Goal: Task Accomplishment & Management: Complete application form

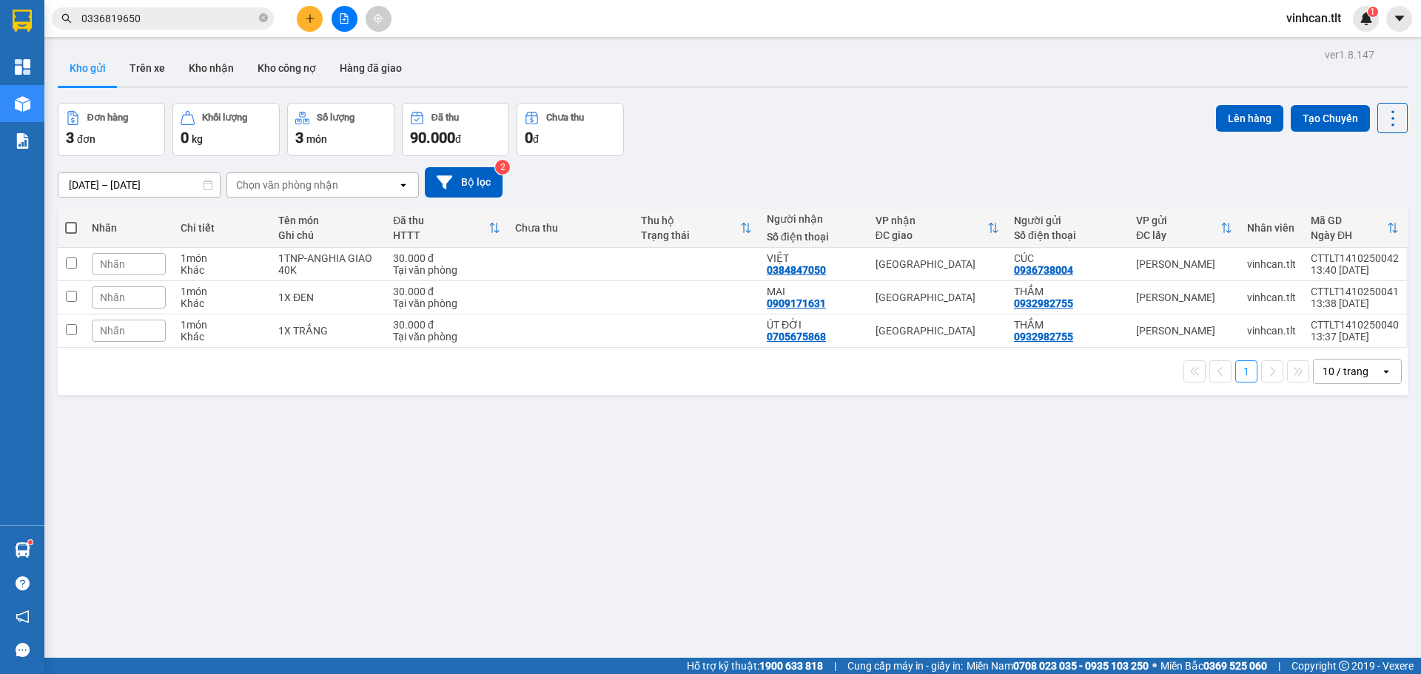
click at [66, 223] on span at bounding box center [71, 228] width 12 height 12
click at [71, 221] on input "checkbox" at bounding box center [71, 221] width 0 height 0
checkbox input "true"
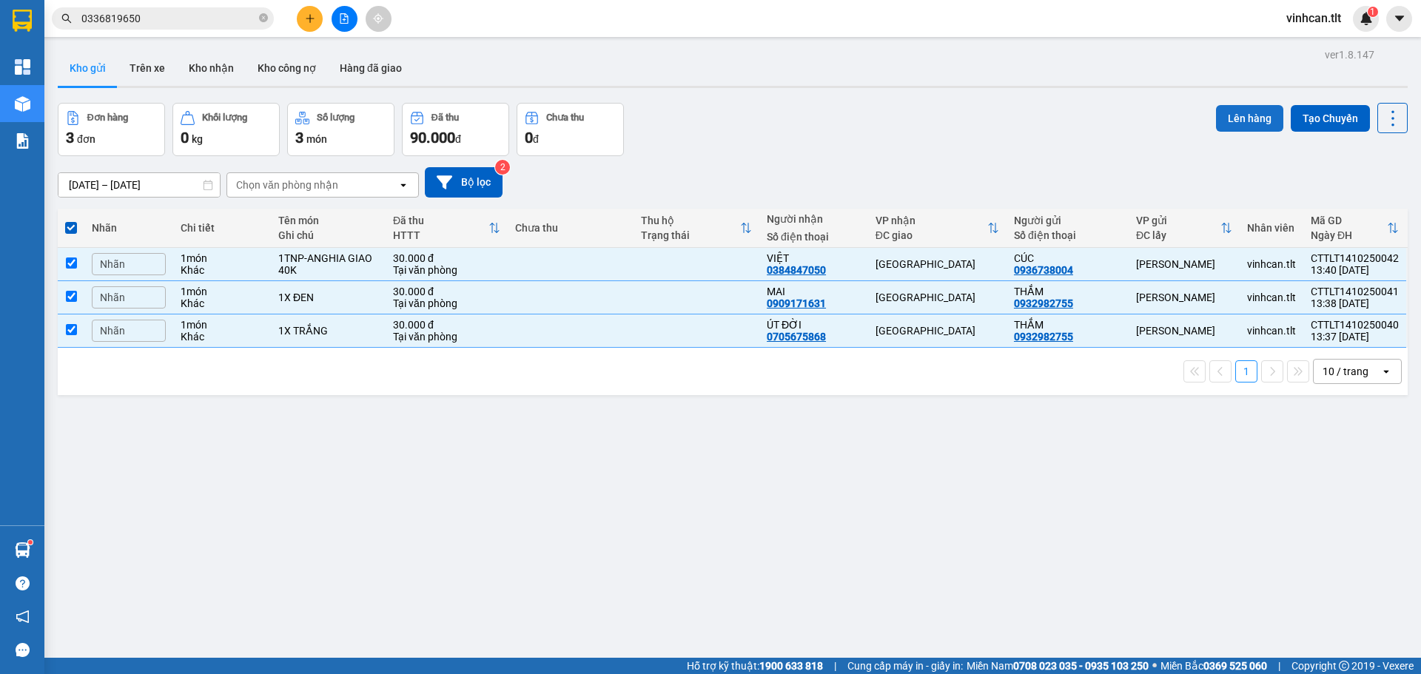
click at [1255, 111] on button "Lên hàng" at bounding box center [1249, 118] width 67 height 27
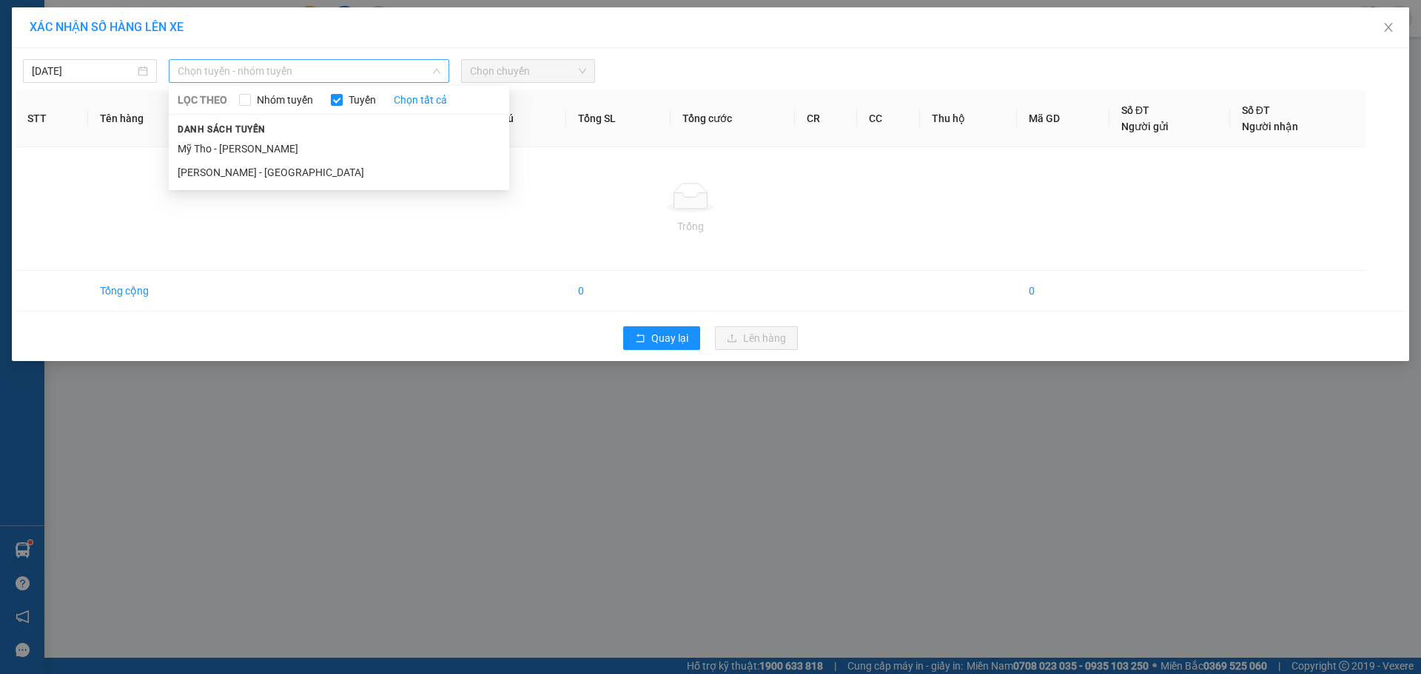
click at [326, 60] on span "Chọn tuyến - nhóm tuyến" at bounding box center [309, 71] width 263 height 22
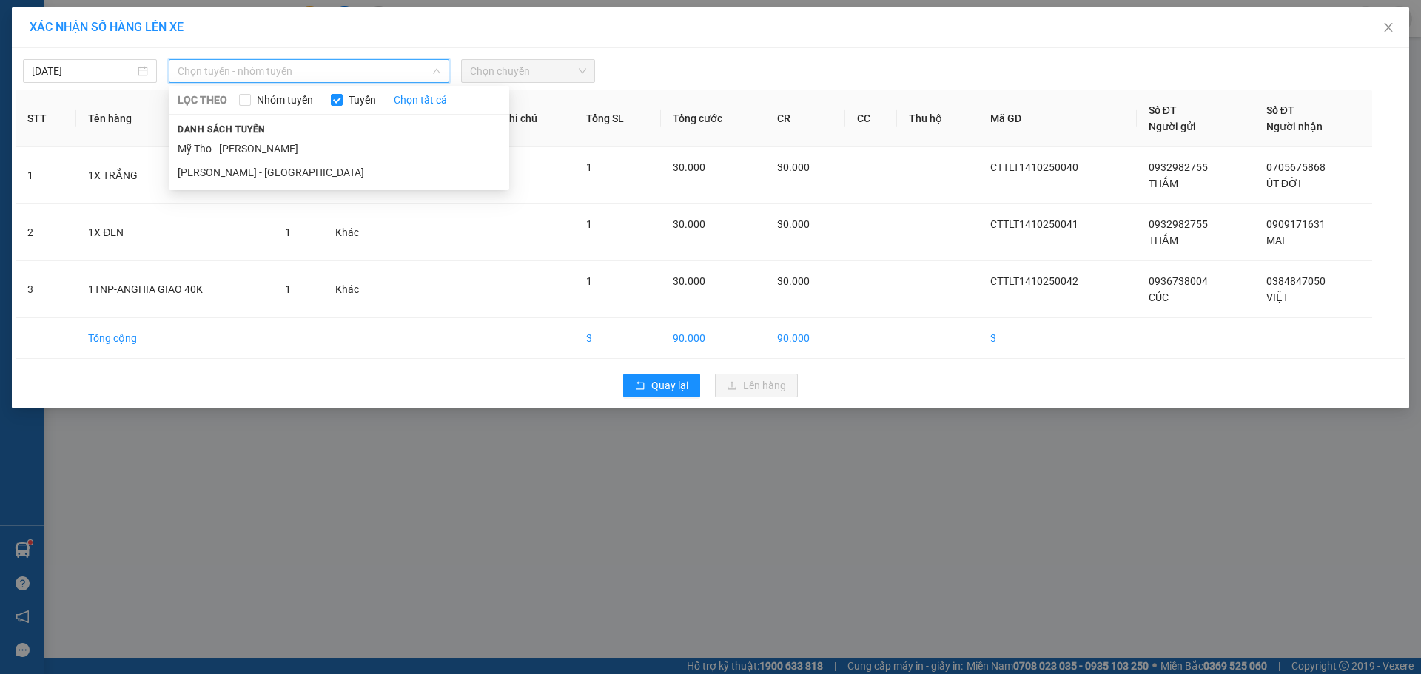
drag, startPoint x: 239, startPoint y: 148, endPoint x: 347, endPoint y: 129, distance: 109.8
click at [238, 148] on li "Mỹ Tho - [PERSON_NAME]" at bounding box center [339, 149] width 341 height 24
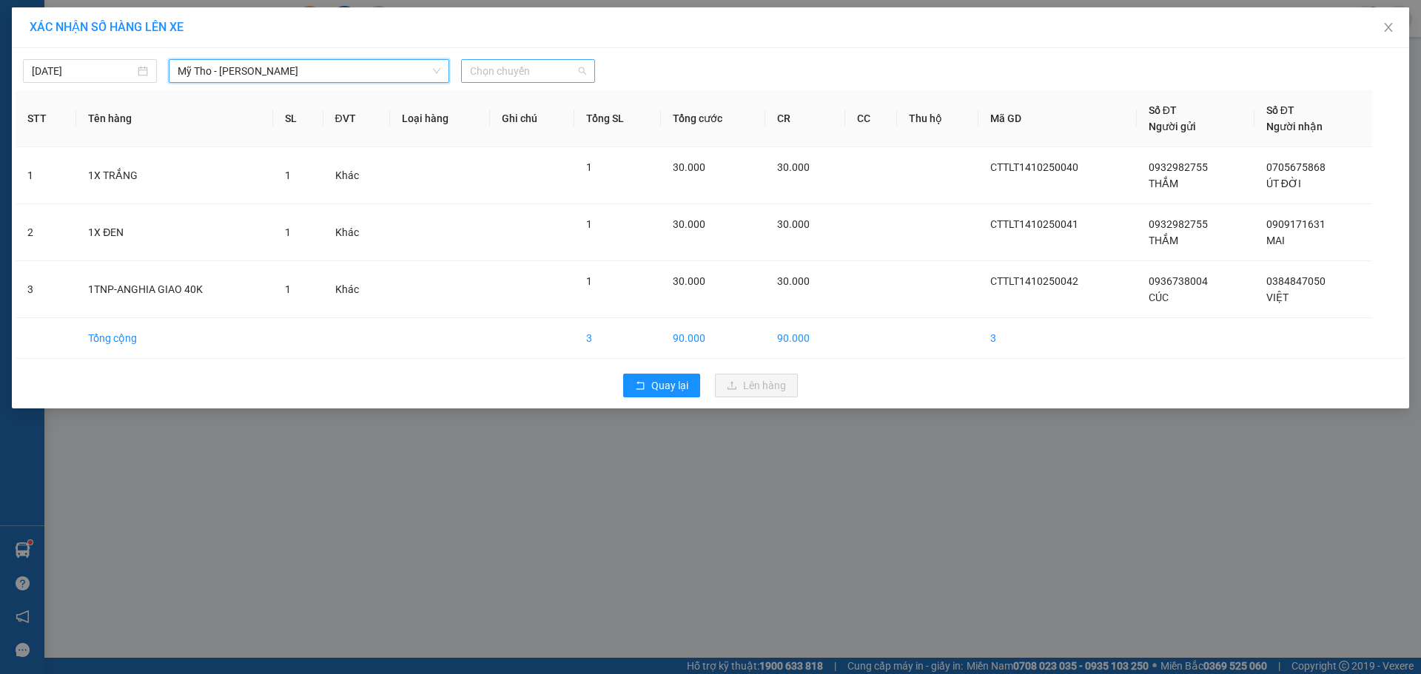
click at [517, 76] on span "Chọn chuyến" at bounding box center [528, 71] width 116 height 22
type input "532"
click at [537, 125] on div "13:30 - 63B-015.32" at bounding box center [527, 124] width 115 height 16
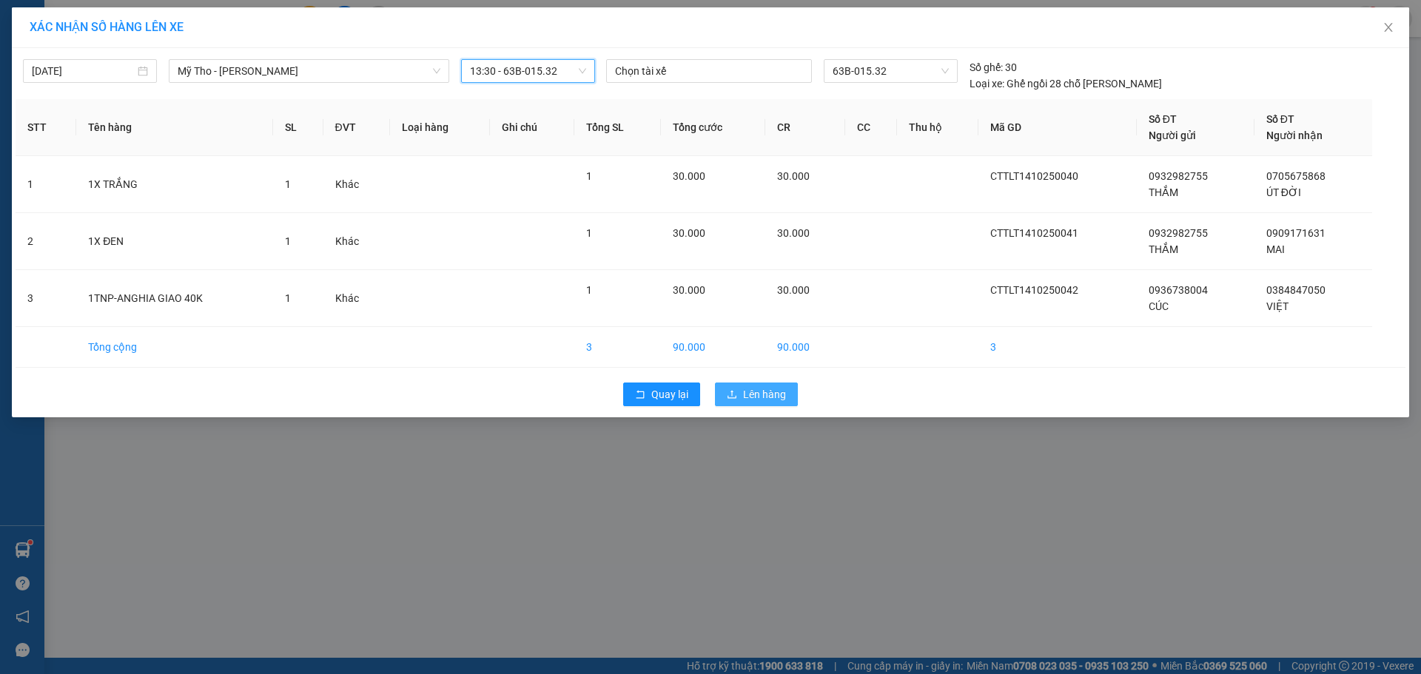
click at [728, 390] on button "Lên hàng" at bounding box center [756, 395] width 83 height 24
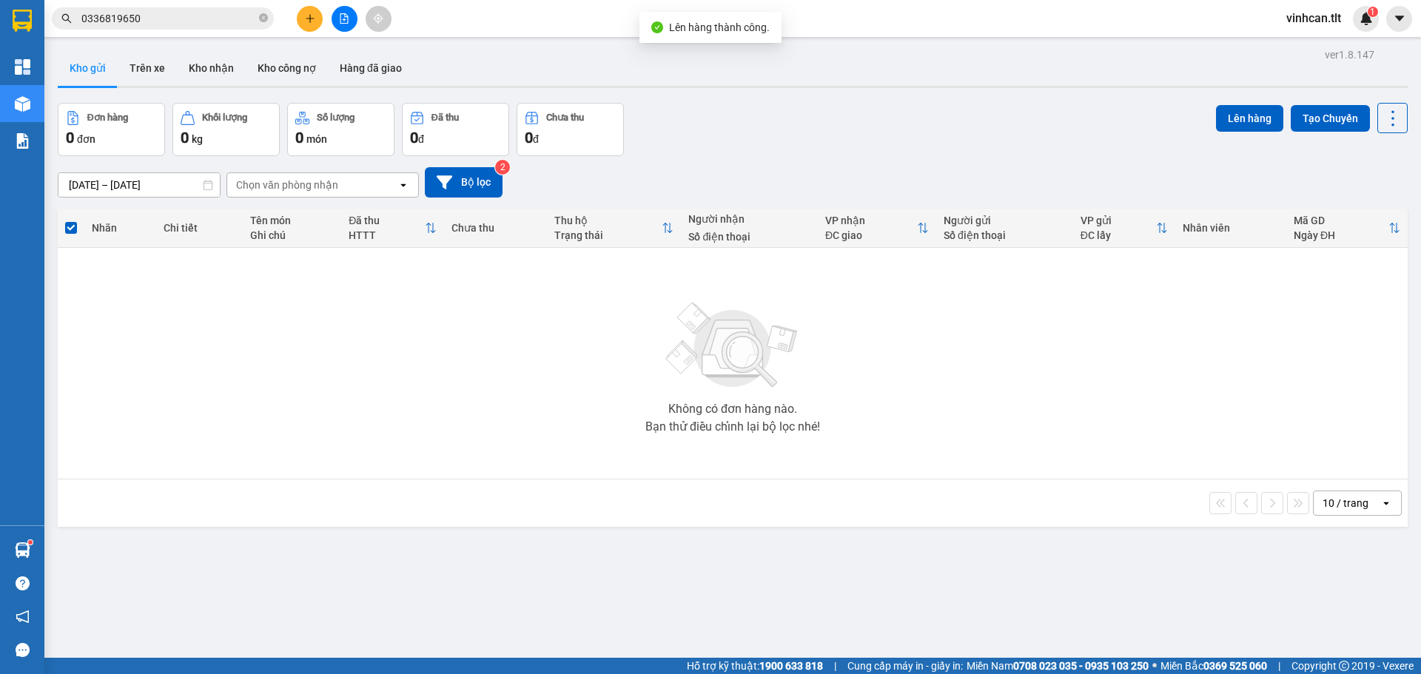
click at [349, 9] on button at bounding box center [345, 19] width 26 height 26
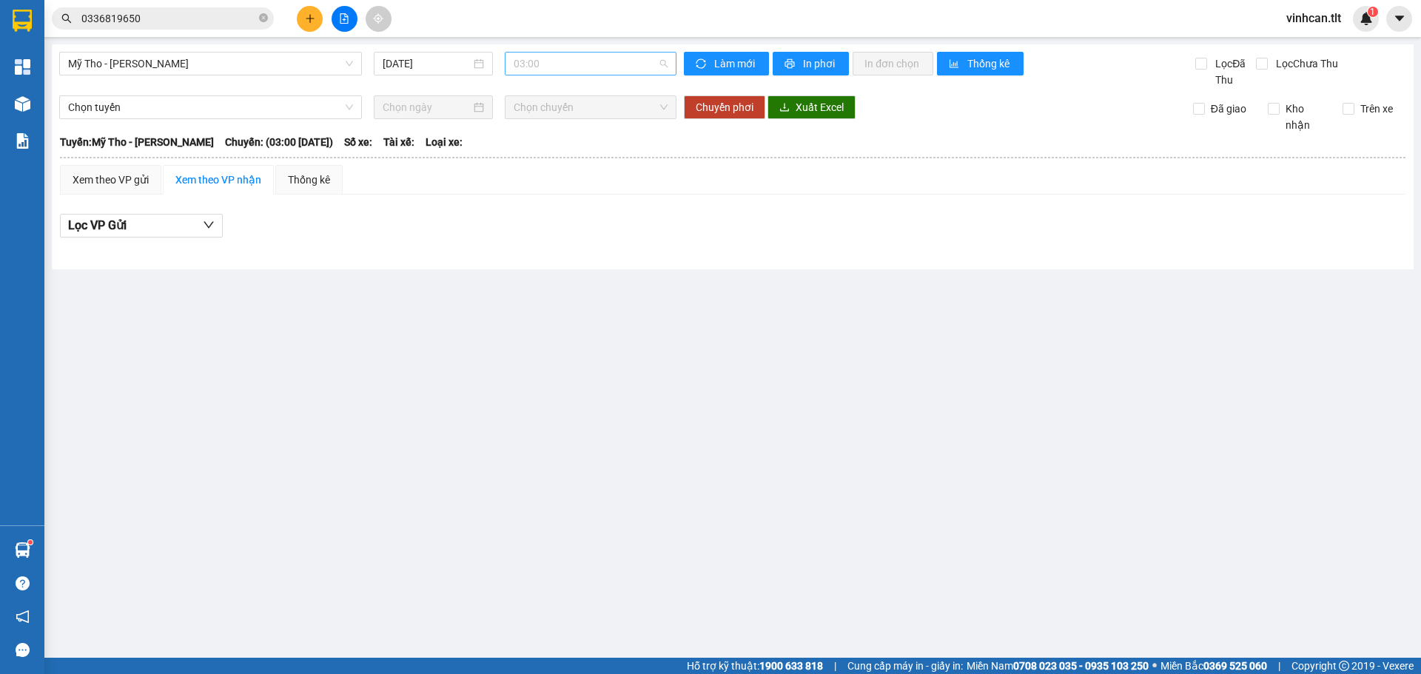
click at [567, 64] on span "03:00" at bounding box center [591, 64] width 154 height 22
type input "532"
click at [593, 118] on div "13:30 - 63B-015.32" at bounding box center [571, 117] width 115 height 16
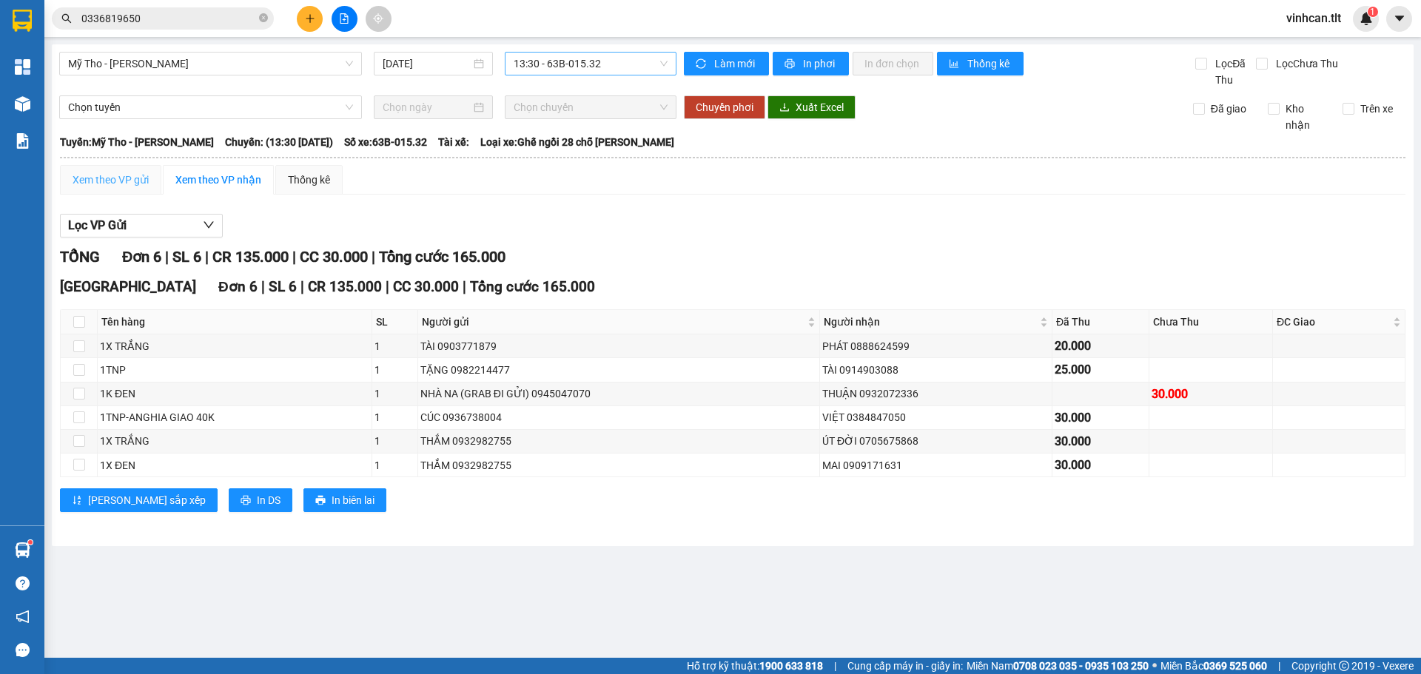
click at [151, 174] on div "Xem theo VP gửi" at bounding box center [110, 180] width 101 height 30
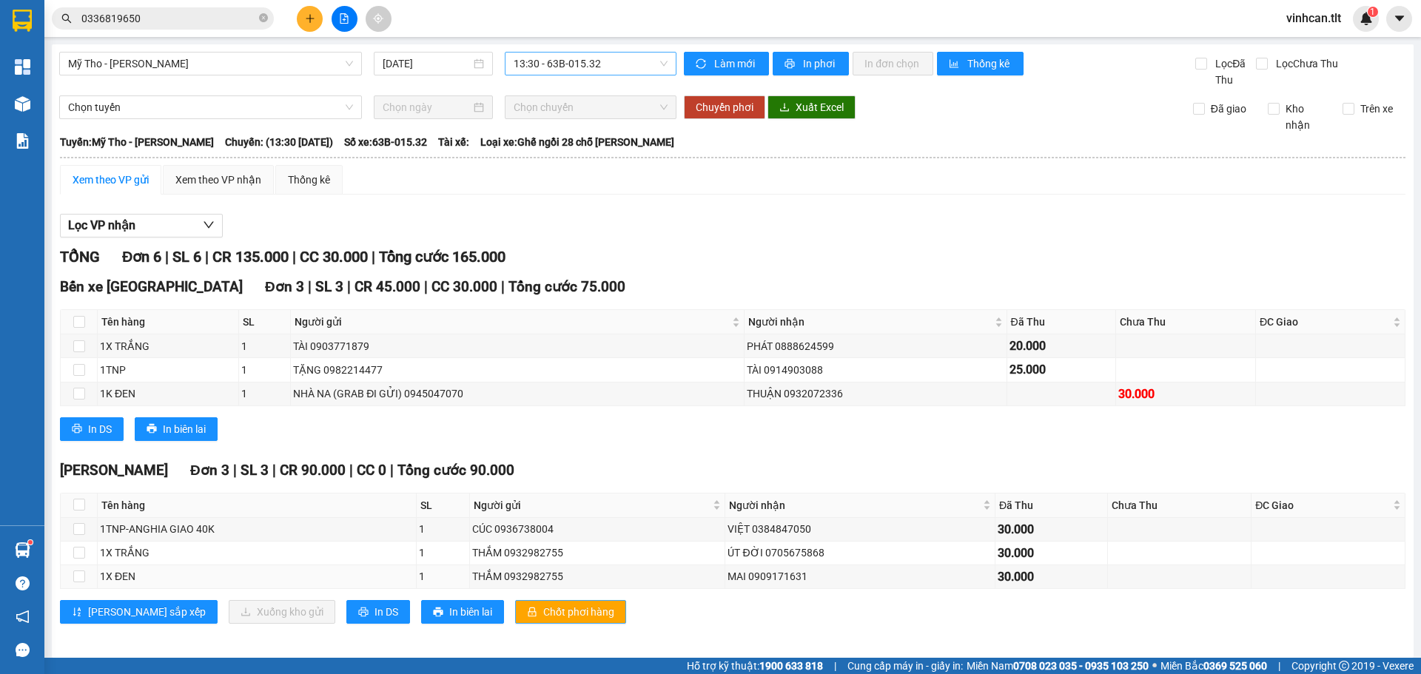
click at [543, 606] on span "Chốt phơi hàng" at bounding box center [578, 612] width 71 height 16
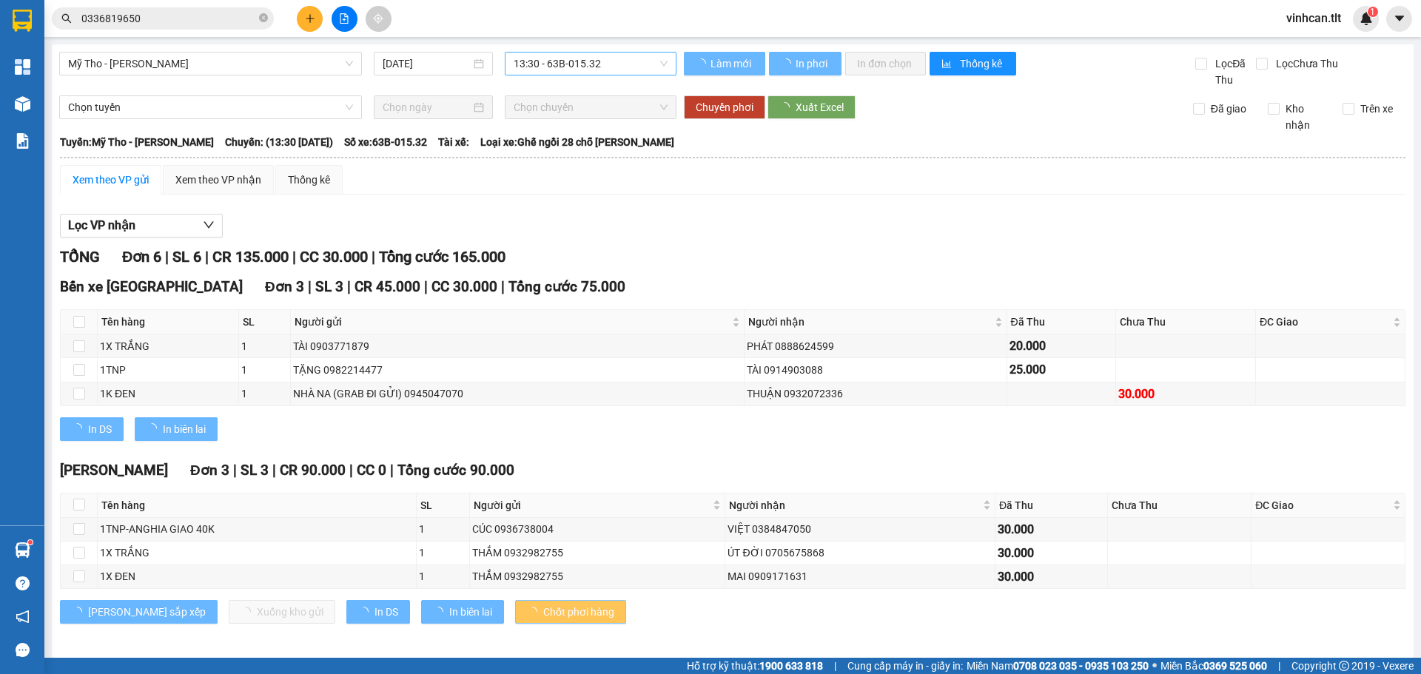
click at [543, 606] on span "Chốt phơi hàng" at bounding box center [578, 612] width 71 height 16
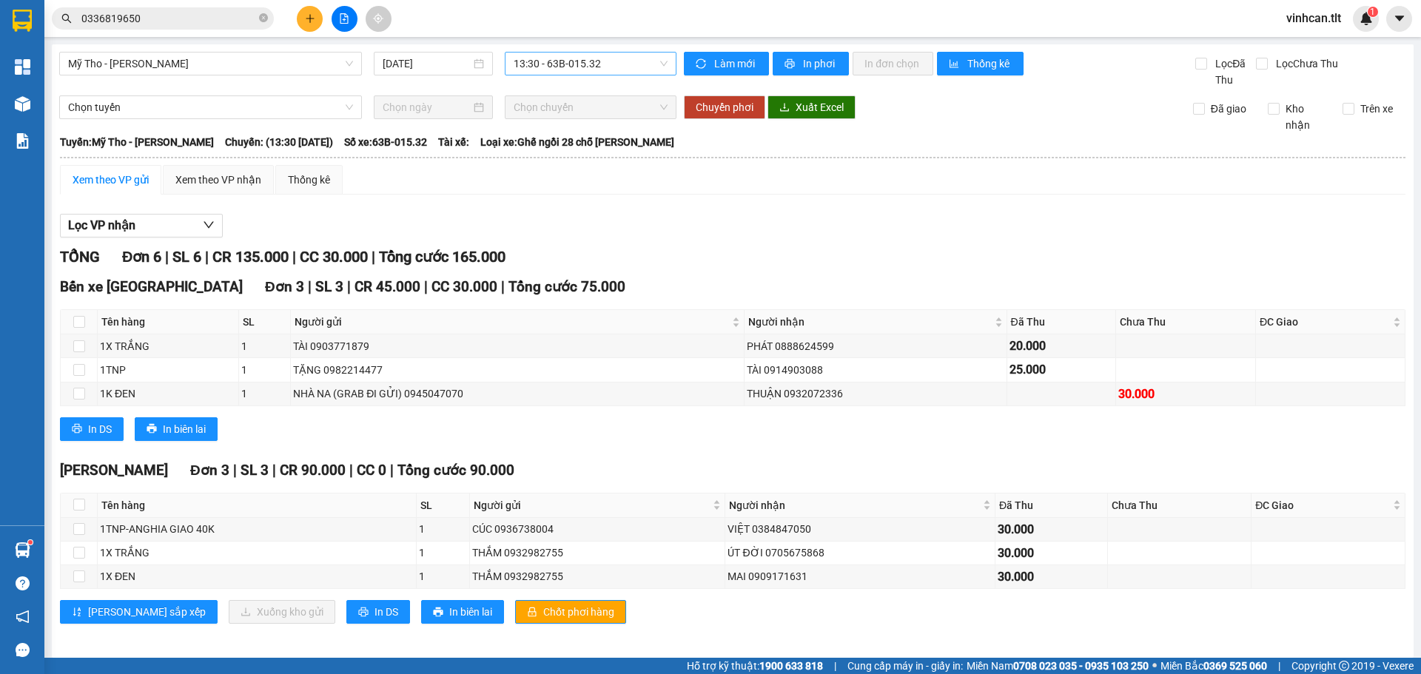
click at [318, 0] on div "Kết quả tìm kiếm ( 10 ) Bộ lọc Mã ĐH Trạng thái Món hàng Thu hộ Tổng cước Chưa …" at bounding box center [710, 18] width 1421 height 37
click at [306, 18] on icon "plus" at bounding box center [310, 18] width 10 height 10
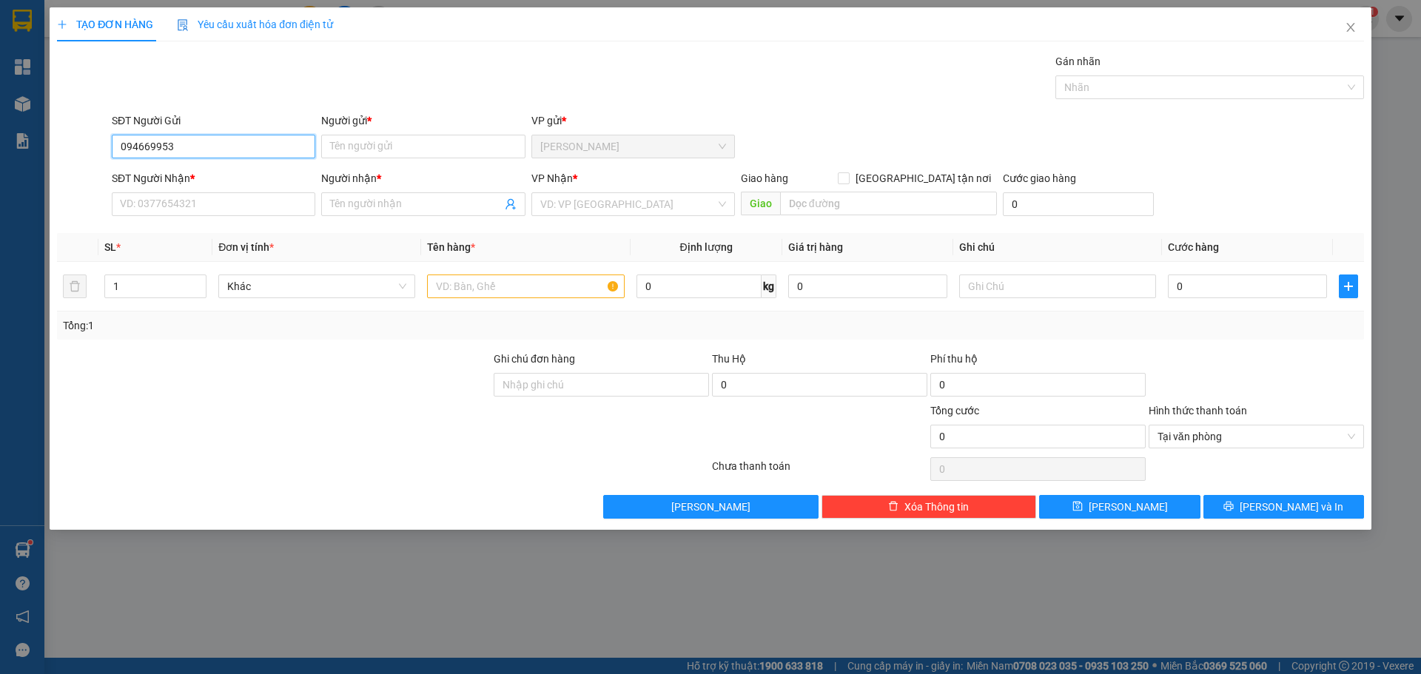
type input "0946699537"
click at [158, 178] on div "0946699537 - KHƯƠNG" at bounding box center [214, 176] width 186 height 16
type input "KHƯƠNG"
type input "0946699537"
click at [175, 207] on input "SĐT Người Nhận *" at bounding box center [214, 204] width 204 height 24
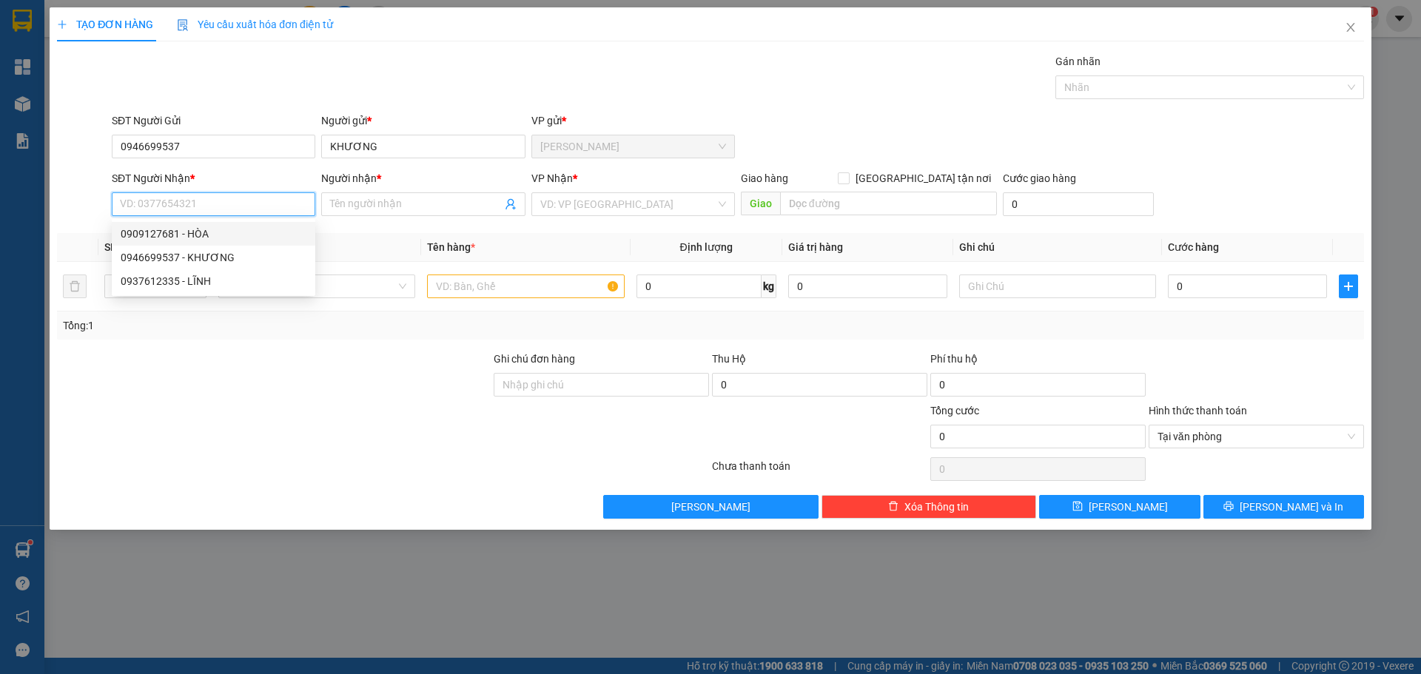
click at [203, 229] on div "0909127681 - HÒA" at bounding box center [214, 234] width 186 height 16
type input "0909127681"
type input "HÒA"
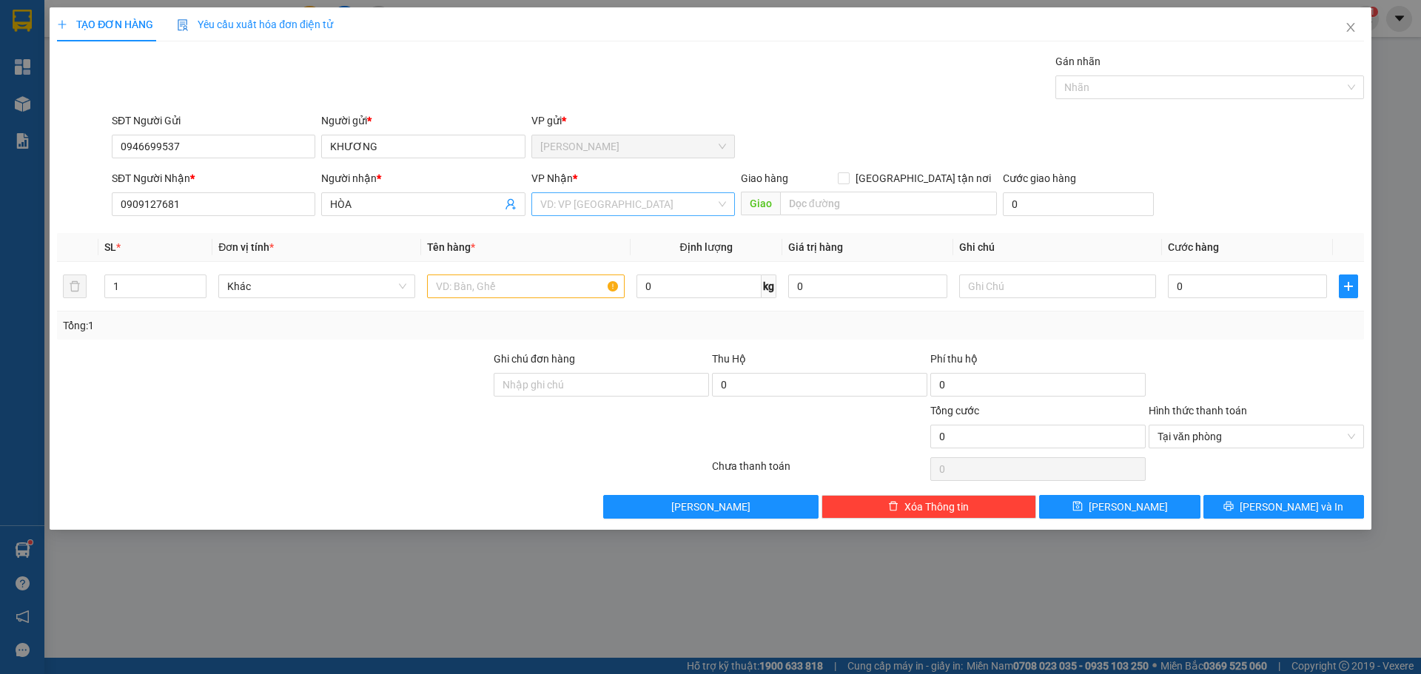
click at [628, 211] on input "search" at bounding box center [627, 204] width 175 height 22
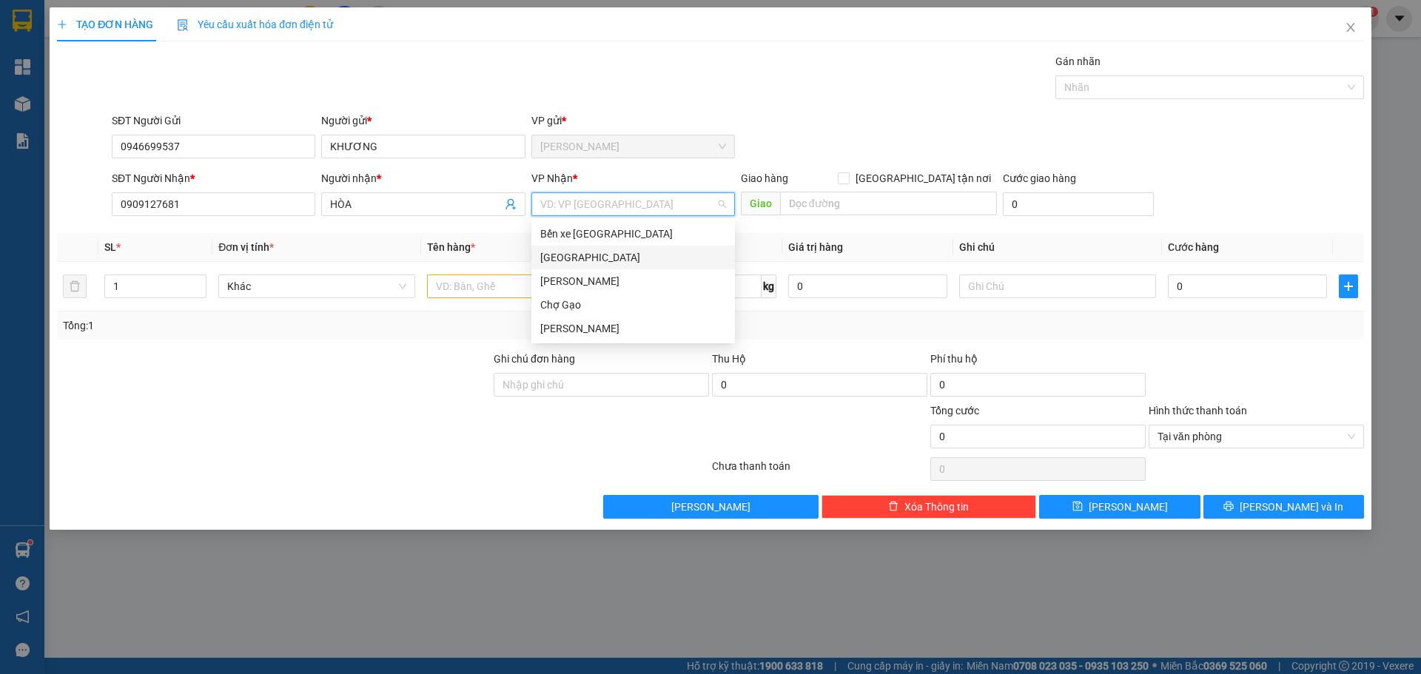
click at [569, 258] on div "[GEOGRAPHIC_DATA]" at bounding box center [633, 257] width 186 height 16
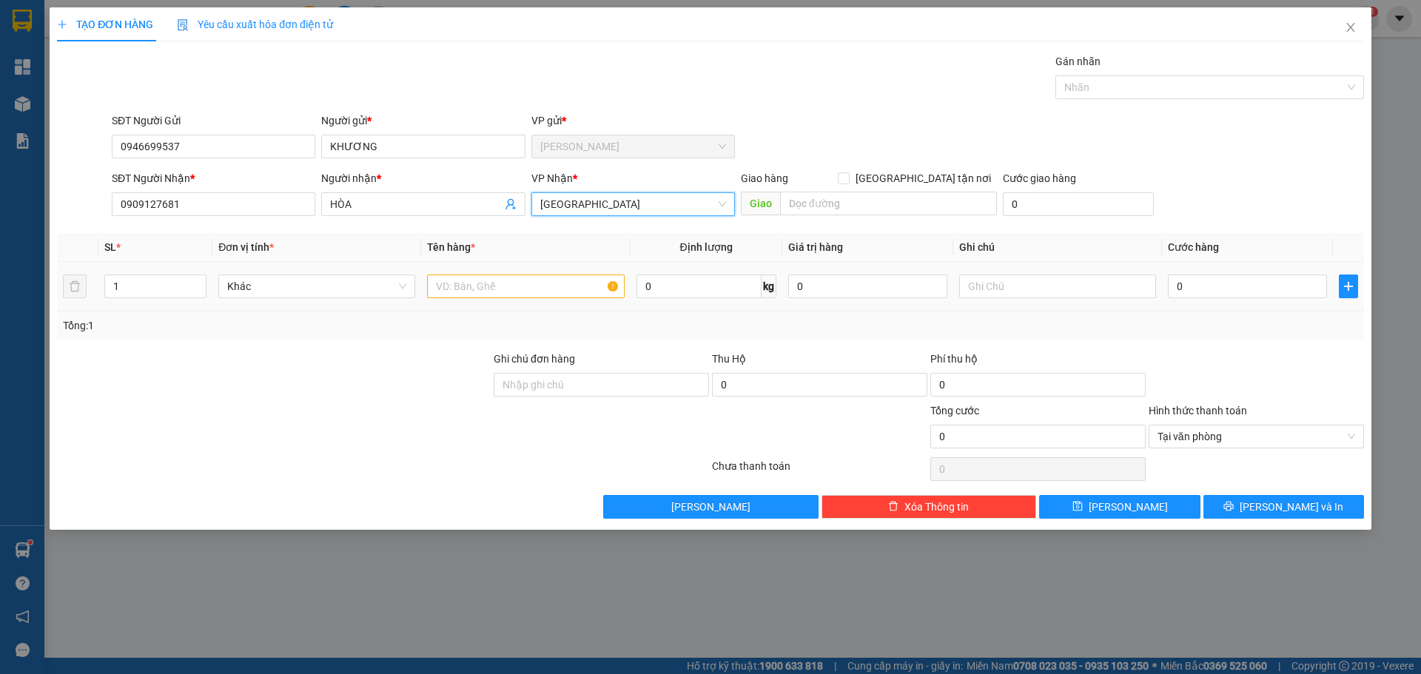
click at [484, 301] on td at bounding box center [525, 287] width 209 height 50
click at [487, 284] on input "text" at bounding box center [525, 287] width 197 height 24
paste input "ÀNG"
type input "1B VÀNG +1TNP"
click at [1276, 288] on input "0" at bounding box center [1247, 287] width 159 height 24
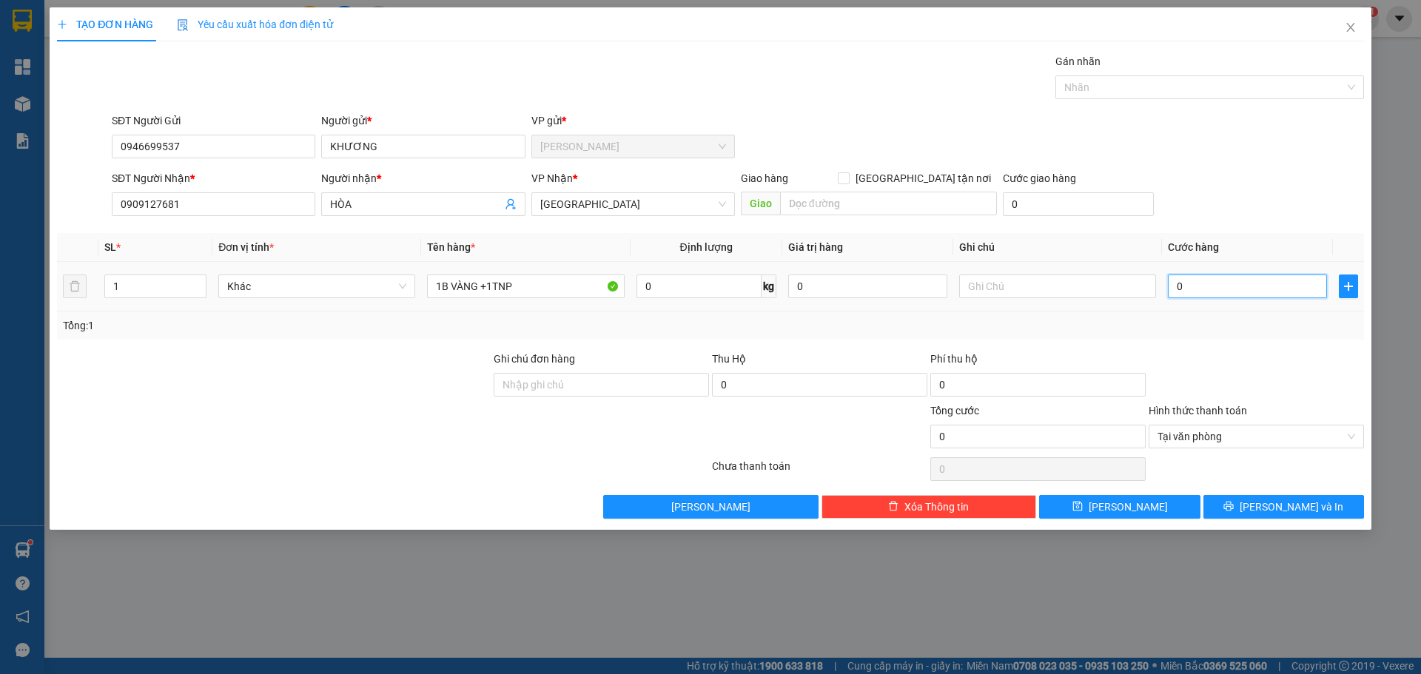
type input "6"
type input "60"
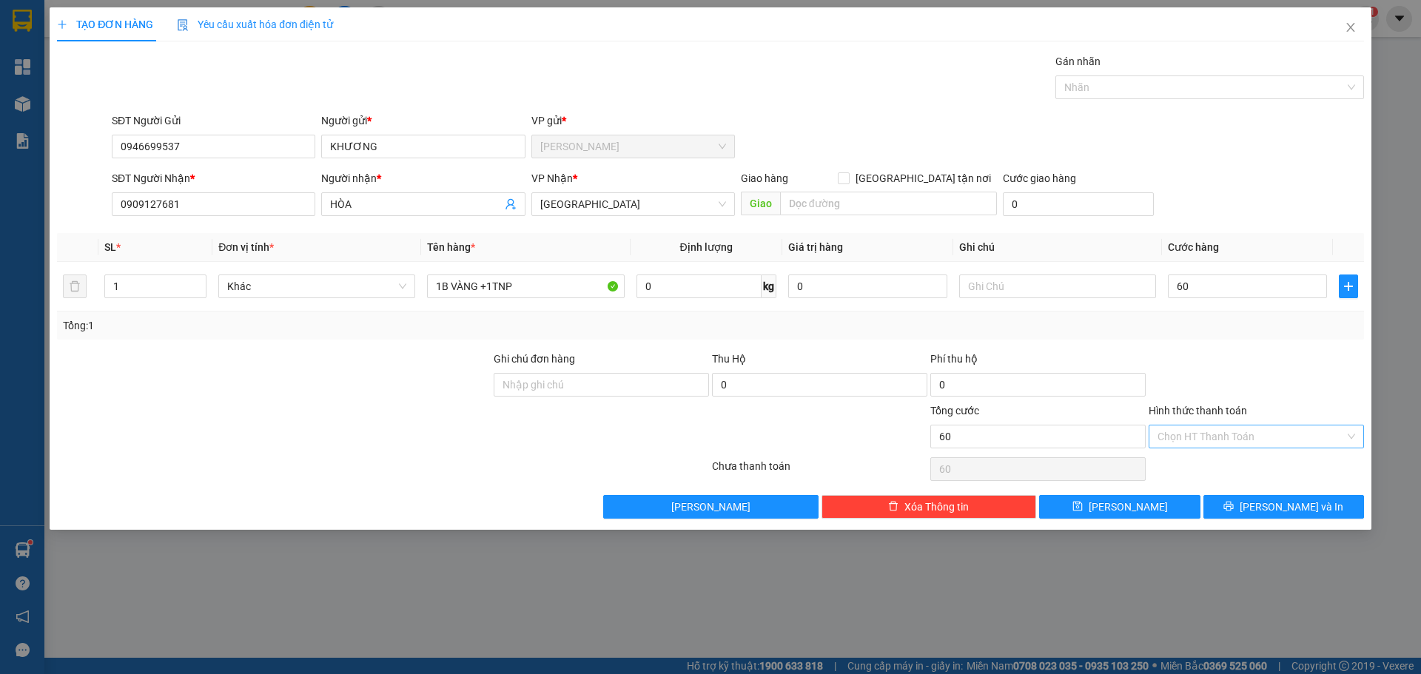
type input "60.000"
drag, startPoint x: 1325, startPoint y: 523, endPoint x: 1319, endPoint y: 518, distance: 7.9
click at [1324, 523] on div "TẠO ĐƠN HÀNG Yêu cầu xuất hóa đơn điện tử Transit Pickup Surcharge Ids Transit …" at bounding box center [711, 268] width 1322 height 523
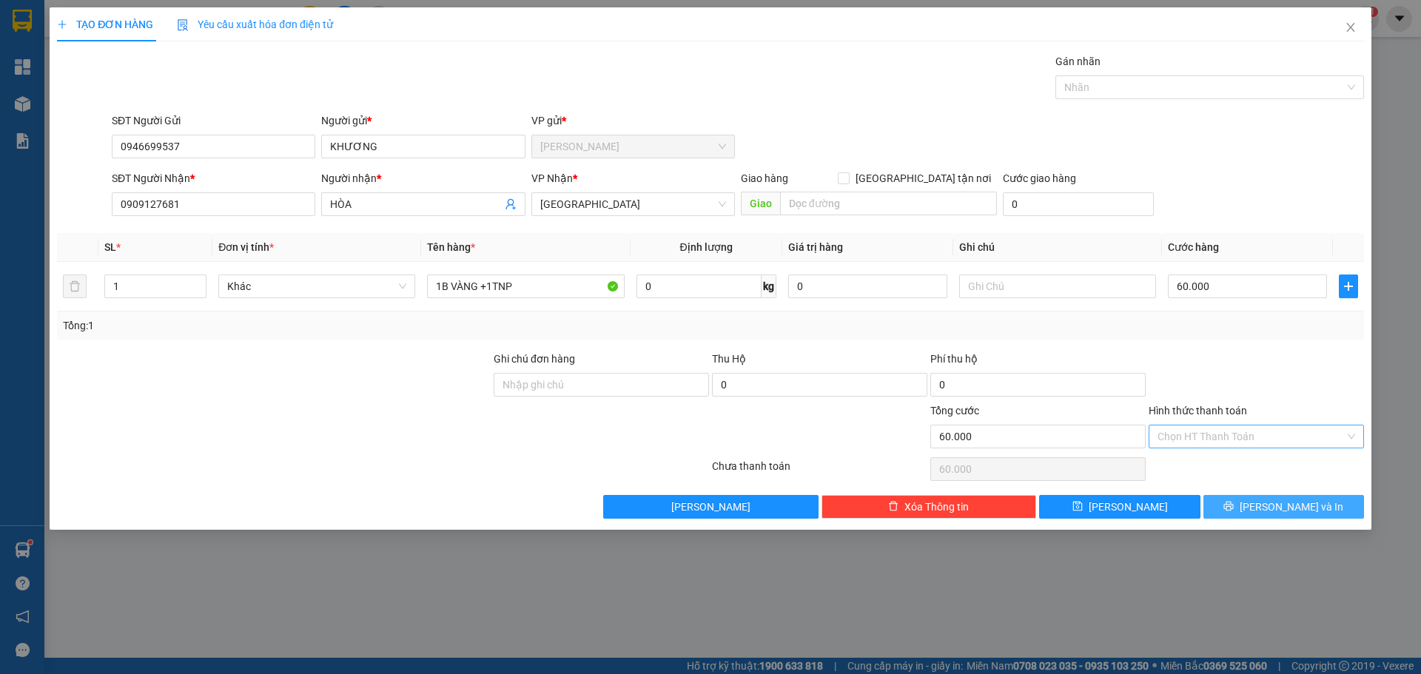
click at [1315, 510] on button "[PERSON_NAME] và In" at bounding box center [1284, 507] width 161 height 24
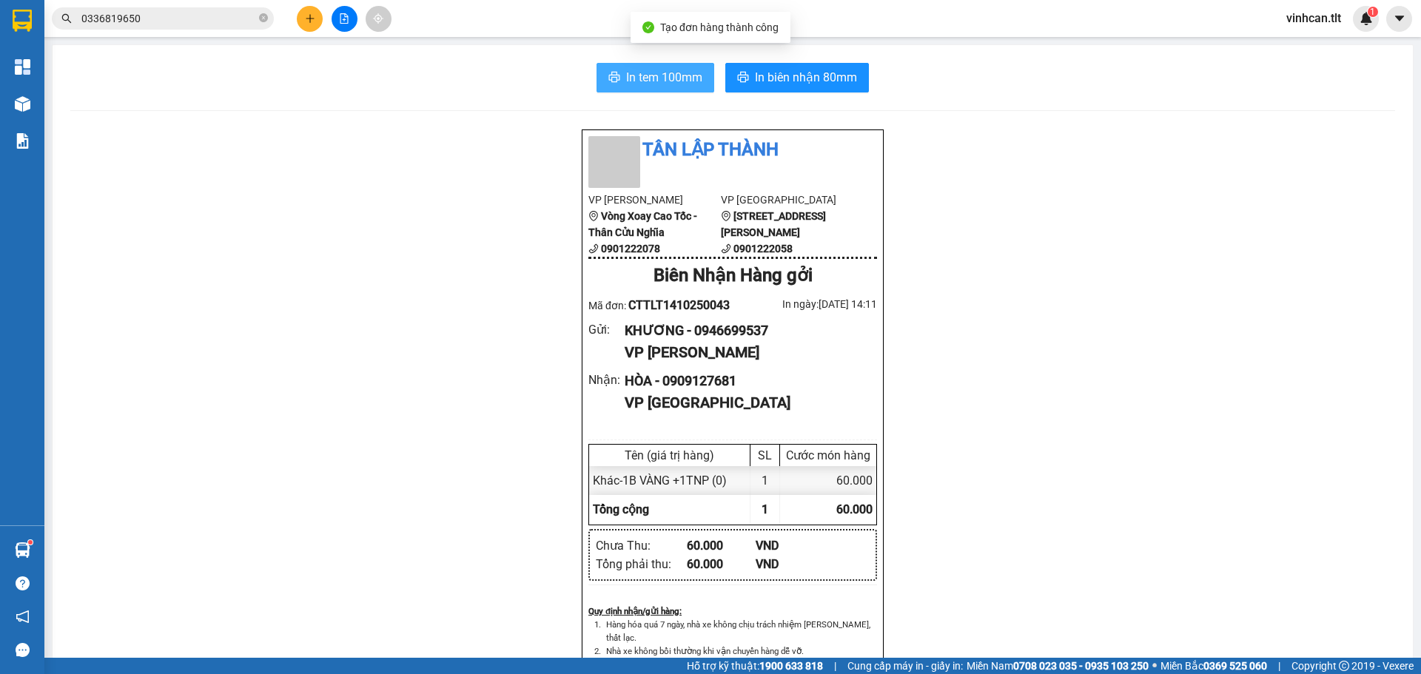
drag, startPoint x: 604, startPoint y: 79, endPoint x: 607, endPoint y: 88, distance: 9.4
click at [609, 81] on icon "printer" at bounding box center [614, 77] width 11 height 10
click at [597, 469] on div "Khác - 1B VÀNG +1TNP (0)" at bounding box center [669, 480] width 161 height 29
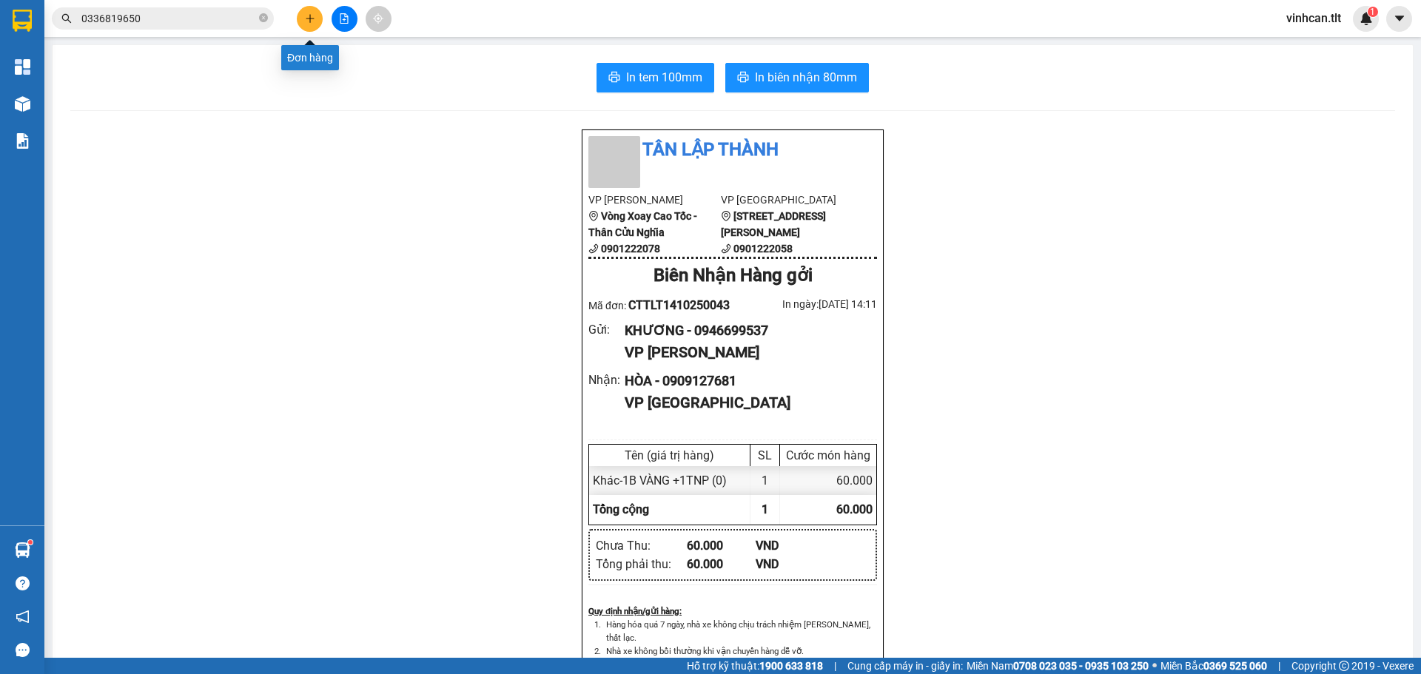
click at [302, 19] on button at bounding box center [310, 19] width 26 height 26
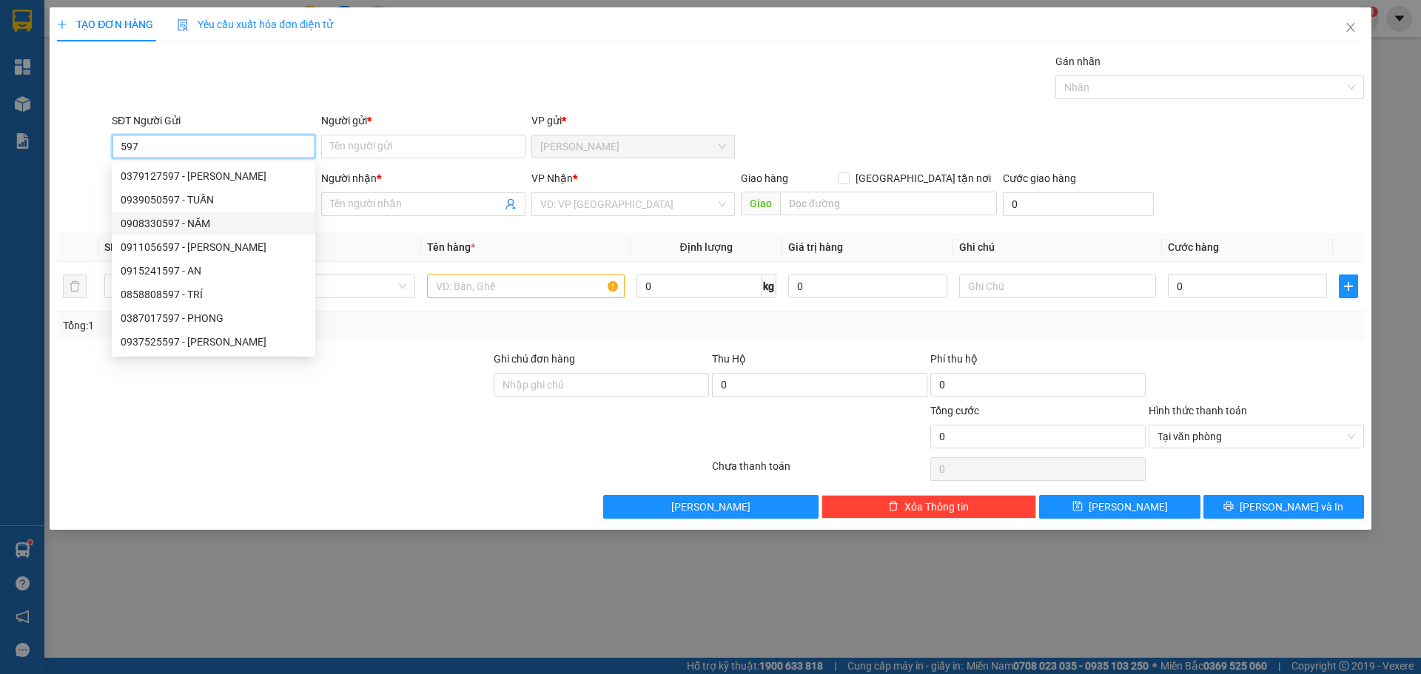
click at [204, 228] on div "0908330597 - NĂM" at bounding box center [214, 223] width 186 height 16
type input "0908330597"
type input "NĂM"
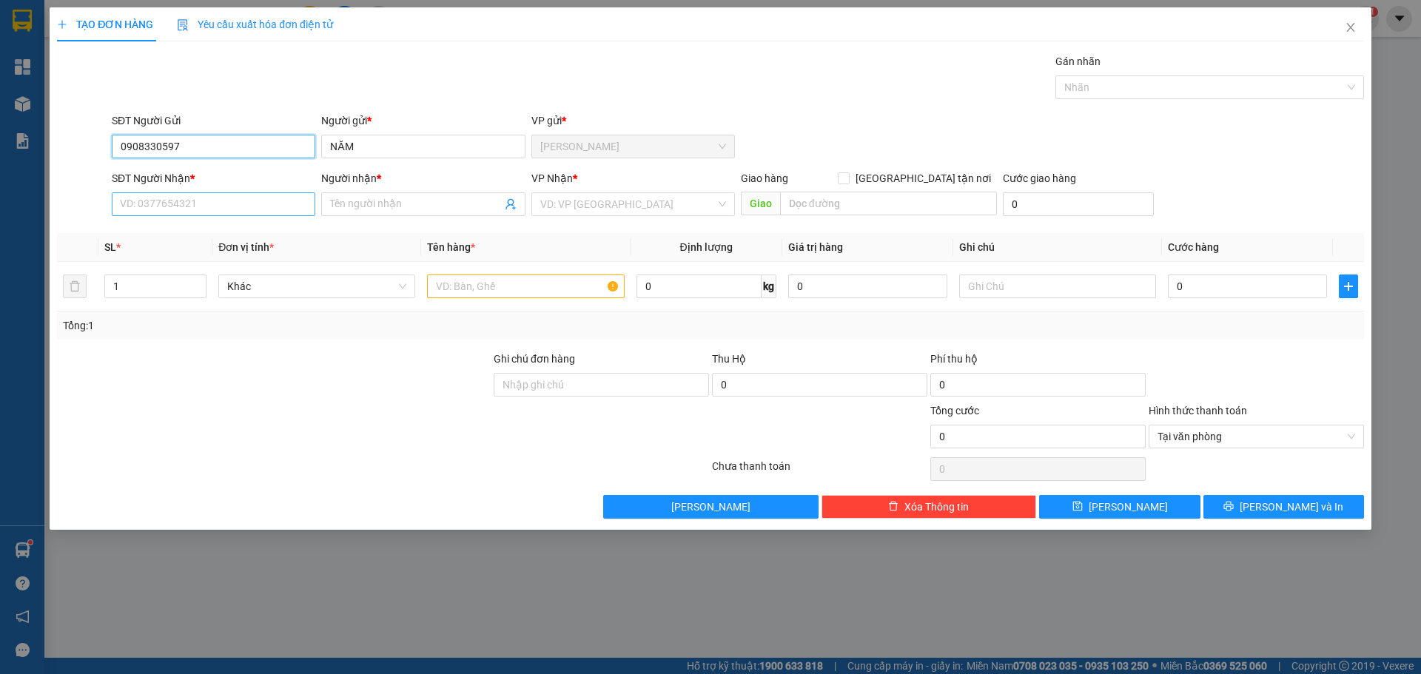
type input "0908330597"
click at [209, 209] on input "SĐT Người Nhận *" at bounding box center [214, 204] width 204 height 24
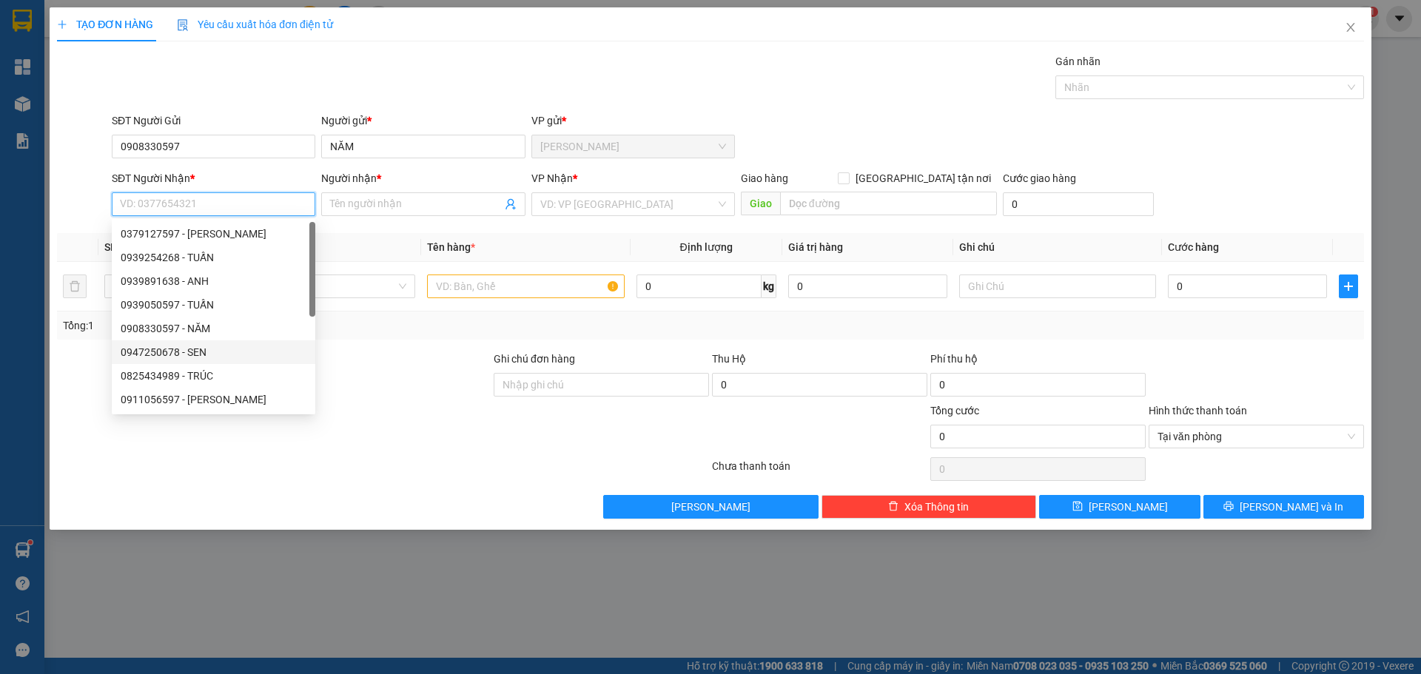
click at [208, 348] on div "0947250678 - SEN" at bounding box center [214, 352] width 186 height 16
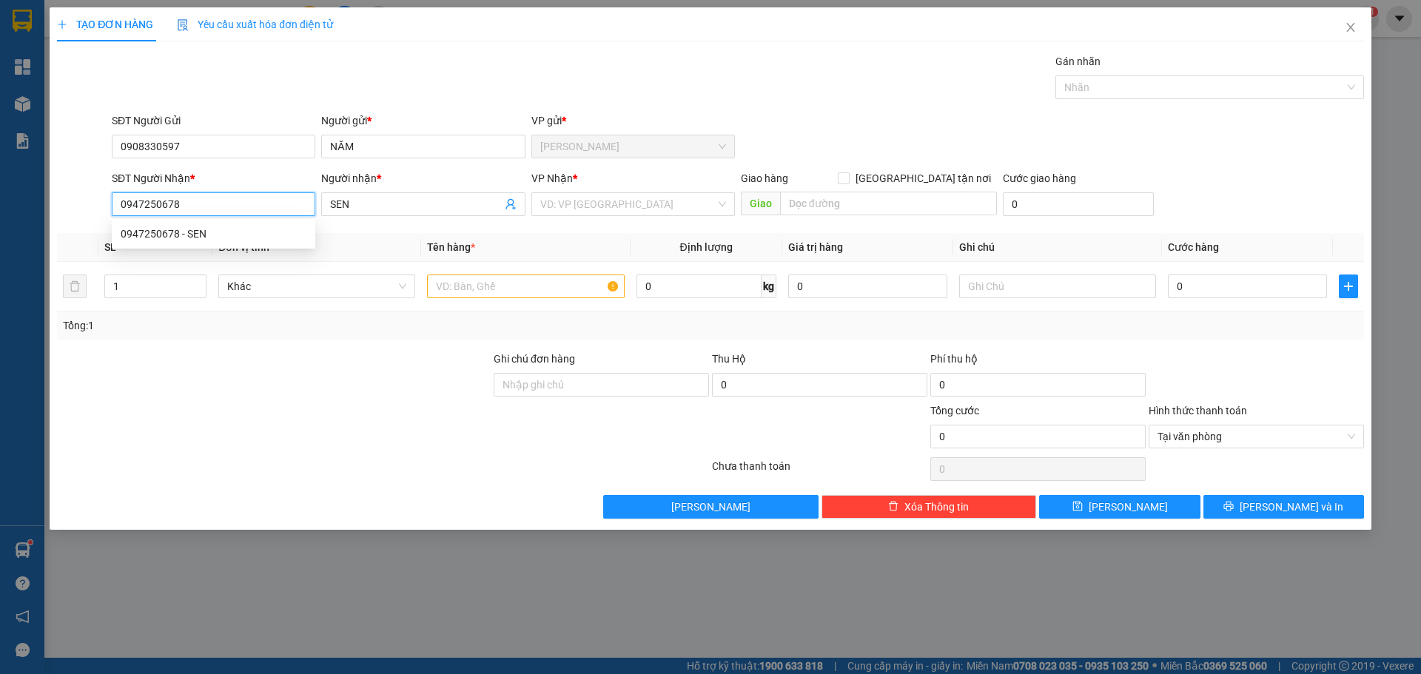
type input "0947250678"
type input "SEN"
click at [580, 204] on input "search" at bounding box center [627, 204] width 175 height 22
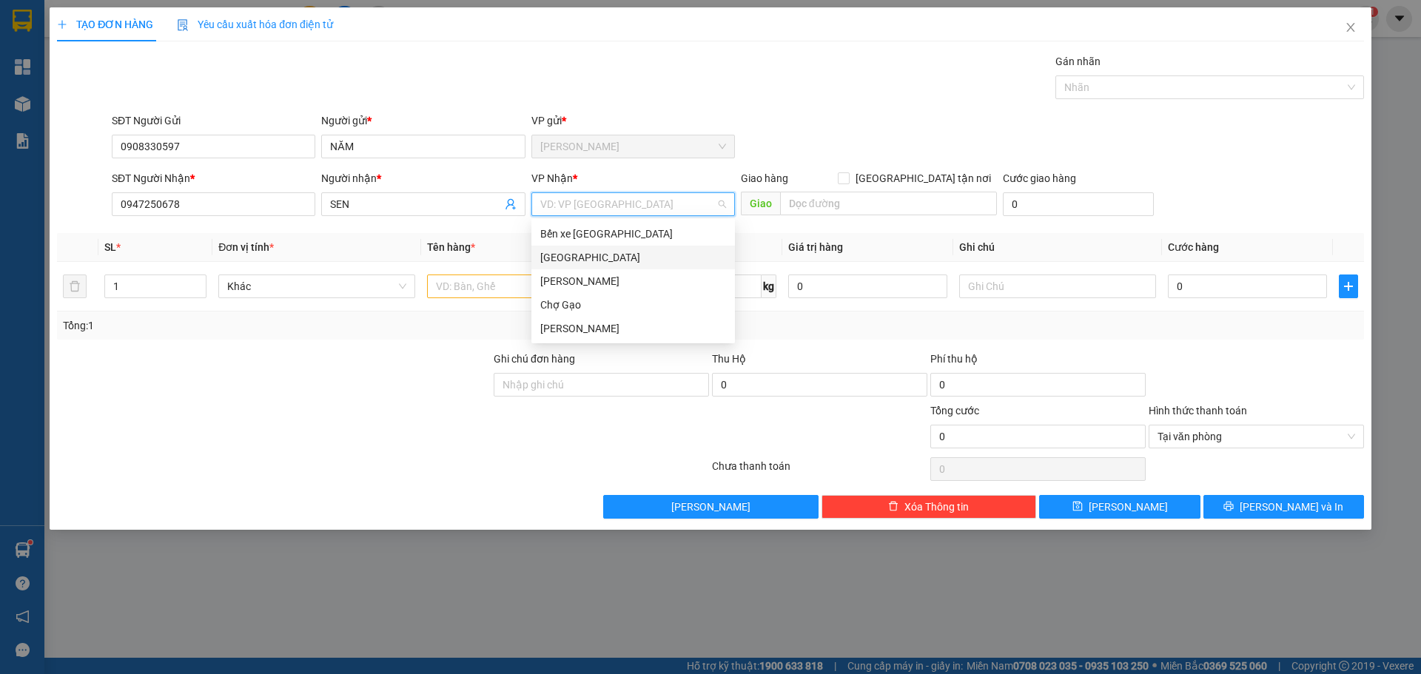
drag, startPoint x: 549, startPoint y: 255, endPoint x: 486, endPoint y: 285, distance: 70.2
click at [549, 256] on div "[GEOGRAPHIC_DATA]" at bounding box center [633, 257] width 186 height 16
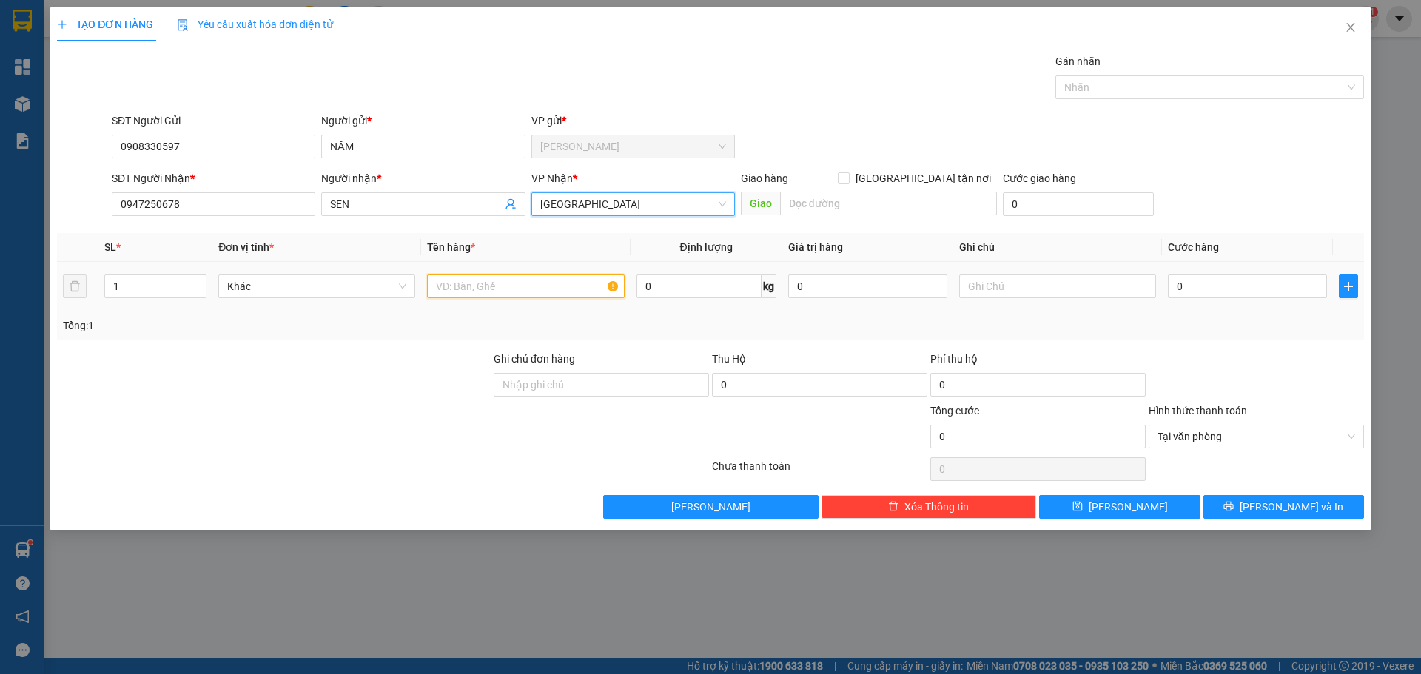
click at [475, 290] on input "text" at bounding box center [525, 287] width 197 height 24
type input "1SOMI"
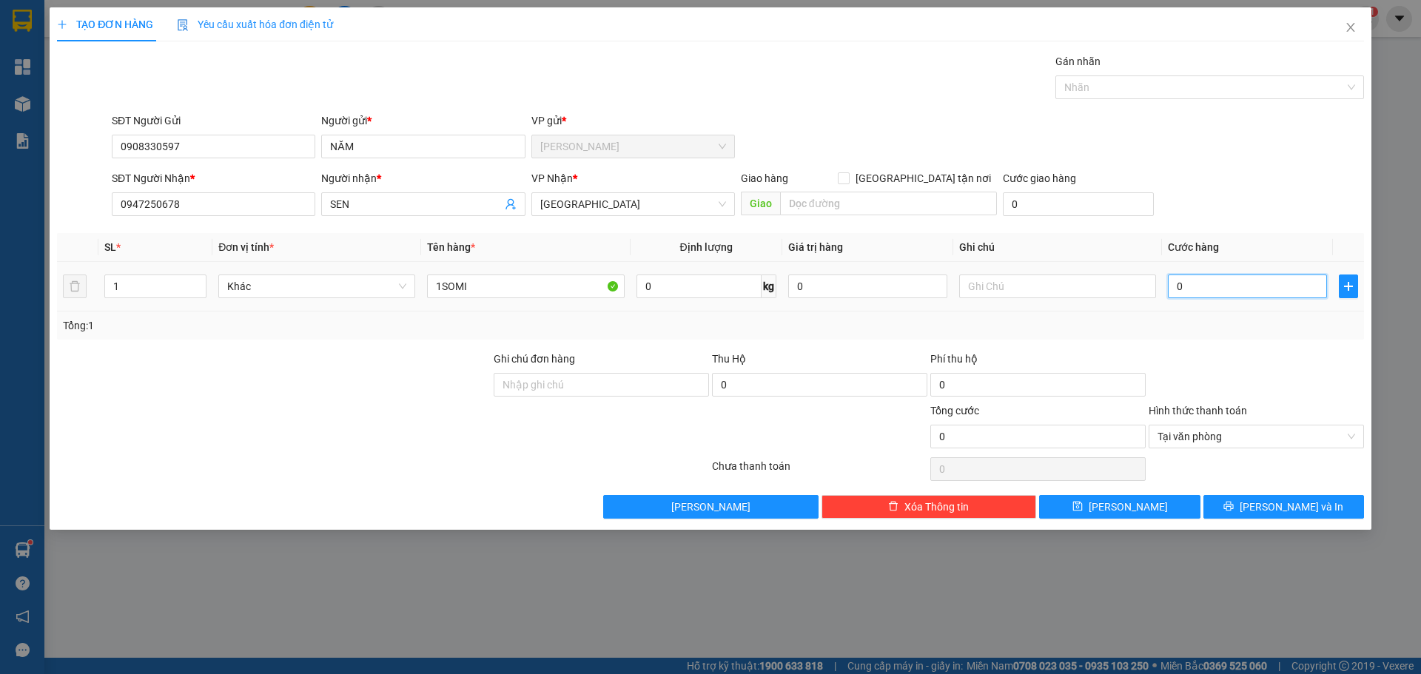
type input "2"
type input "20"
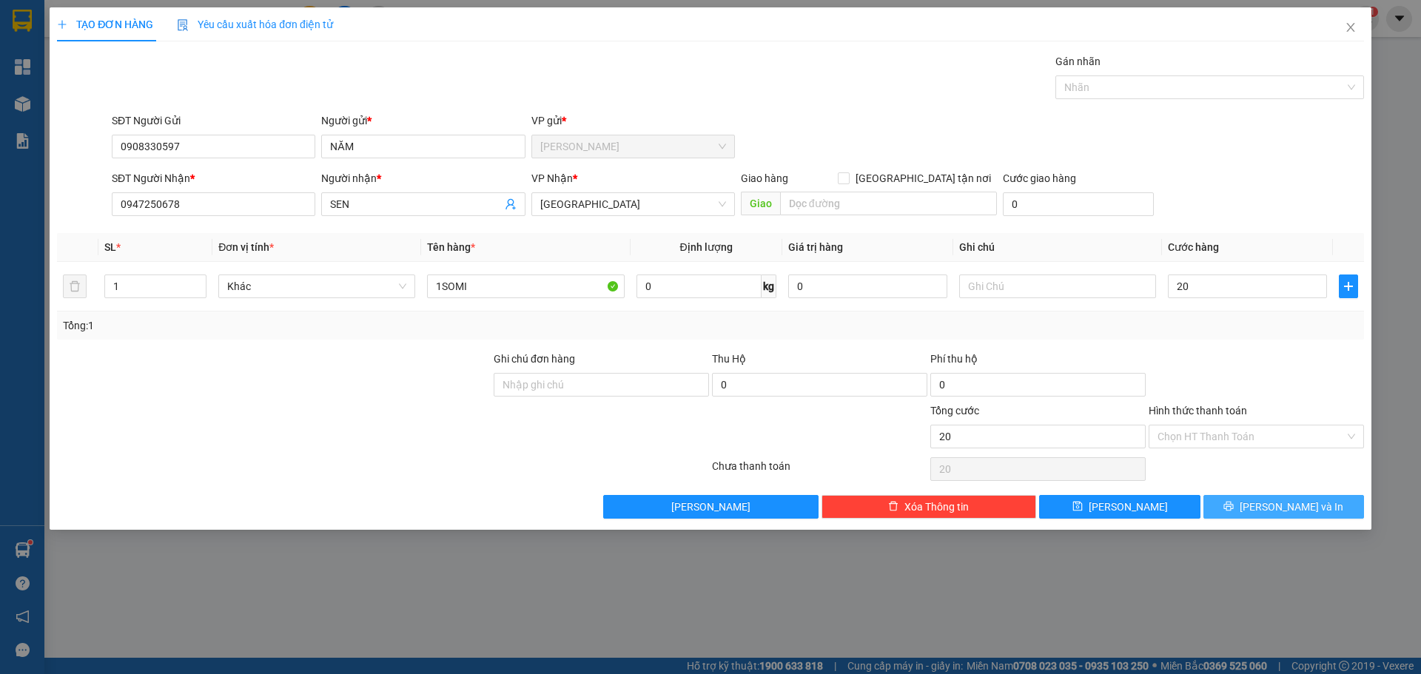
type input "20.000"
click at [1338, 499] on button "[PERSON_NAME] và In" at bounding box center [1284, 507] width 161 height 24
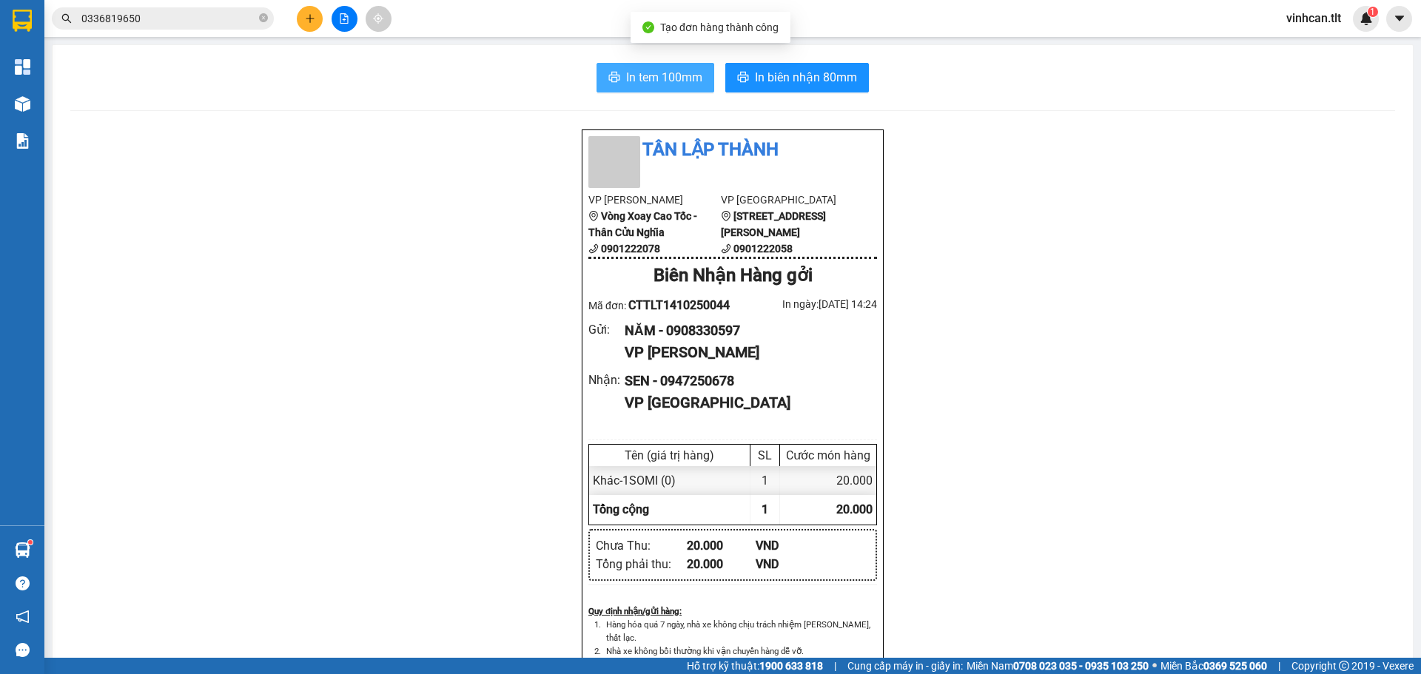
click at [680, 77] on span "In tem 100mm" at bounding box center [664, 77] width 76 height 19
click at [300, 10] on button at bounding box center [310, 19] width 26 height 26
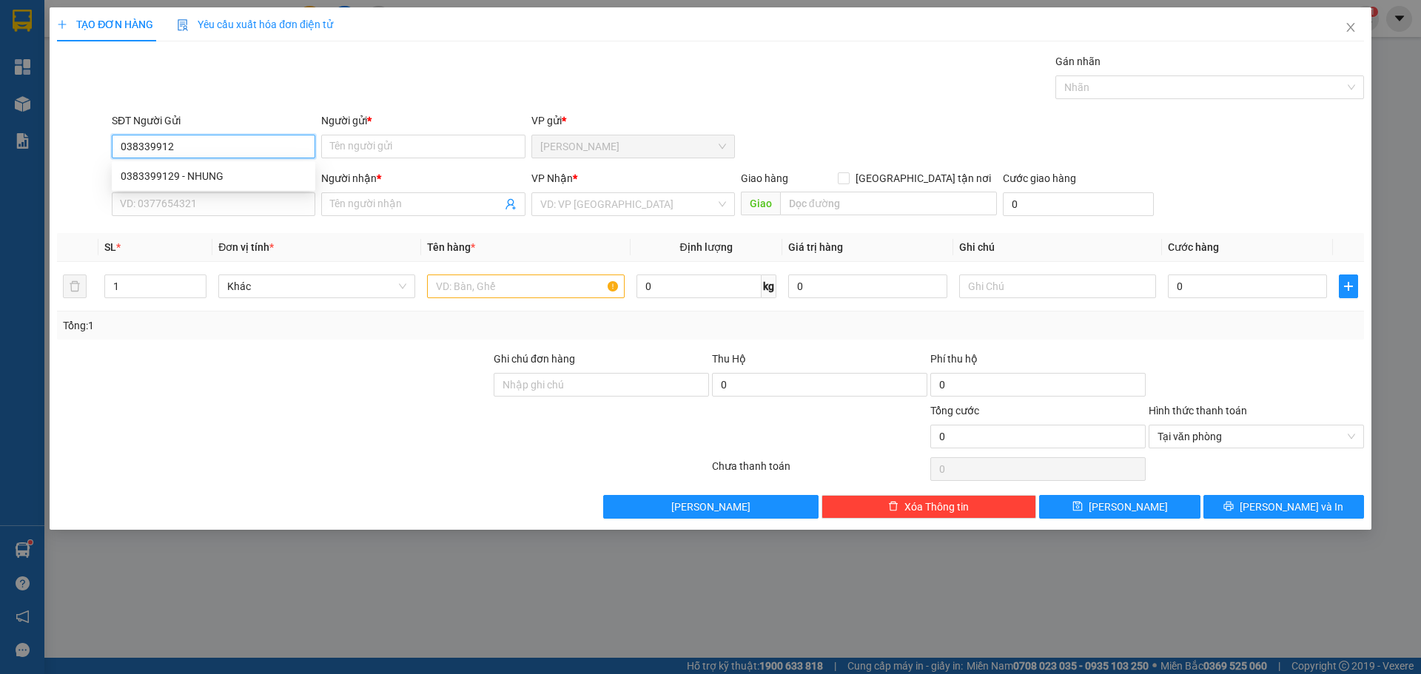
type input "0383399129"
click at [240, 172] on div "0383399129 - NHUNG" at bounding box center [214, 176] width 186 height 16
type input "NHUNG"
type input "0383399129"
click at [243, 207] on input "SĐT Người Nhận *" at bounding box center [214, 204] width 204 height 24
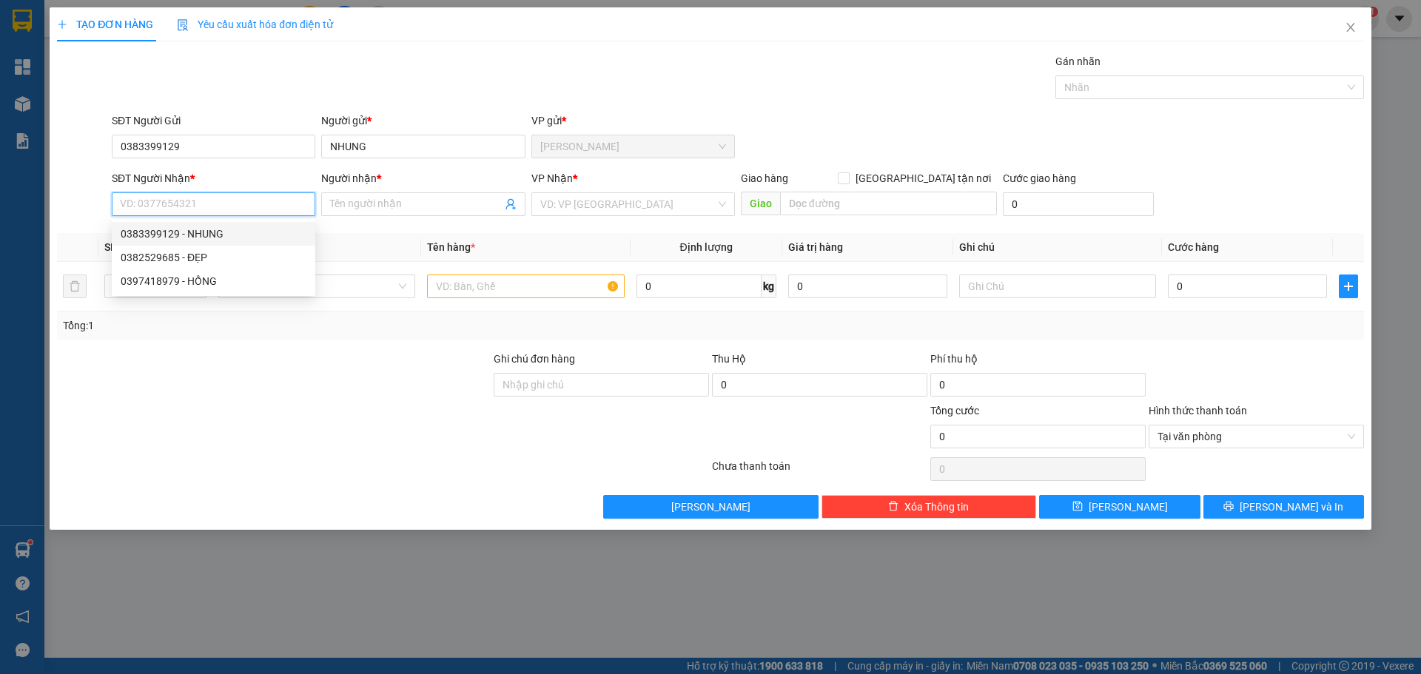
click at [241, 229] on div "0383399129 - NHUNG" at bounding box center [214, 234] width 186 height 16
type input "0383399129"
type input "NHUNG"
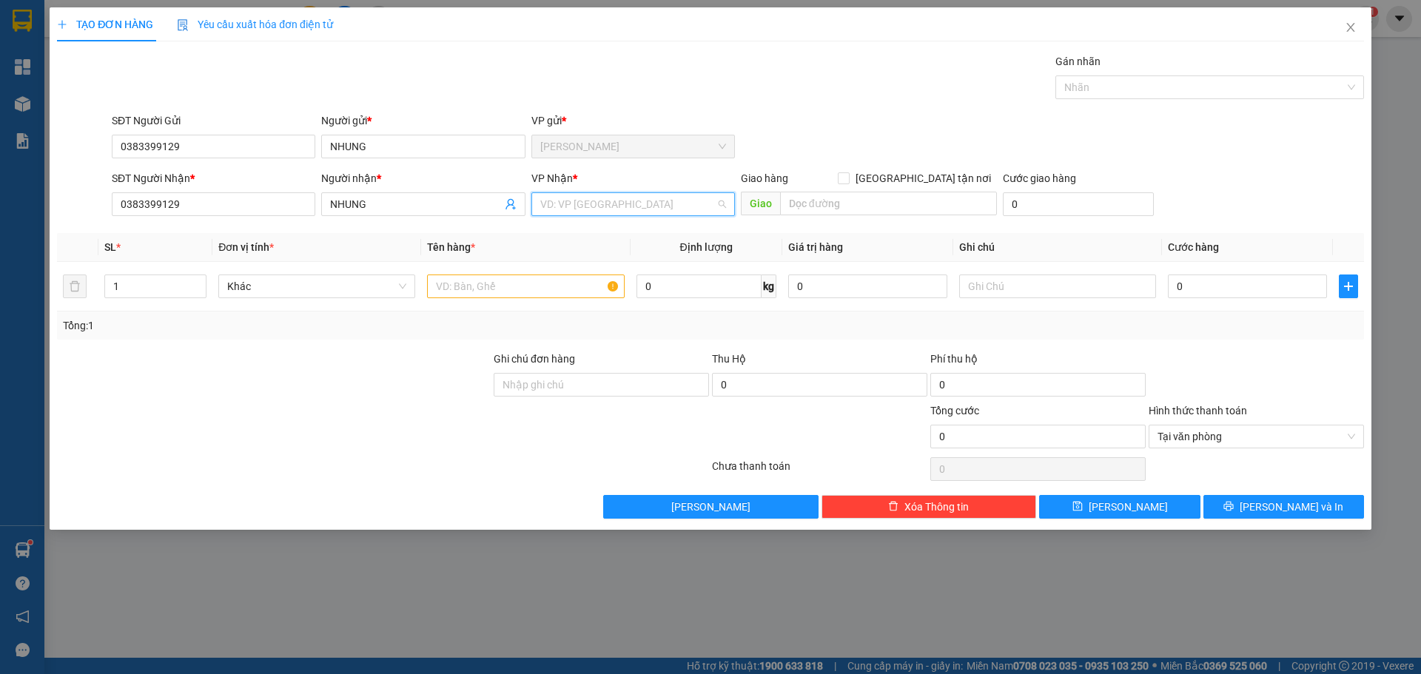
click at [667, 209] on input "search" at bounding box center [627, 204] width 175 height 22
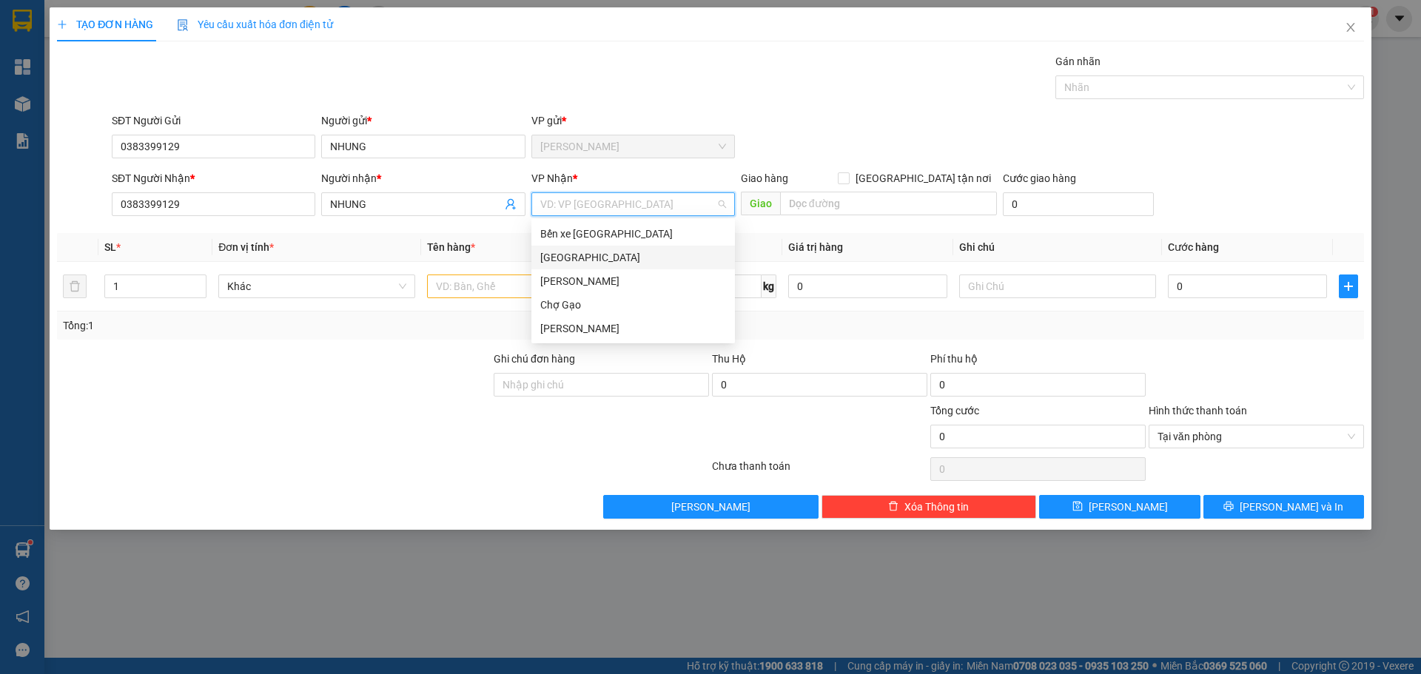
drag, startPoint x: 568, startPoint y: 255, endPoint x: 554, endPoint y: 270, distance: 19.9
click at [568, 257] on div "[GEOGRAPHIC_DATA]" at bounding box center [633, 257] width 186 height 16
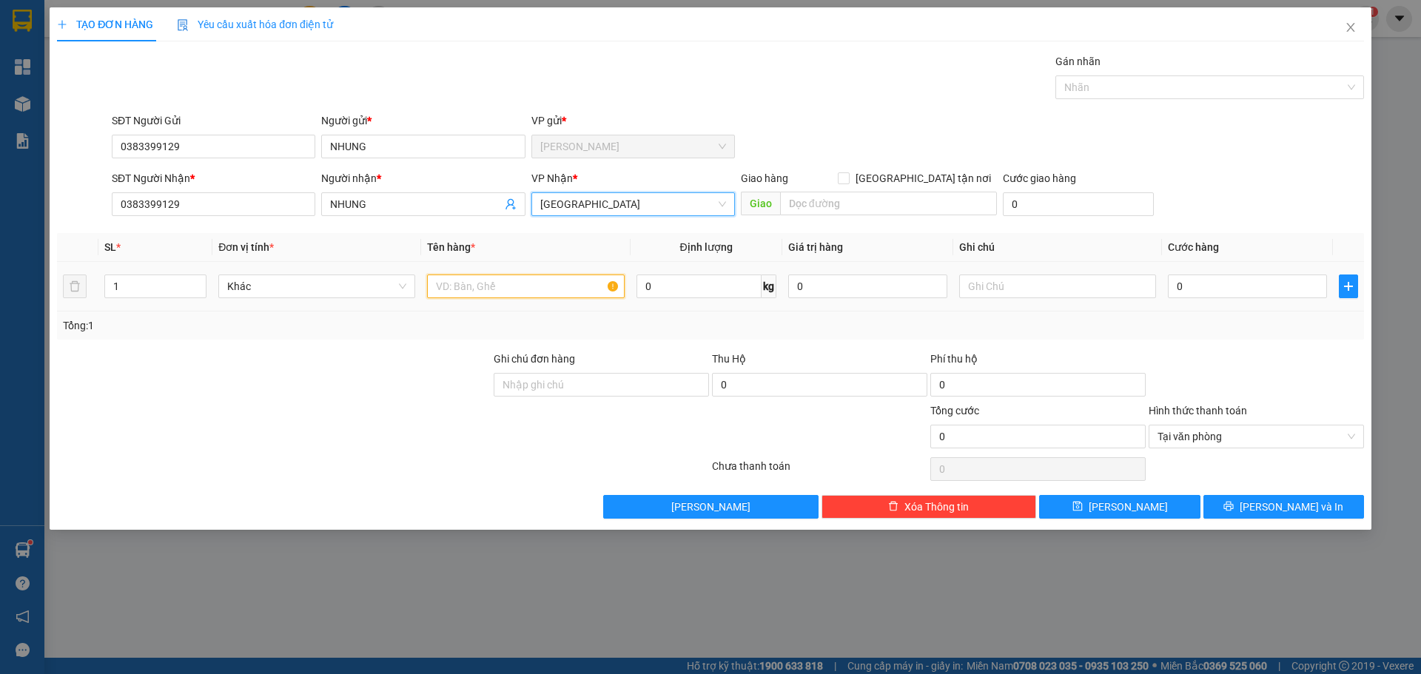
click at [527, 284] on input "text" at bounding box center [525, 287] width 197 height 24
type input "1X XANH"
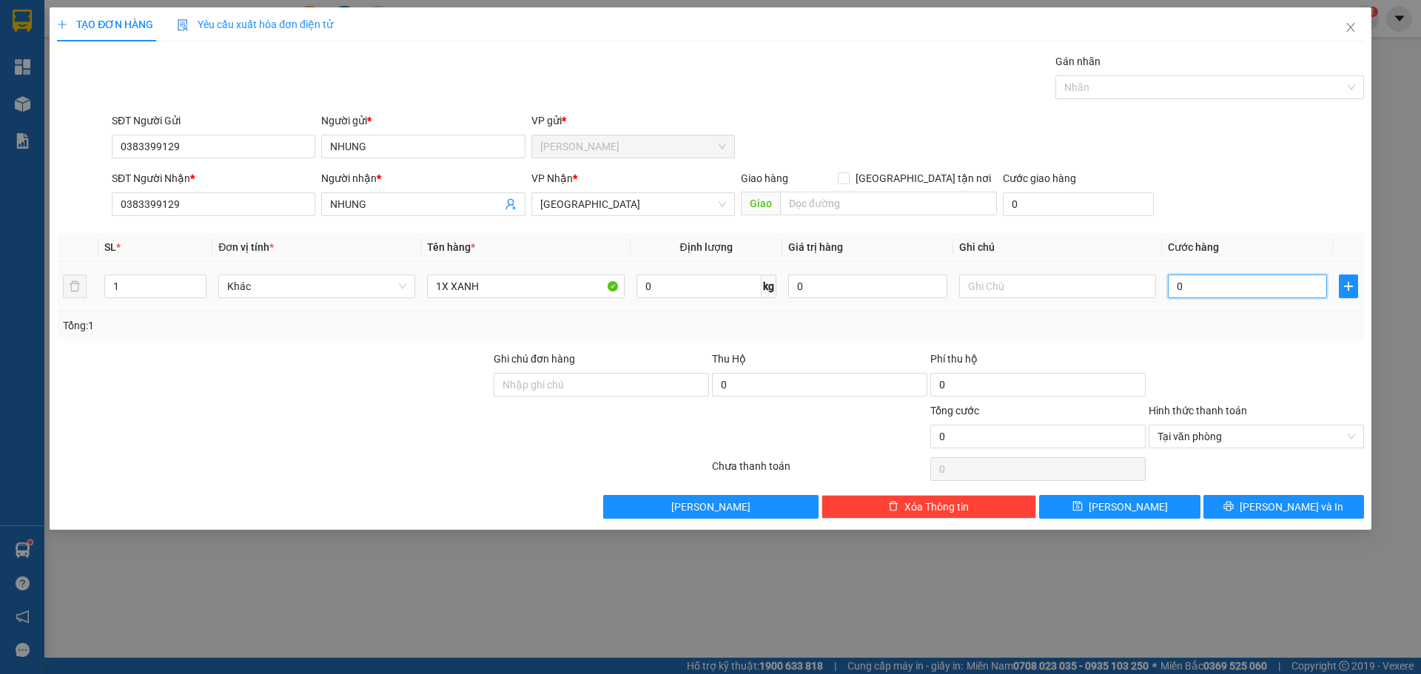
click at [1210, 292] on input "0" at bounding box center [1247, 287] width 159 height 24
type input "3"
type input "30"
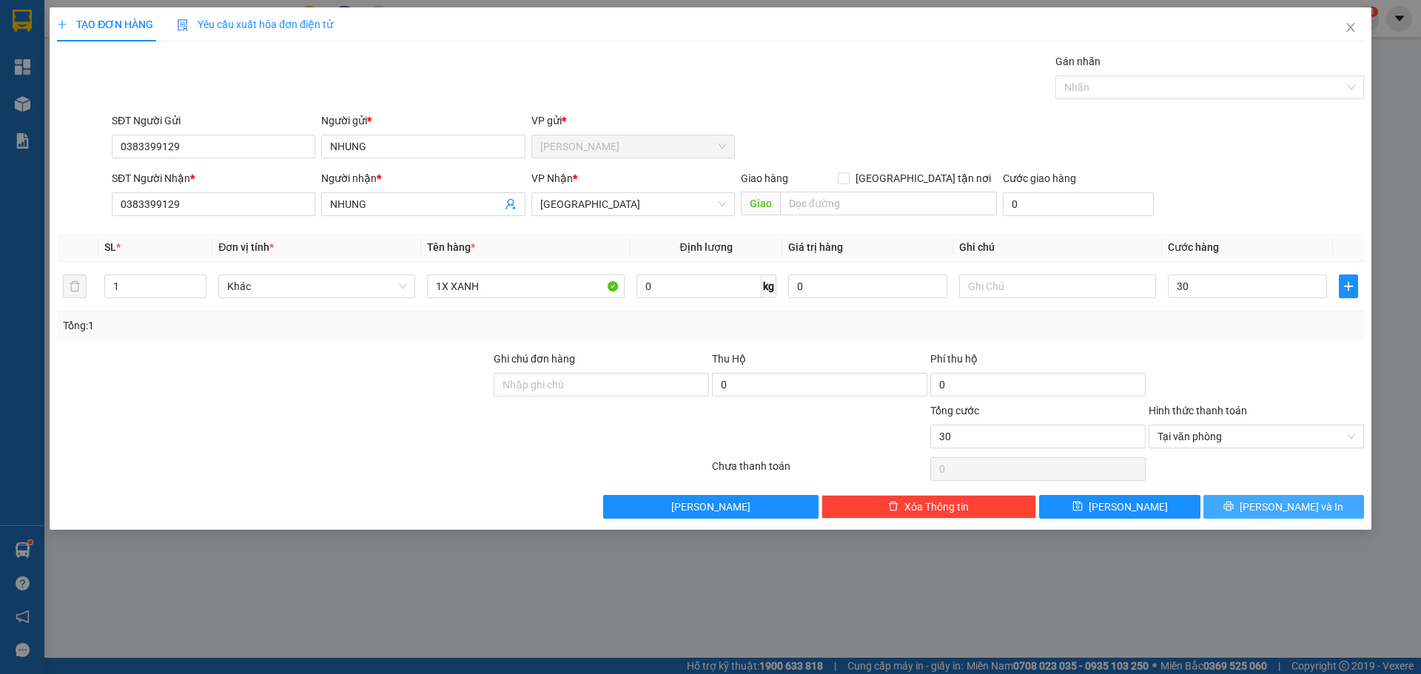
type input "30.000"
click at [1316, 510] on button "[PERSON_NAME] và In" at bounding box center [1284, 507] width 161 height 24
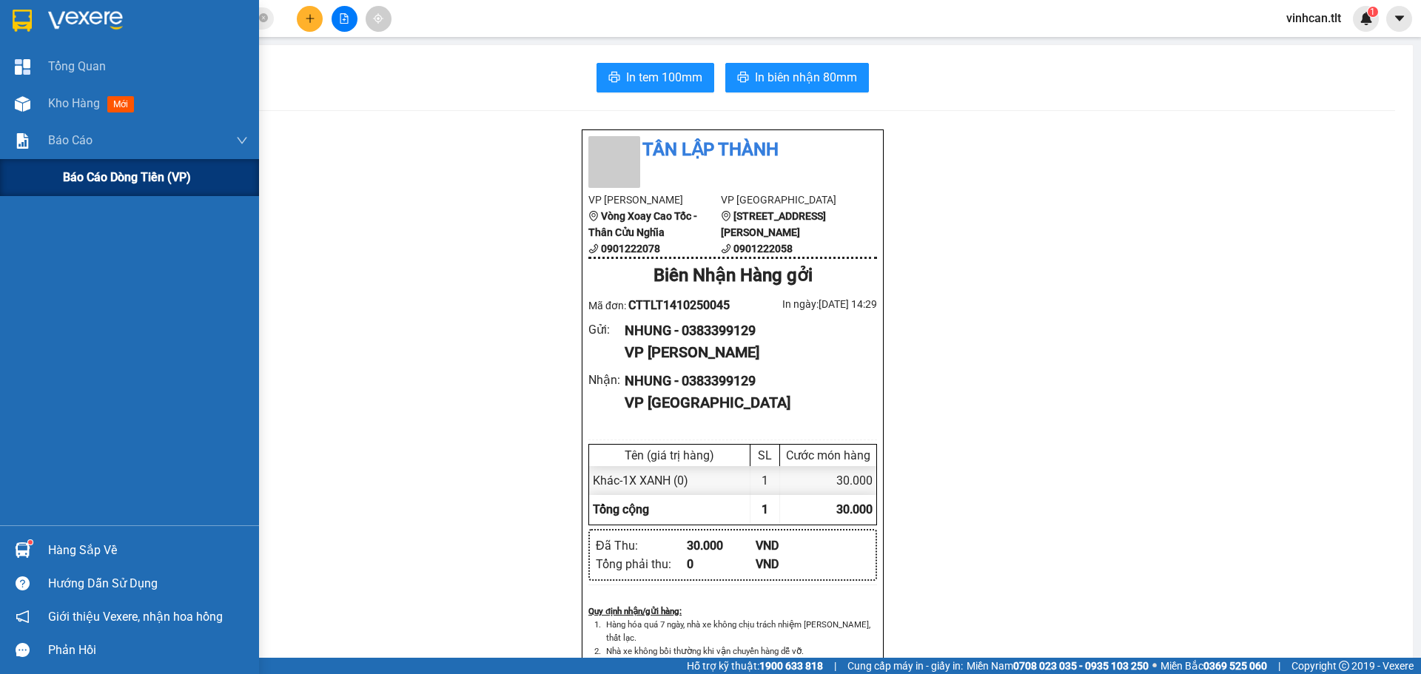
click at [107, 175] on span "Báo cáo dòng tiền (VP)" at bounding box center [127, 177] width 128 height 19
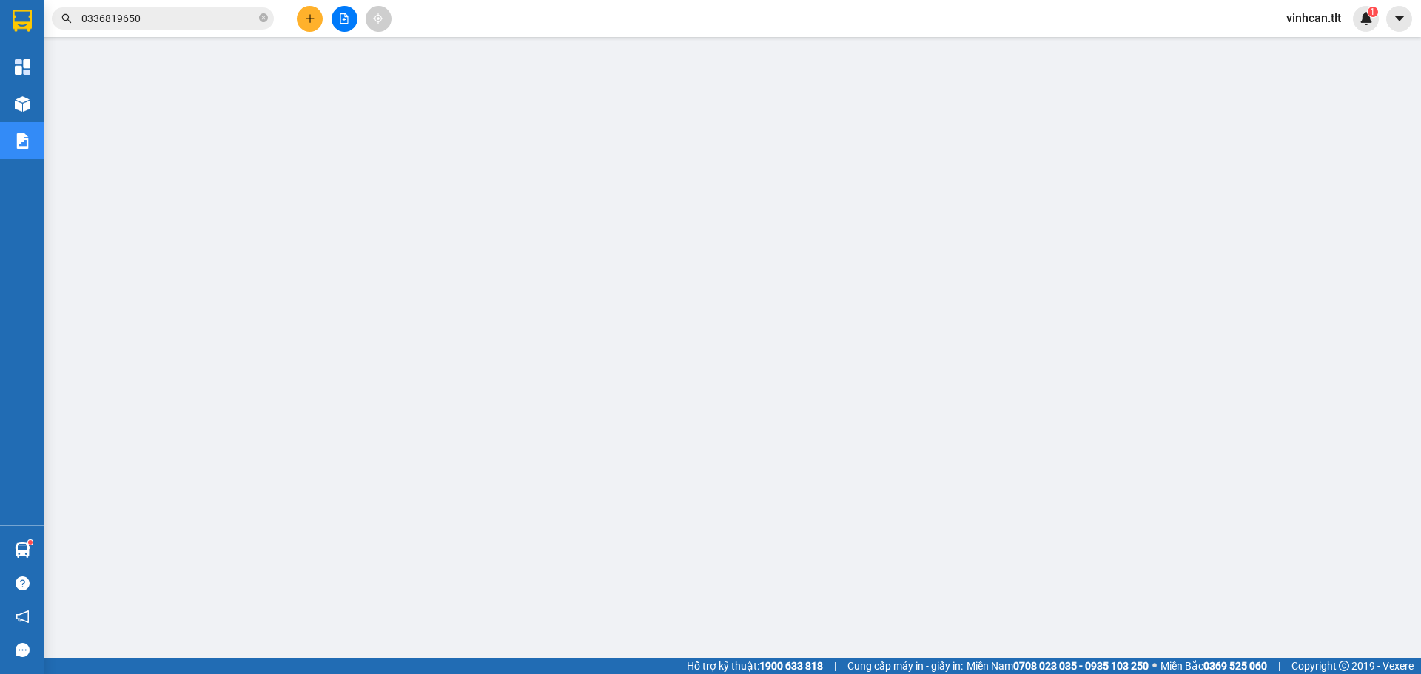
click at [291, 22] on div at bounding box center [344, 19] width 111 height 26
click at [300, 21] on button at bounding box center [310, 19] width 26 height 26
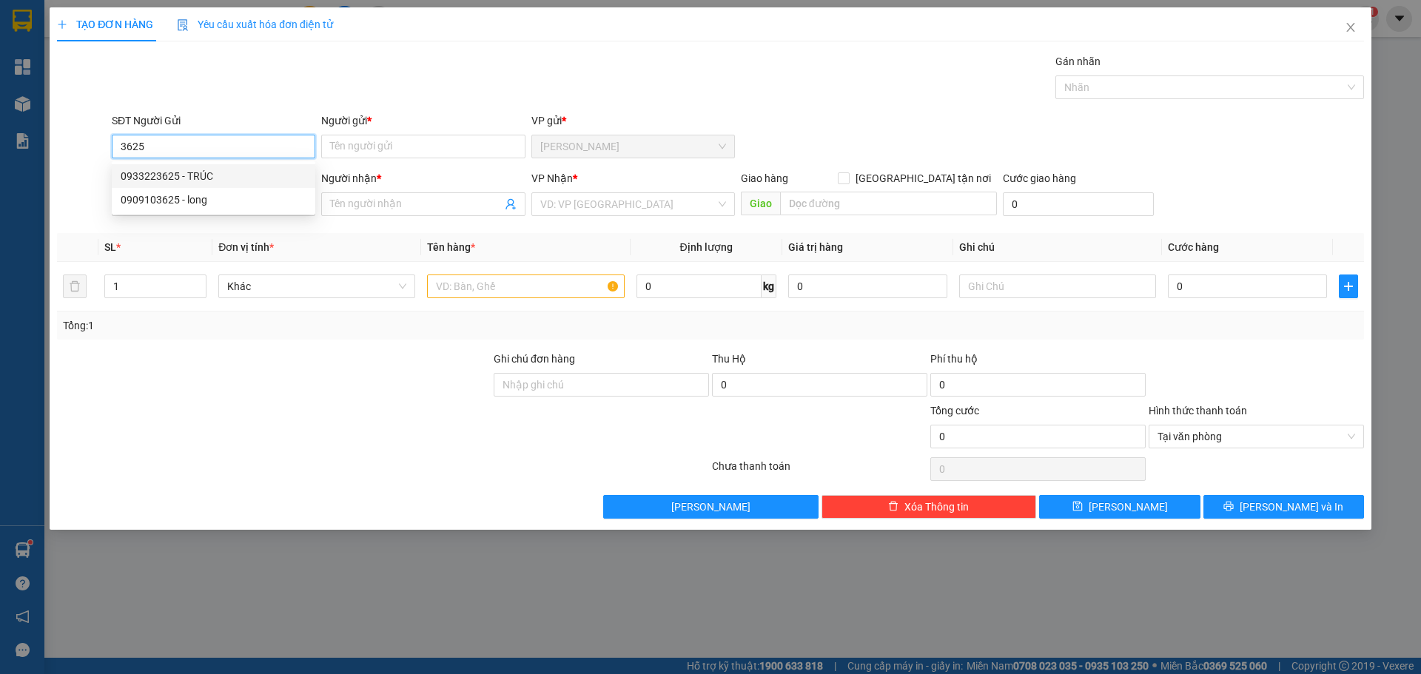
click at [191, 178] on div "0933223625 - TRÚC" at bounding box center [214, 176] width 186 height 16
type input "0933223625"
type input "TRÚC"
type input "0933223625"
click at [195, 212] on input "SĐT Người Nhận *" at bounding box center [214, 204] width 204 height 24
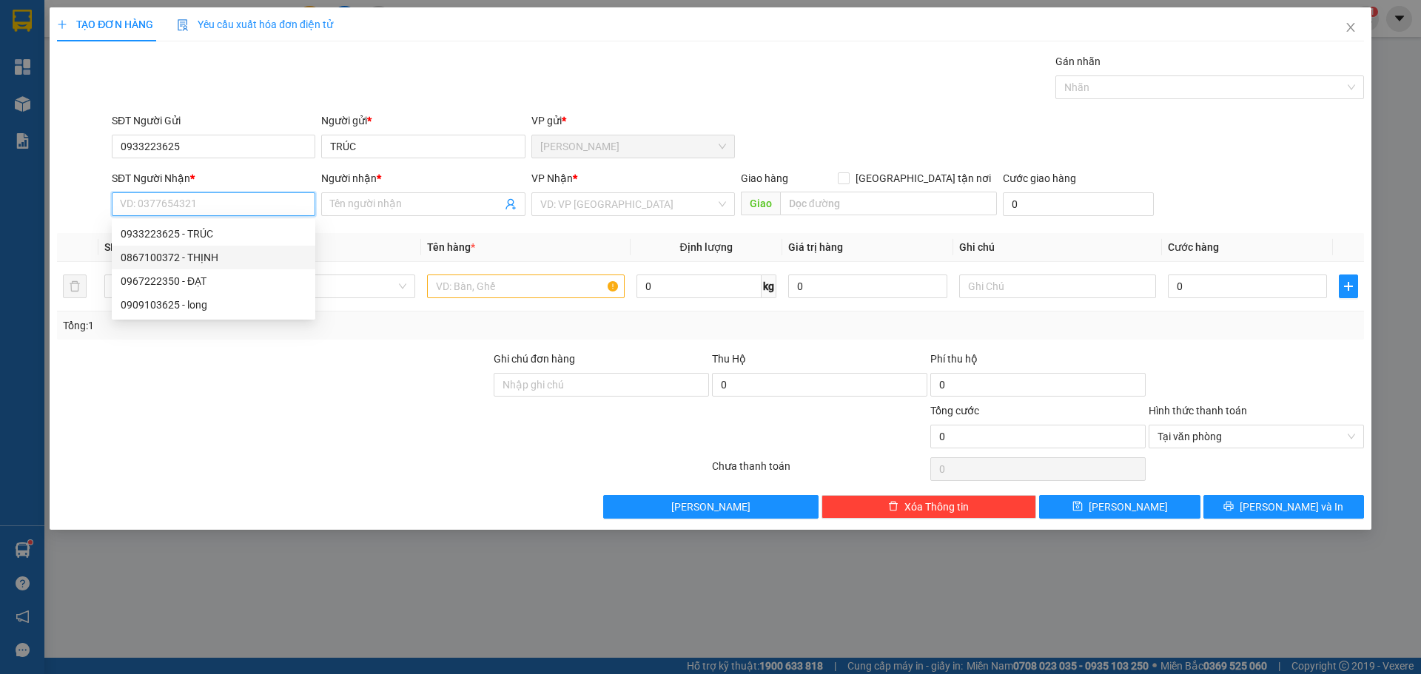
click at [211, 250] on div "0867100372 - THỊNH" at bounding box center [214, 257] width 186 height 16
type input "0867100372"
type input "THỊNH"
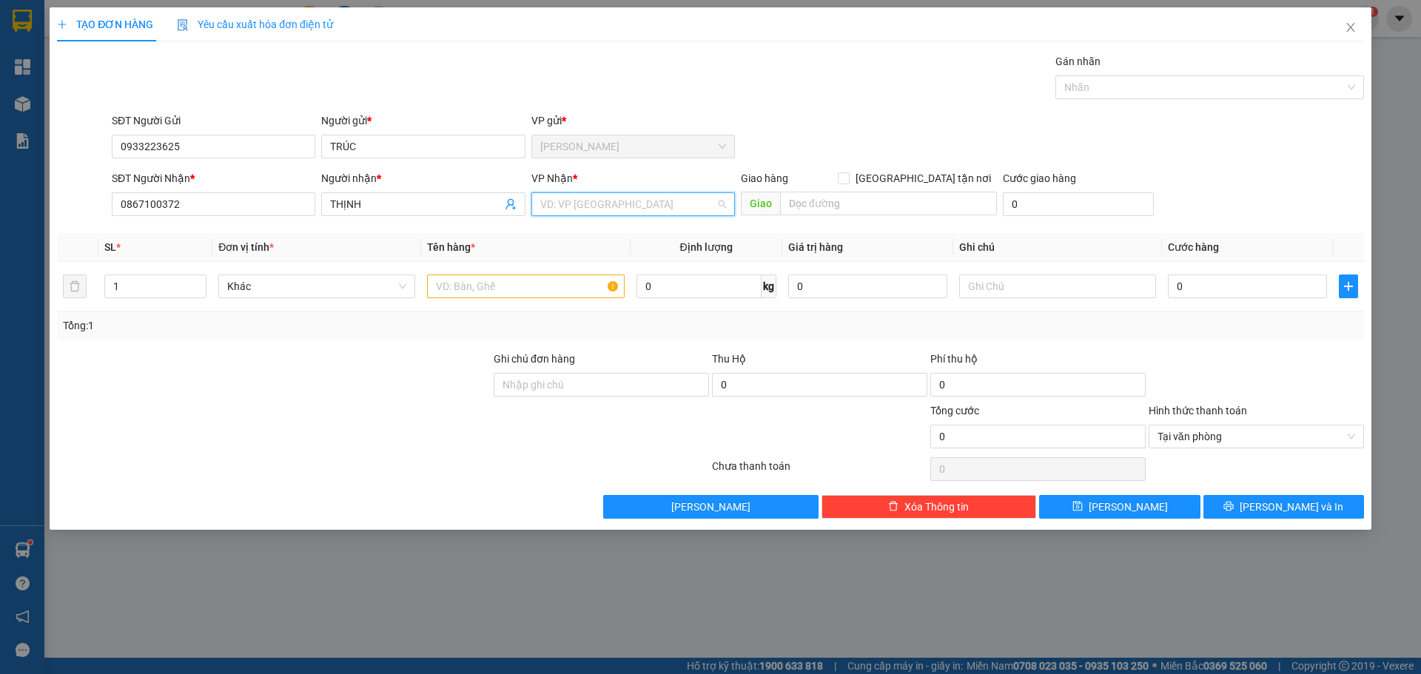
click at [554, 214] on input "search" at bounding box center [627, 204] width 175 height 22
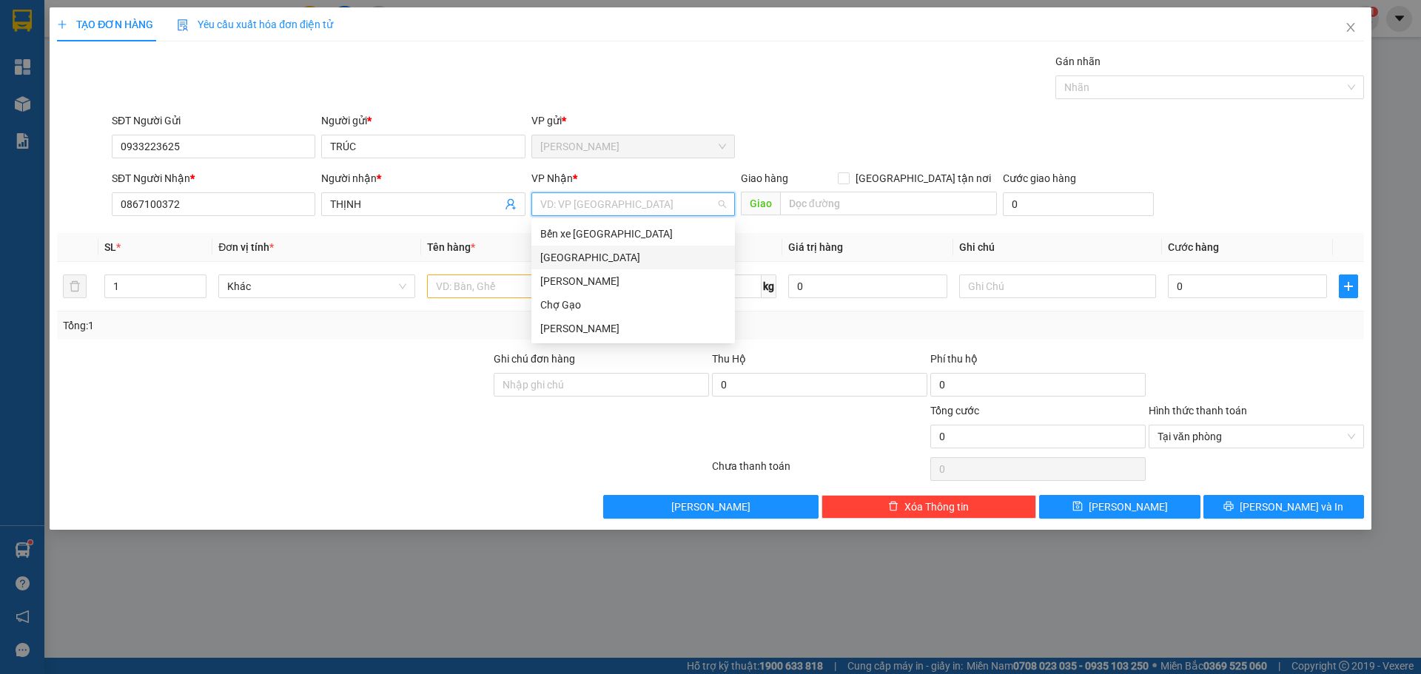
click at [571, 254] on div "[GEOGRAPHIC_DATA]" at bounding box center [633, 257] width 186 height 16
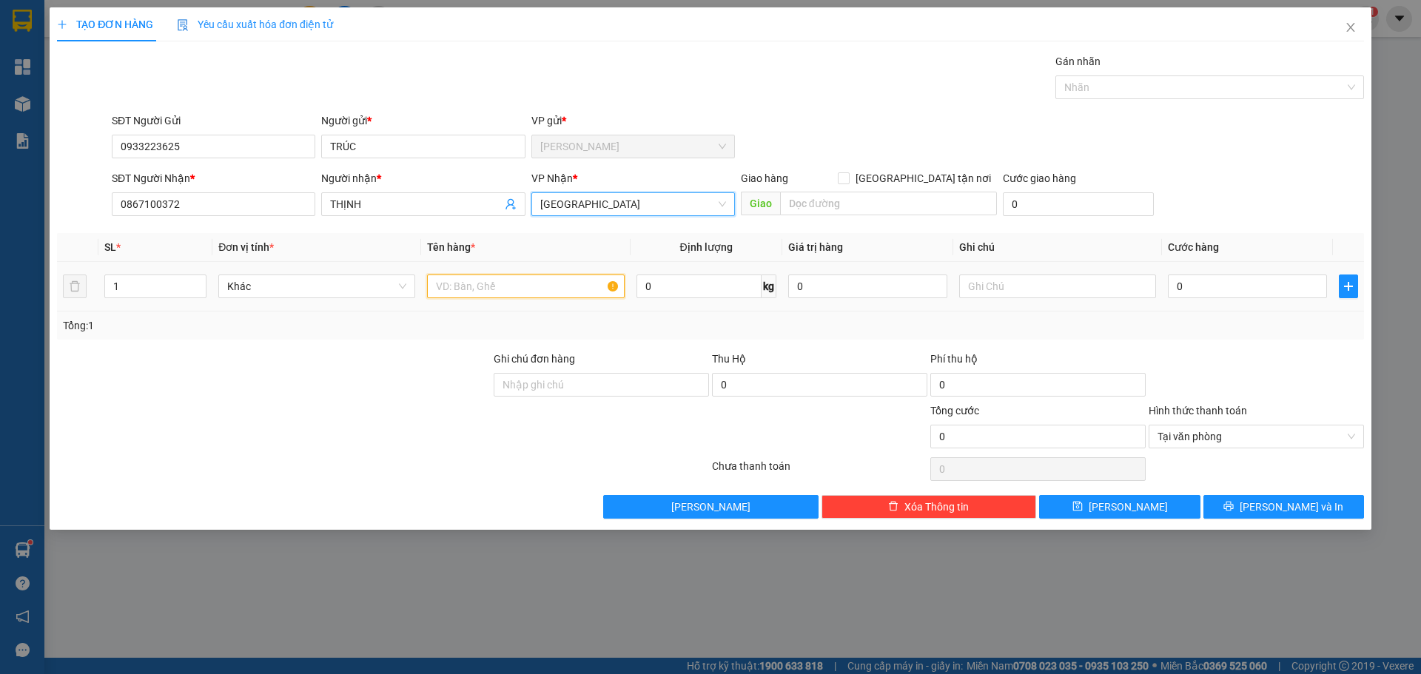
click at [498, 280] on input "text" at bounding box center [525, 287] width 197 height 24
type input "1TX"
click at [1253, 272] on div "0" at bounding box center [1247, 287] width 159 height 30
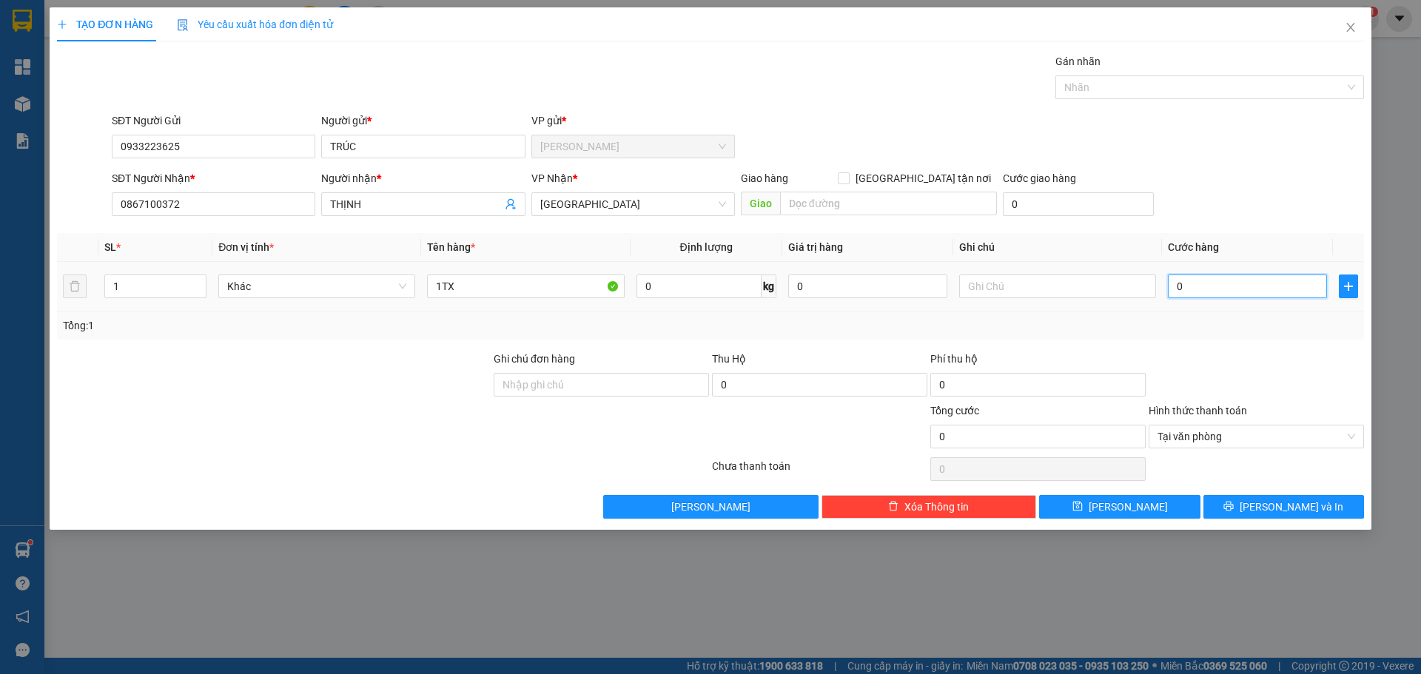
click at [1250, 283] on input "0" at bounding box center [1247, 287] width 159 height 24
type input "3"
type input "30"
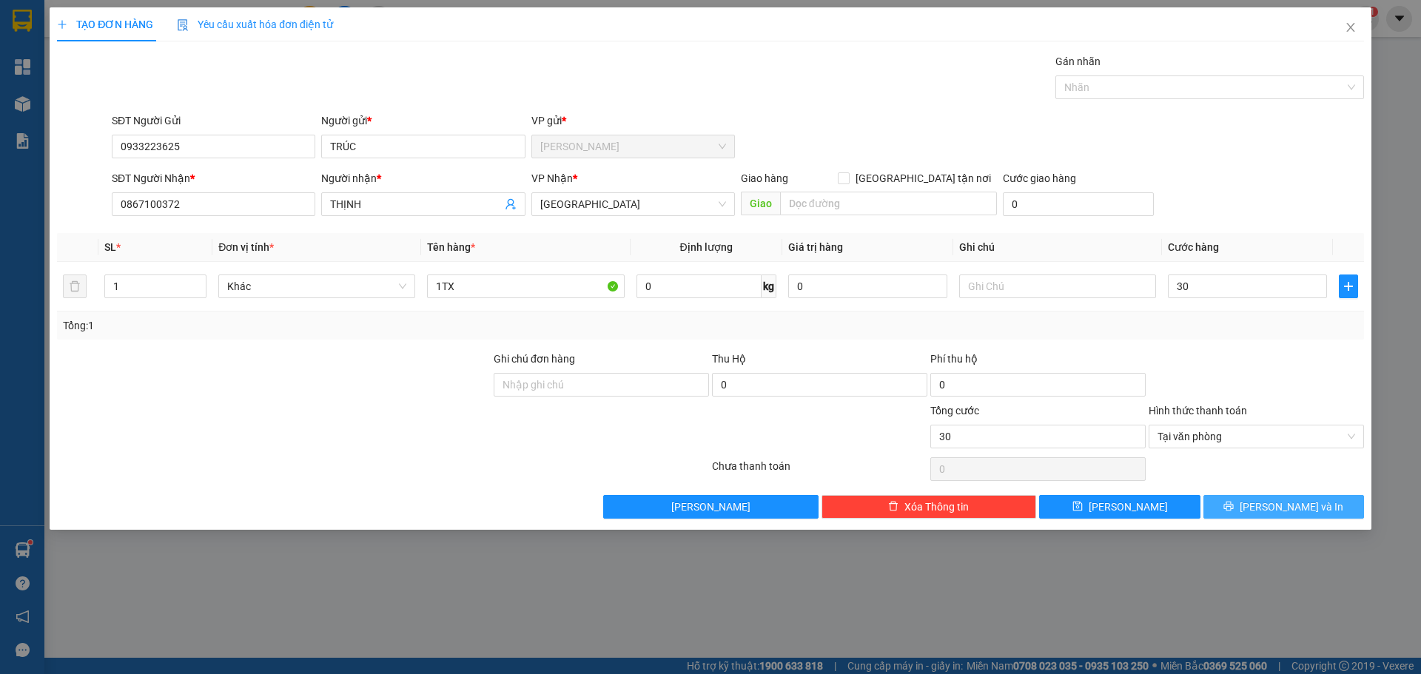
type input "30.000"
click at [1284, 506] on span "[PERSON_NAME] và In" at bounding box center [1292, 507] width 104 height 16
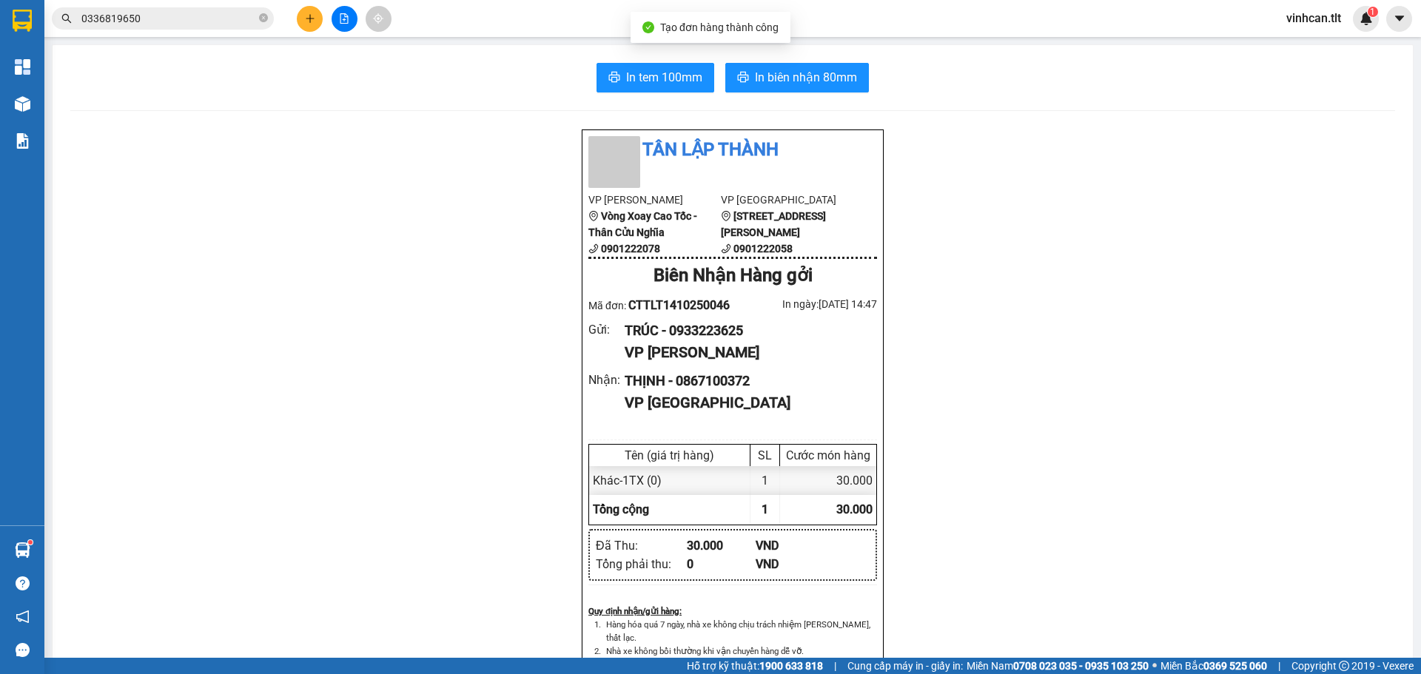
click at [771, 62] on div "In tem 100mm In biên nhận 80mm Tân Lập Thành VP Cao Tốc Vòng Xoay Cao Tốc - Thâ…" at bounding box center [733, 644] width 1361 height 1198
click at [771, 70] on span "In biên nhận 80mm" at bounding box center [806, 77] width 102 height 19
click at [628, 78] on span "In tem 100mm" at bounding box center [664, 77] width 76 height 19
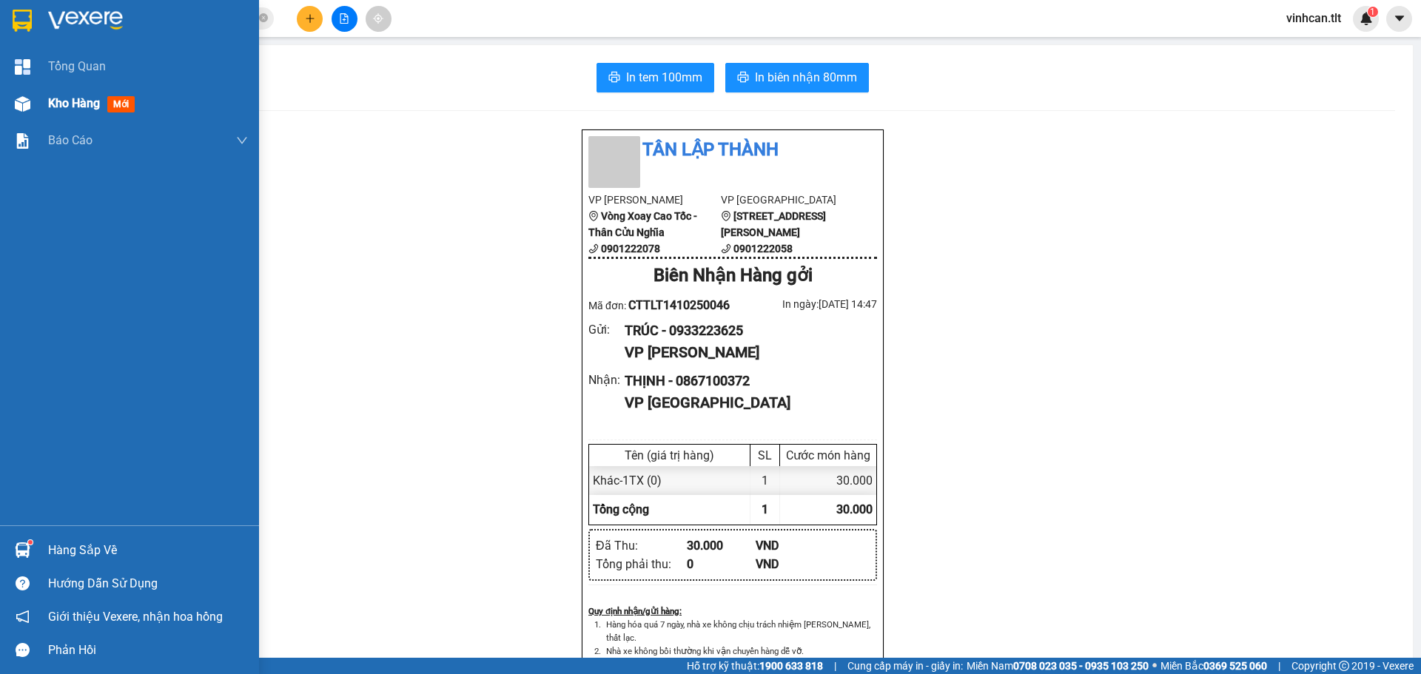
click at [16, 107] on img at bounding box center [23, 104] width 16 height 16
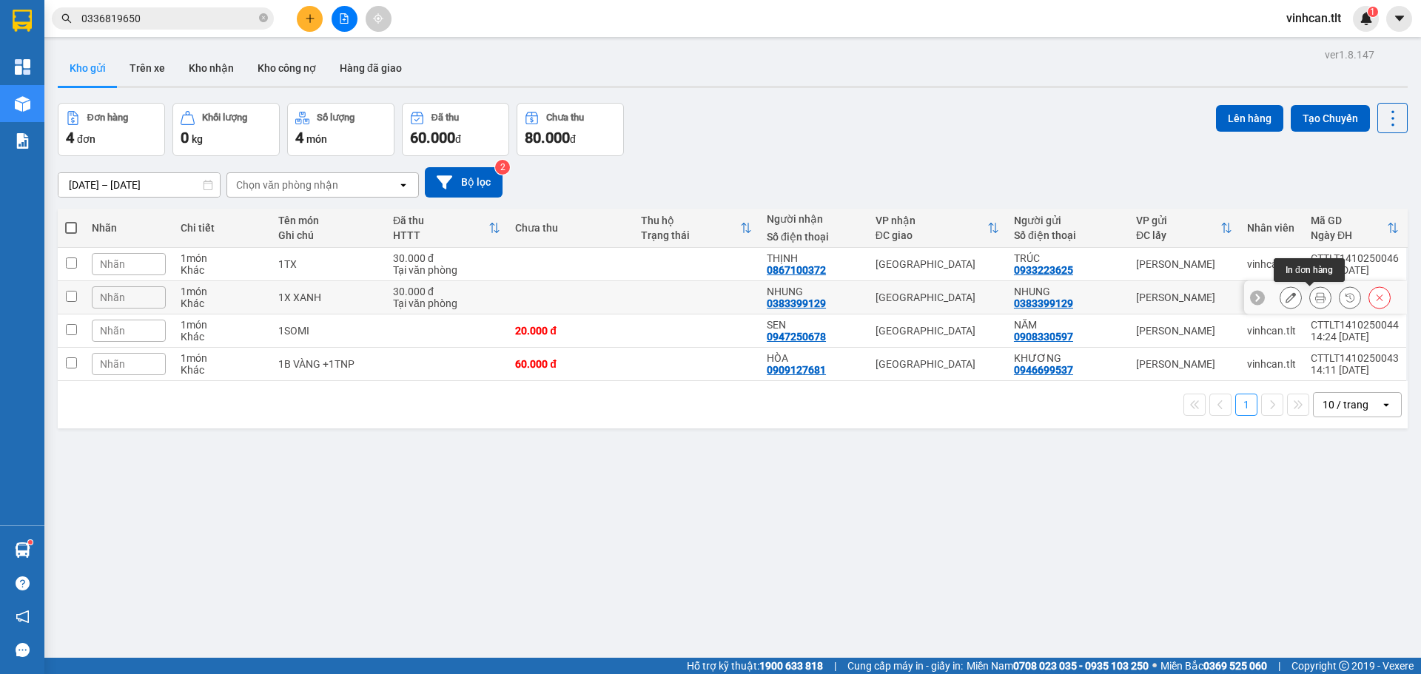
click at [1315, 294] on icon at bounding box center [1320, 297] width 10 height 10
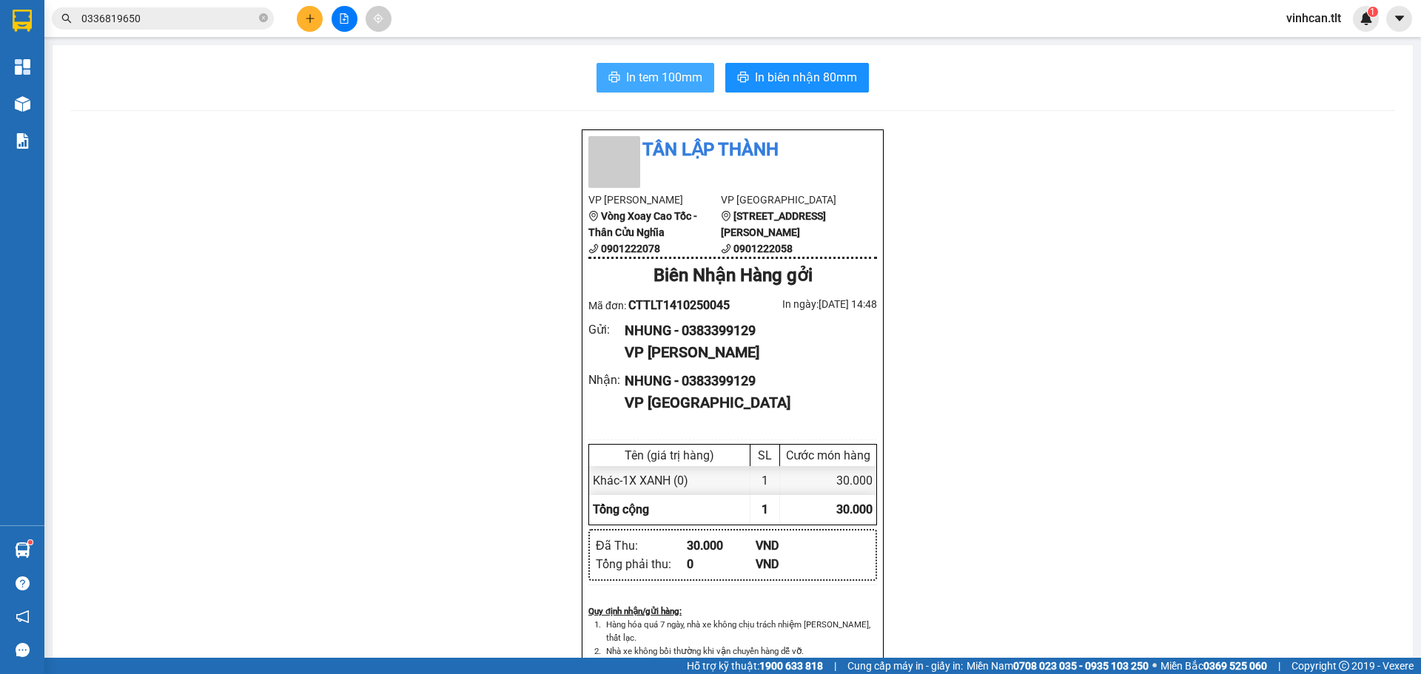
click at [690, 90] on button "In tem 100mm" at bounding box center [656, 78] width 118 height 30
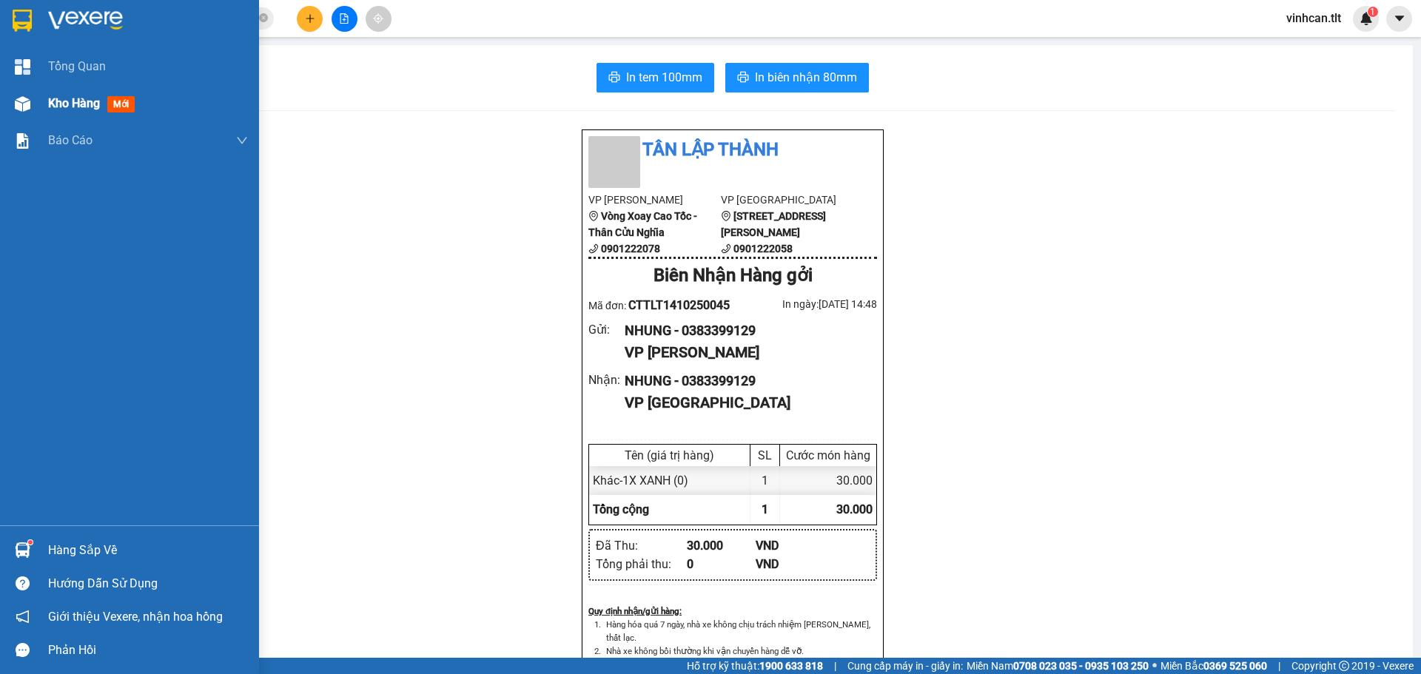
click at [25, 108] on img at bounding box center [23, 104] width 16 height 16
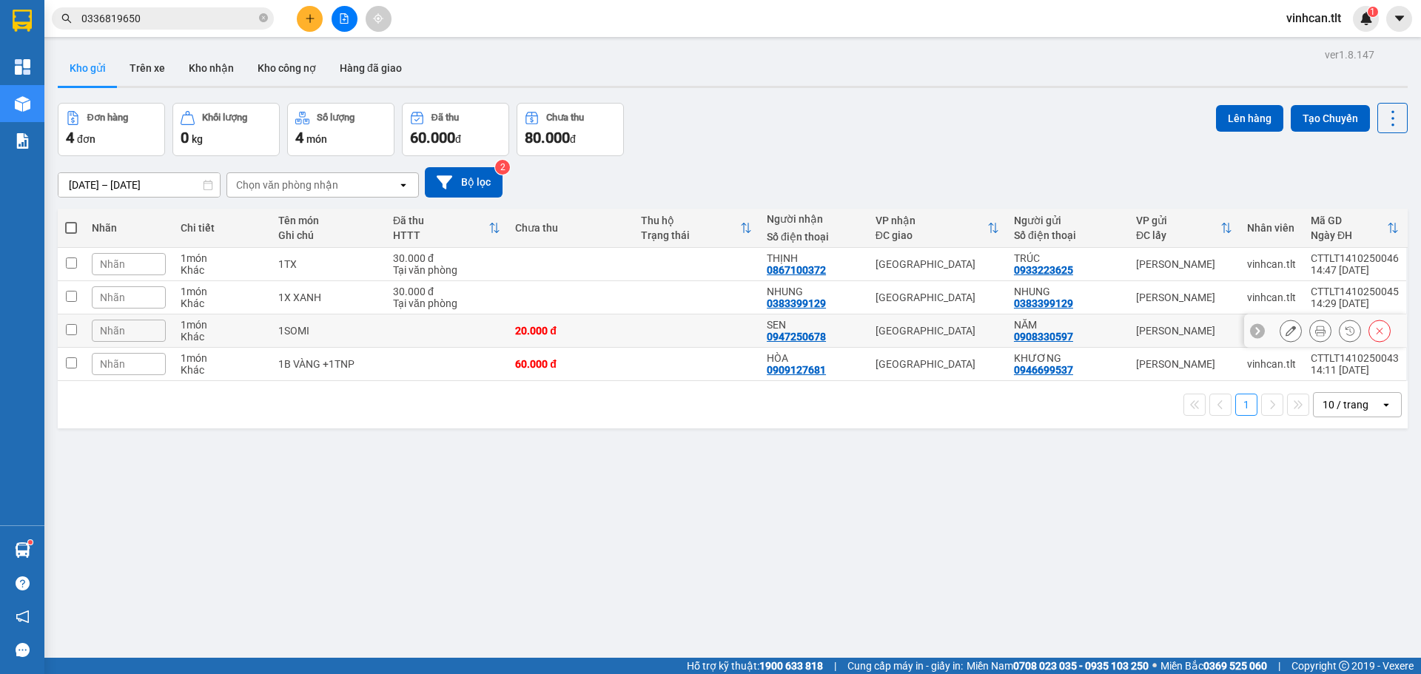
click at [81, 333] on td at bounding box center [71, 331] width 27 height 33
checkbox input "true"
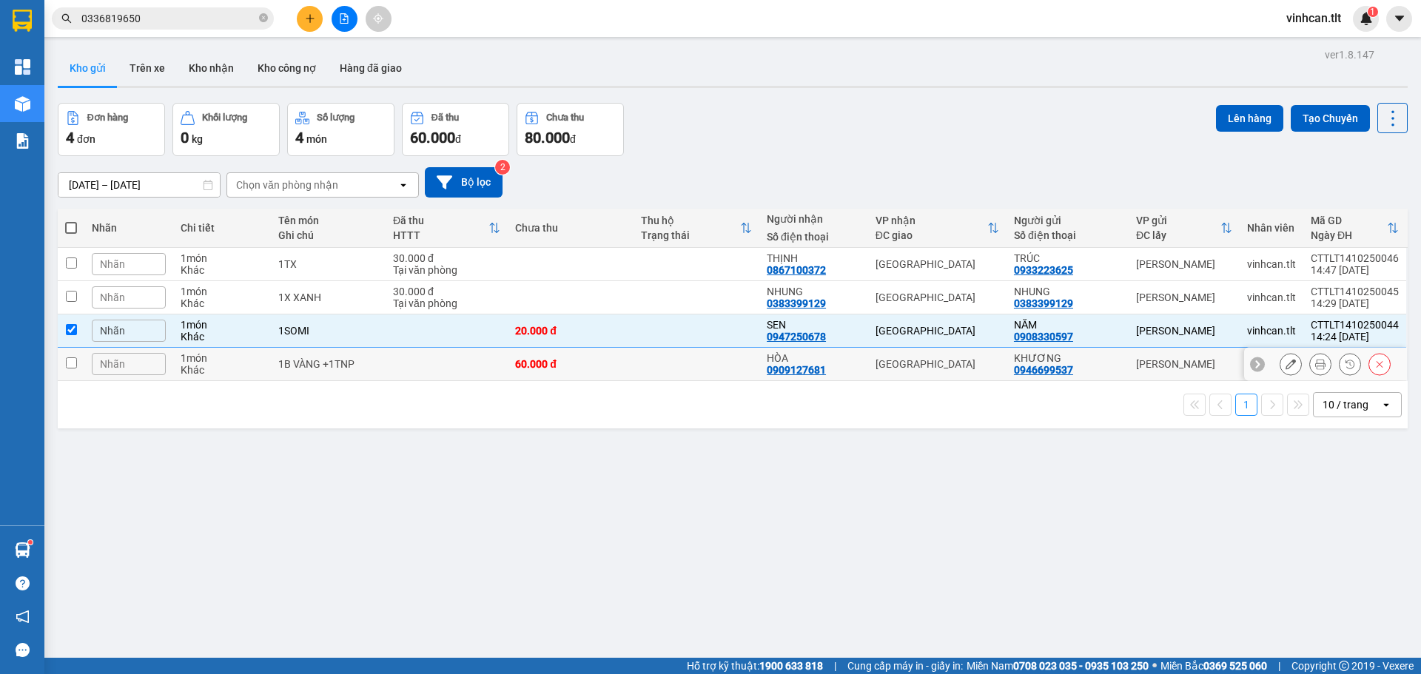
click at [68, 366] on input "checkbox" at bounding box center [71, 363] width 11 height 11
checkbox input "true"
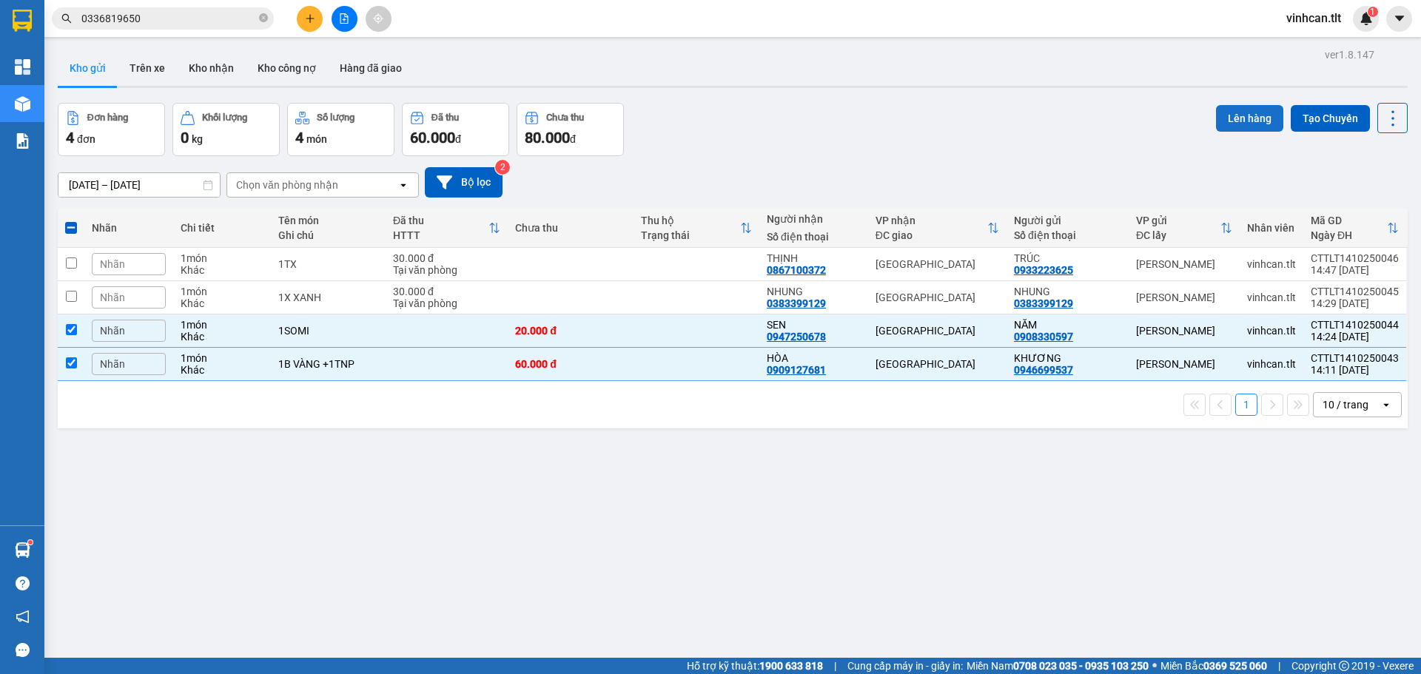
click at [1247, 116] on button "Lên hàng" at bounding box center [1249, 118] width 67 height 27
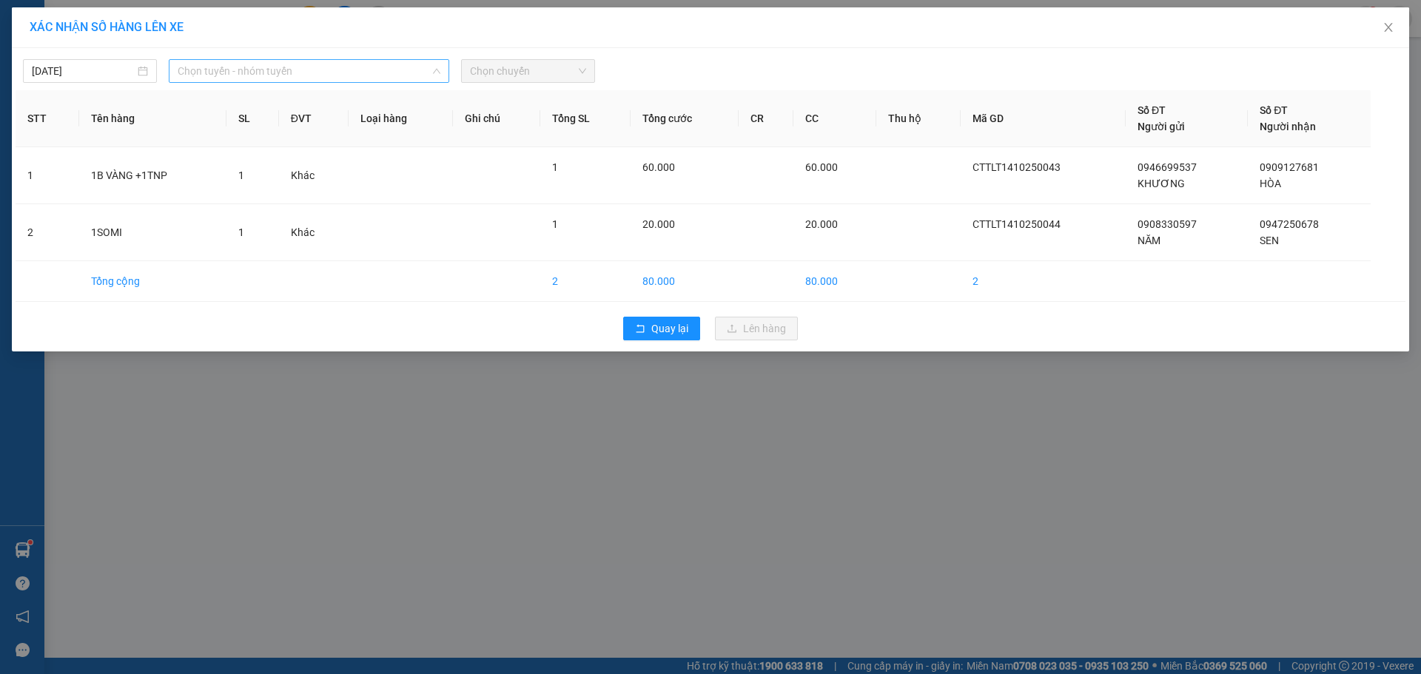
click at [301, 76] on span "Chọn tuyến - nhóm tuyến" at bounding box center [309, 71] width 263 height 22
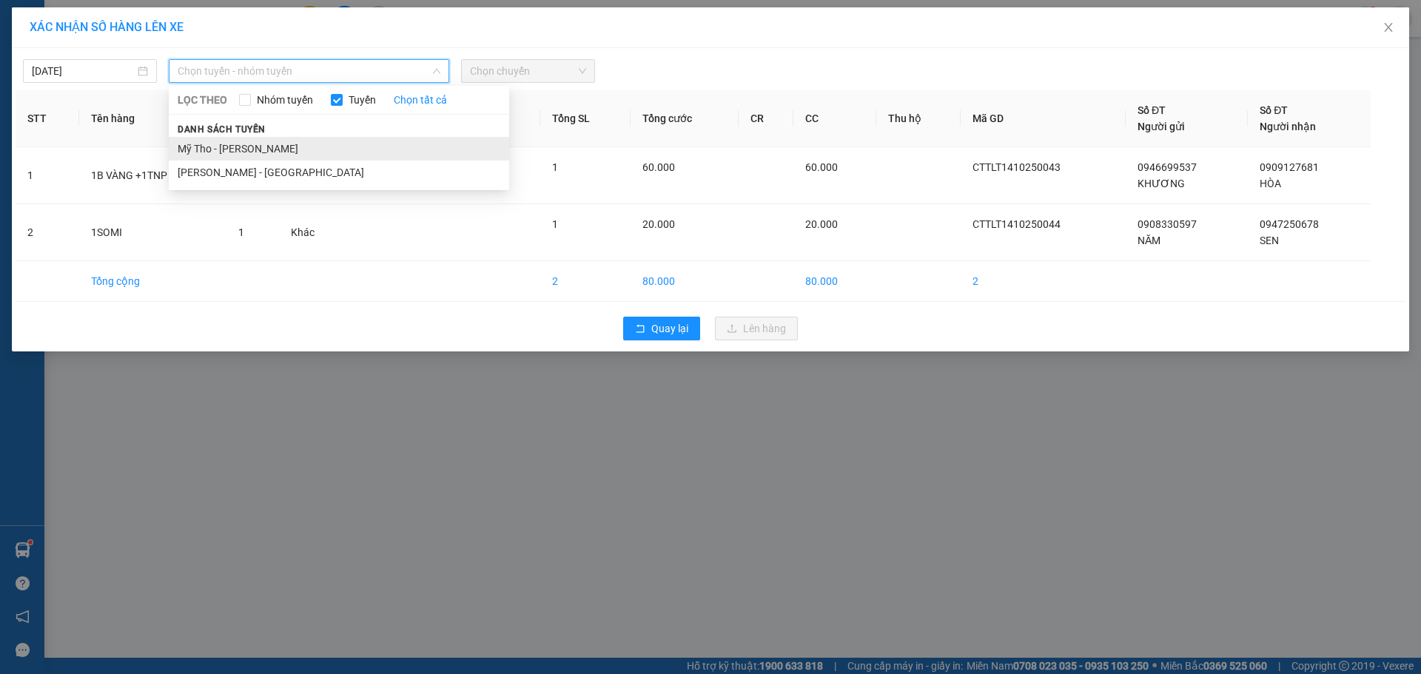
click at [253, 141] on li "Mỹ Tho - [PERSON_NAME]" at bounding box center [339, 149] width 341 height 24
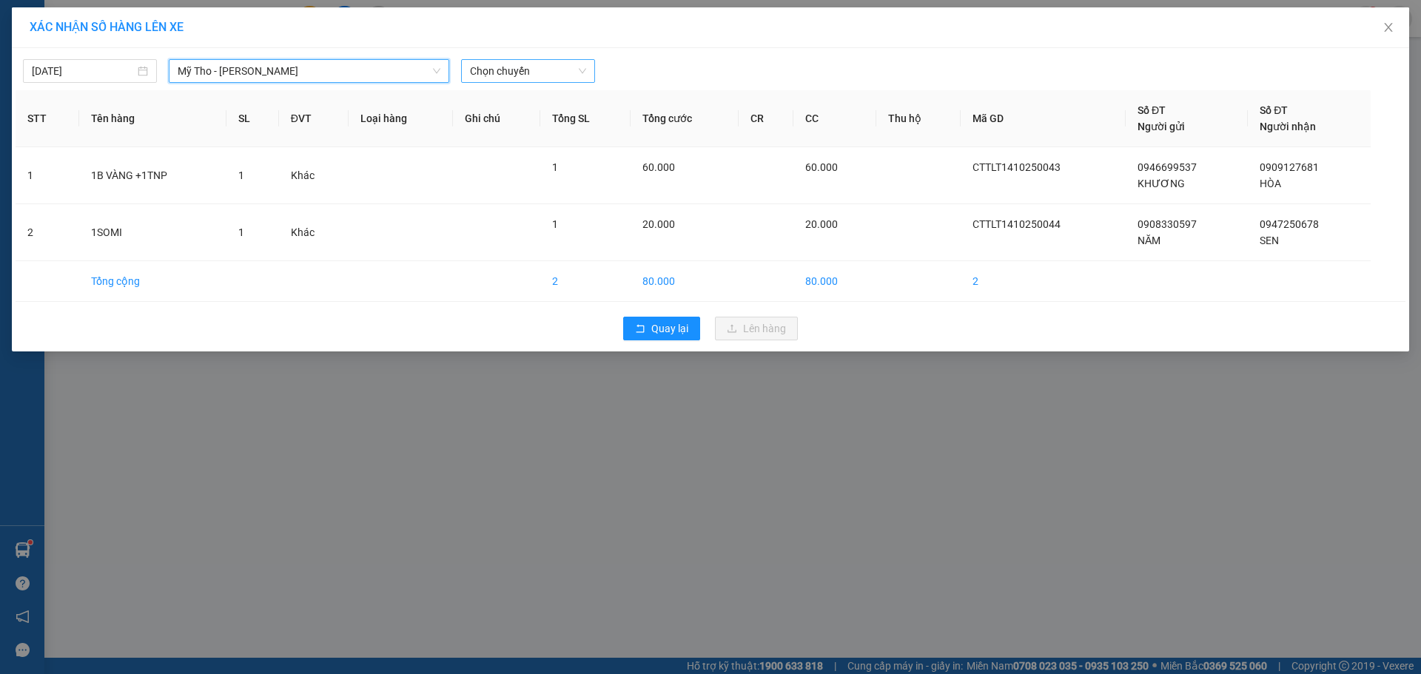
click at [536, 76] on span "Chọn chuyến" at bounding box center [528, 71] width 116 height 22
type input "741"
click at [534, 107] on div "13:15 - 63H-067.41" at bounding box center [527, 101] width 115 height 16
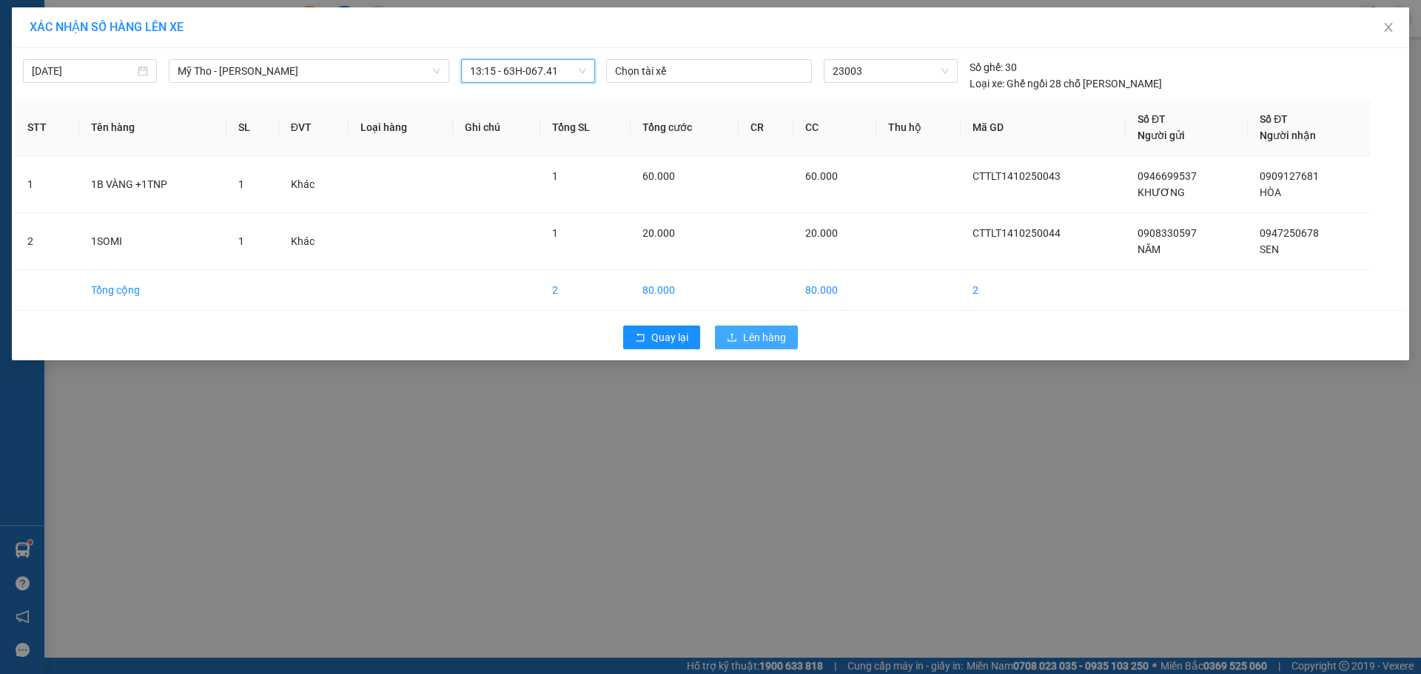
click at [752, 341] on span "Lên hàng" at bounding box center [764, 337] width 43 height 16
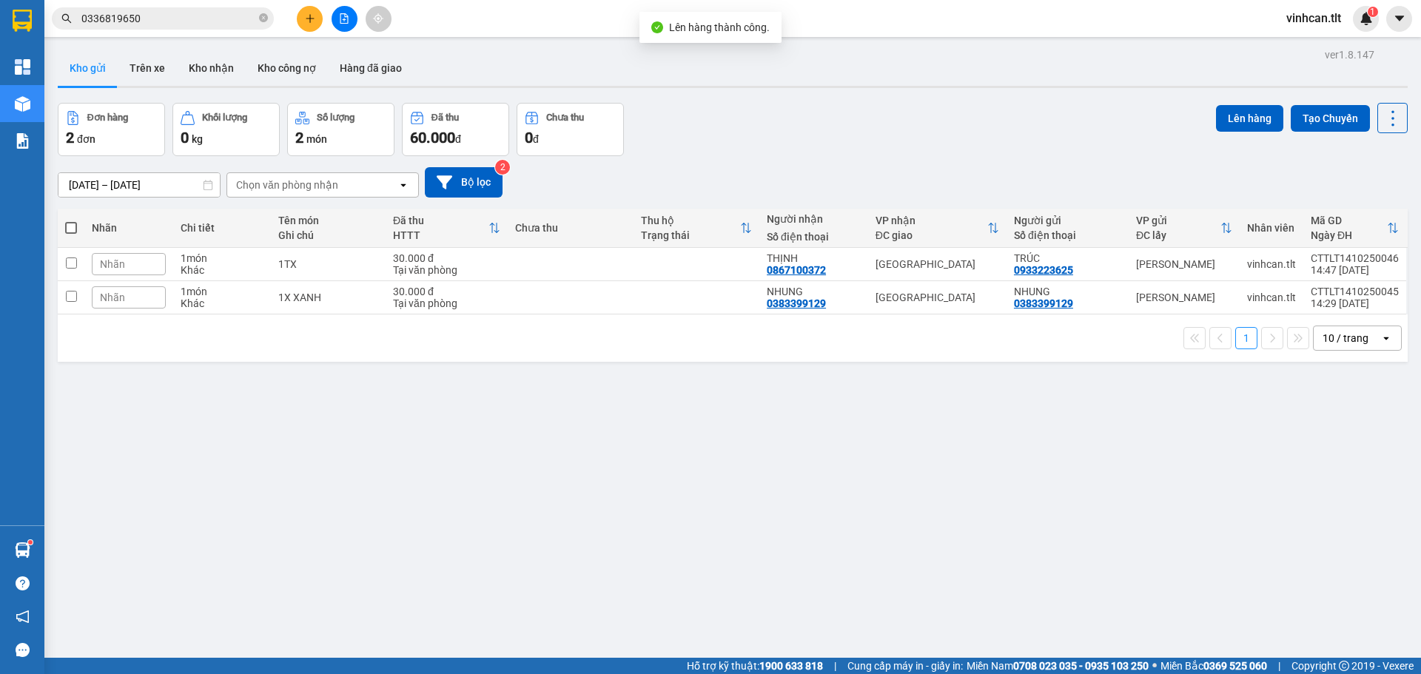
click at [342, 13] on icon "file-add" at bounding box center [345, 18] width 8 height 10
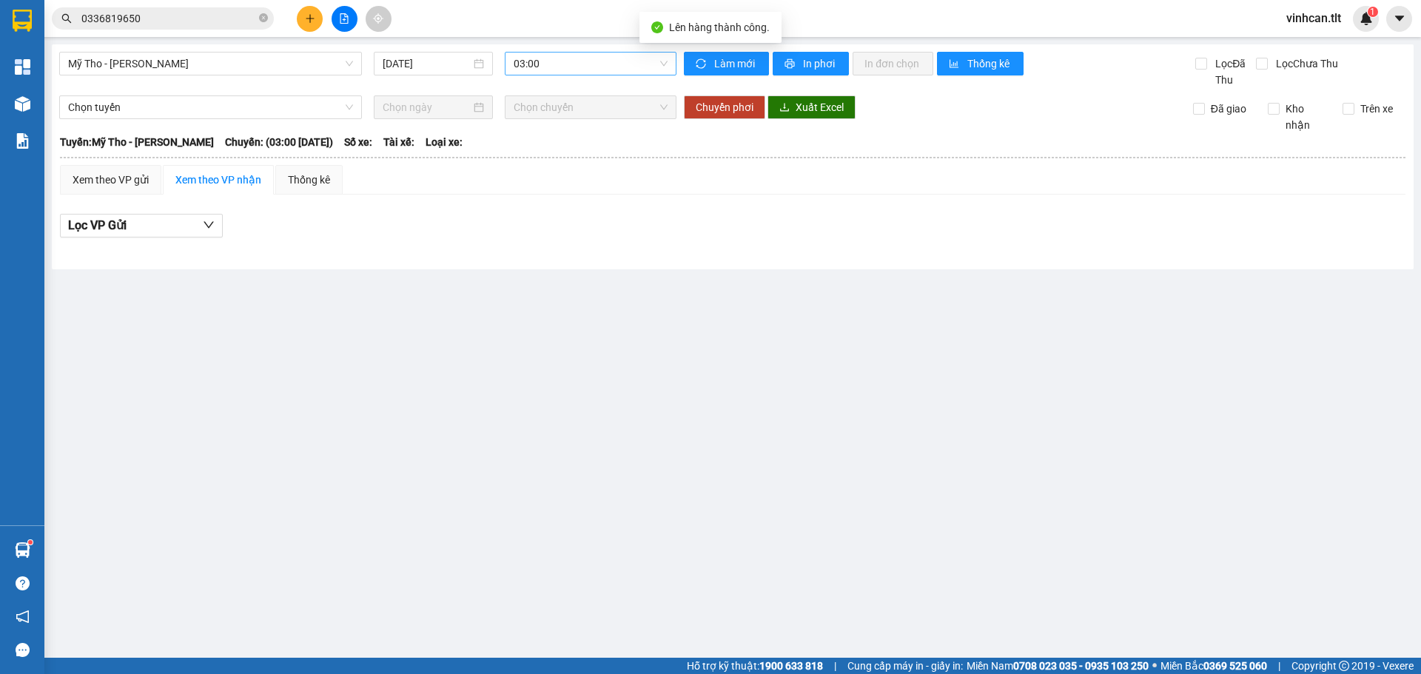
click at [550, 70] on span "03:00" at bounding box center [591, 64] width 154 height 22
type input "741"
click at [559, 101] on div "13:15 - 63H-067.41" at bounding box center [571, 93] width 133 height 24
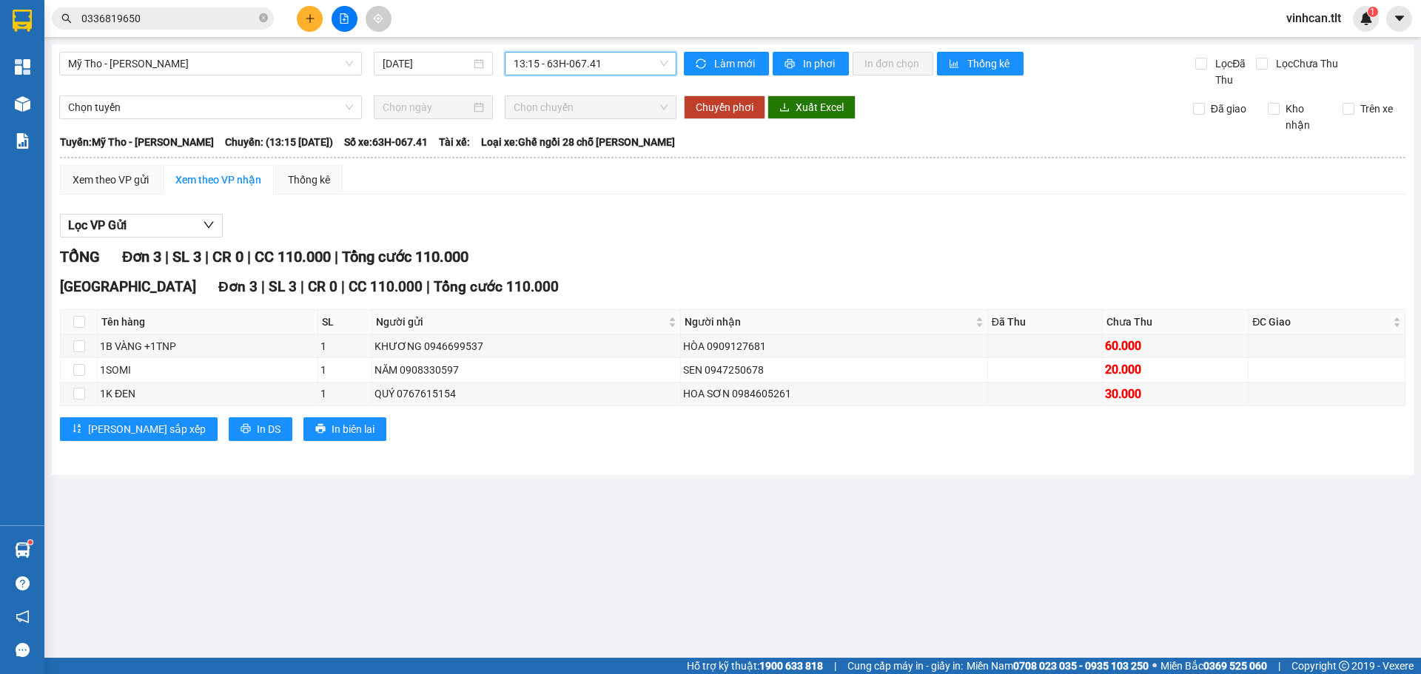
click at [109, 196] on div "Xem theo VP gửi Xem theo VP nhận Thống kê Lọc VP Gửi TỔNG Đơn 3 | SL 3 | CR 0 …" at bounding box center [733, 312] width 1346 height 295
click at [110, 182] on div "Xem theo VP gửi" at bounding box center [111, 180] width 76 height 16
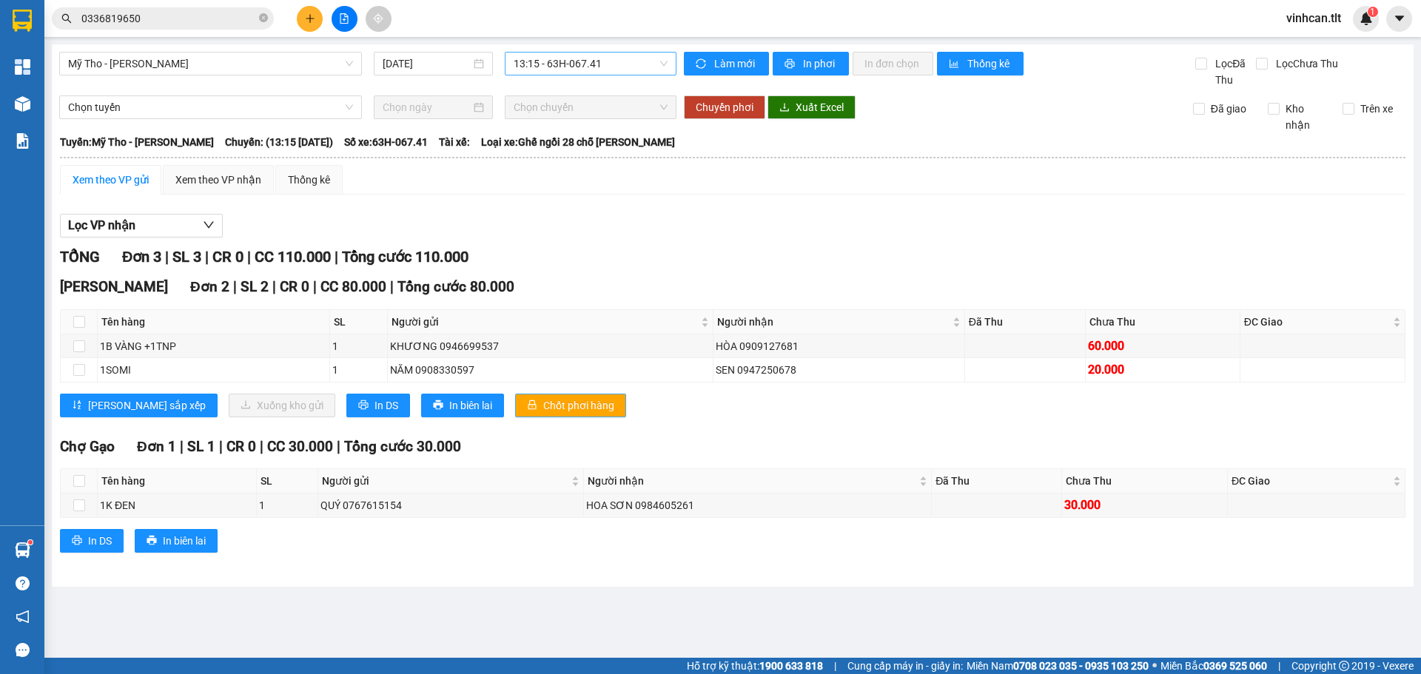
click at [554, 409] on span "Chốt phơi hàng" at bounding box center [578, 406] width 71 height 16
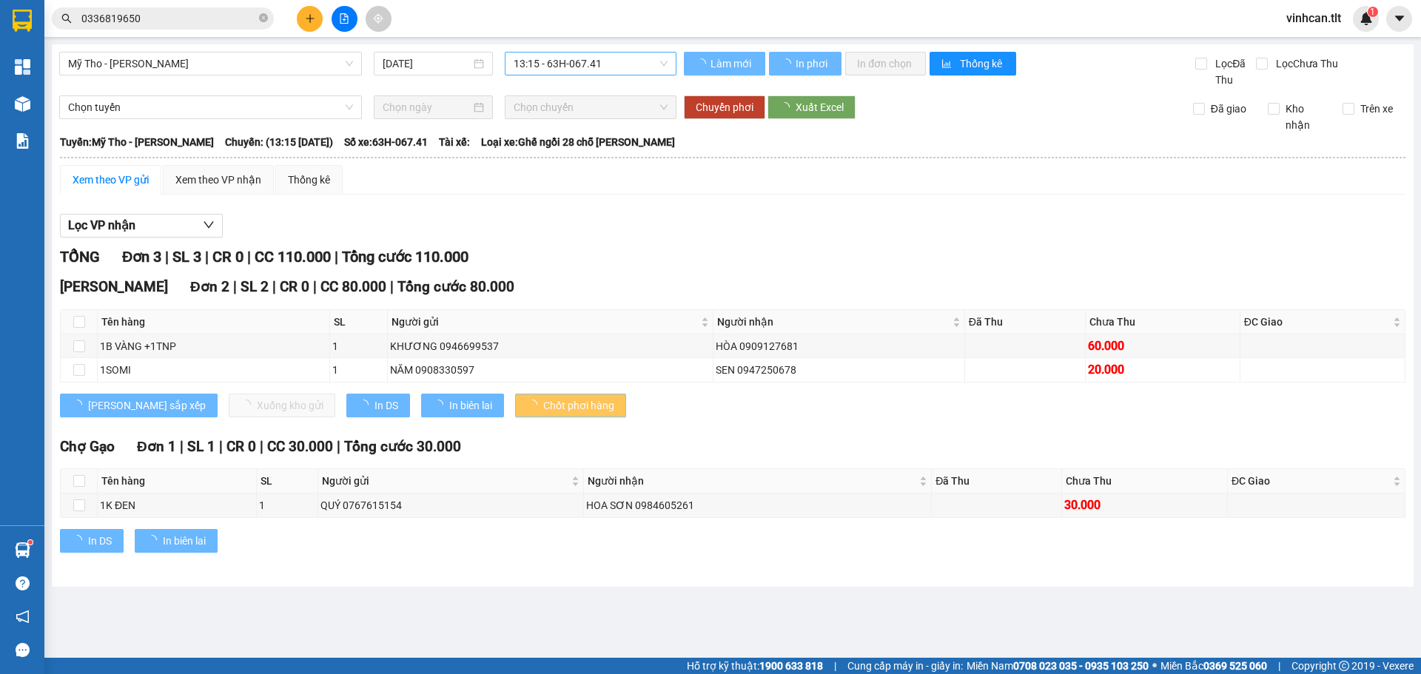
click at [551, 409] on span "Chốt phơi hàng" at bounding box center [578, 406] width 71 height 16
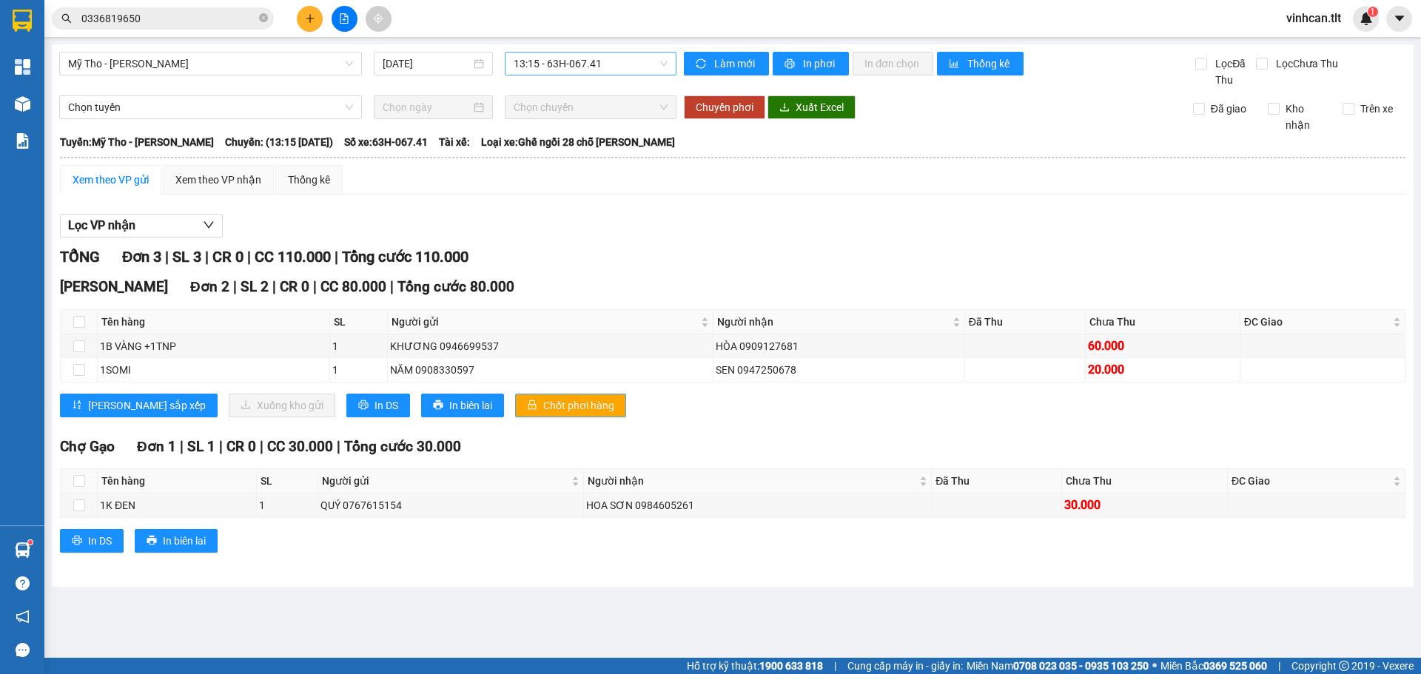
click at [550, 409] on span "Chốt phơi hàng" at bounding box center [578, 406] width 71 height 16
click at [549, 409] on span "Chốt phơi hàng" at bounding box center [578, 406] width 71 height 16
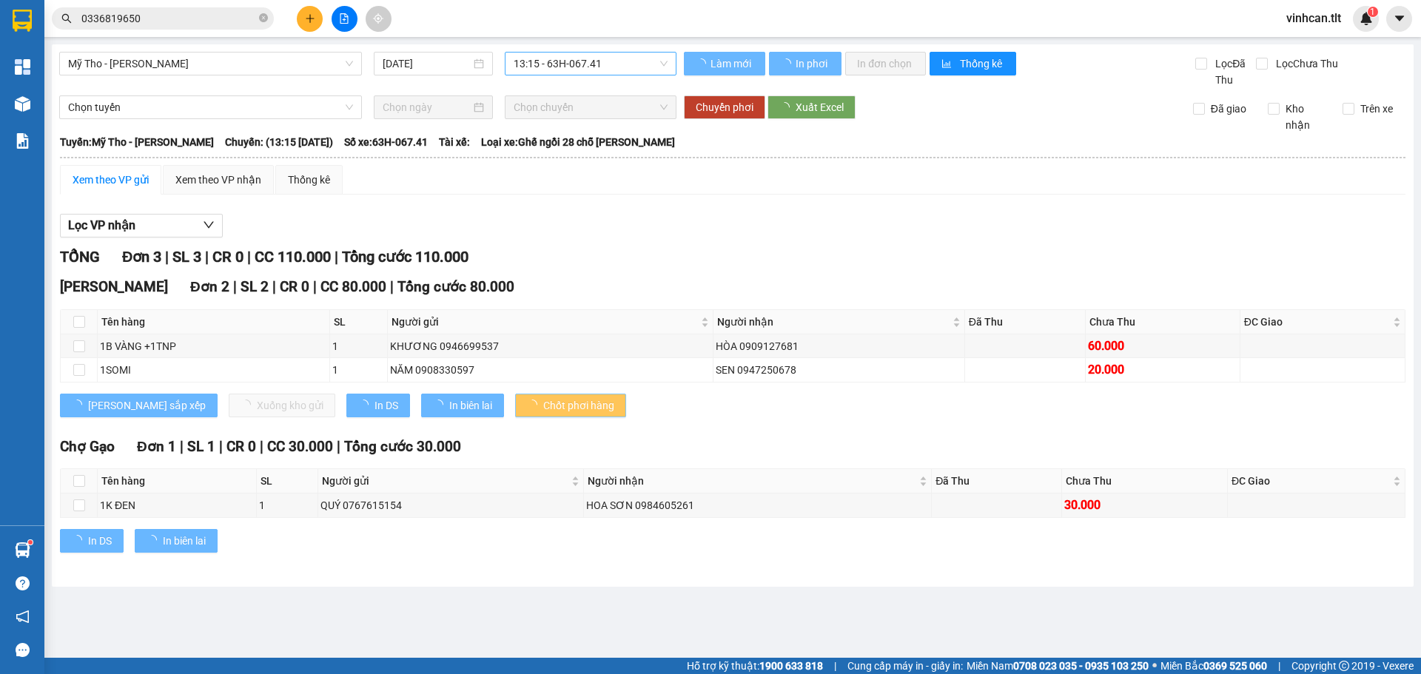
click at [549, 409] on span "Chốt phơi hàng" at bounding box center [578, 406] width 71 height 16
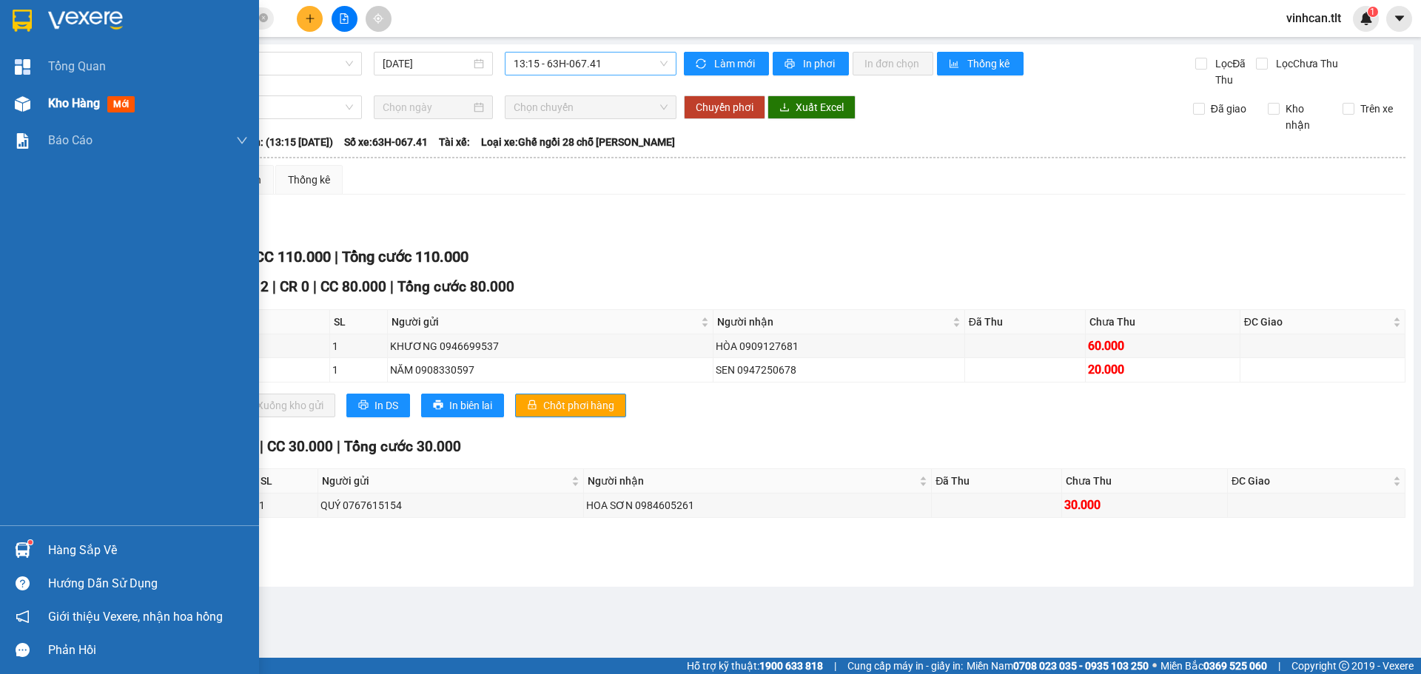
click at [31, 110] on div at bounding box center [23, 104] width 26 height 26
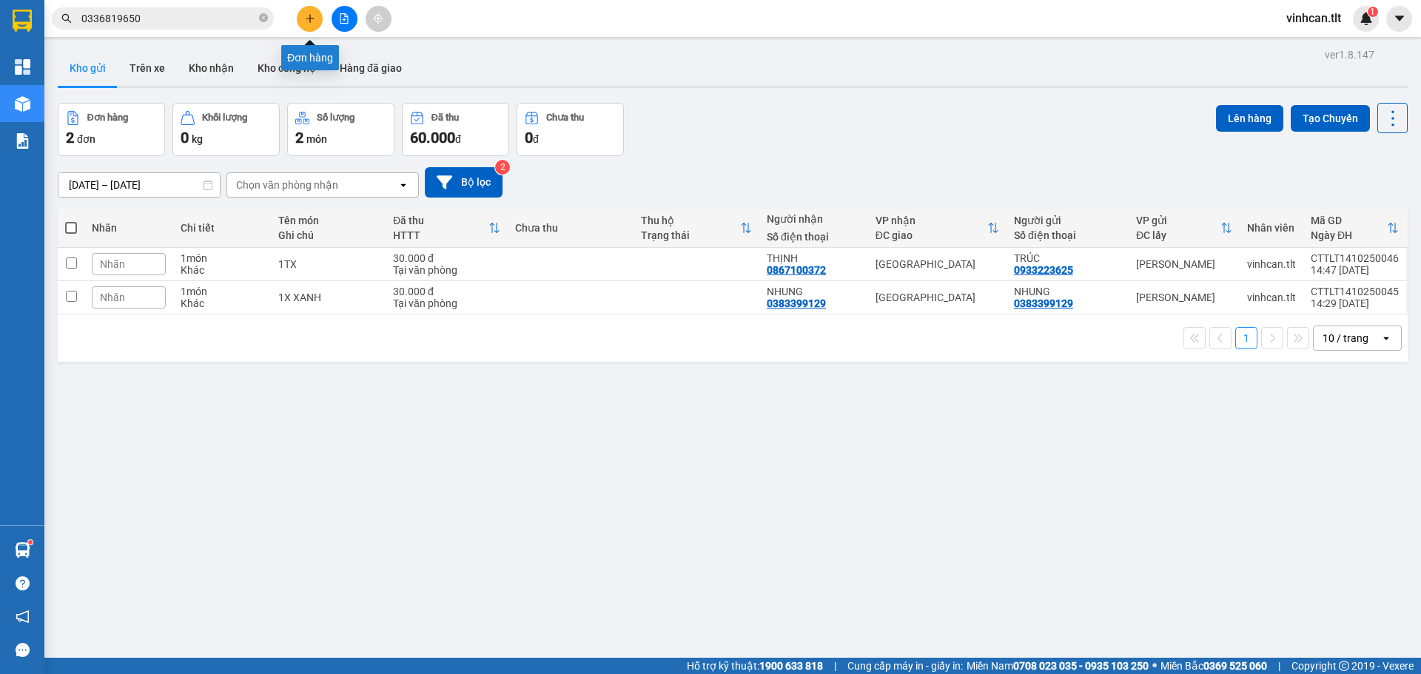
click at [305, 20] on icon "plus" at bounding box center [310, 18] width 10 height 10
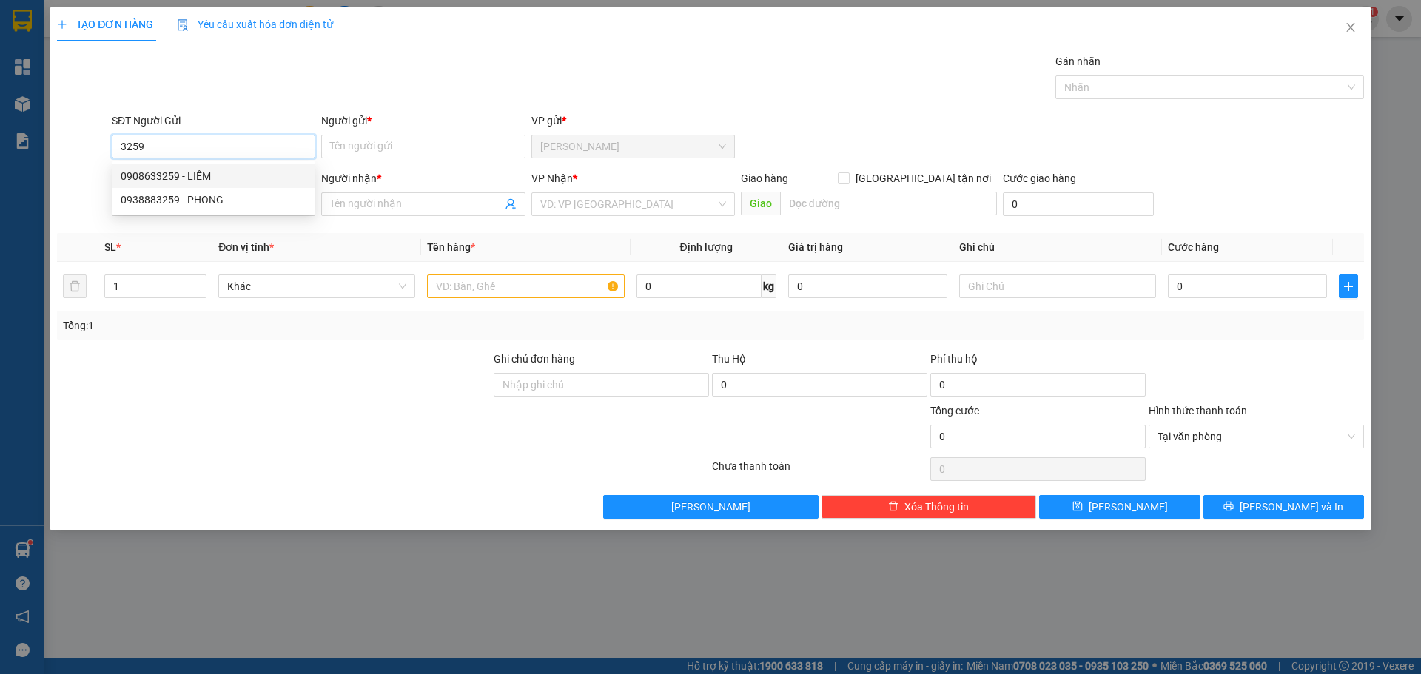
click at [186, 175] on div "0908633259 - LIÊM" at bounding box center [214, 176] width 186 height 16
type input "0908633259"
type input "LIÊM"
type input "0908633259"
click at [195, 202] on input "SĐT Người Nhận *" at bounding box center [214, 204] width 204 height 24
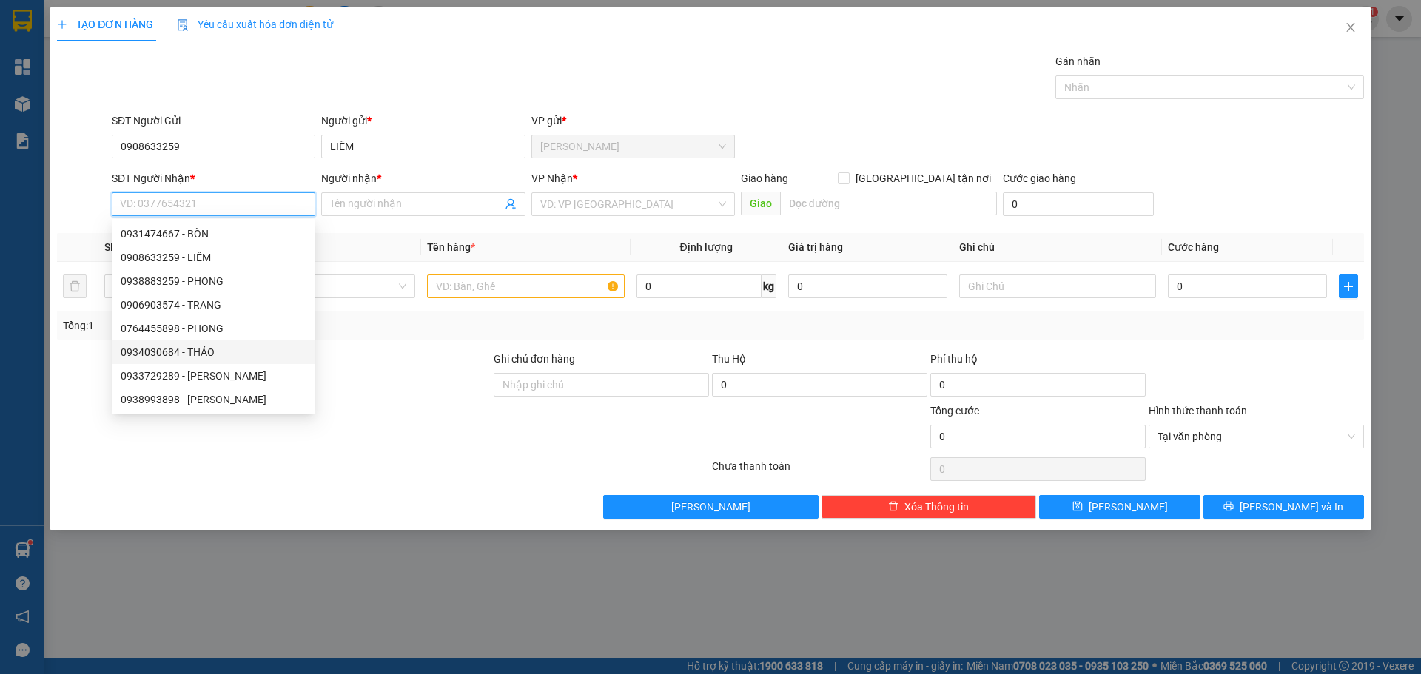
click at [206, 352] on div "0934030684 - THẢO" at bounding box center [214, 352] width 186 height 16
type input "0934030684"
type input "THẢO"
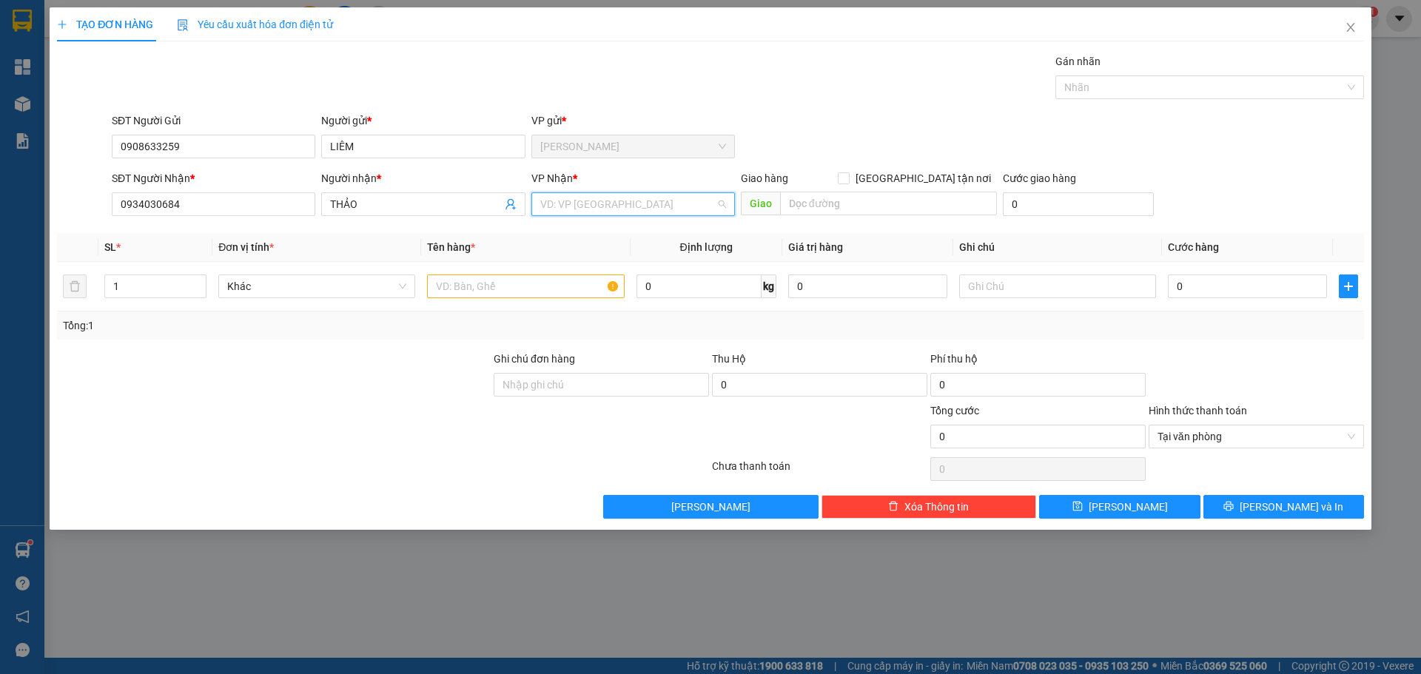
click at [551, 201] on input "search" at bounding box center [627, 204] width 175 height 22
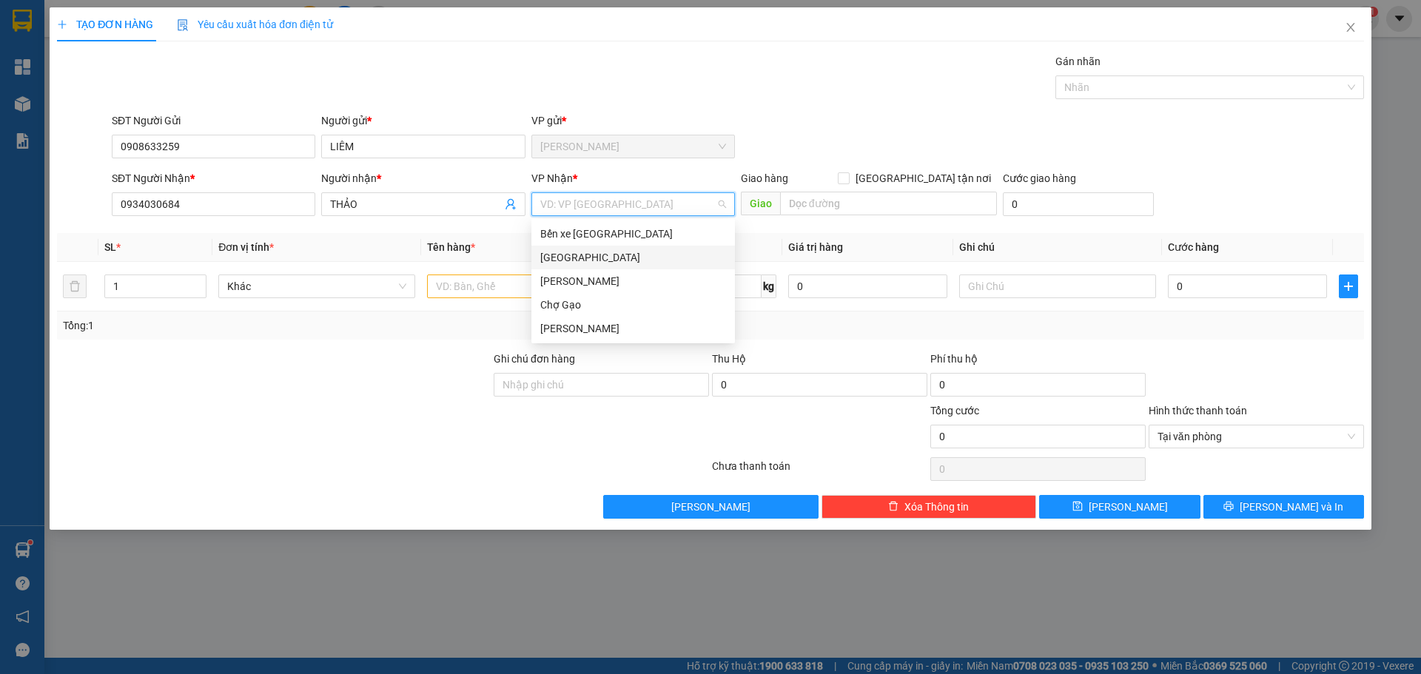
click at [577, 255] on div "[GEOGRAPHIC_DATA]" at bounding box center [633, 257] width 186 height 16
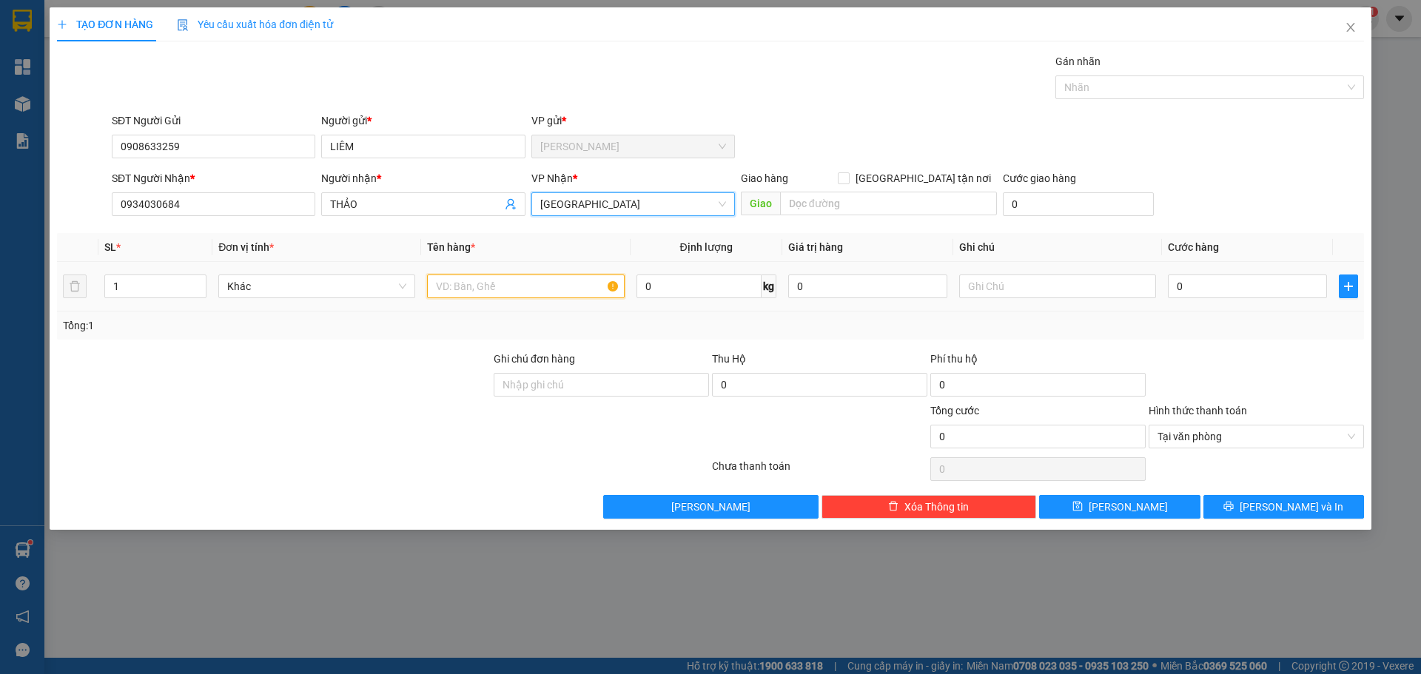
click at [466, 289] on input "text" at bounding box center [525, 287] width 197 height 24
type input "1TNP"
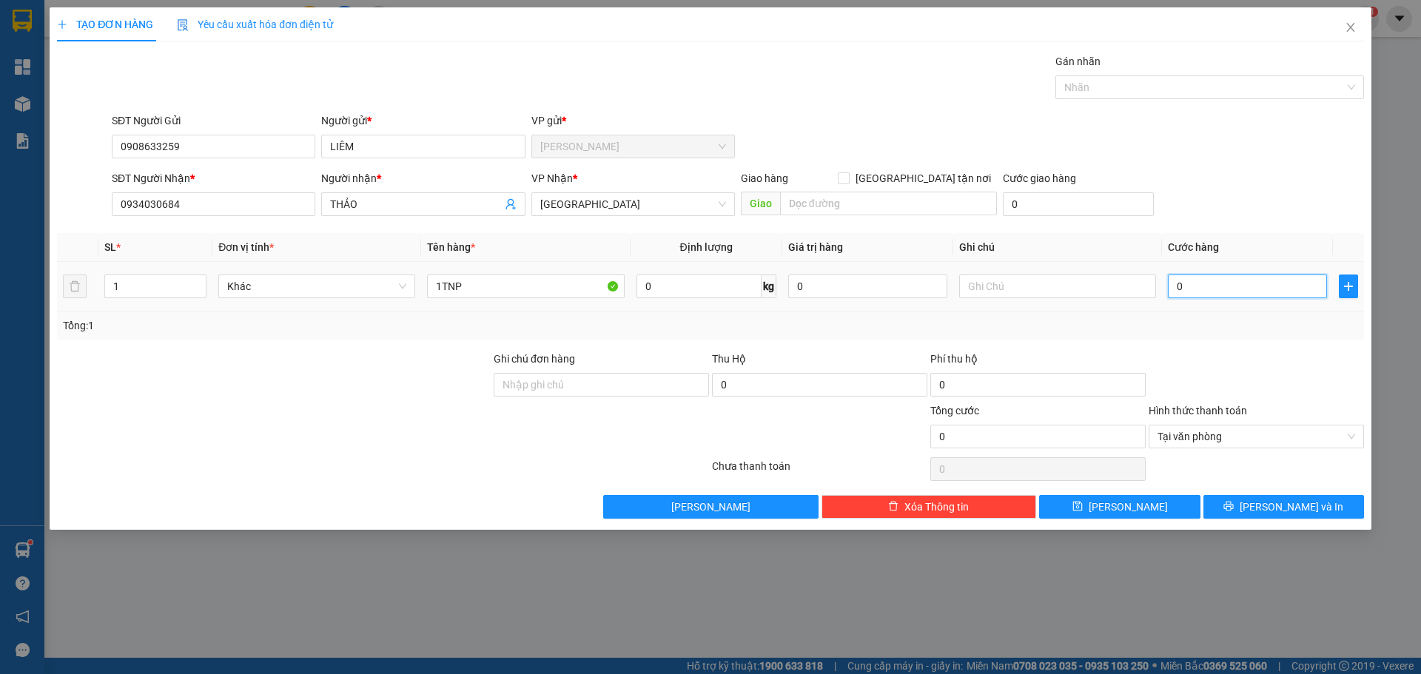
click at [1250, 282] on input "0" at bounding box center [1247, 287] width 159 height 24
type input "3"
type input "30"
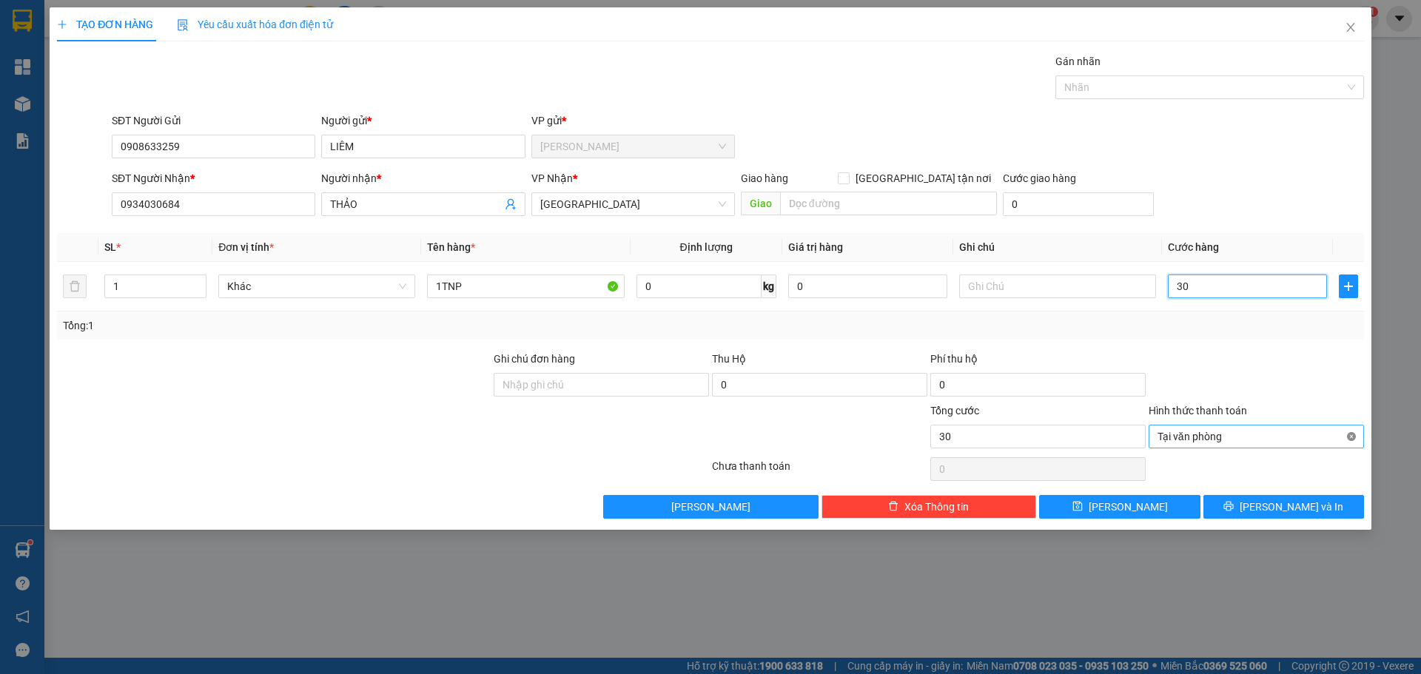
type input "30"
type input "30.000"
click at [1325, 505] on button "[PERSON_NAME] và In" at bounding box center [1284, 507] width 161 height 24
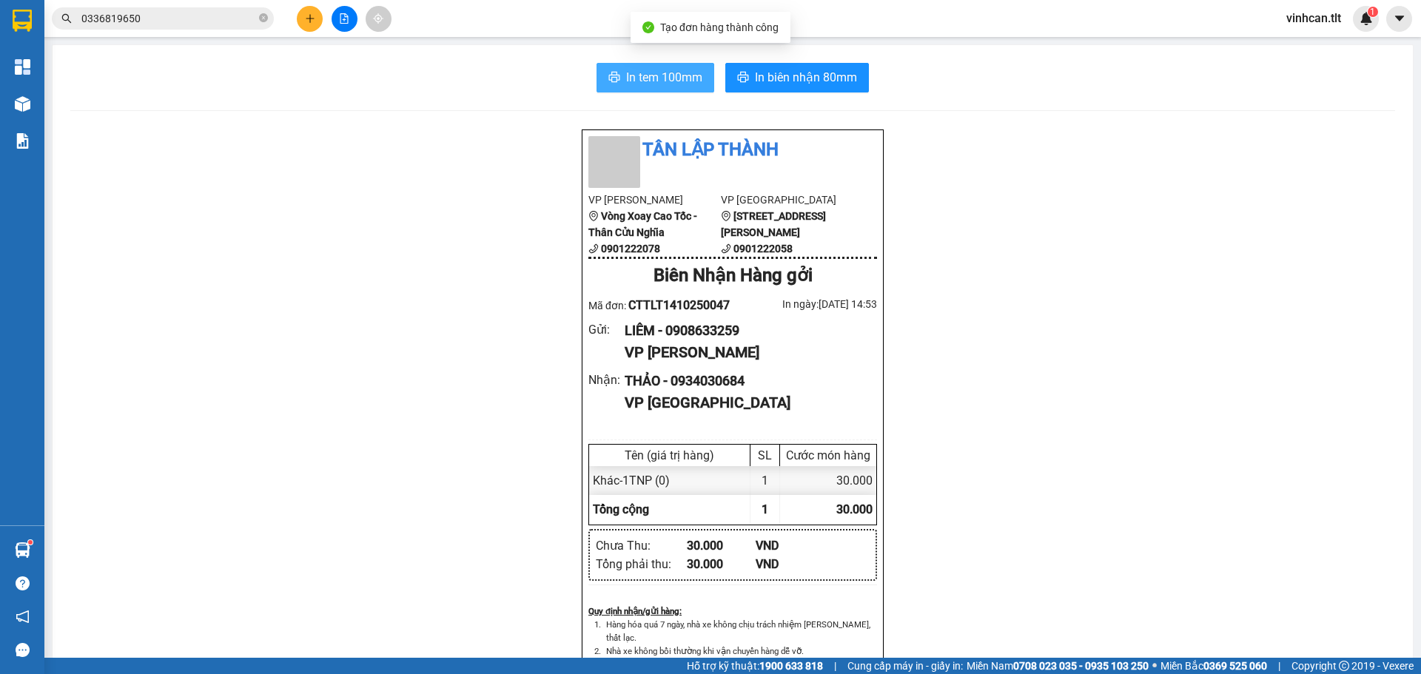
click at [653, 90] on button "In tem 100mm" at bounding box center [656, 78] width 118 height 30
click at [651, 68] on span "In tem 100mm" at bounding box center [664, 77] width 76 height 19
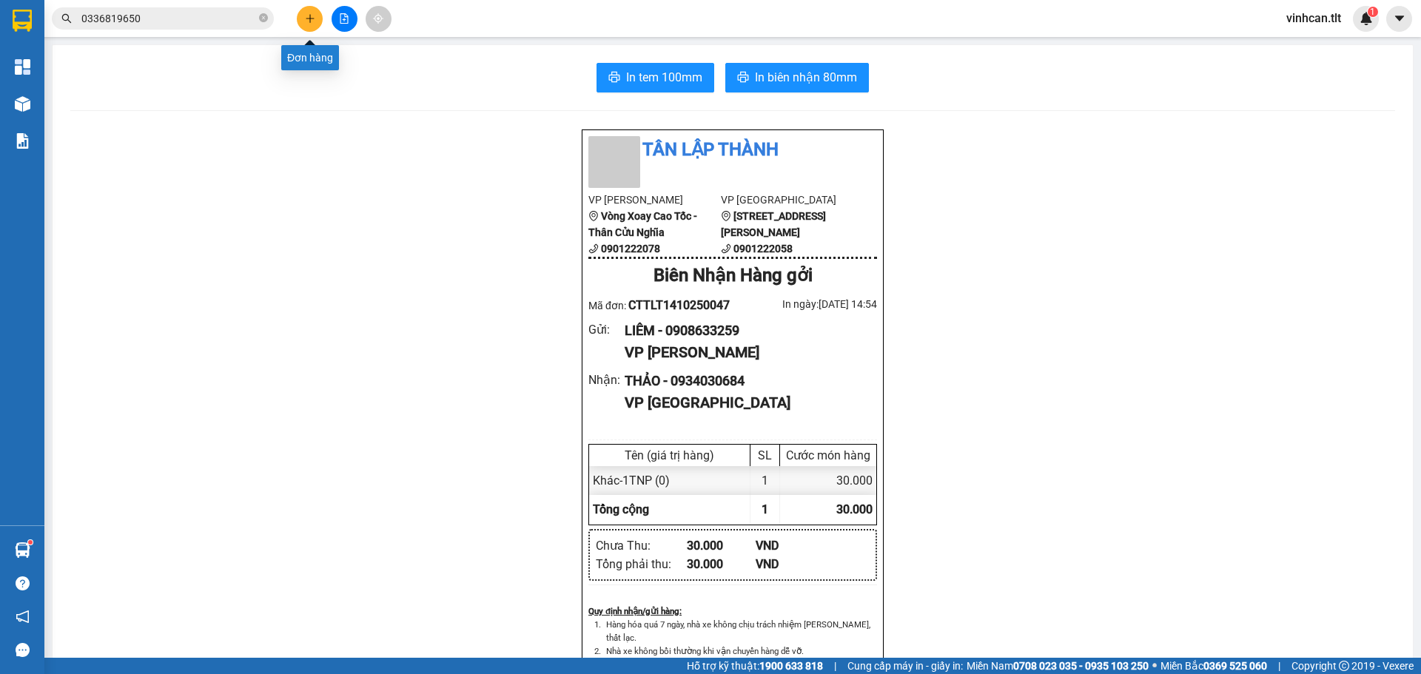
click at [316, 20] on button at bounding box center [310, 19] width 26 height 26
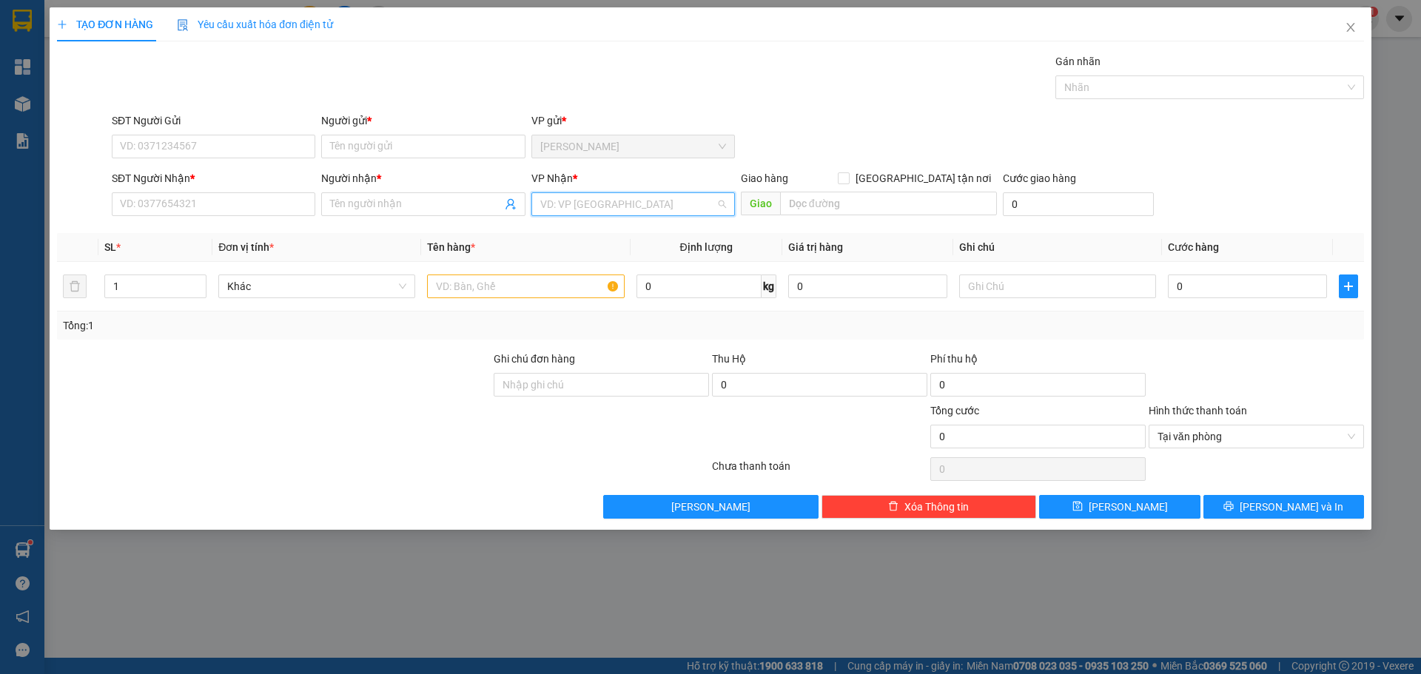
click at [590, 210] on input "search" at bounding box center [627, 204] width 175 height 22
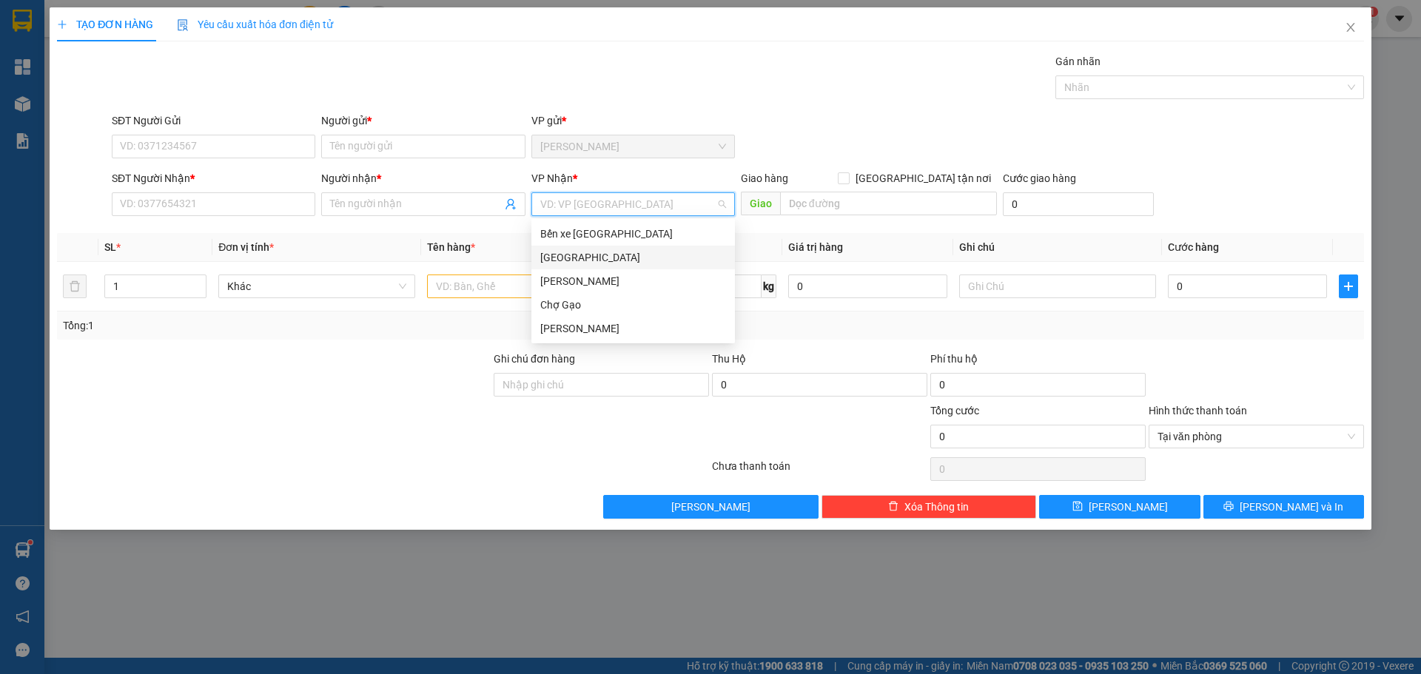
click at [575, 261] on div "[GEOGRAPHIC_DATA]" at bounding box center [633, 257] width 186 height 16
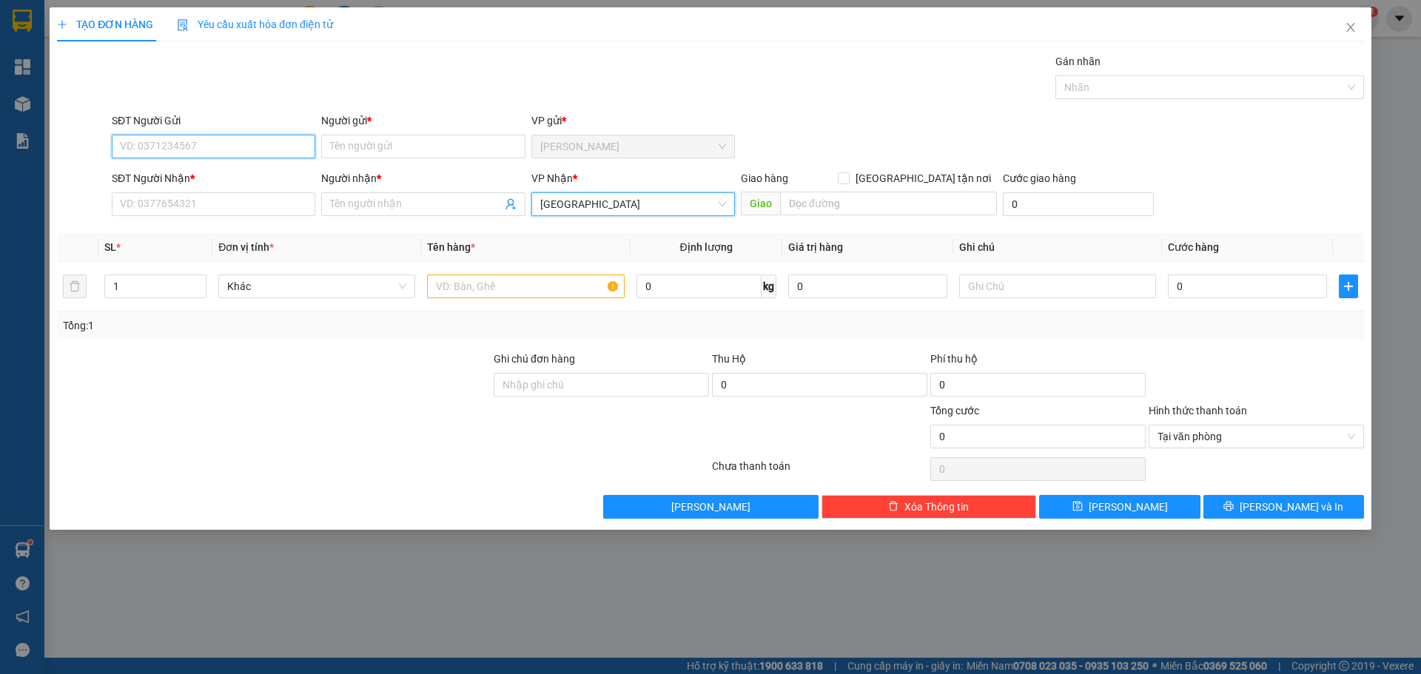
click at [160, 142] on input "SĐT Người Gửi" at bounding box center [214, 147] width 204 height 24
click at [229, 148] on input "SĐT Người Gửi" at bounding box center [214, 147] width 204 height 24
type input "0974319318"
click at [171, 171] on div "0974319318 - LÝ" at bounding box center [214, 176] width 186 height 16
type input "LÝ"
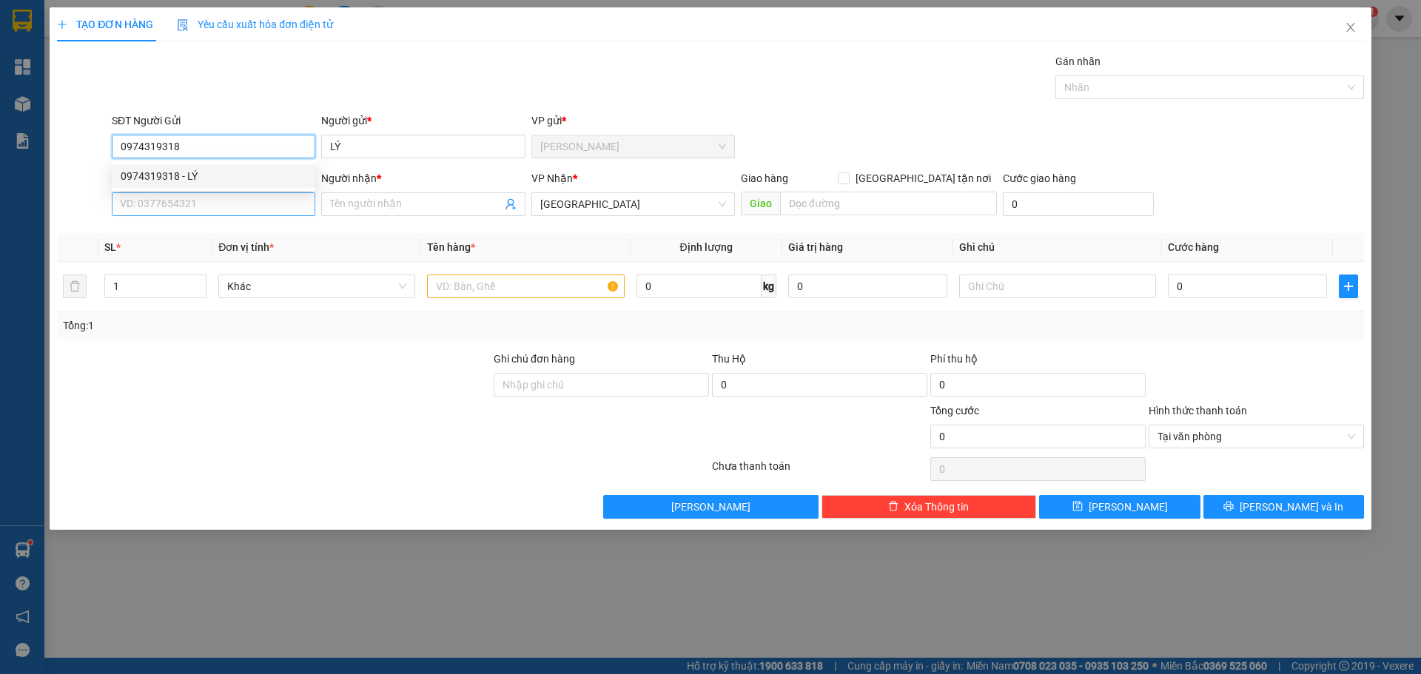
type input "0974319318"
click at [212, 201] on input "SĐT Người Nhận *" at bounding box center [214, 204] width 204 height 24
type input "0344312730"
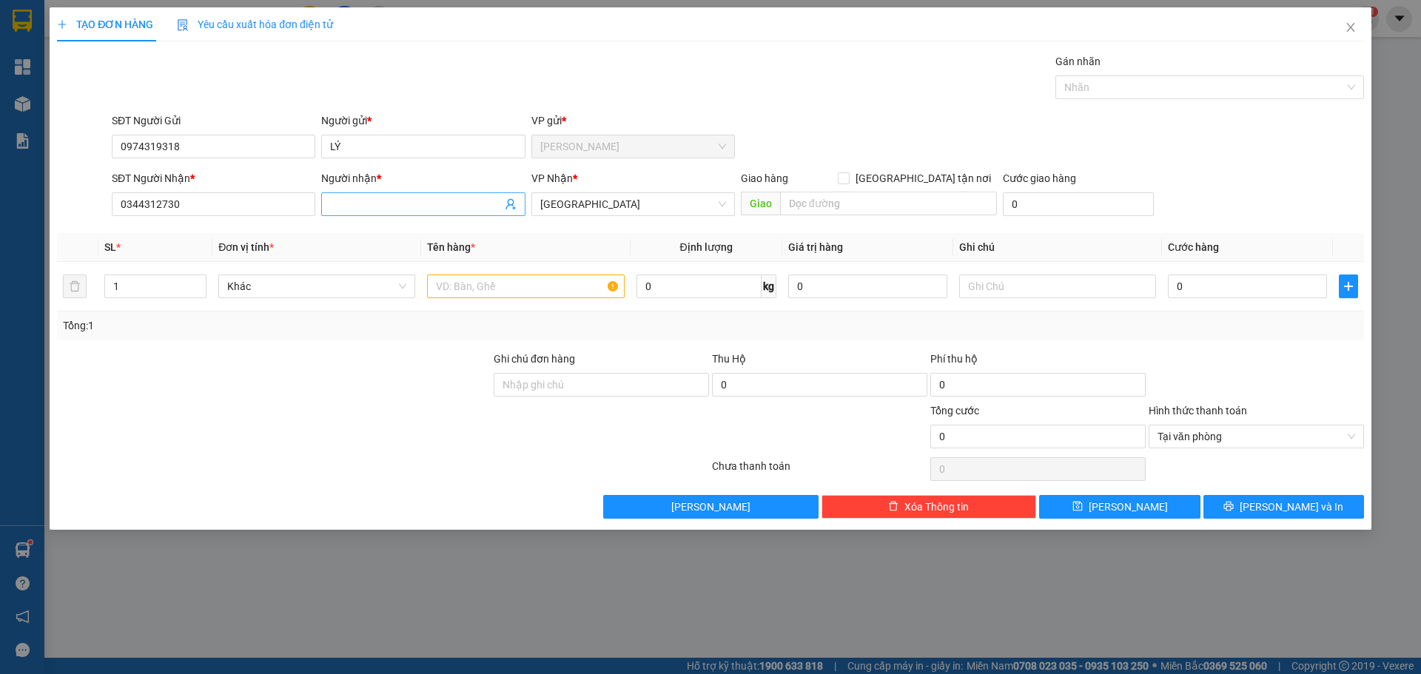
click at [349, 193] on span at bounding box center [423, 204] width 204 height 24
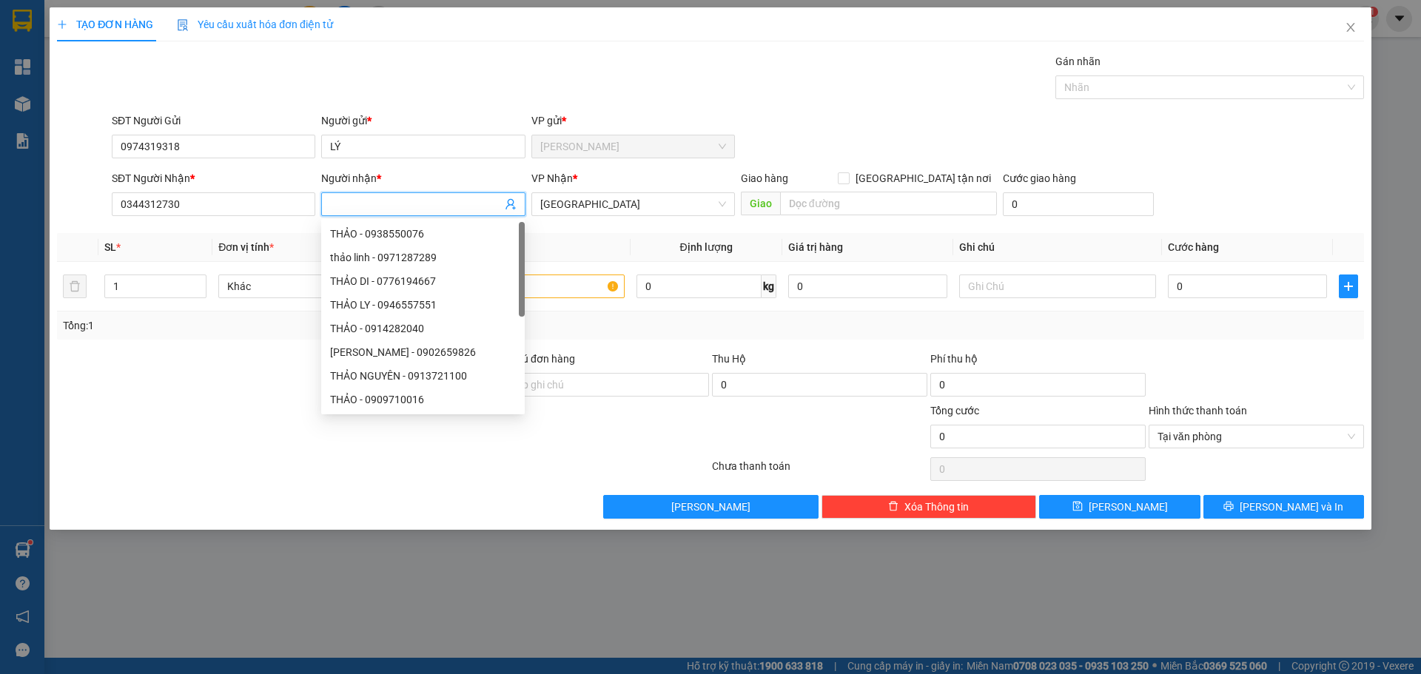
click at [360, 206] on input "Người nhận *" at bounding box center [415, 204] width 171 height 16
paste input "Ê"
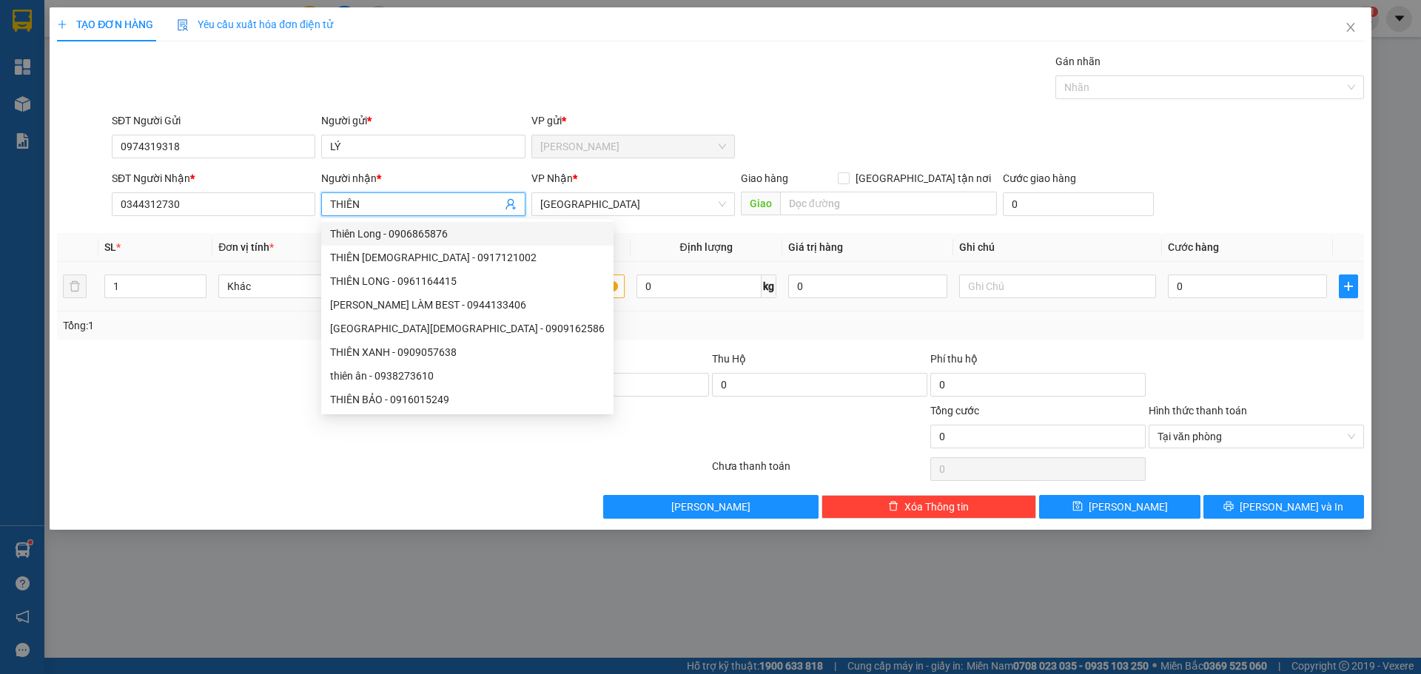
type input "THIÊN"
click at [565, 276] on input "text" at bounding box center [525, 287] width 197 height 24
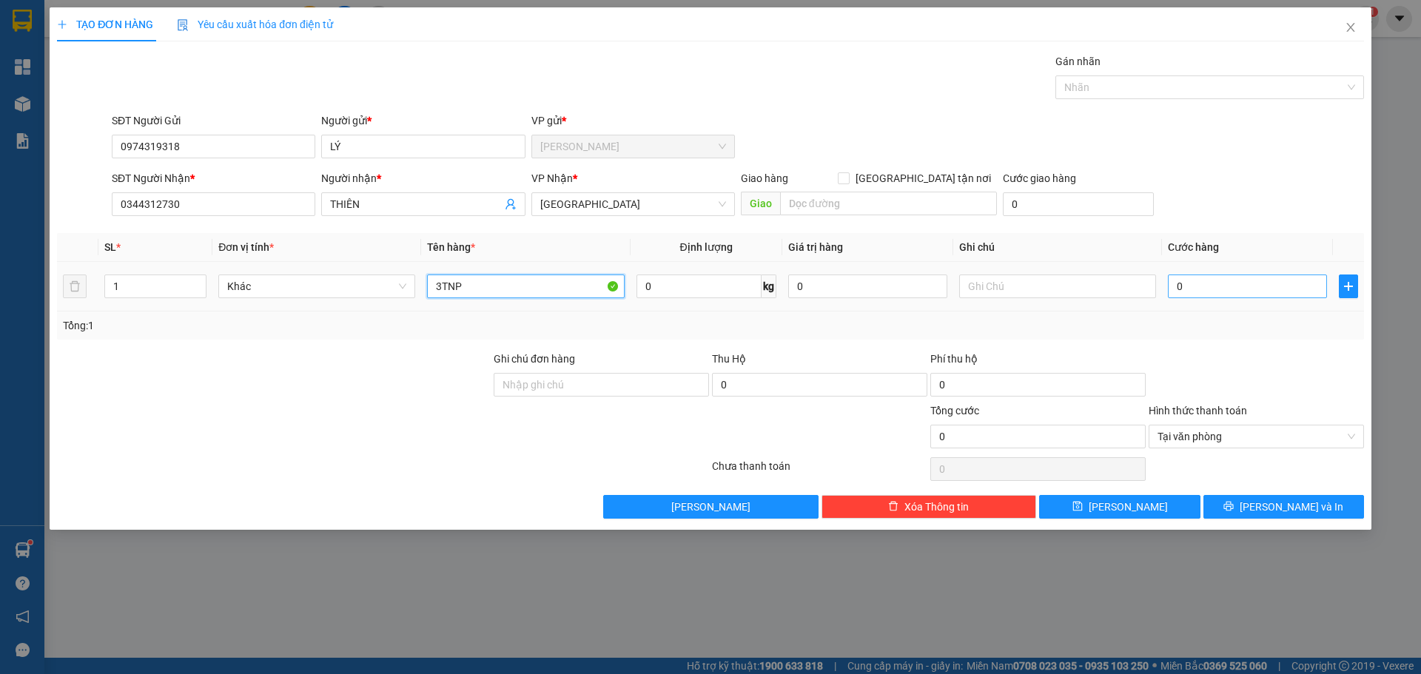
type input "3TNP"
click at [1239, 282] on input "0" at bounding box center [1247, 287] width 159 height 24
type input "9"
type input "90"
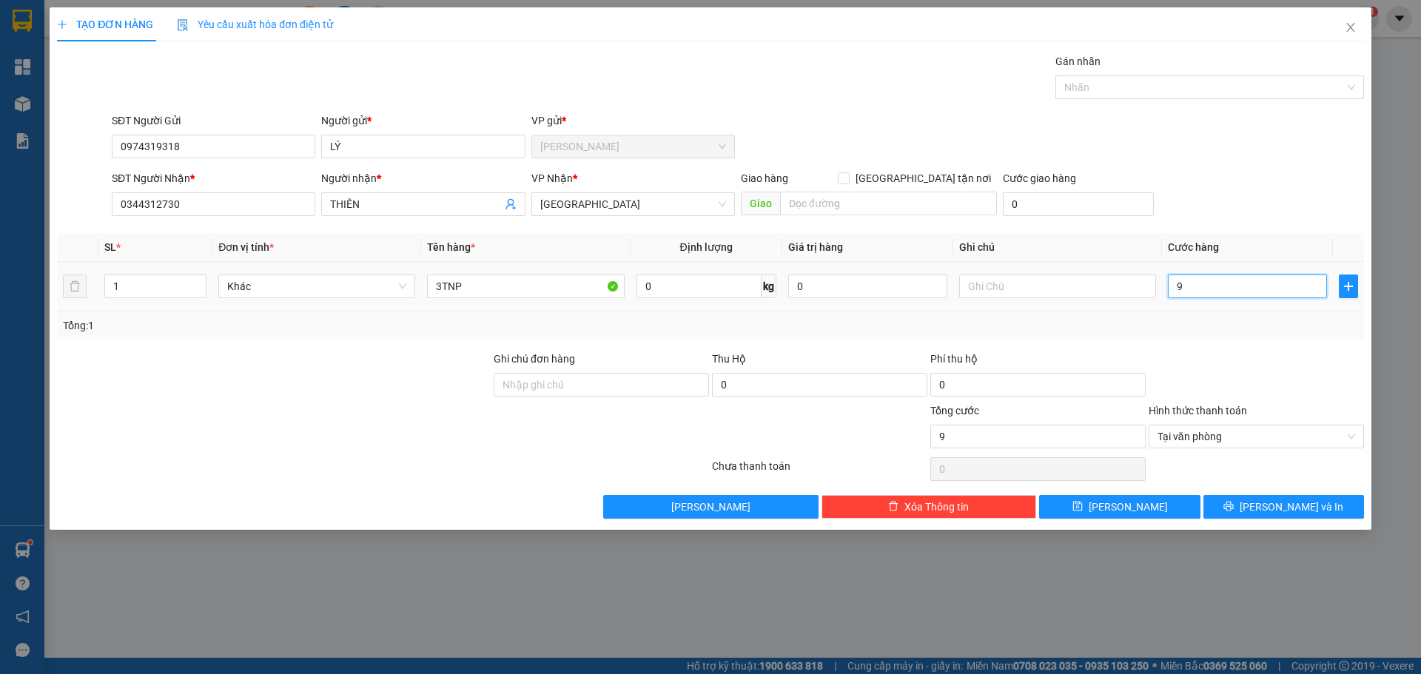
type input "90"
type input "90.000"
click at [490, 285] on input "3TNP" at bounding box center [525, 287] width 197 height 24
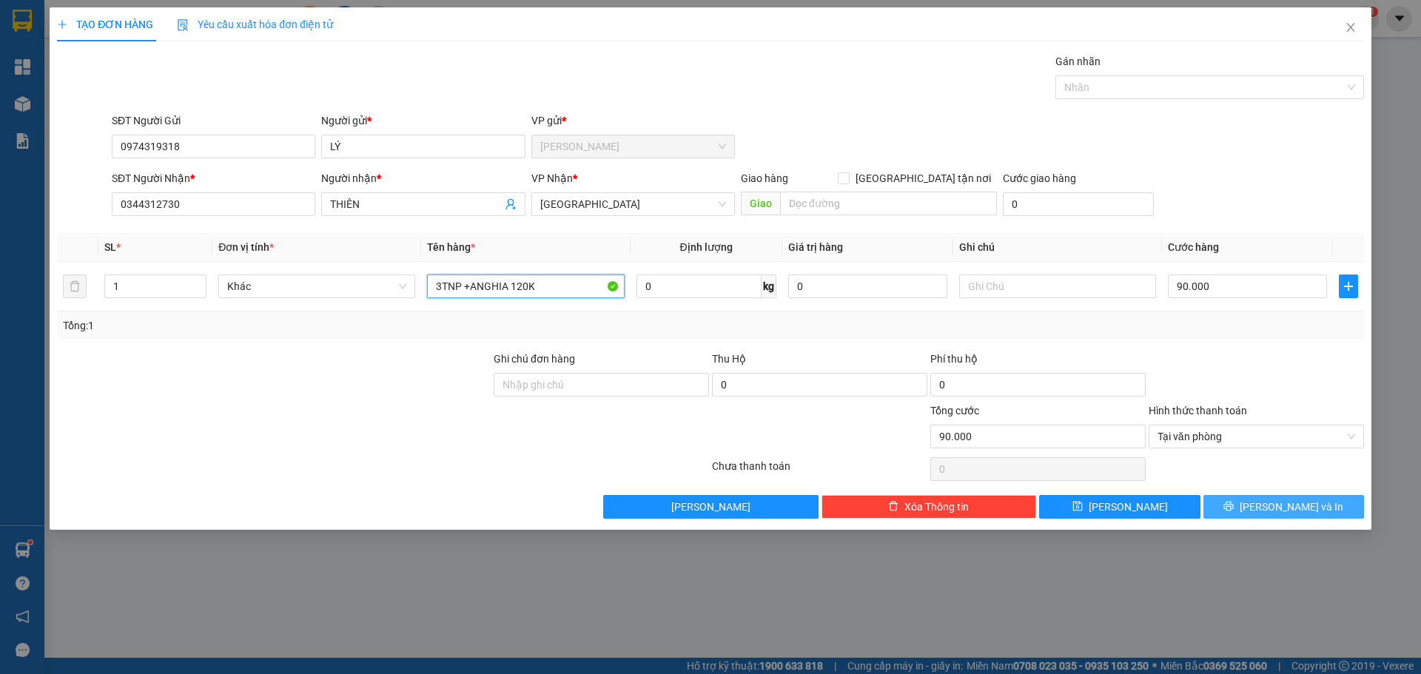
type input "3TNP +ANGHIA 120K"
click at [1304, 502] on span "[PERSON_NAME] và In" at bounding box center [1292, 507] width 104 height 16
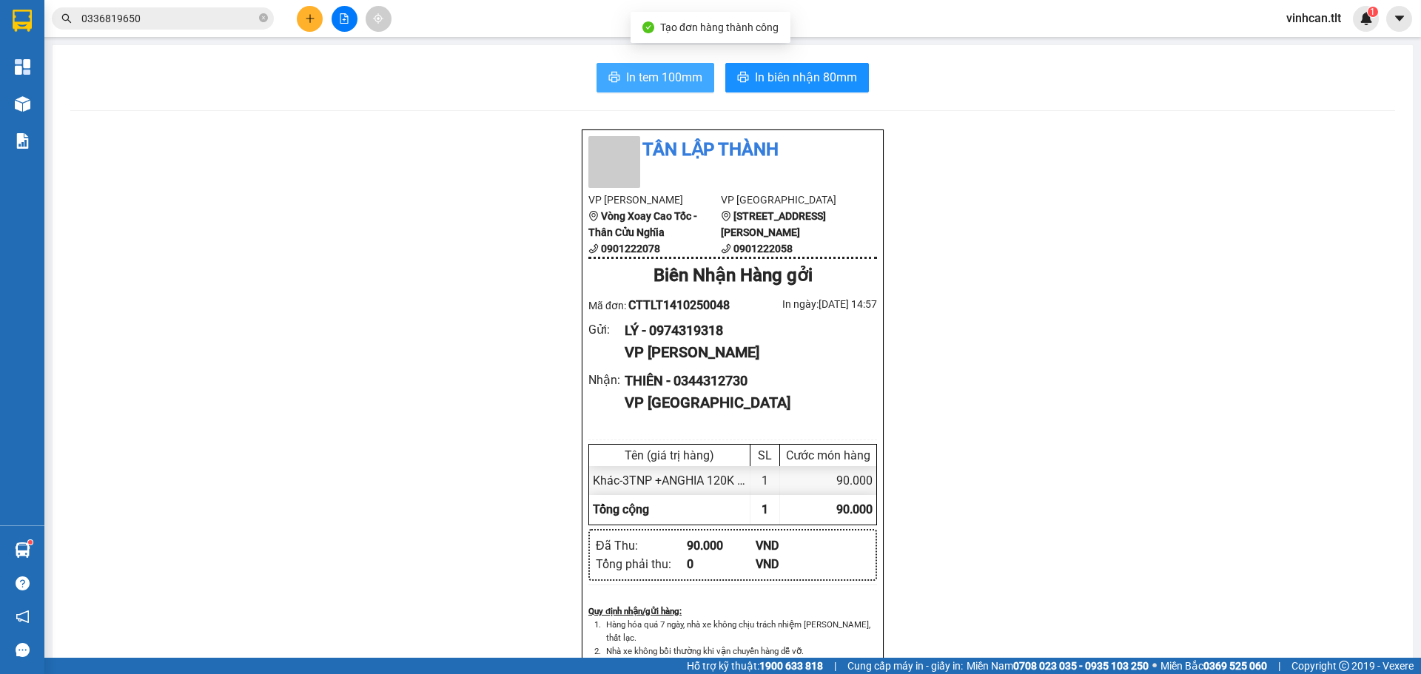
click at [681, 83] on span "In tem 100mm" at bounding box center [664, 77] width 76 height 19
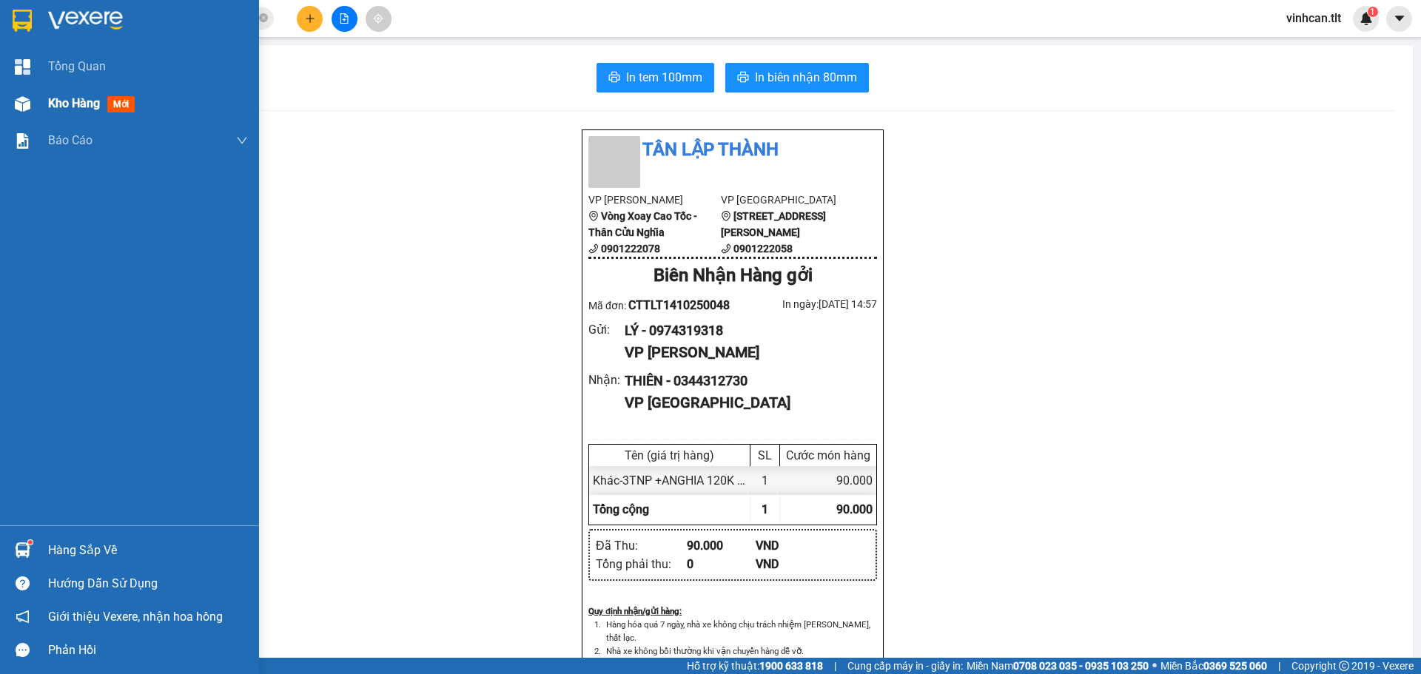
click at [7, 97] on div "Kho hàng mới" at bounding box center [129, 103] width 259 height 37
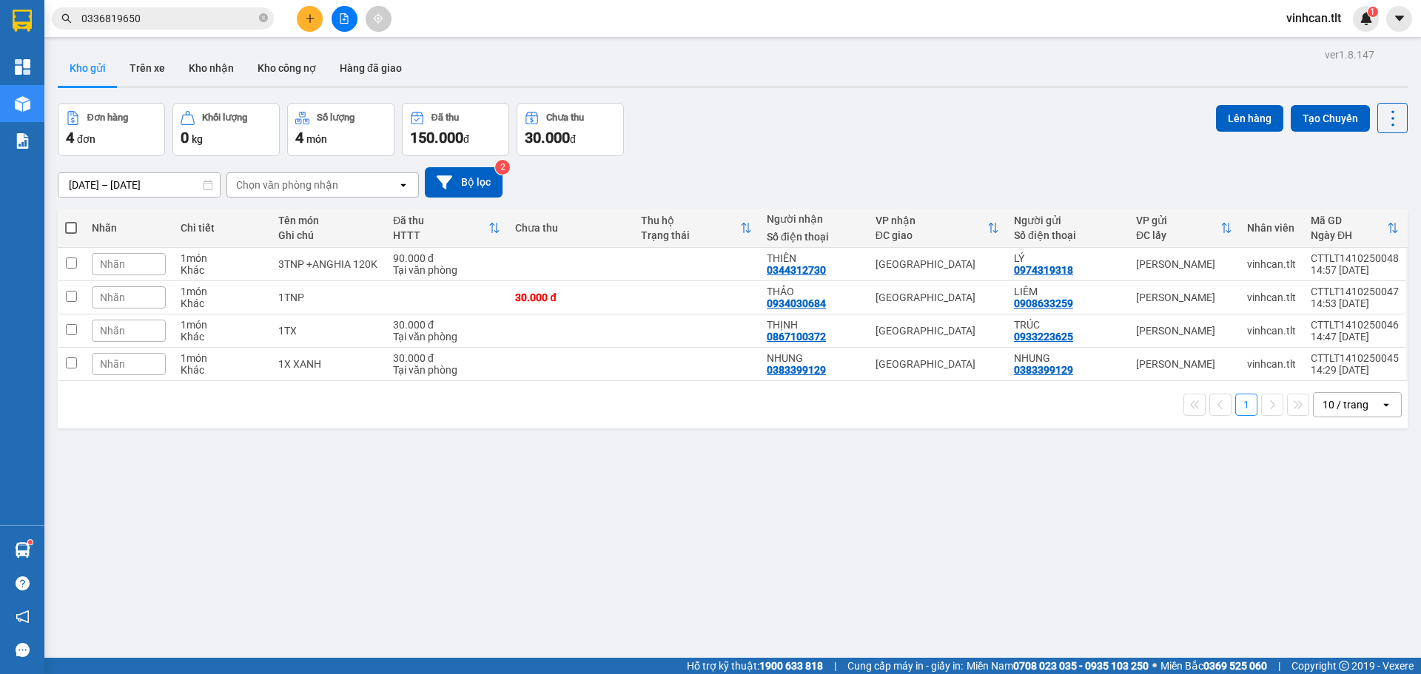
click at [78, 223] on th at bounding box center [71, 228] width 27 height 39
click at [73, 222] on span at bounding box center [71, 228] width 12 height 12
click at [71, 221] on input "checkbox" at bounding box center [71, 221] width 0 height 0
checkbox input "true"
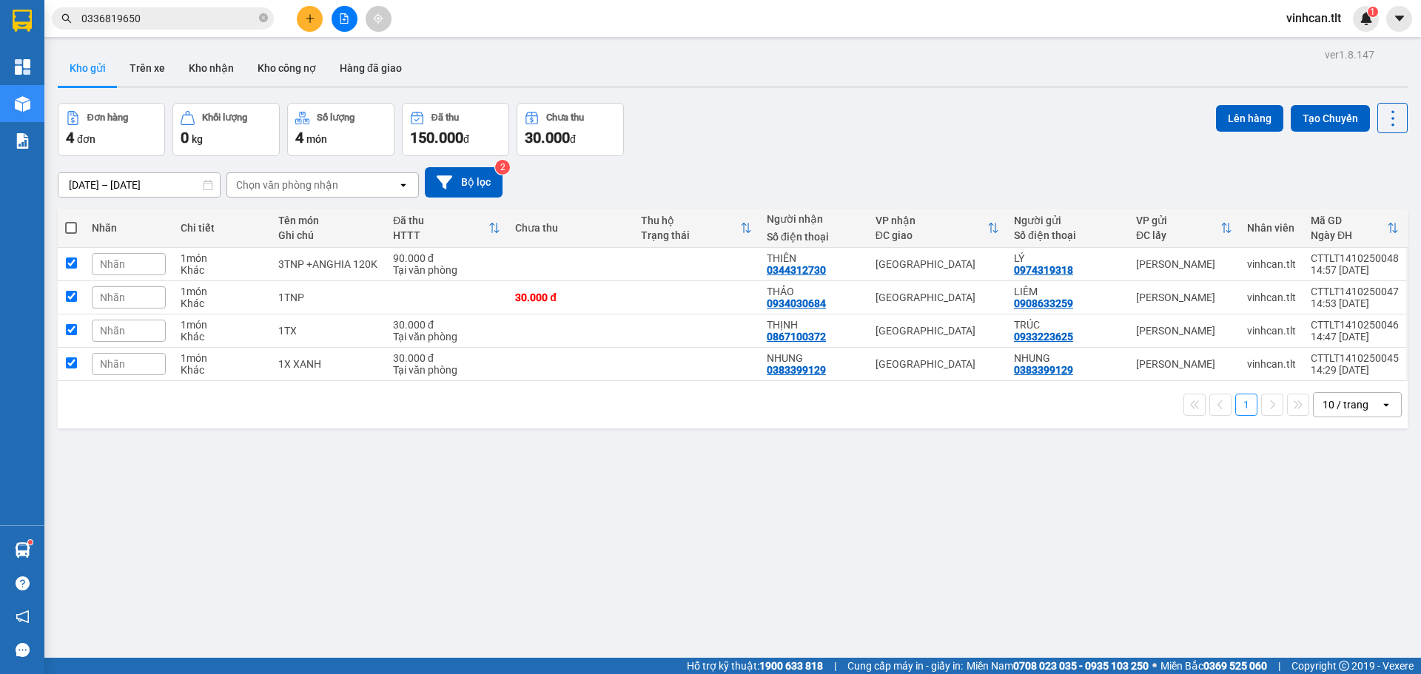
checkbox input "true"
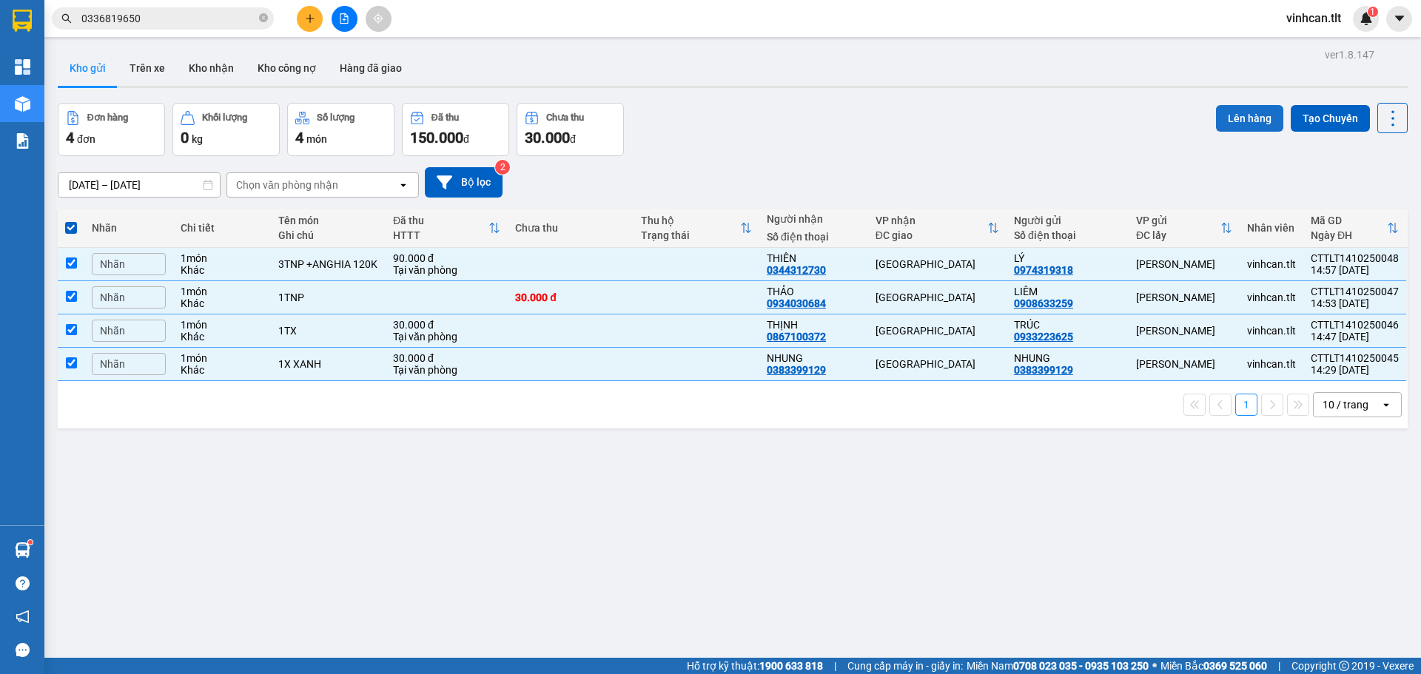
click at [1232, 110] on button "Lên hàng" at bounding box center [1249, 118] width 67 height 27
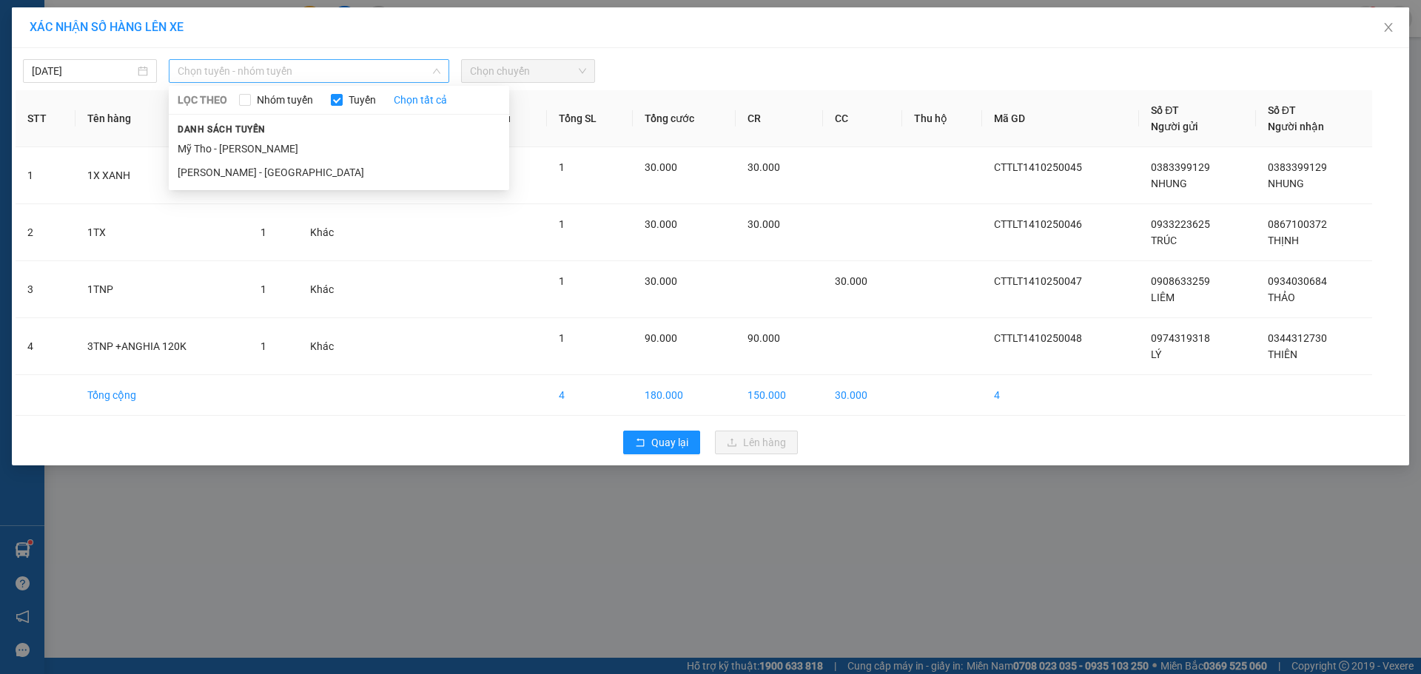
click at [238, 67] on span "Chọn tuyến - nhóm tuyến" at bounding box center [309, 71] width 263 height 22
drag, startPoint x: 228, startPoint y: 149, endPoint x: 551, endPoint y: 95, distance: 327.8
click at [227, 149] on li "Mỹ Tho - [PERSON_NAME]" at bounding box center [339, 149] width 341 height 24
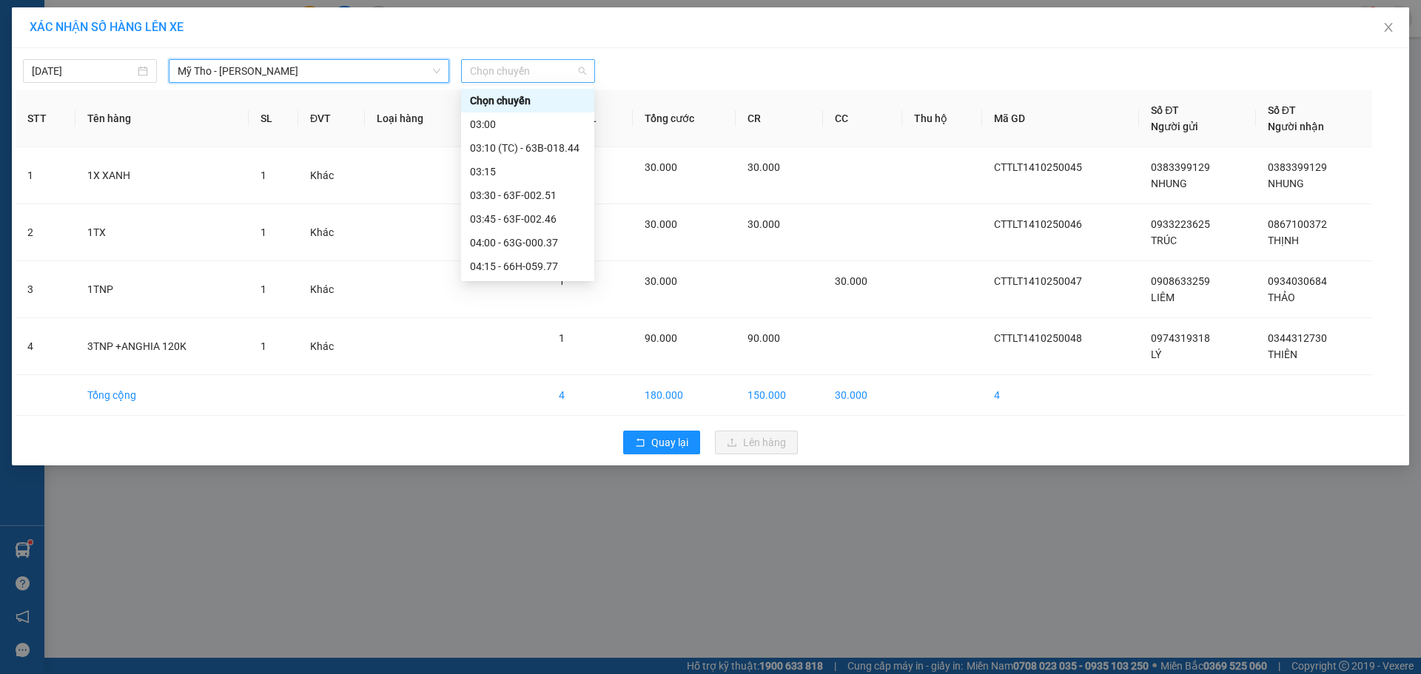
click at [549, 67] on span "Chọn chuyến" at bounding box center [528, 71] width 116 height 22
type input "637"
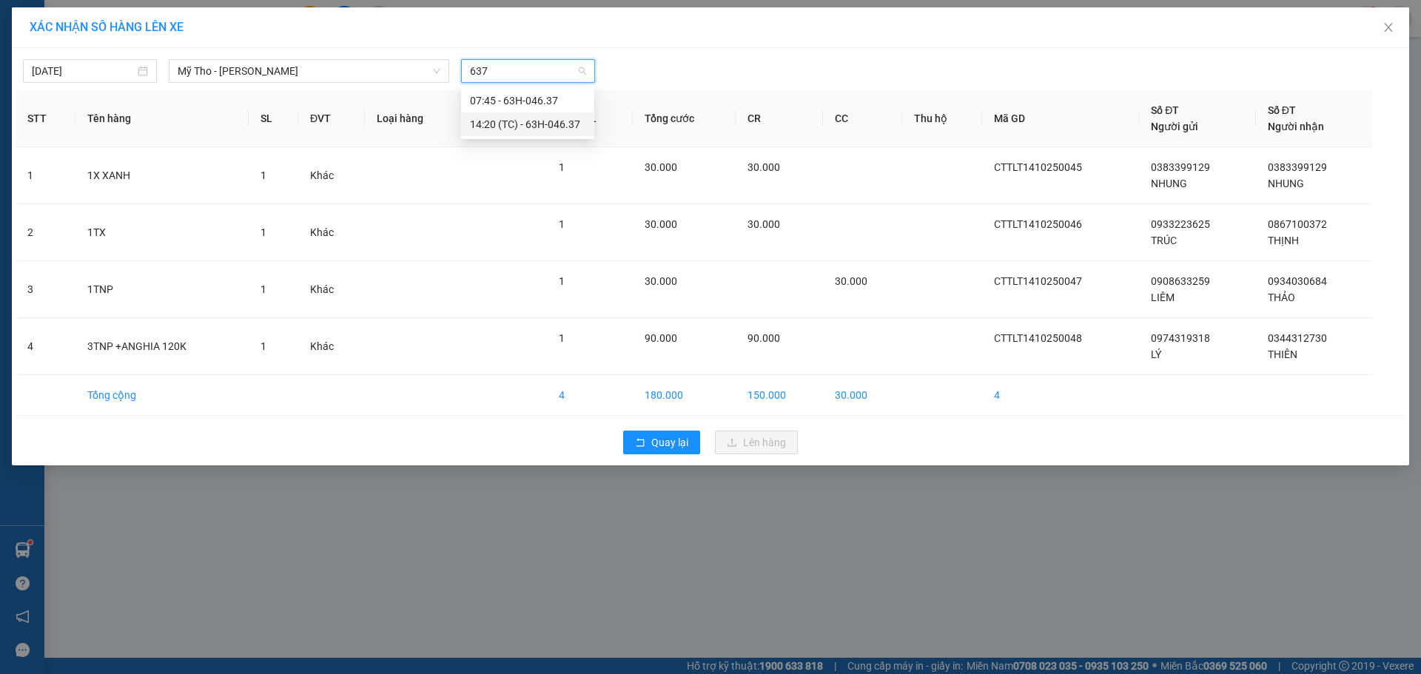
click at [551, 125] on div "14:20 (TC) - 63H-046.37" at bounding box center [527, 124] width 115 height 16
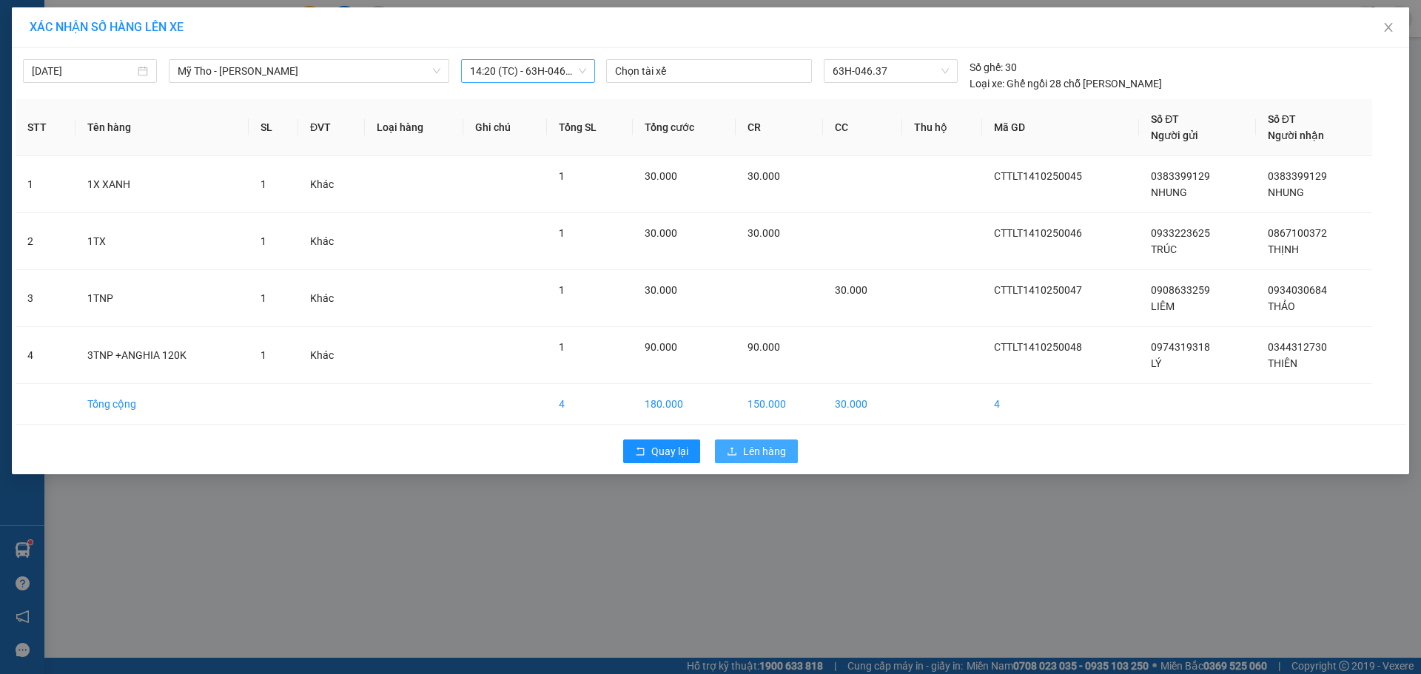
click at [747, 439] on div "Quay lại Lên hàng" at bounding box center [711, 451] width 1390 height 38
click at [755, 459] on span "Lên hàng" at bounding box center [764, 451] width 43 height 16
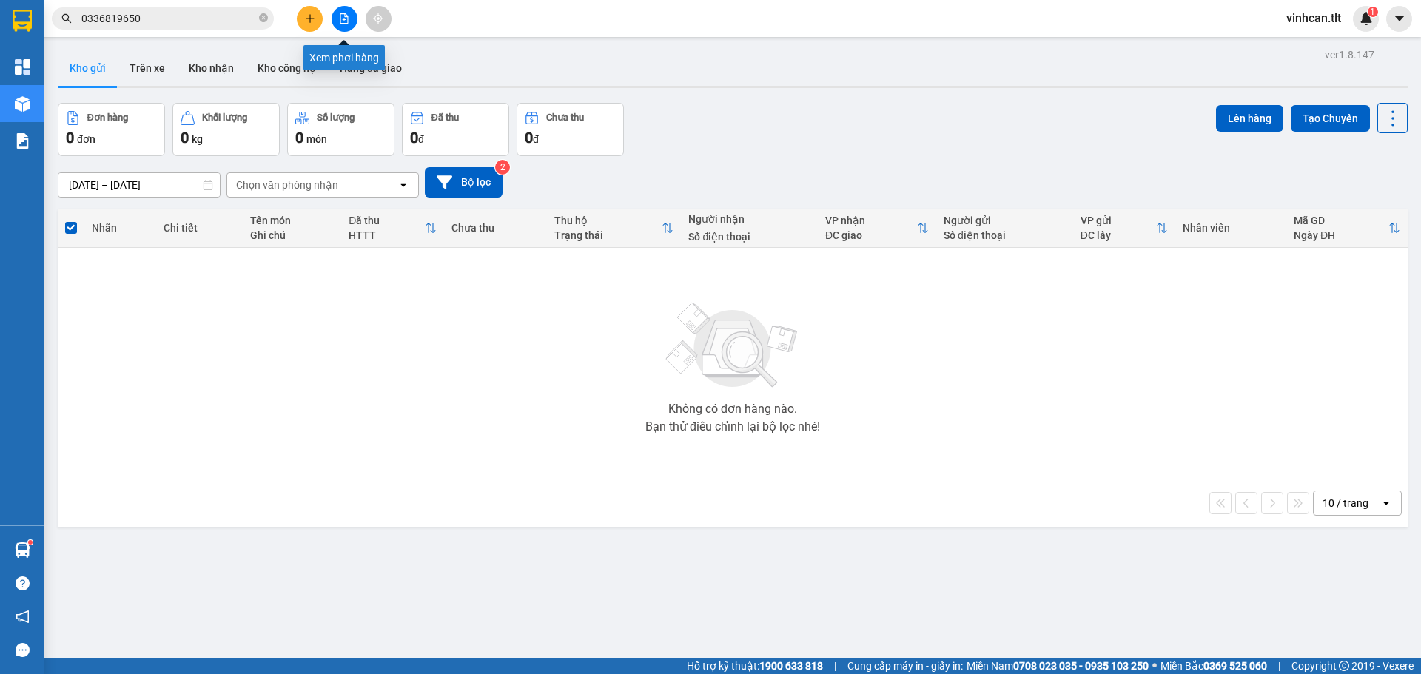
click at [344, 14] on icon "file-add" at bounding box center [345, 18] width 8 height 10
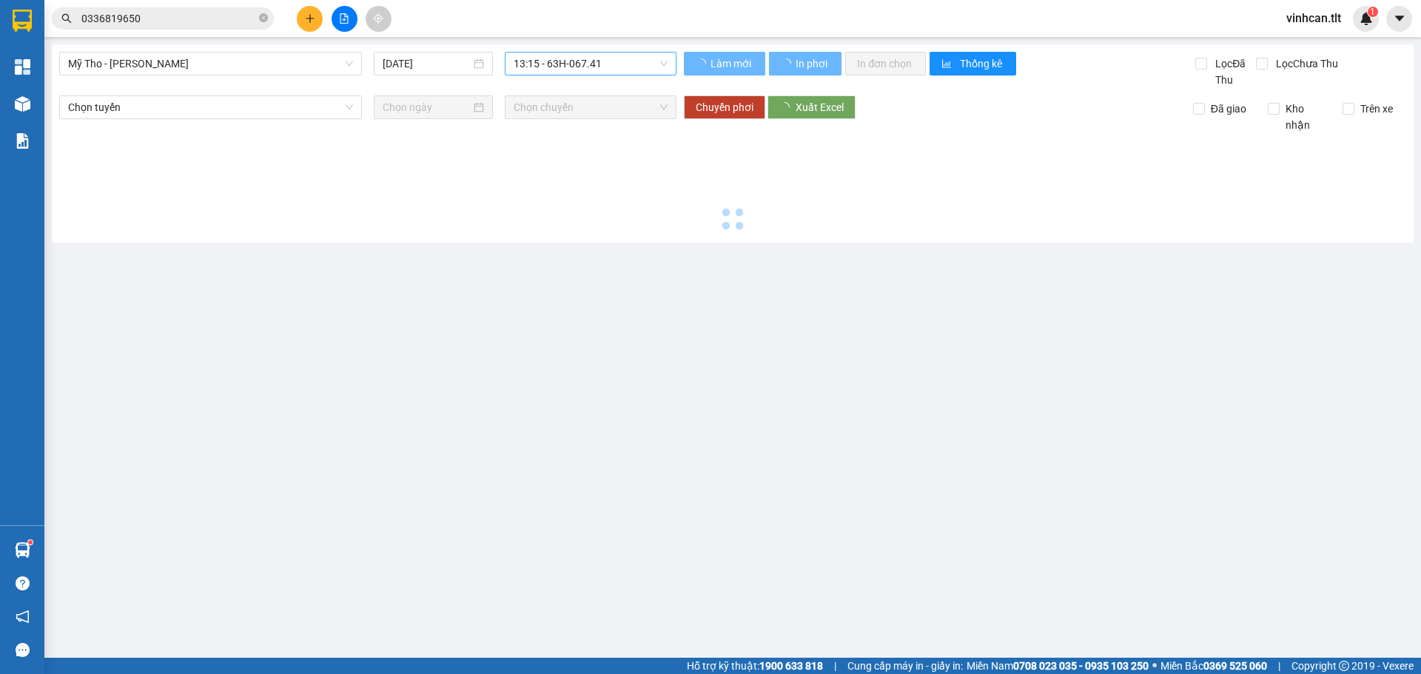
click at [559, 66] on span "13:15 - 63H-067.41" at bounding box center [591, 64] width 154 height 22
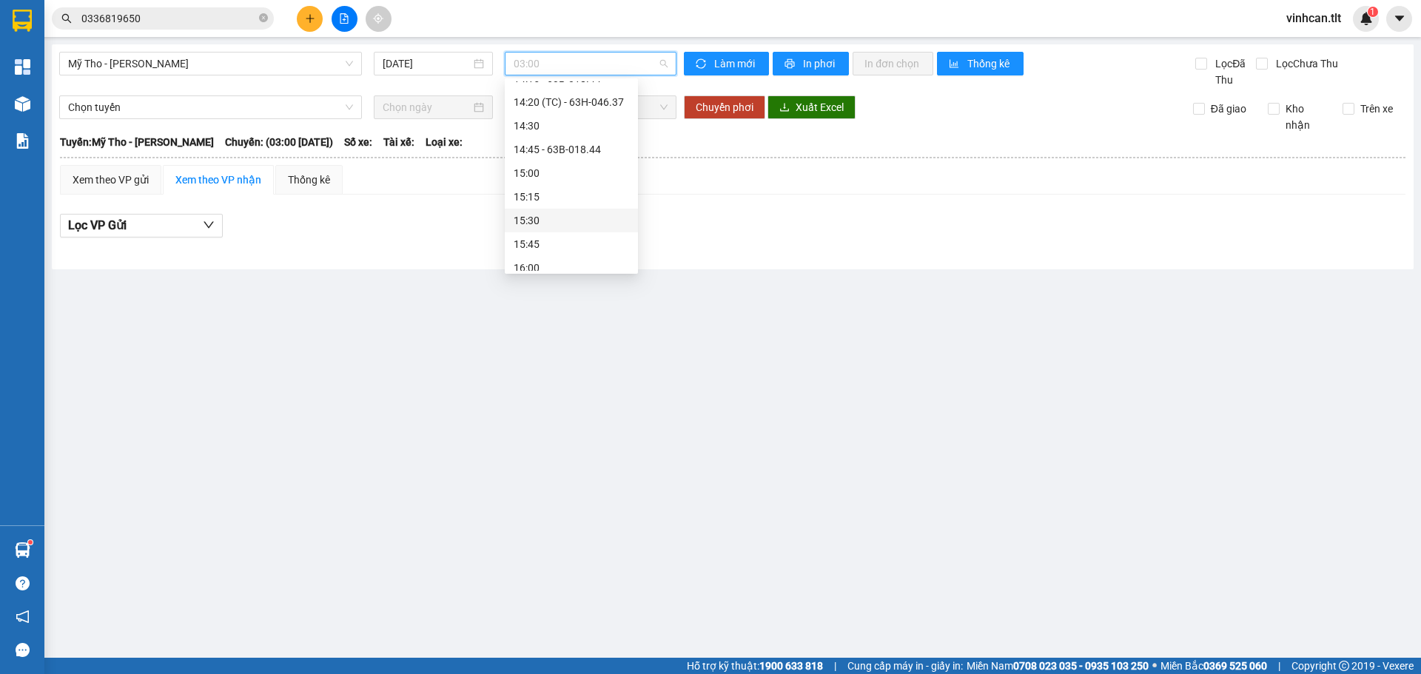
scroll to position [1430, 0]
click at [605, 178] on div "14:20 (TC) - 63H-046.37" at bounding box center [571, 179] width 115 height 16
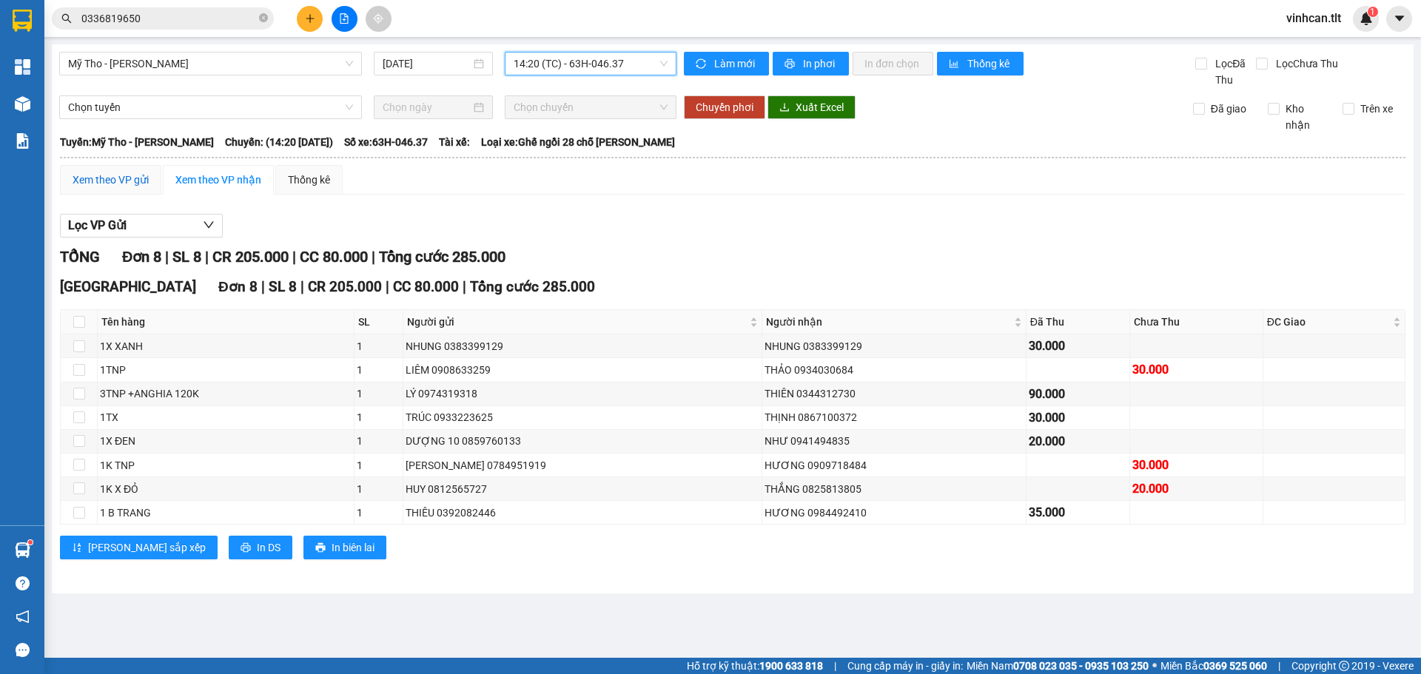
click at [121, 174] on div "Xem theo VP gửi" at bounding box center [111, 180] width 76 height 16
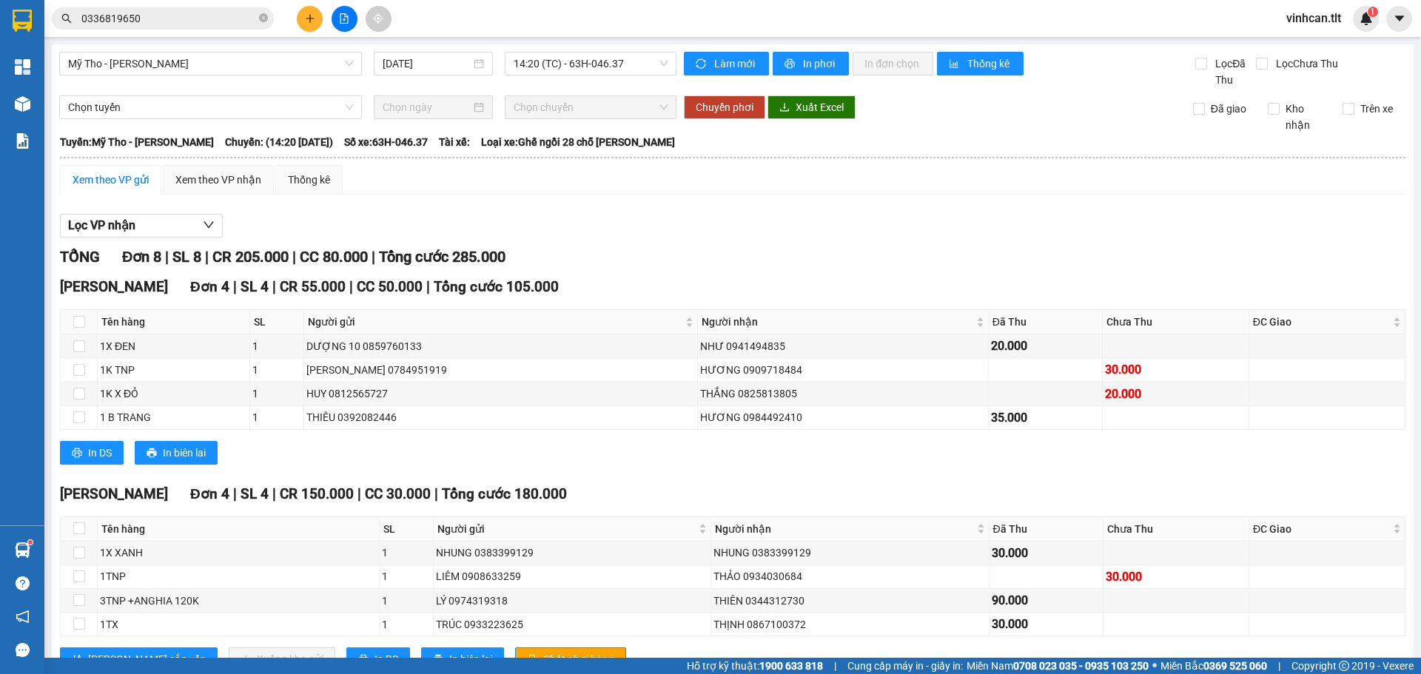
scroll to position [55, 0]
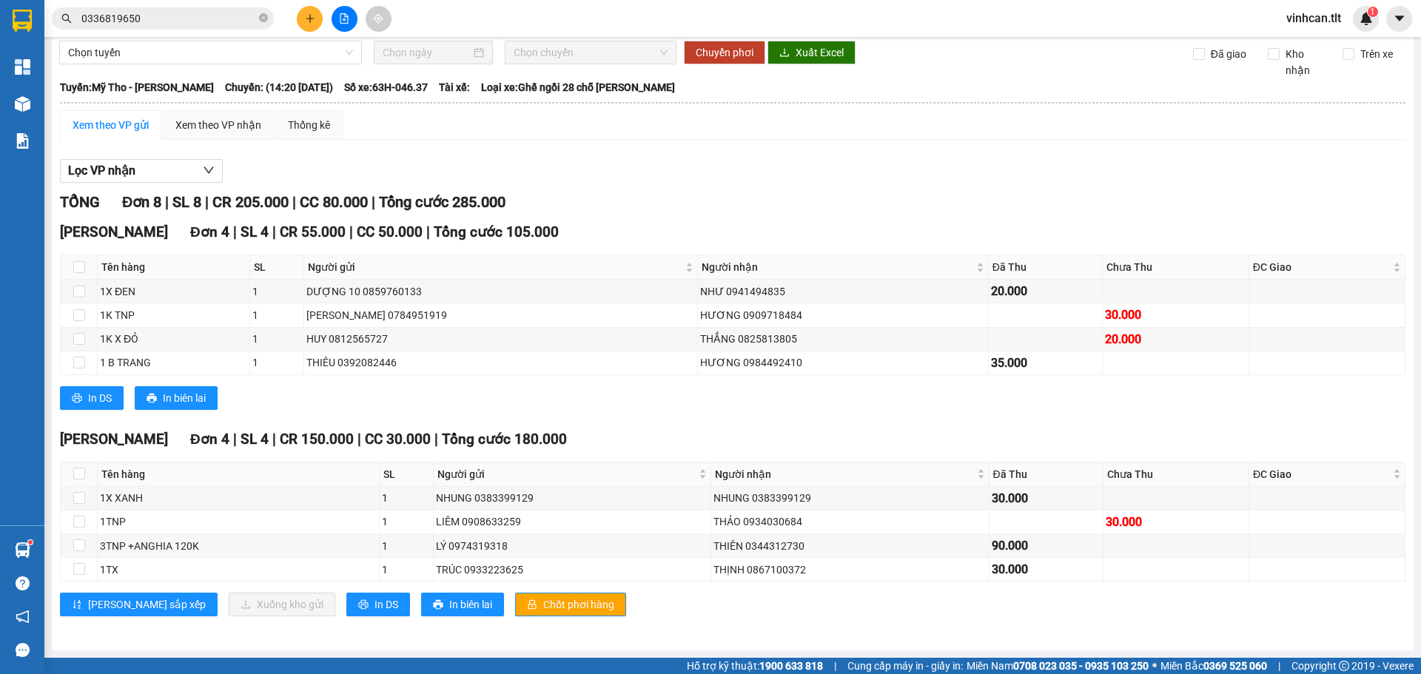
click at [537, 590] on div "[GEOGRAPHIC_DATA] 4 | SL 4 | CR 150.000 | CC 30.000 | Tổng cước 180.000 Tên hàn…" at bounding box center [733, 528] width 1346 height 199
click at [543, 603] on span "Chốt phơi hàng" at bounding box center [578, 605] width 71 height 16
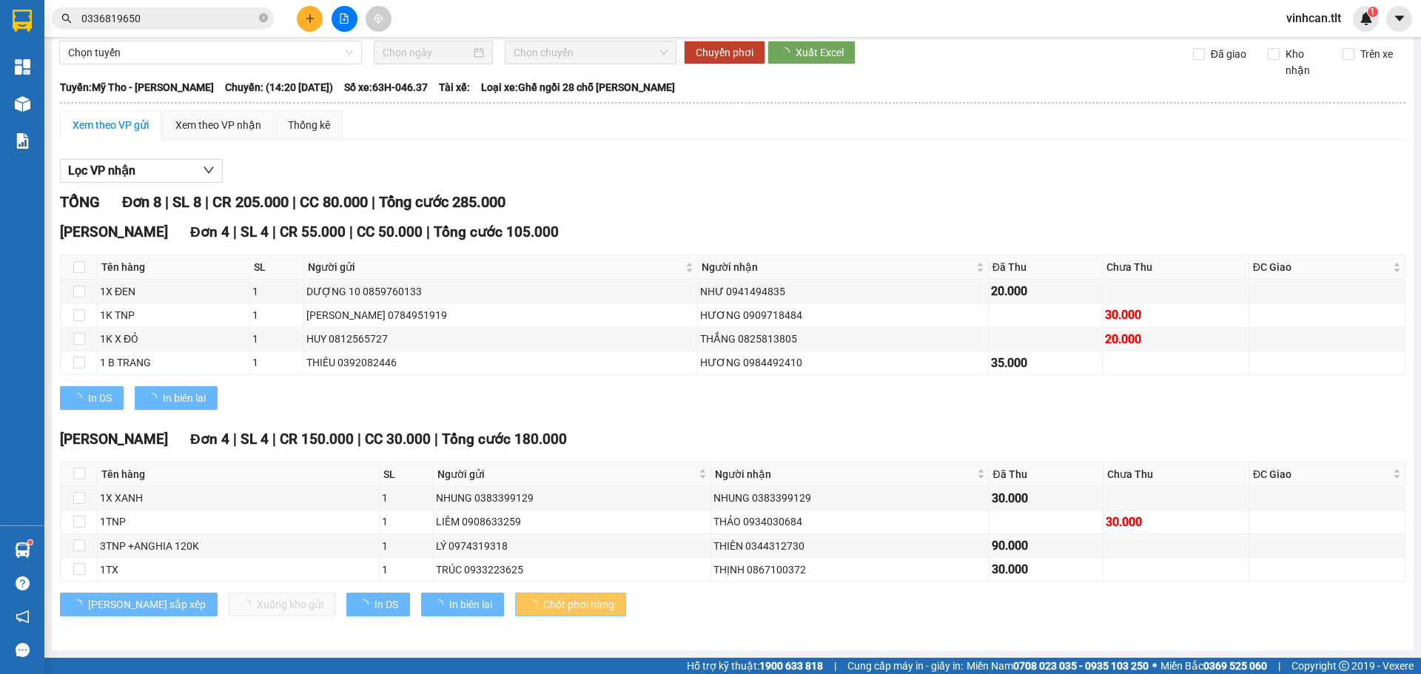
click at [543, 604] on span "Chốt phơi hàng" at bounding box center [578, 605] width 71 height 16
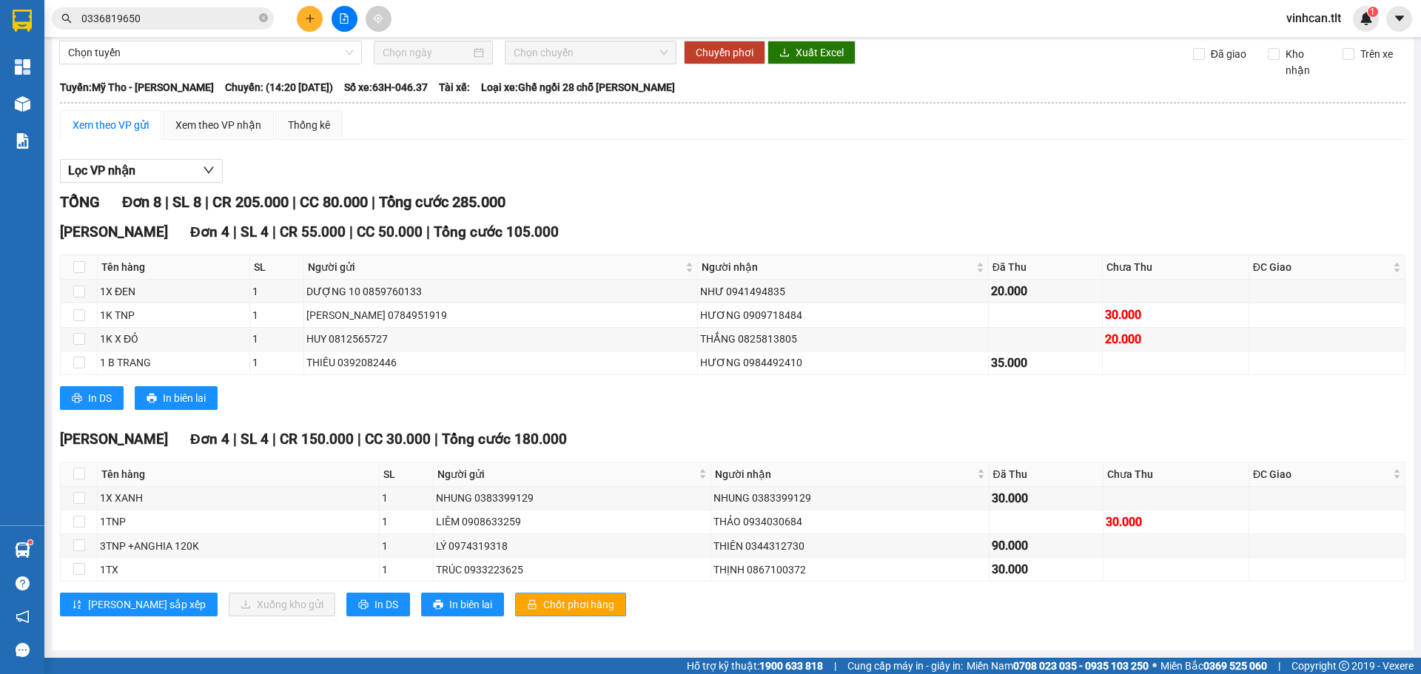
click at [543, 606] on span "Chốt phơi hàng" at bounding box center [578, 605] width 71 height 16
click at [312, 20] on icon "plus" at bounding box center [310, 18] width 10 height 10
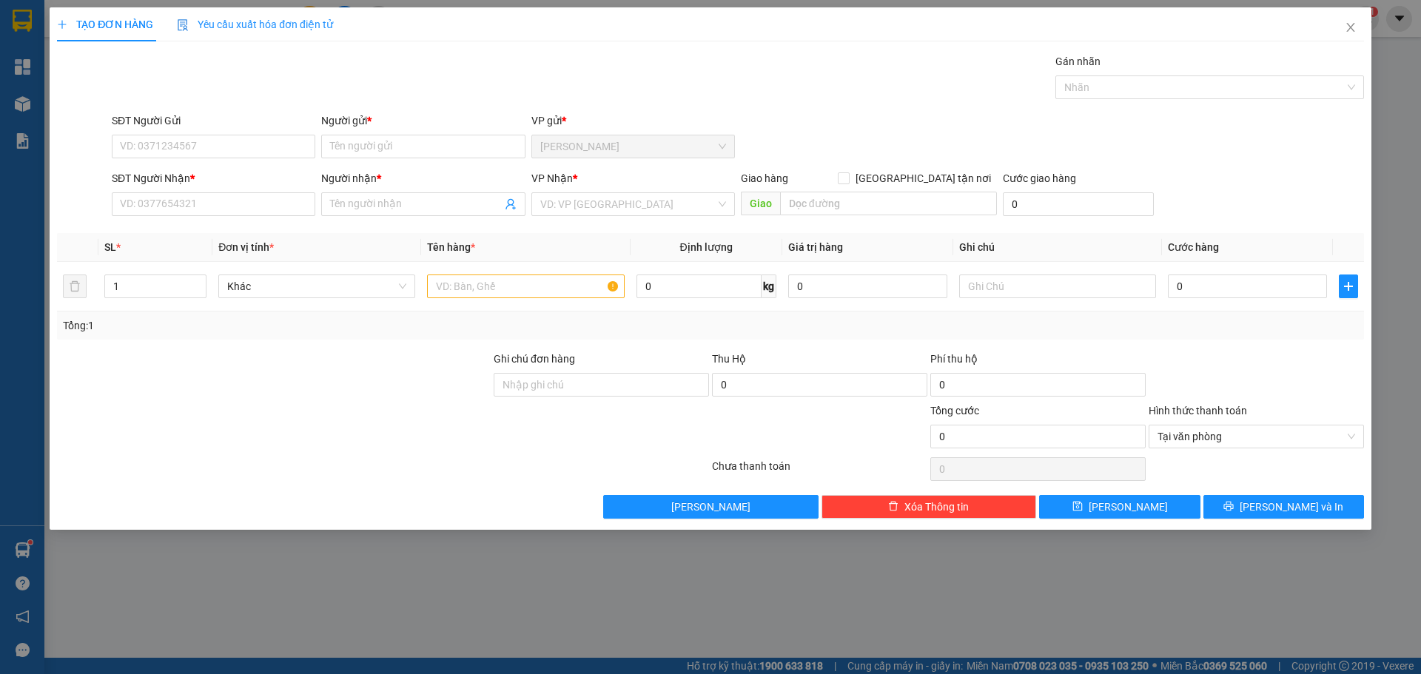
click at [569, 216] on div "VP Nhận * VD: VP [GEOGRAPHIC_DATA]" at bounding box center [633, 196] width 204 height 52
click at [566, 193] on input "search" at bounding box center [627, 204] width 175 height 22
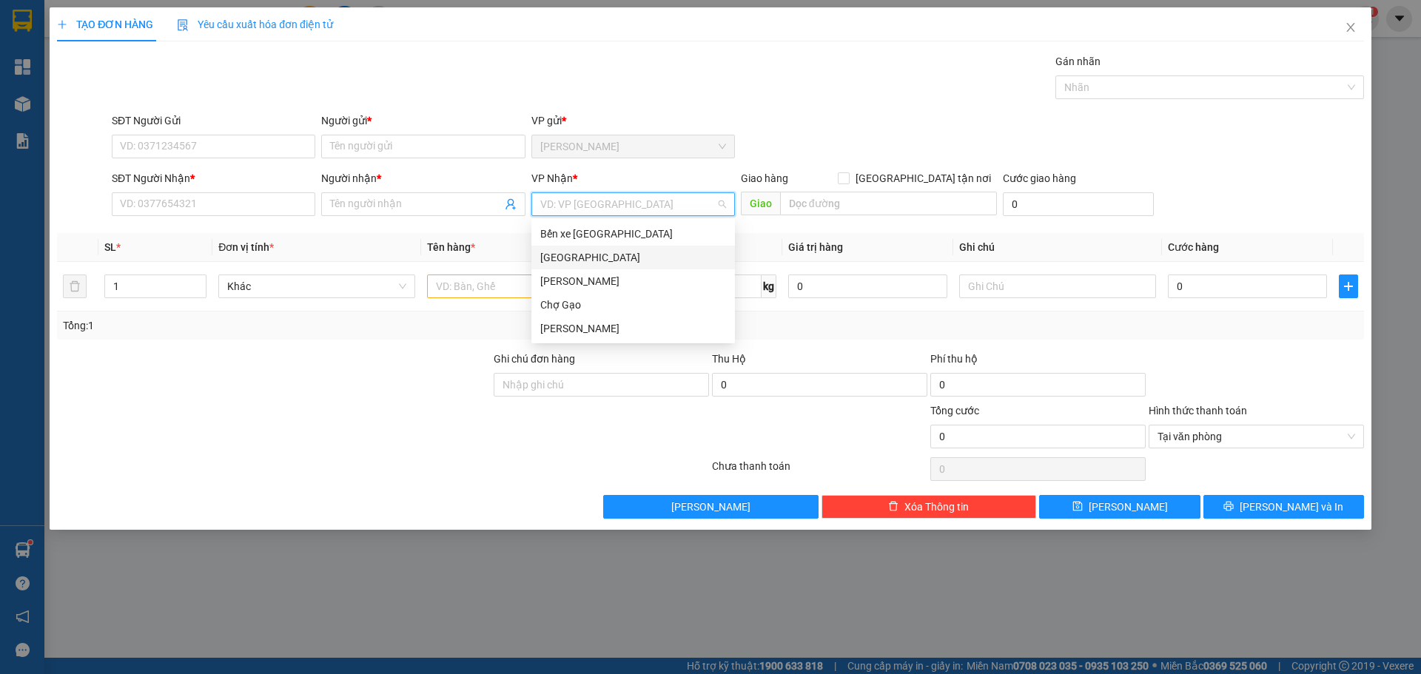
drag, startPoint x: 561, startPoint y: 261, endPoint x: 543, endPoint y: 252, distance: 19.9
click at [560, 261] on div "[GEOGRAPHIC_DATA]" at bounding box center [633, 257] width 186 height 16
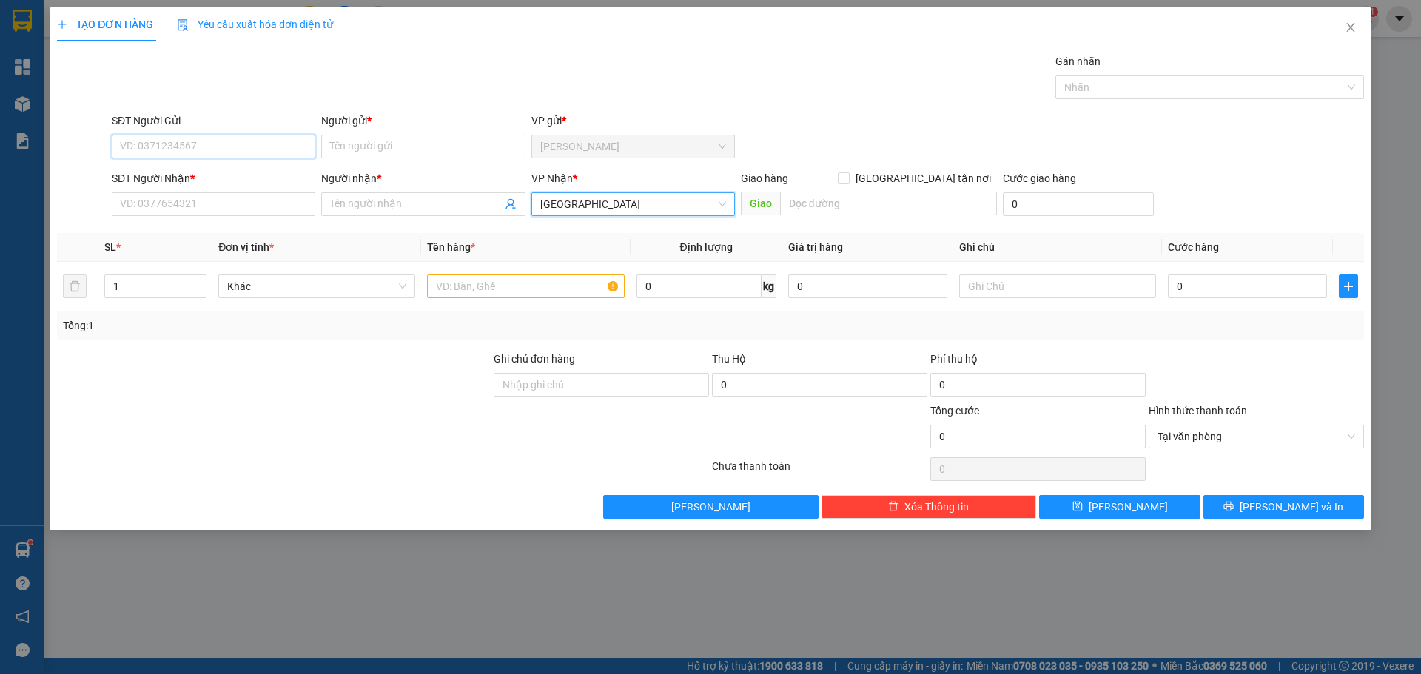
click at [272, 154] on input "SĐT Người Gửi" at bounding box center [214, 147] width 204 height 24
type input "0971673746"
drag, startPoint x: 223, startPoint y: 180, endPoint x: 232, endPoint y: 197, distance: 19.6
click at [224, 180] on div "0971673746 - PHƯỚC" at bounding box center [214, 176] width 186 height 16
type input "PHƯỚC"
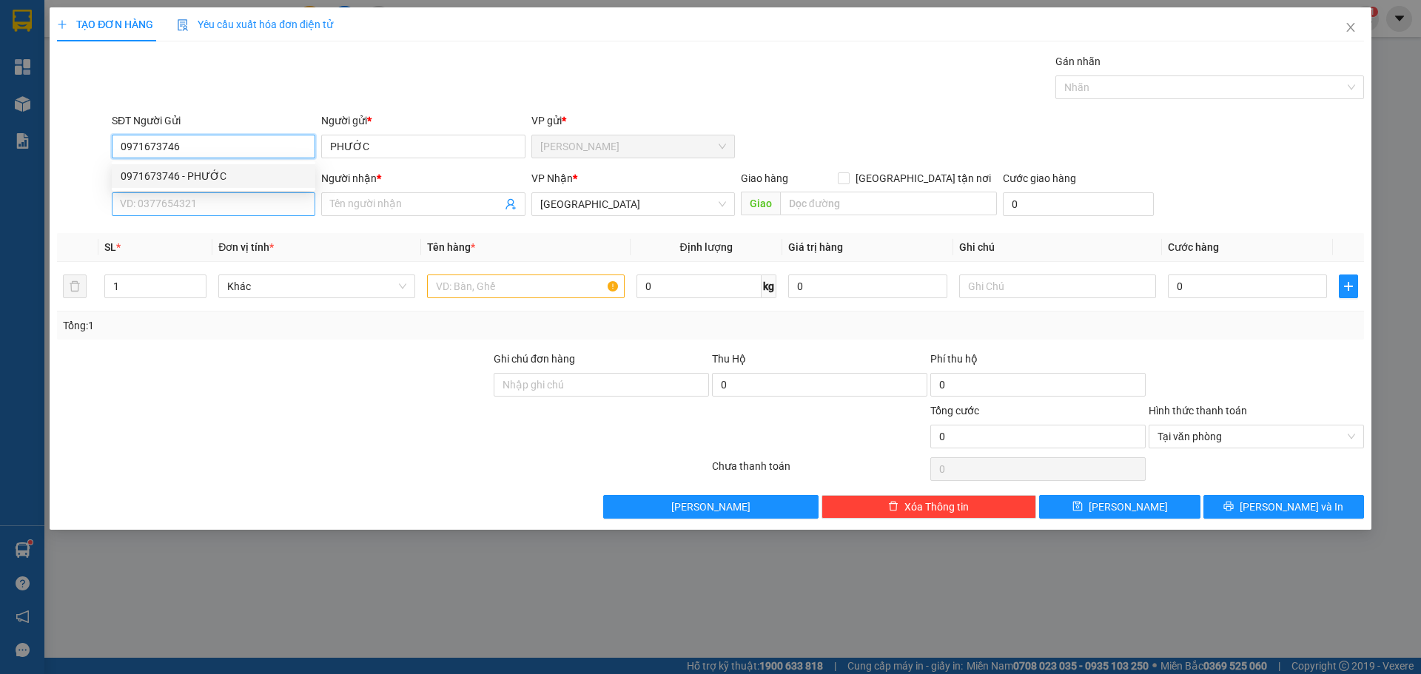
type input "0971673746"
click at [235, 200] on input "SĐT Người Nhận *" at bounding box center [214, 204] width 204 height 24
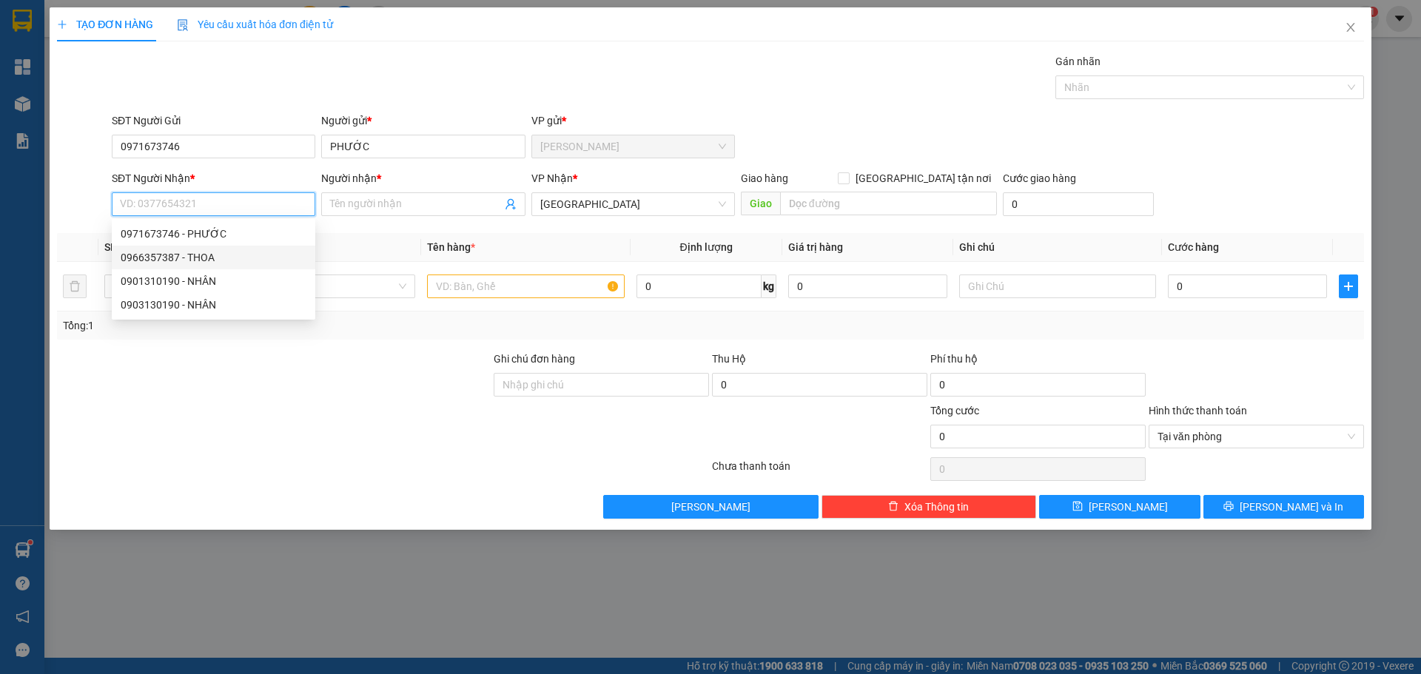
click at [196, 261] on div "0966357387 - THOA" at bounding box center [214, 257] width 186 height 16
type input "0966357387"
type input "THOA"
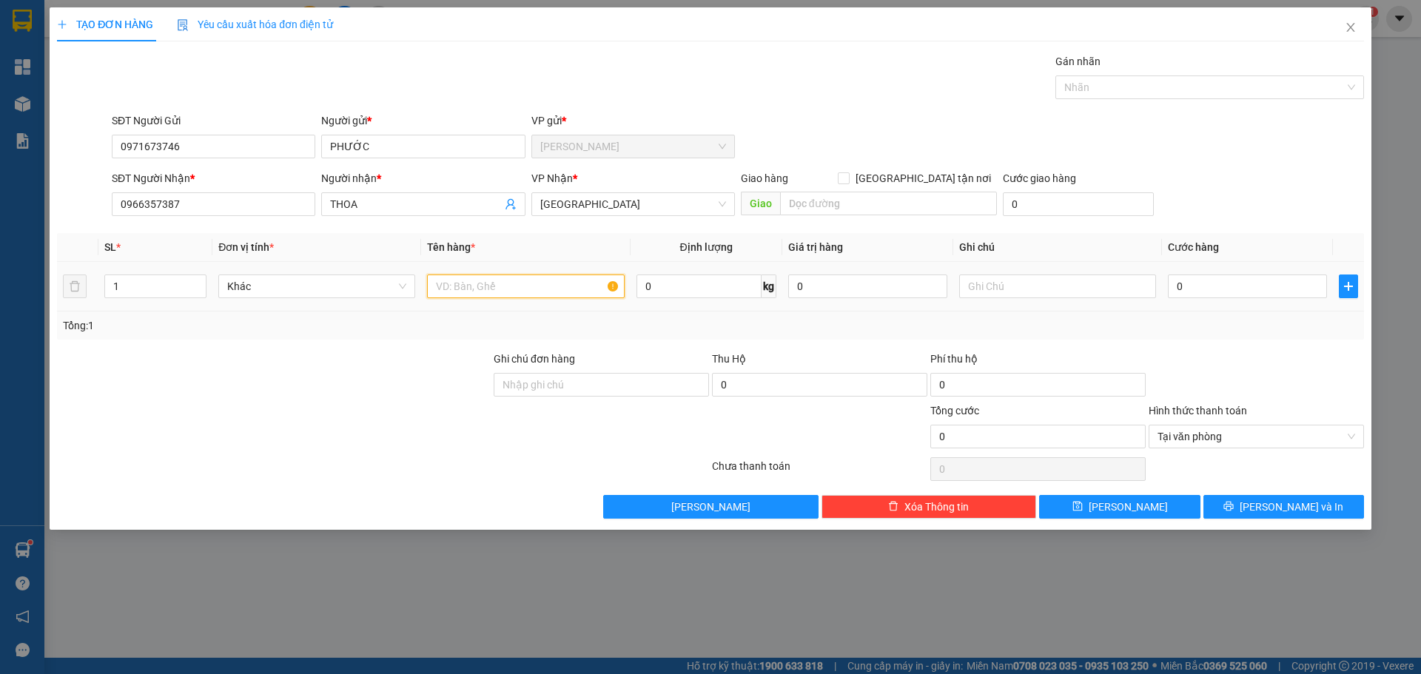
click at [554, 279] on input "text" at bounding box center [525, 287] width 197 height 24
type input "1TX"
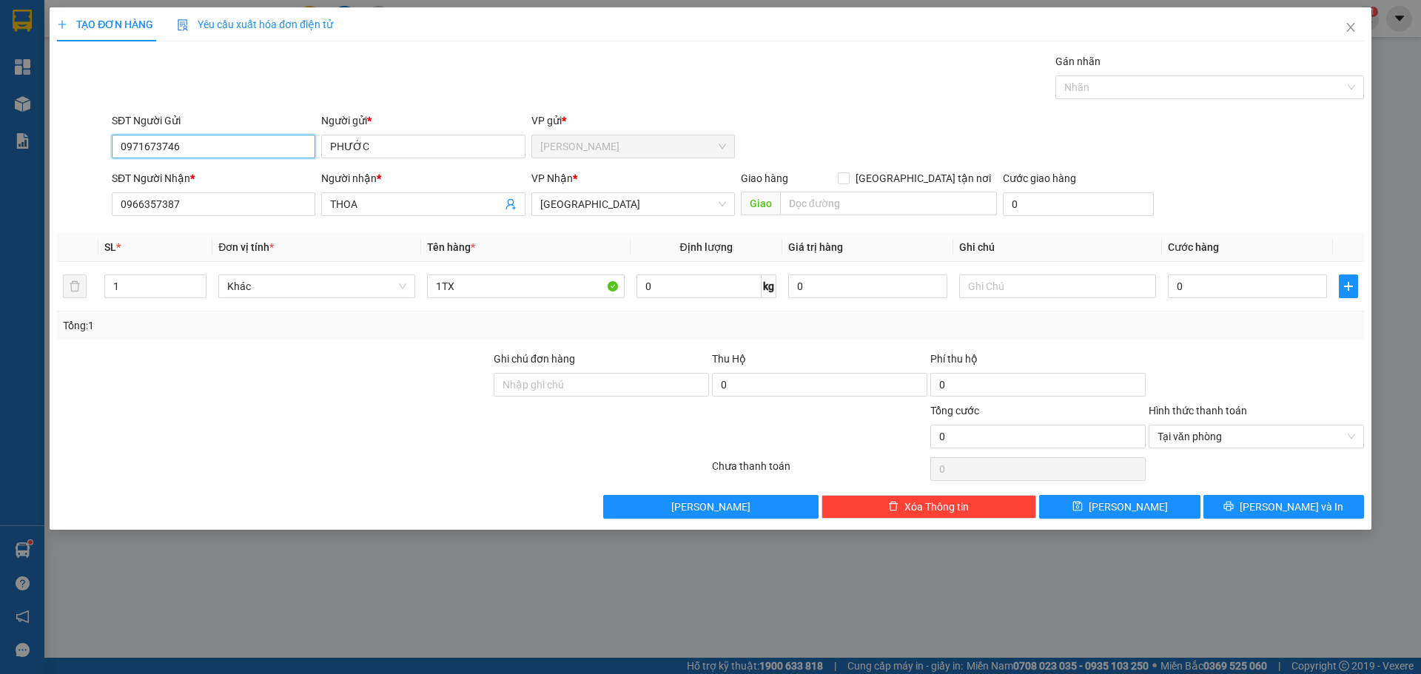
click at [215, 147] on input "0971673746" at bounding box center [214, 147] width 204 height 24
click at [1227, 292] on input "0" at bounding box center [1247, 287] width 159 height 24
type input "7"
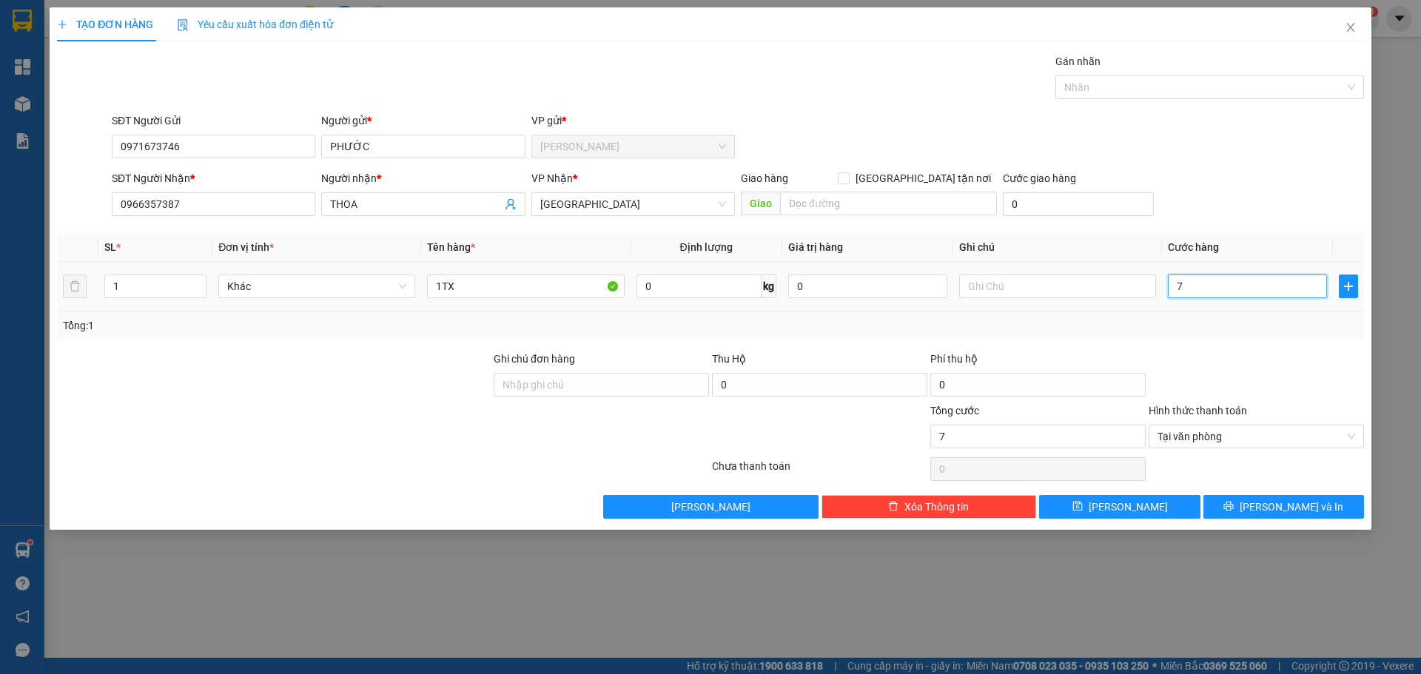
type input "70"
type input "70.000"
click at [1289, 509] on span "[PERSON_NAME] và In" at bounding box center [1292, 507] width 104 height 16
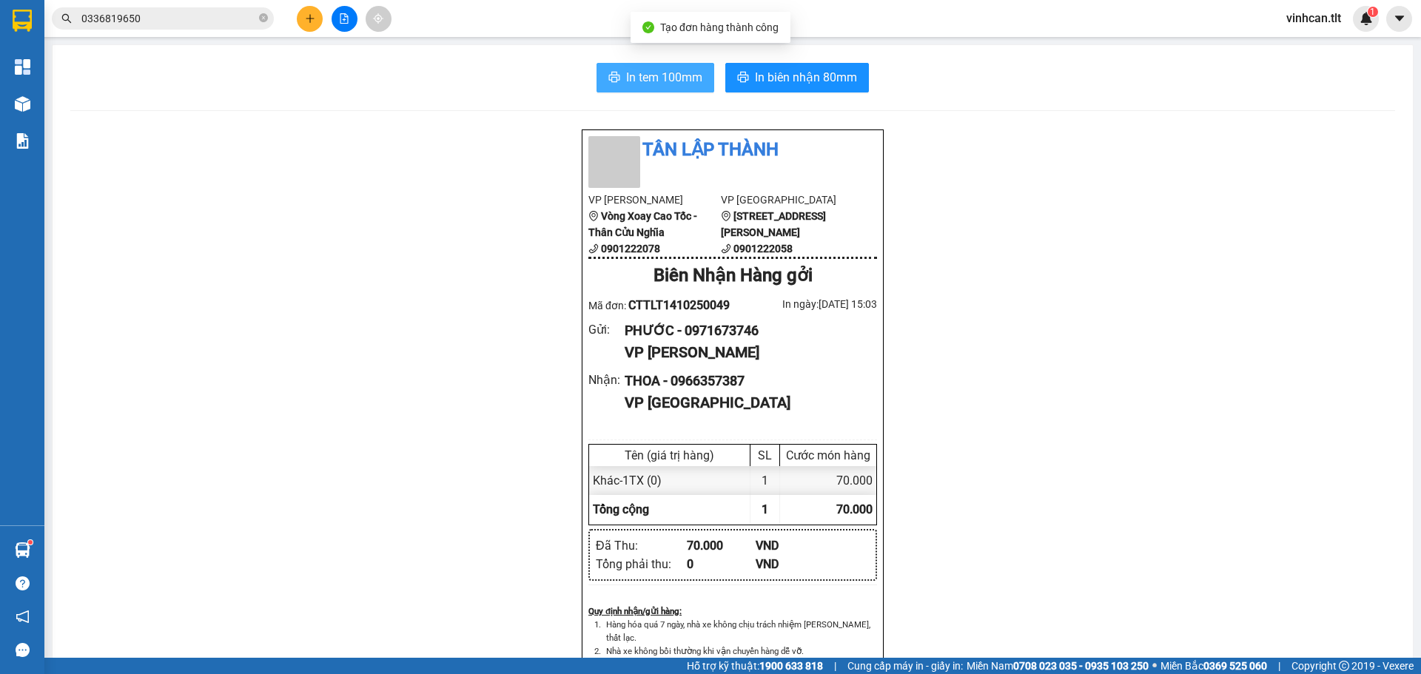
click at [608, 73] on icon "printer" at bounding box center [614, 77] width 12 height 12
click at [643, 73] on span "In tem 100mm" at bounding box center [664, 77] width 76 height 19
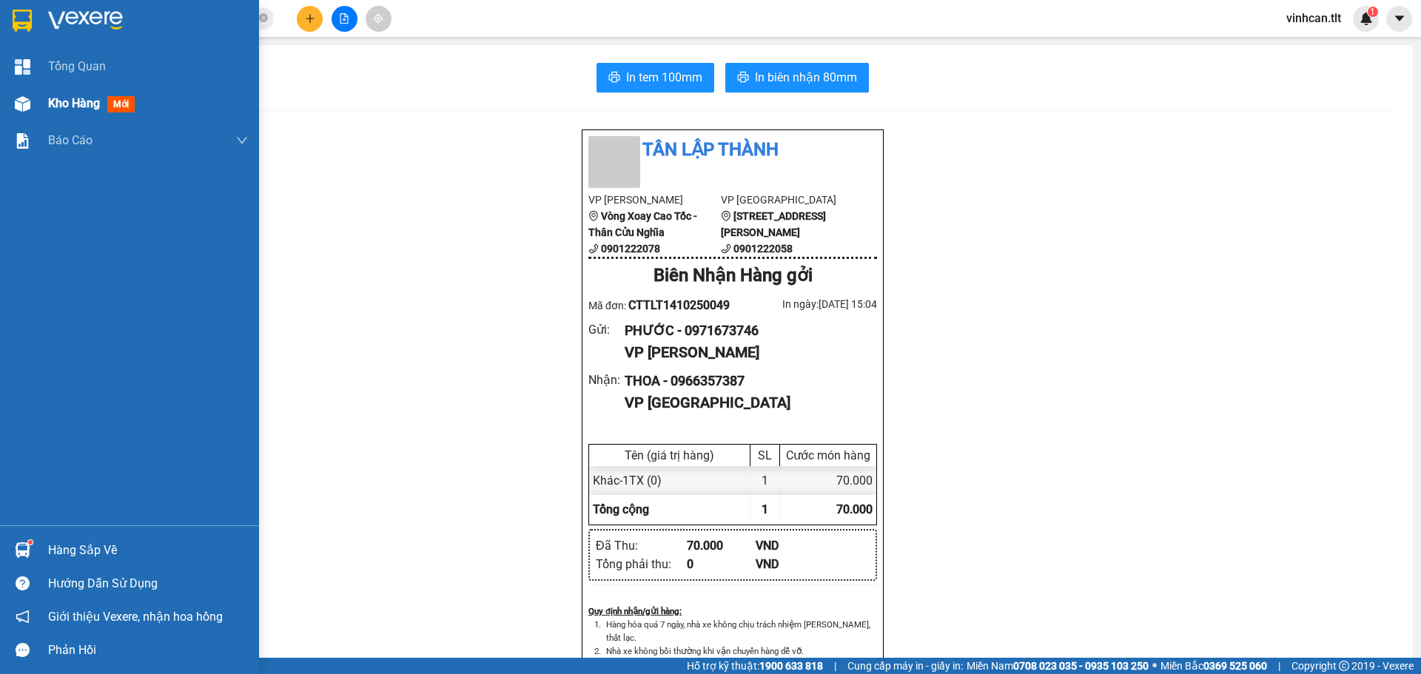
click at [28, 102] on img at bounding box center [23, 104] width 16 height 16
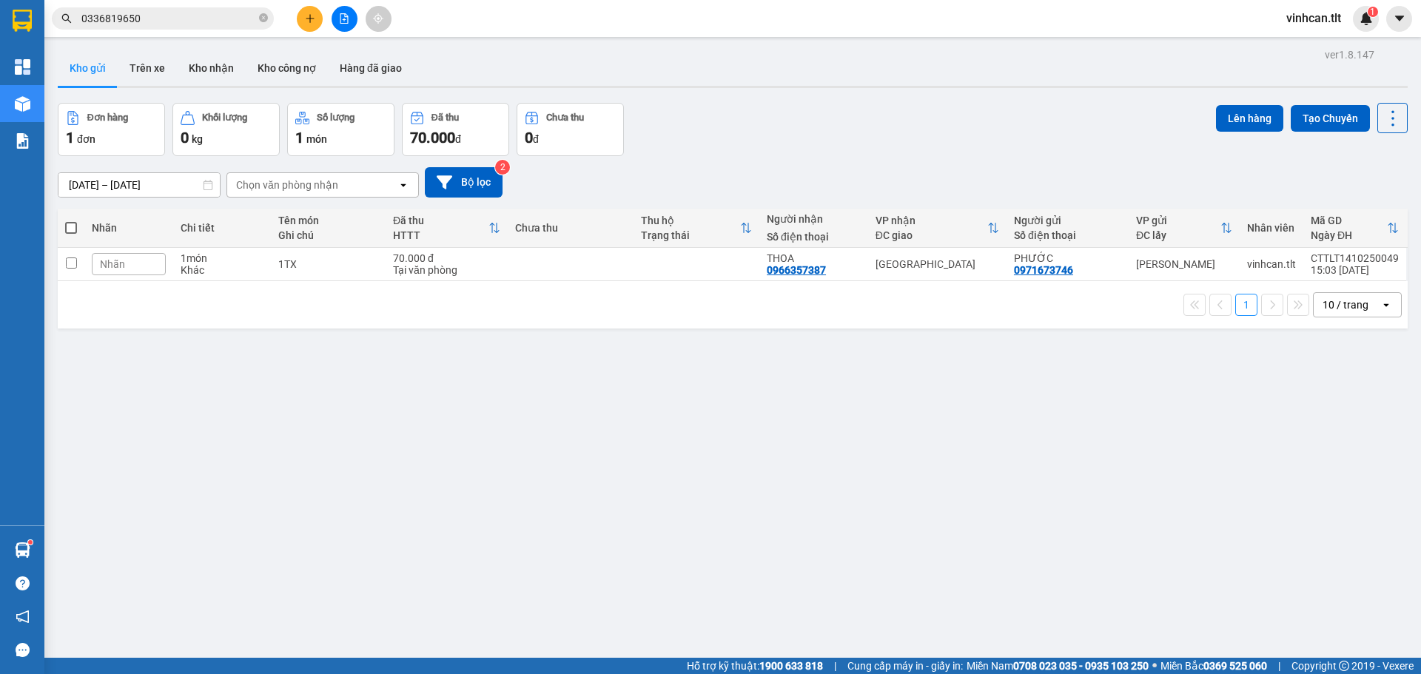
click at [76, 226] on span at bounding box center [71, 228] width 12 height 12
click at [71, 221] on input "checkbox" at bounding box center [71, 221] width 0 height 0
checkbox input "true"
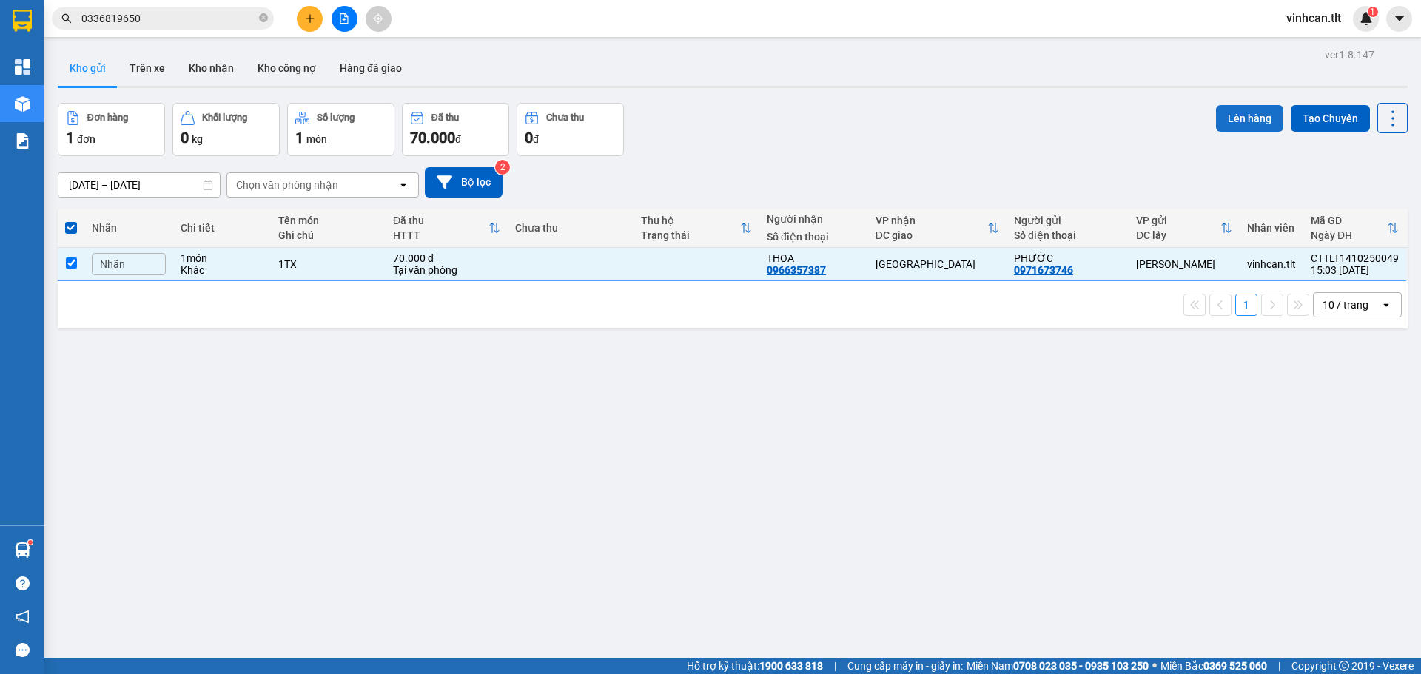
click at [1231, 112] on button "Lên hàng" at bounding box center [1249, 118] width 67 height 27
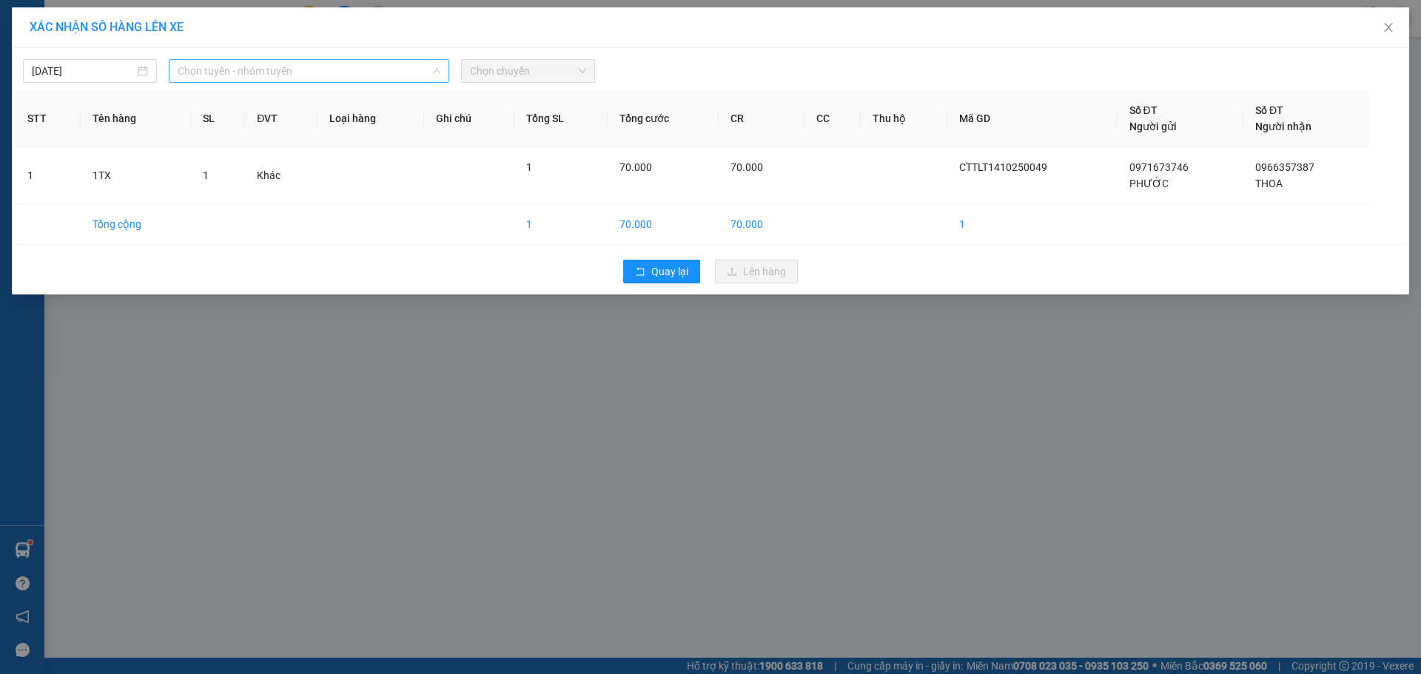
click at [318, 69] on span "Chọn tuyến - nhóm tuyến" at bounding box center [309, 71] width 263 height 22
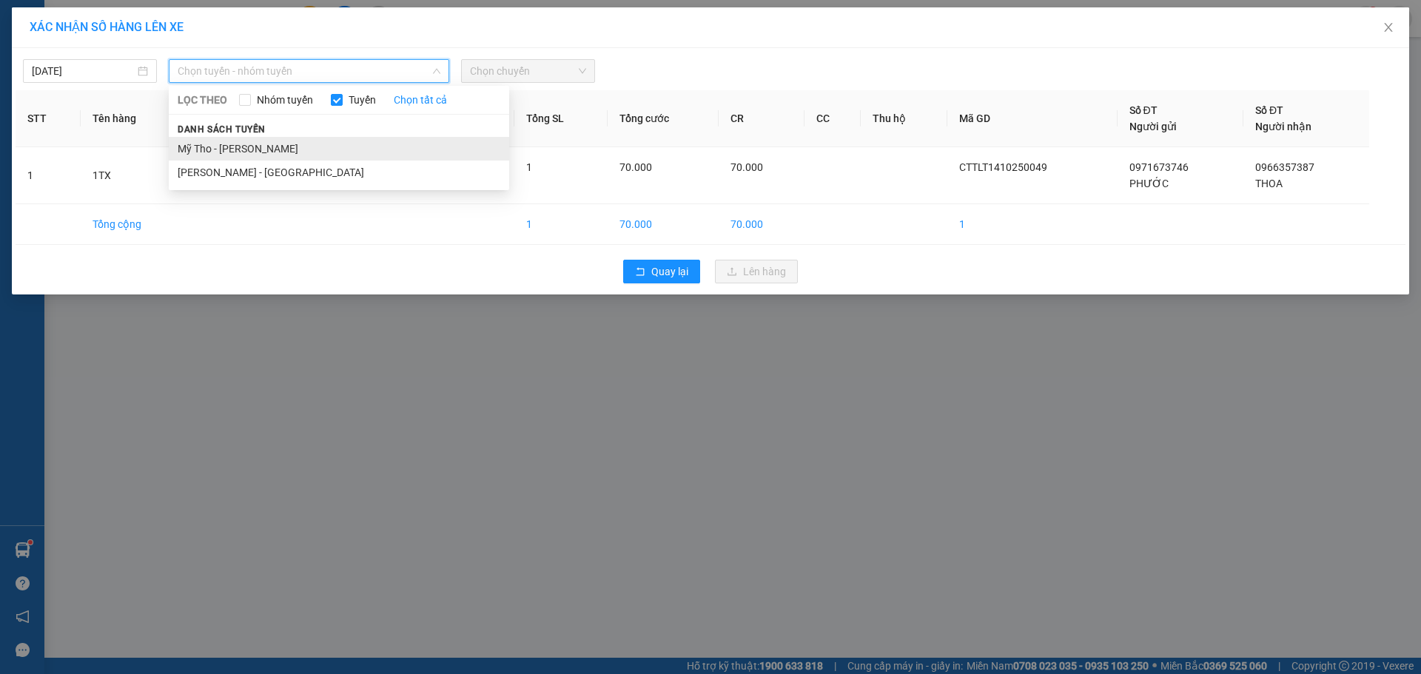
click at [219, 149] on li "Mỹ Tho - [PERSON_NAME]" at bounding box center [339, 149] width 341 height 24
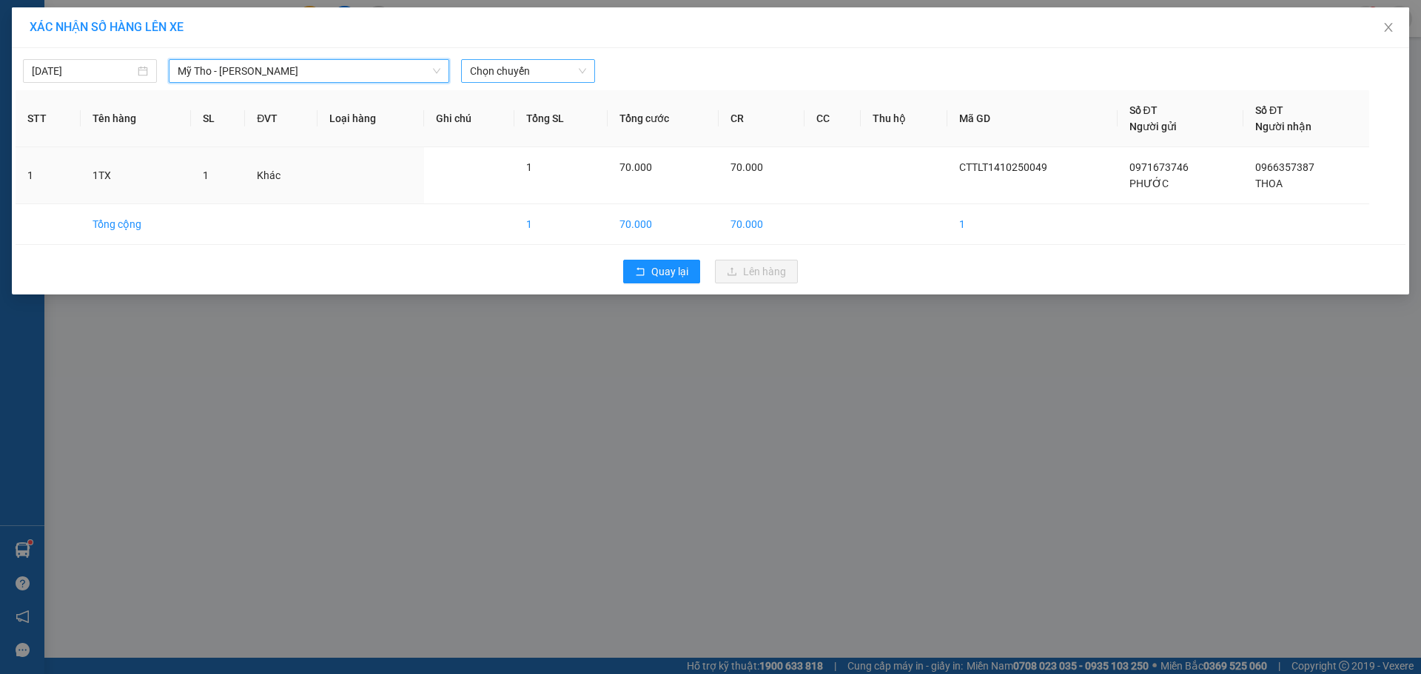
click at [531, 70] on span "Chọn chuyến" at bounding box center [528, 71] width 116 height 22
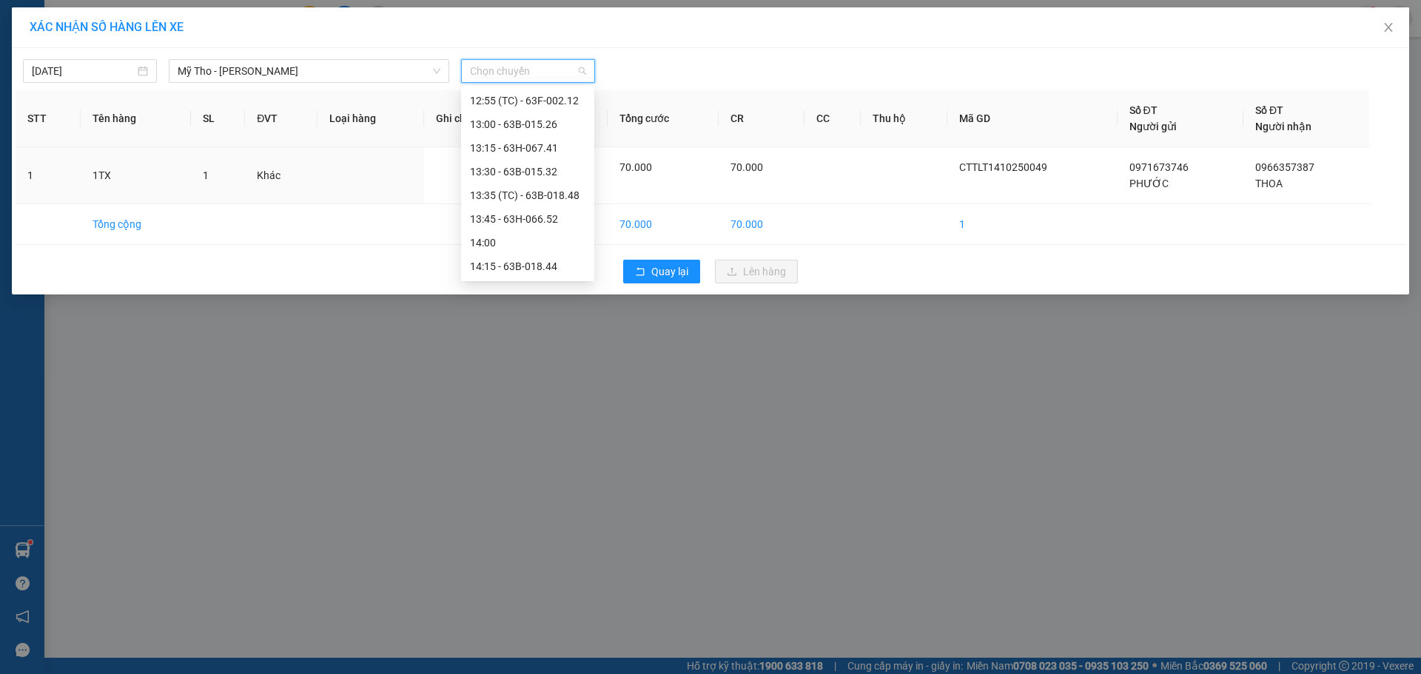
scroll to position [1480, 0]
click at [562, 185] on div "14:45 - 63B-018.44" at bounding box center [527, 183] width 115 height 16
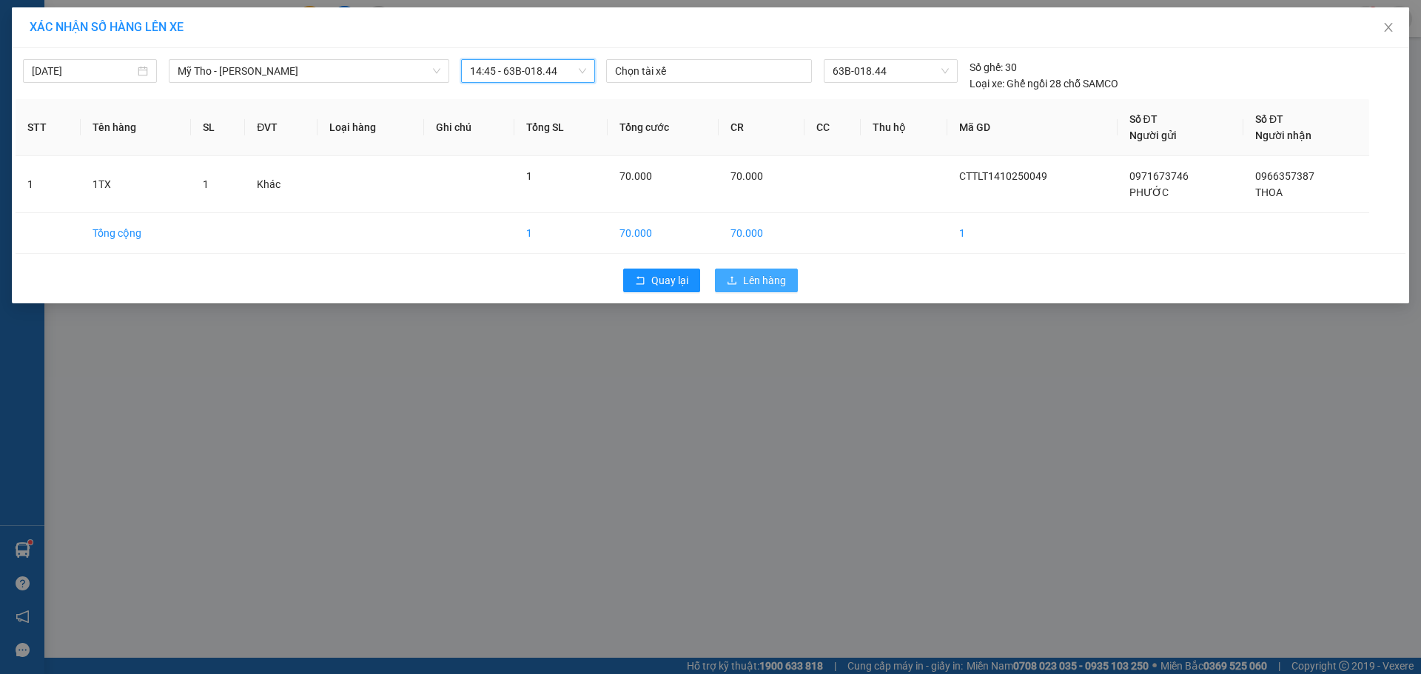
click at [803, 292] on div "Quay lại Lên hàng" at bounding box center [711, 280] width 1390 height 38
click at [788, 279] on button "Lên hàng" at bounding box center [756, 281] width 83 height 24
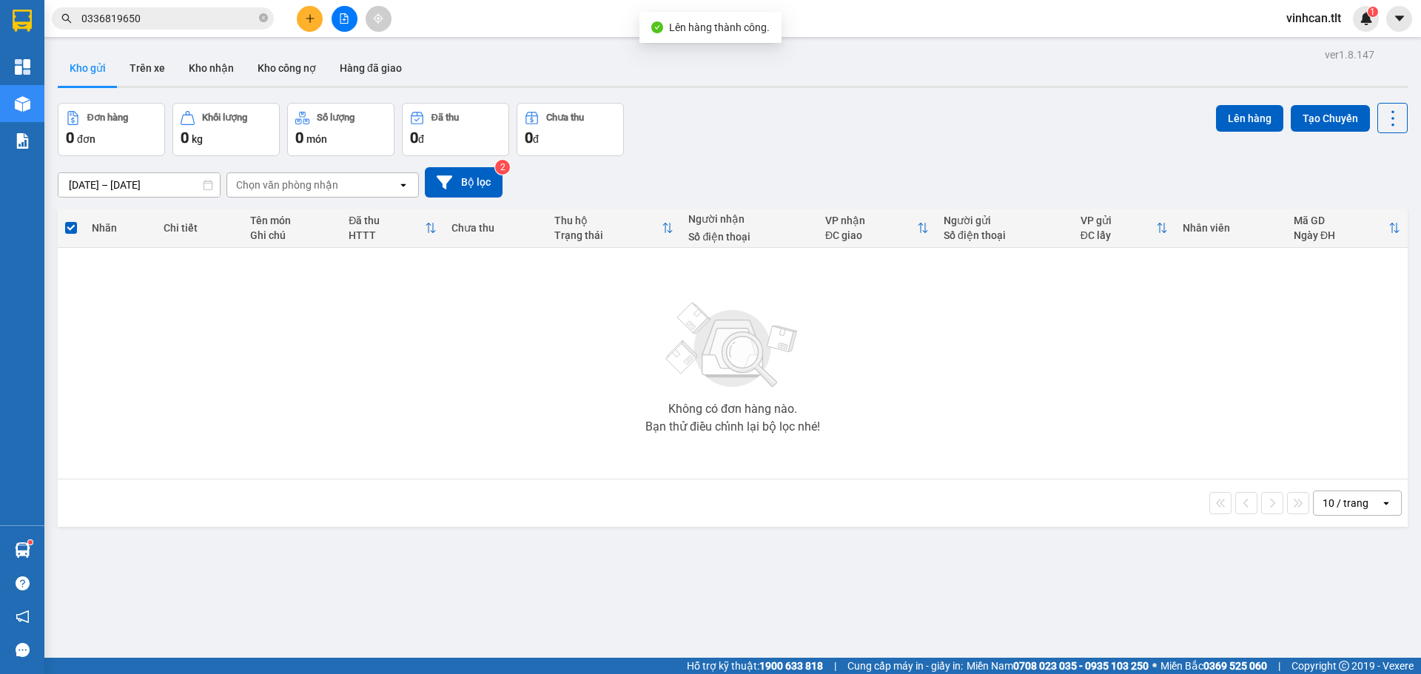
click at [348, 16] on icon "file-add" at bounding box center [344, 18] width 10 height 10
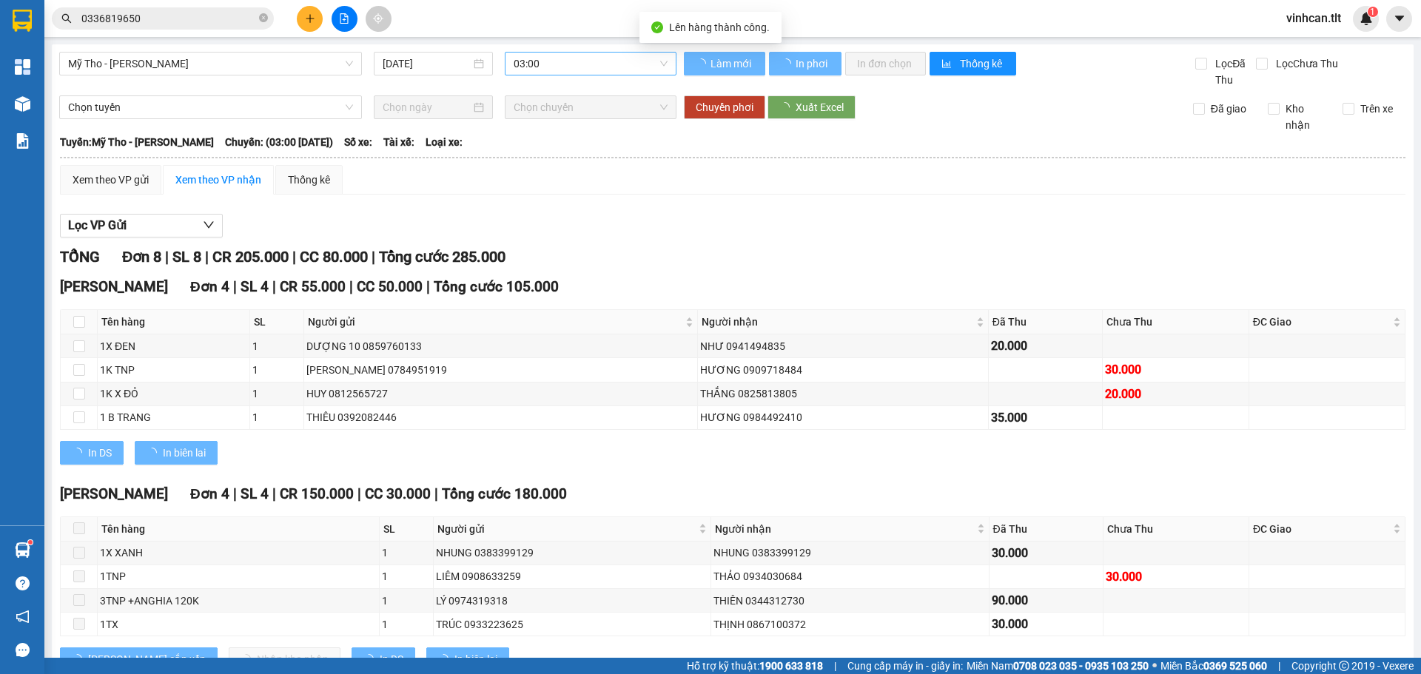
click at [540, 73] on span "03:00" at bounding box center [591, 64] width 154 height 22
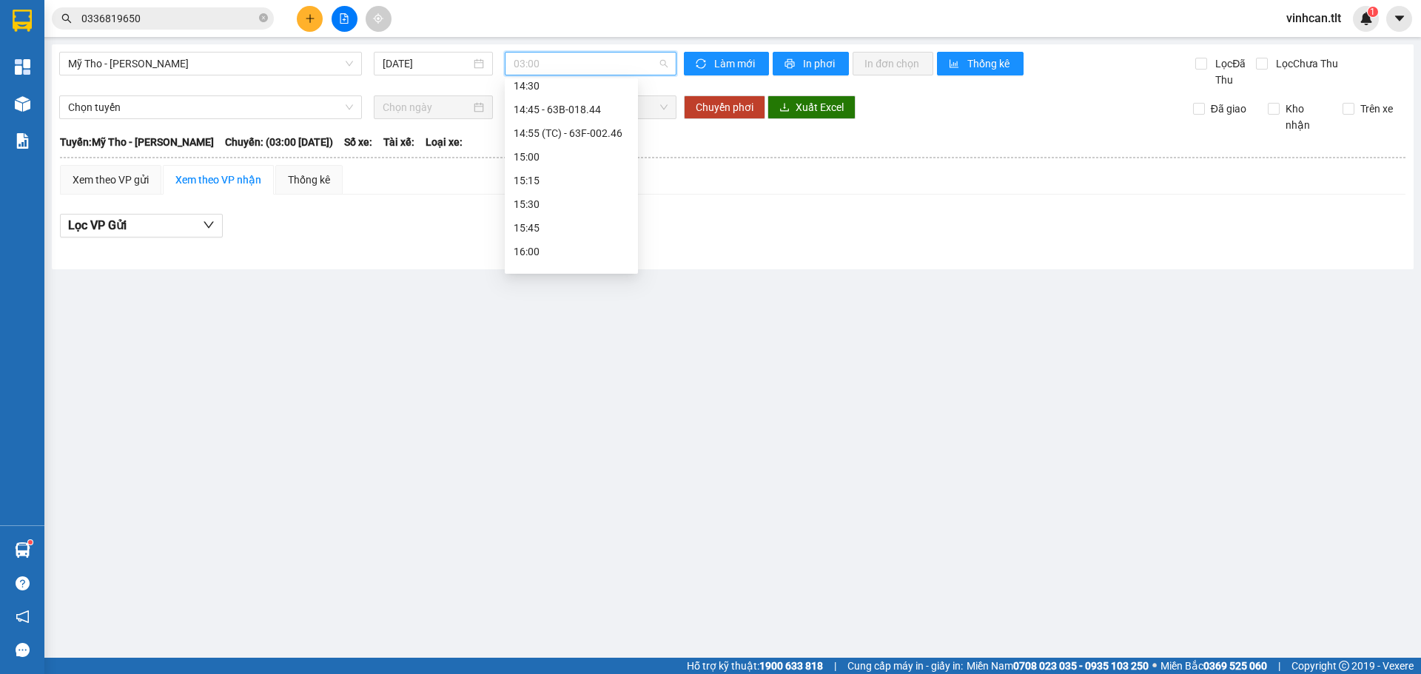
scroll to position [1406, 0]
click at [600, 254] on div "14:45 - 63B-018.44" at bounding box center [571, 250] width 115 height 16
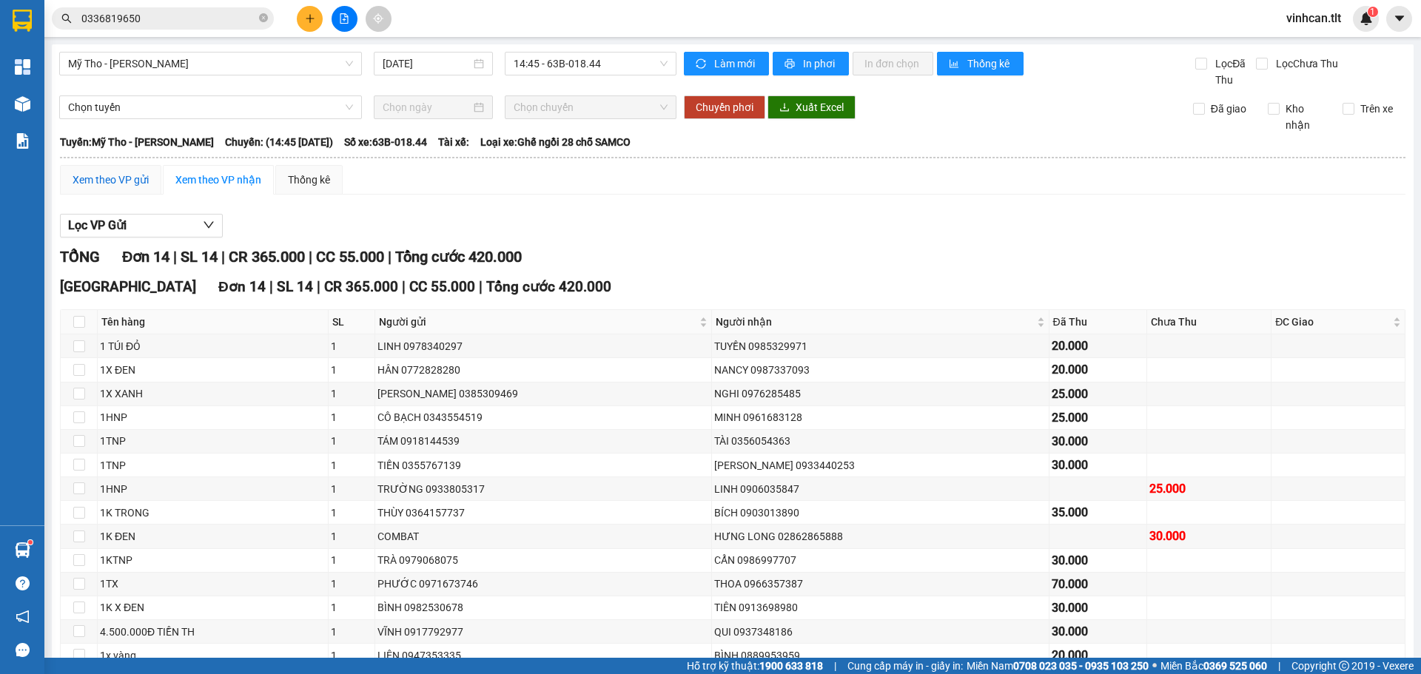
click at [127, 176] on div "Xem theo VP gửi" at bounding box center [111, 180] width 76 height 16
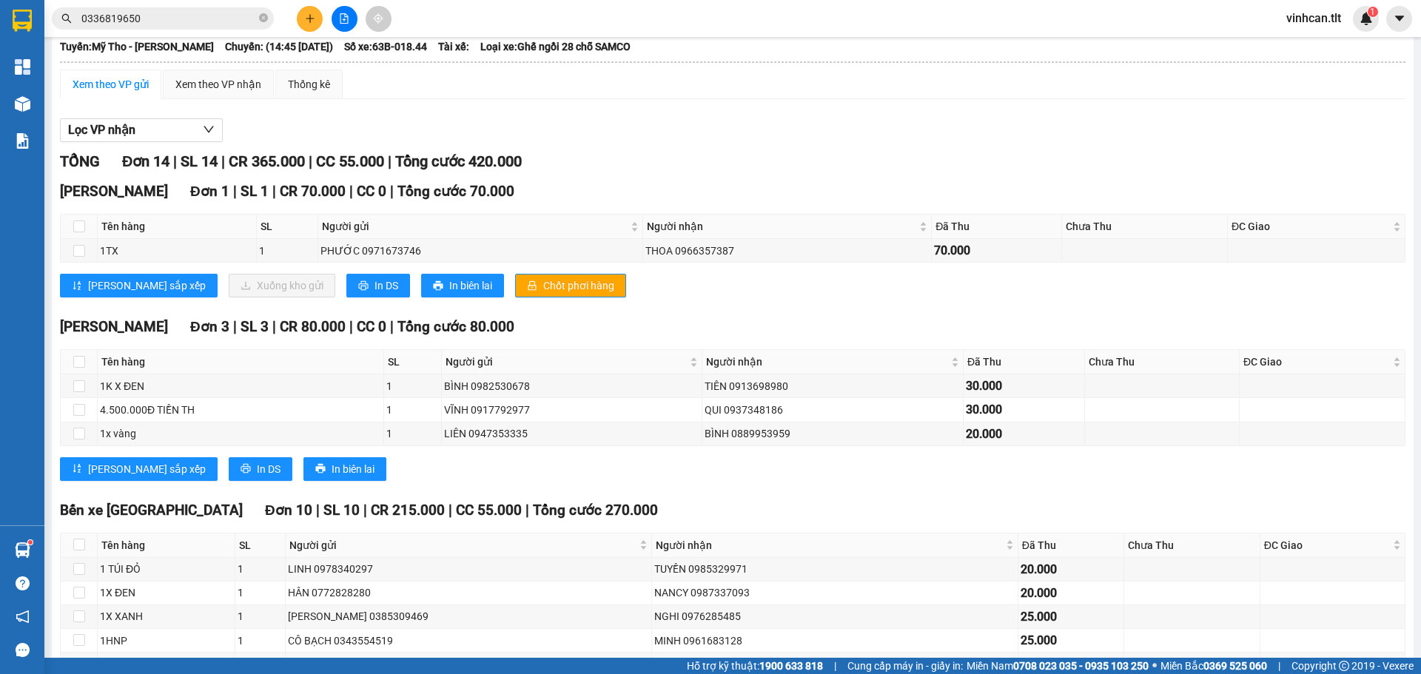
scroll to position [309, 0]
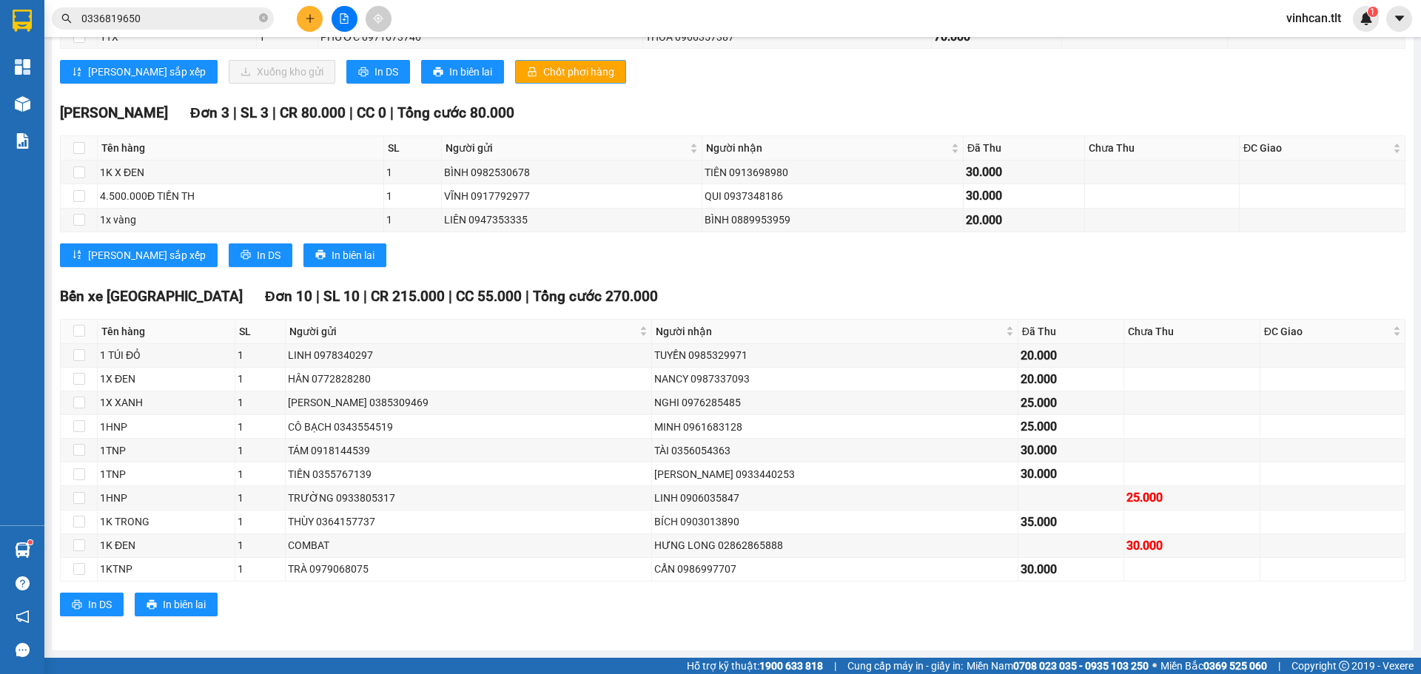
click at [529, 76] on icon "lock" at bounding box center [533, 72] width 8 height 10
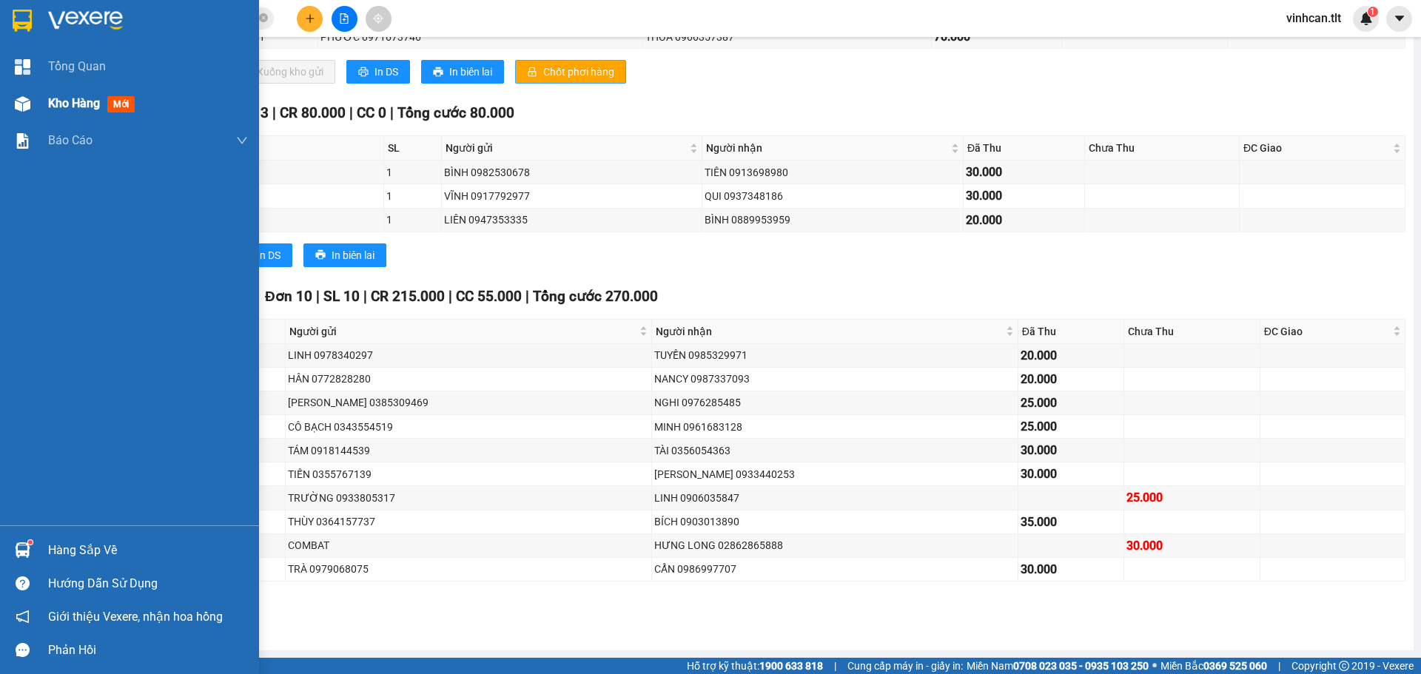
click at [10, 111] on div at bounding box center [23, 104] width 26 height 26
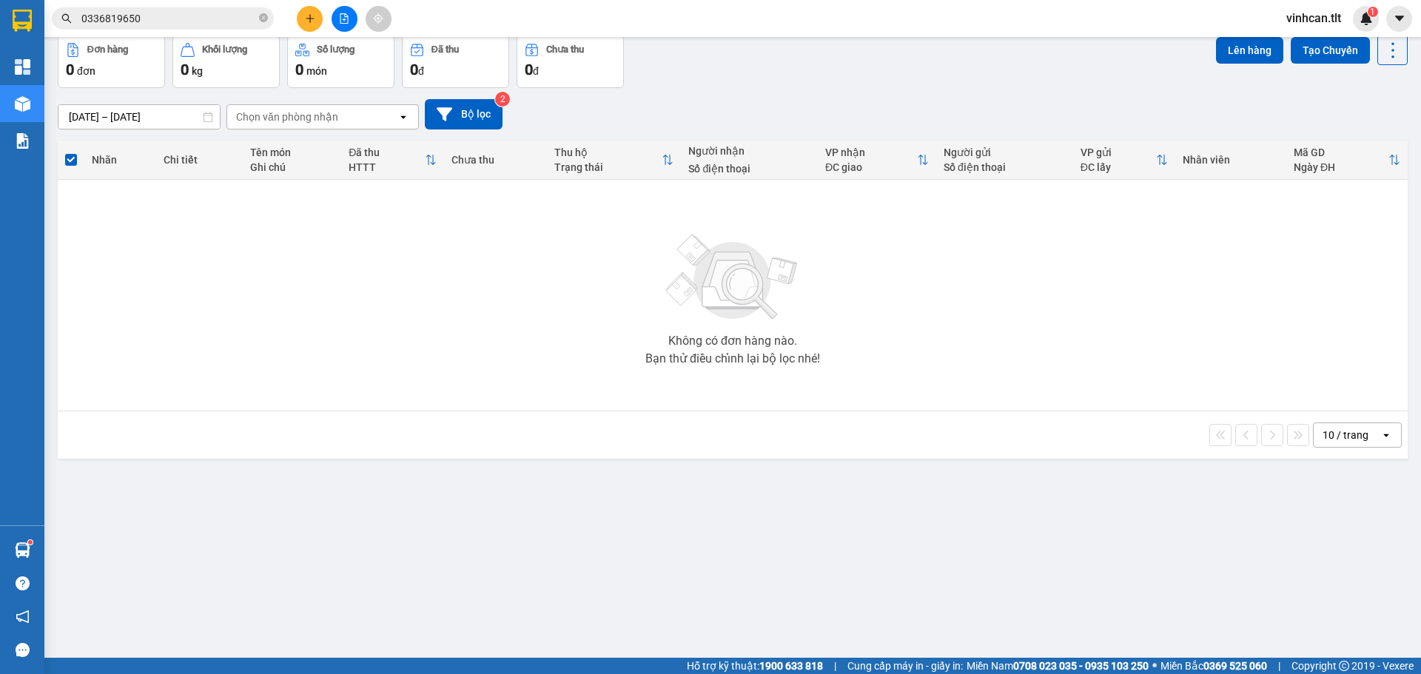
click at [302, 24] on button at bounding box center [310, 19] width 26 height 26
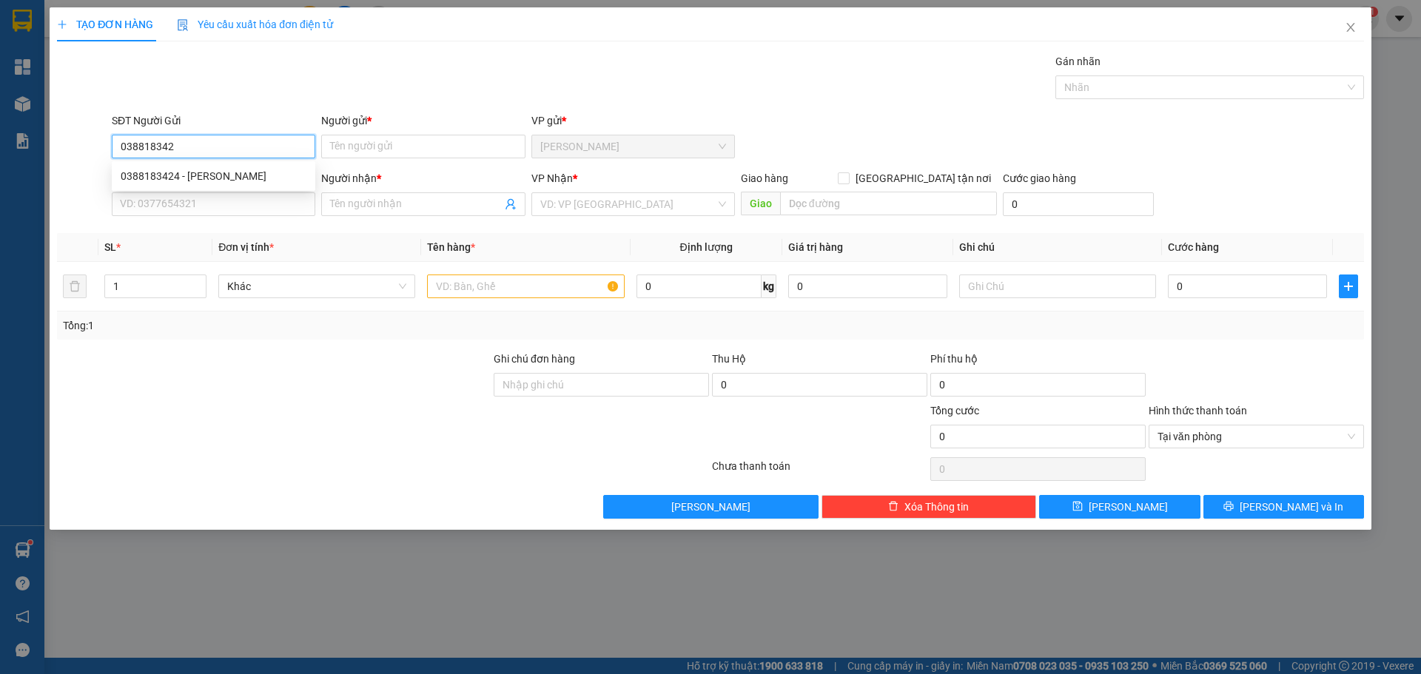
type input "0388183424"
click at [204, 175] on div "0388183424 - [PERSON_NAME]" at bounding box center [214, 176] width 186 height 16
type input "HƯNG"
type input "0388183424"
click at [216, 201] on input "SĐT Người Nhận *" at bounding box center [214, 204] width 204 height 24
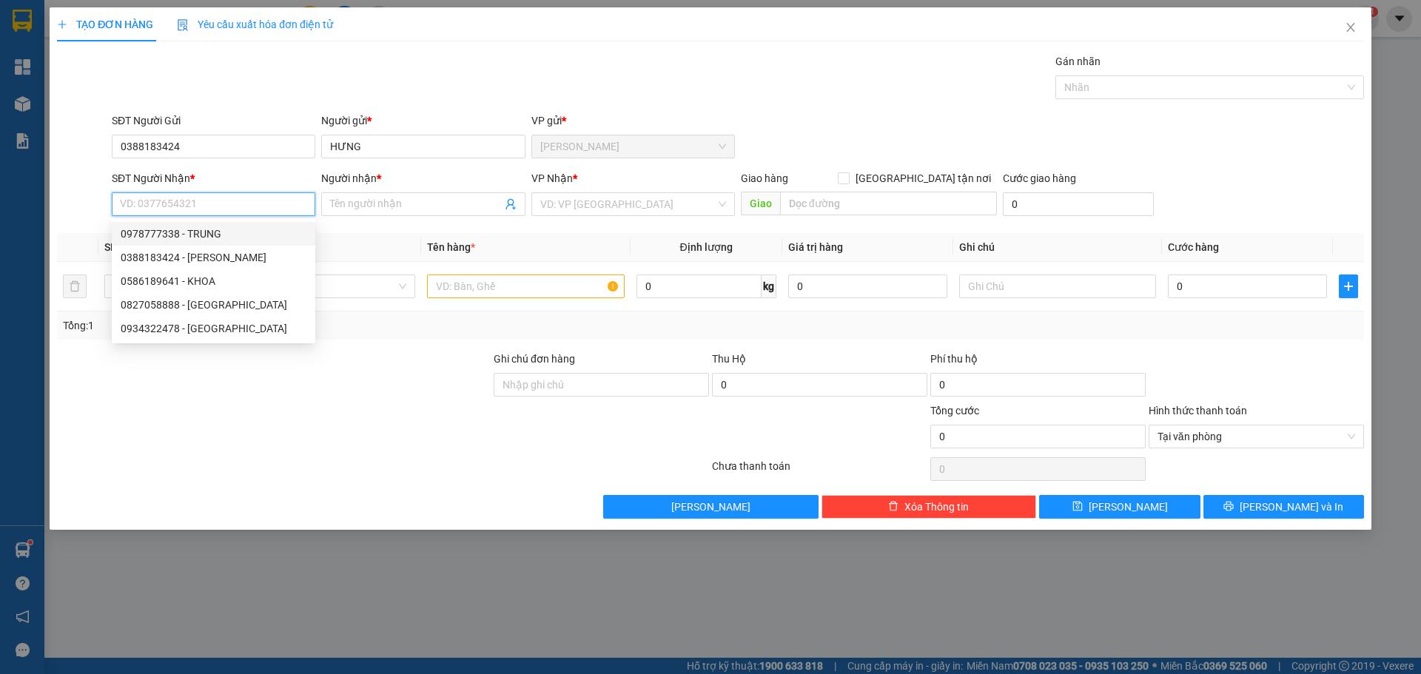
click at [249, 230] on div "0978777338 - TRUNG" at bounding box center [214, 234] width 186 height 16
type input "0978777338"
type input "TRUNG"
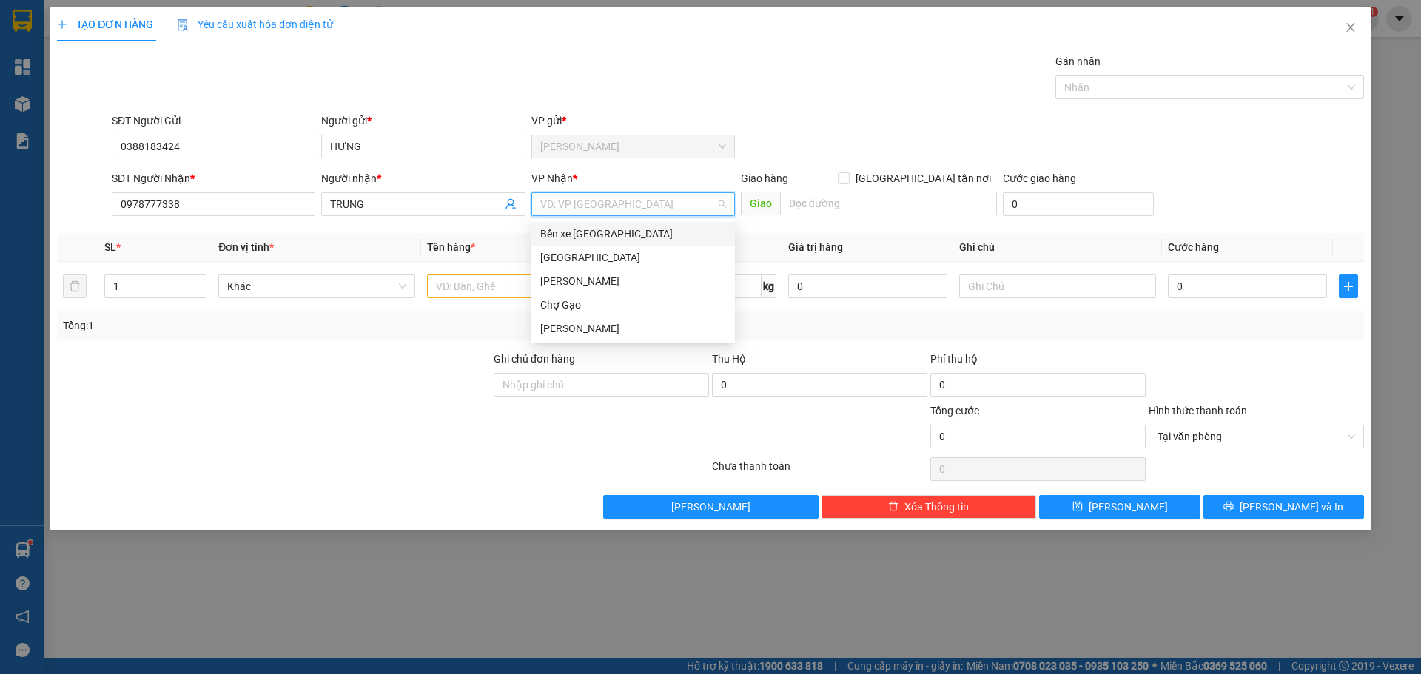
click at [651, 204] on input "search" at bounding box center [627, 204] width 175 height 22
click at [595, 257] on div "[GEOGRAPHIC_DATA]" at bounding box center [633, 257] width 186 height 16
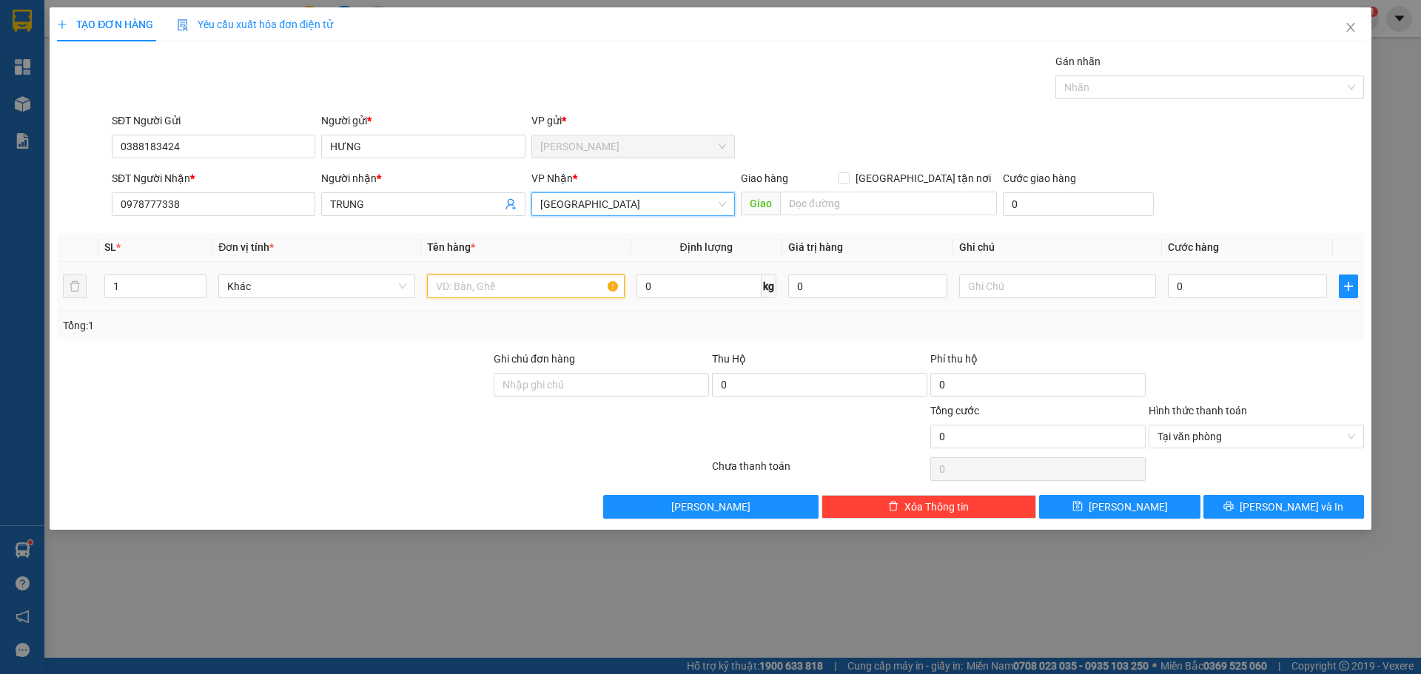
click at [451, 284] on input "text" at bounding box center [525, 287] width 197 height 24
type input "1HNP"
click at [1304, 269] on td "0" at bounding box center [1247, 287] width 171 height 50
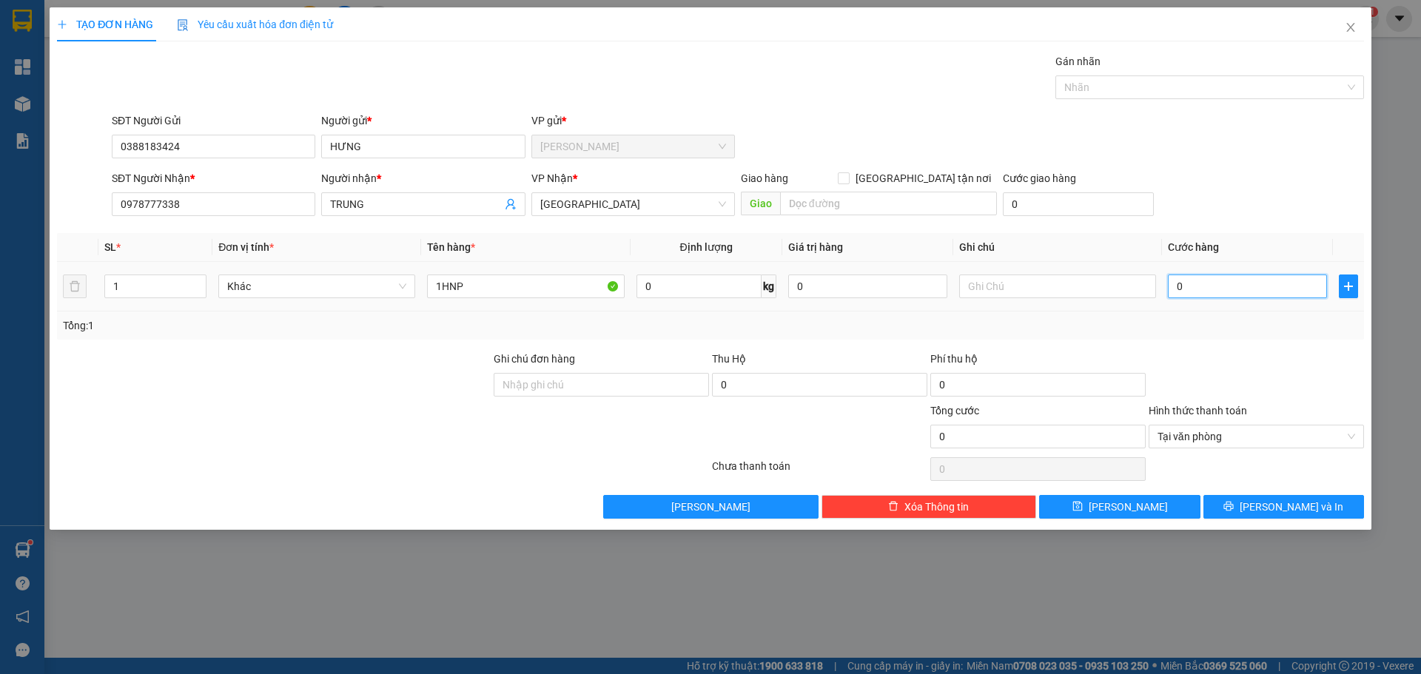
click at [1241, 289] on input "0" at bounding box center [1247, 287] width 159 height 24
type input "2"
type input "25"
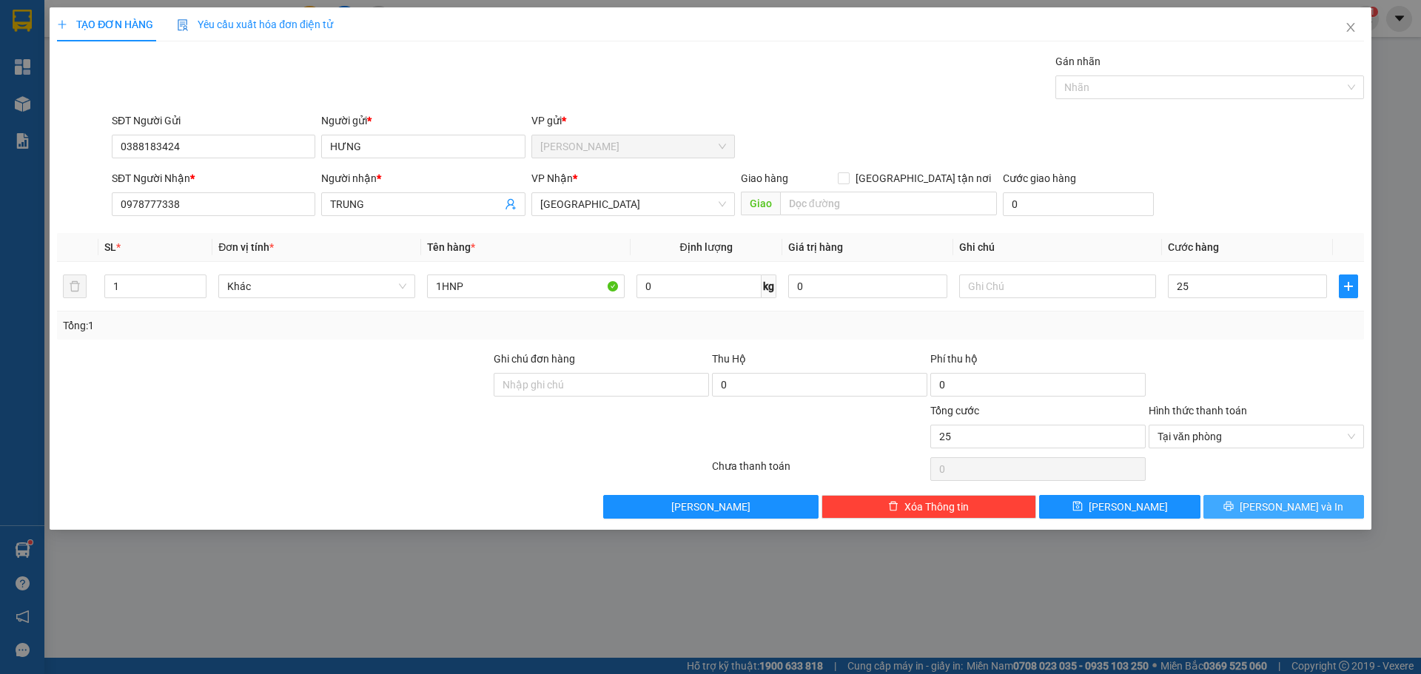
type input "25.000"
click at [1310, 509] on span "[PERSON_NAME] và In" at bounding box center [1292, 507] width 104 height 16
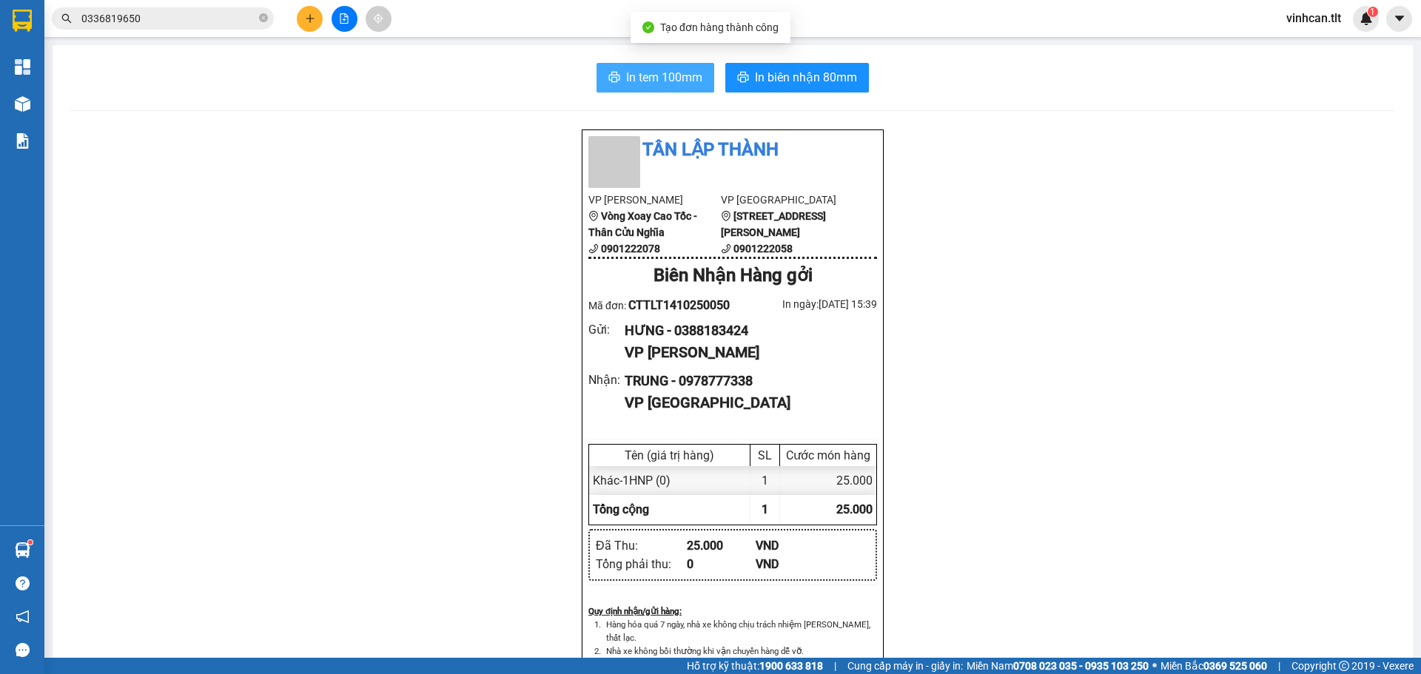
click at [628, 74] on span "In tem 100mm" at bounding box center [664, 77] width 76 height 19
click at [597, 63] on button "In tem 100mm" at bounding box center [656, 78] width 118 height 30
click at [316, 16] on button at bounding box center [310, 19] width 26 height 26
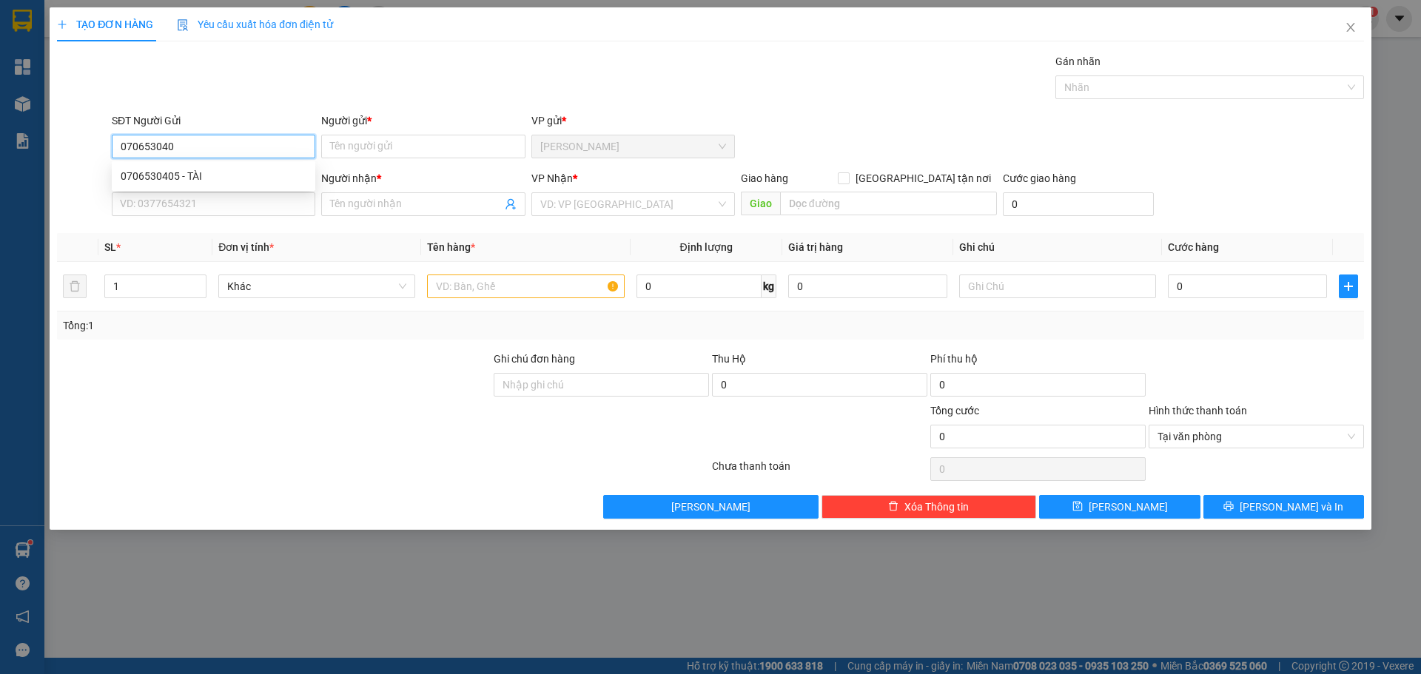
type input "0706530405"
drag, startPoint x: 170, startPoint y: 170, endPoint x: 178, endPoint y: 202, distance: 33.0
click at [169, 171] on div "0706530405 - TÀI" at bounding box center [214, 176] width 186 height 16
type input "TÀI"
type input "0706530405"
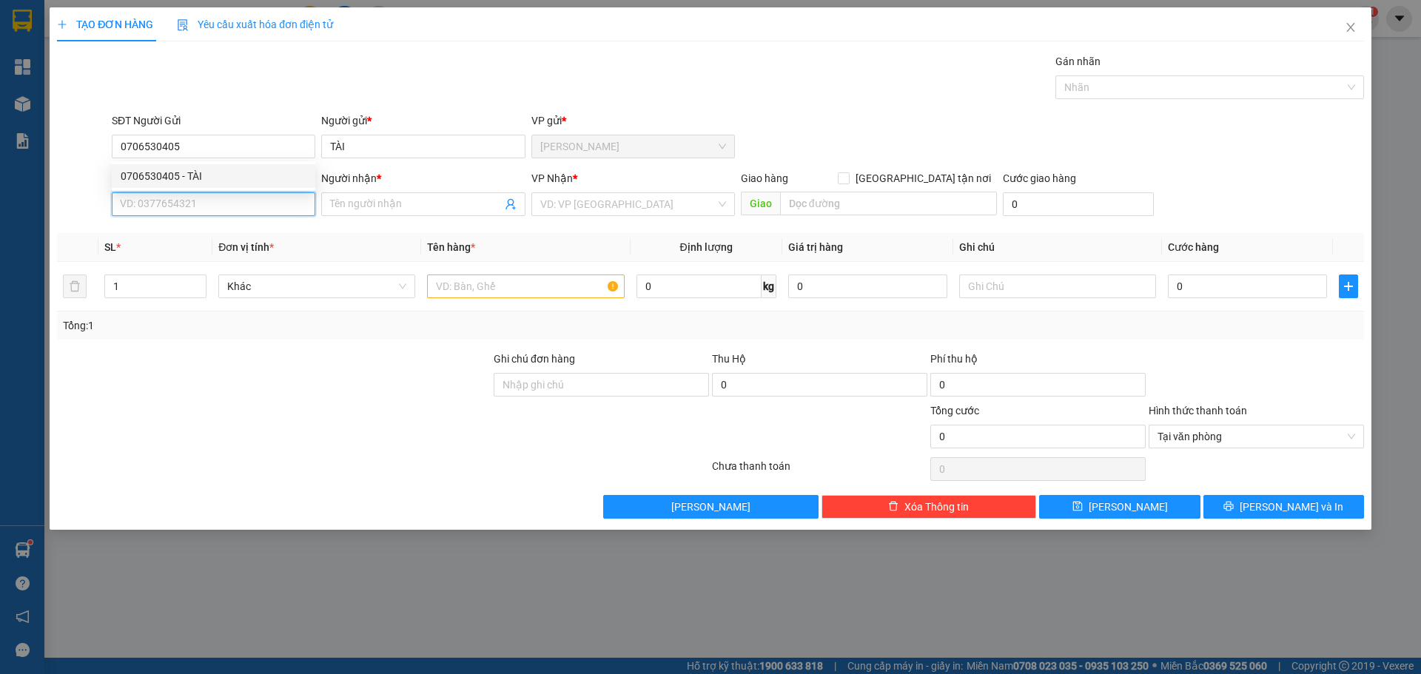
click at [181, 202] on input "SĐT Người Nhận *" at bounding box center [214, 204] width 204 height 24
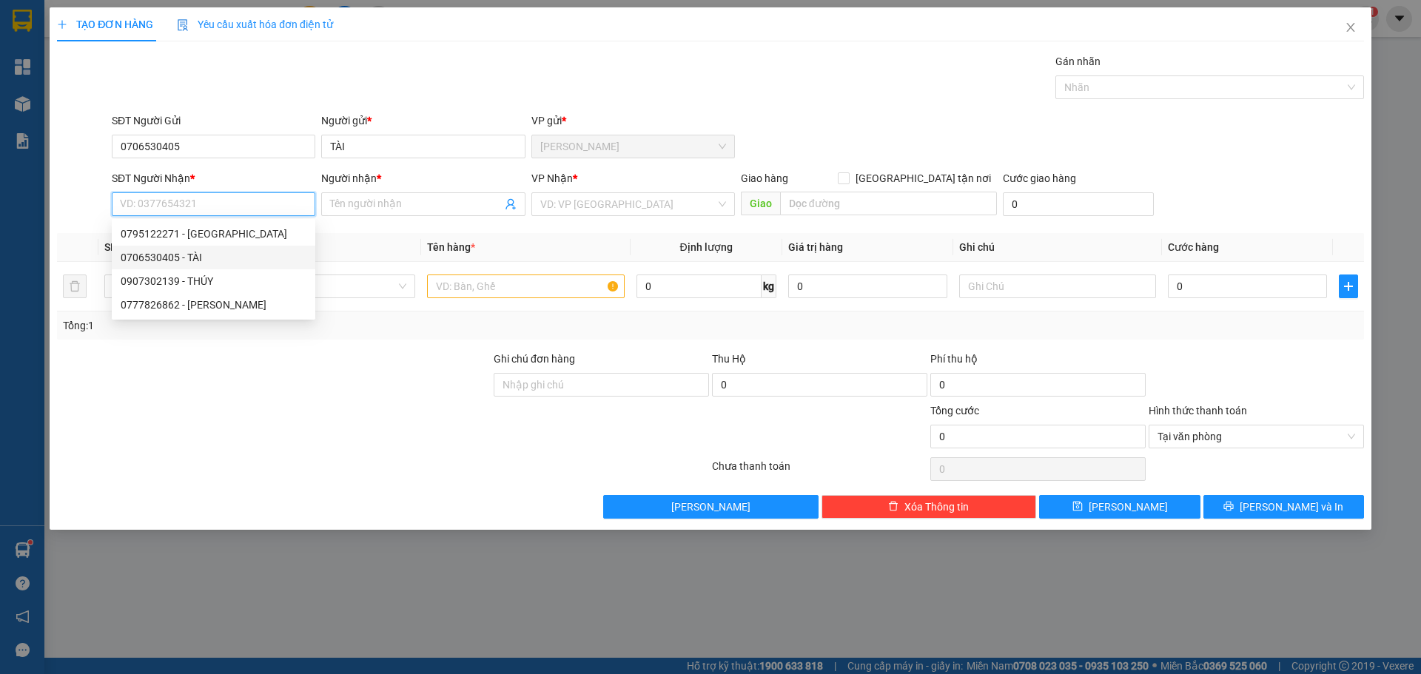
click at [212, 252] on div "0706530405 - TÀI" at bounding box center [214, 257] width 186 height 16
type input "0706530405"
type input "TÀI"
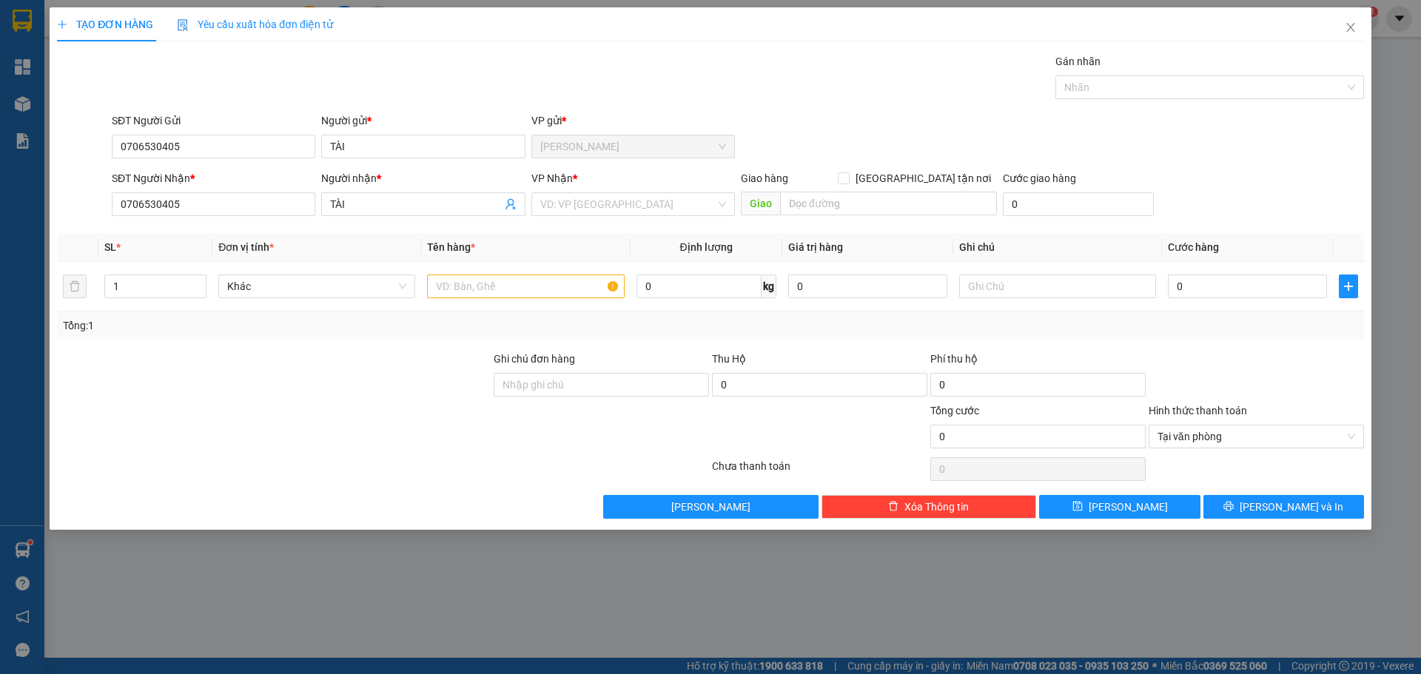
drag, startPoint x: 638, startPoint y: 205, endPoint x: 631, endPoint y: 217, distance: 14.0
click at [636, 207] on input "search" at bounding box center [627, 204] width 175 height 22
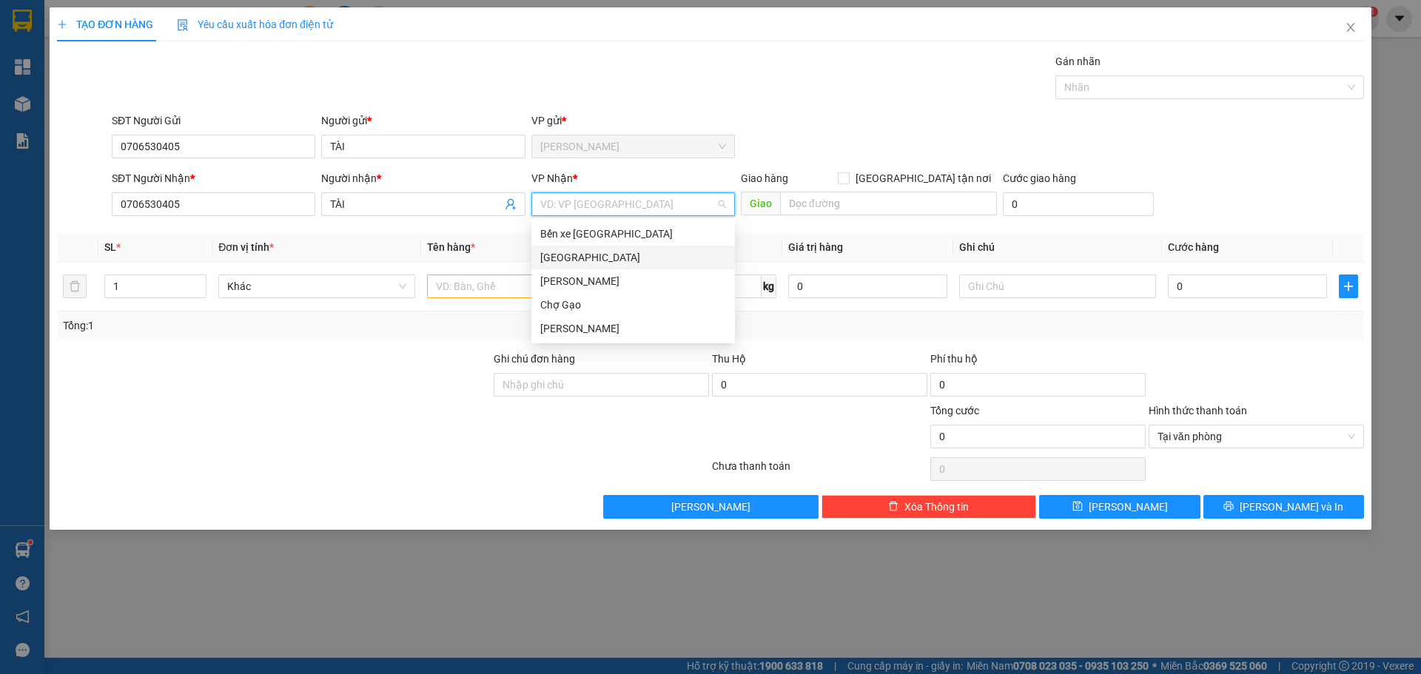
click at [600, 255] on div "[GEOGRAPHIC_DATA]" at bounding box center [633, 257] width 186 height 16
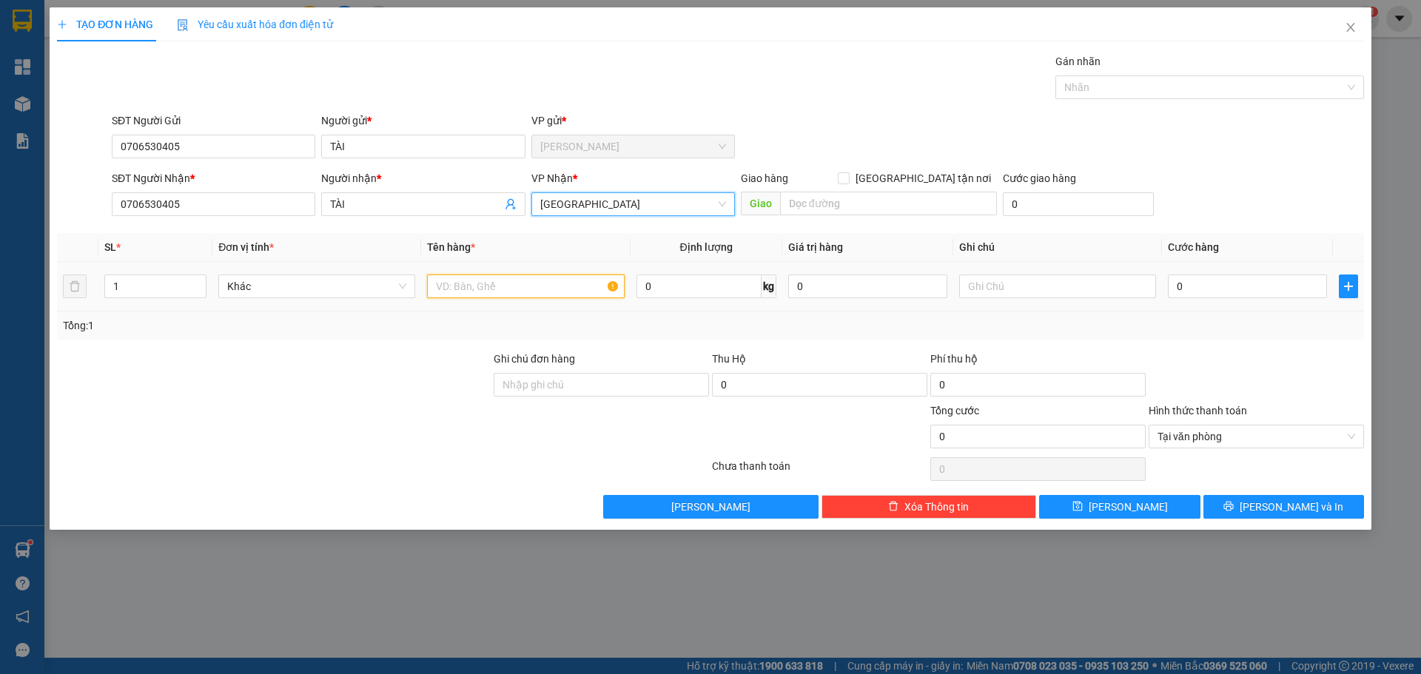
click at [517, 286] on input "text" at bounding box center [525, 287] width 197 height 24
drag, startPoint x: 295, startPoint y: 343, endPoint x: 190, endPoint y: 374, distance: 109.4
drag, startPoint x: 190, startPoint y: 374, endPoint x: 525, endPoint y: 289, distance: 346.0
click at [525, 289] on input "text" at bounding box center [525, 287] width 197 height 24
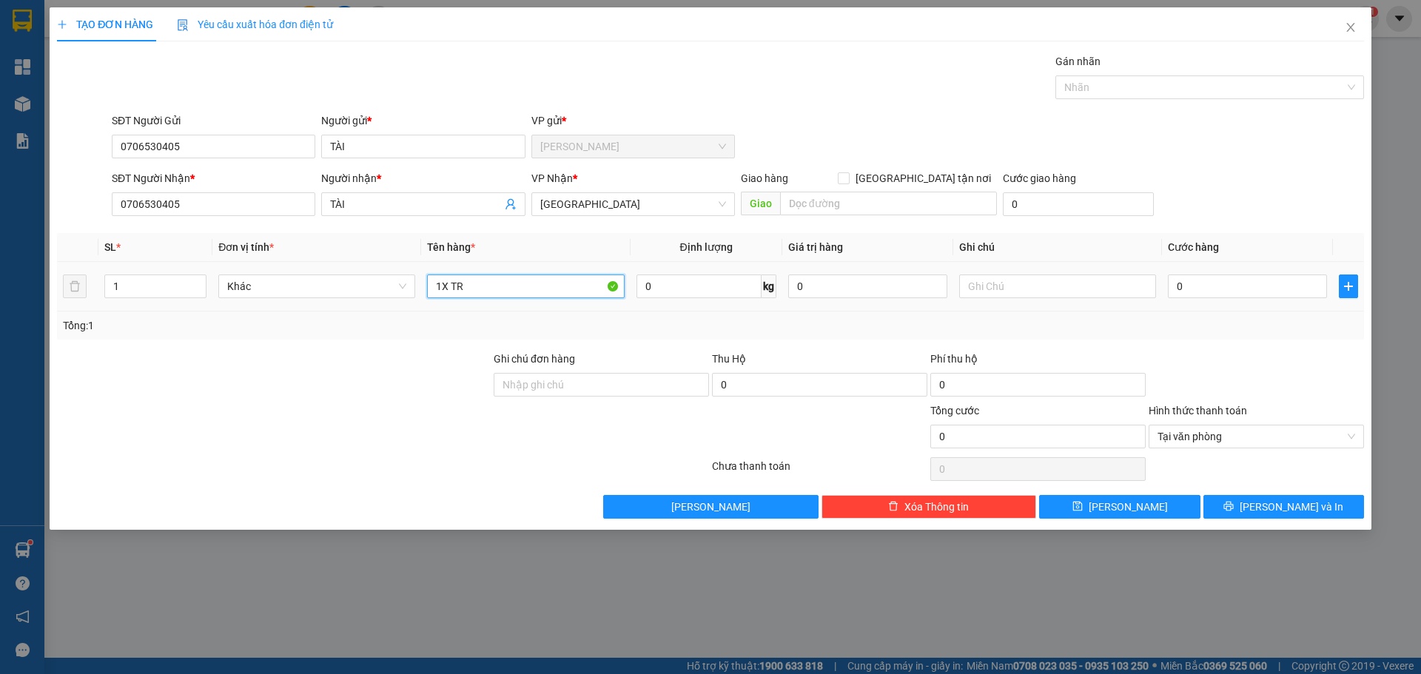
paste input "Ă"
paste input "Ắ"
type input "1X TRẮNG"
click at [1184, 294] on input "0" at bounding box center [1247, 287] width 159 height 24
type input "3"
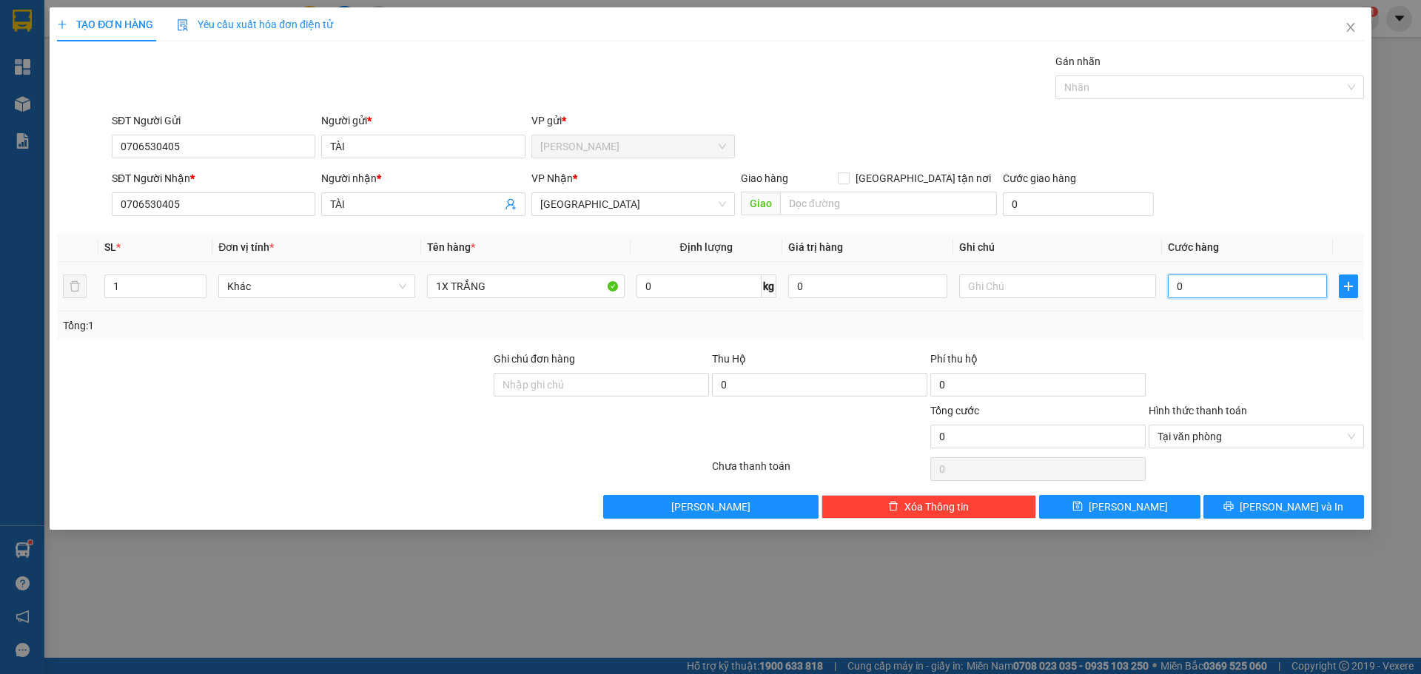
type input "3"
type input "30"
type input "30.000"
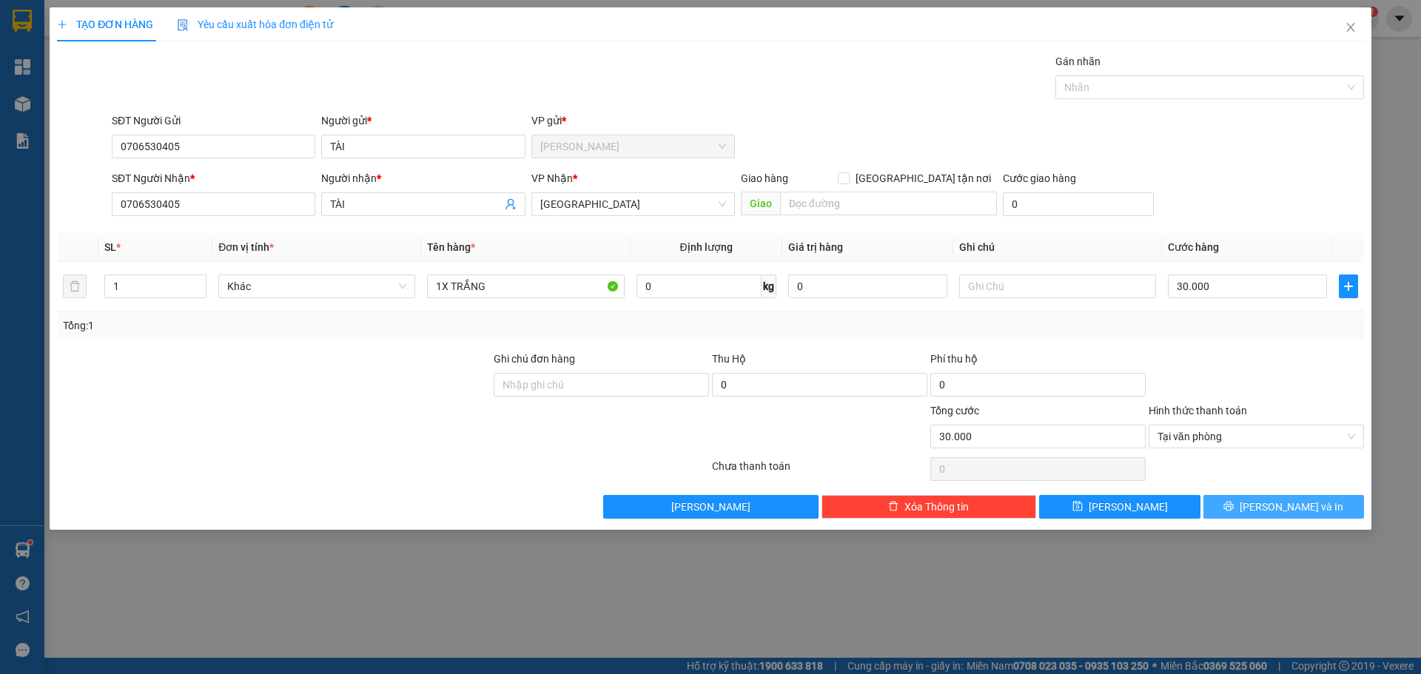
click at [1311, 495] on button "[PERSON_NAME] và In" at bounding box center [1284, 507] width 161 height 24
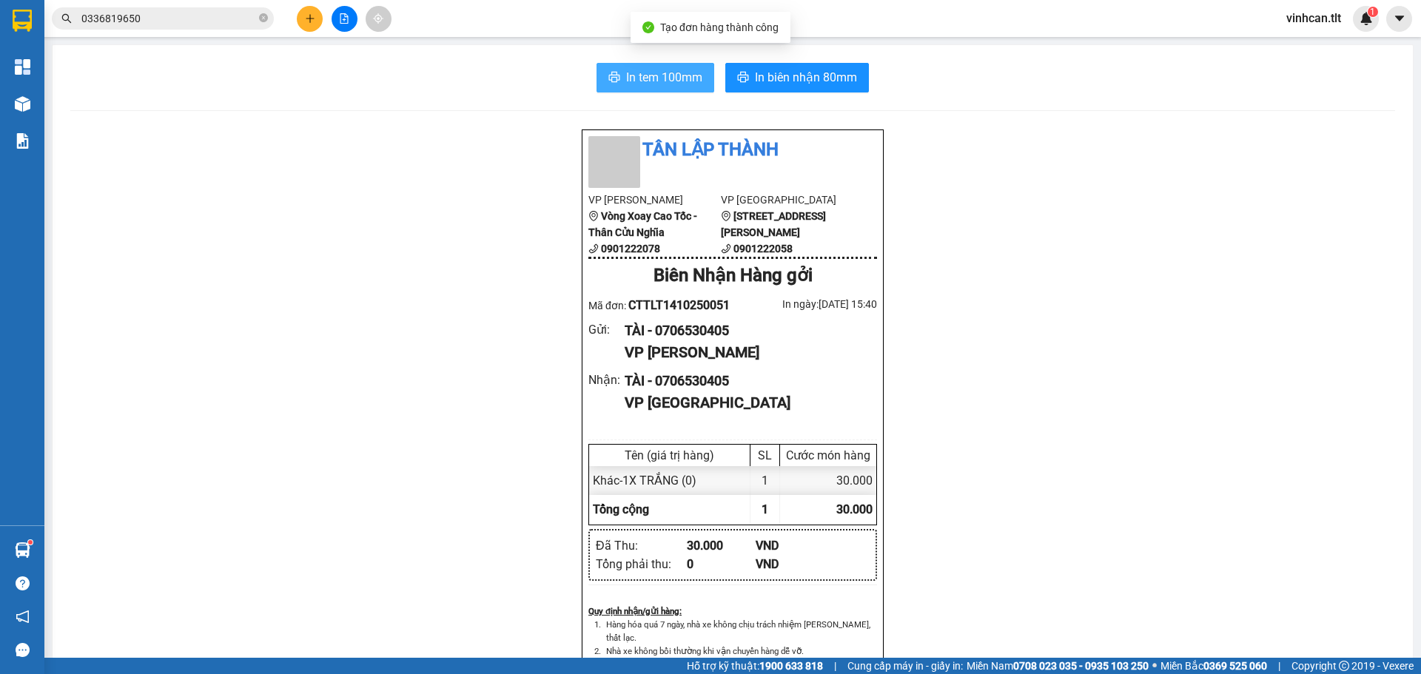
click at [671, 80] on span "In tem 100mm" at bounding box center [664, 77] width 76 height 19
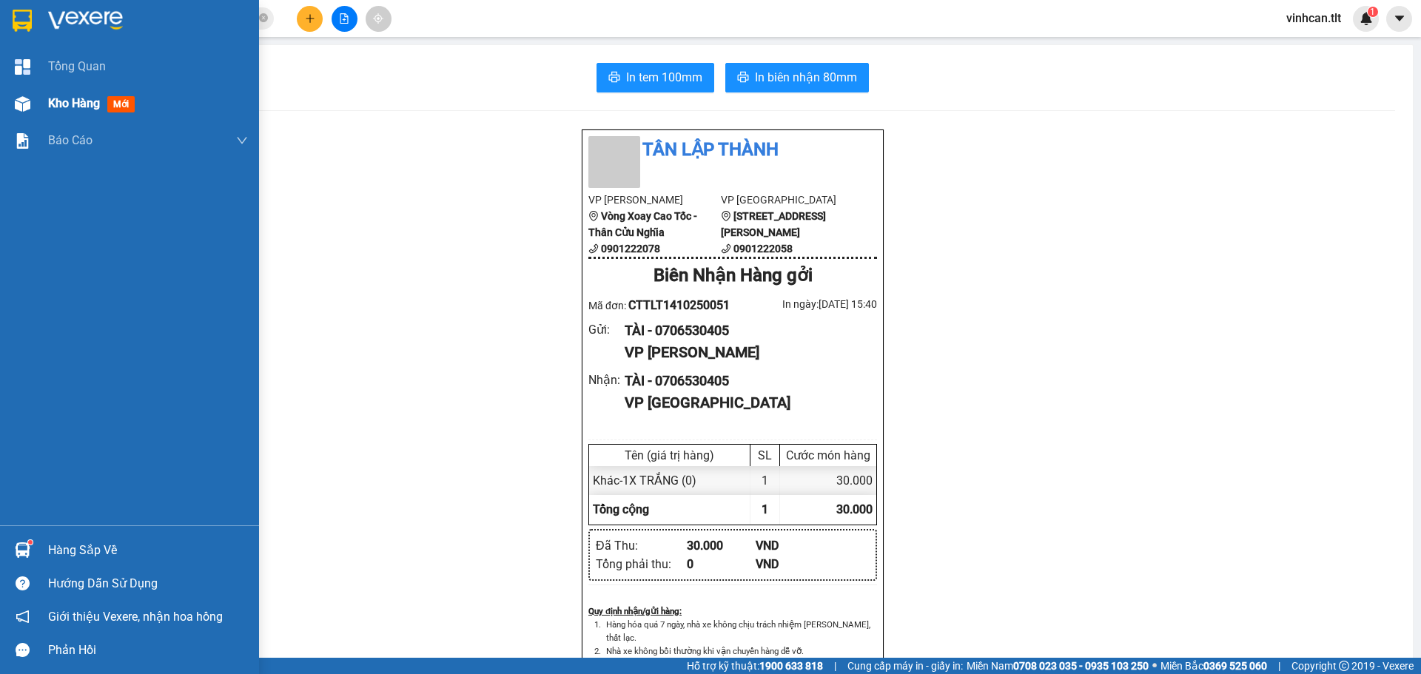
click at [0, 103] on div "Kho hàng mới" at bounding box center [129, 103] width 259 height 37
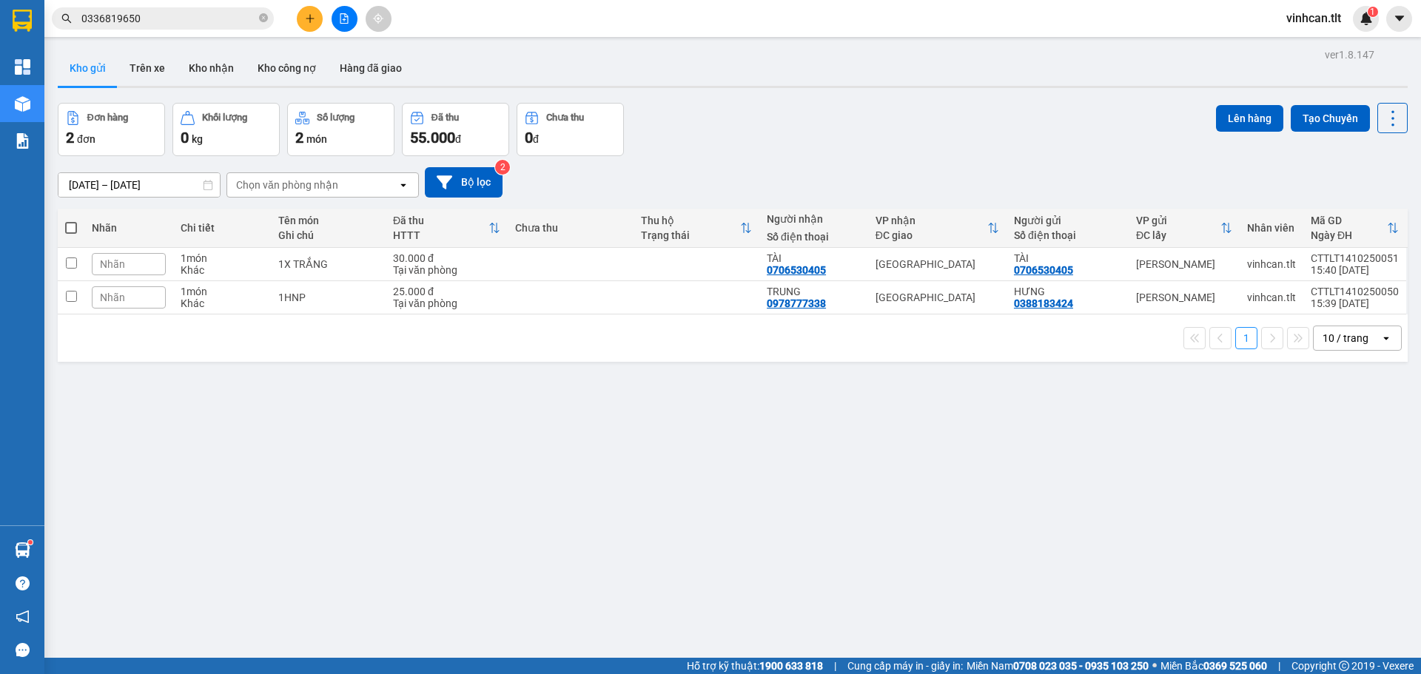
click at [71, 235] on label at bounding box center [71, 228] width 12 height 15
click at [71, 221] on input "checkbox" at bounding box center [71, 221] width 0 height 0
checkbox input "true"
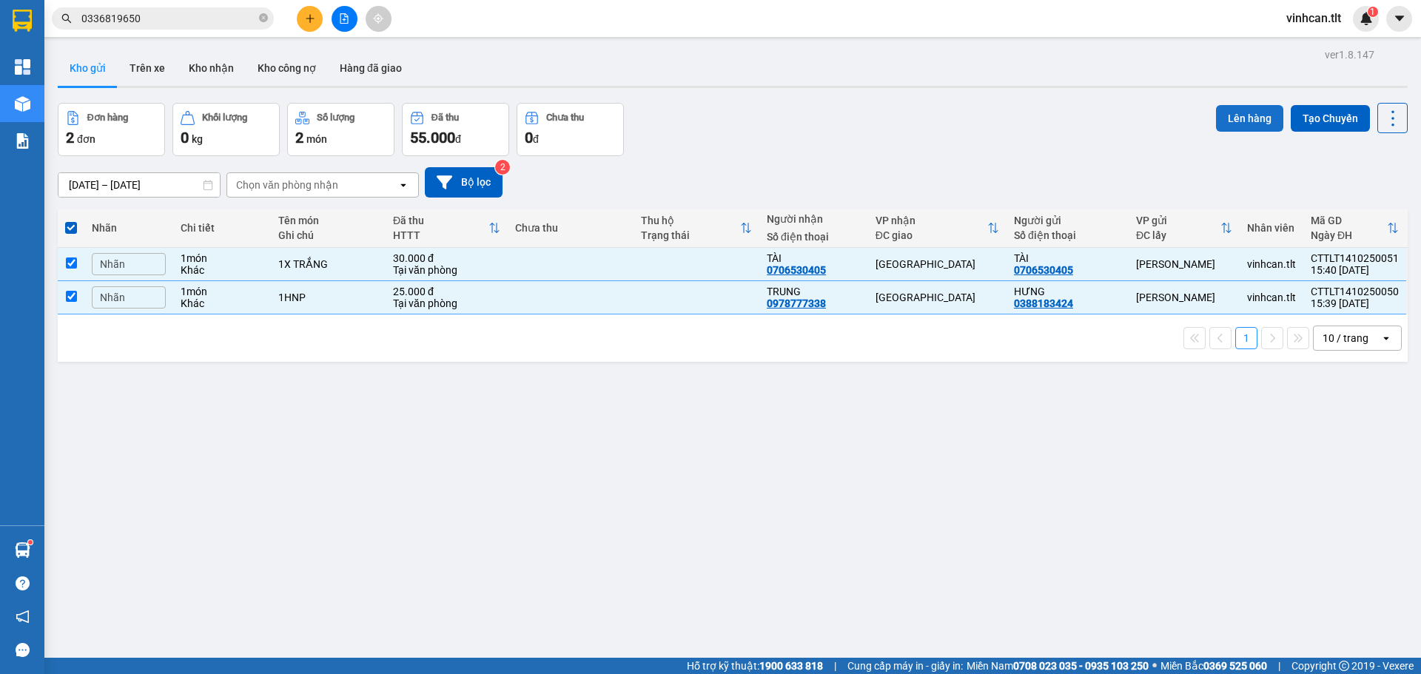
click at [1234, 121] on button "Lên hàng" at bounding box center [1249, 118] width 67 height 27
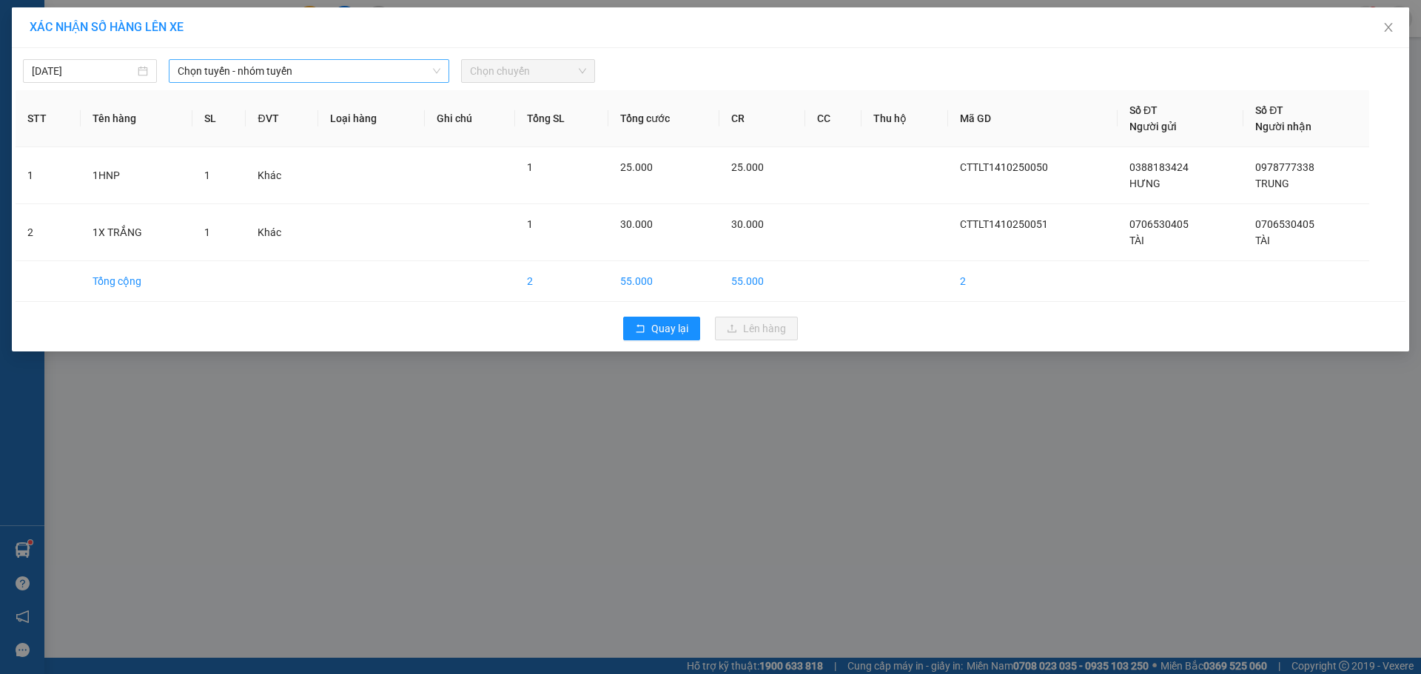
click at [235, 62] on span "Chọn tuyến - nhóm tuyến" at bounding box center [309, 71] width 263 height 22
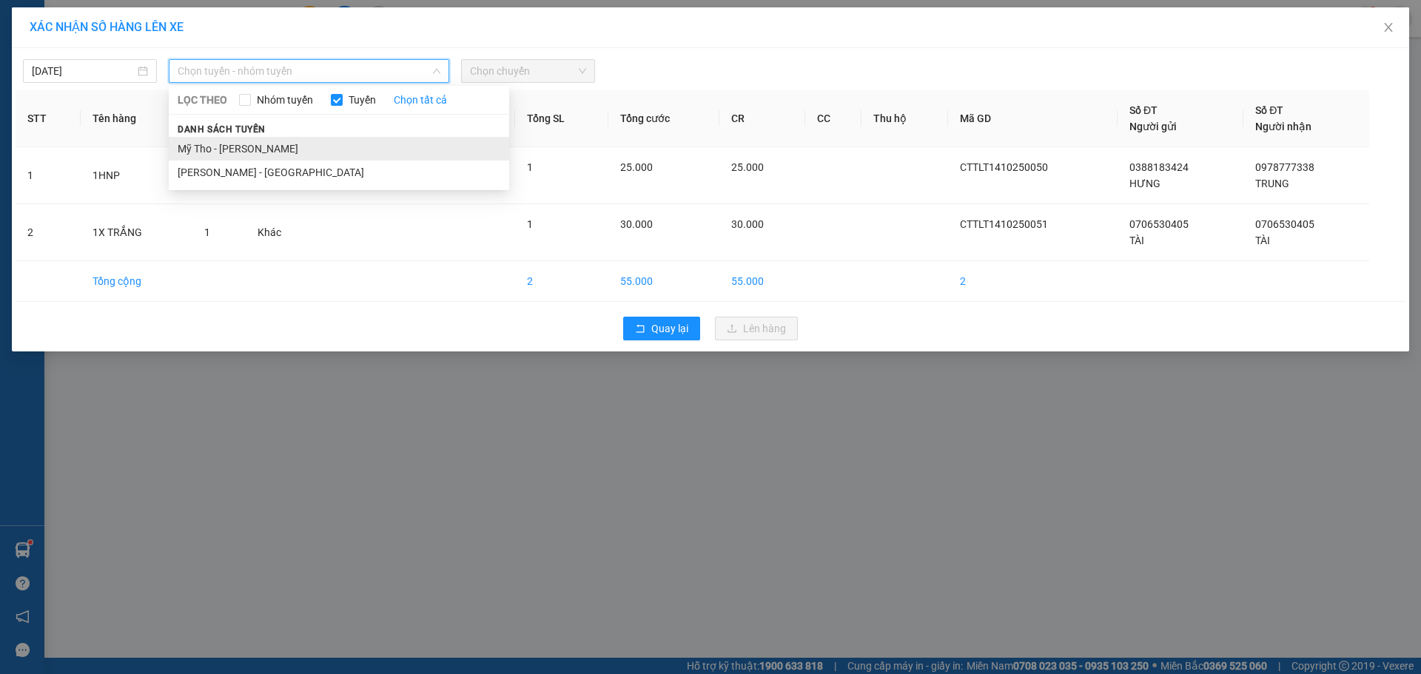
click at [236, 139] on li "Mỹ Tho - [PERSON_NAME]" at bounding box center [339, 149] width 341 height 24
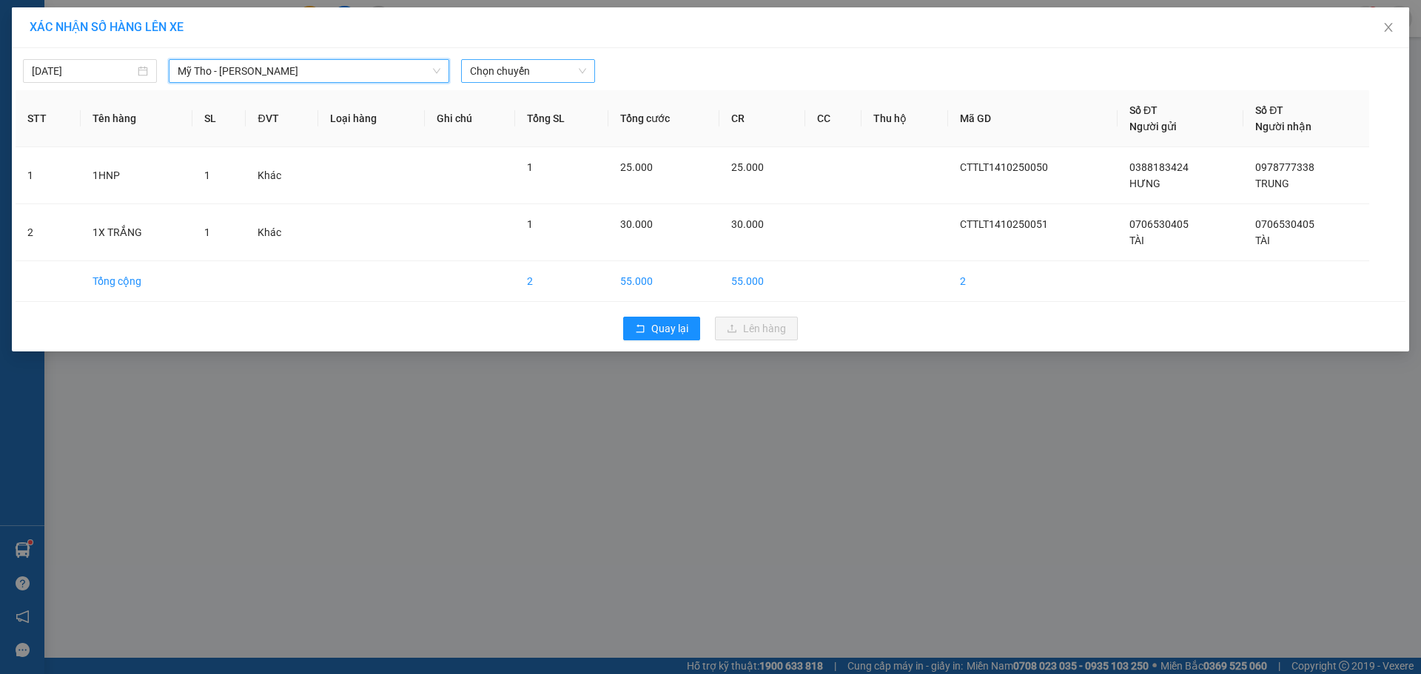
click at [531, 80] on span "Chọn chuyến" at bounding box center [528, 71] width 116 height 22
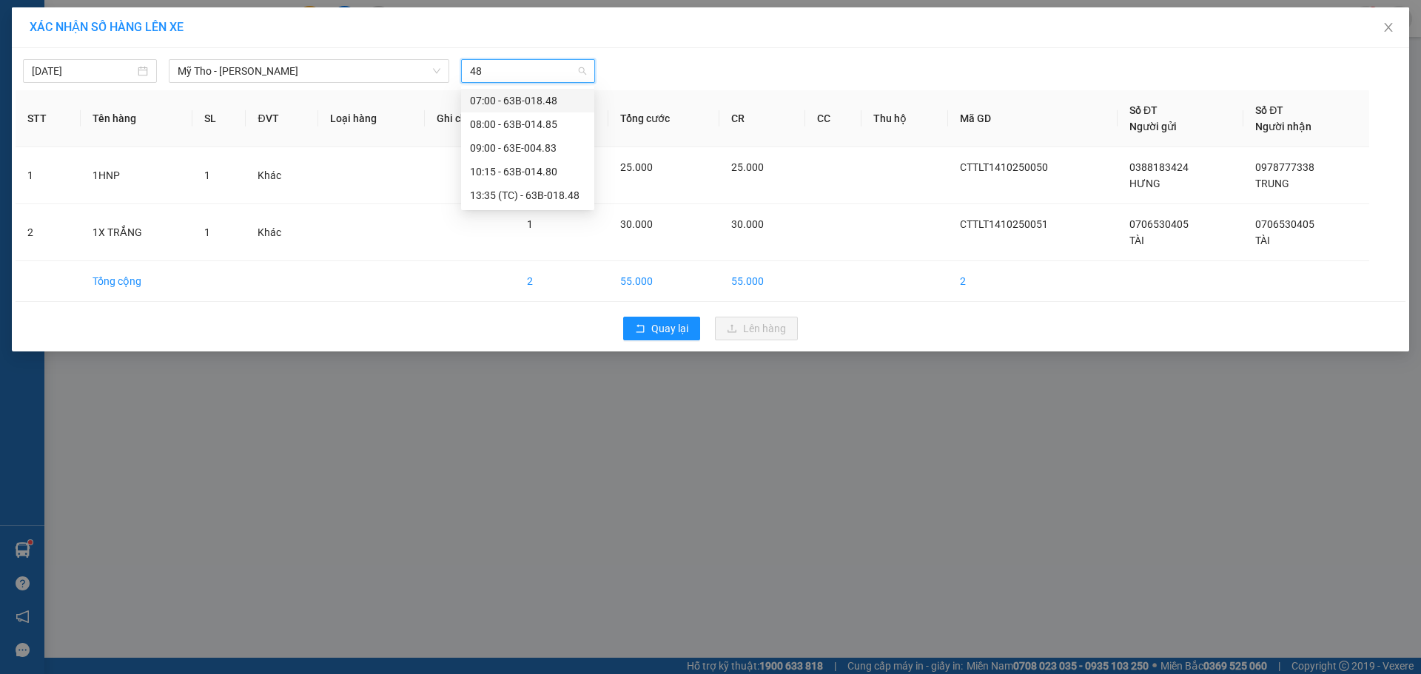
type input "4"
type input "1555"
click at [572, 127] on div "Thêm chuyến " 15:55 "" at bounding box center [540, 125] width 158 height 25
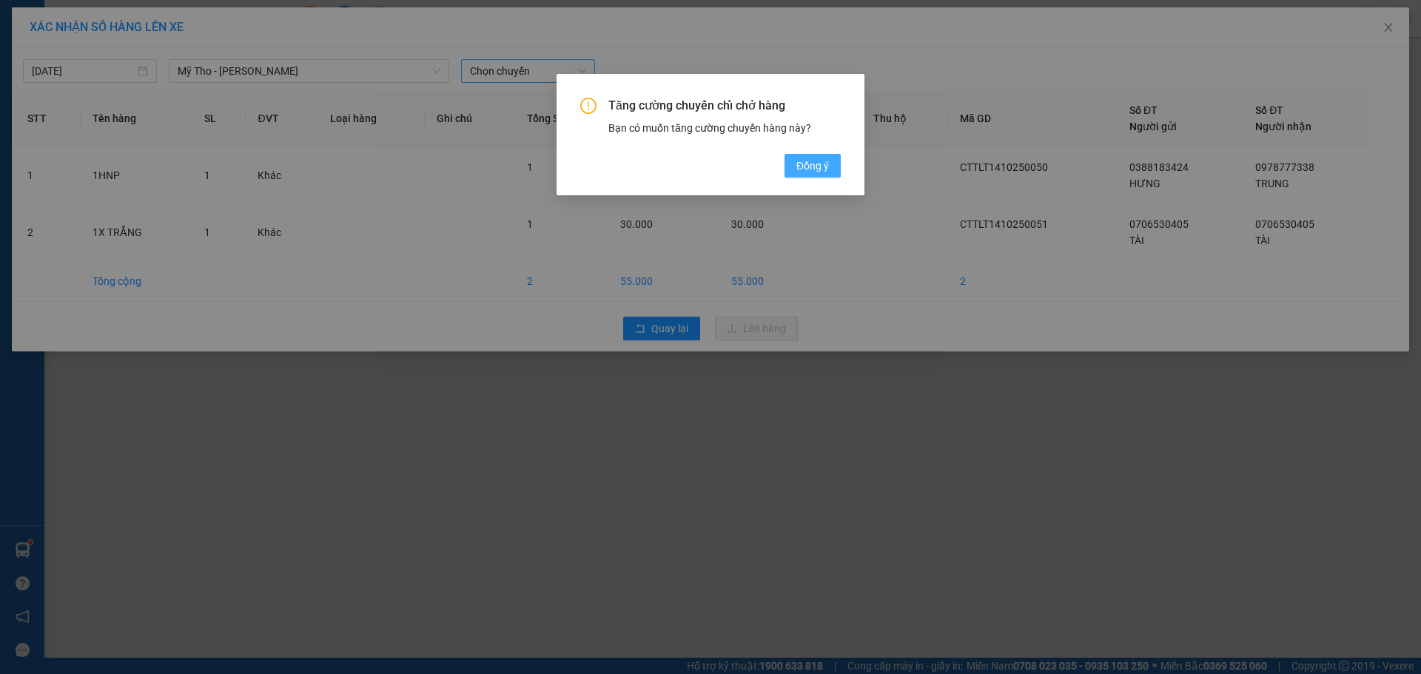
click at [820, 167] on span "Đồng ý" at bounding box center [813, 166] width 33 height 16
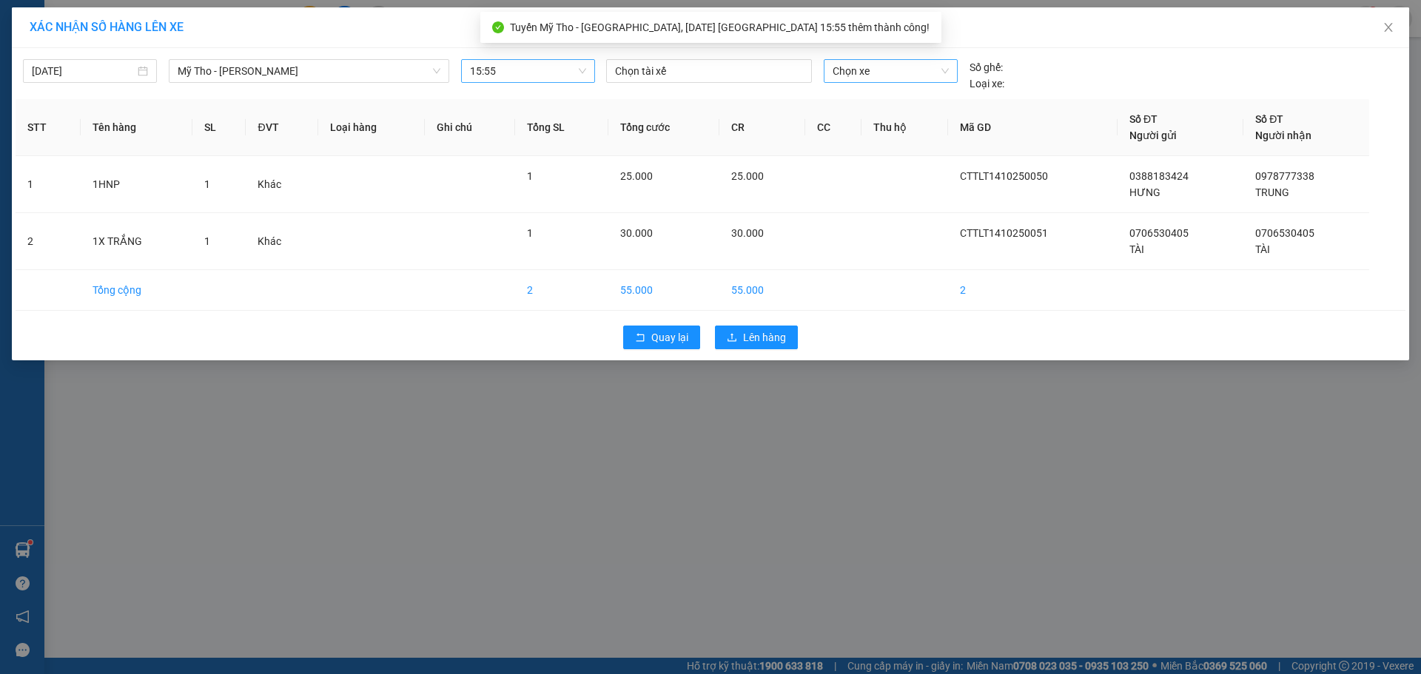
click at [918, 76] on span "Chọn xe" at bounding box center [890, 71] width 115 height 22
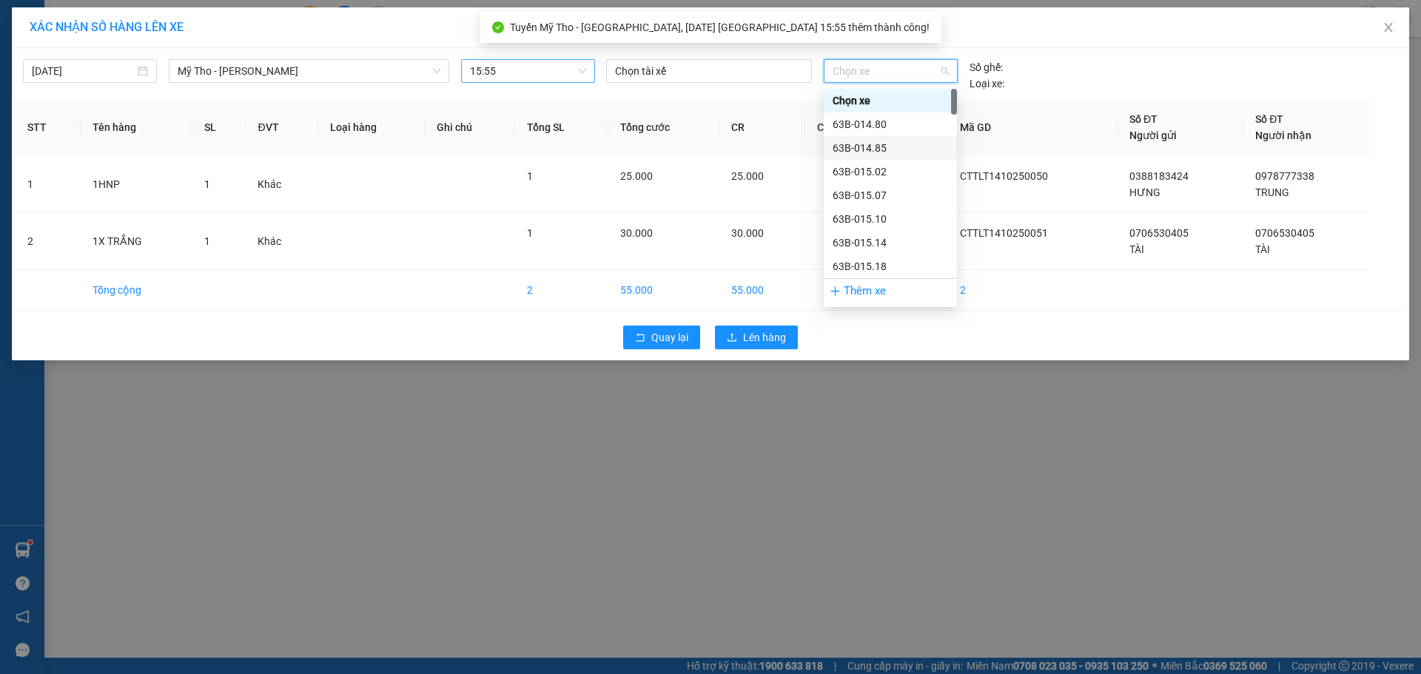
click at [882, 138] on div "63B-014.85" at bounding box center [890, 148] width 133 height 24
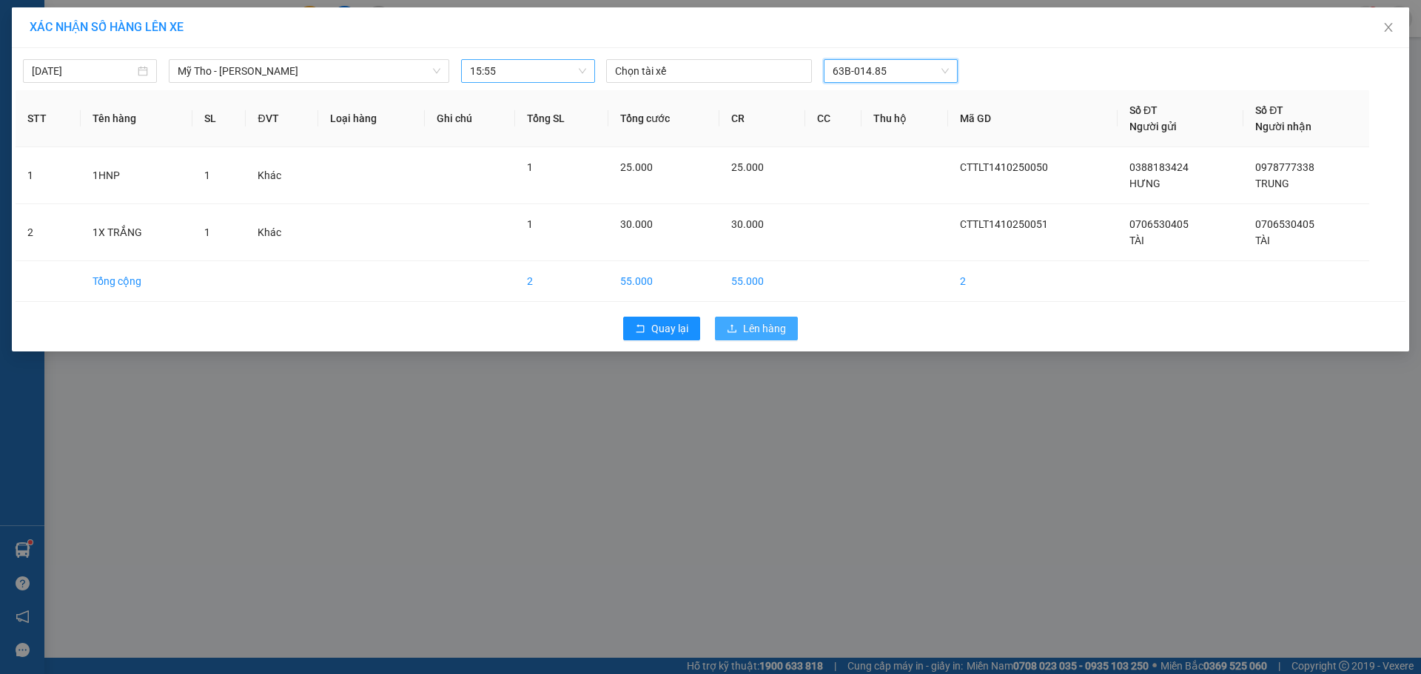
click at [755, 331] on span "Lên hàng" at bounding box center [764, 329] width 43 height 16
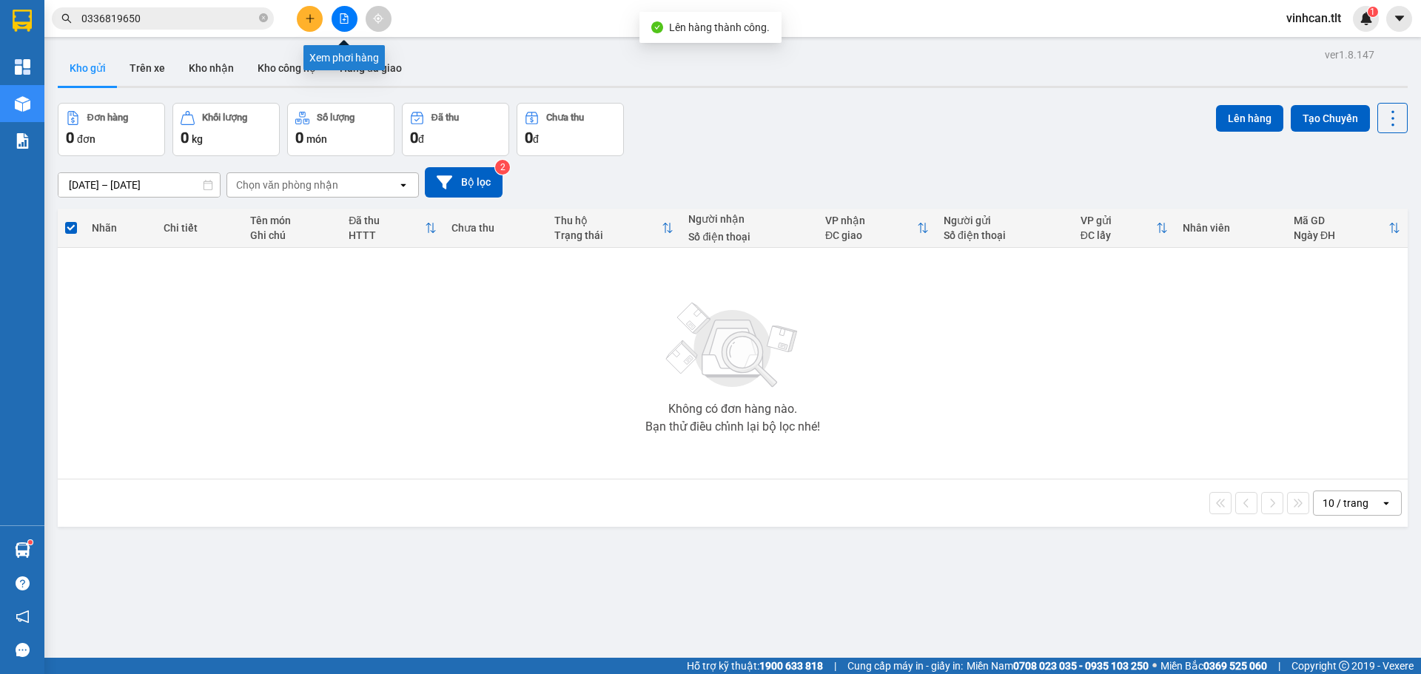
click at [352, 19] on button at bounding box center [345, 19] width 26 height 26
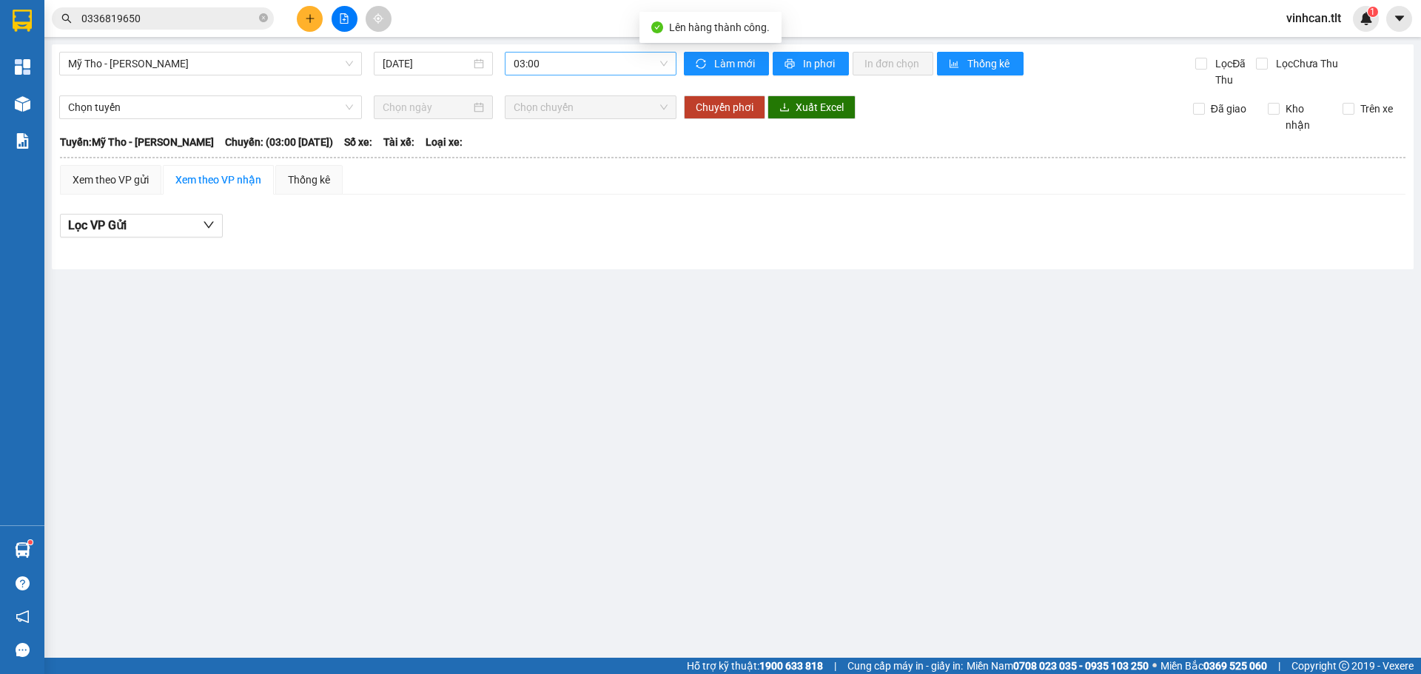
click at [654, 68] on span "03:00" at bounding box center [591, 64] width 154 height 22
type input "1555"
drag, startPoint x: 591, startPoint y: 95, endPoint x: 322, endPoint y: 113, distance: 269.2
click at [590, 95] on div "15:55 (TC)" at bounding box center [571, 93] width 115 height 16
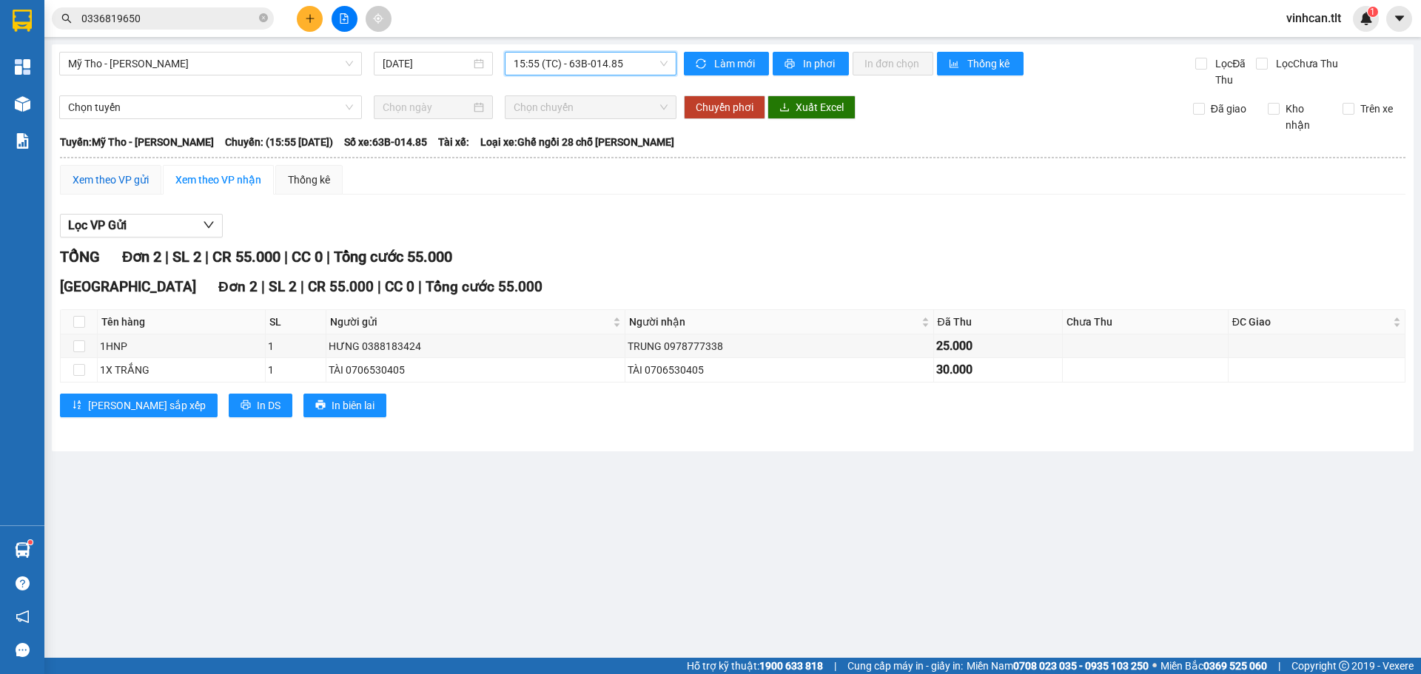
click at [130, 175] on div "Xem theo VP gửi" at bounding box center [111, 180] width 76 height 16
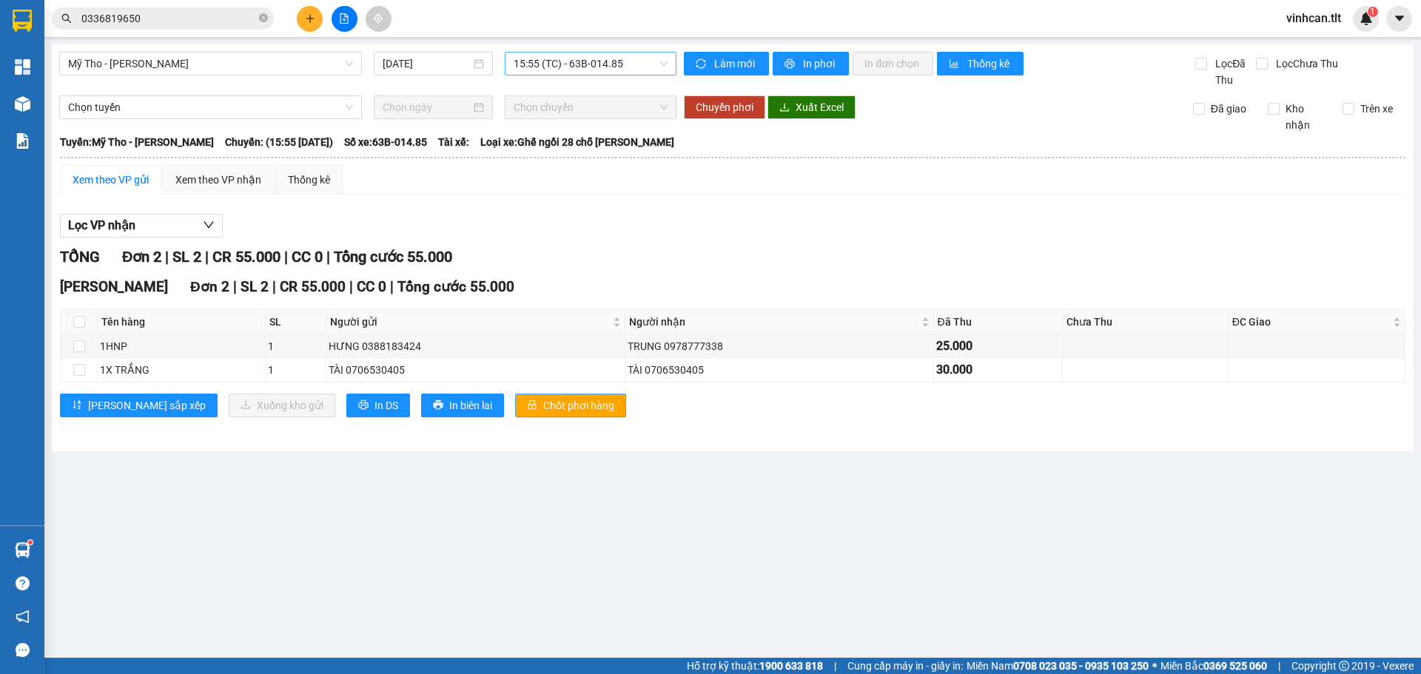
click at [543, 406] on span "Chốt phơi hàng" at bounding box center [578, 406] width 71 height 16
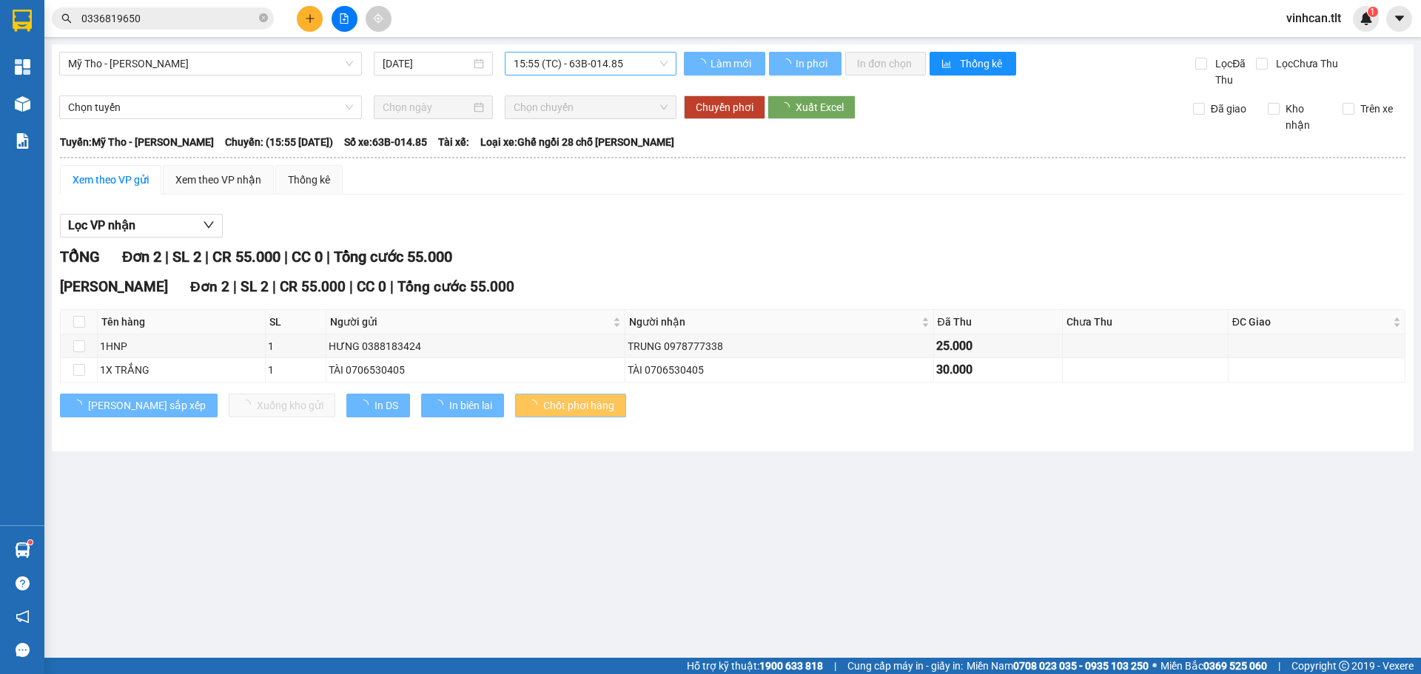
click at [543, 406] on span "Chốt phơi hàng" at bounding box center [578, 406] width 71 height 16
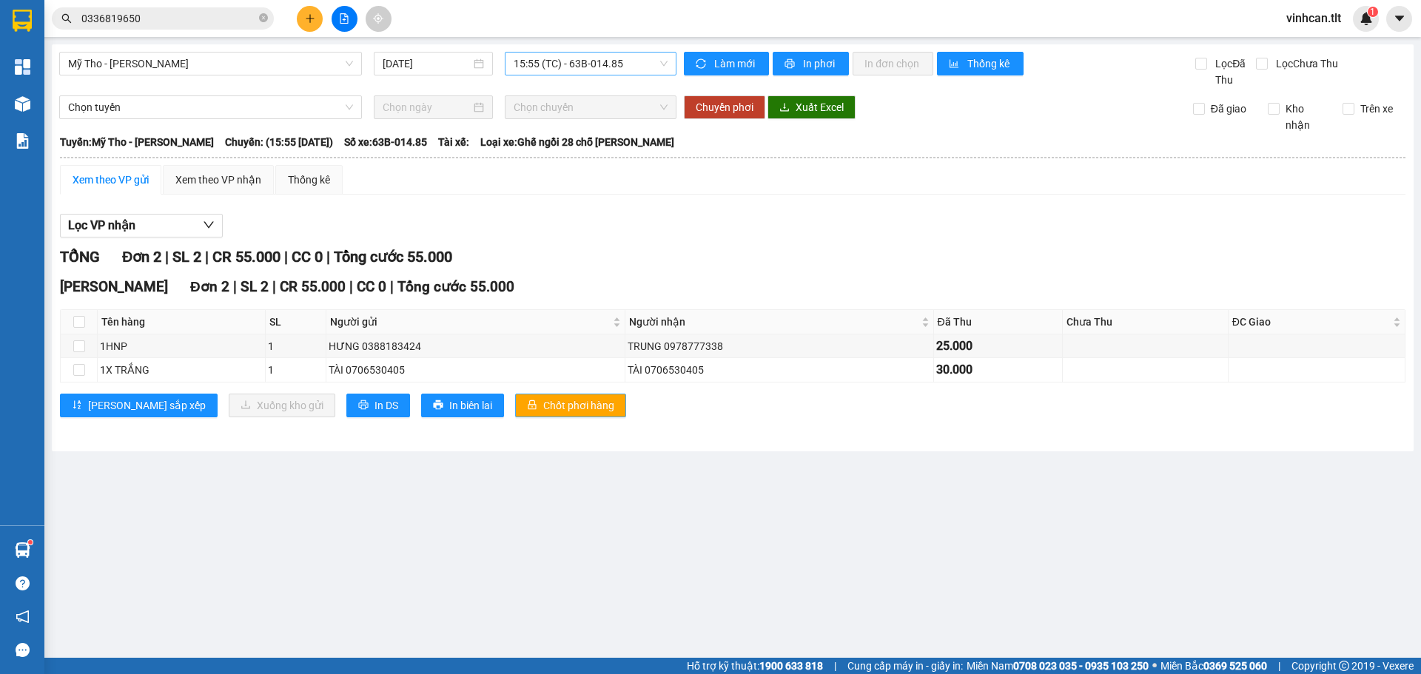
click at [543, 407] on span "Chốt phơi hàng" at bounding box center [578, 406] width 71 height 16
click at [321, 16] on button at bounding box center [310, 19] width 26 height 26
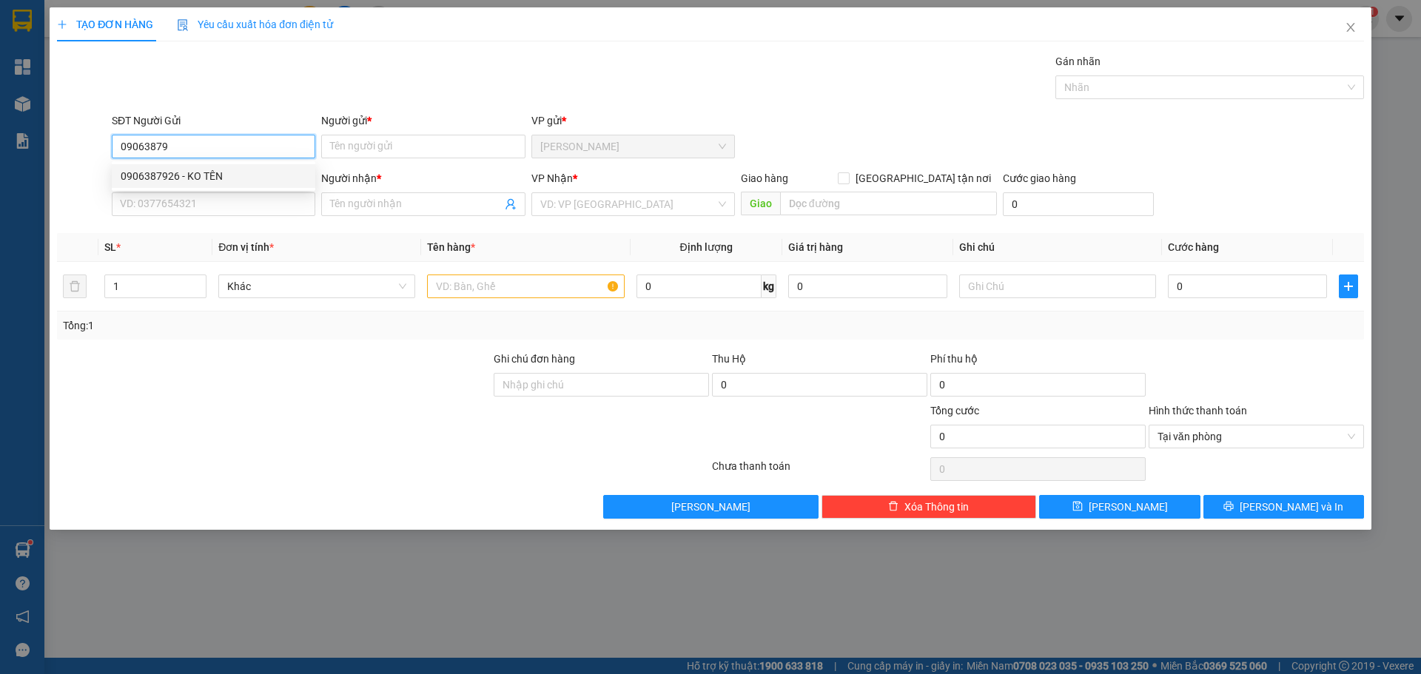
click at [190, 184] on div "0906387926 - KO TÊN" at bounding box center [214, 176] width 186 height 16
type input "0906387926"
type input "KO TÊN"
type input "0906387926"
click at [190, 218] on div "SĐT Người Nhận * VD: 0377654321" at bounding box center [214, 196] width 204 height 52
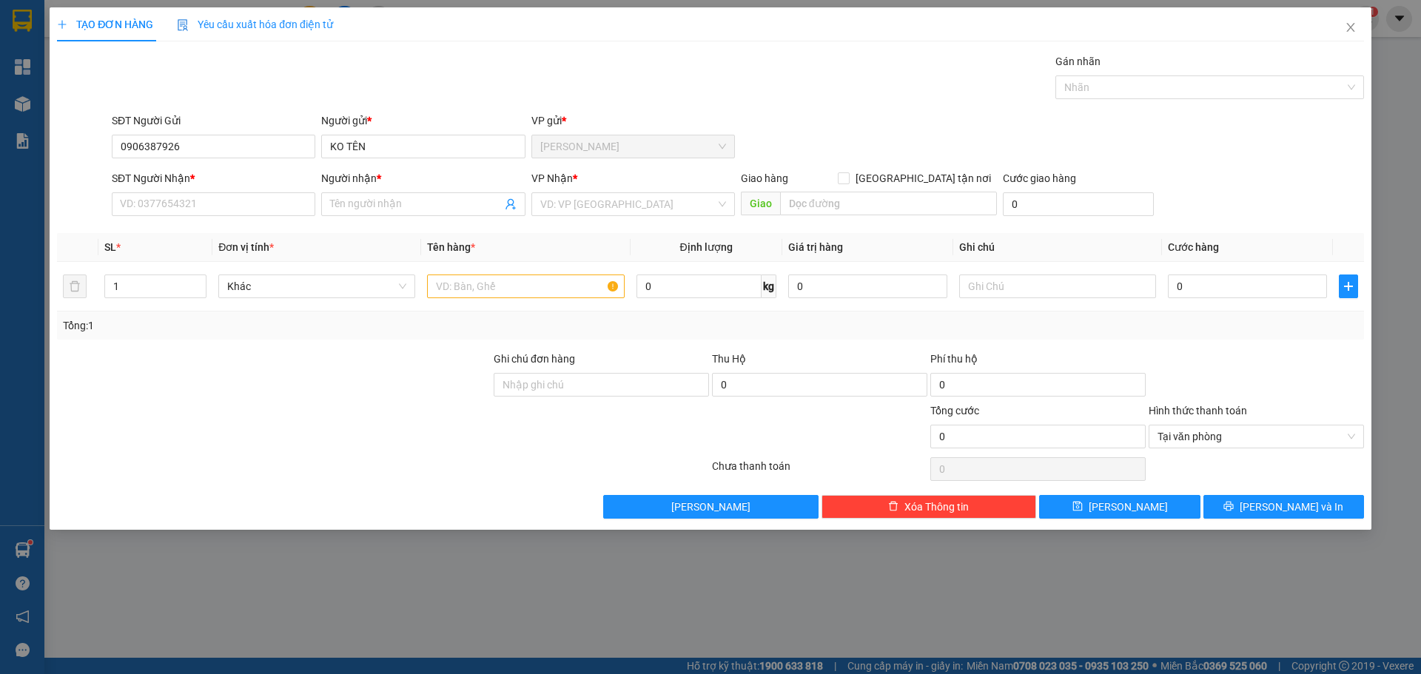
click at [190, 217] on div "SĐT Người Nhận * VD: 0377654321" at bounding box center [214, 196] width 204 height 52
click at [190, 216] on div "SĐT Người Nhận * VD: 0377654321" at bounding box center [214, 196] width 204 height 52
click at [773, 370] on div "Thu Hộ" at bounding box center [819, 362] width 215 height 22
drag, startPoint x: 797, startPoint y: 384, endPoint x: 805, endPoint y: 364, distance: 21.3
click at [797, 383] on input "0" at bounding box center [819, 385] width 215 height 24
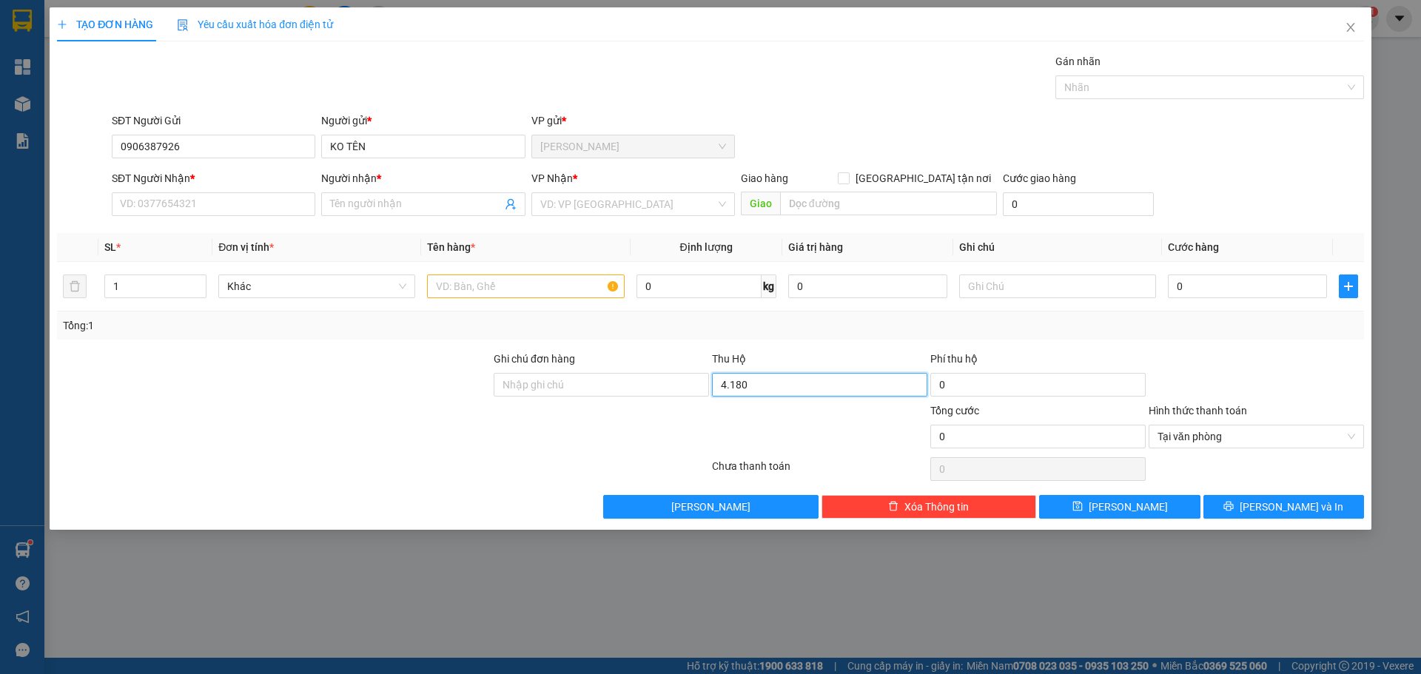
type input "4.180.000"
click at [235, 198] on input "SĐT Người Nhận *" at bounding box center [214, 204] width 204 height 24
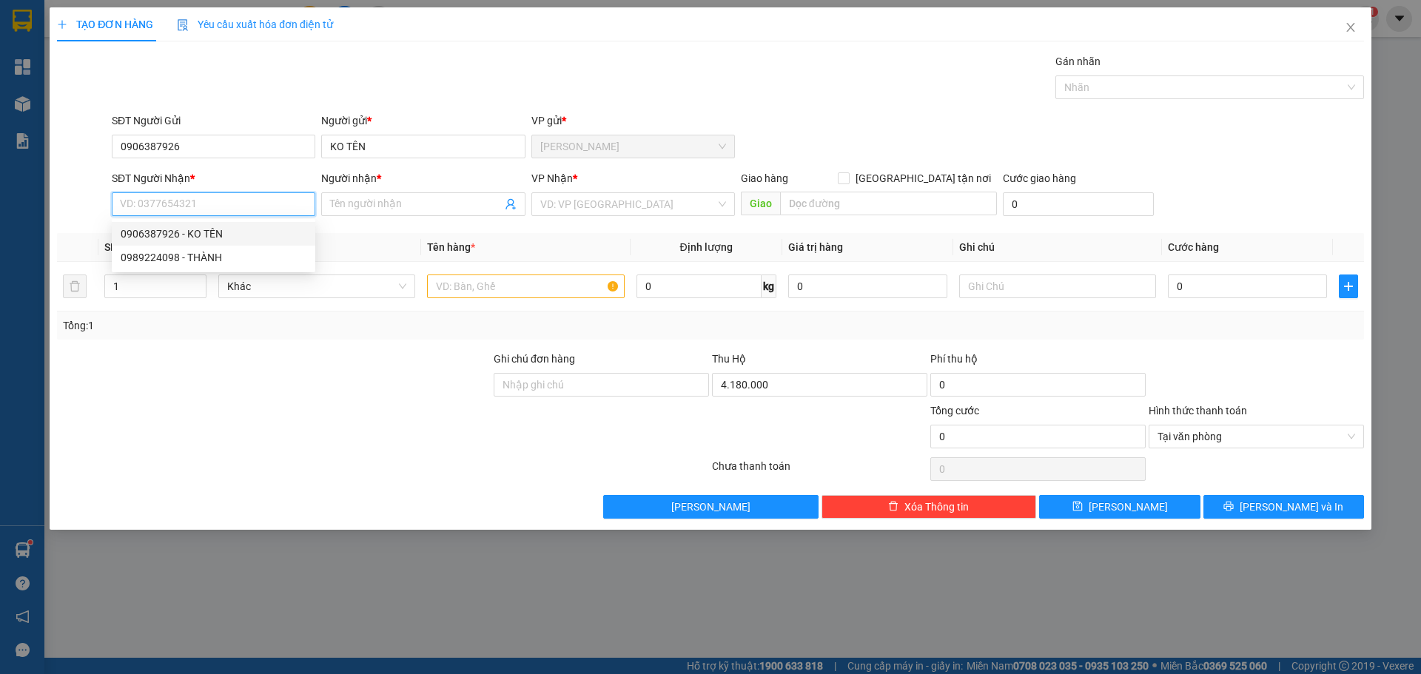
click at [229, 240] on div "0906387926 - KO TÊN" at bounding box center [214, 234] width 186 height 16
type input "0906387926"
type input "KO TÊN"
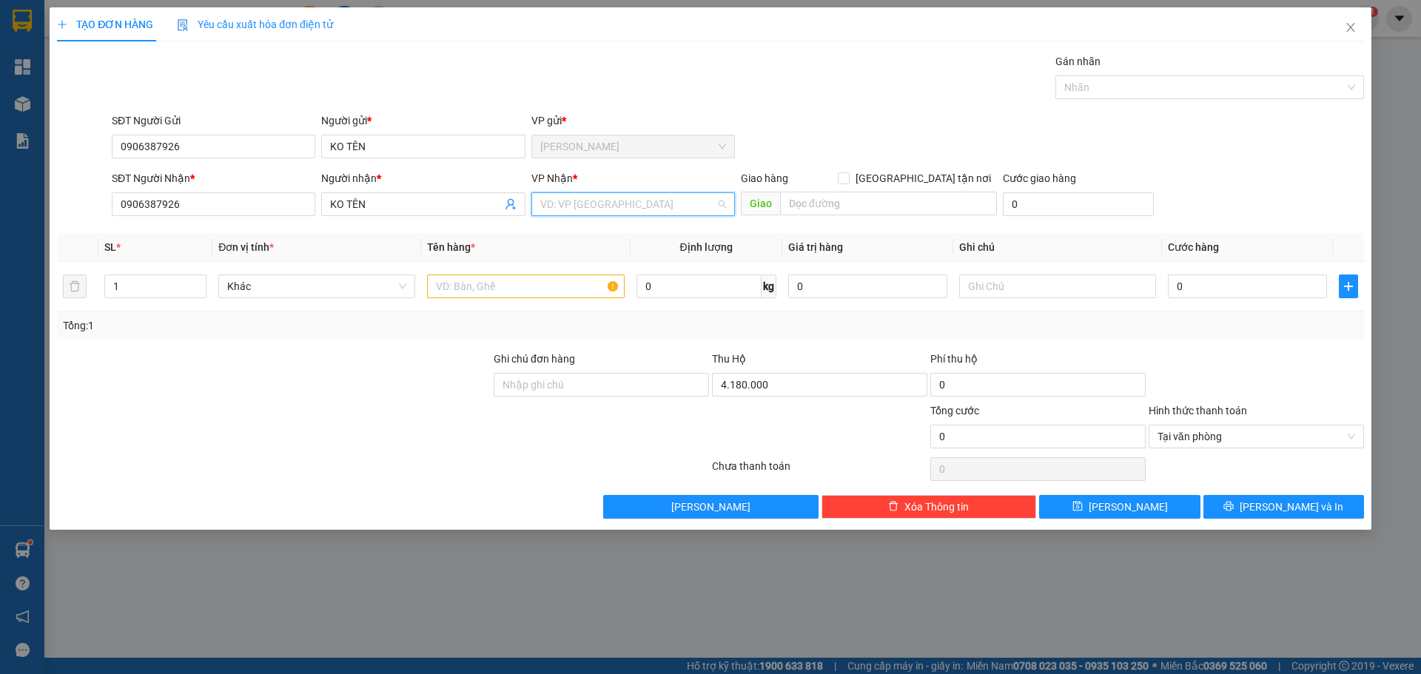
click at [611, 201] on input "search" at bounding box center [627, 204] width 175 height 22
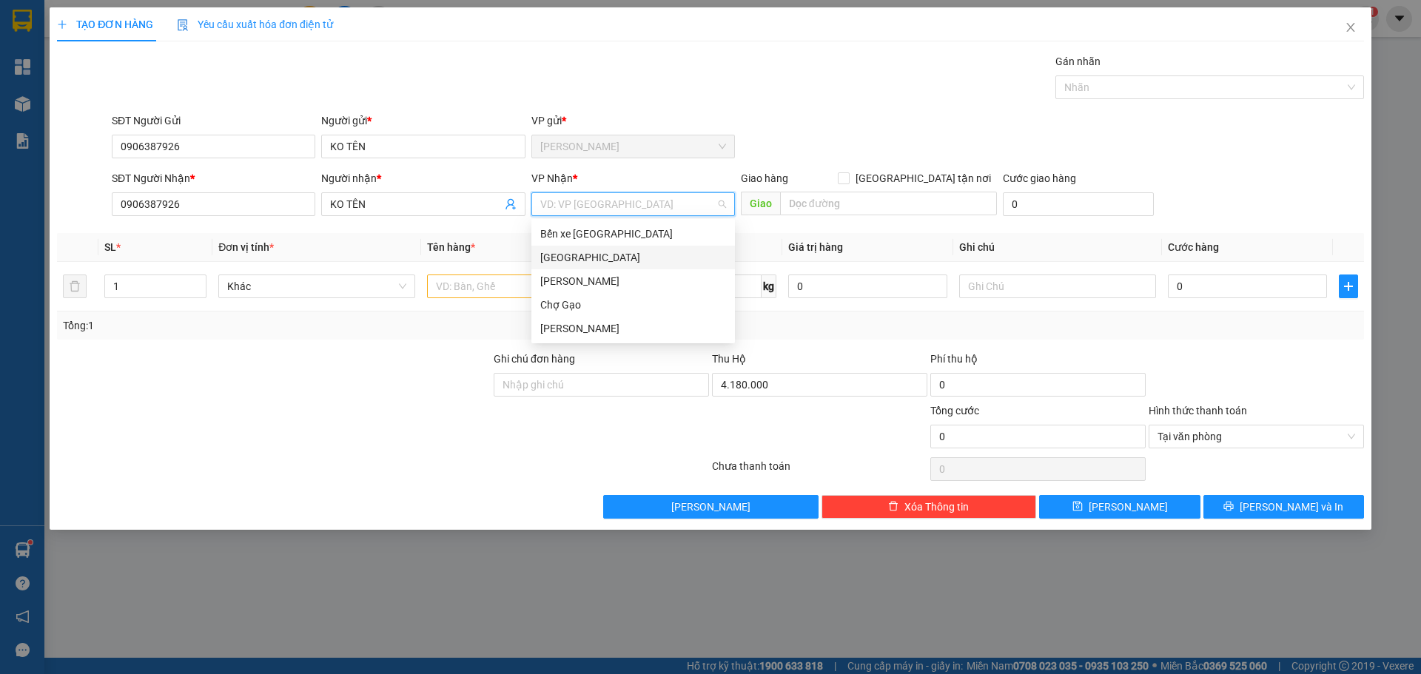
drag, startPoint x: 580, startPoint y: 261, endPoint x: 517, endPoint y: 284, distance: 67.7
click at [580, 261] on div "[GEOGRAPHIC_DATA]" at bounding box center [633, 257] width 186 height 16
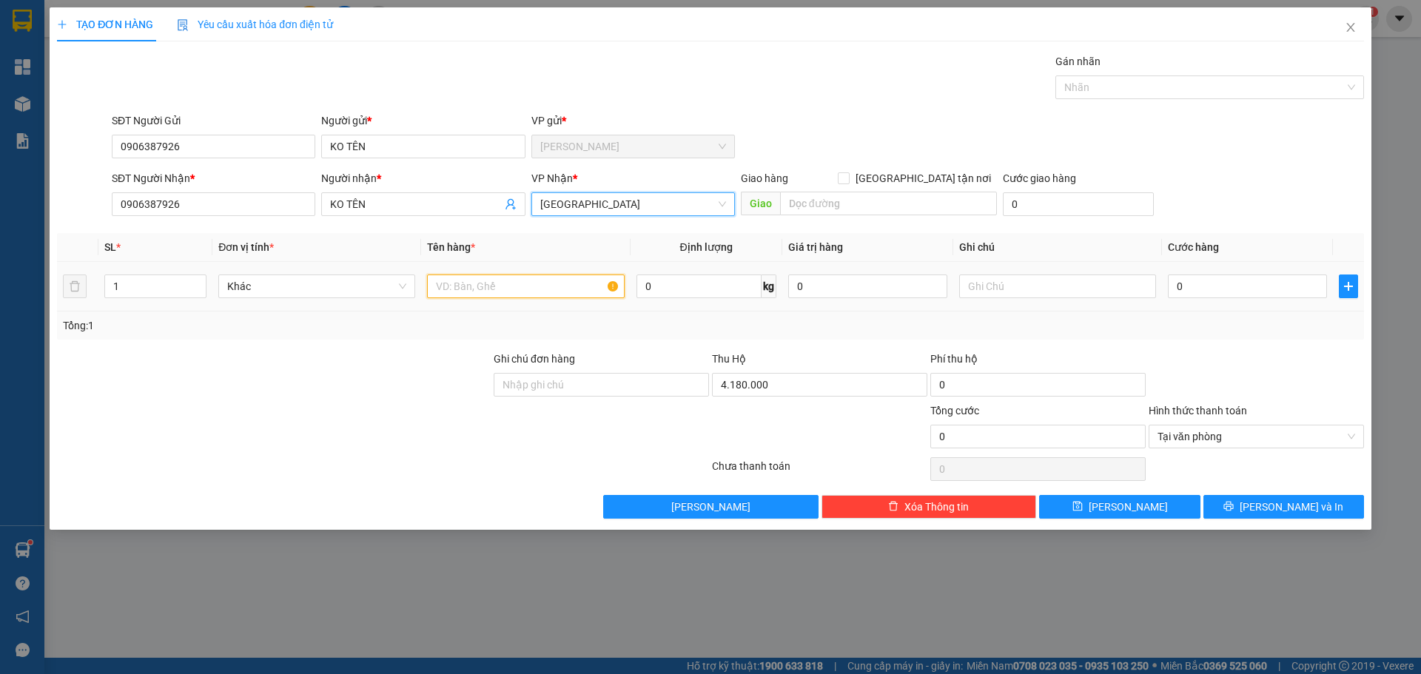
click at [516, 284] on input "text" at bounding box center [525, 287] width 197 height 24
type input "1 TX"
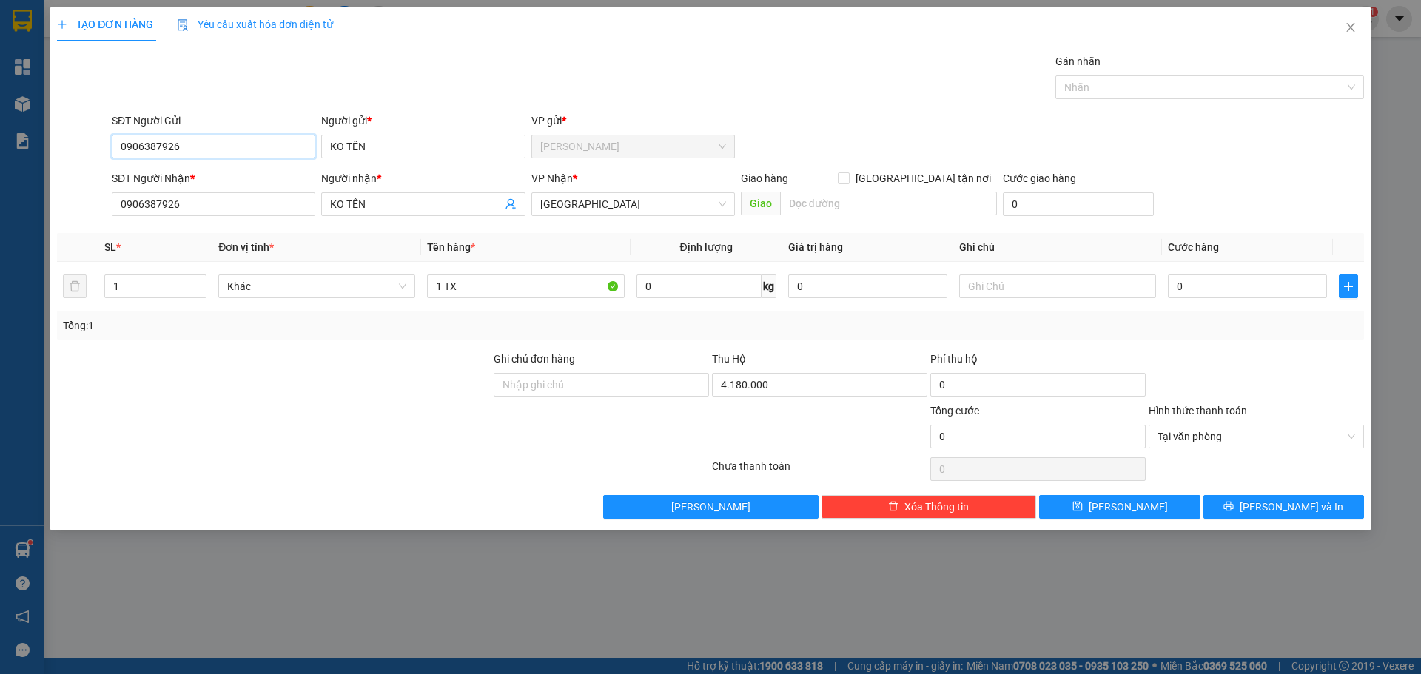
drag, startPoint x: 153, startPoint y: 152, endPoint x: 110, endPoint y: 155, distance: 43.0
click at [110, 155] on div "SĐT Người Gửi 0906387926 0906387926" at bounding box center [213, 139] width 209 height 52
click at [1255, 296] on input "0" at bounding box center [1247, 287] width 159 height 24
type input "7"
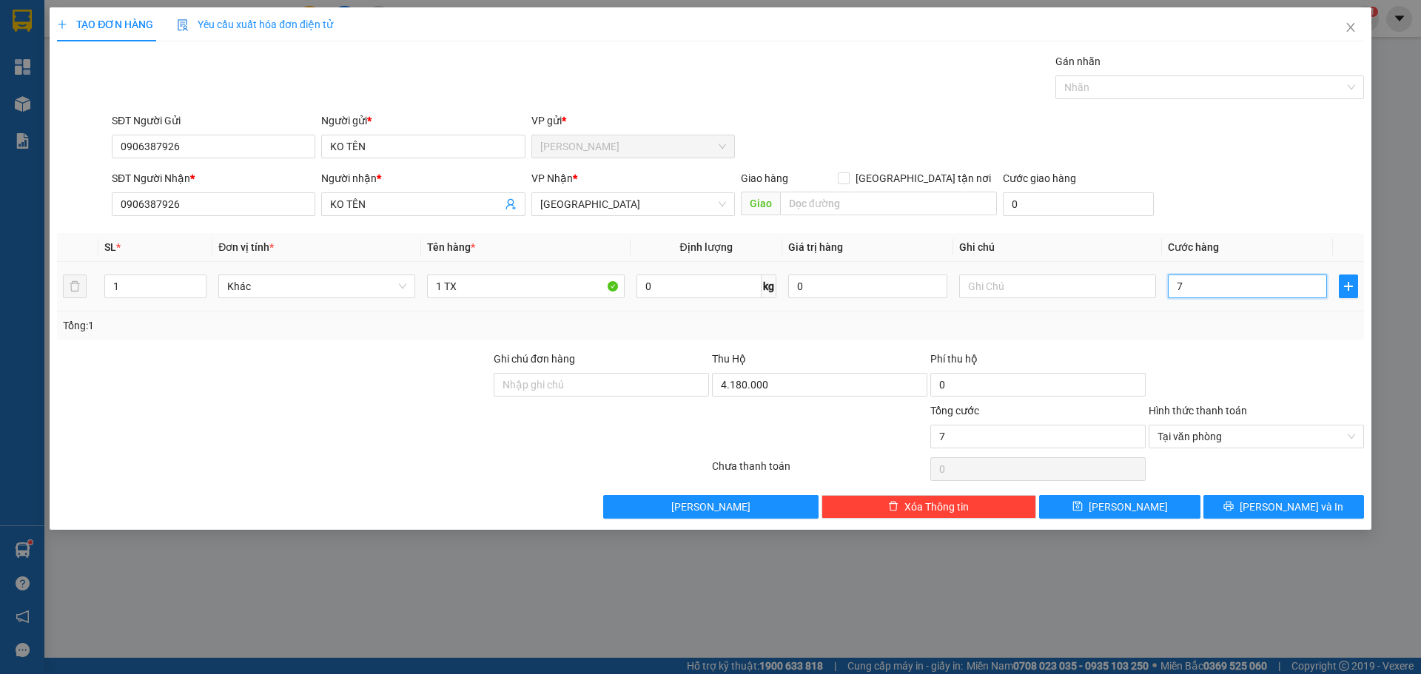
type input "70"
type input "70.000"
click at [1253, 223] on div "Transit Pickup Surcharge Ids Transit Deliver Surcharge Ids Transit Deliver Surc…" at bounding box center [710, 286] width 1307 height 466
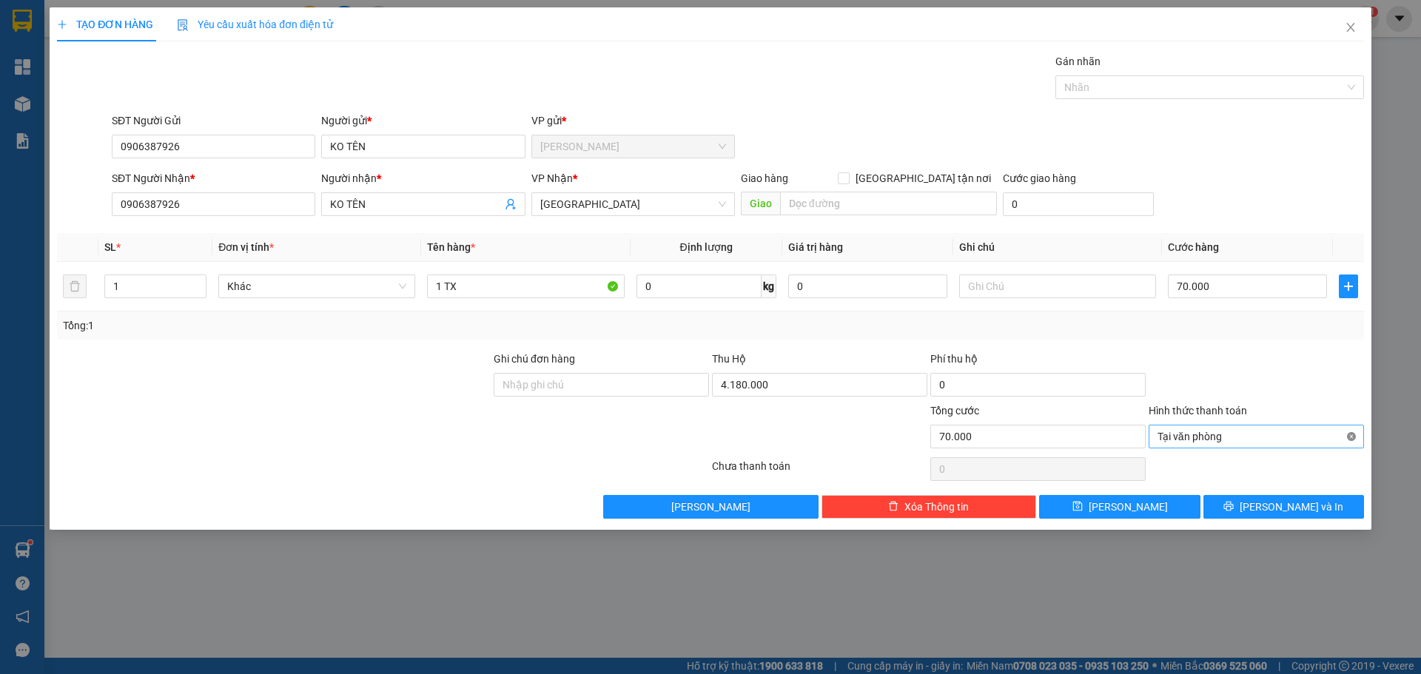
type input "70.000"
click at [1359, 506] on button "[PERSON_NAME] và In" at bounding box center [1284, 507] width 161 height 24
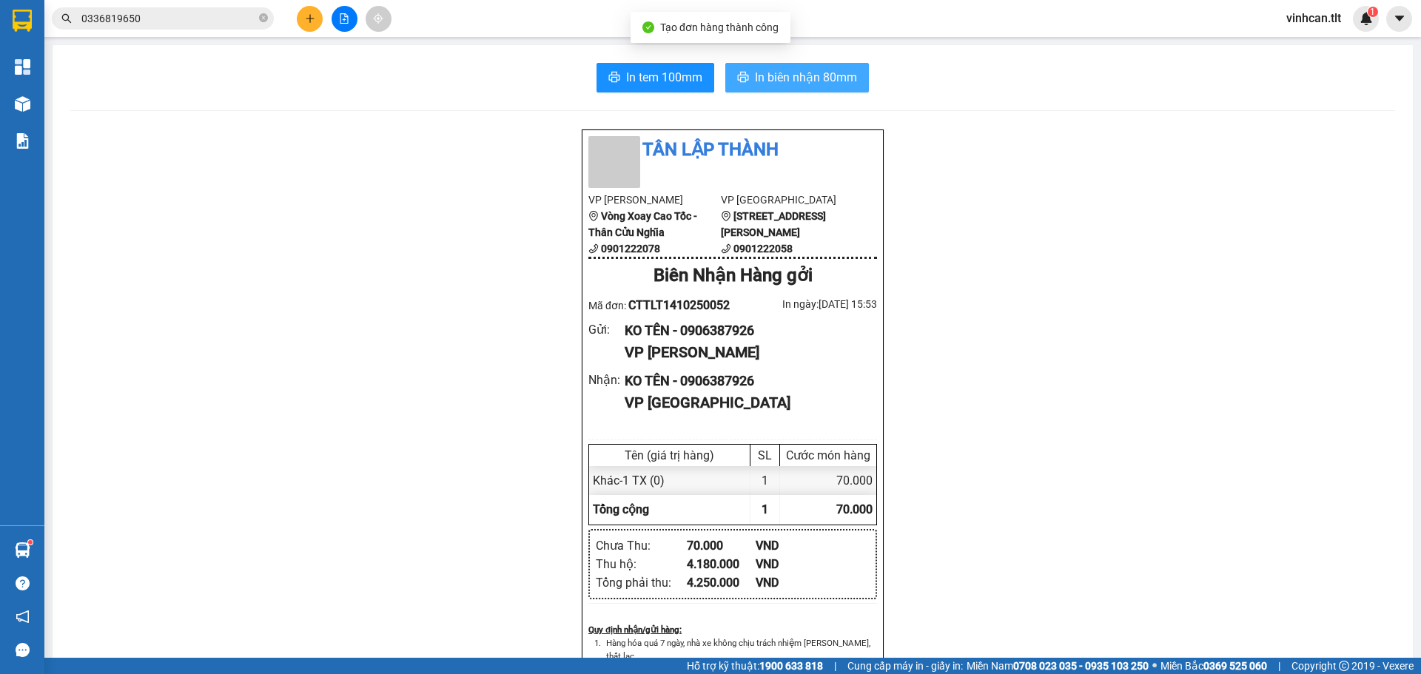
click at [799, 68] on span "In biên nhận 80mm" at bounding box center [806, 77] width 102 height 19
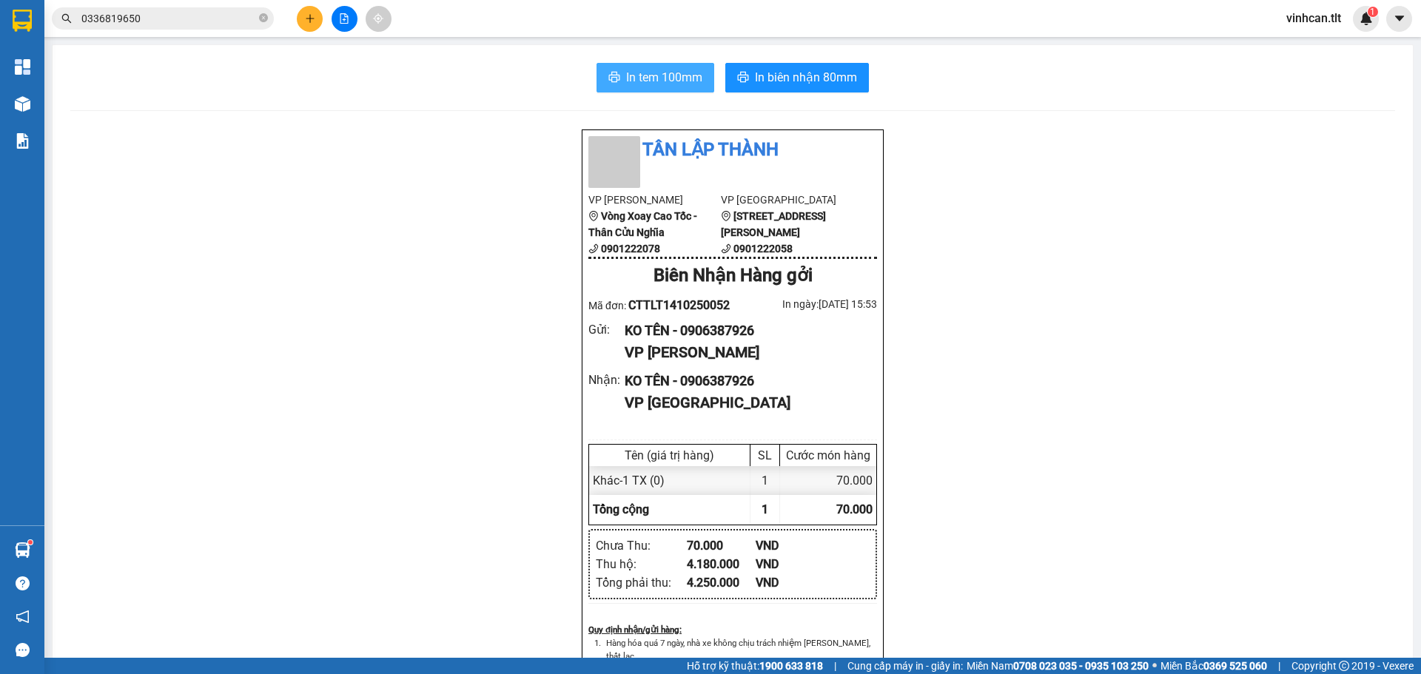
click at [624, 91] on button "In tem 100mm" at bounding box center [656, 78] width 118 height 30
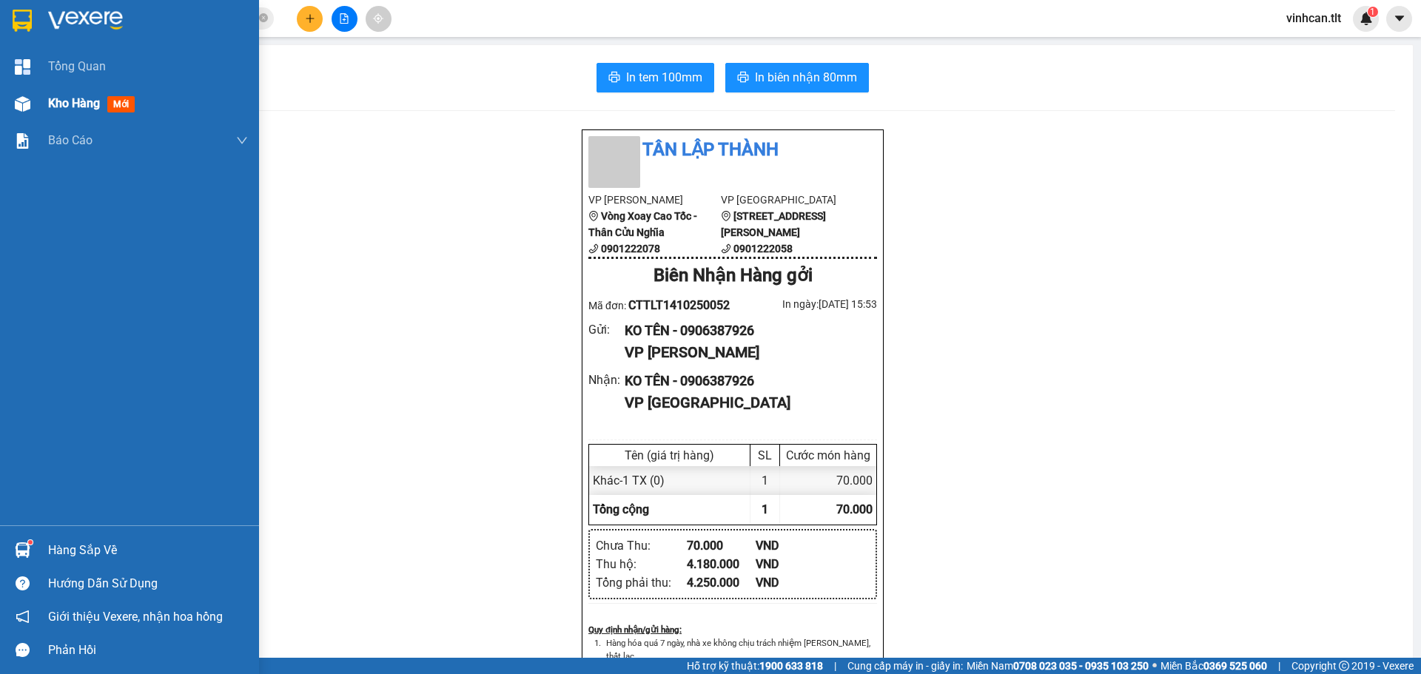
click at [21, 101] on img at bounding box center [23, 104] width 16 height 16
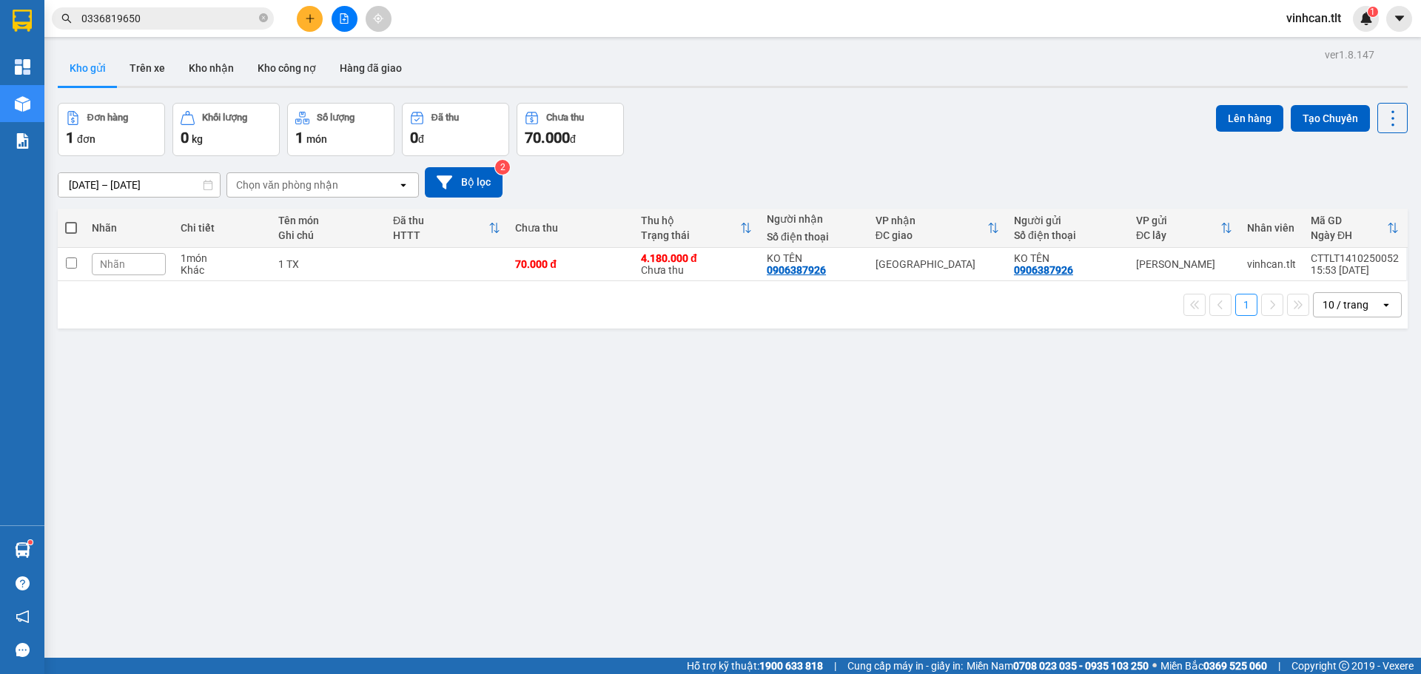
click at [66, 233] on label at bounding box center [71, 228] width 12 height 15
click at [71, 221] on input "checkbox" at bounding box center [71, 221] width 0 height 0
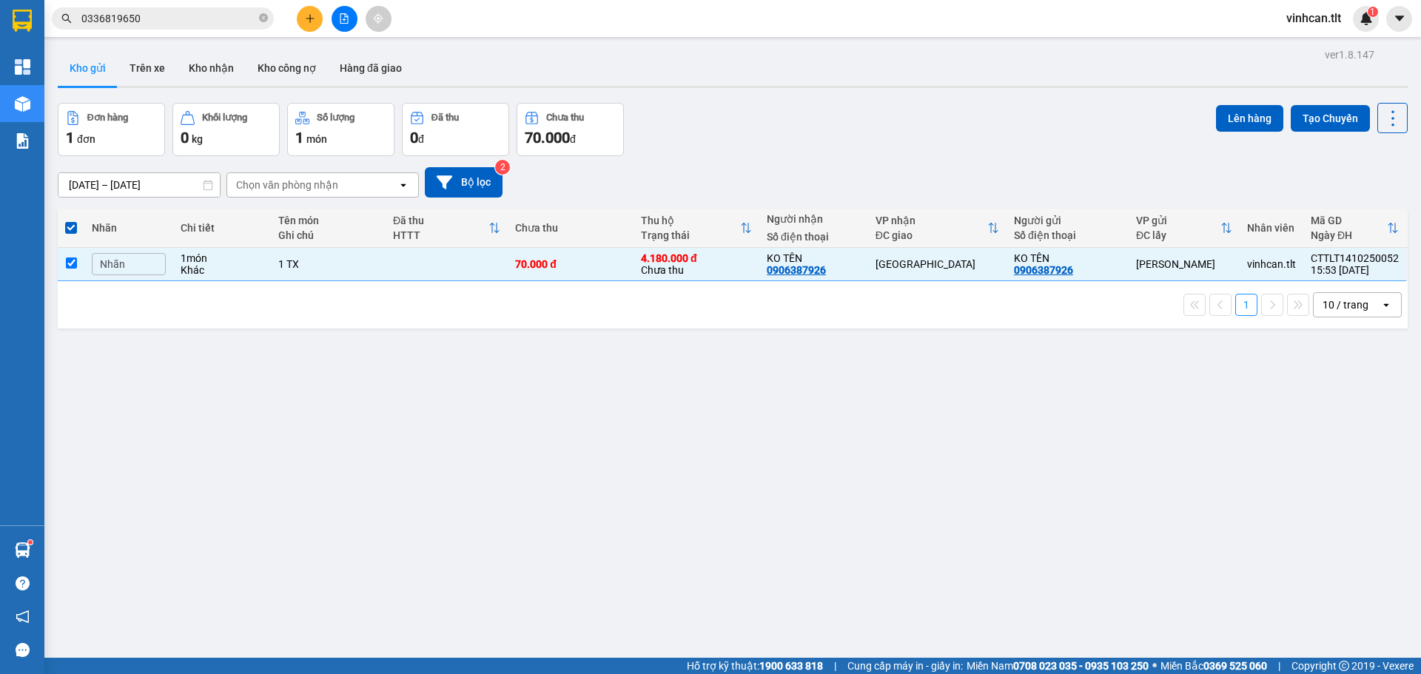
click at [1274, 110] on div "Lên hàng Tạo Chuyến" at bounding box center [1312, 118] width 192 height 30
click at [1259, 114] on button "Lên hàng" at bounding box center [1249, 118] width 67 height 27
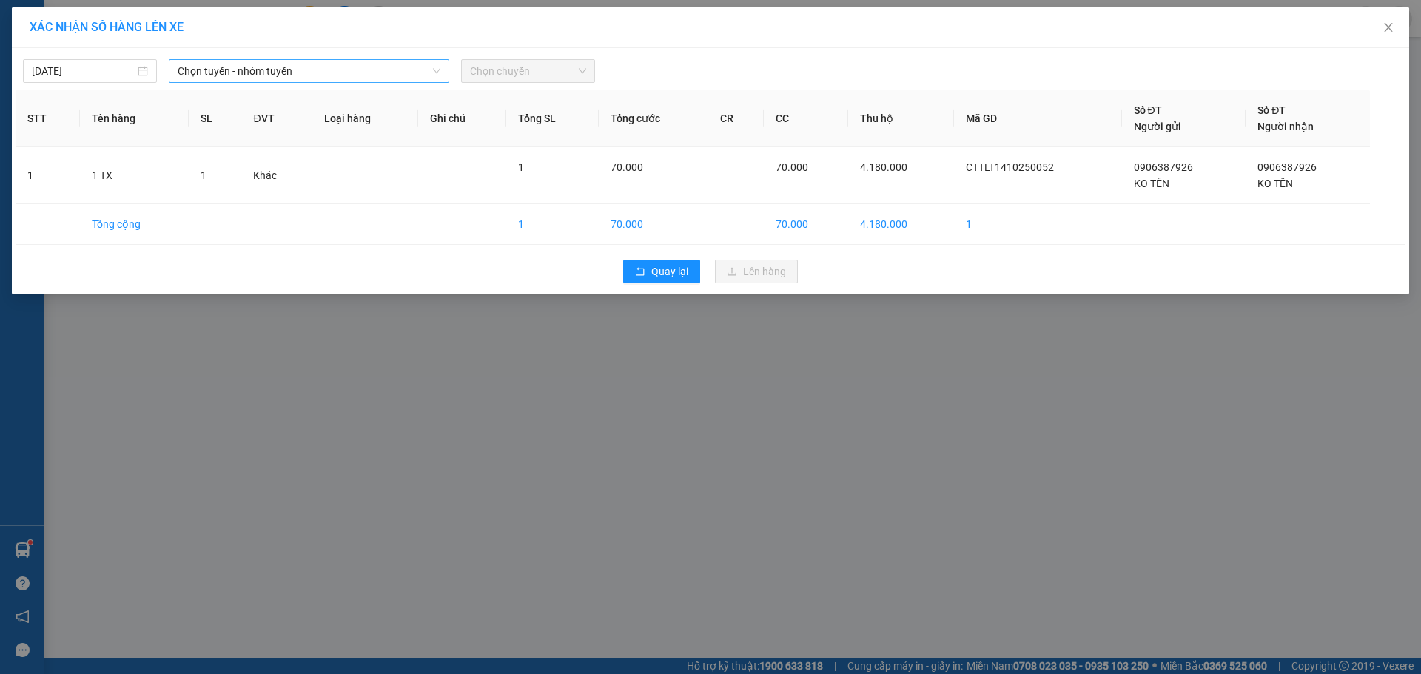
click at [172, 67] on div "Chọn tuyến - nhóm tuyến" at bounding box center [309, 71] width 281 height 24
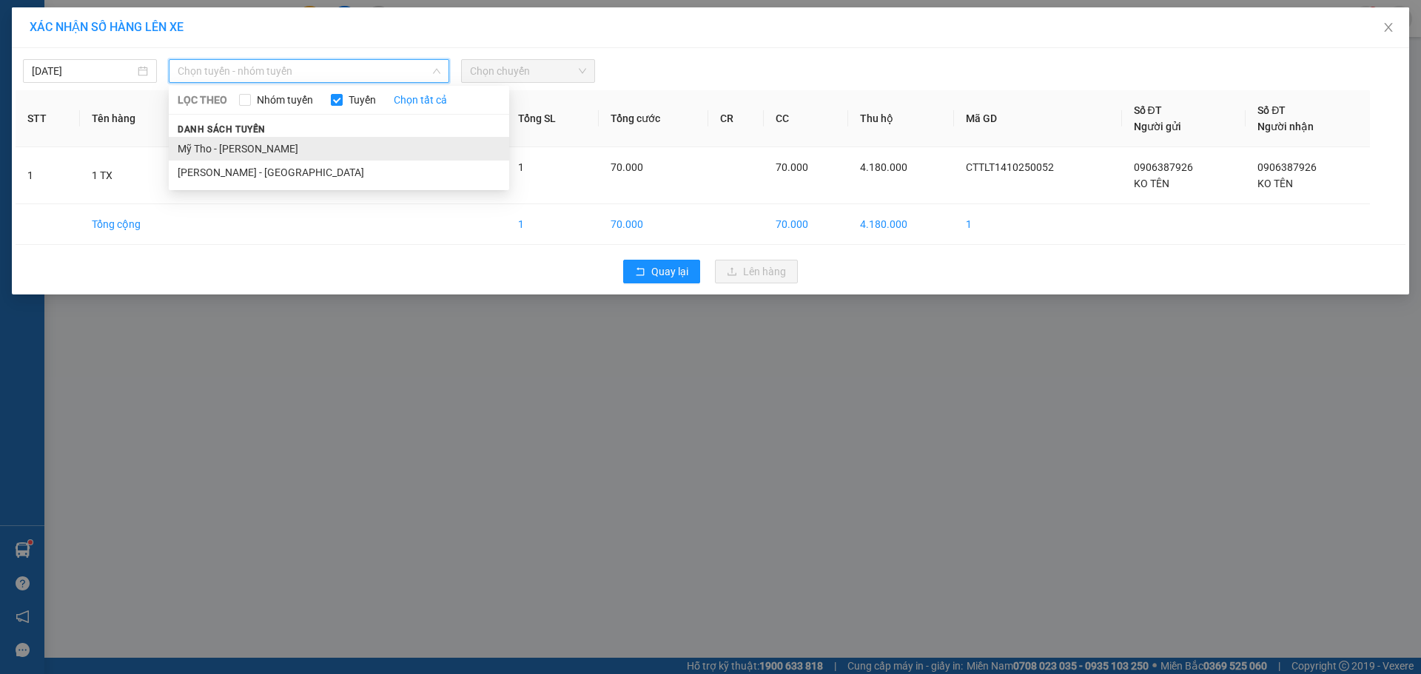
click at [232, 141] on li "Mỹ Tho - [PERSON_NAME]" at bounding box center [339, 149] width 341 height 24
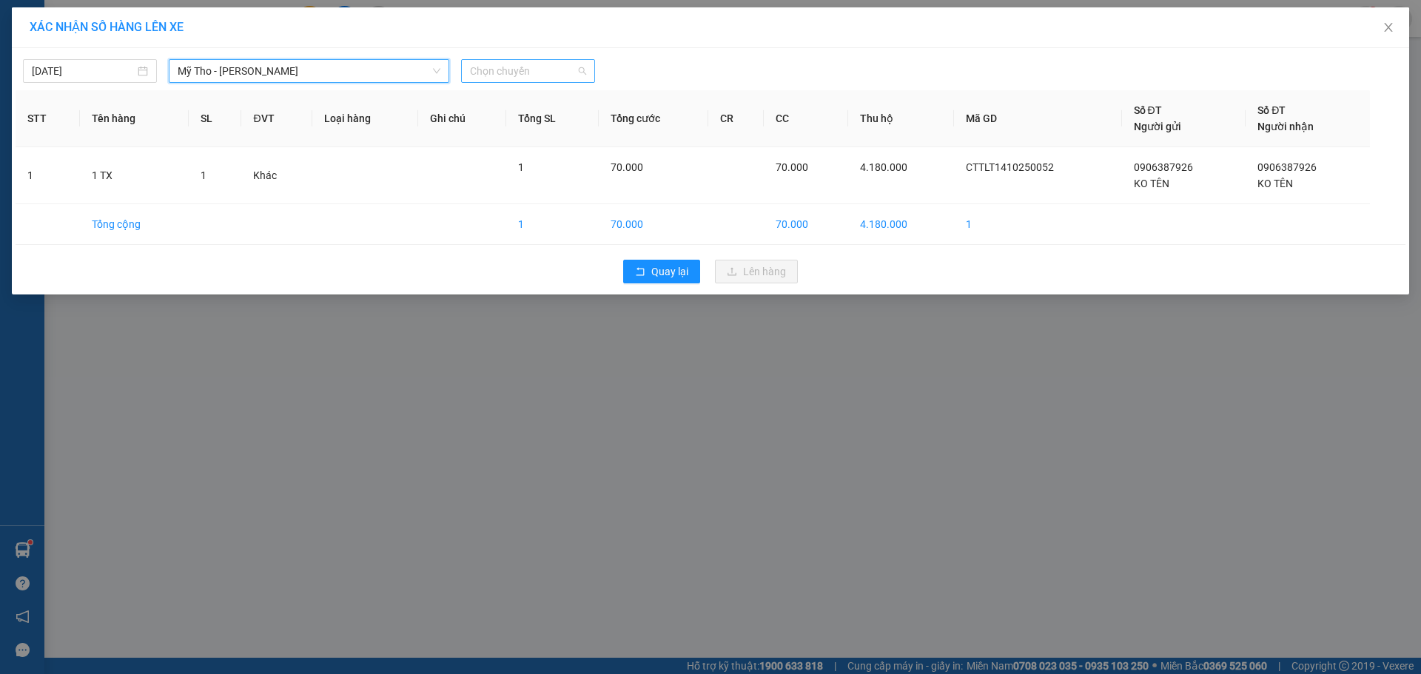
click at [560, 81] on span "Chọn chuyến" at bounding box center [528, 71] width 116 height 22
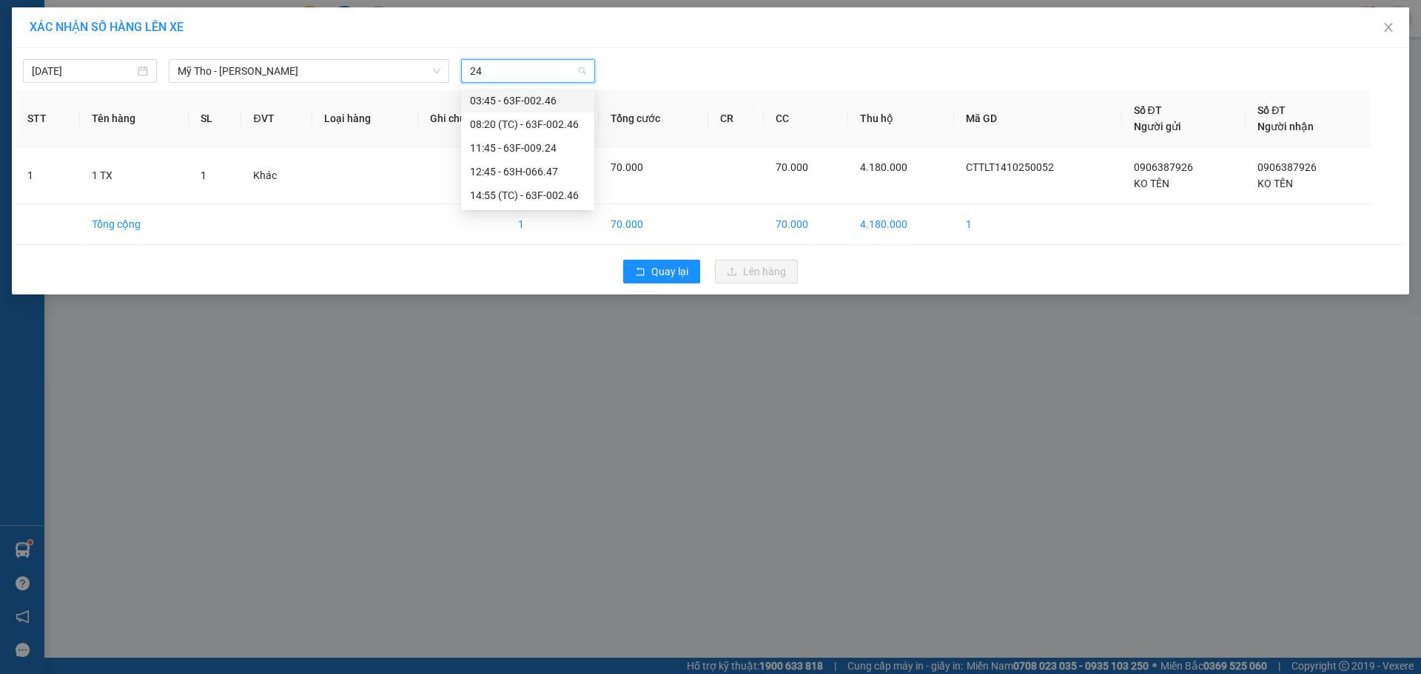
type input "246"
click at [560, 152] on div "14:55 (TC) - 63F-002.46" at bounding box center [527, 148] width 115 height 16
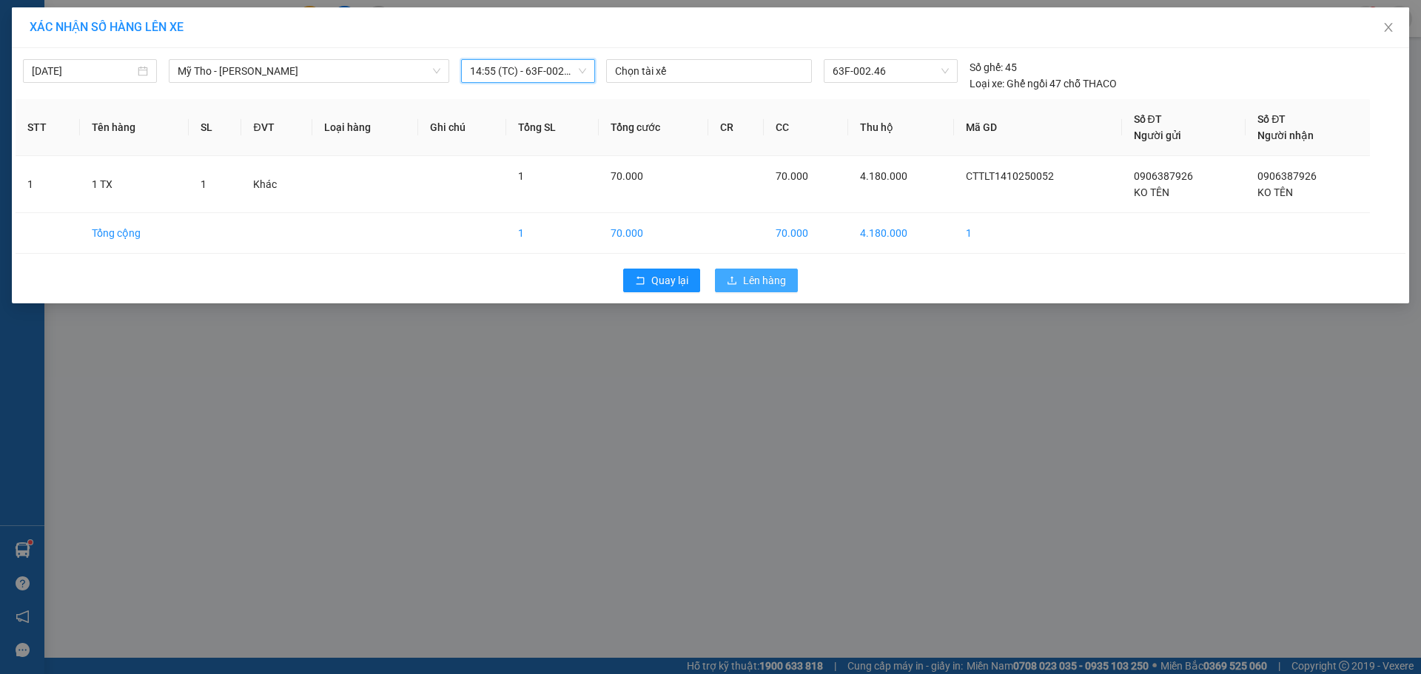
click at [757, 270] on button "Lên hàng" at bounding box center [756, 281] width 83 height 24
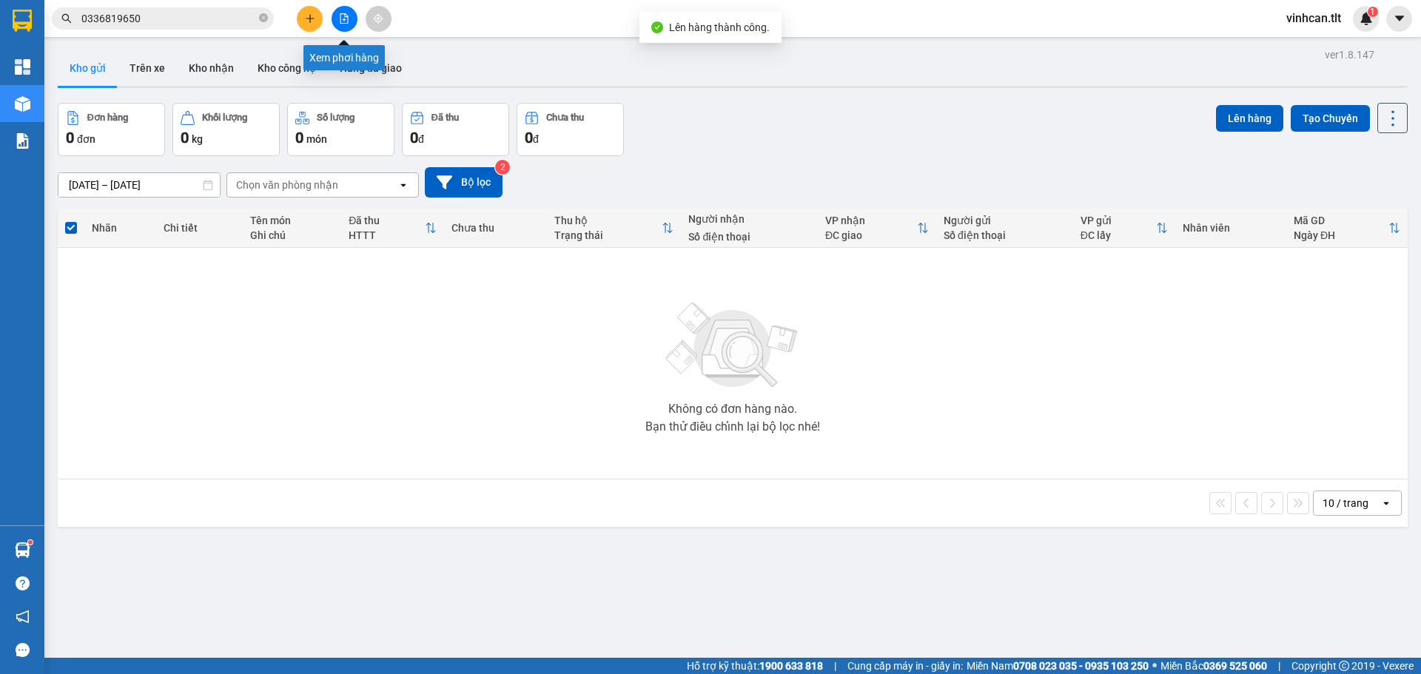
click at [344, 16] on icon "file-add" at bounding box center [344, 18] width 10 height 10
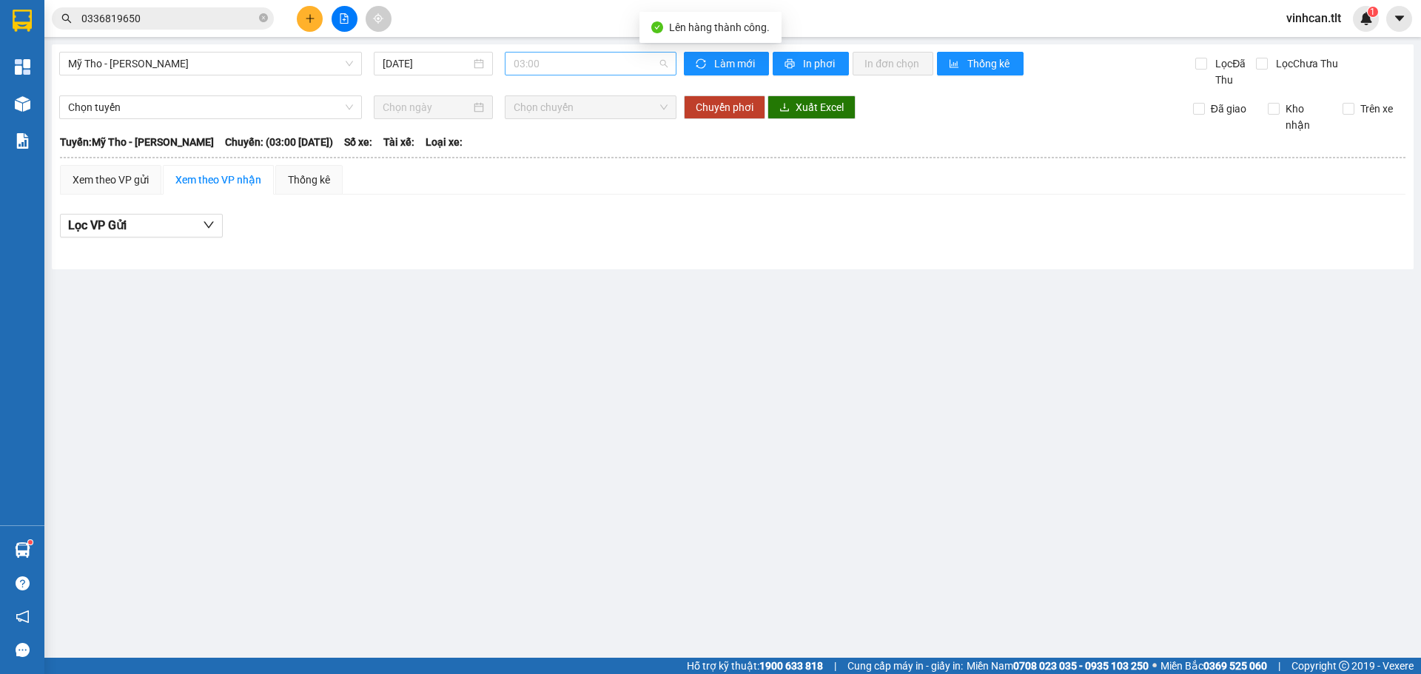
click at [577, 58] on span "03:00" at bounding box center [591, 64] width 154 height 22
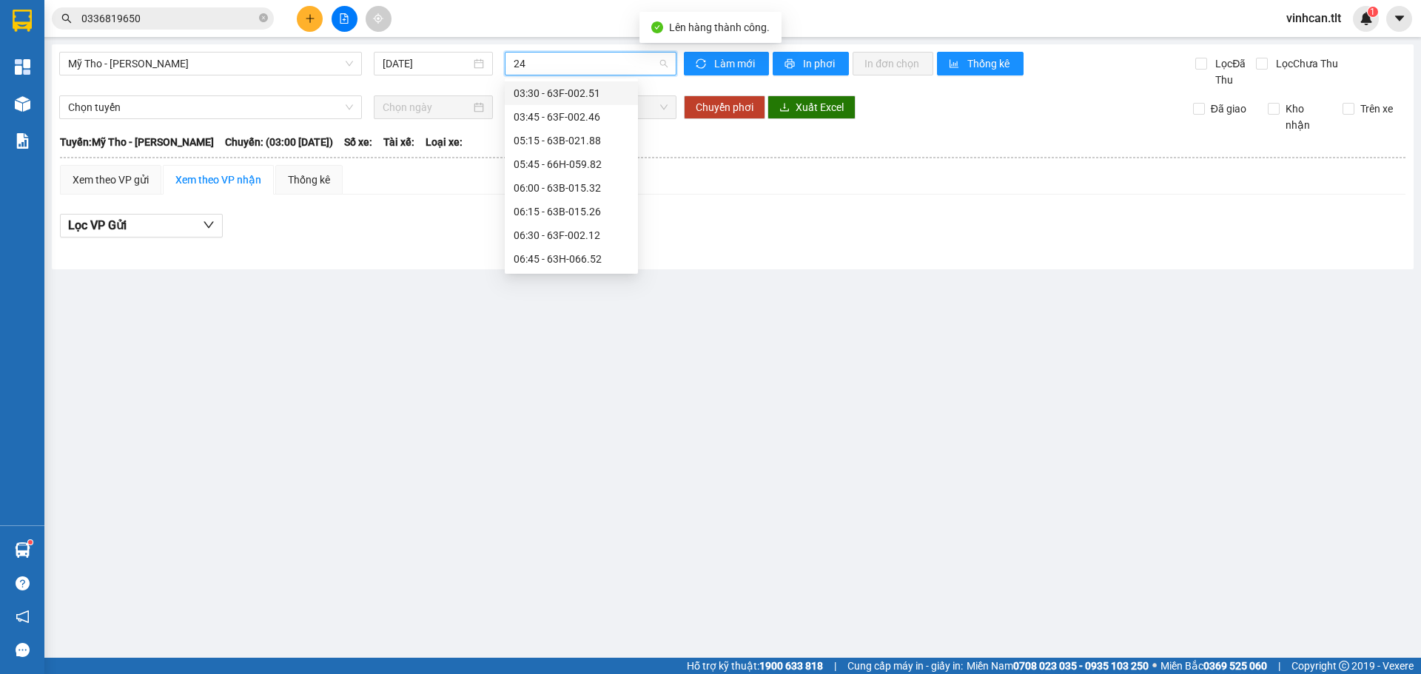
type input "246"
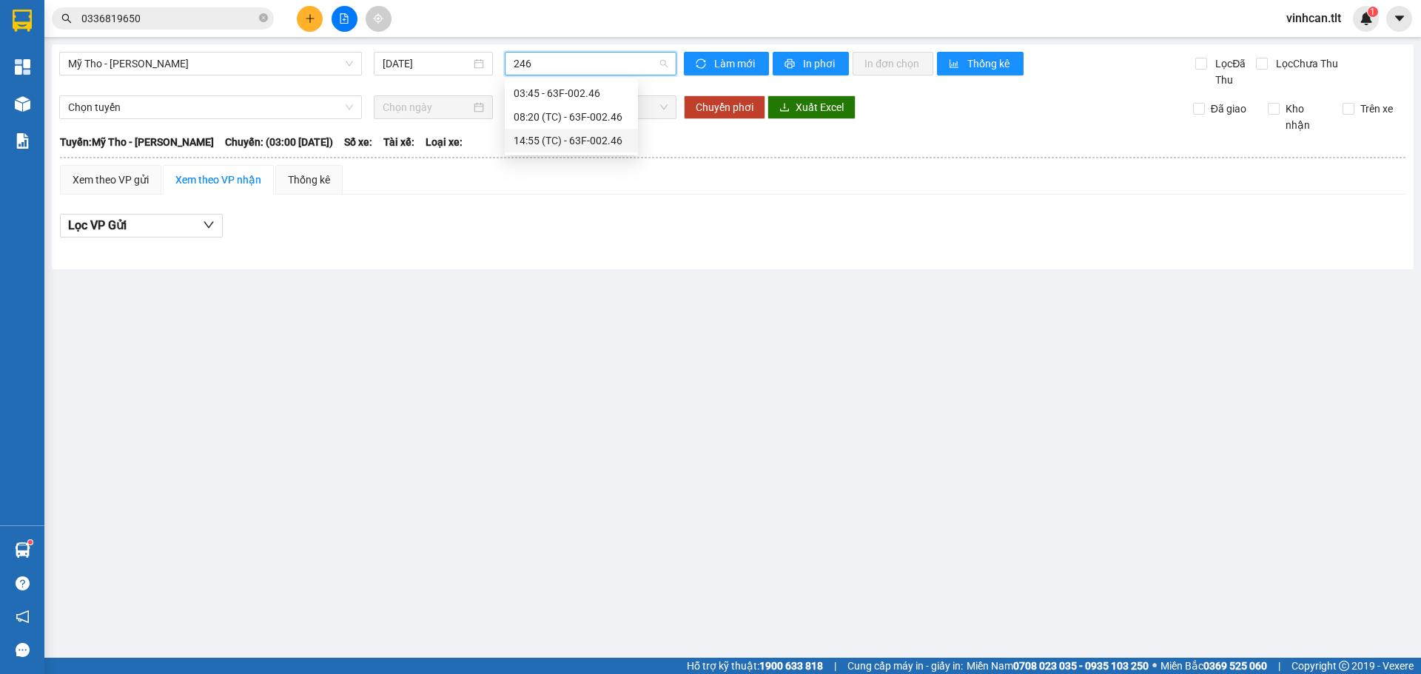
click at [571, 138] on div "14:55 (TC) - 63F-002.46" at bounding box center [571, 141] width 115 height 16
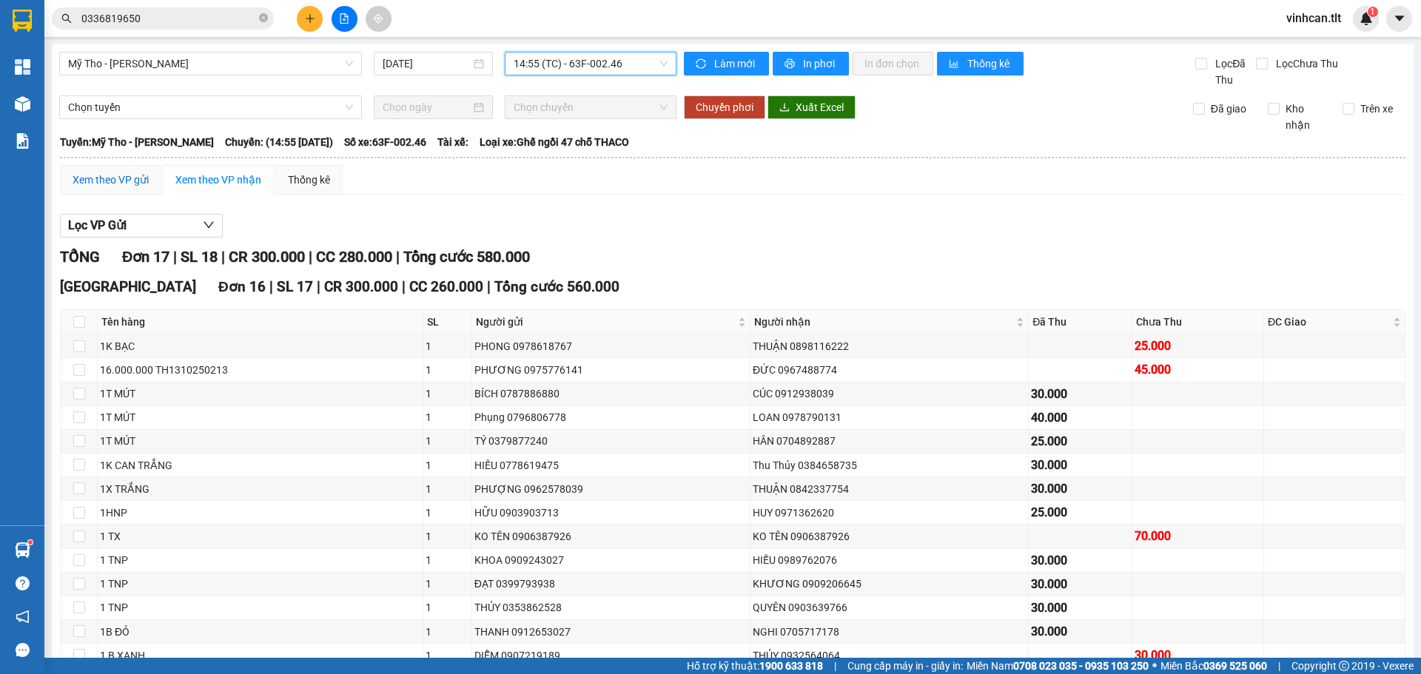
click at [130, 186] on div "Xem theo VP gửi" at bounding box center [111, 180] width 76 height 16
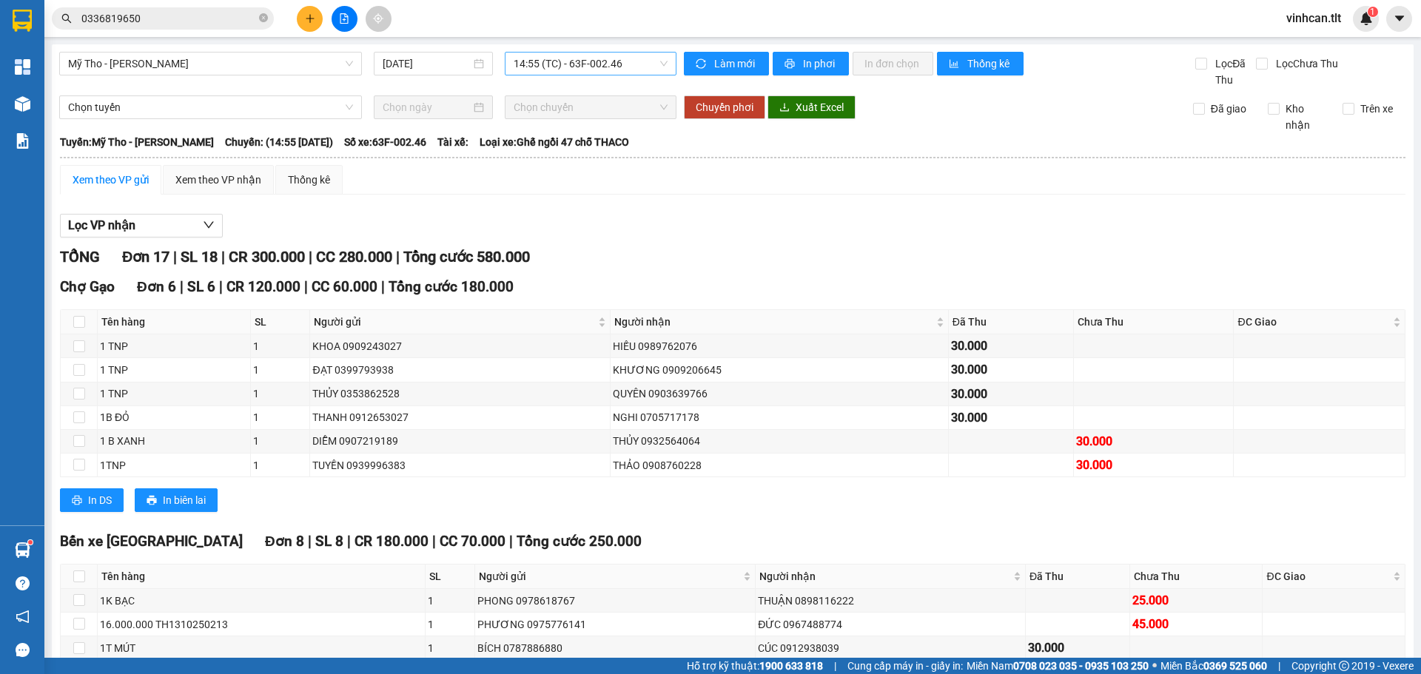
click at [312, 21] on icon "plus" at bounding box center [310, 18] width 10 height 10
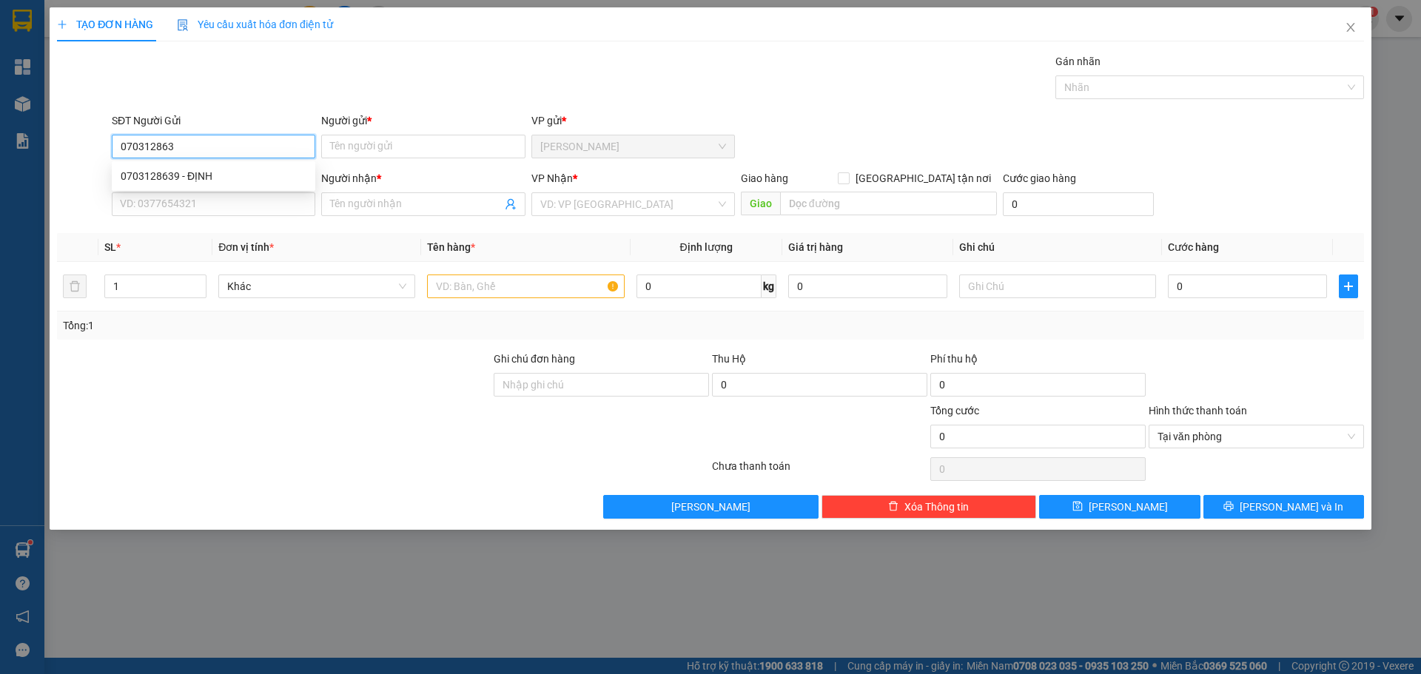
type input "0703128639"
click at [221, 173] on div "0703128639 - ĐỊNH" at bounding box center [214, 176] width 186 height 16
type input "ĐỊNH"
type input "0703128639"
click at [209, 212] on input "SĐT Người Nhận *" at bounding box center [214, 204] width 204 height 24
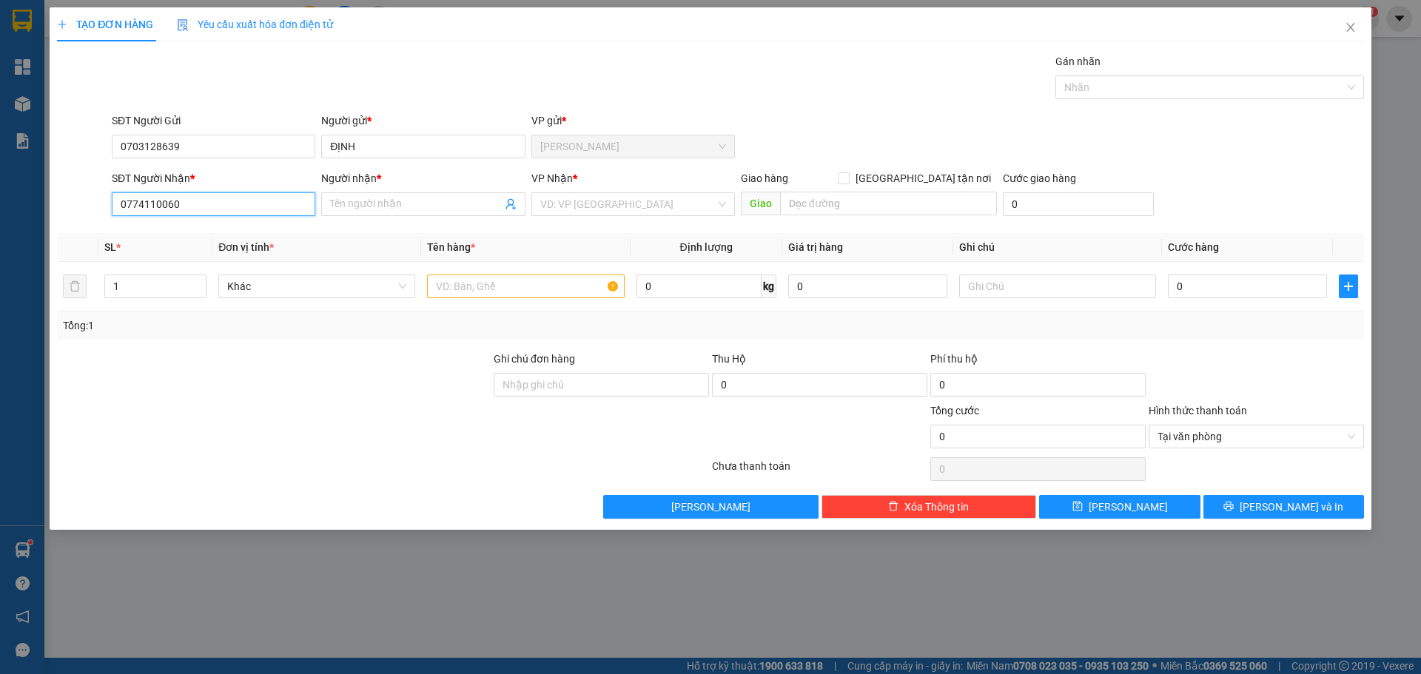
click at [137, 202] on input "0774110060" at bounding box center [214, 204] width 204 height 24
type input "0774110060"
click at [417, 201] on input "Người nhận *" at bounding box center [415, 204] width 171 height 16
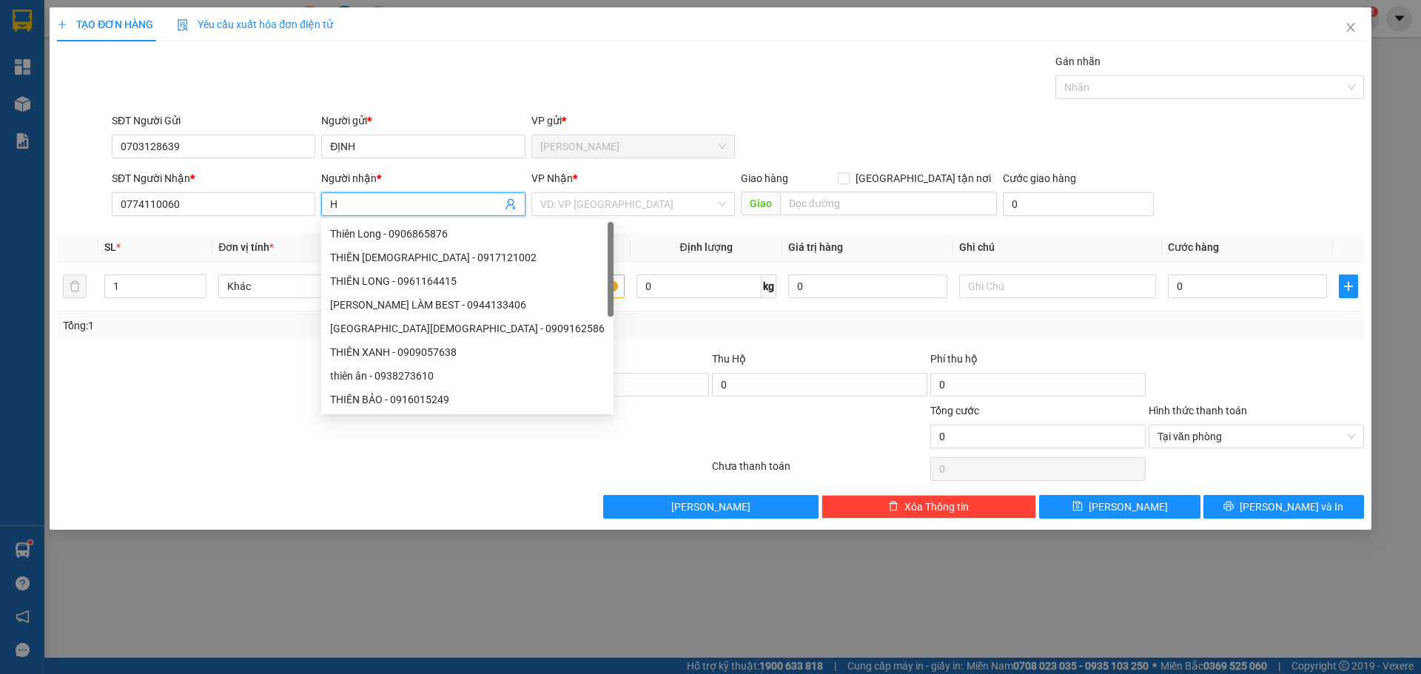
paste input "Ô"
paste input "ỒNG"
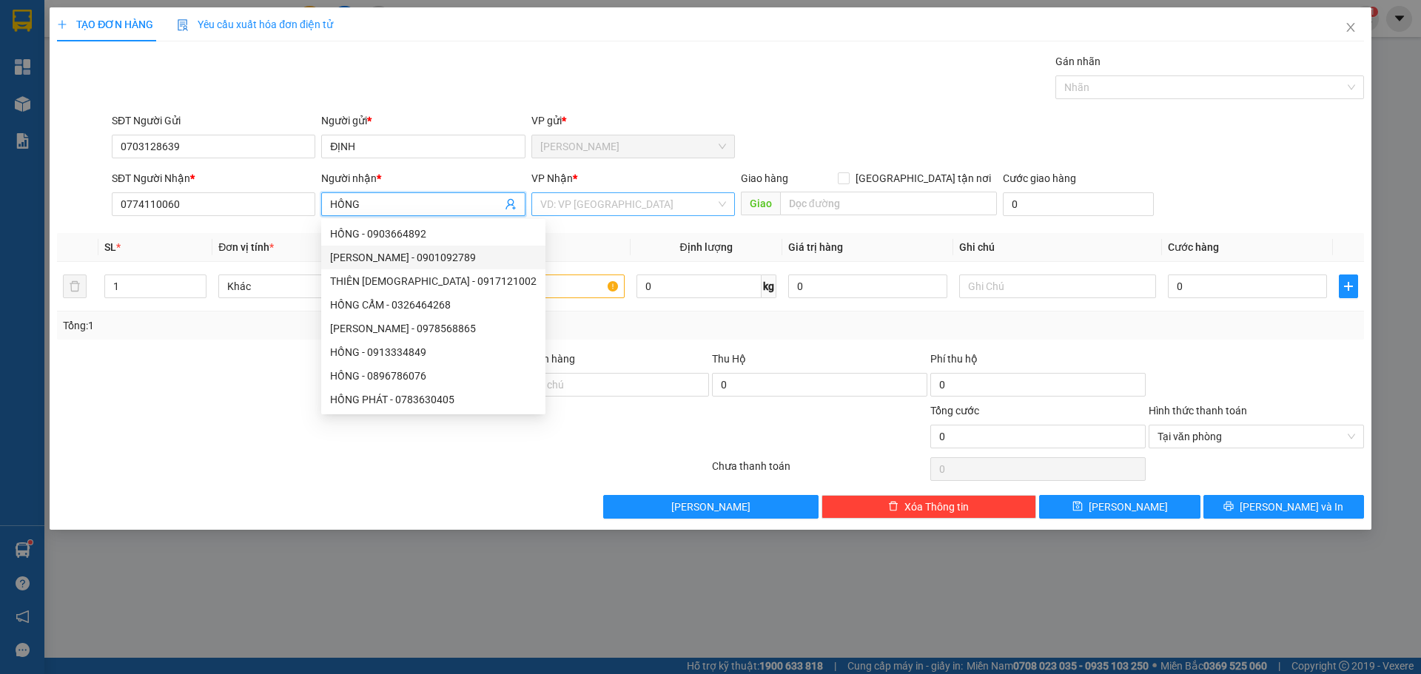
type input "HỒNG"
click at [594, 202] on input "search" at bounding box center [627, 204] width 175 height 22
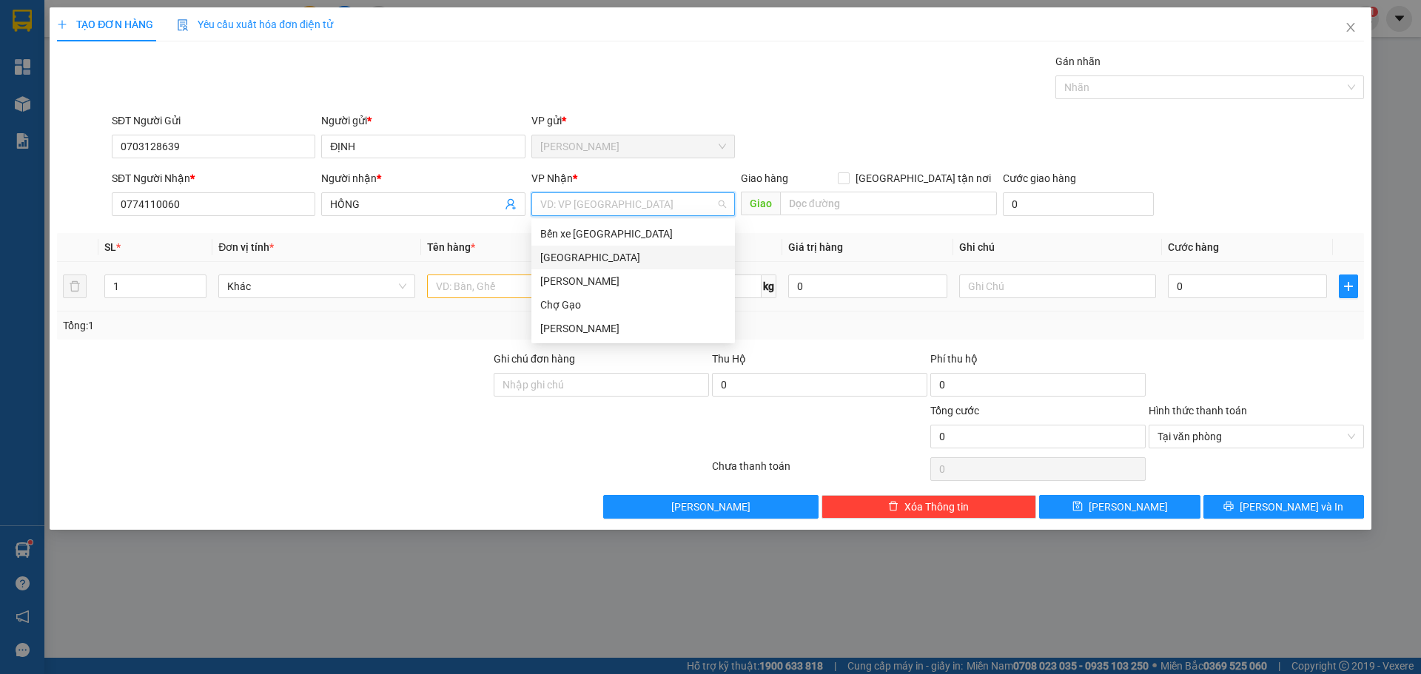
drag, startPoint x: 574, startPoint y: 258, endPoint x: 536, endPoint y: 282, distance: 45.2
click at [573, 258] on div "[GEOGRAPHIC_DATA]" at bounding box center [633, 257] width 186 height 16
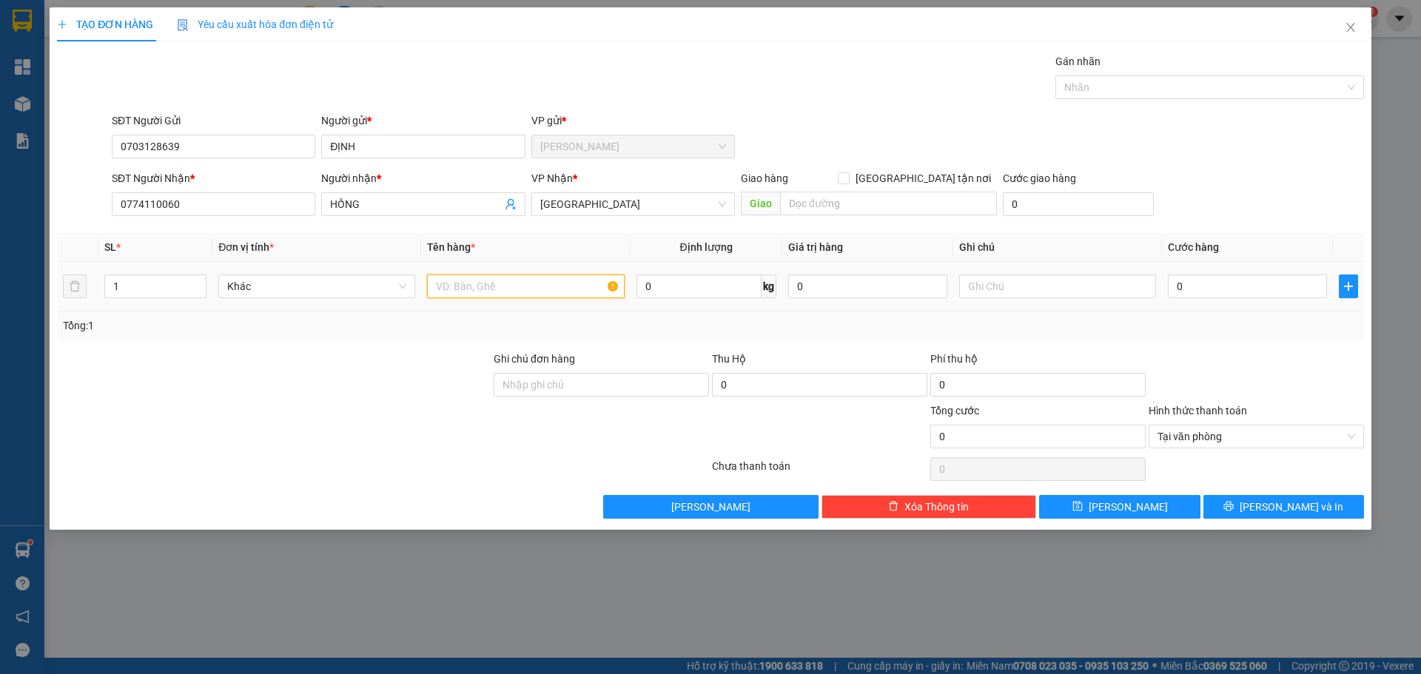
click at [518, 290] on input "text" at bounding box center [525, 287] width 197 height 24
paste input "Ô"
paste input "Ố"
paste input "Ă"
paste input "Ắ"
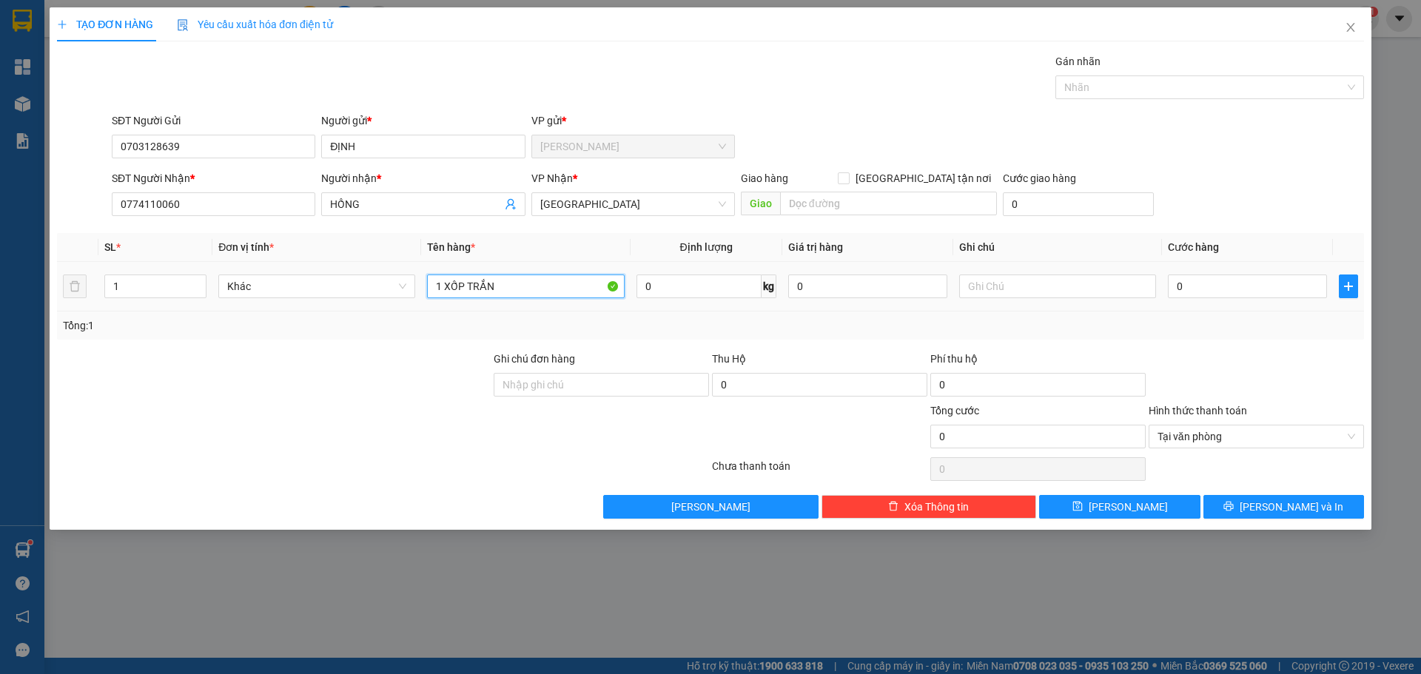
type input "1 XỐP TRẮNG"
click at [1216, 281] on input "0" at bounding box center [1247, 287] width 159 height 24
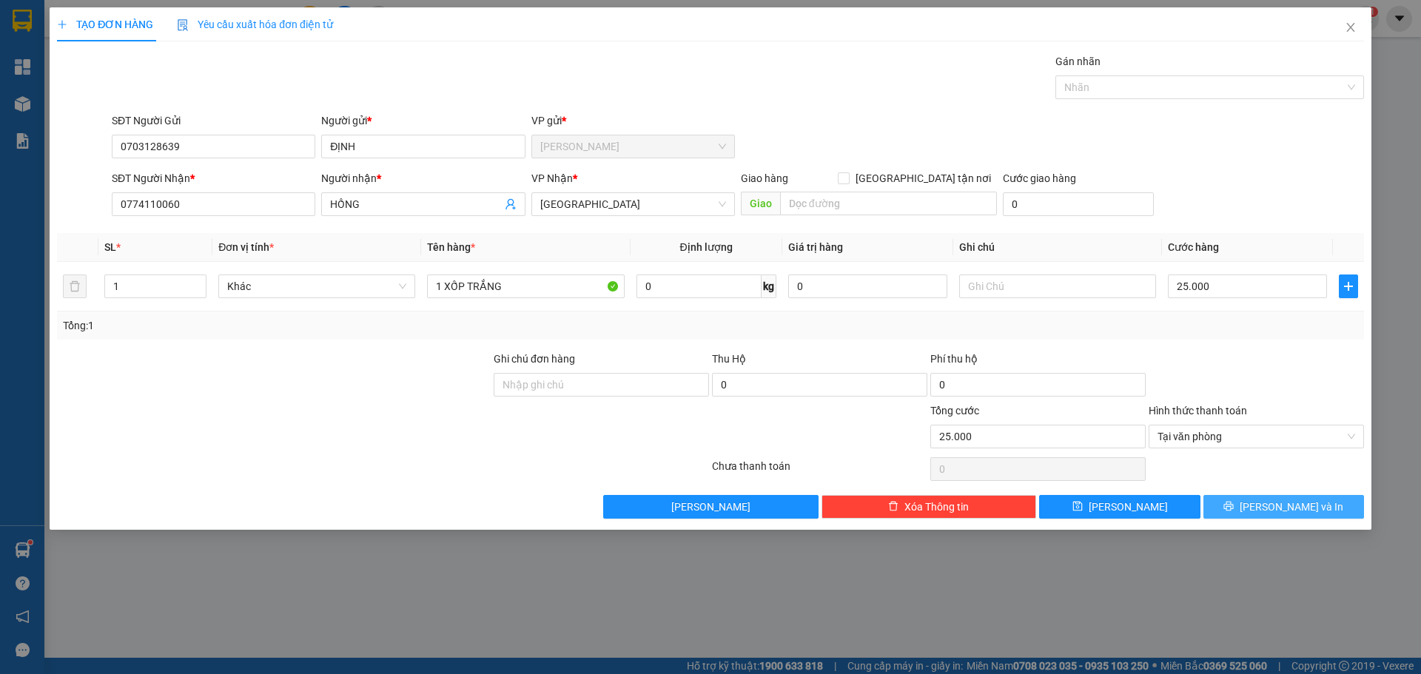
click at [1337, 503] on button "[PERSON_NAME] và In" at bounding box center [1284, 507] width 161 height 24
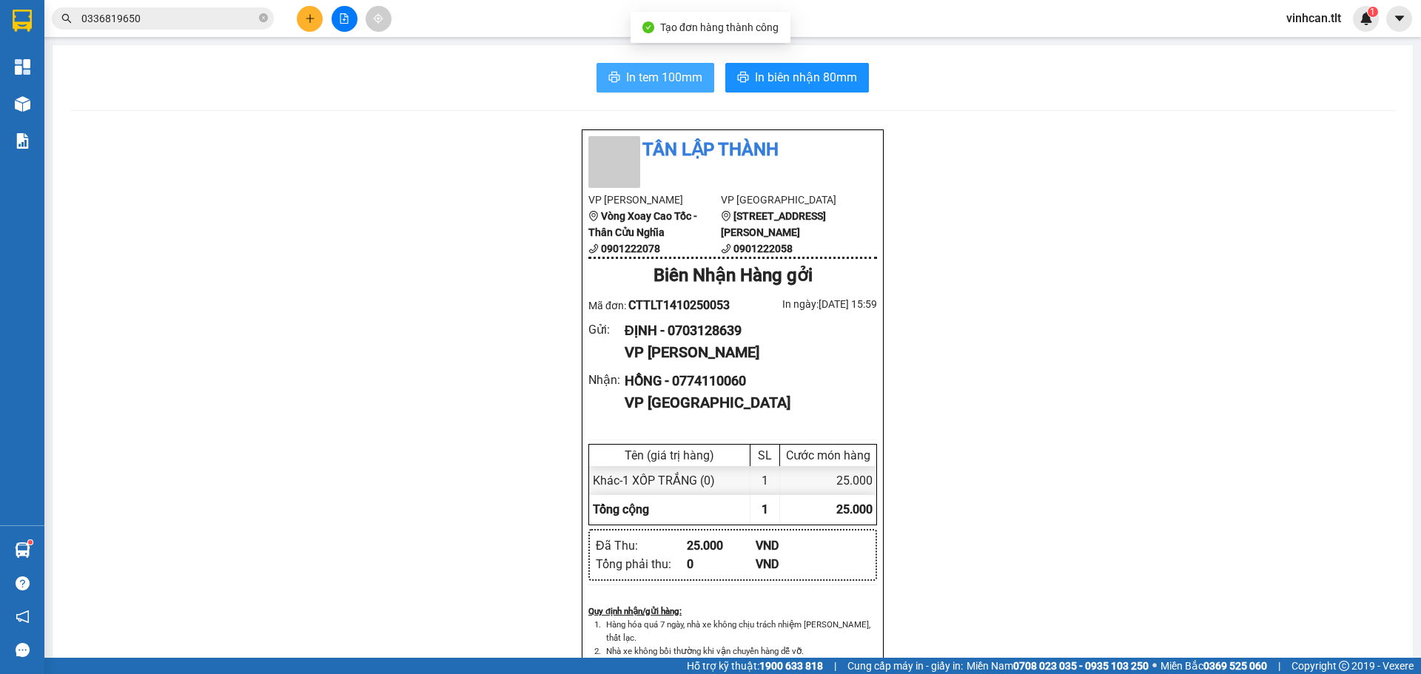
click at [653, 63] on button "In tem 100mm" at bounding box center [656, 78] width 118 height 30
click at [308, 32] on div "Kết quả tìm kiếm ( 10 ) Bộ lọc Mã ĐH Trạng thái Món hàng Thu hộ Tổng cước Chưa …" at bounding box center [710, 18] width 1421 height 37
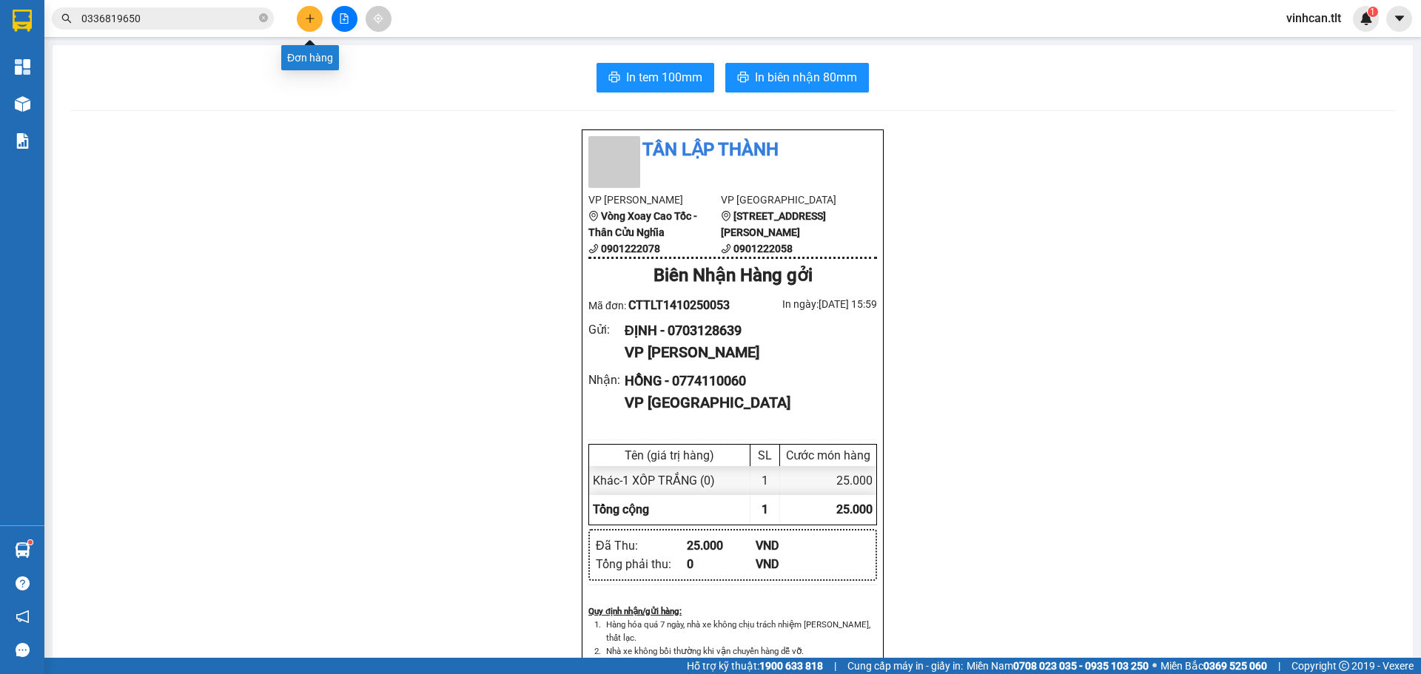
click at [315, 7] on button at bounding box center [310, 19] width 26 height 26
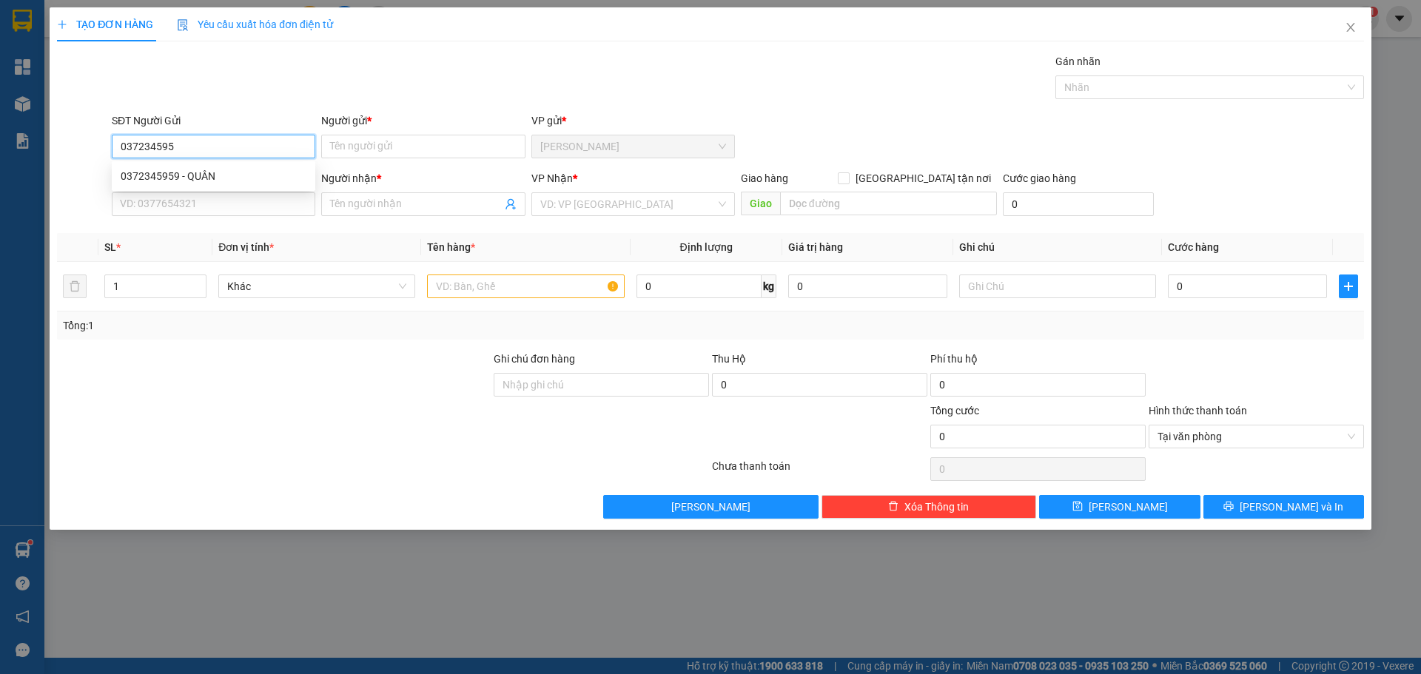
type input "0372345959"
click at [190, 184] on div "0372345959 - QUÂN" at bounding box center [214, 176] width 186 height 16
type input "QUÂN"
type input "0372345959"
click at [196, 218] on div "SĐT Người Nhận * VD: 0377654321" at bounding box center [214, 196] width 204 height 52
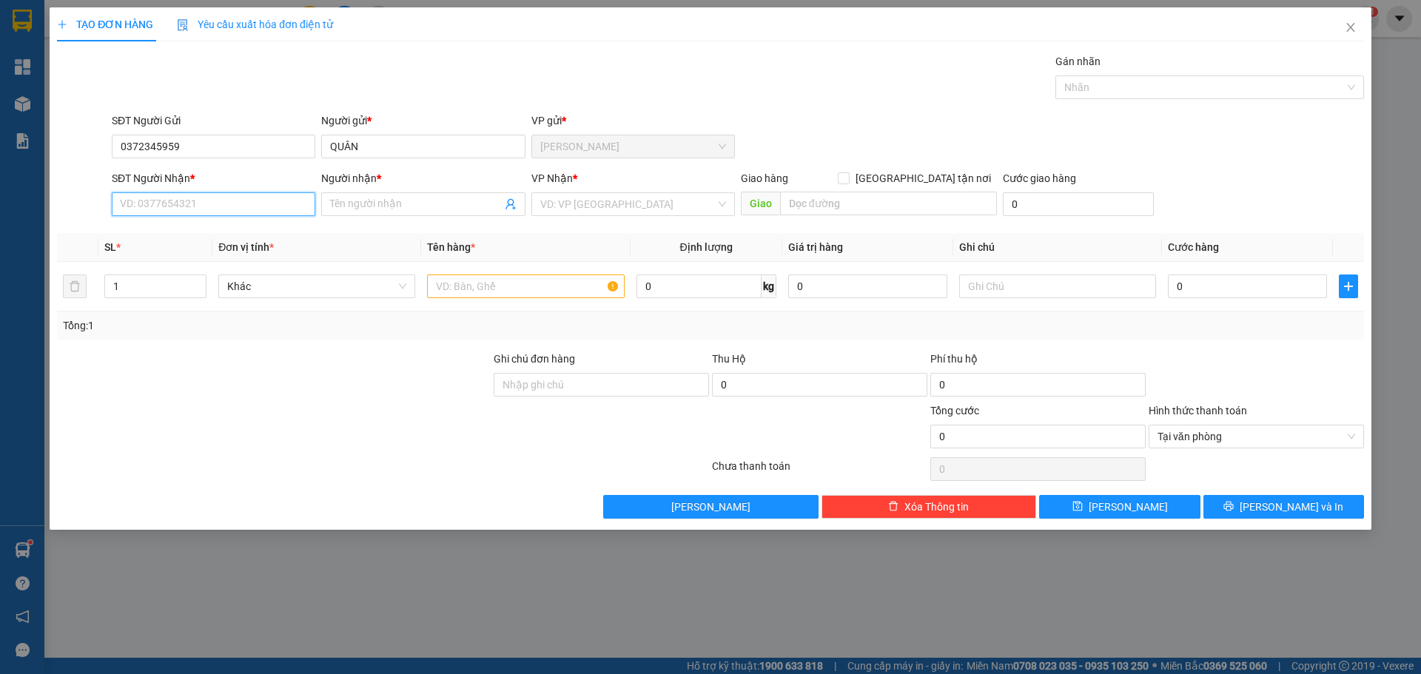
click at [199, 215] on input "SĐT Người Nhận *" at bounding box center [214, 204] width 204 height 24
type input "0901336097"
click at [218, 226] on div "0901336097 - DUNG" at bounding box center [214, 234] width 186 height 16
type input "DUNG"
type input "0901336097"
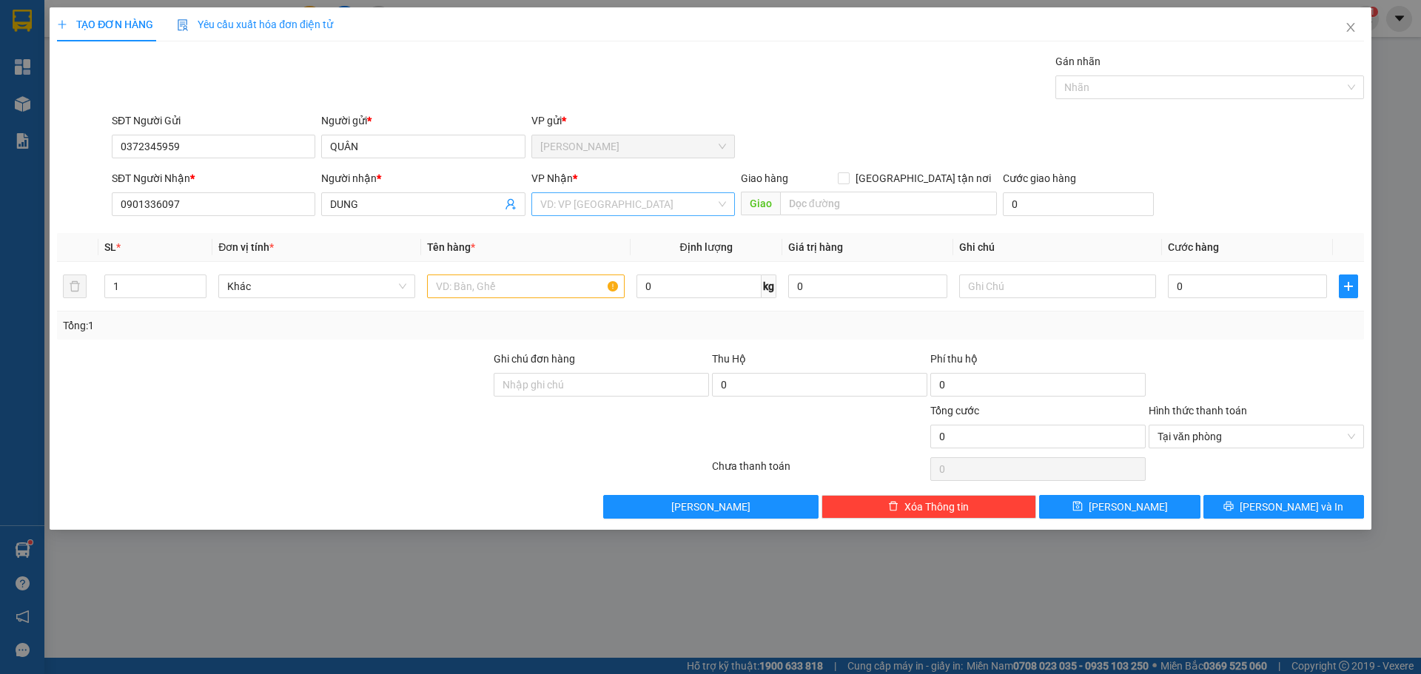
click at [549, 201] on input "search" at bounding box center [627, 204] width 175 height 22
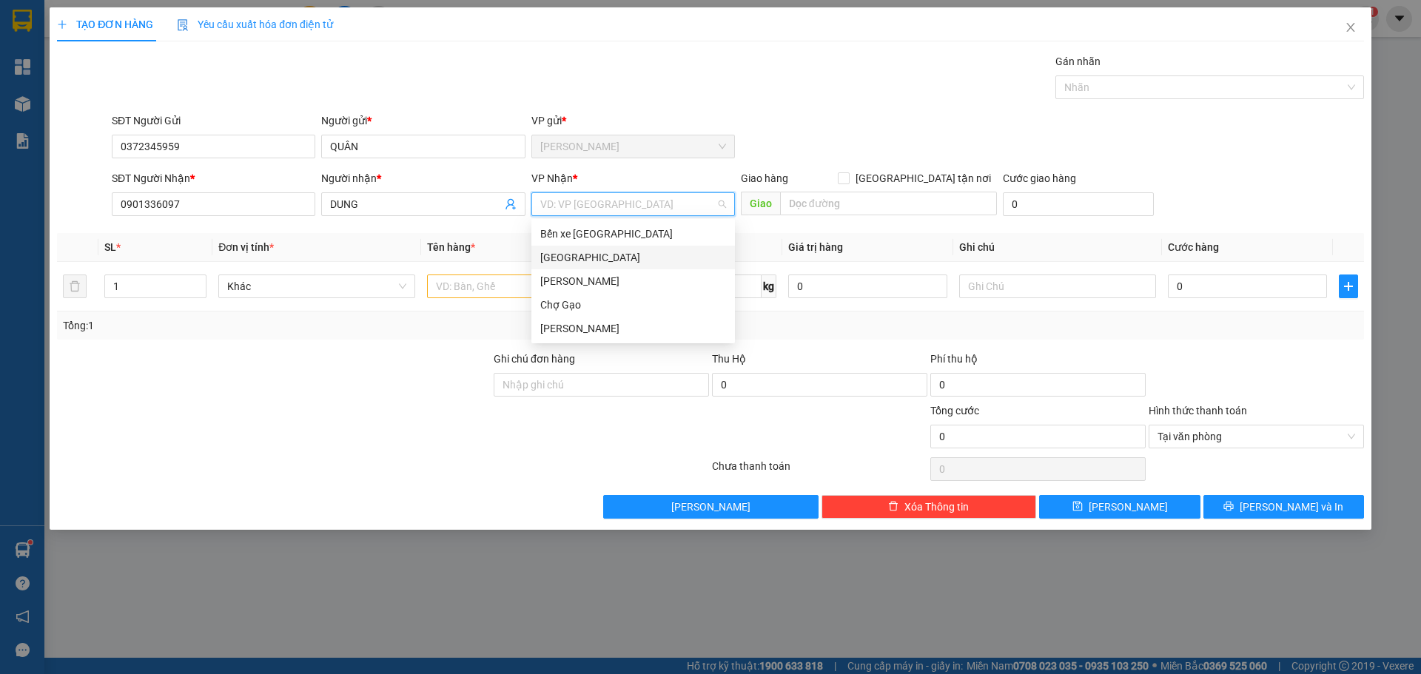
click at [554, 252] on div "[GEOGRAPHIC_DATA]" at bounding box center [633, 257] width 186 height 16
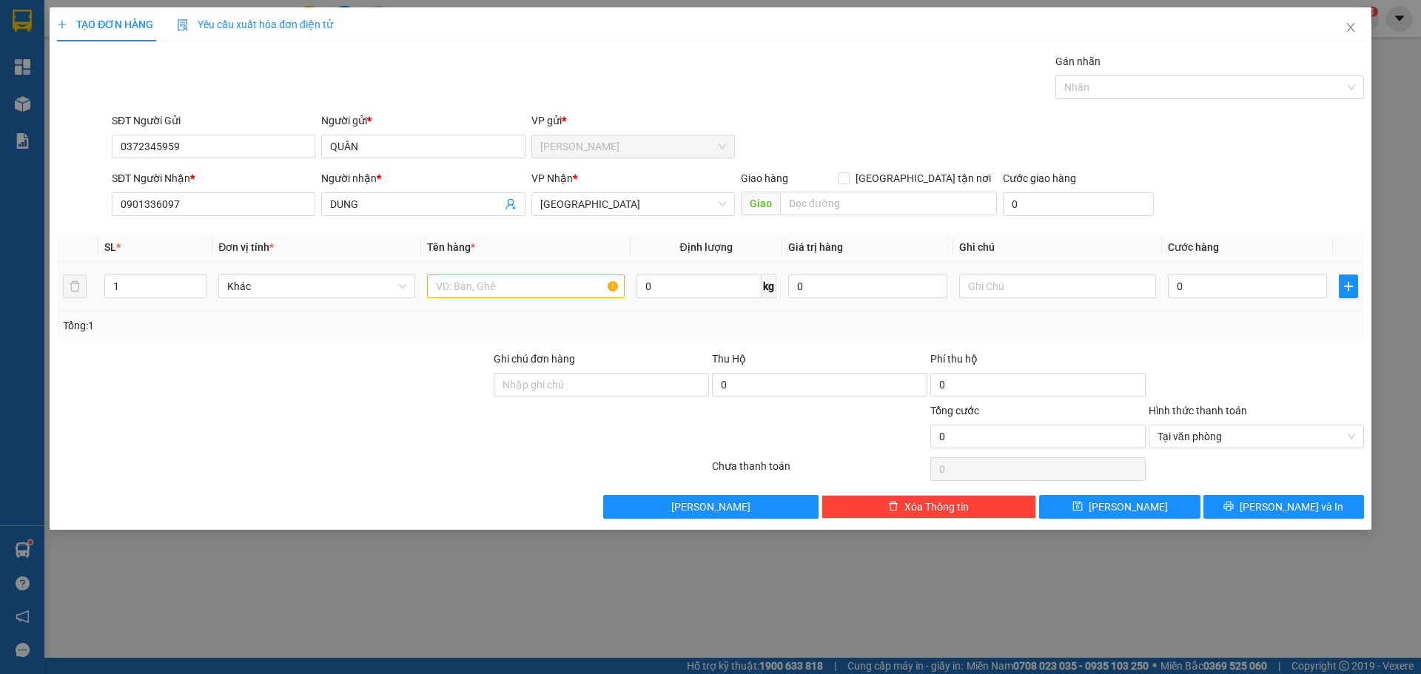
click at [522, 303] on td at bounding box center [525, 287] width 209 height 50
click at [534, 285] on input "text" at bounding box center [525, 287] width 197 height 24
type input "1 HNP"
click at [1267, 288] on input "0" at bounding box center [1247, 287] width 159 height 24
type input "2"
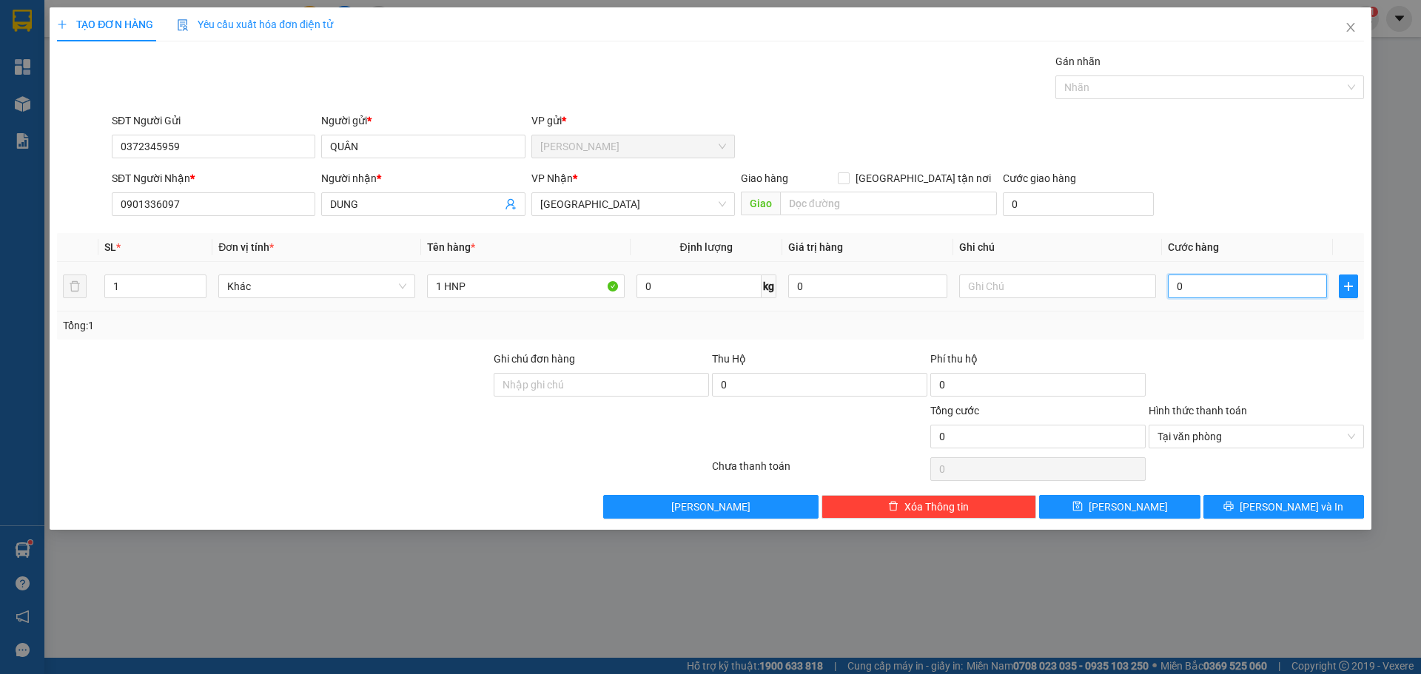
type input "2"
type input "20"
type input "20.000"
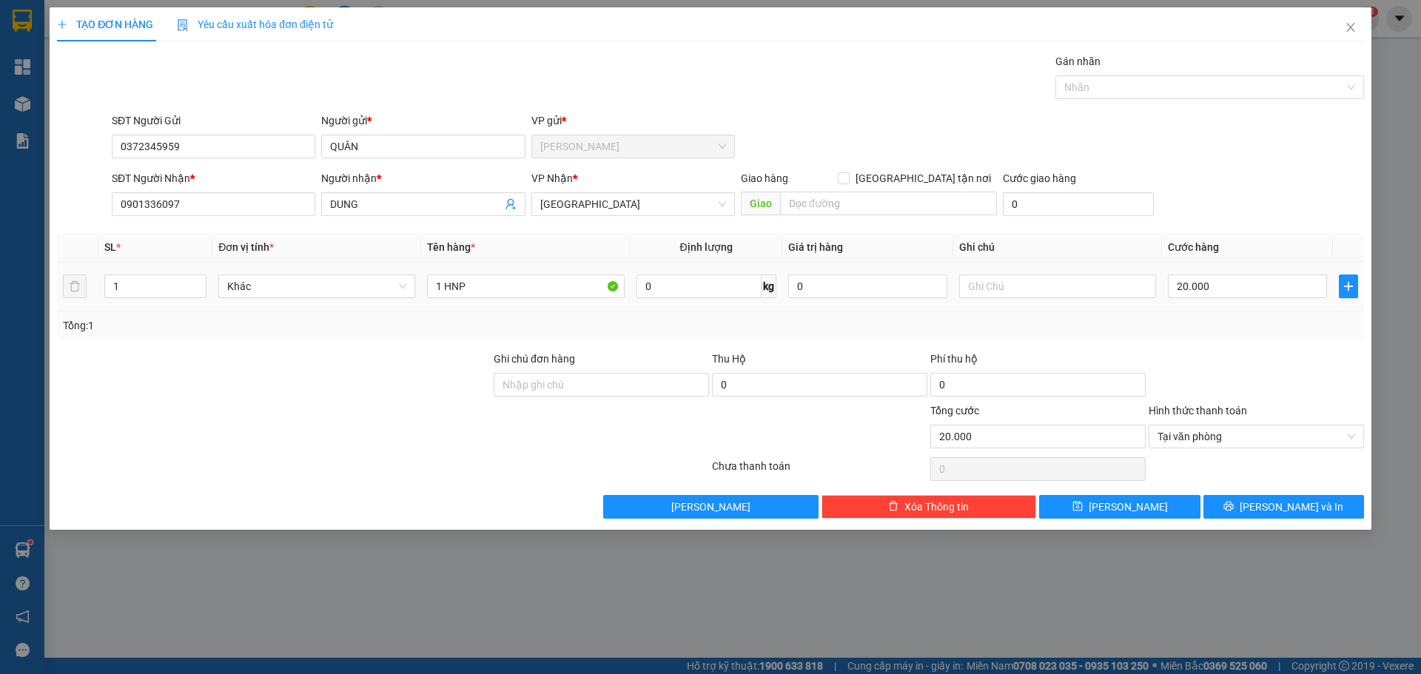
click at [1232, 160] on div "SĐT Người Gửi 0372345959 Người gửi * QUÂN VP gửi * [PERSON_NAME]" at bounding box center [738, 139] width 1258 height 52
click at [1335, 504] on button "[PERSON_NAME] và In" at bounding box center [1284, 507] width 161 height 24
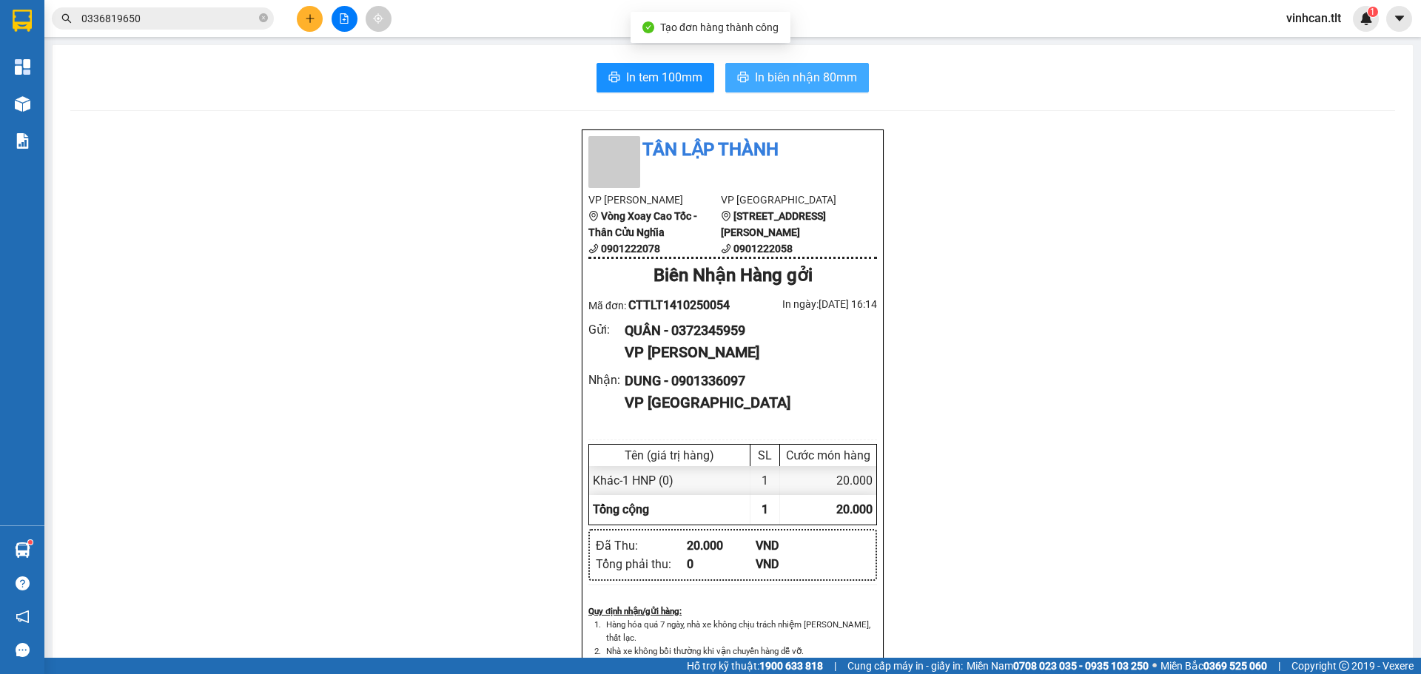
click at [840, 77] on span "In biên nhận 80mm" at bounding box center [806, 77] width 102 height 19
click at [660, 83] on span "In tem 100mm" at bounding box center [664, 77] width 76 height 19
drag, startPoint x: 674, startPoint y: 331, endPoint x: 748, endPoint y: 332, distance: 74.8
click at [761, 326] on div "QUÂN - 0372345959" at bounding box center [745, 331] width 241 height 21
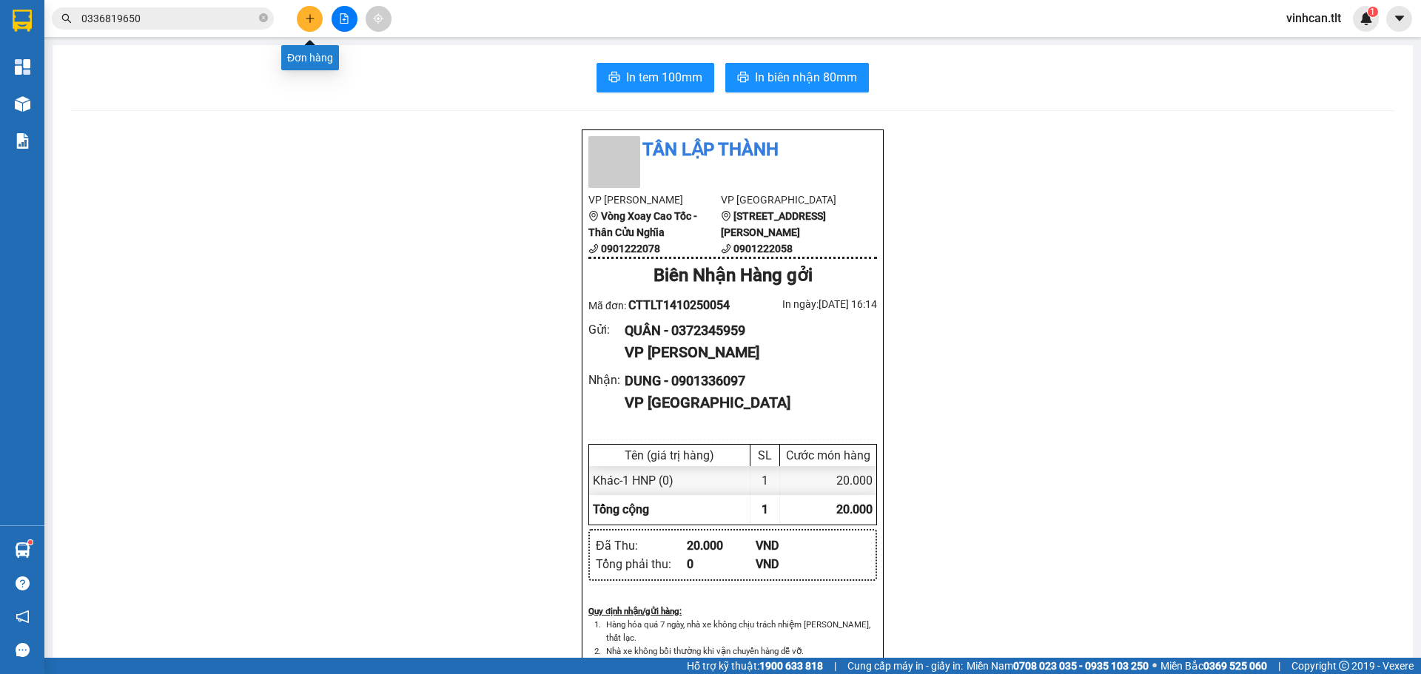
click at [319, 15] on button at bounding box center [310, 19] width 26 height 26
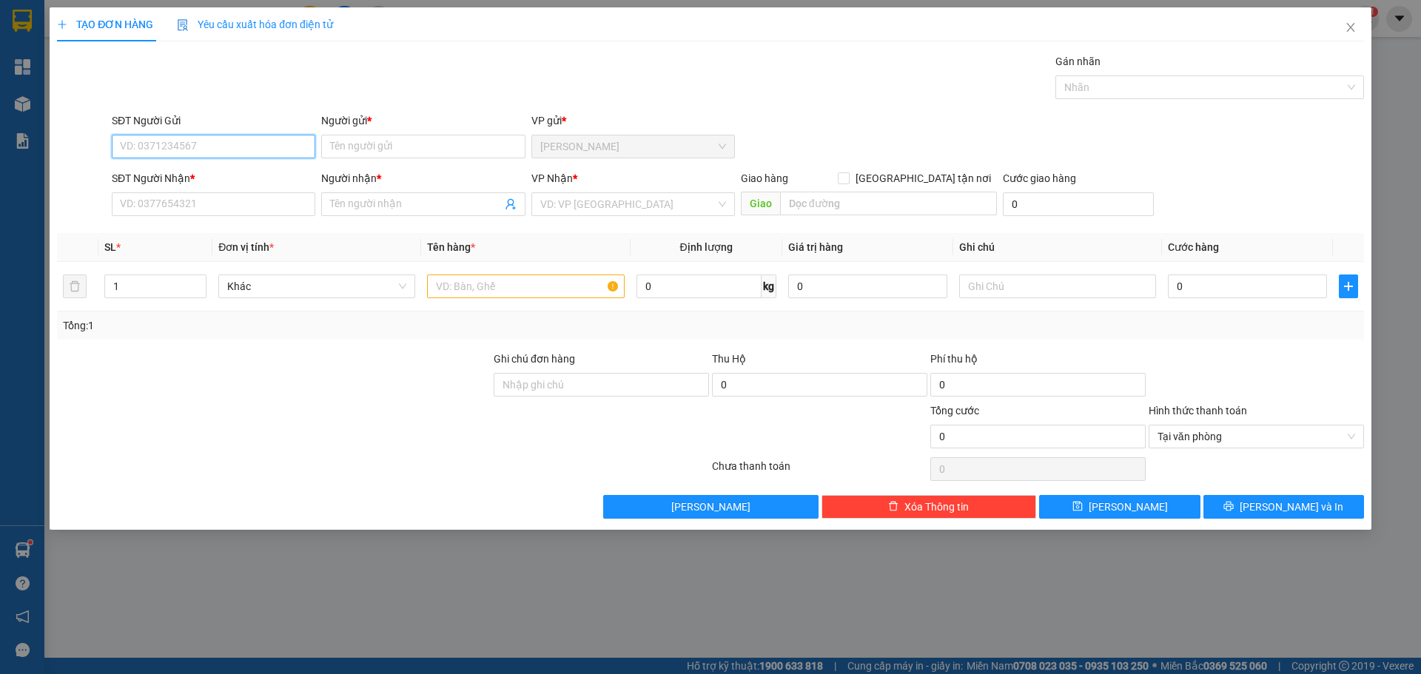
paste input "0372345959"
type input "0372345959"
click at [219, 184] on div "0372345959 - QUÂN" at bounding box center [214, 176] width 186 height 16
type input "QUÂN"
type input "0372345959"
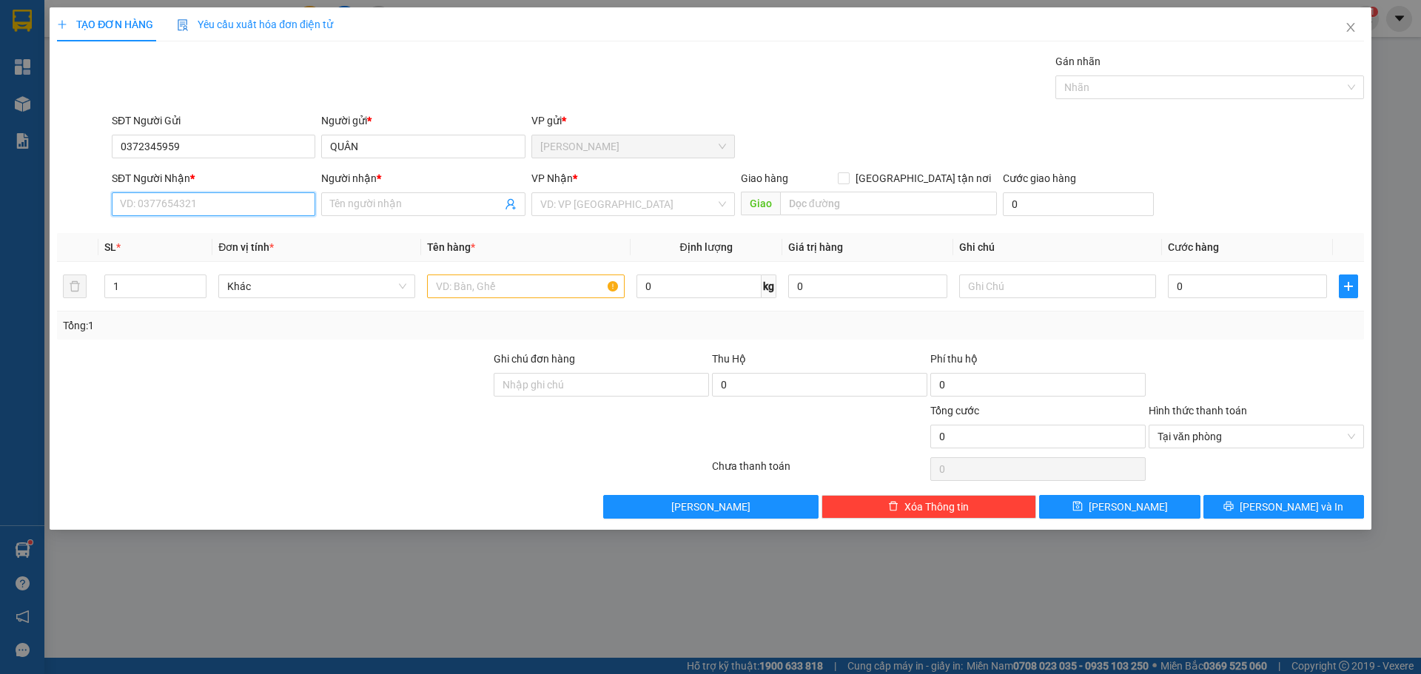
click at [241, 214] on input "SĐT Người Nhận *" at bounding box center [214, 204] width 204 height 24
type input "0904797703"
click at [231, 228] on div "0904797703 - LĨNH" at bounding box center [214, 234] width 186 height 16
type input "LĨNH"
type input "0904797703"
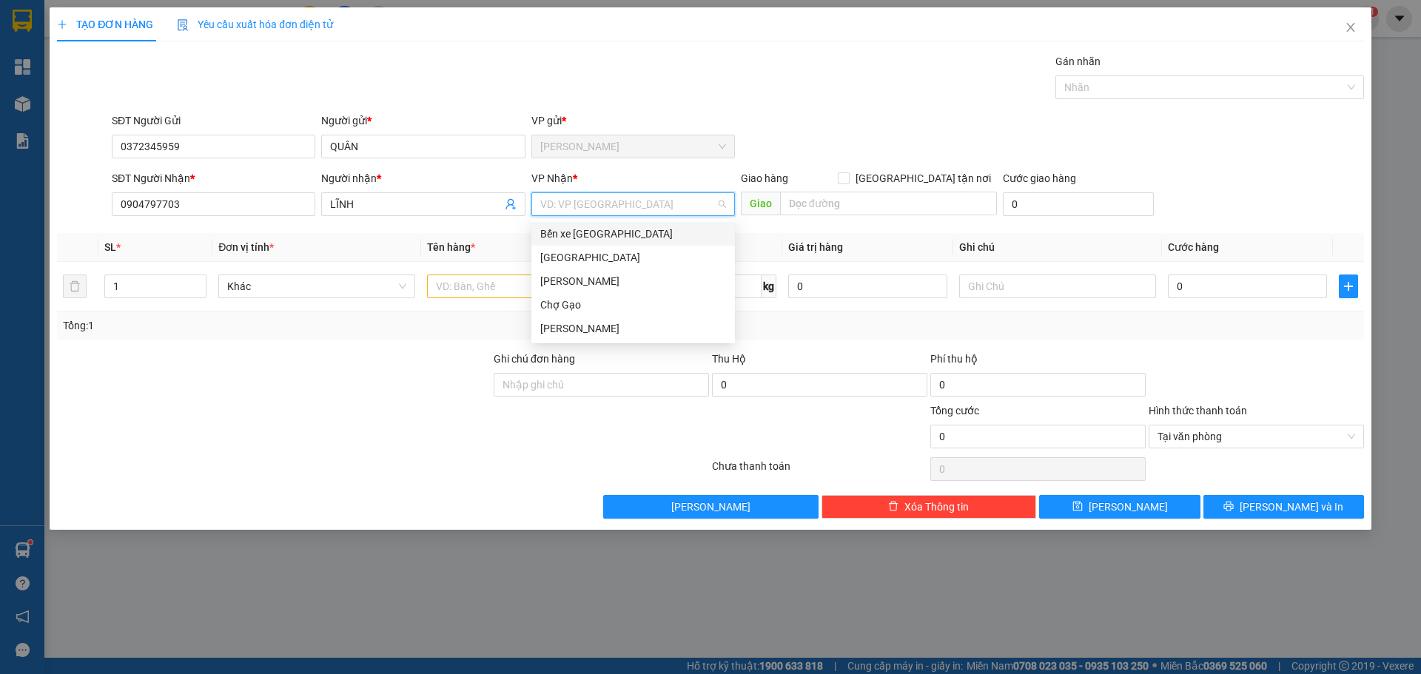
click at [569, 201] on input "search" at bounding box center [627, 204] width 175 height 22
click at [545, 249] on div "[GEOGRAPHIC_DATA]" at bounding box center [633, 257] width 186 height 16
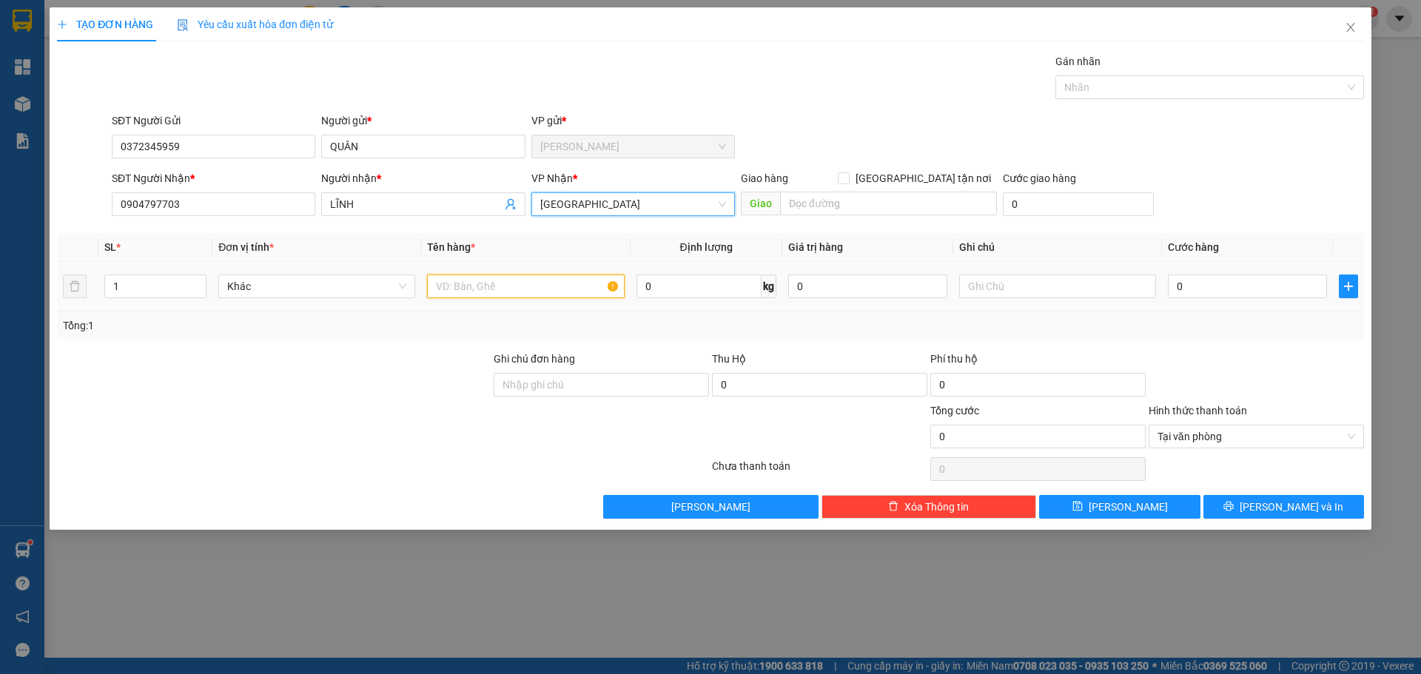
click at [522, 283] on input "text" at bounding box center [525, 287] width 197 height 24
type input "1 HNP"
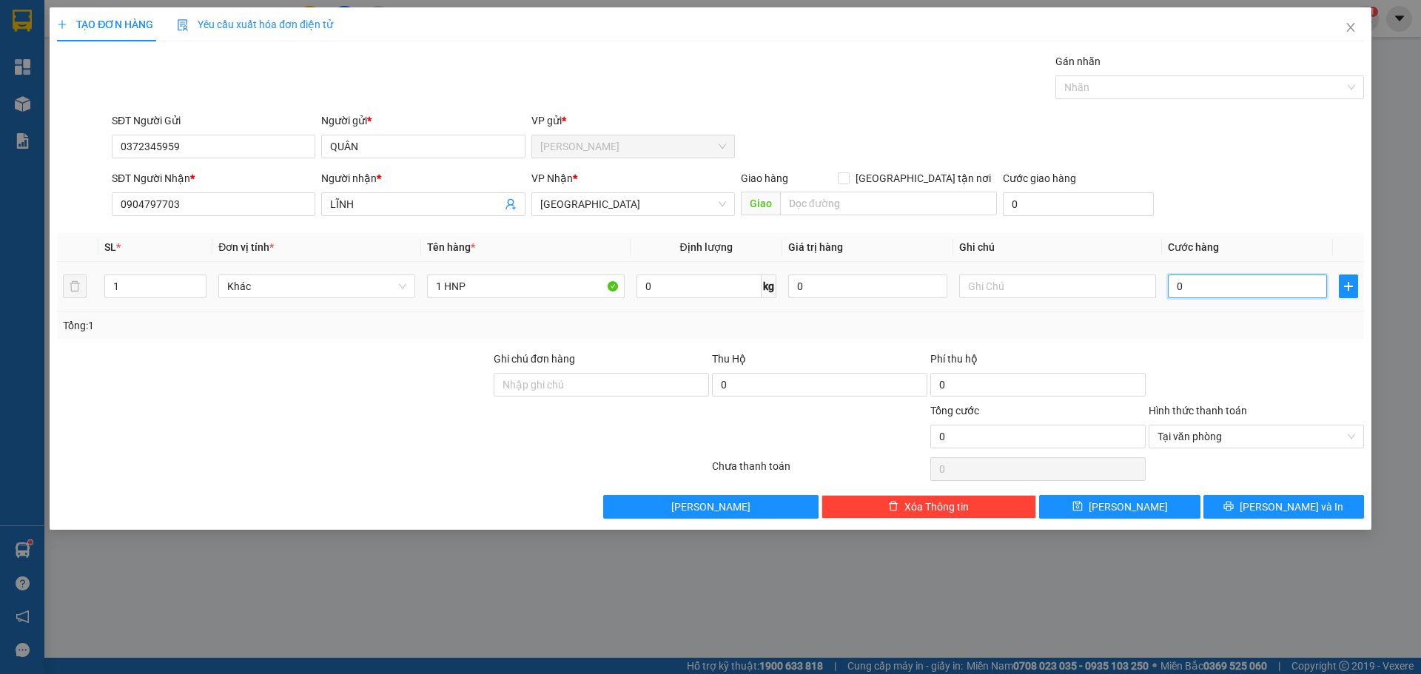
click at [1268, 290] on input "0" at bounding box center [1247, 287] width 159 height 24
type input "2"
type input "20"
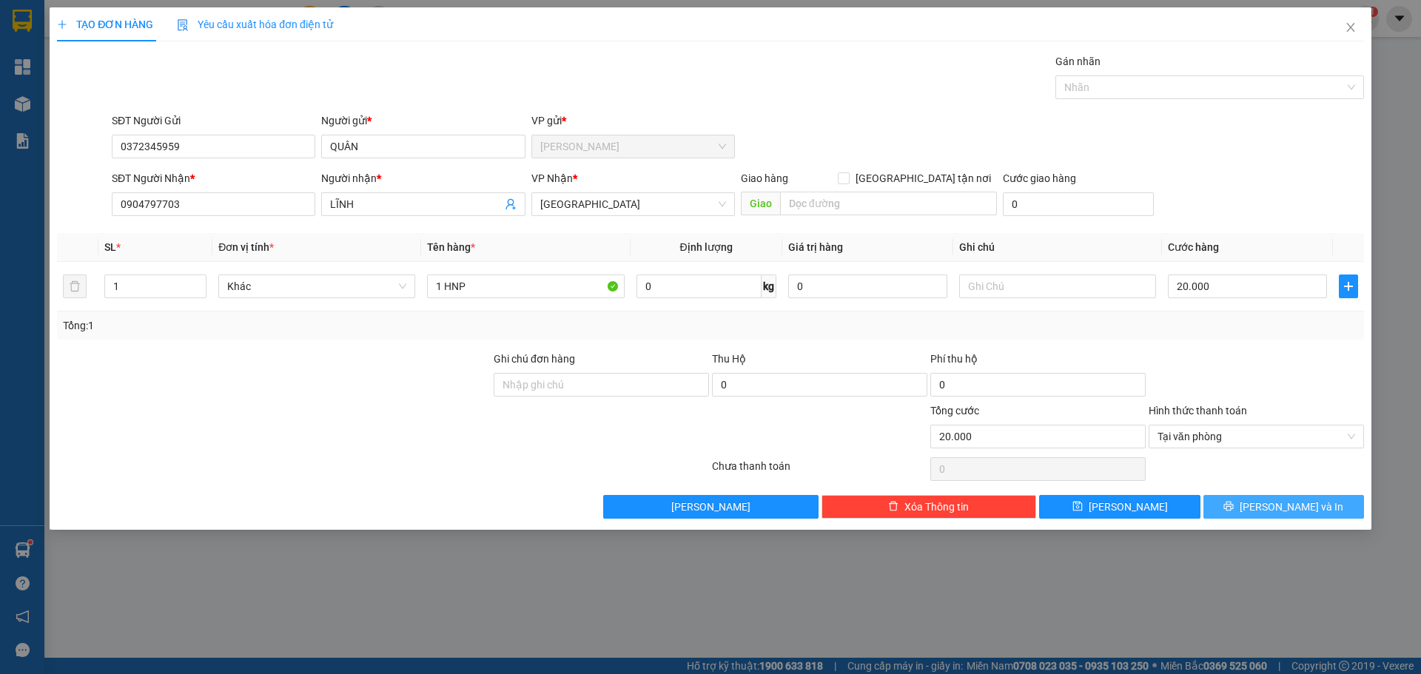
click at [1335, 498] on button "[PERSON_NAME] và In" at bounding box center [1284, 507] width 161 height 24
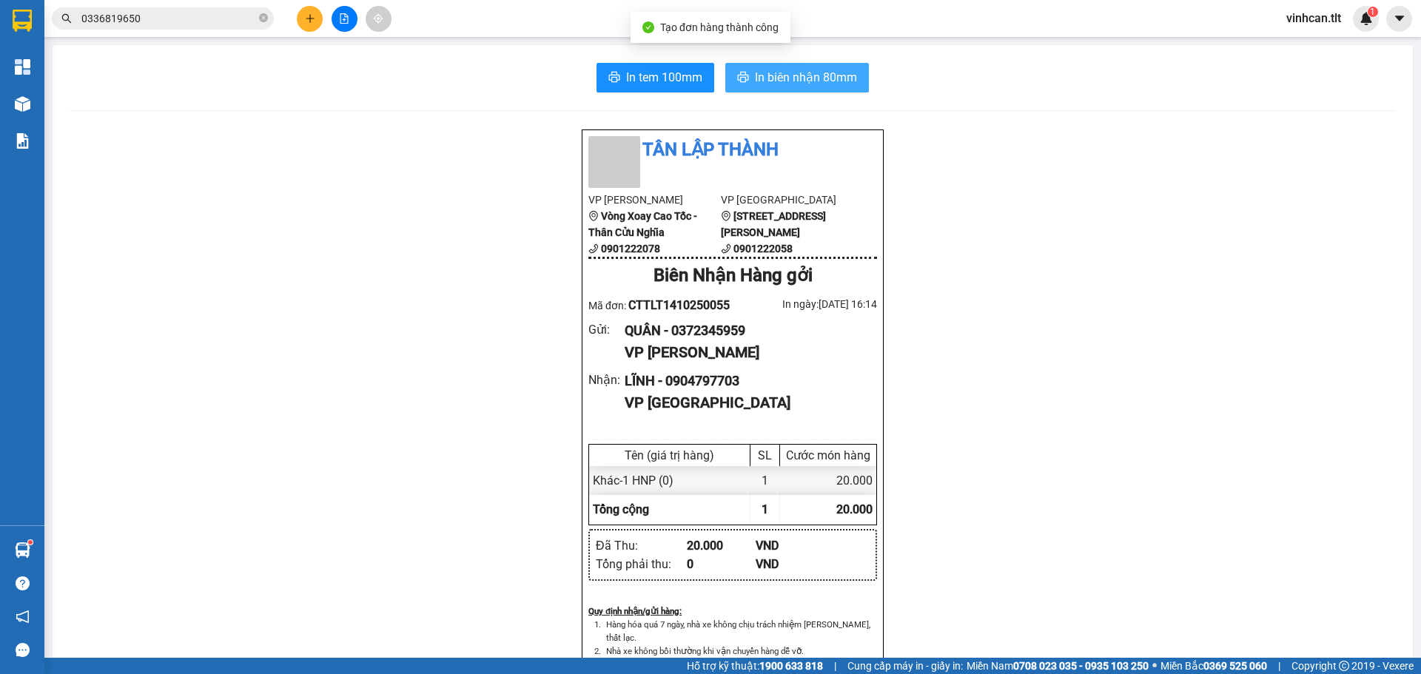
click at [794, 75] on span "In biên nhận 80mm" at bounding box center [806, 77] width 102 height 19
click at [597, 67] on button "In tem 100mm" at bounding box center [656, 78] width 118 height 30
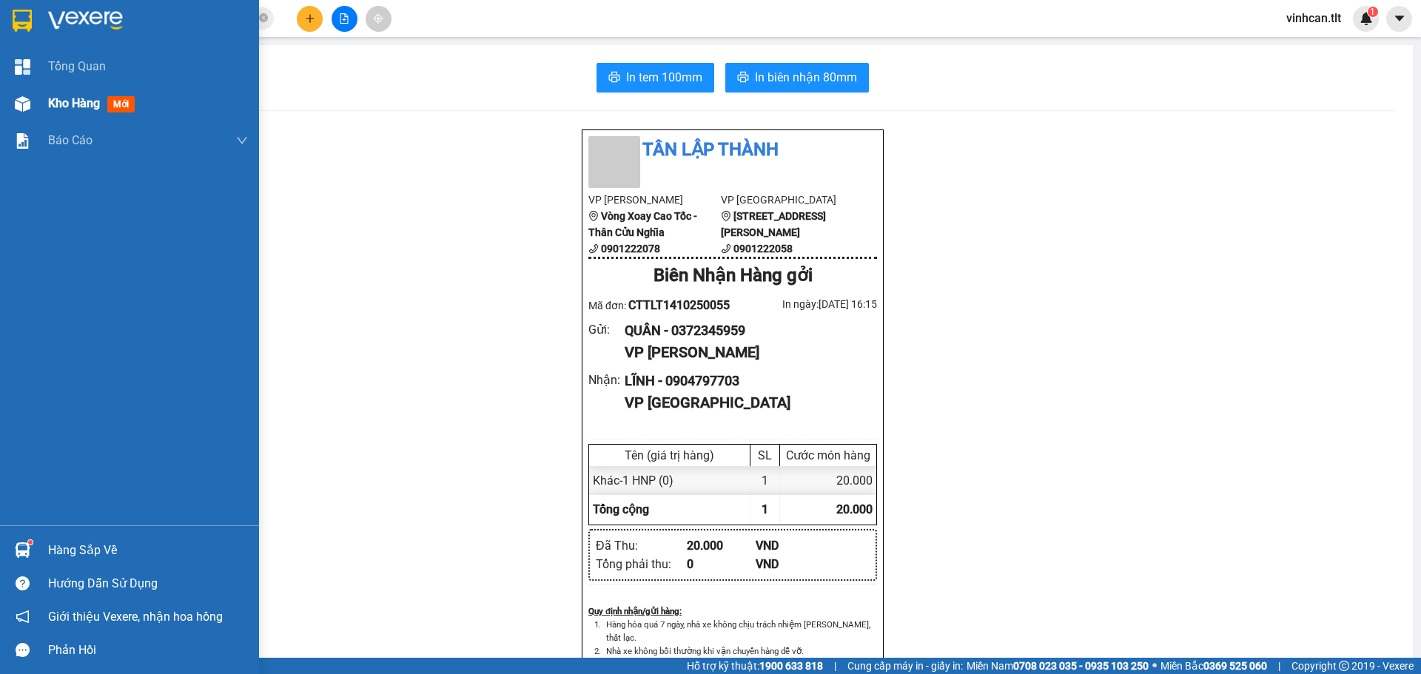
click at [0, 121] on div "Kho hàng mới" at bounding box center [129, 103] width 259 height 37
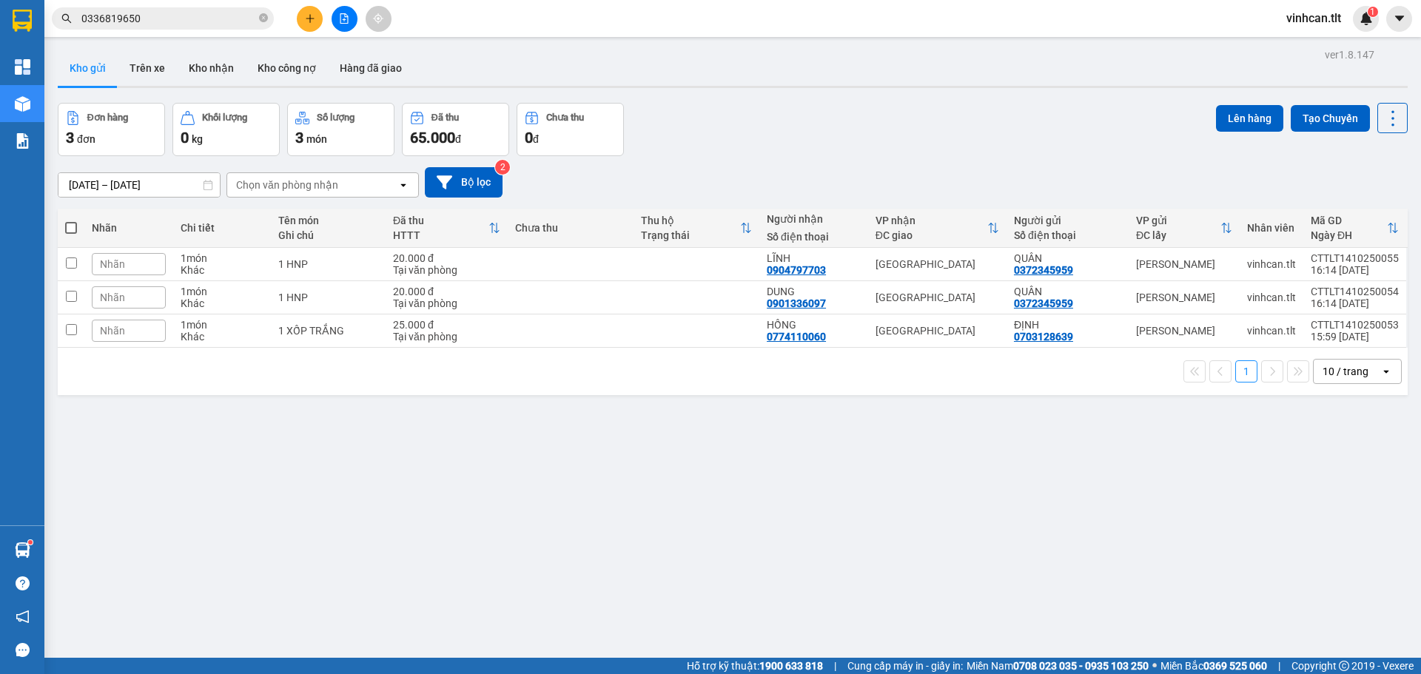
click at [69, 229] on span at bounding box center [71, 228] width 12 height 12
click at [71, 221] on input "checkbox" at bounding box center [71, 221] width 0 height 0
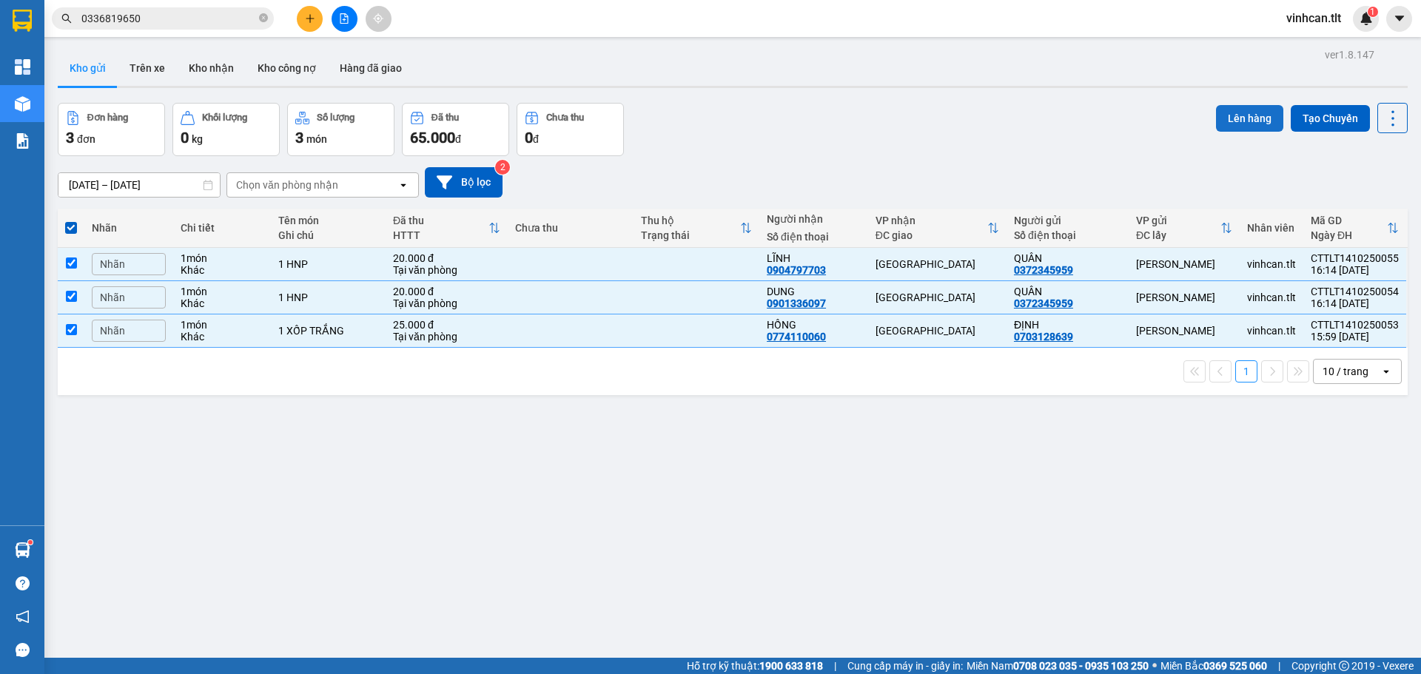
click at [1256, 117] on button "Lên hàng" at bounding box center [1249, 118] width 67 height 27
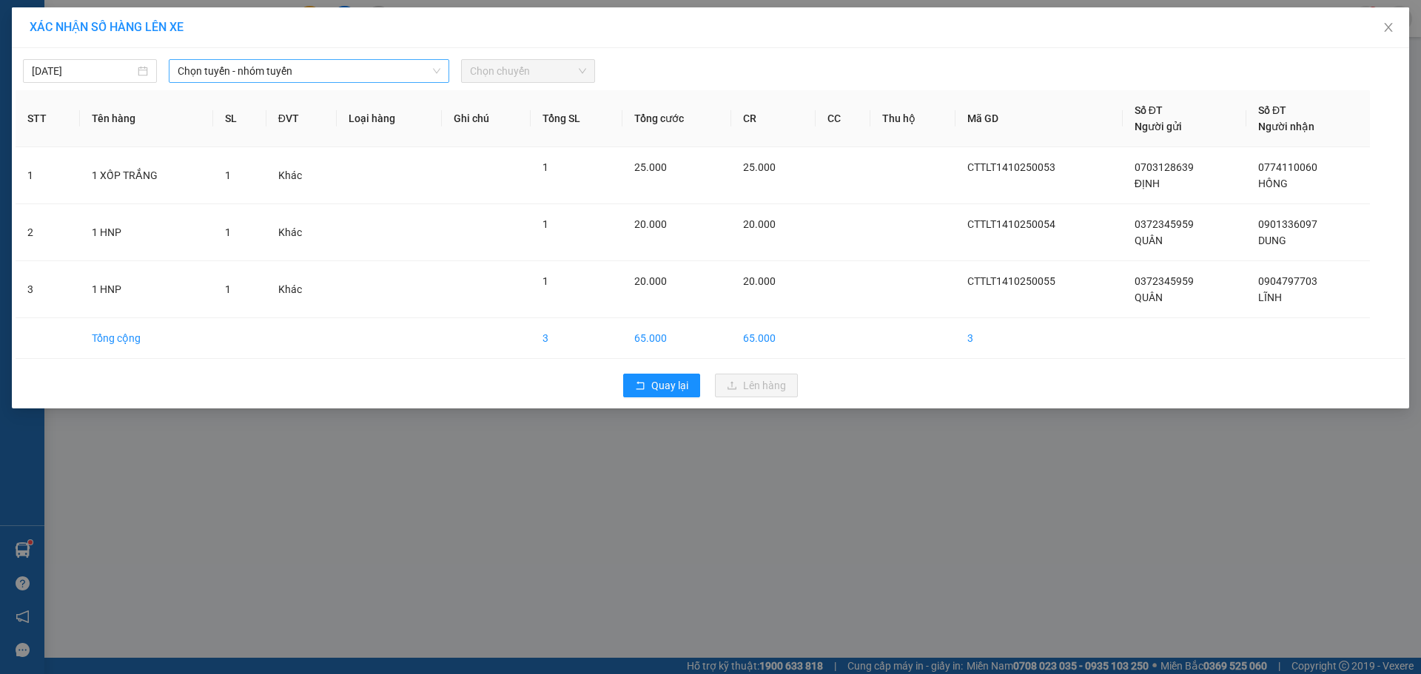
click at [360, 71] on span "Chọn tuyến - nhóm tuyến" at bounding box center [309, 71] width 263 height 22
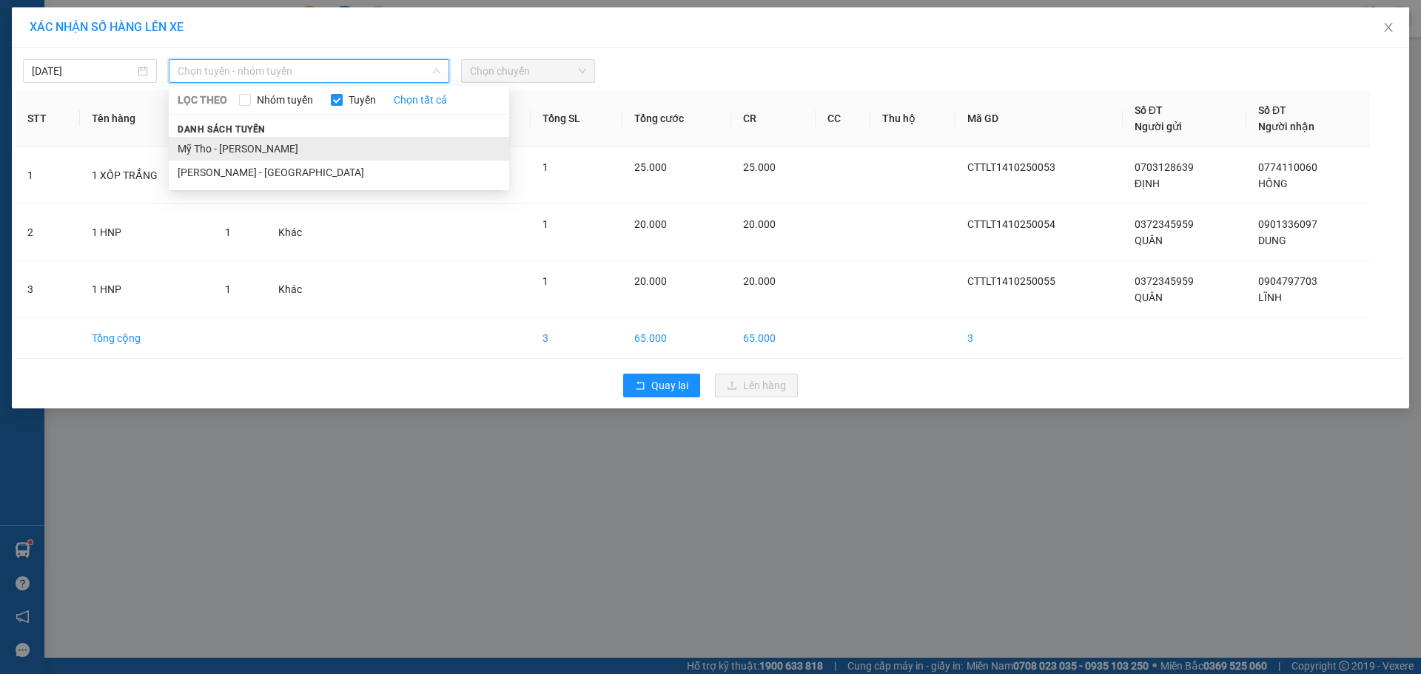
click at [325, 149] on li "Mỹ Tho - [PERSON_NAME]" at bounding box center [339, 149] width 341 height 24
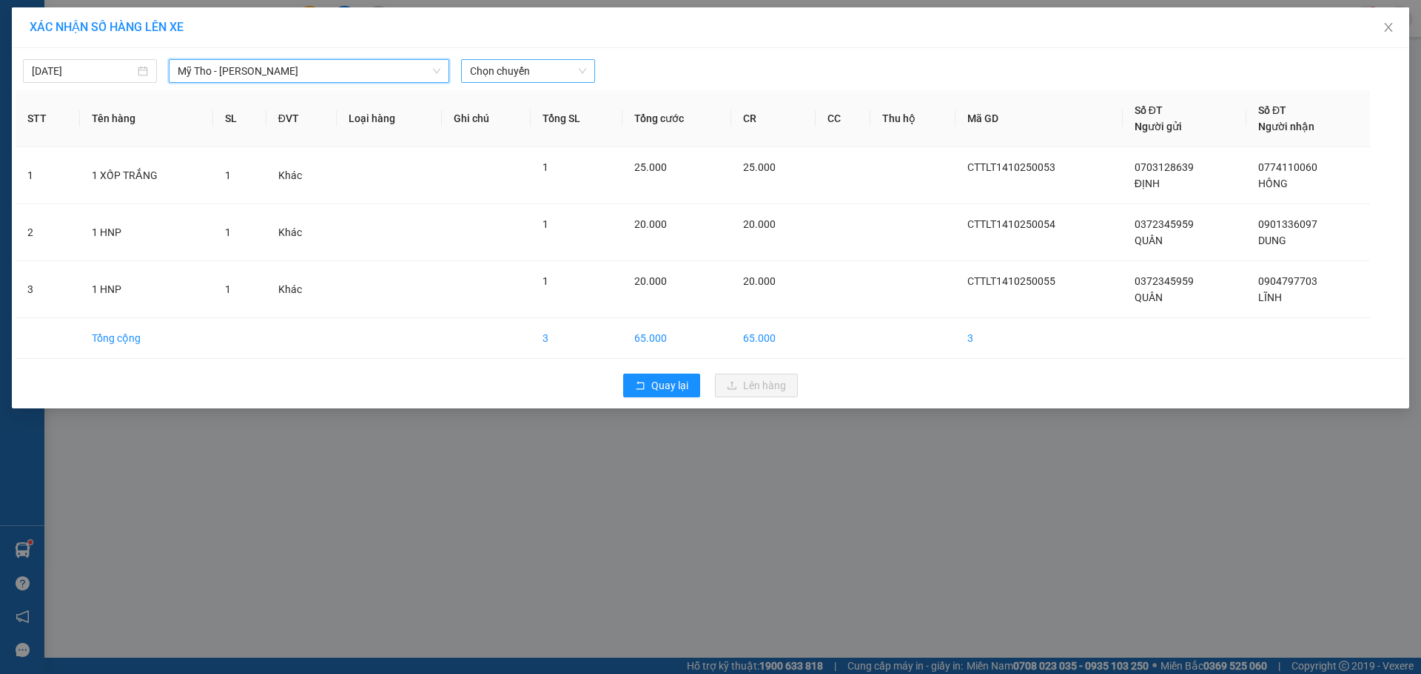
click at [531, 67] on span "Chọn chuyến" at bounding box center [528, 71] width 116 height 22
click at [534, 134] on div "15:00 - 63H-049.84" at bounding box center [527, 125] width 133 height 24
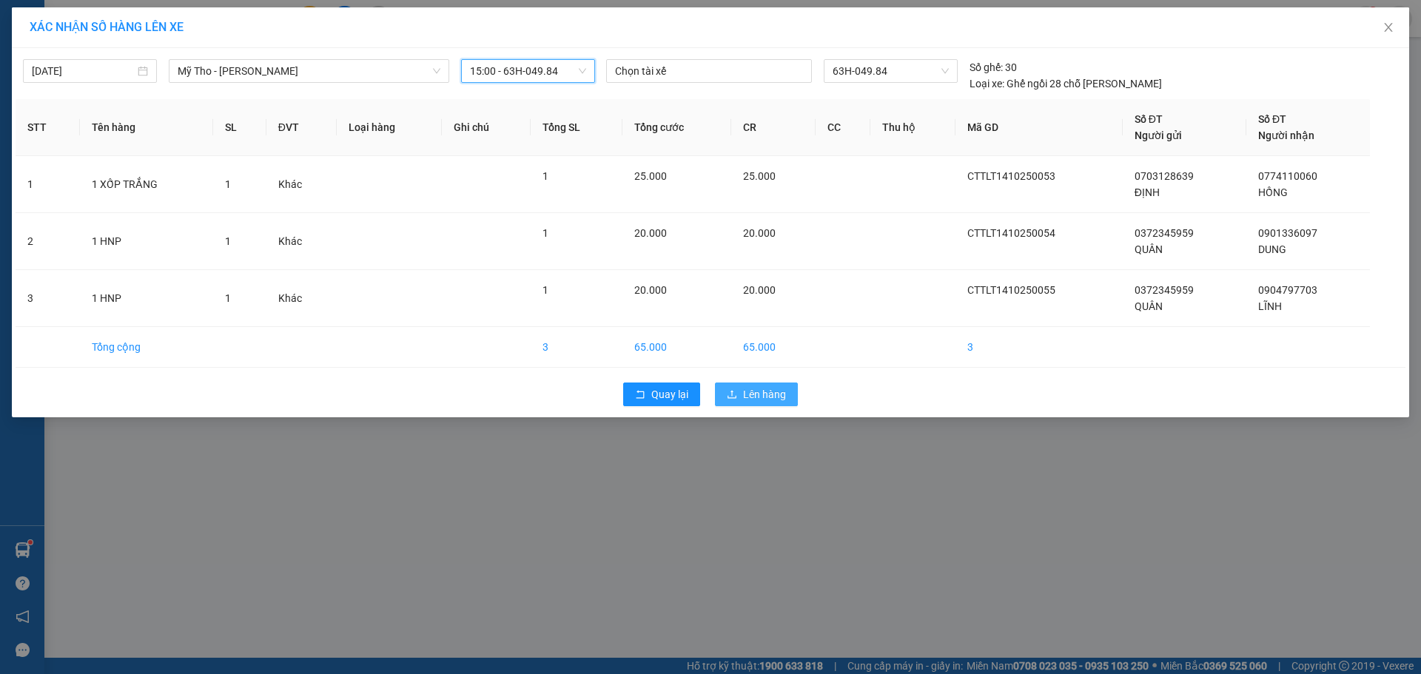
click at [734, 403] on button "Lên hàng" at bounding box center [756, 395] width 83 height 24
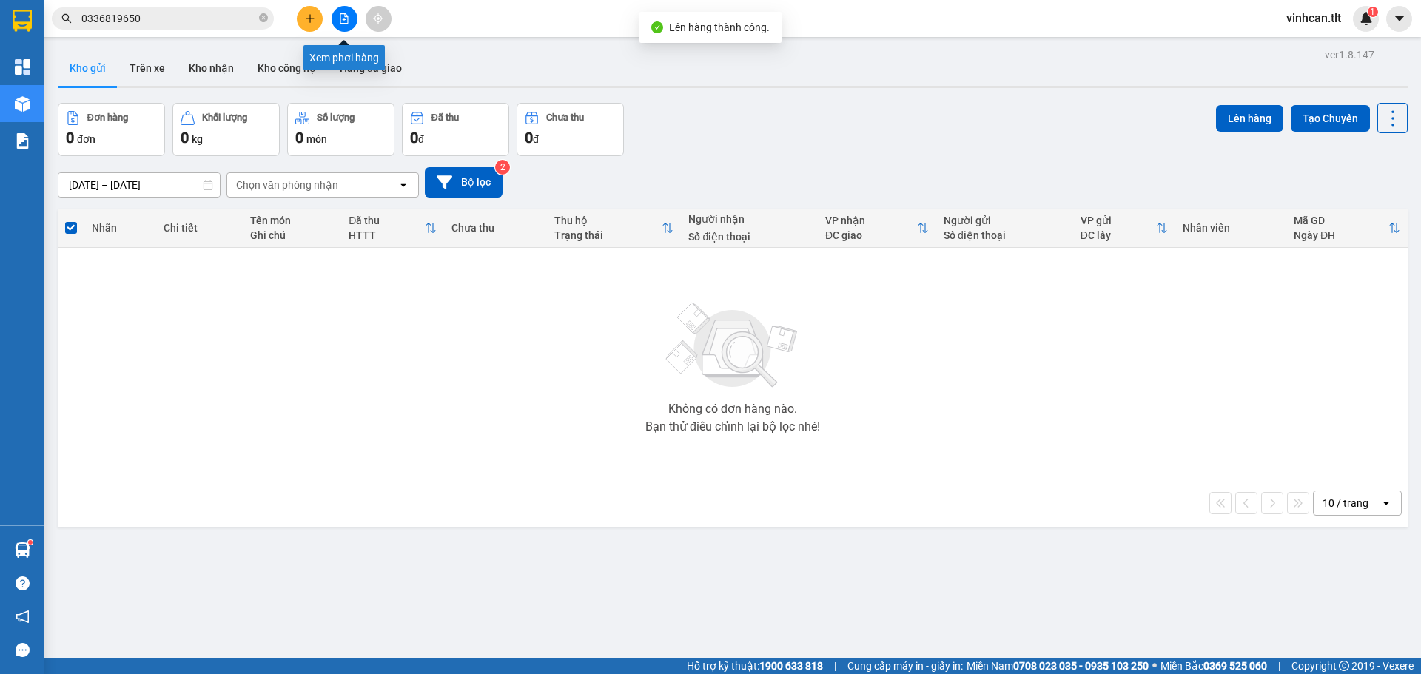
click at [338, 29] on button at bounding box center [345, 19] width 26 height 26
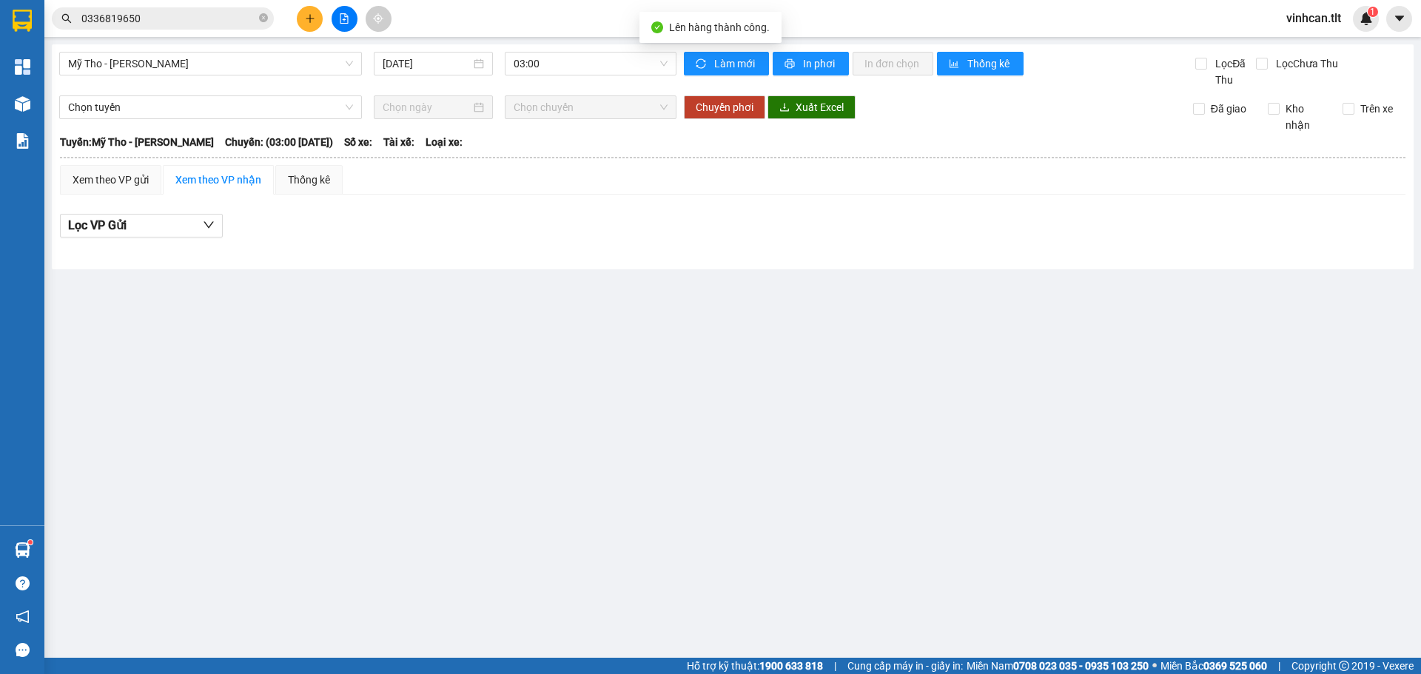
click at [570, 78] on div "Mỹ Tho - [PERSON_NAME] [DATE] 03:00" at bounding box center [367, 70] width 617 height 36
click at [574, 71] on span "03:00" at bounding box center [591, 64] width 154 height 22
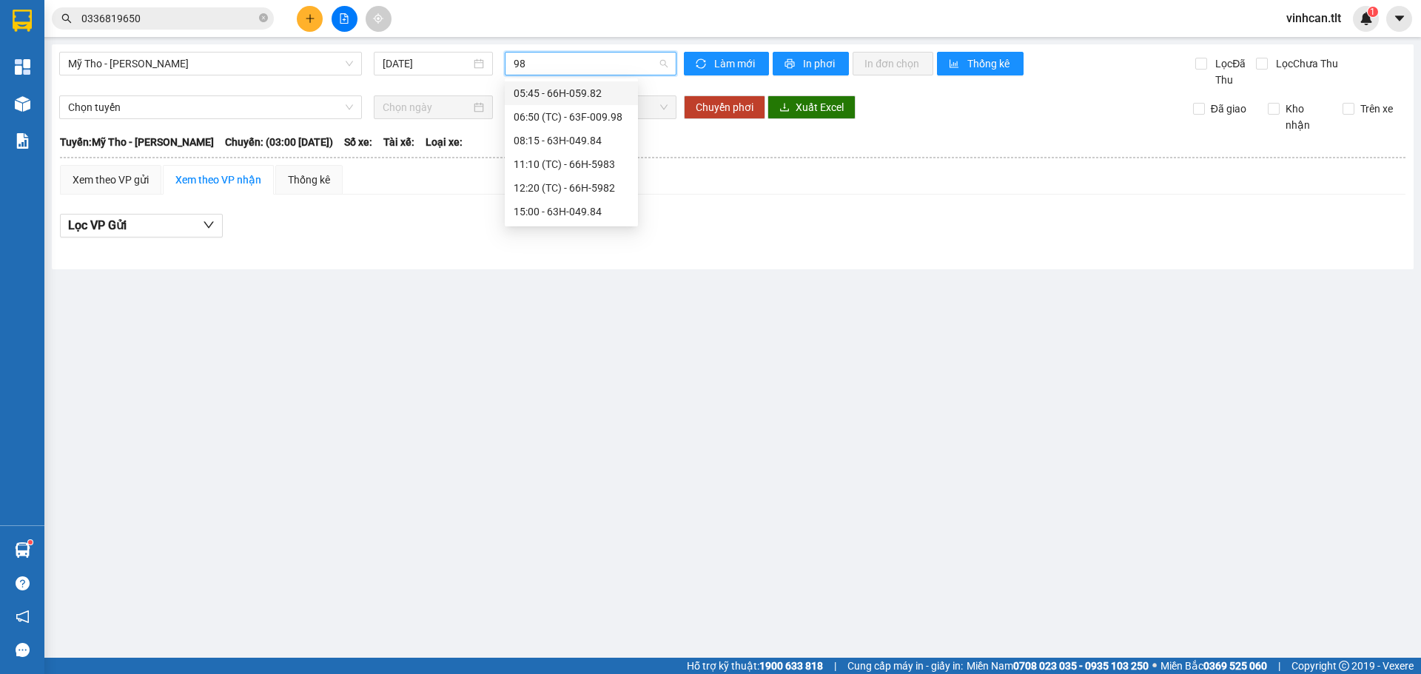
type input "984"
click at [567, 115] on div "15:00 - 63H-049.84" at bounding box center [571, 117] width 115 height 16
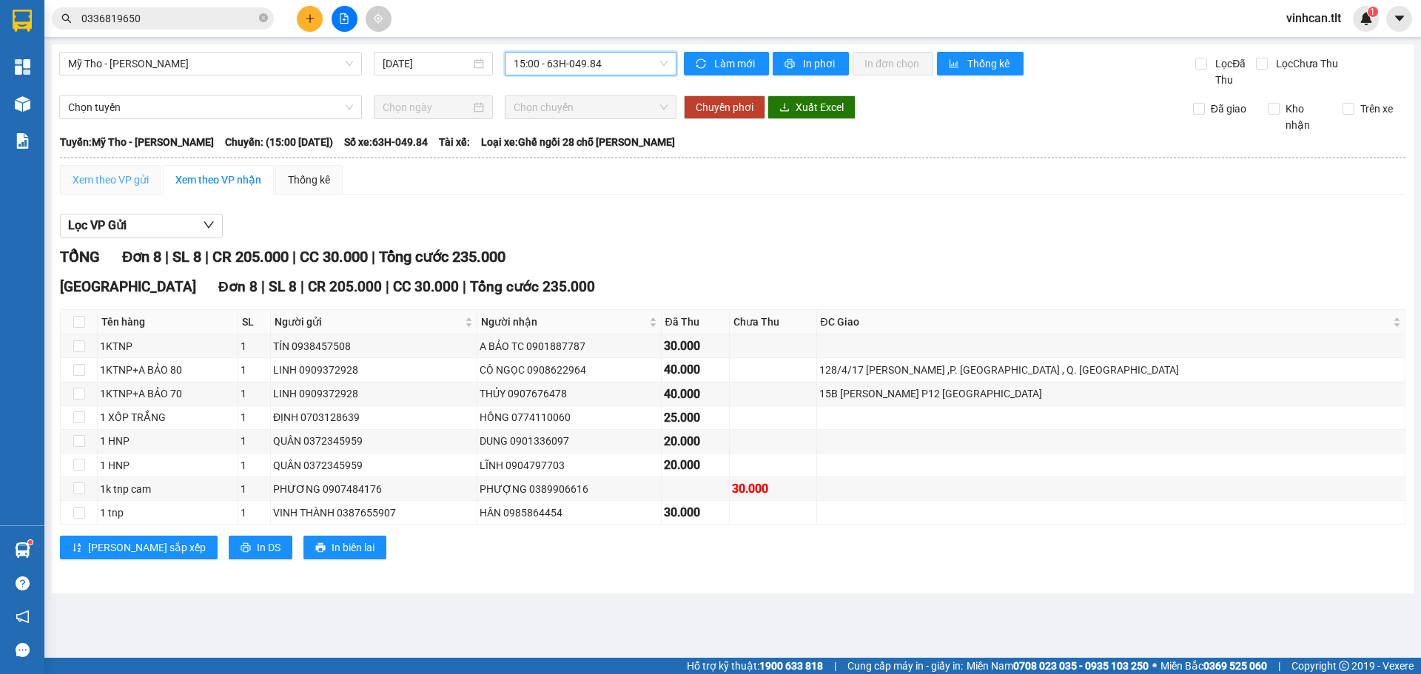
click at [135, 190] on div "Xem theo VP gửi" at bounding box center [110, 180] width 101 height 30
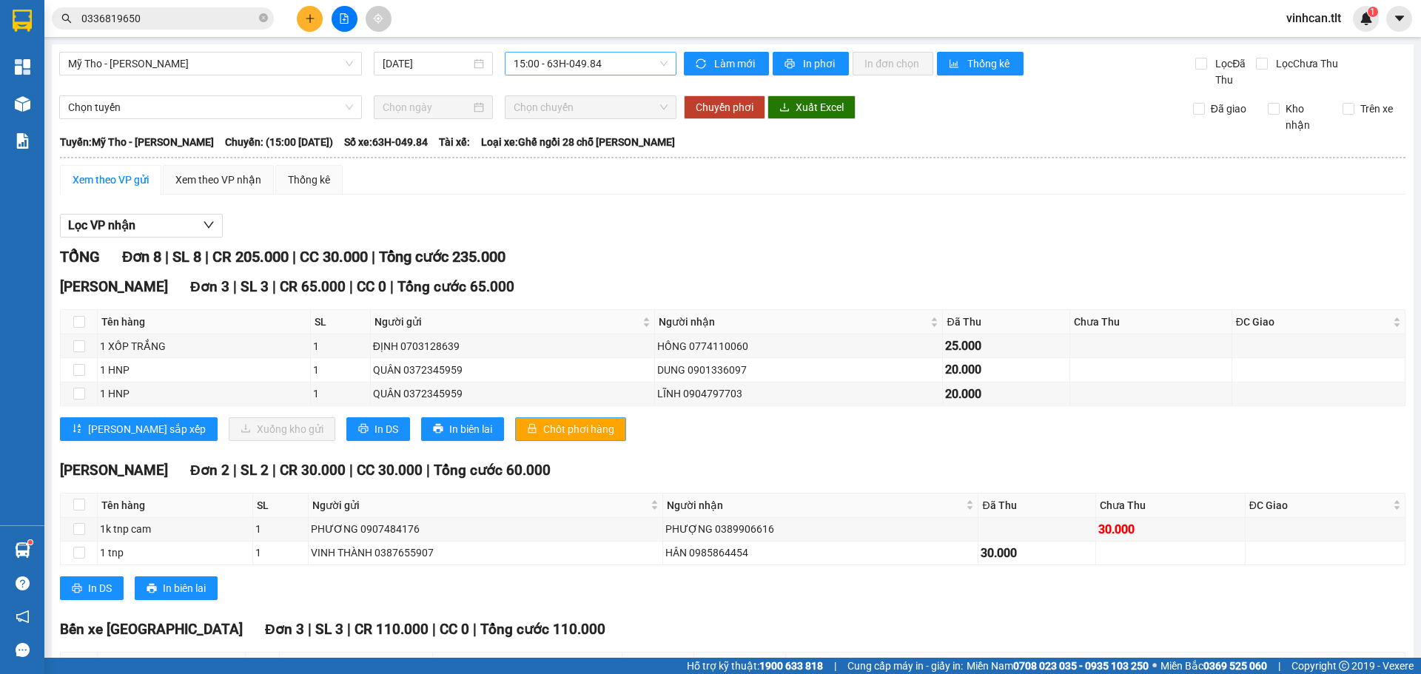
click at [543, 421] on span "Chốt phơi hàng" at bounding box center [578, 429] width 71 height 16
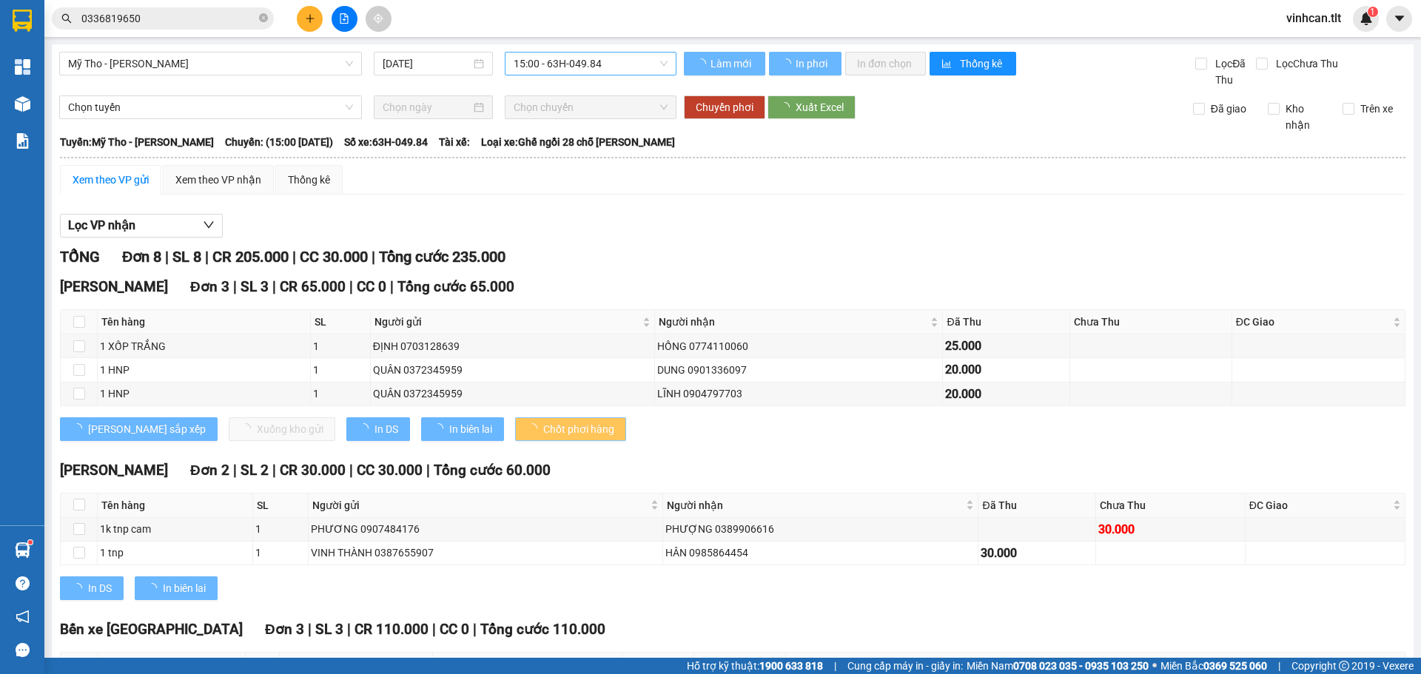
click at [543, 421] on span "Chốt phơi hàng" at bounding box center [578, 429] width 71 height 16
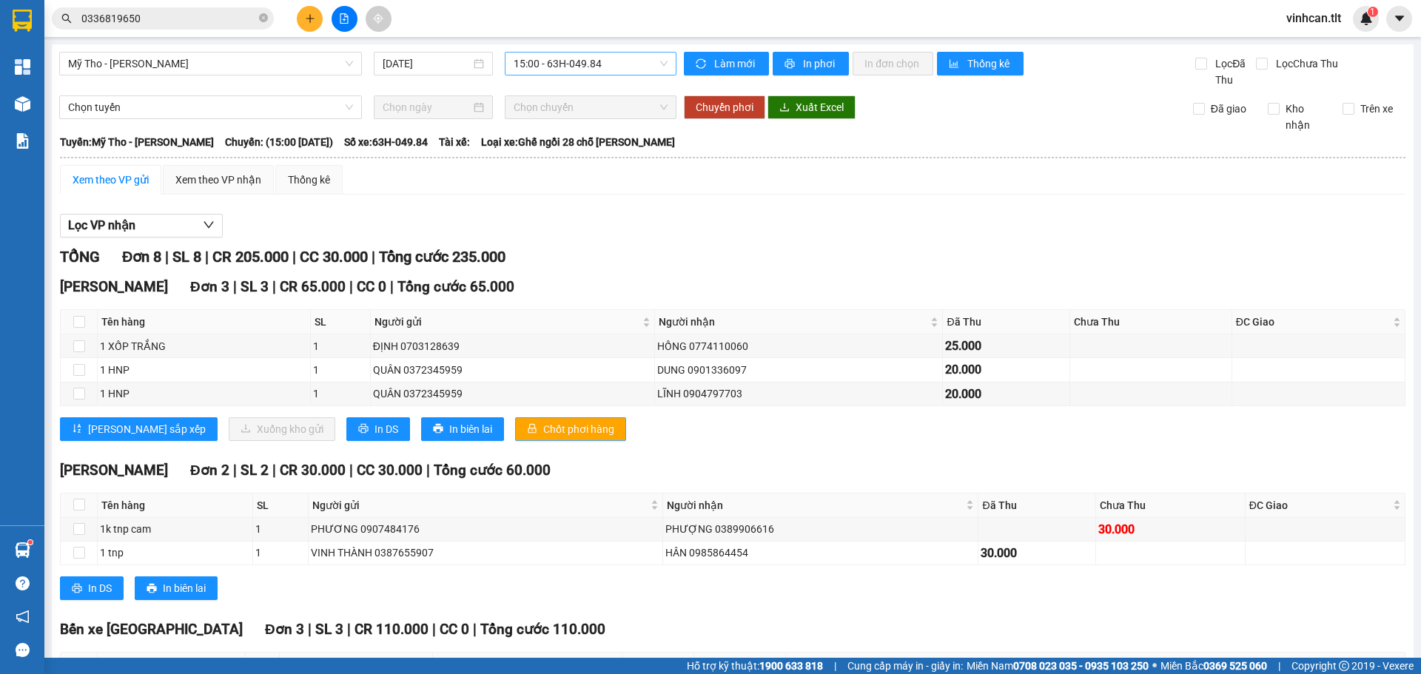
click at [543, 421] on span "Chốt phơi hàng" at bounding box center [578, 429] width 71 height 16
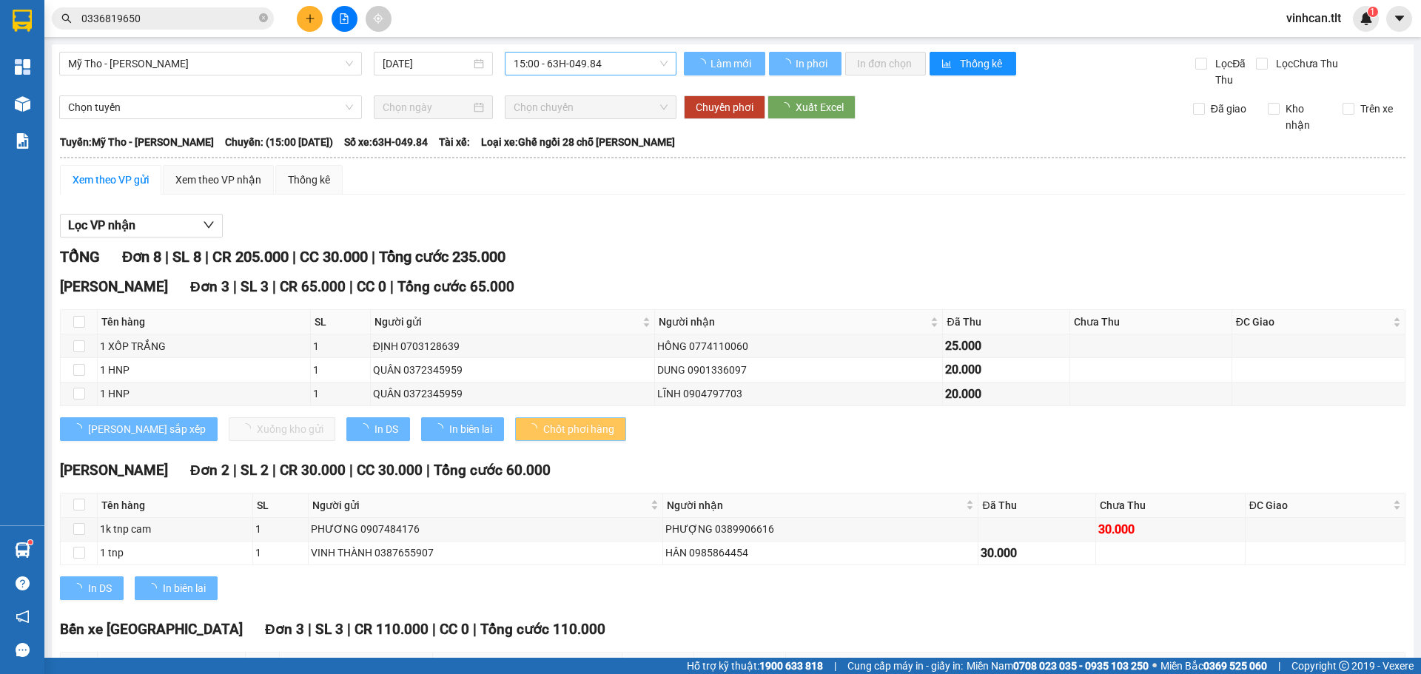
click at [543, 421] on span "Chốt phơi hàng" at bounding box center [578, 429] width 71 height 16
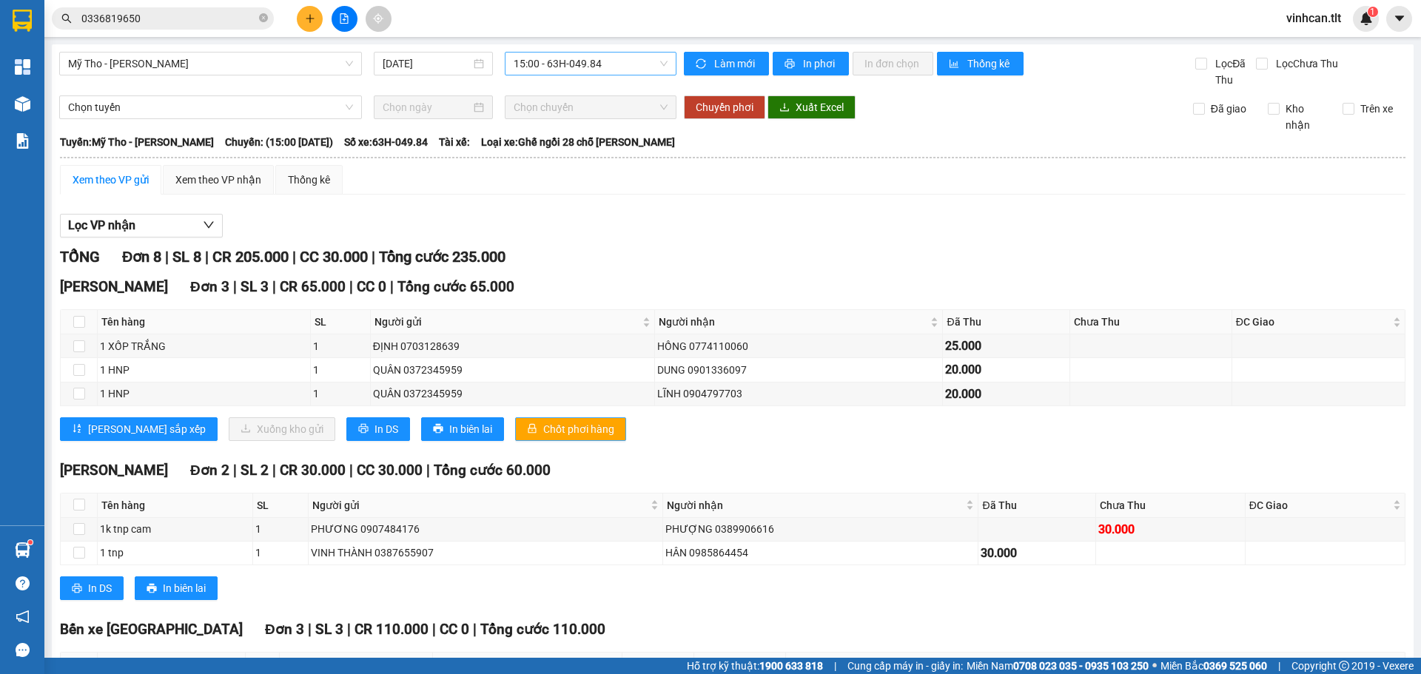
click at [543, 421] on span "Chốt phơi hàng" at bounding box center [578, 429] width 71 height 16
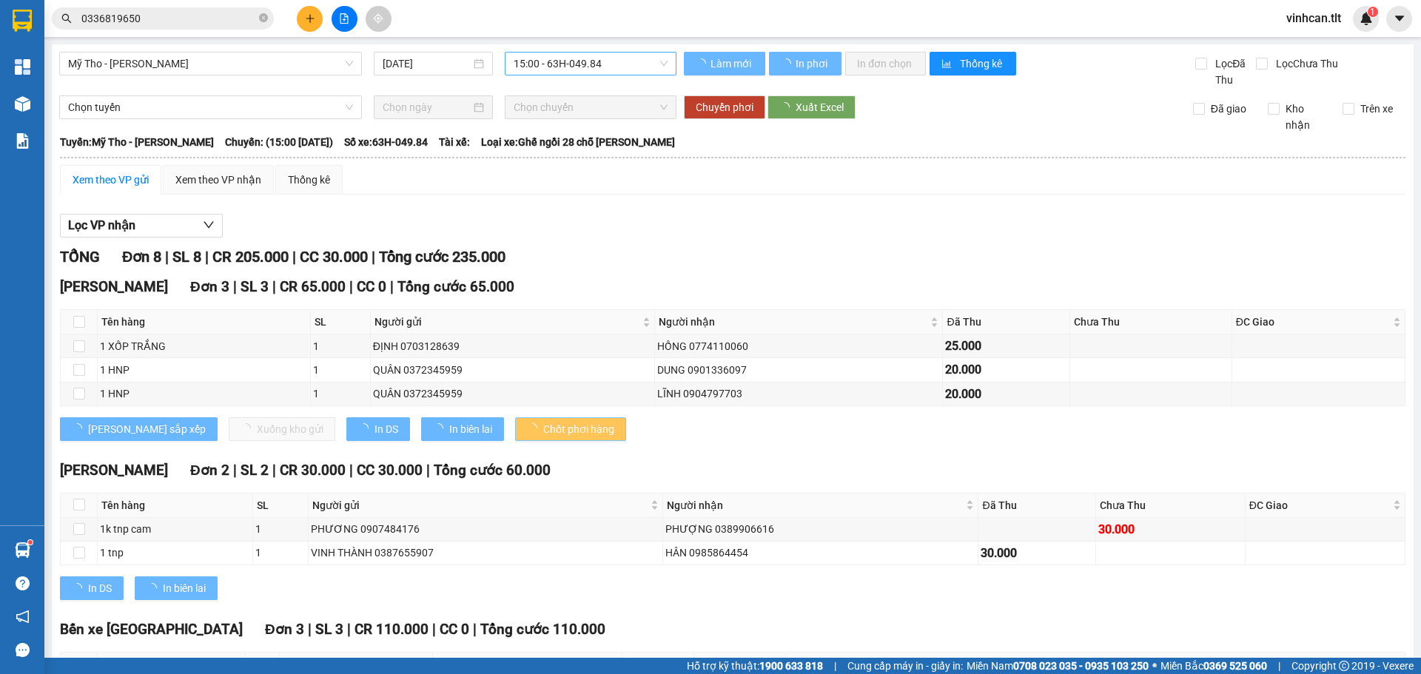
click at [543, 421] on span "Chốt phơi hàng" at bounding box center [578, 429] width 71 height 16
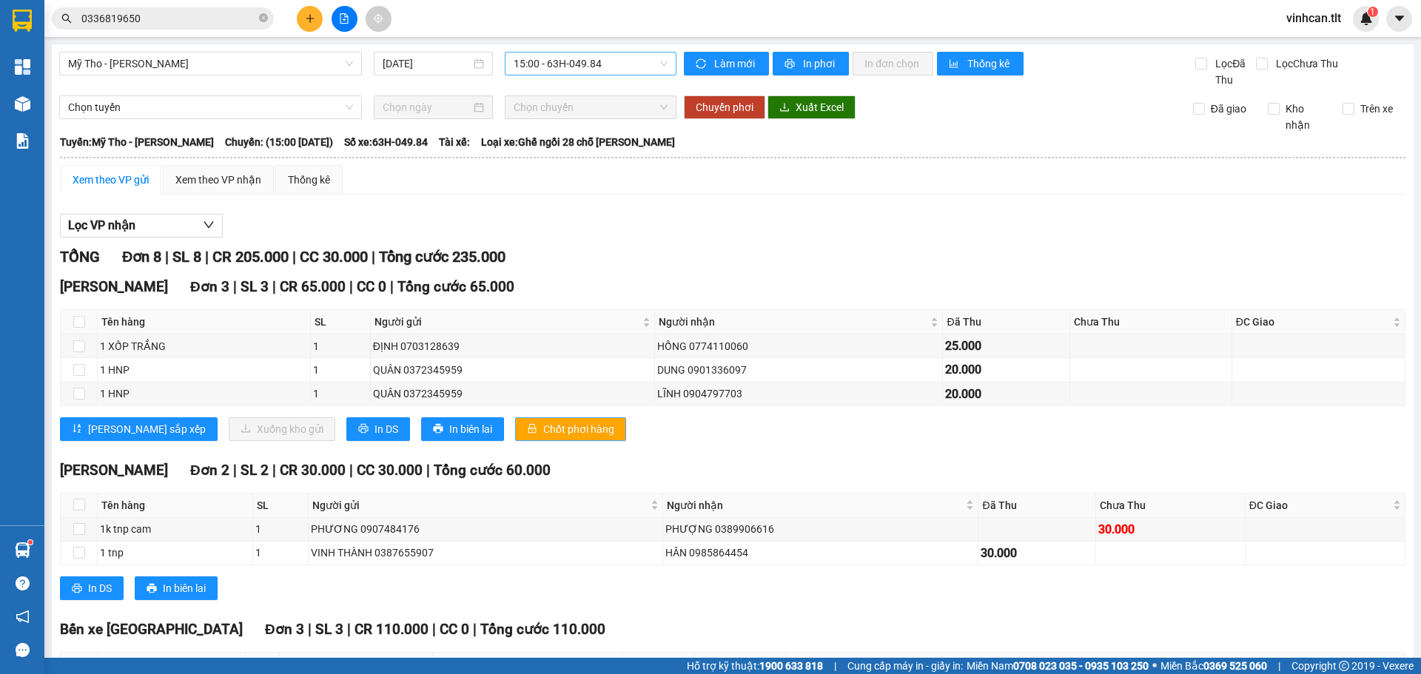
click at [543, 421] on span "Chốt phơi hàng" at bounding box center [578, 429] width 71 height 16
click at [310, 21] on icon "plus" at bounding box center [309, 18] width 1 height 8
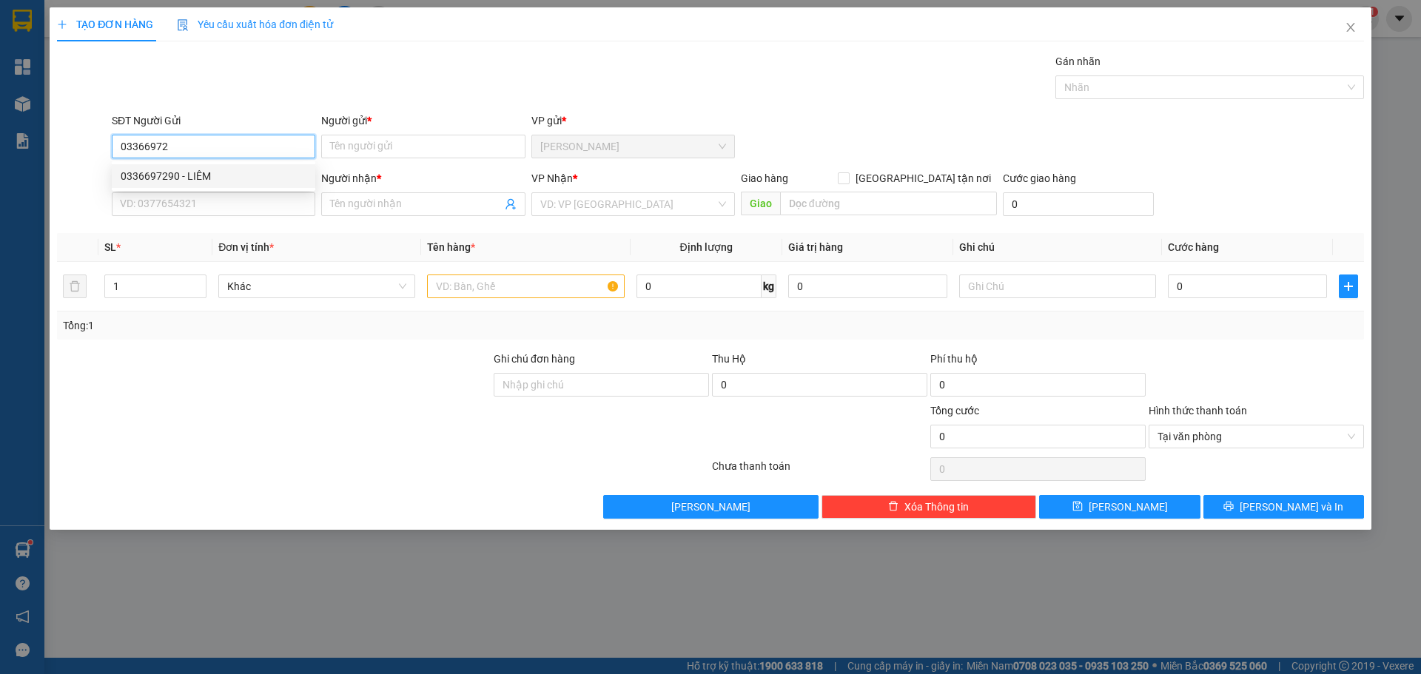
click at [178, 177] on div "0336697290 - LIÊM" at bounding box center [214, 176] width 186 height 16
type input "0336697290"
type input "LIÊM"
type input "0336697290"
click at [194, 215] on input "SĐT Người Nhận *" at bounding box center [214, 204] width 204 height 24
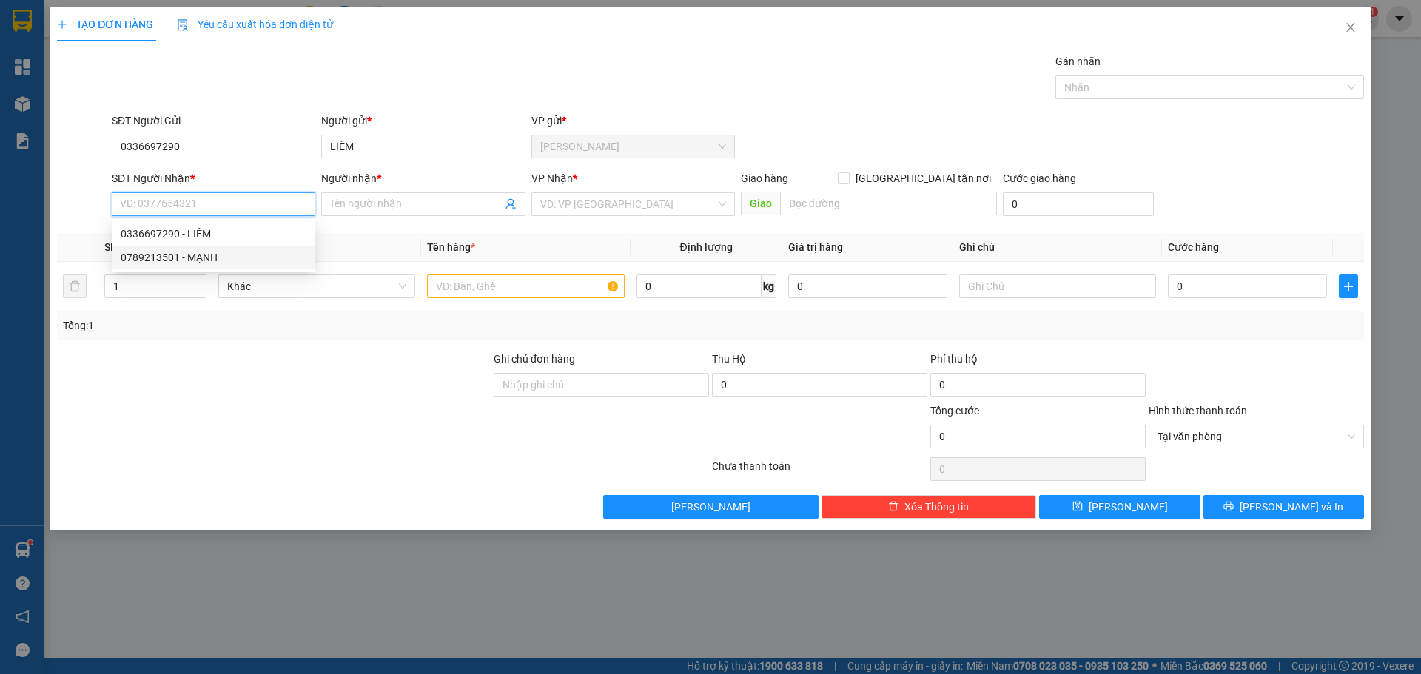
click at [243, 263] on div "0789213501 - MẠNH" at bounding box center [214, 257] width 186 height 16
type input "0789213501"
type input "MẠNH"
drag, startPoint x: 584, startPoint y: 205, endPoint x: 580, endPoint y: 218, distance: 13.1
click at [586, 205] on input "search" at bounding box center [627, 204] width 175 height 22
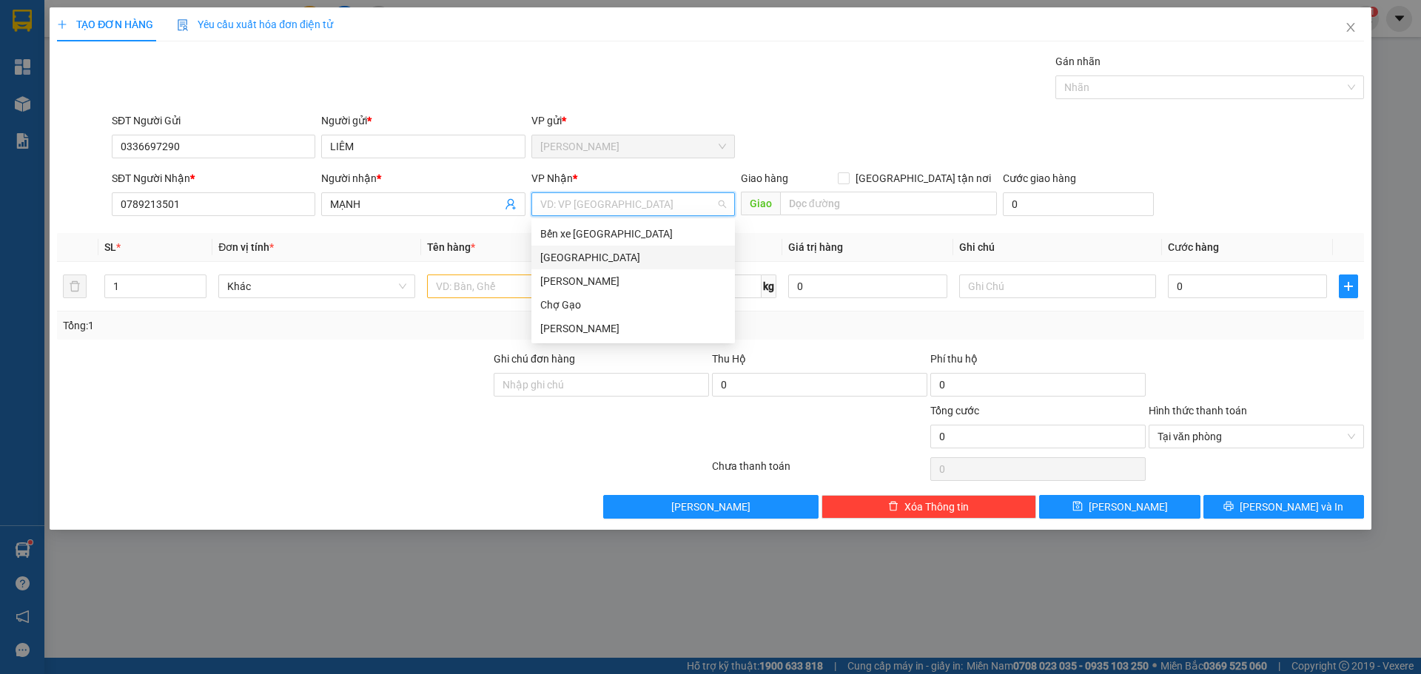
click at [564, 248] on div "[GEOGRAPHIC_DATA]" at bounding box center [633, 258] width 204 height 24
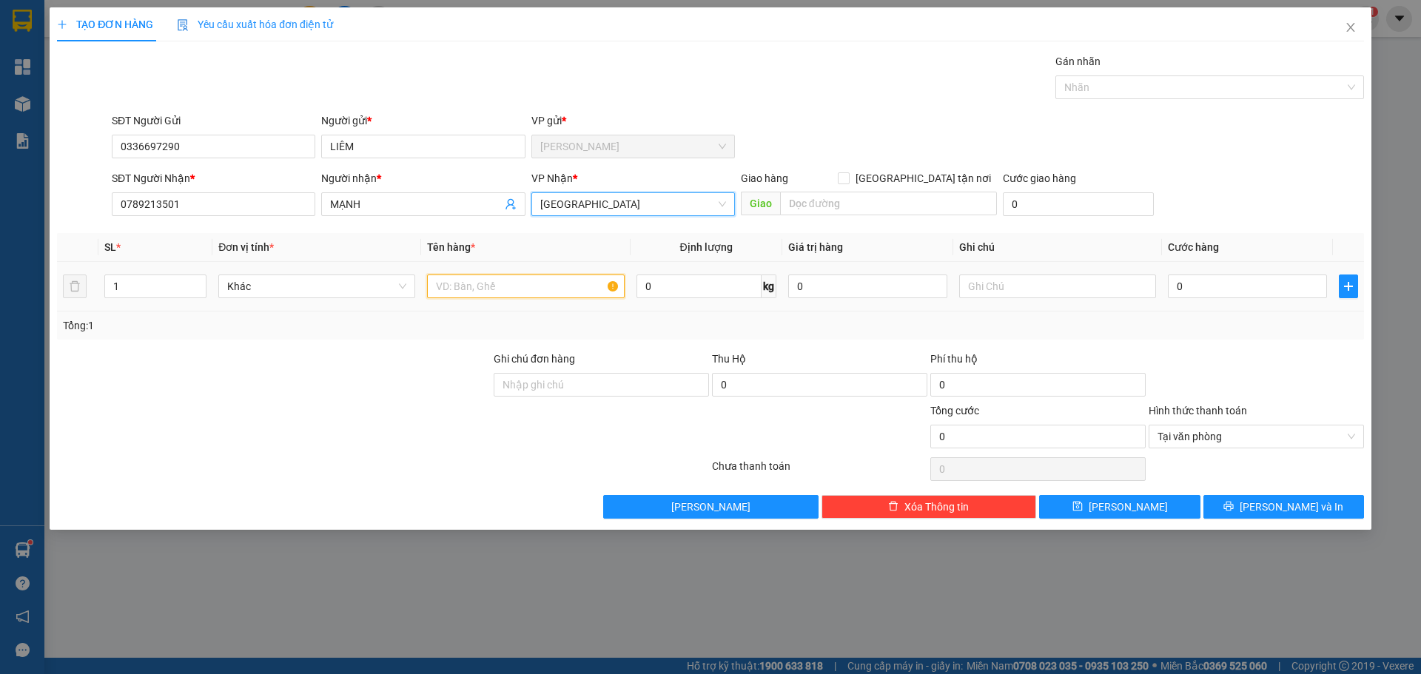
click at [523, 292] on input "text" at bounding box center [525, 287] width 197 height 24
paste input "Á"
type input "1 BAO CÁ"
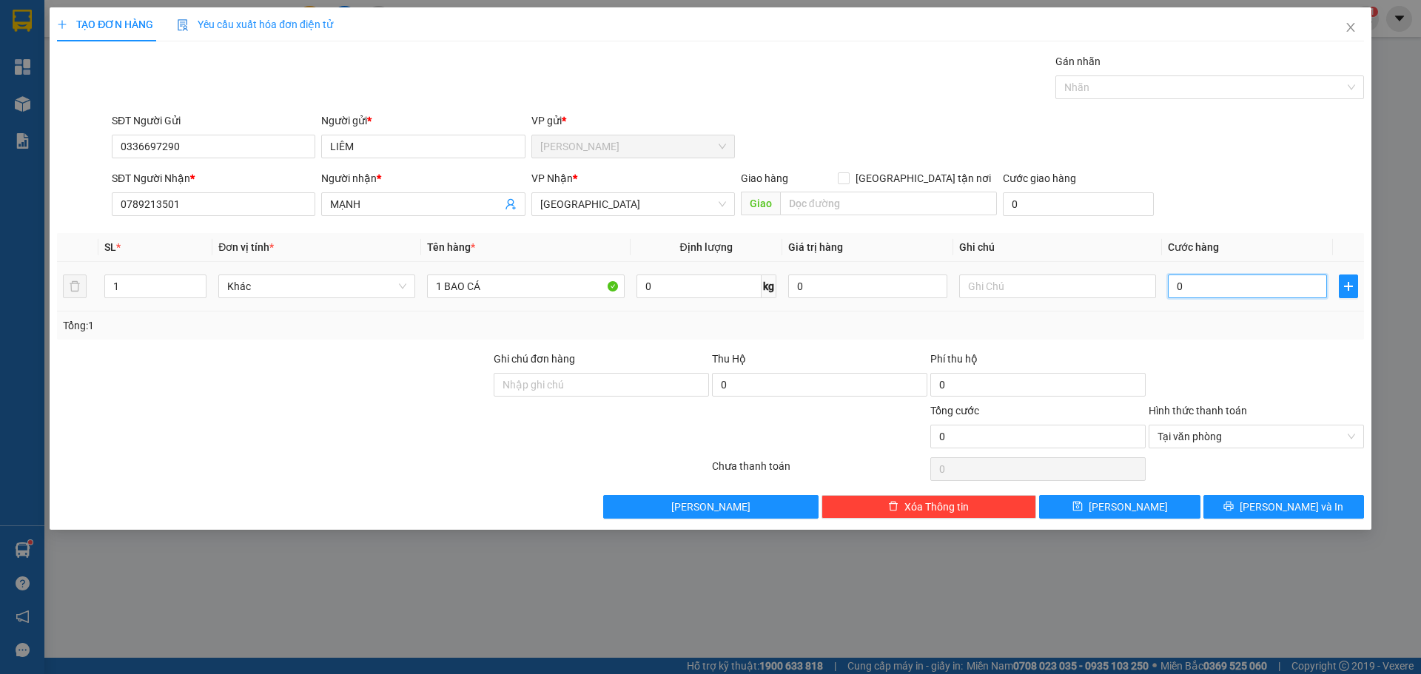
click at [1204, 290] on input "0" at bounding box center [1247, 287] width 159 height 24
type input "2"
click at [1312, 438] on input "Hình thức thanh toán" at bounding box center [1251, 437] width 187 height 22
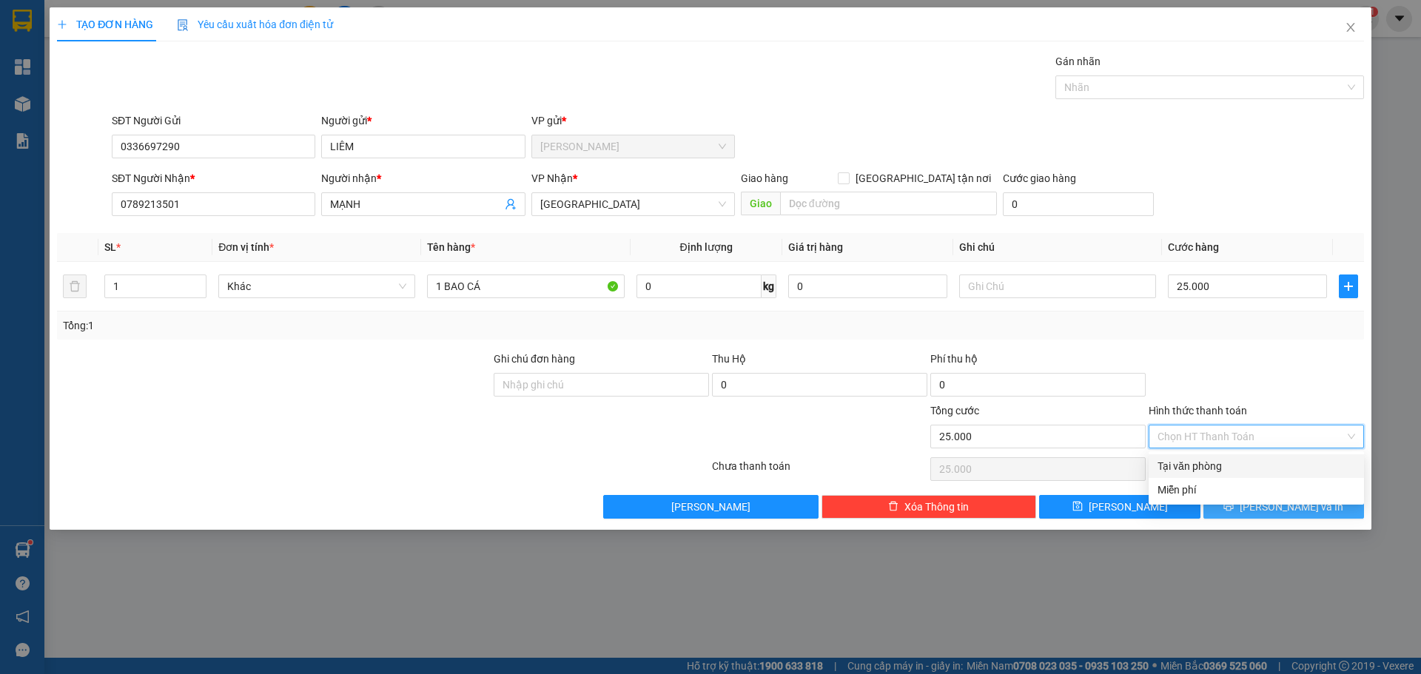
drag, startPoint x: 1293, startPoint y: 472, endPoint x: 1274, endPoint y: 504, distance: 37.8
click at [1291, 472] on div "Tại văn phòng" at bounding box center [1257, 466] width 198 height 16
click at [1271, 509] on span "[PERSON_NAME] và In" at bounding box center [1292, 507] width 104 height 16
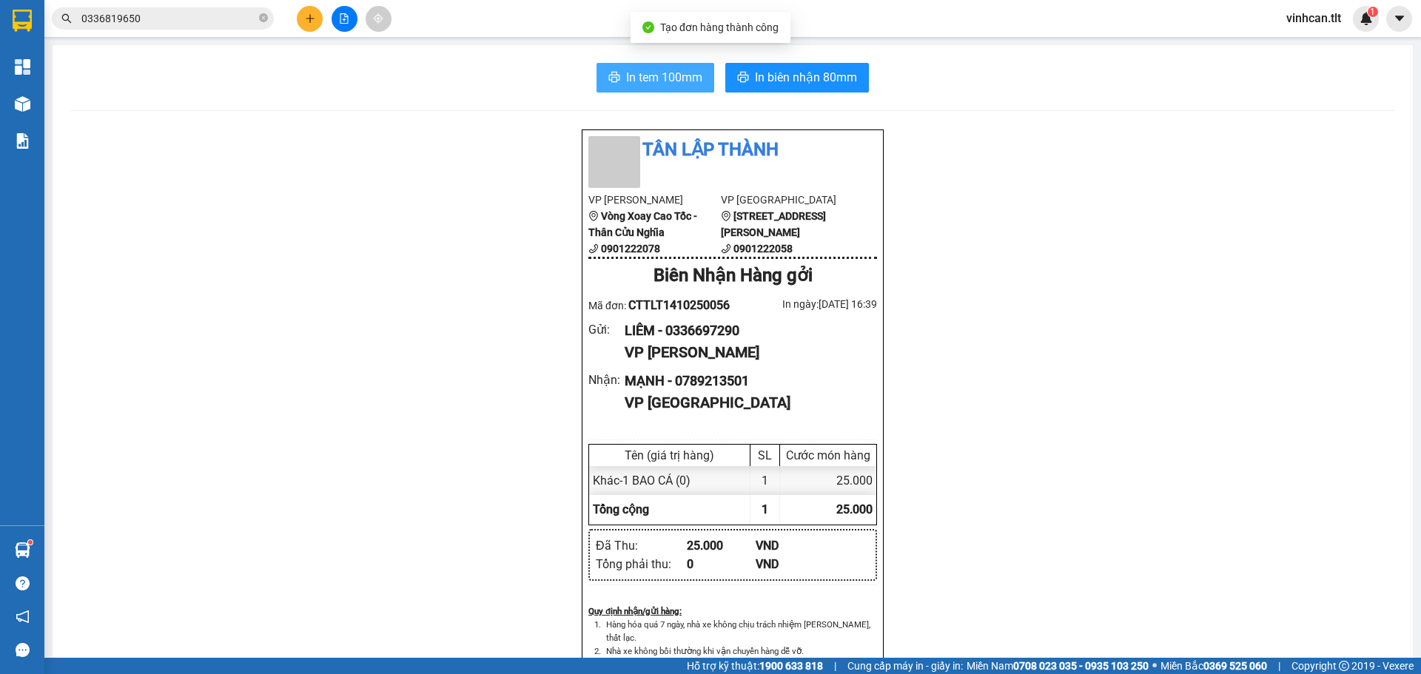
click at [646, 66] on button "In tem 100mm" at bounding box center [656, 78] width 118 height 30
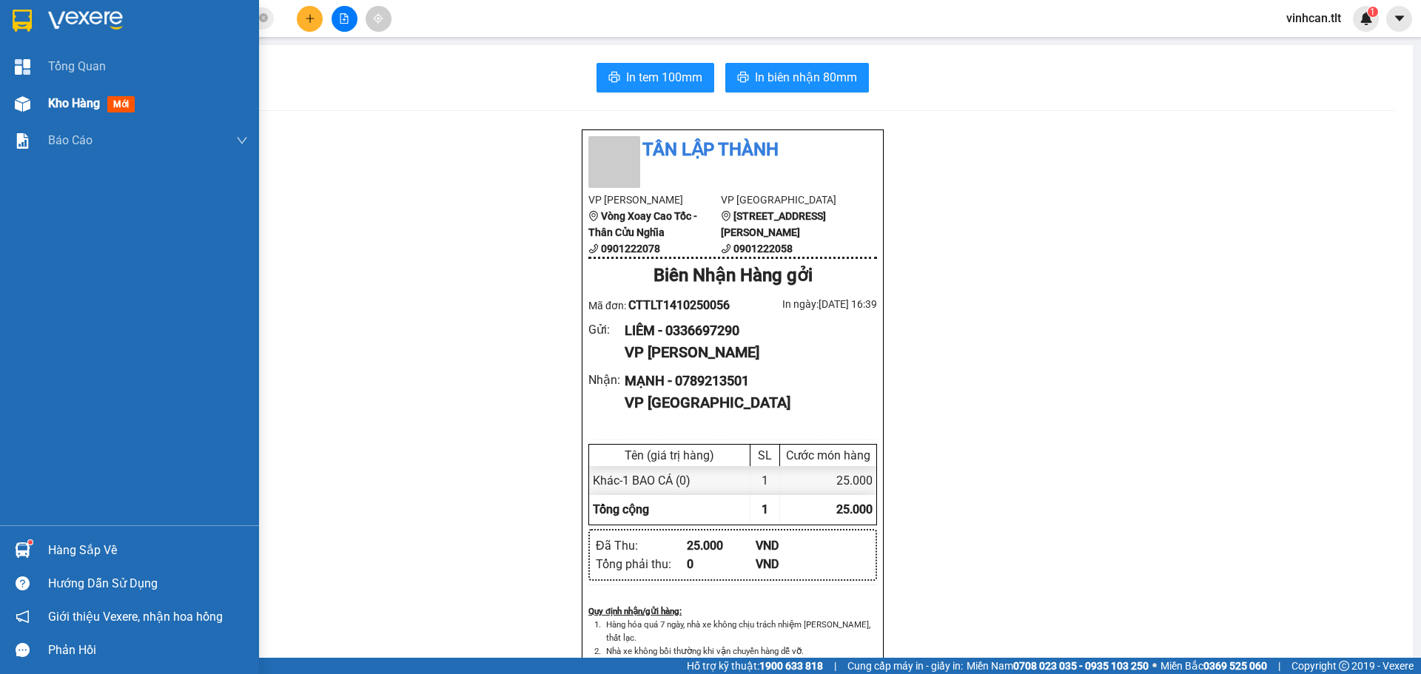
click at [13, 99] on div at bounding box center [23, 104] width 26 height 26
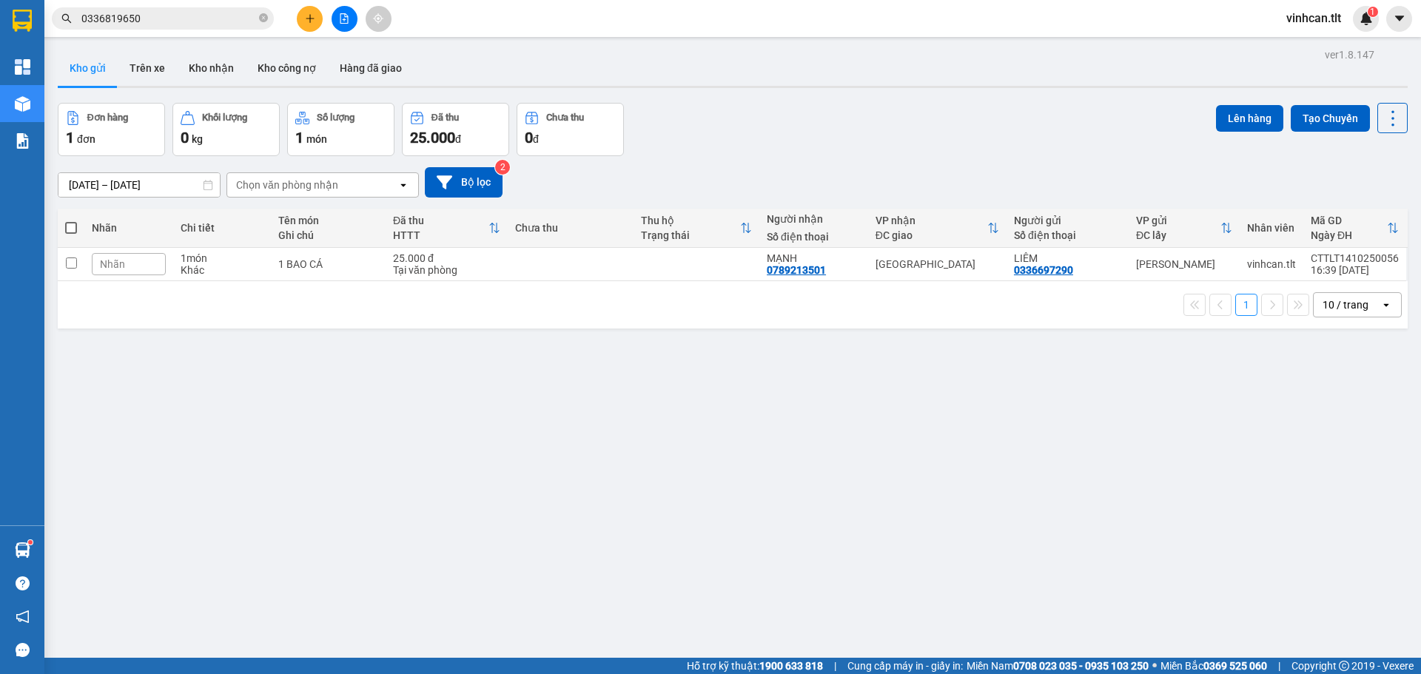
click at [78, 231] on th at bounding box center [71, 228] width 27 height 39
click at [61, 237] on th at bounding box center [71, 228] width 27 height 39
click at [69, 231] on span at bounding box center [71, 228] width 12 height 12
click at [71, 221] on input "checkbox" at bounding box center [71, 221] width 0 height 0
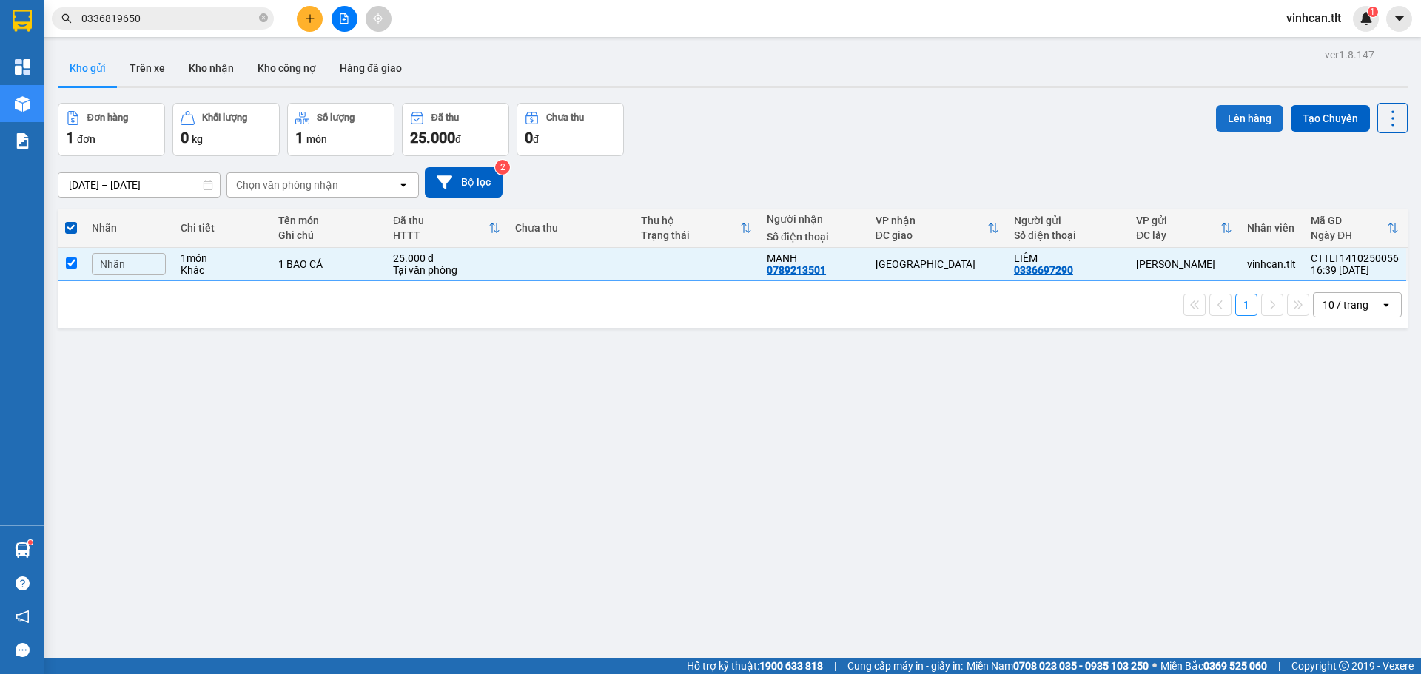
click at [1233, 112] on button "Lên hàng" at bounding box center [1249, 118] width 67 height 27
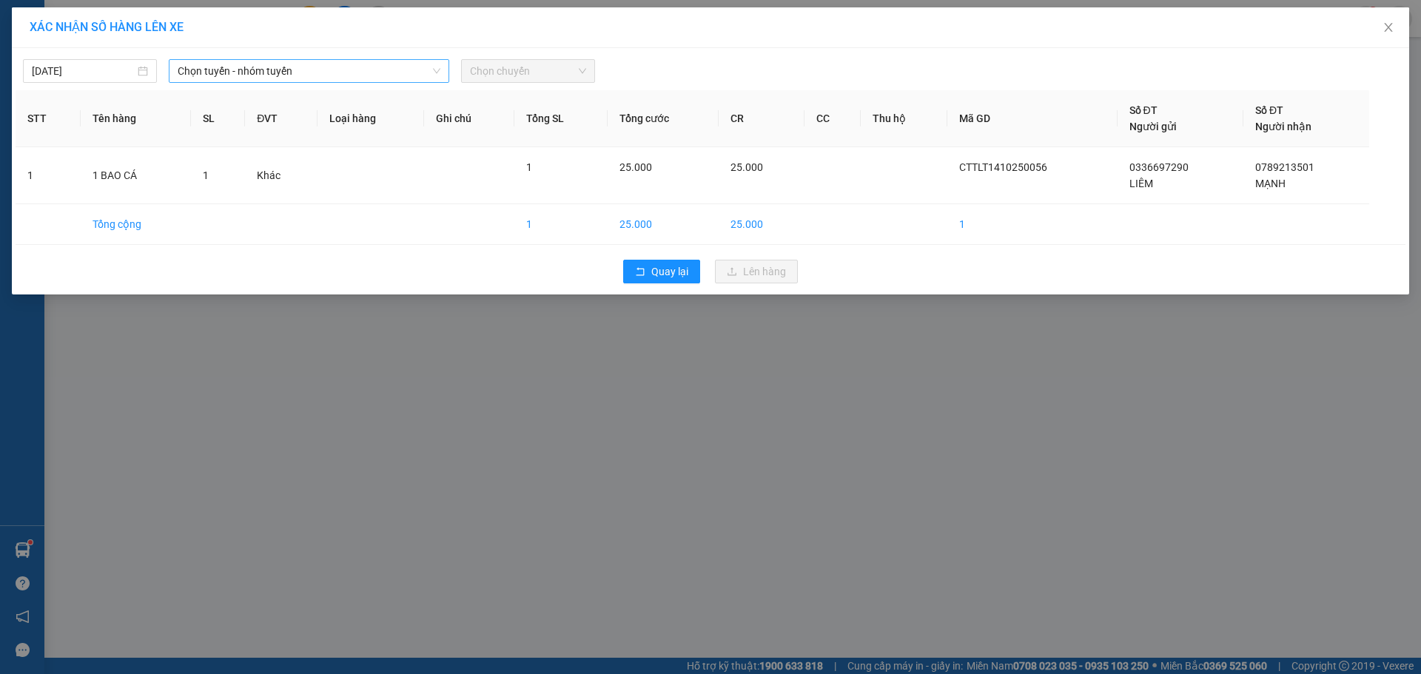
click at [318, 61] on span "Chọn tuyến - nhóm tuyến" at bounding box center [309, 71] width 263 height 22
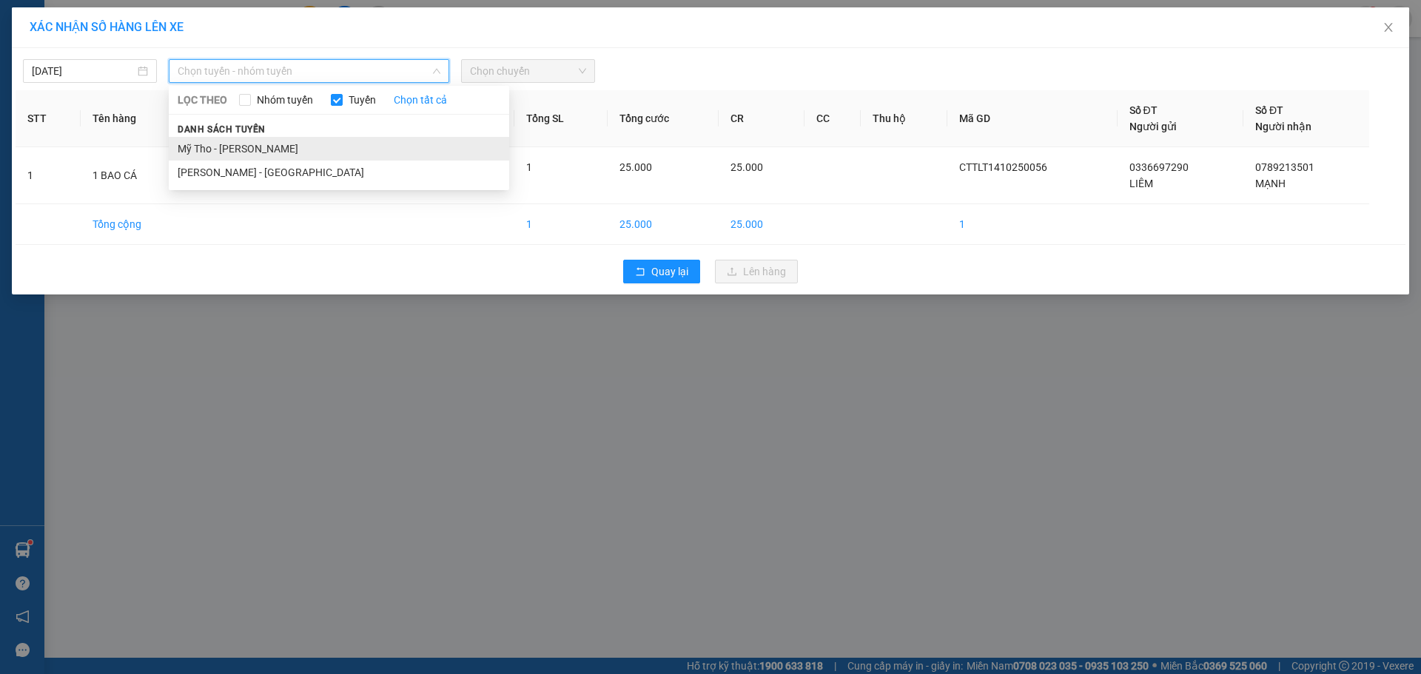
click at [249, 150] on li "Mỹ Tho - [PERSON_NAME]" at bounding box center [339, 149] width 341 height 24
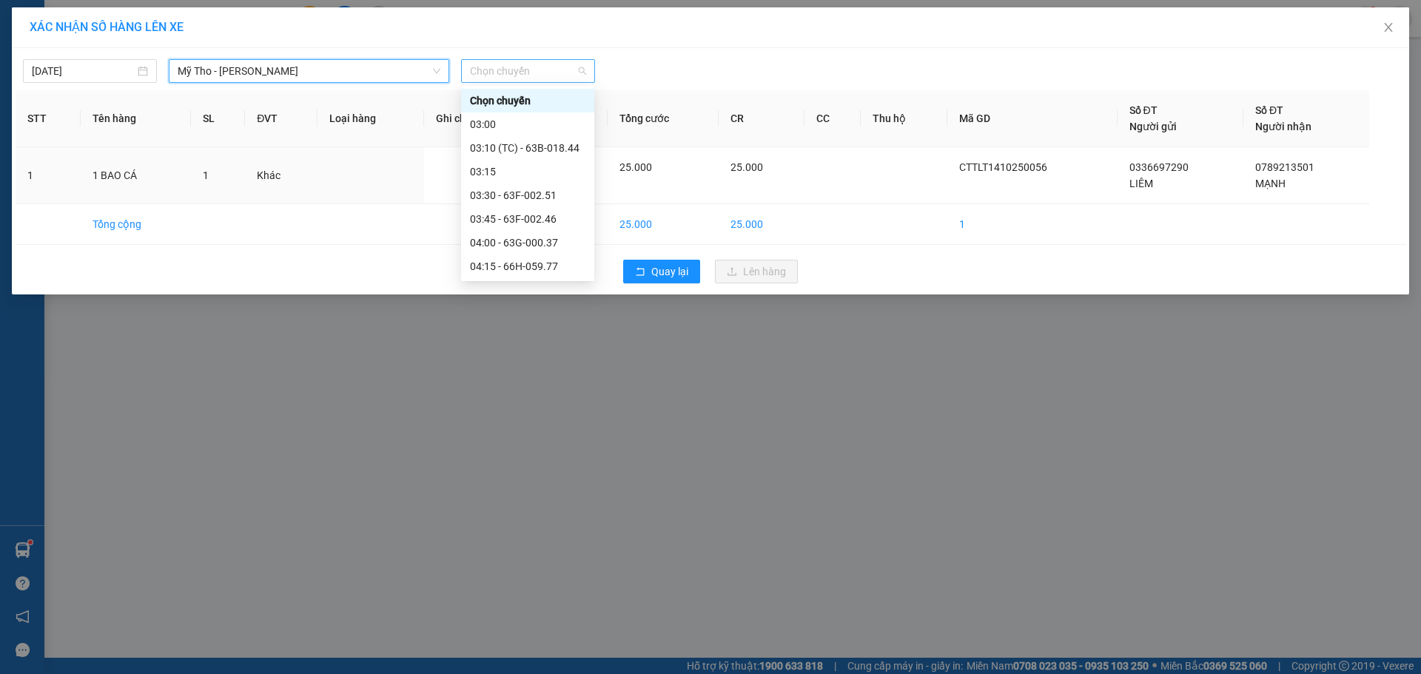
click at [581, 77] on span "Chọn chuyến" at bounding box center [528, 71] width 116 height 22
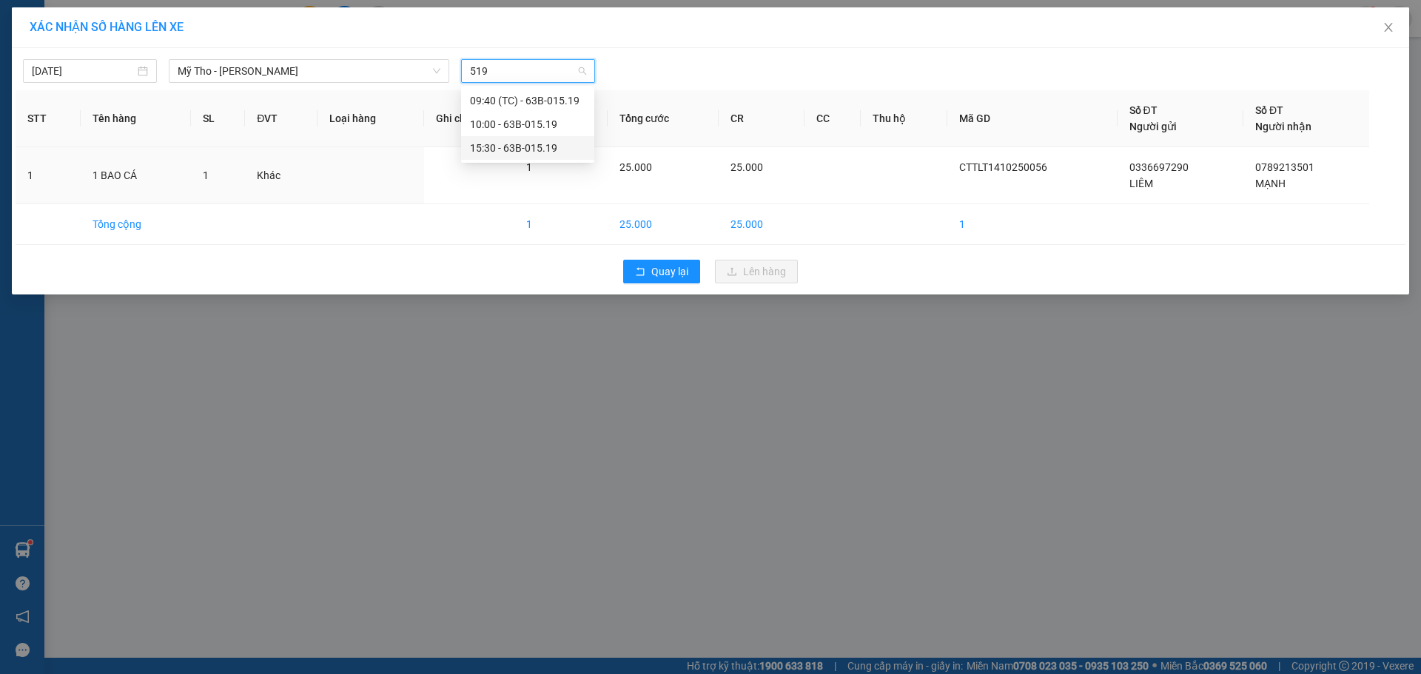
click at [526, 146] on div "15:30 - 63B-015.19" at bounding box center [527, 148] width 115 height 16
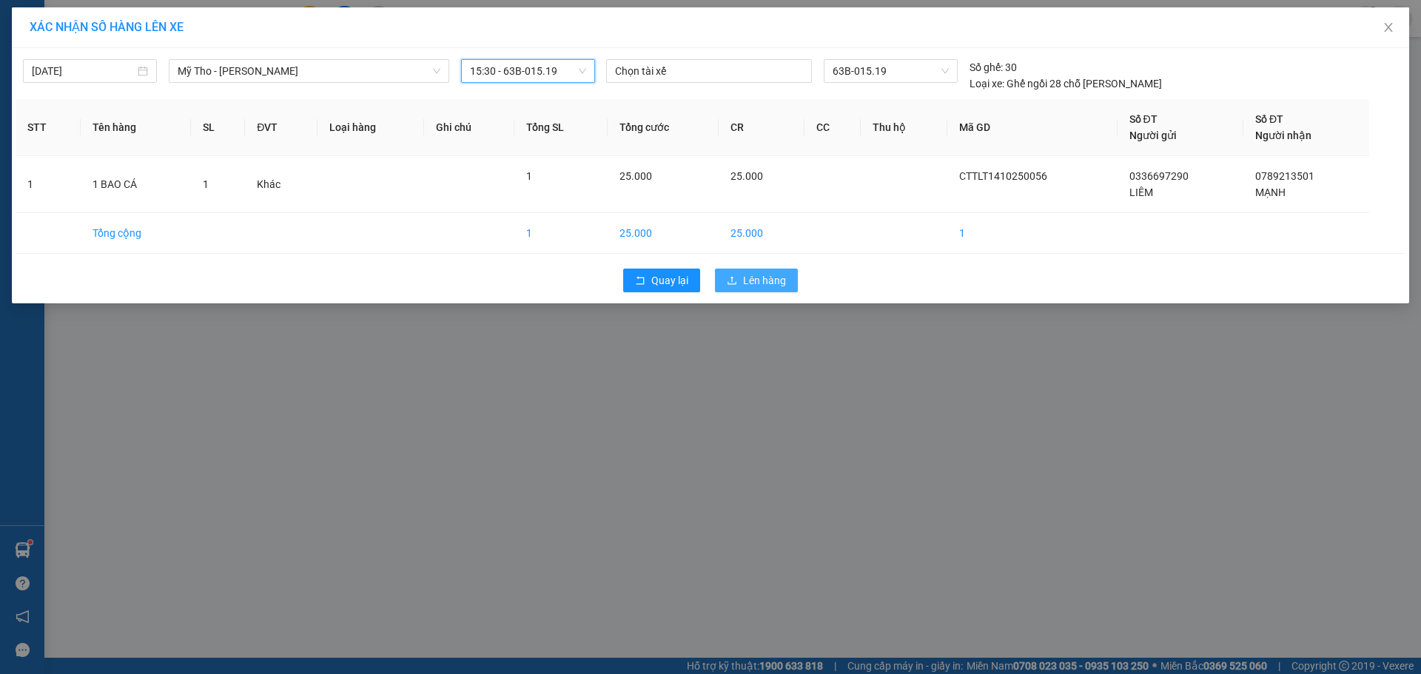
click at [771, 273] on span "Lên hàng" at bounding box center [764, 280] width 43 height 16
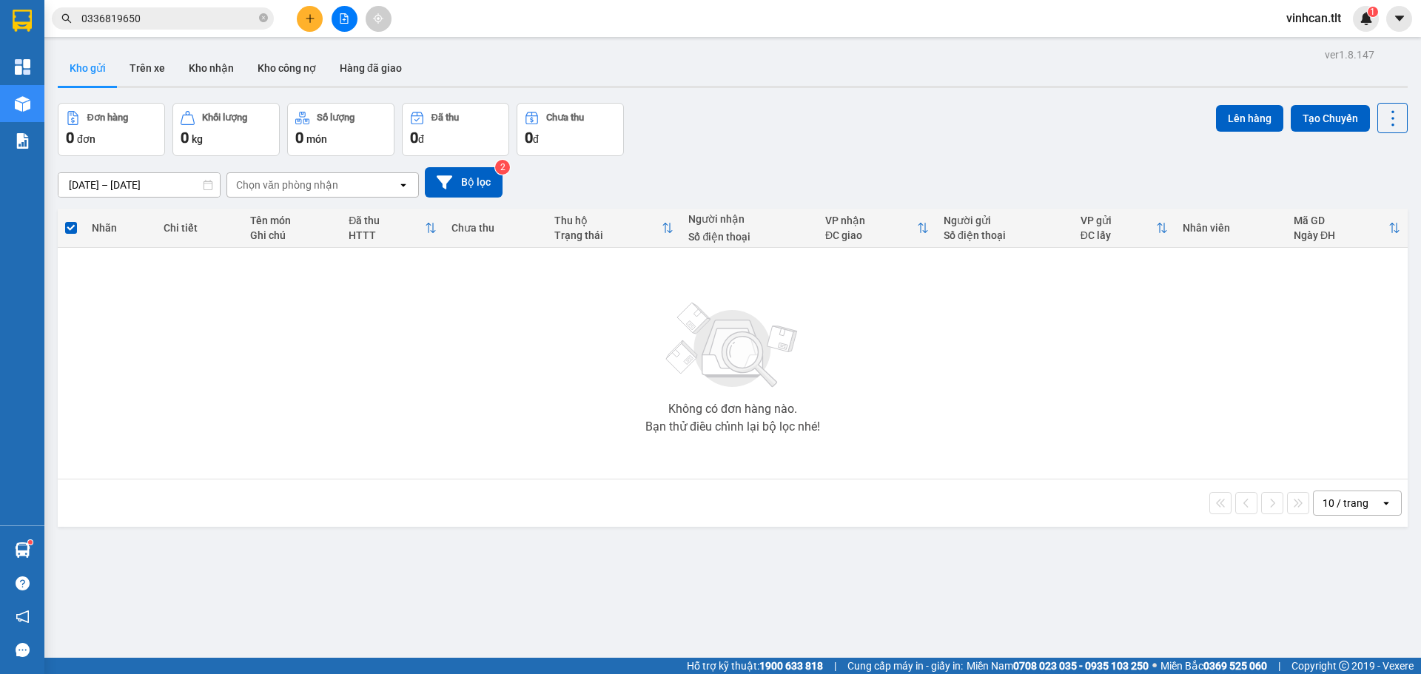
click at [350, 12] on button at bounding box center [345, 19] width 26 height 26
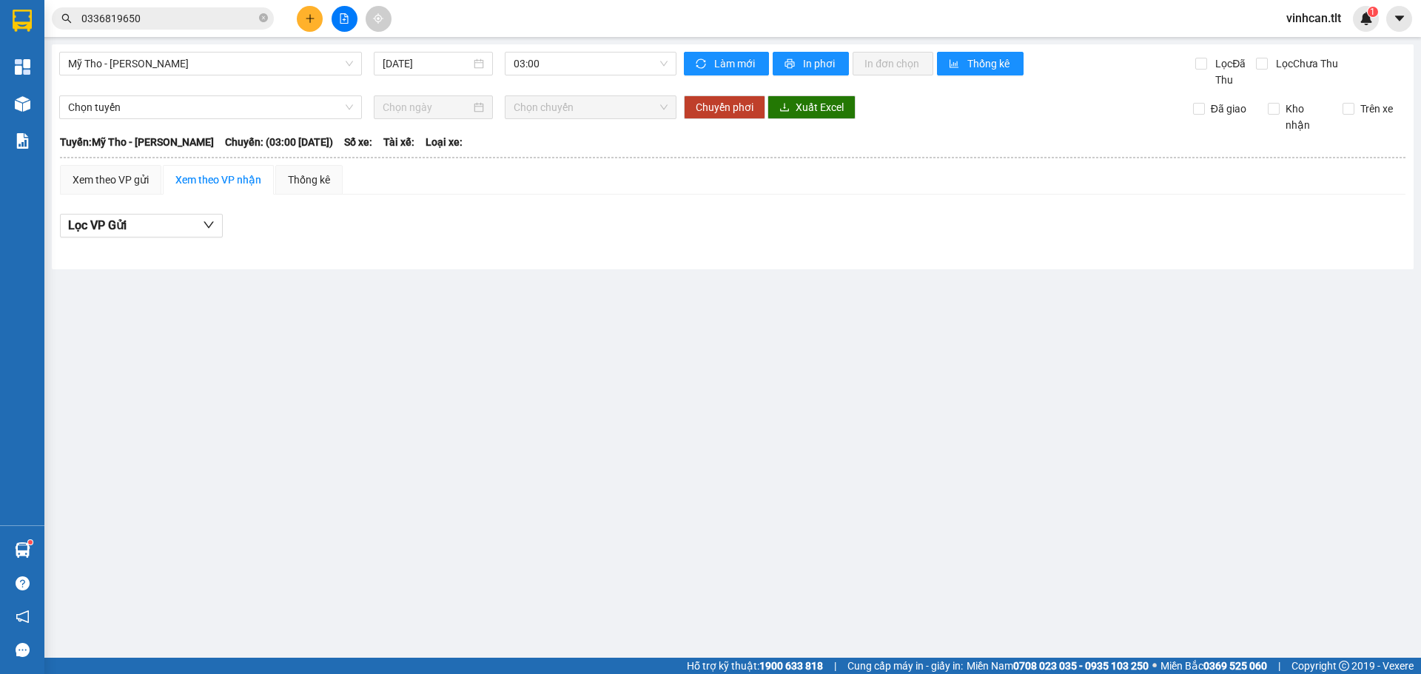
click at [603, 50] on div "Mỹ Tho - [GEOGRAPHIC_DATA] [DATE] 03:00 Làm mới In phơi In đơn chọn Thống kê Lọ…" at bounding box center [733, 156] width 1362 height 225
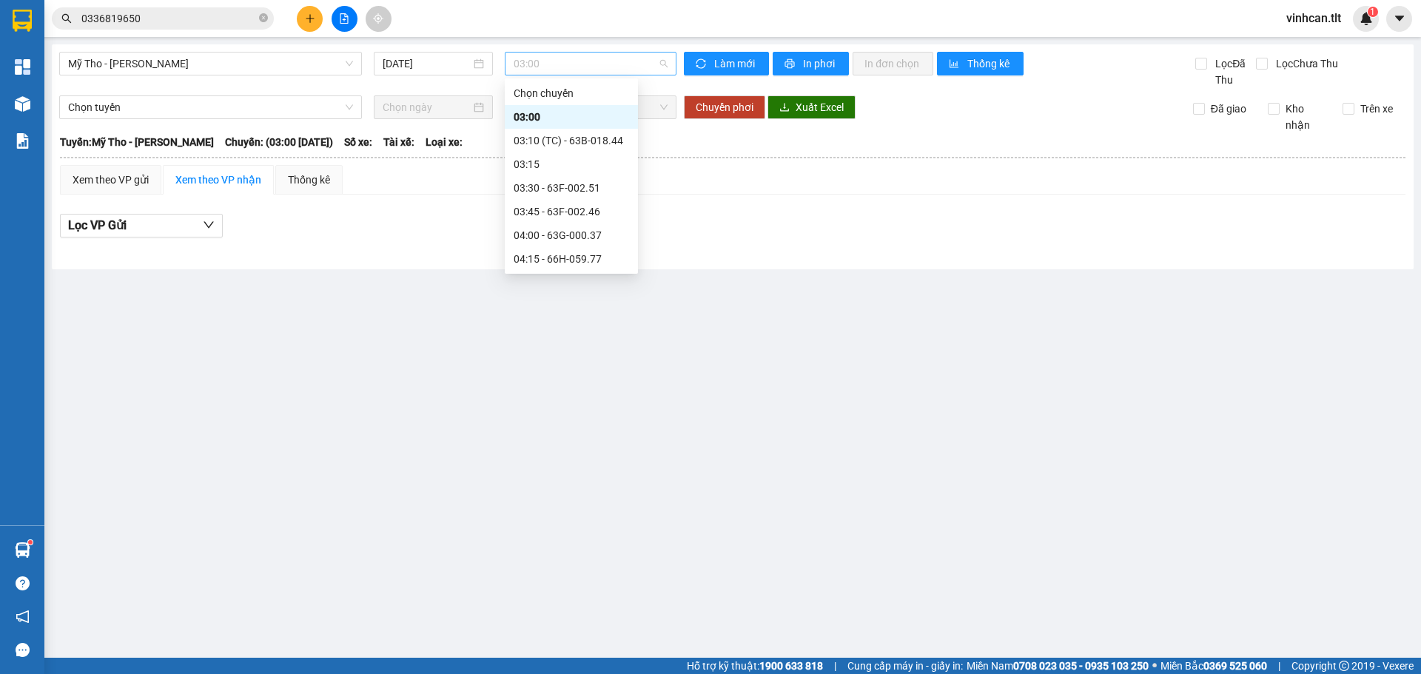
click at [610, 56] on span "03:00" at bounding box center [591, 64] width 154 height 22
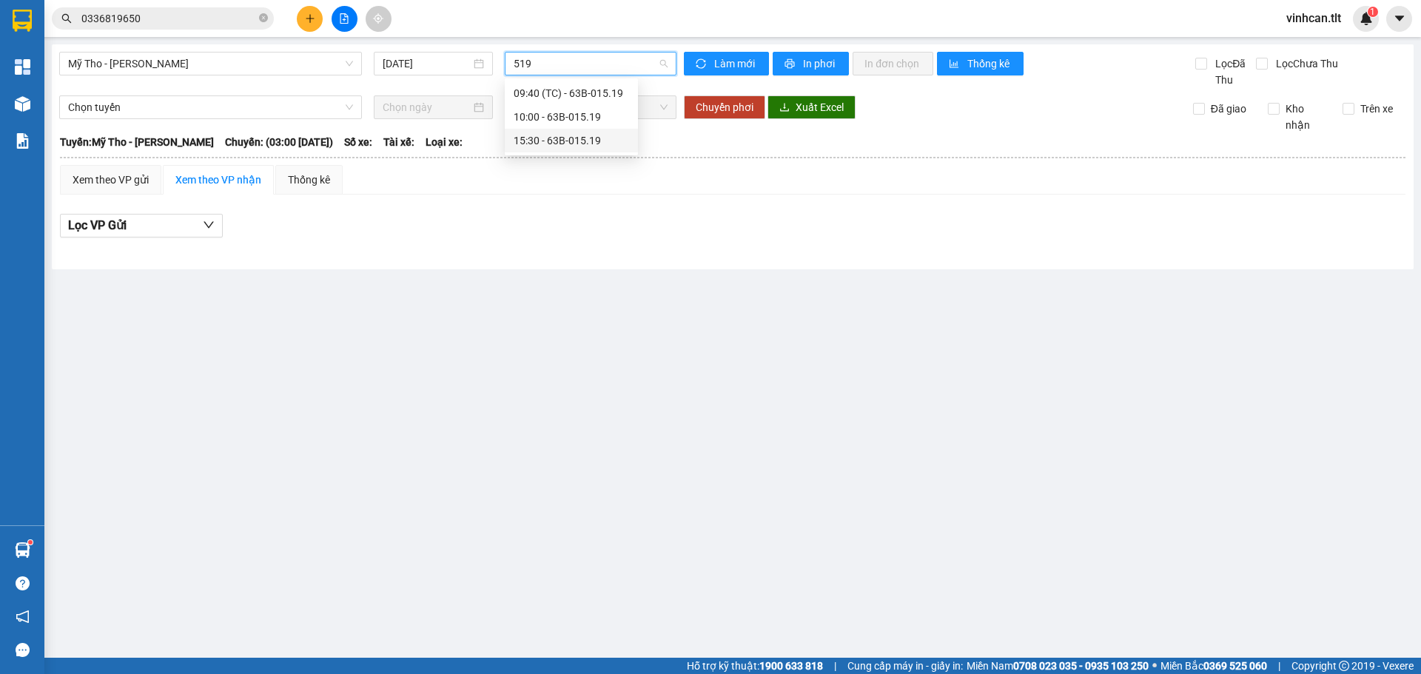
click at [580, 142] on div "15:30 - 63B-015.19" at bounding box center [571, 141] width 115 height 16
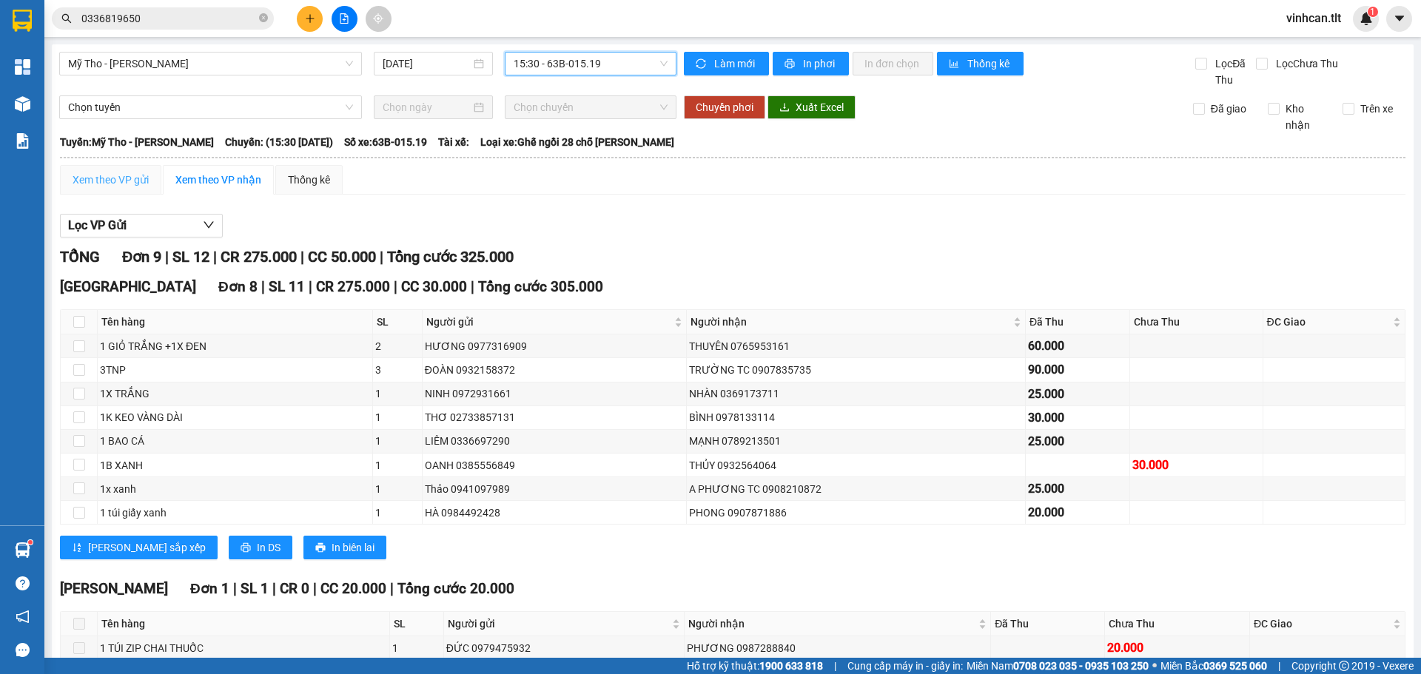
click at [135, 191] on div "Xem theo VP gửi" at bounding box center [110, 180] width 101 height 30
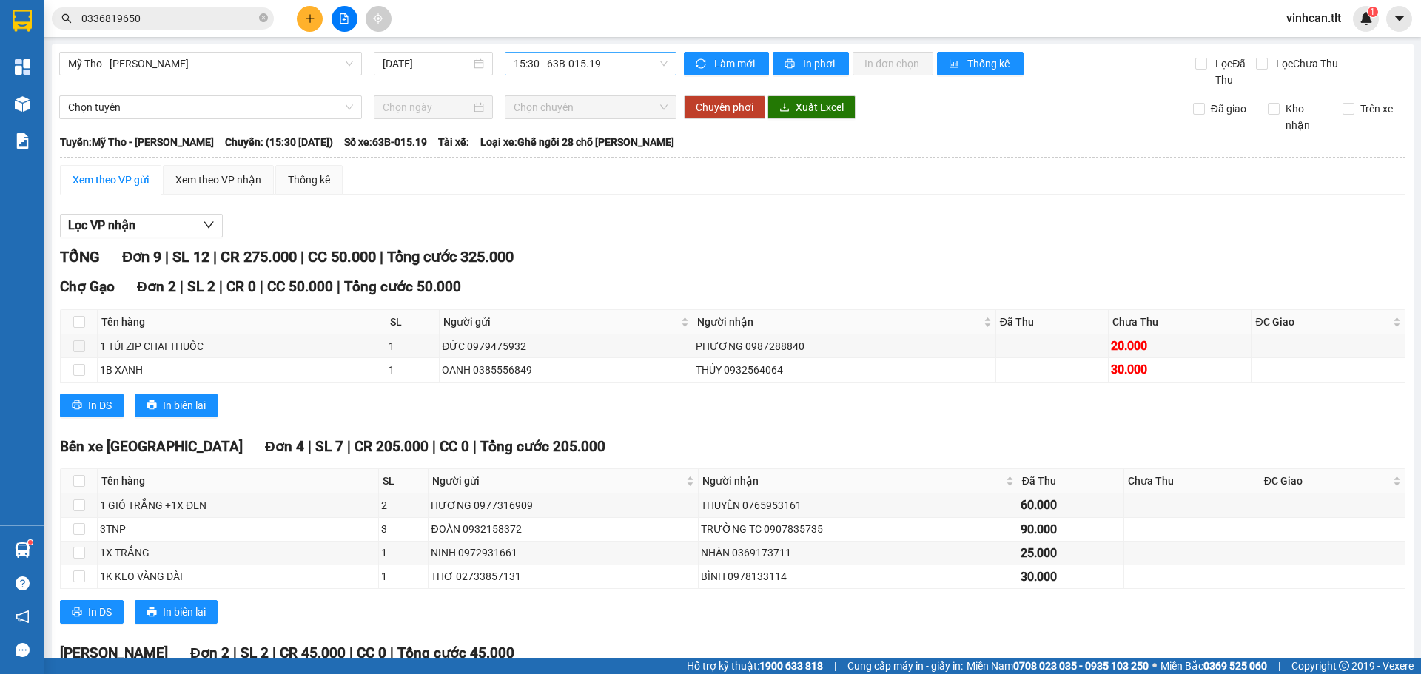
click at [315, 18] on icon "plus" at bounding box center [310, 18] width 10 height 10
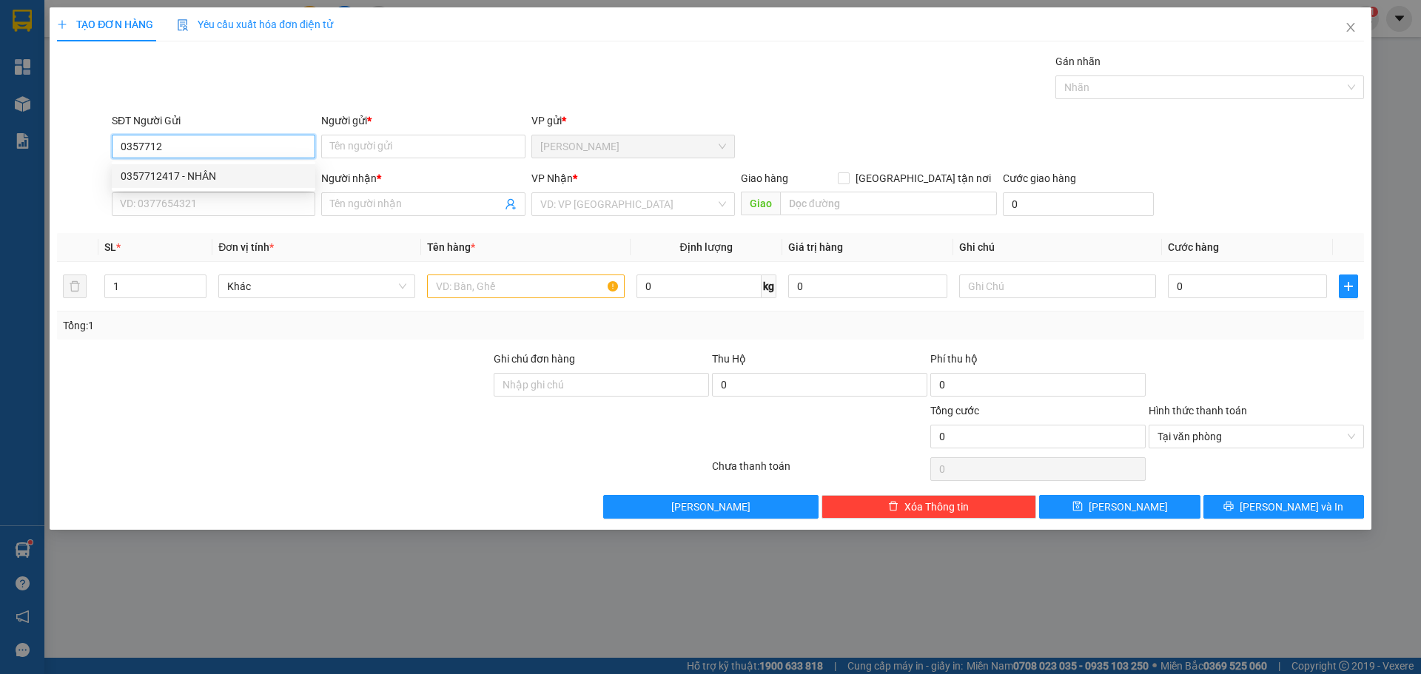
click at [232, 166] on div "0357712417 - NHÂN" at bounding box center [214, 176] width 204 height 24
click at [233, 209] on input "SĐT Người Nhận *" at bounding box center [214, 204] width 204 height 24
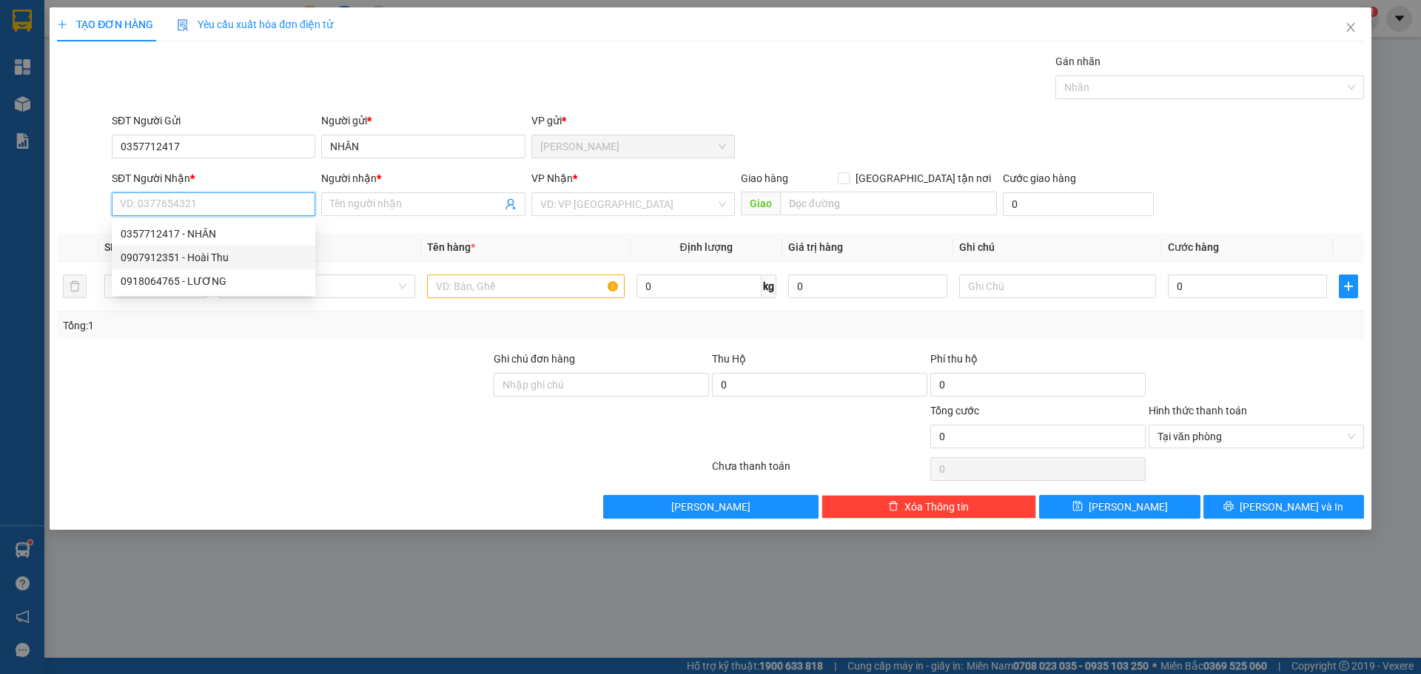
click at [250, 264] on div "0907912351 - Hoài Thu" at bounding box center [214, 257] width 186 height 16
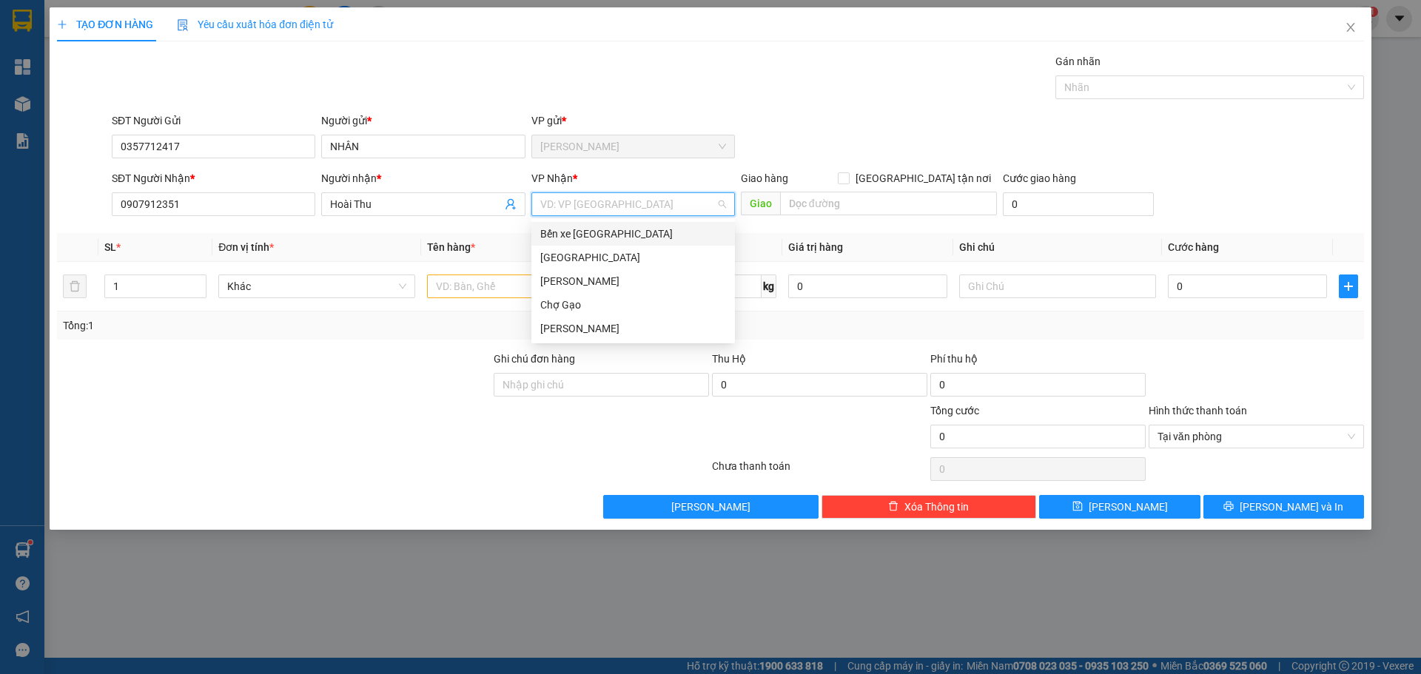
click at [620, 207] on input "search" at bounding box center [627, 204] width 175 height 22
drag, startPoint x: 598, startPoint y: 258, endPoint x: 593, endPoint y: 269, distance: 12.9
click at [597, 258] on div "[GEOGRAPHIC_DATA]" at bounding box center [633, 257] width 186 height 16
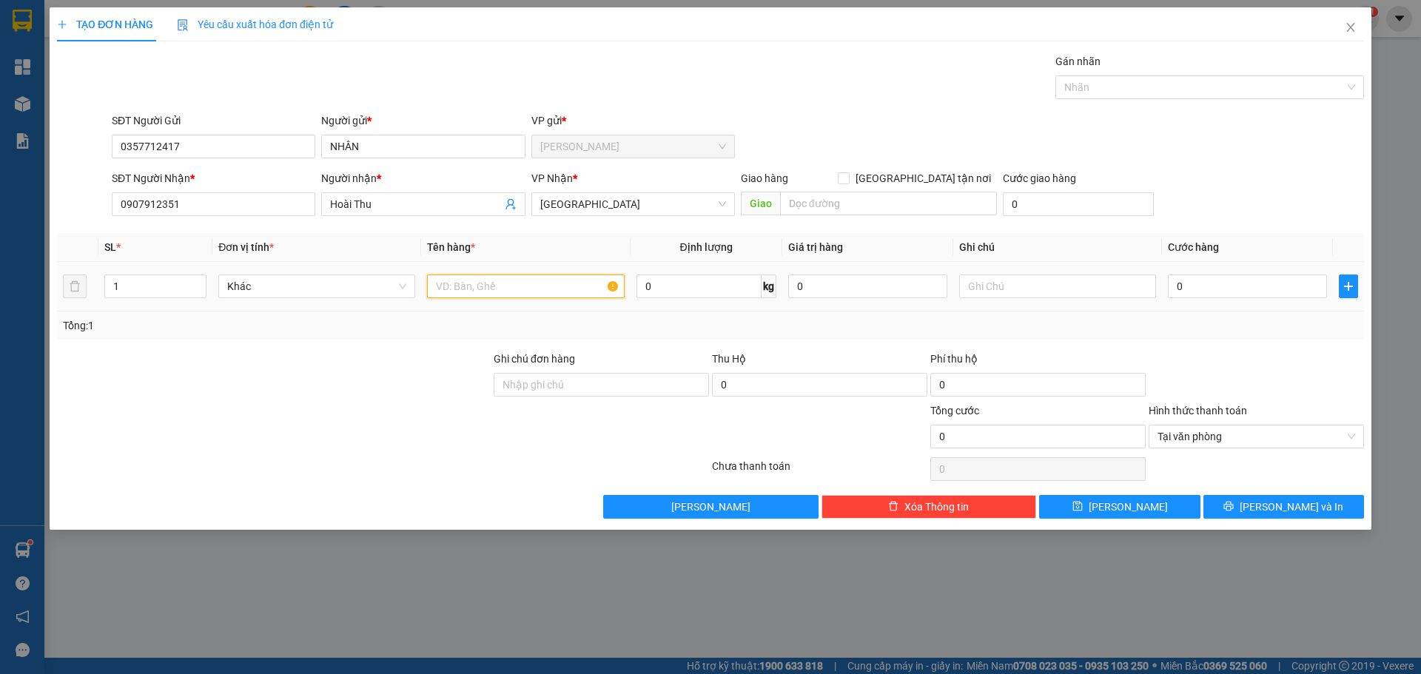
click at [546, 296] on input "text" at bounding box center [525, 287] width 197 height 24
click at [1250, 302] on td "0" at bounding box center [1247, 287] width 171 height 50
click at [1249, 273] on div "0" at bounding box center [1247, 287] width 159 height 30
click at [1250, 276] on input "0" at bounding box center [1247, 287] width 159 height 24
click at [1252, 160] on div "SĐT Người Gửi 0357712417 Người gửi * NHÂN VP gửi * [PERSON_NAME]" at bounding box center [738, 139] width 1258 height 52
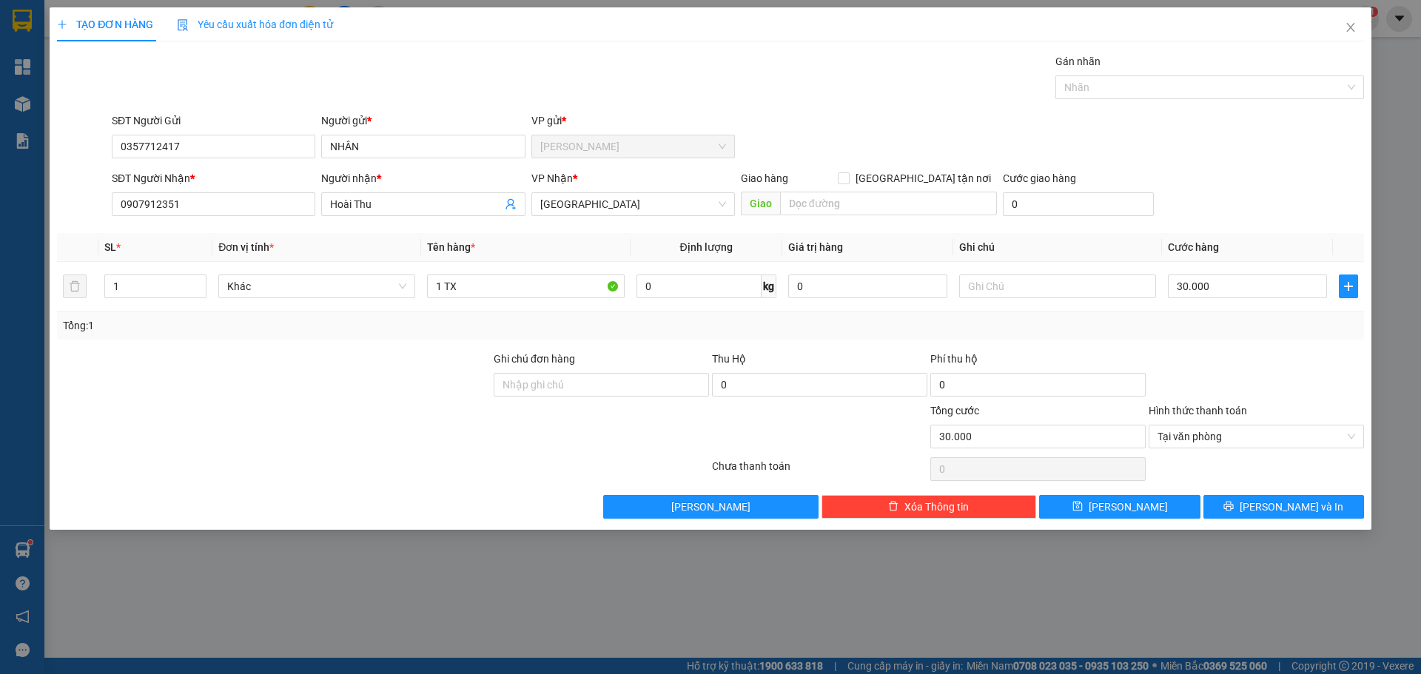
click at [1357, 526] on div "TẠO ĐƠN HÀNG Yêu cầu xuất hóa đơn điện tử Transit Pickup Surcharge Ids Transit …" at bounding box center [711, 268] width 1322 height 523
click at [1343, 513] on button "[PERSON_NAME] và In" at bounding box center [1284, 507] width 161 height 24
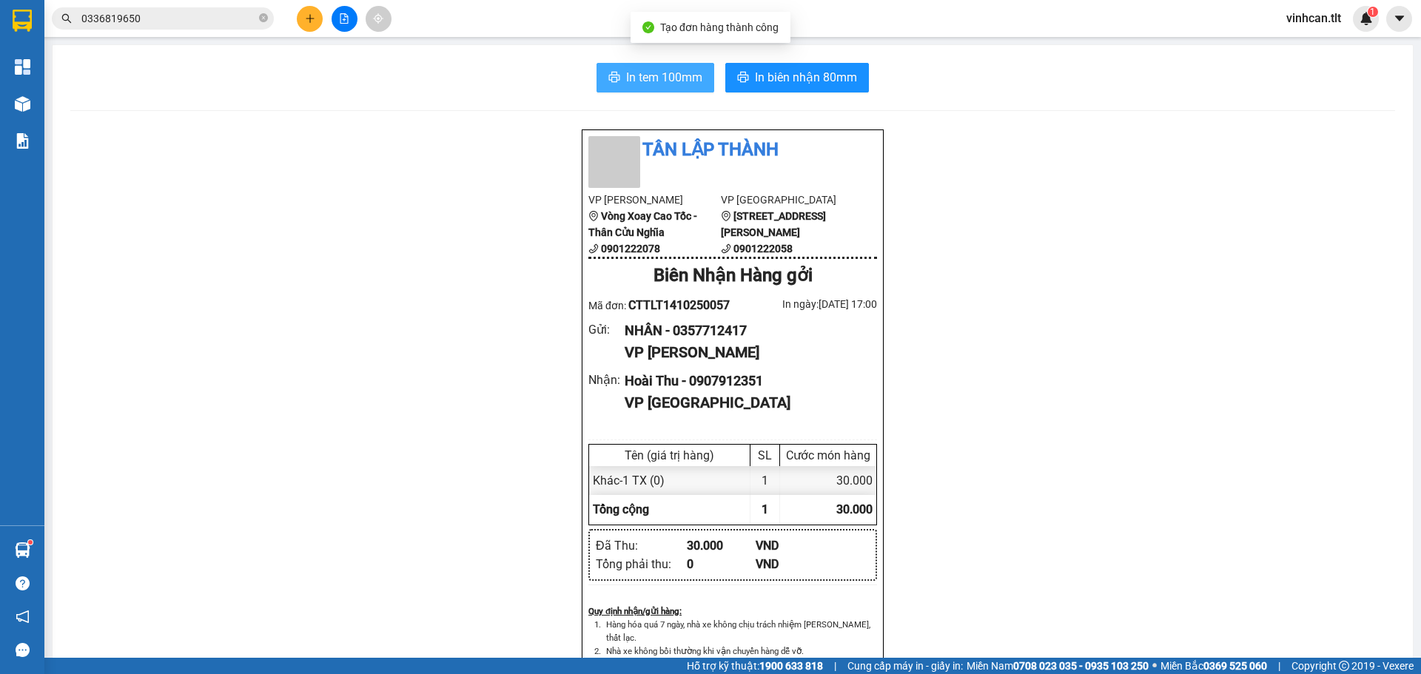
click at [640, 91] on button "In tem 100mm" at bounding box center [656, 78] width 118 height 30
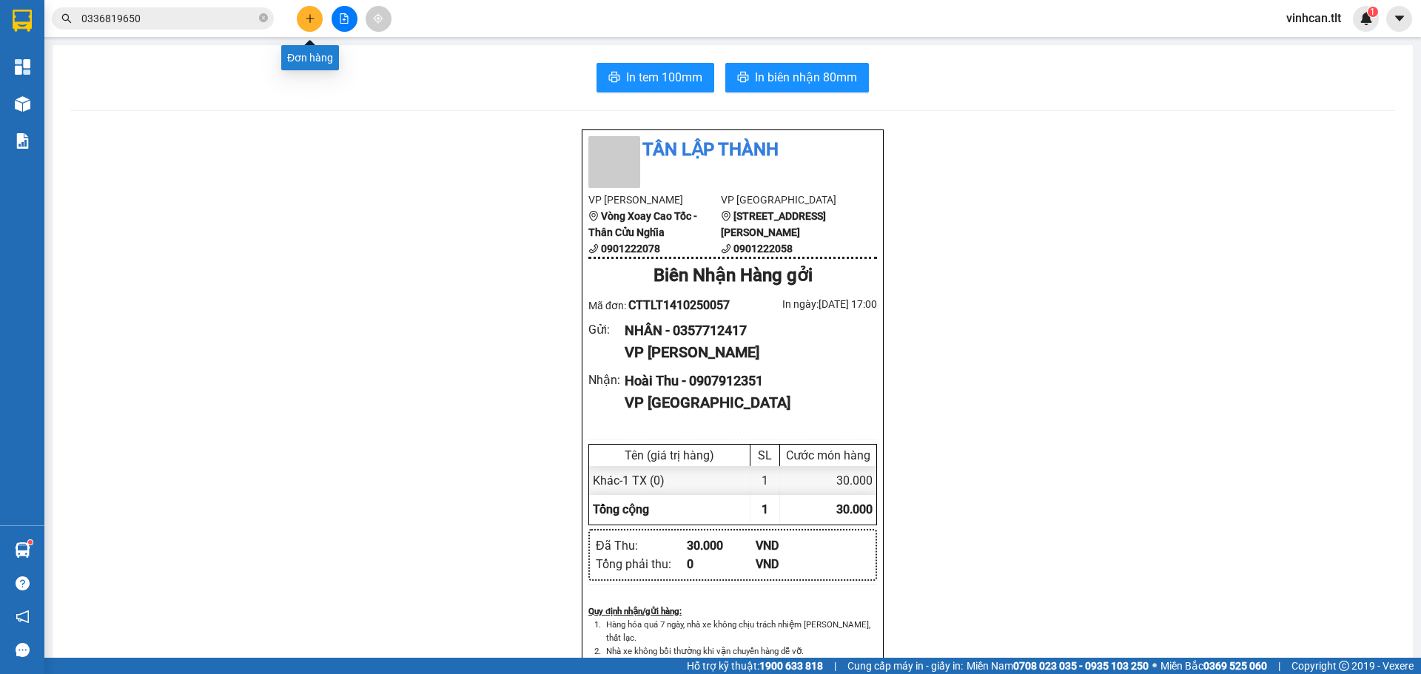
click at [309, 15] on icon "plus" at bounding box center [310, 18] width 10 height 10
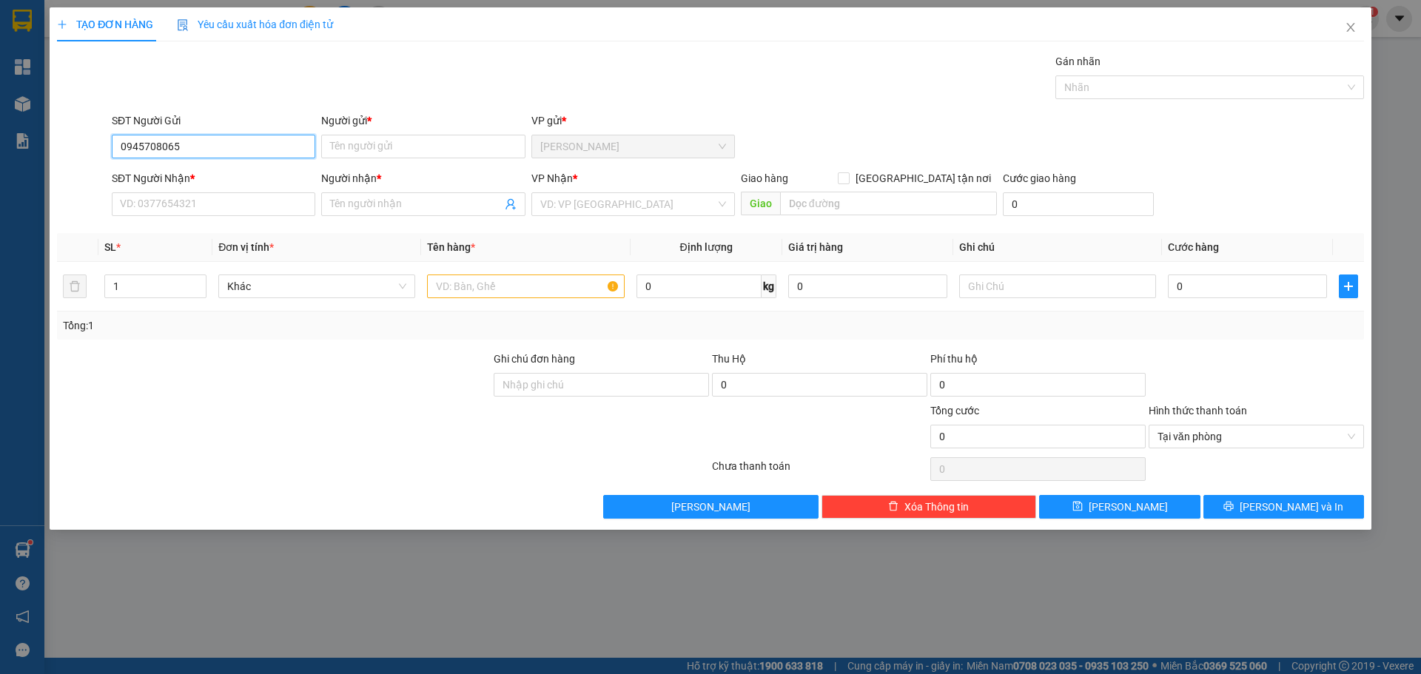
click at [139, 155] on input "0945708065" at bounding box center [214, 147] width 204 height 24
click at [152, 144] on input "0945708065" at bounding box center [214, 147] width 204 height 24
click at [375, 145] on input "Người gửi *" at bounding box center [423, 147] width 204 height 24
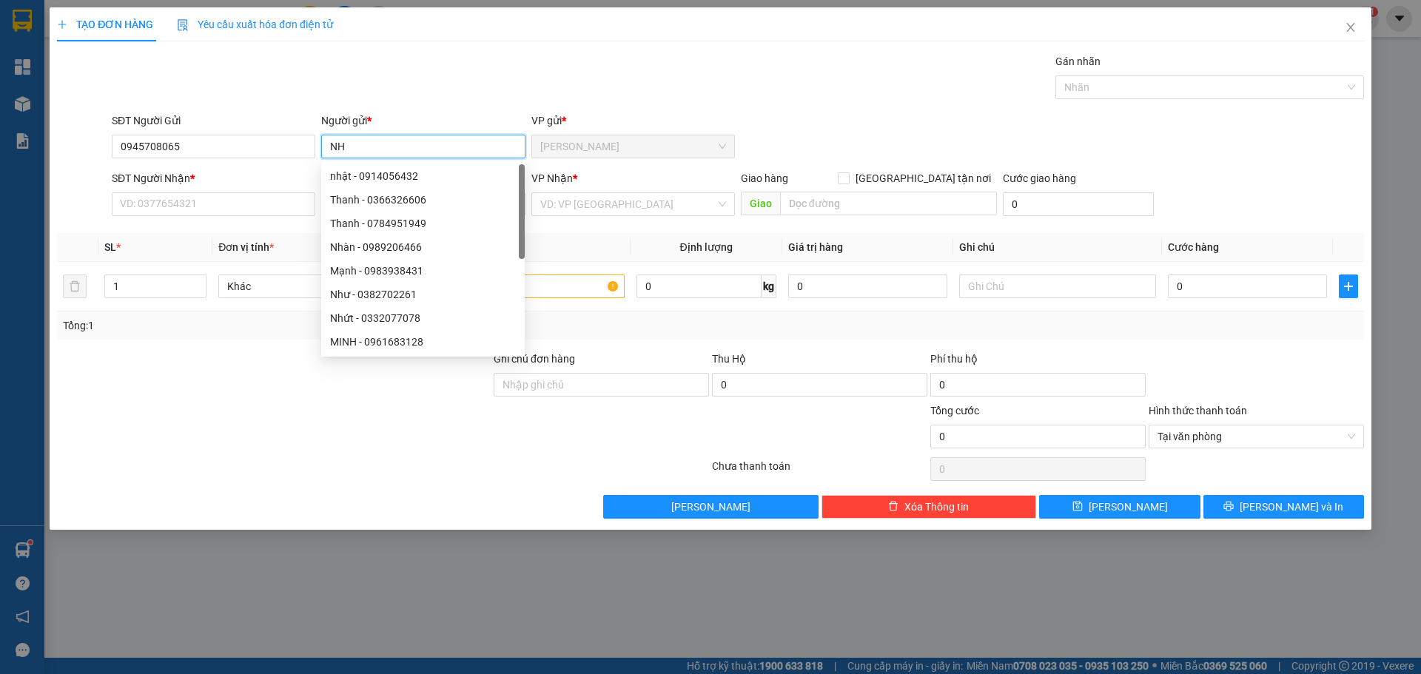
paste input "À"
click at [195, 209] on input "SĐT Người Nhận *" at bounding box center [214, 204] width 204 height 24
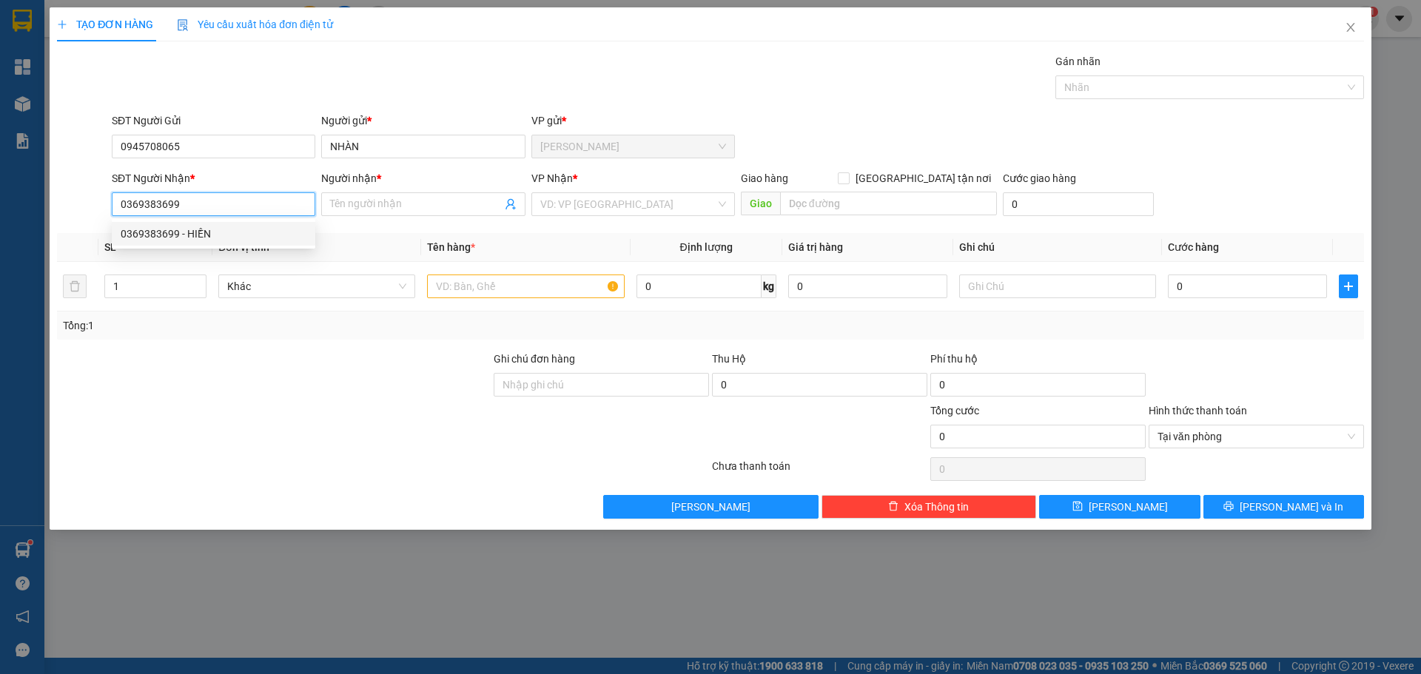
click at [200, 232] on div "0369383699 - HIỀN" at bounding box center [214, 234] width 186 height 16
click at [631, 185] on div "VP Nhận *" at bounding box center [633, 178] width 204 height 16
click at [632, 207] on input "search" at bounding box center [627, 204] width 175 height 22
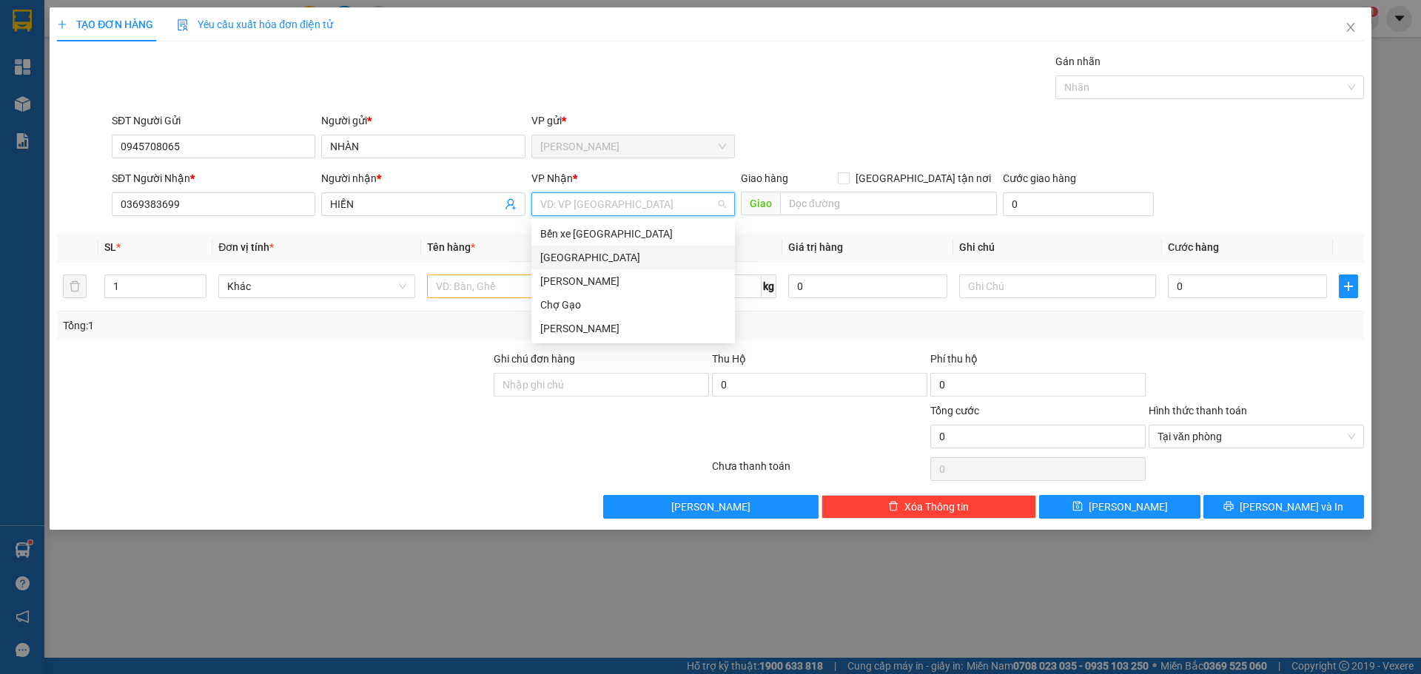
click at [611, 260] on div "[GEOGRAPHIC_DATA]" at bounding box center [633, 257] width 186 height 16
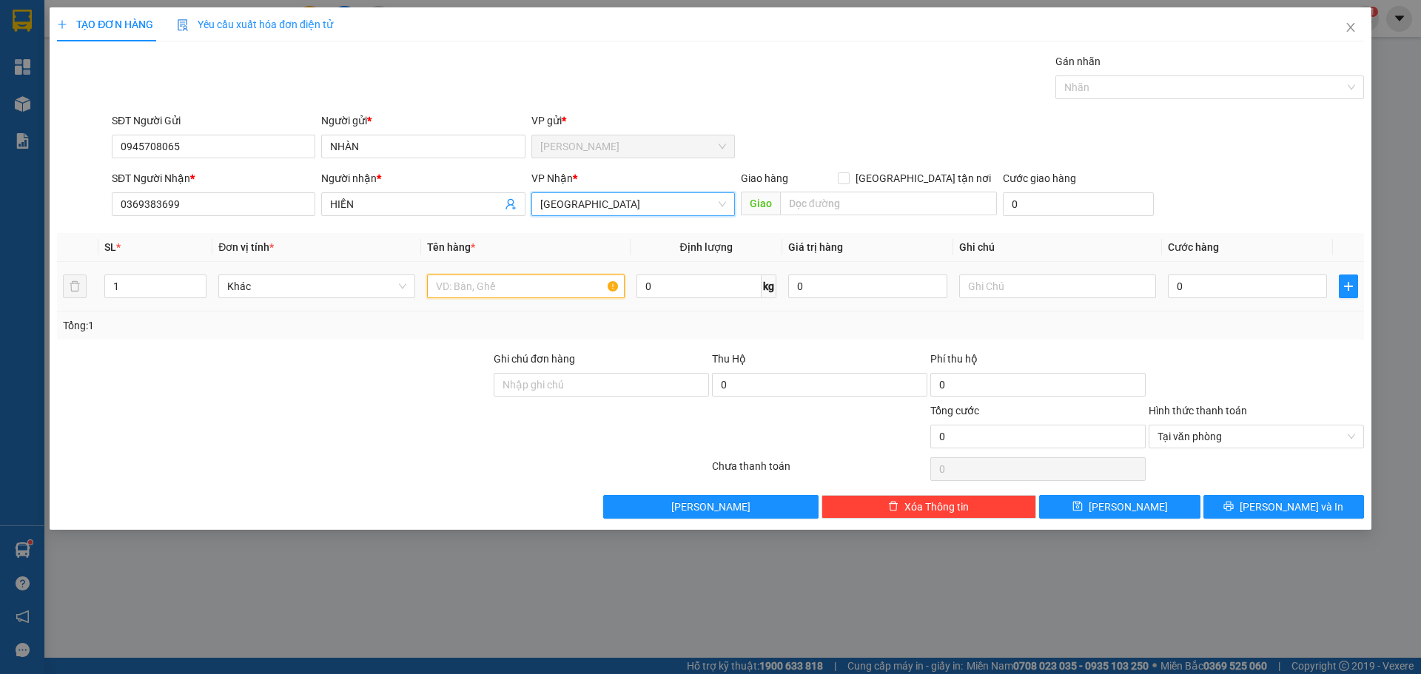
click at [558, 284] on input "text" at bounding box center [525, 287] width 197 height 24
paste input "Ỏ"
paste input "Â"
paste input "Ấ"
click at [1260, 269] on td "0" at bounding box center [1247, 287] width 171 height 50
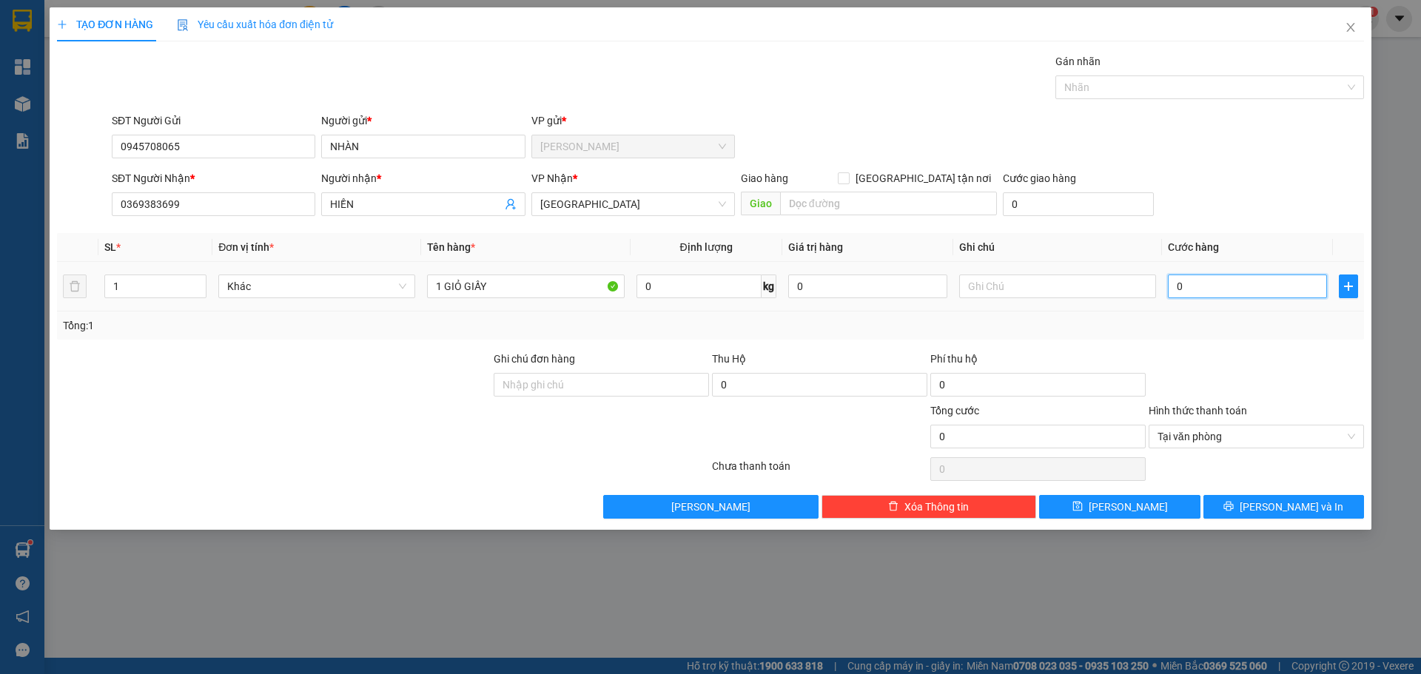
click at [1260, 279] on input "0" at bounding box center [1247, 287] width 159 height 24
click at [1238, 167] on form "SĐT Người Gửi 0945708065 Người gửi * NHÀN VP gửi * [PERSON_NAME] SĐT Người Nhận…" at bounding box center [710, 168] width 1307 height 110
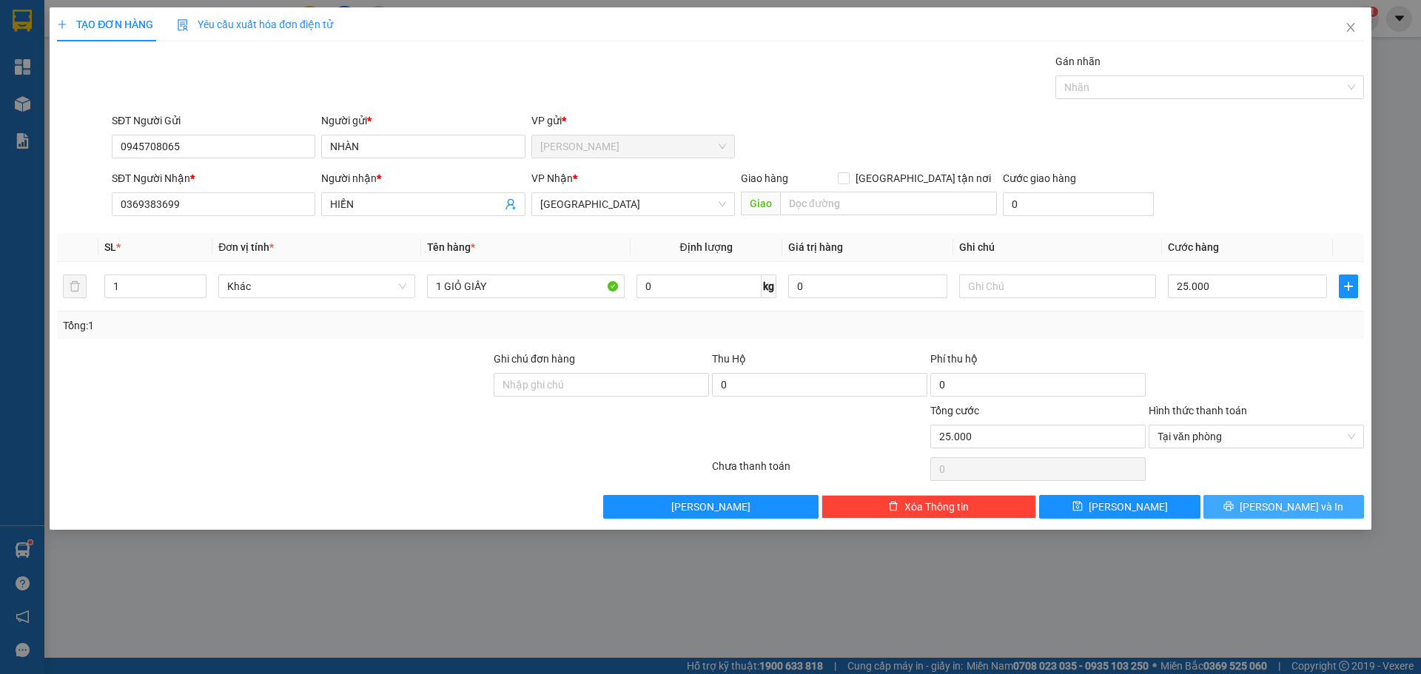
click at [1346, 499] on button "[PERSON_NAME] và In" at bounding box center [1284, 507] width 161 height 24
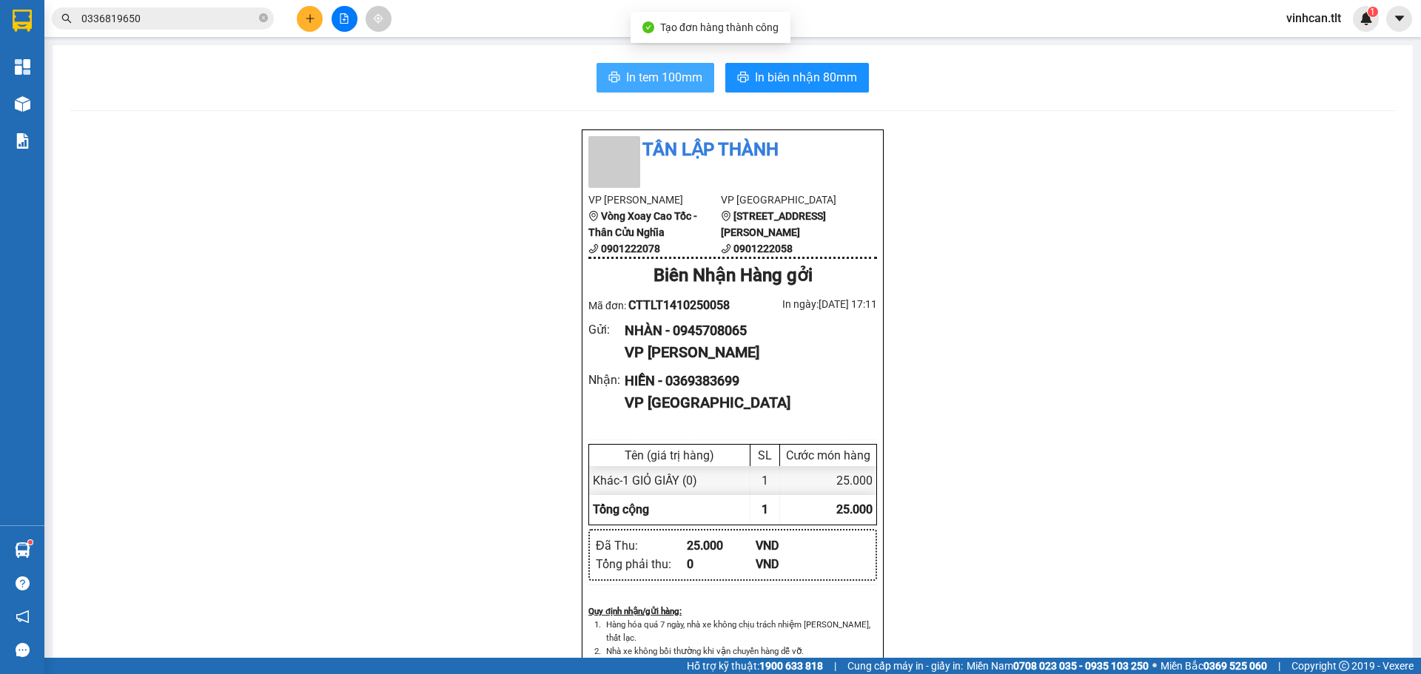
click at [647, 80] on span "In tem 100mm" at bounding box center [664, 77] width 76 height 19
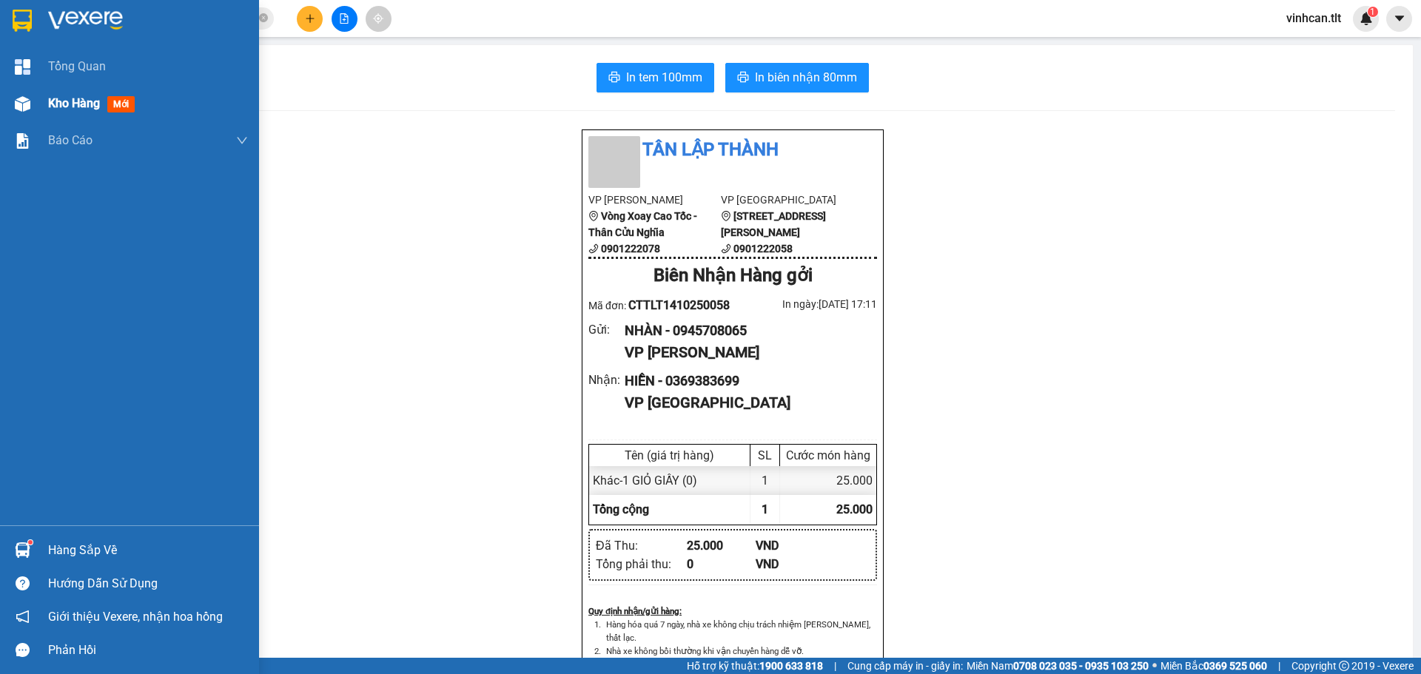
click at [35, 106] on div at bounding box center [23, 104] width 26 height 26
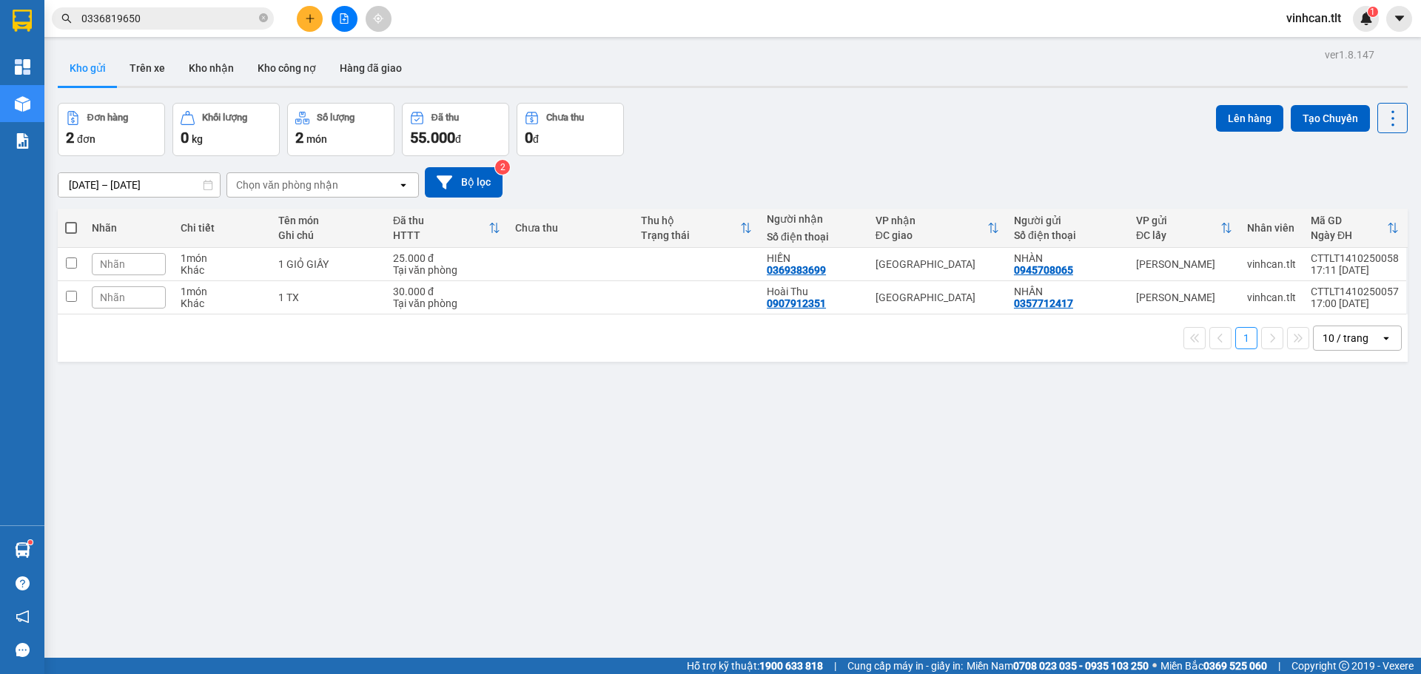
click at [95, 286] on div "Nhãn" at bounding box center [129, 297] width 74 height 22
drag, startPoint x: 93, startPoint y: 395, endPoint x: 93, endPoint y: 339, distance: 56.3
click at [98, 389] on div "ver 1.8.147 Kho gửi Trên xe Kho nhận Kho công nợ Hàng đã giao Đơn hàng 2 đơn Kh…" at bounding box center [733, 381] width 1362 height 674
click at [75, 292] on input "checkbox" at bounding box center [71, 296] width 11 height 11
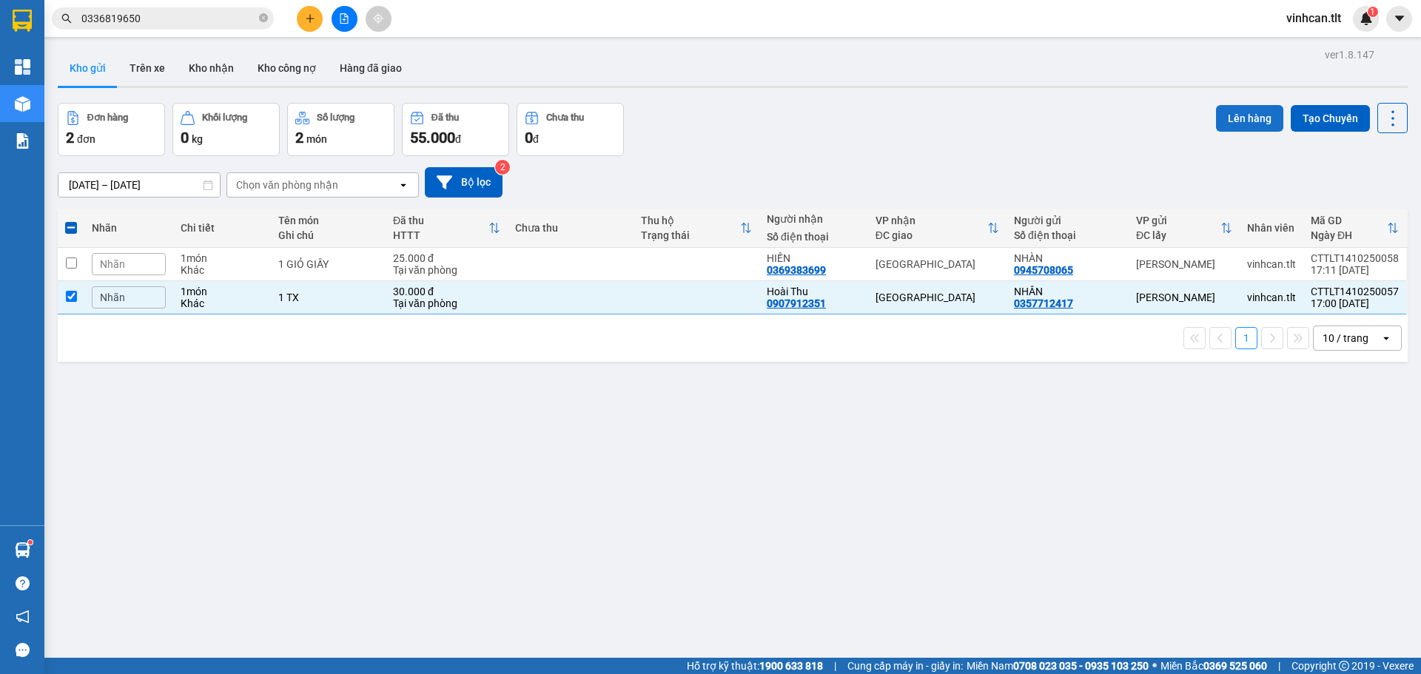
click at [1234, 115] on button "Lên hàng" at bounding box center [1249, 118] width 67 height 27
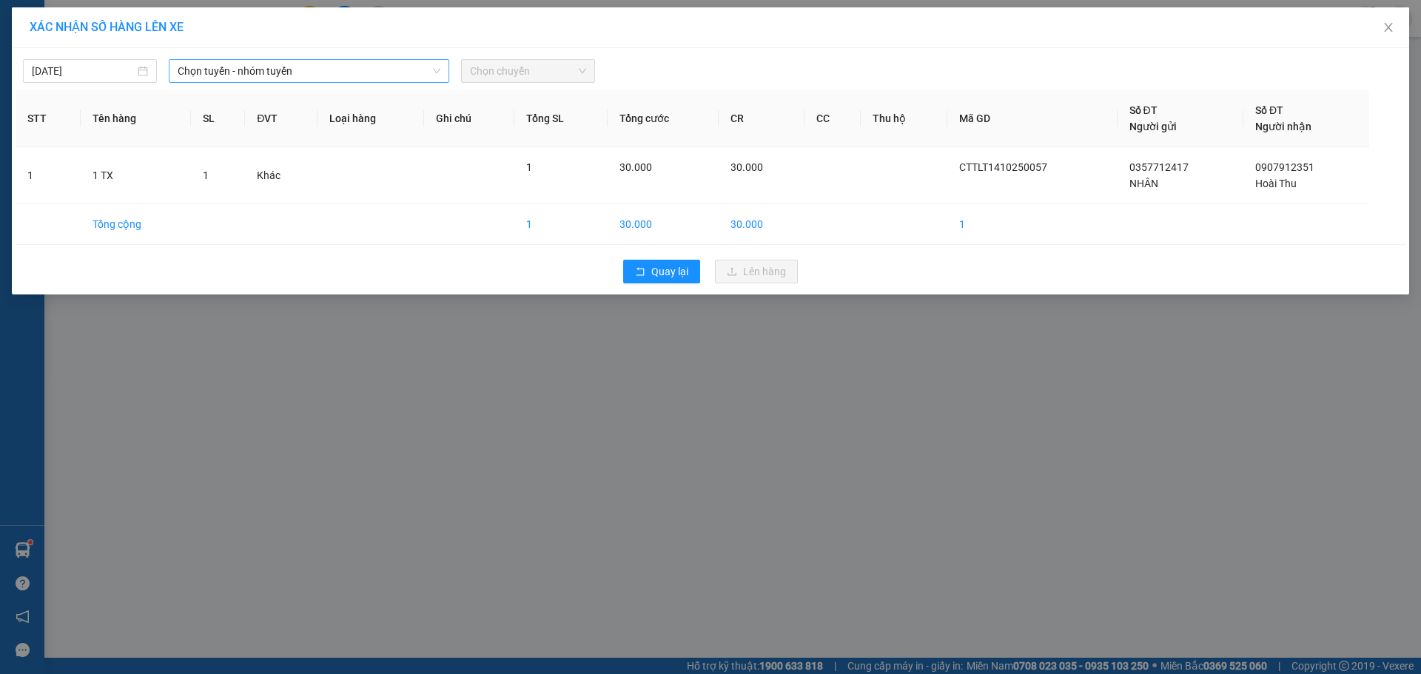
click at [264, 75] on span "Chọn tuyến - nhóm tuyến" at bounding box center [309, 71] width 263 height 22
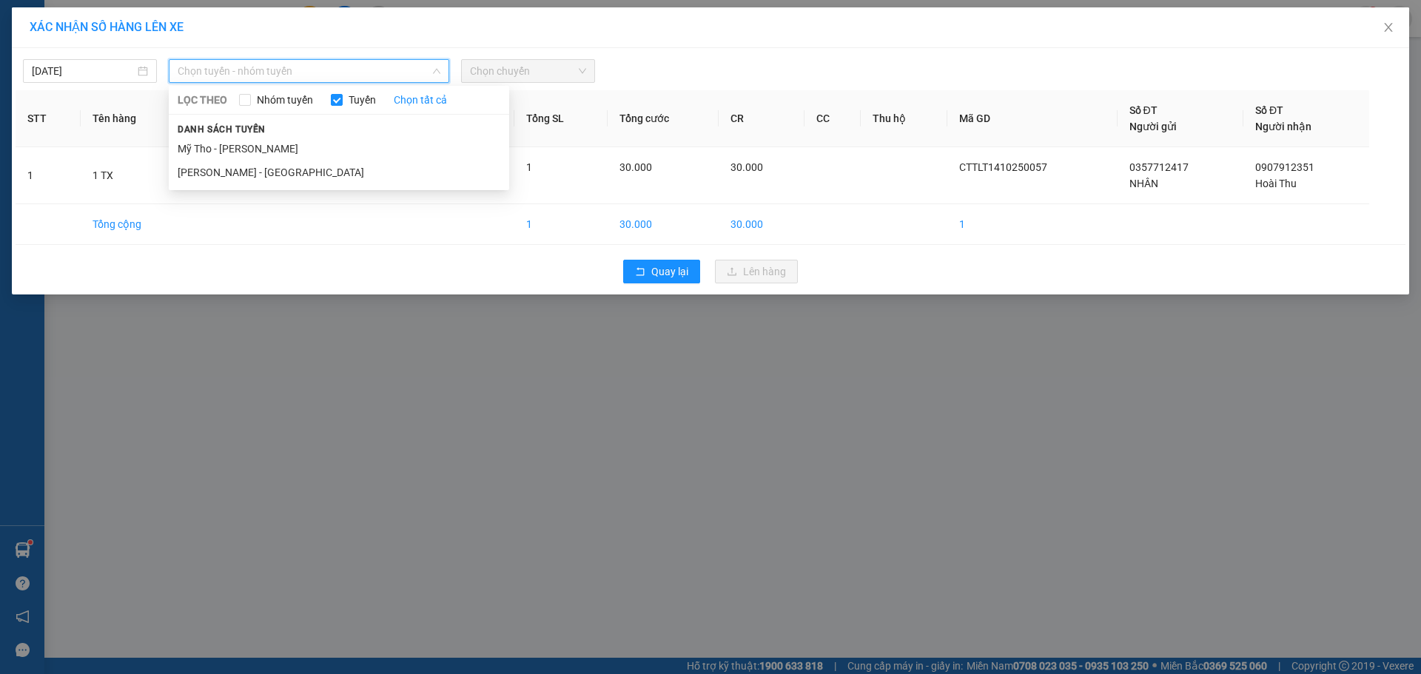
drag, startPoint x: 247, startPoint y: 147, endPoint x: 580, endPoint y: 93, distance: 337.3
click at [247, 145] on li "Mỹ Tho - [PERSON_NAME]" at bounding box center [339, 149] width 341 height 24
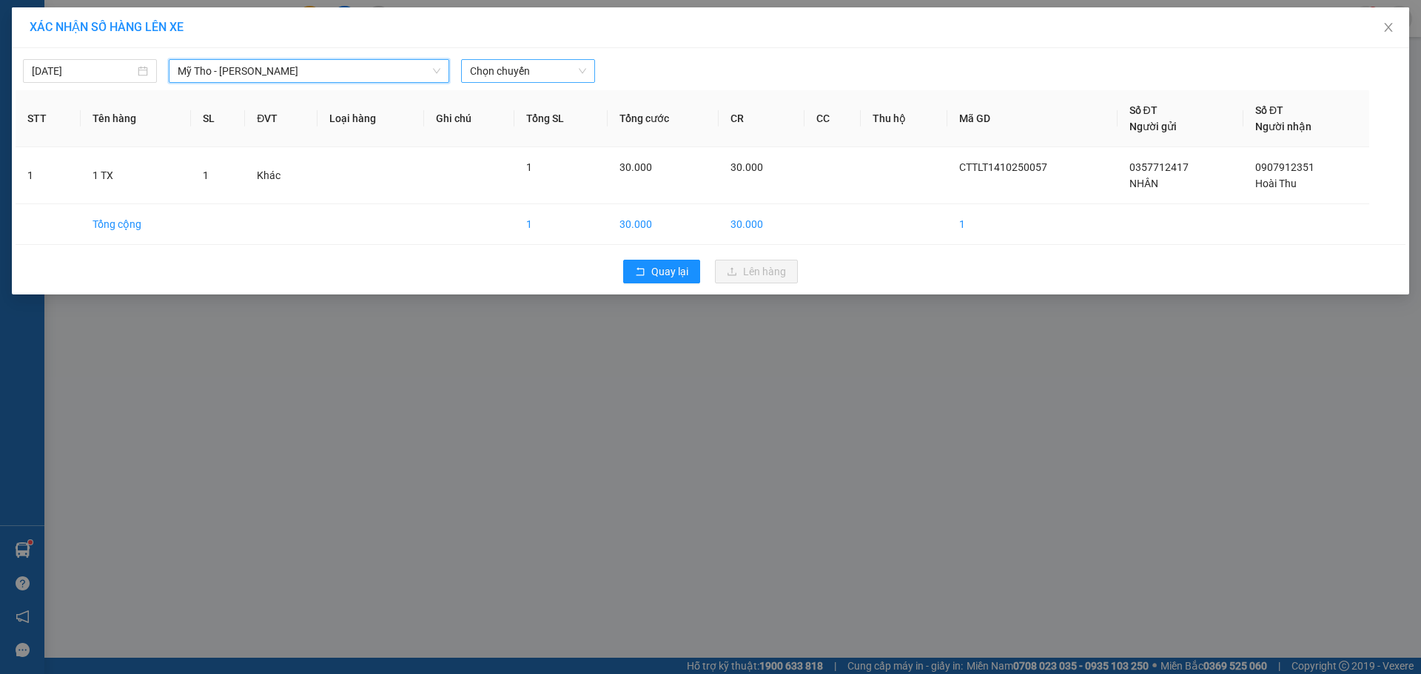
click at [574, 76] on span "Chọn chuyến" at bounding box center [528, 71] width 116 height 22
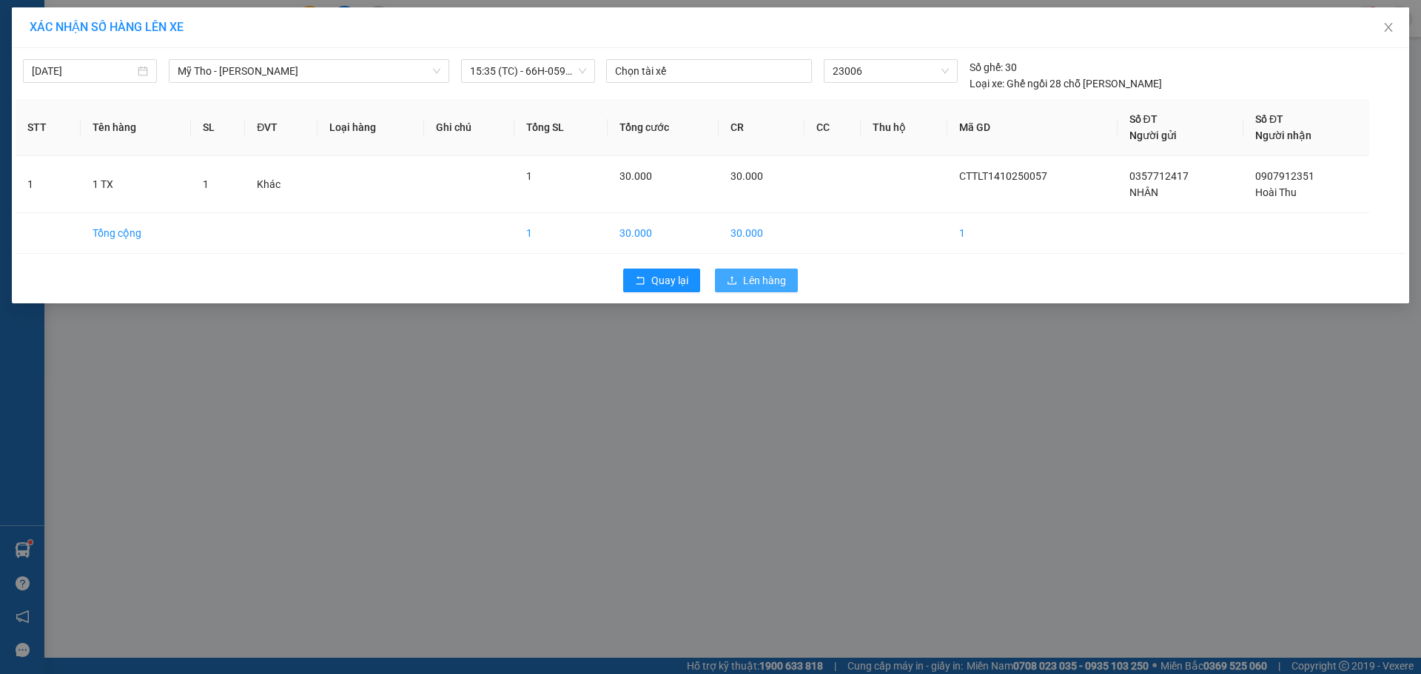
click at [721, 277] on button "Lên hàng" at bounding box center [756, 281] width 83 height 24
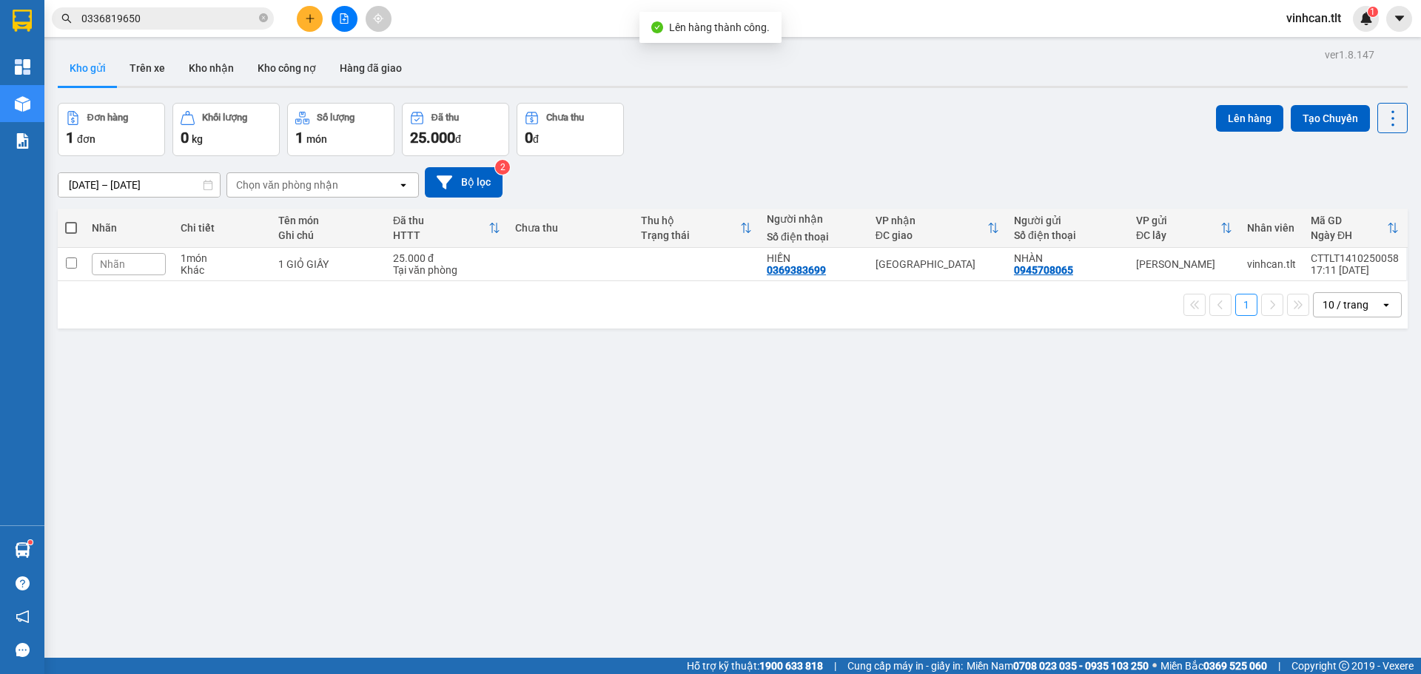
click at [336, 13] on button at bounding box center [345, 19] width 26 height 26
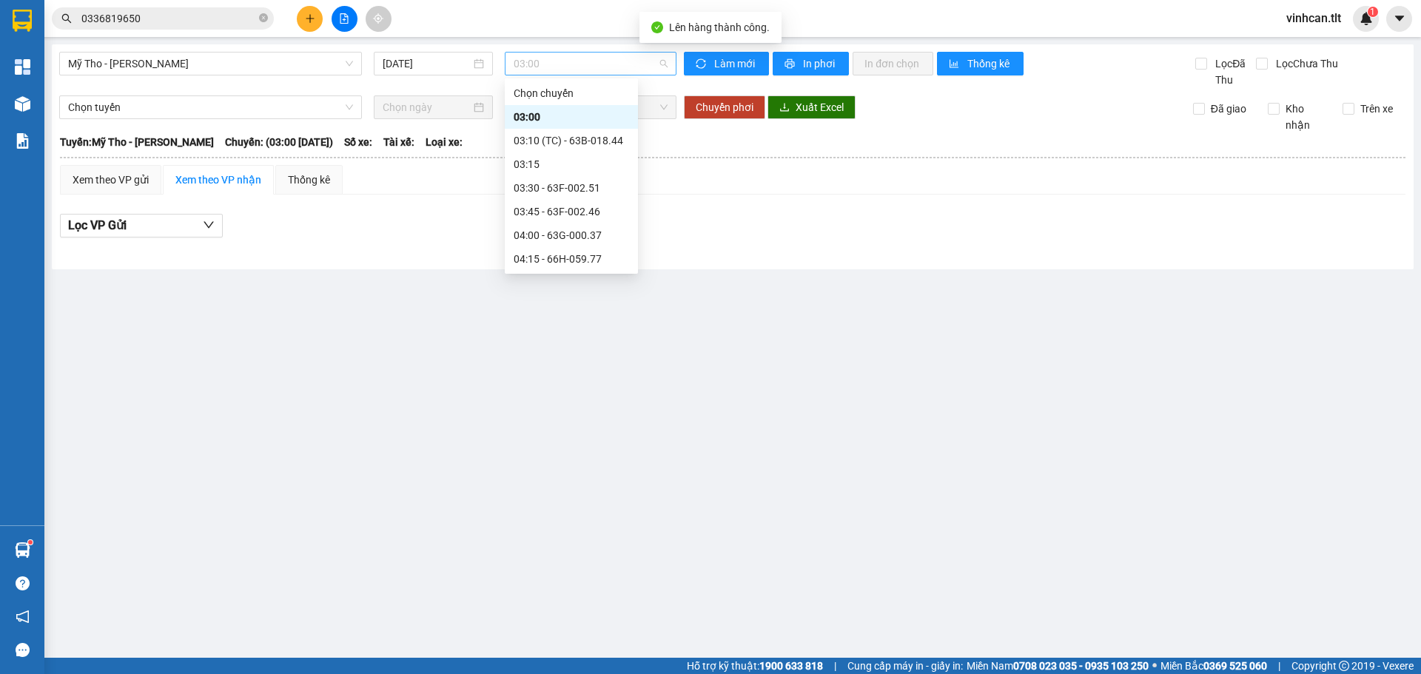
click at [576, 59] on span "03:00" at bounding box center [591, 64] width 154 height 22
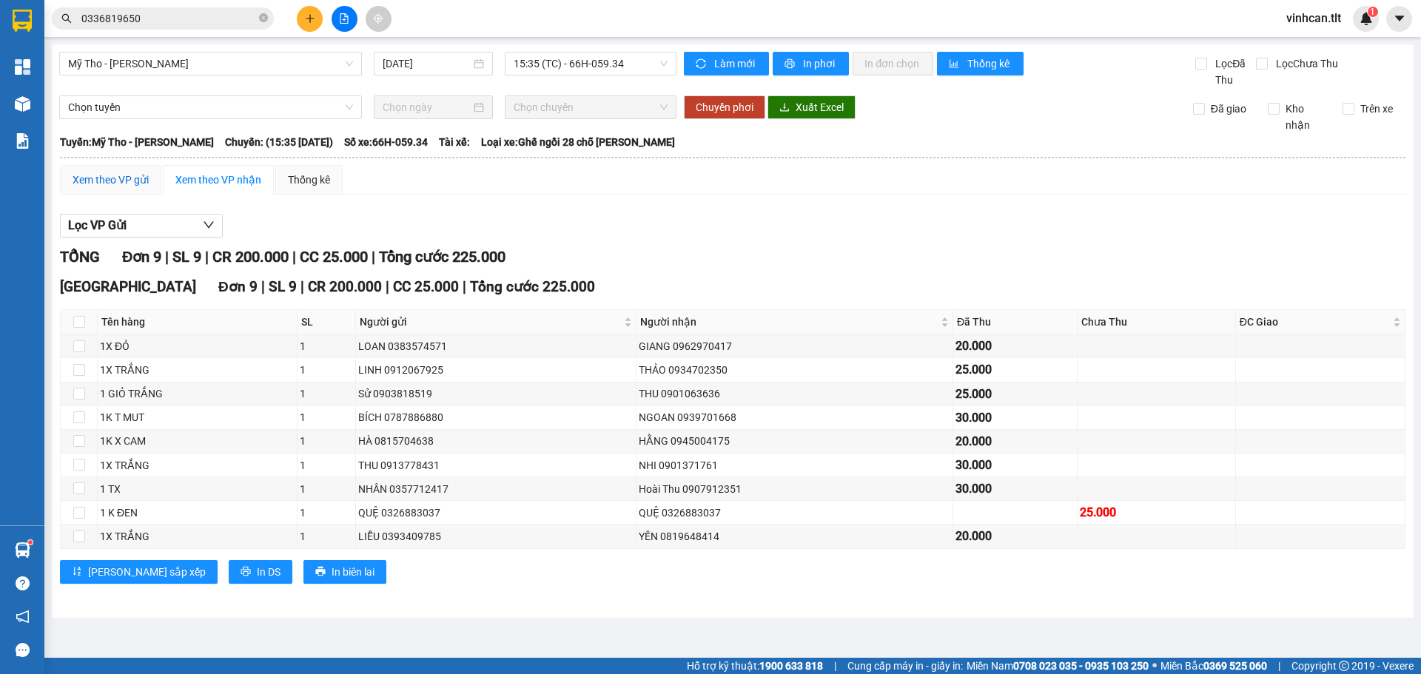
click at [142, 181] on div "Xem theo VP gửi" at bounding box center [111, 180] width 76 height 16
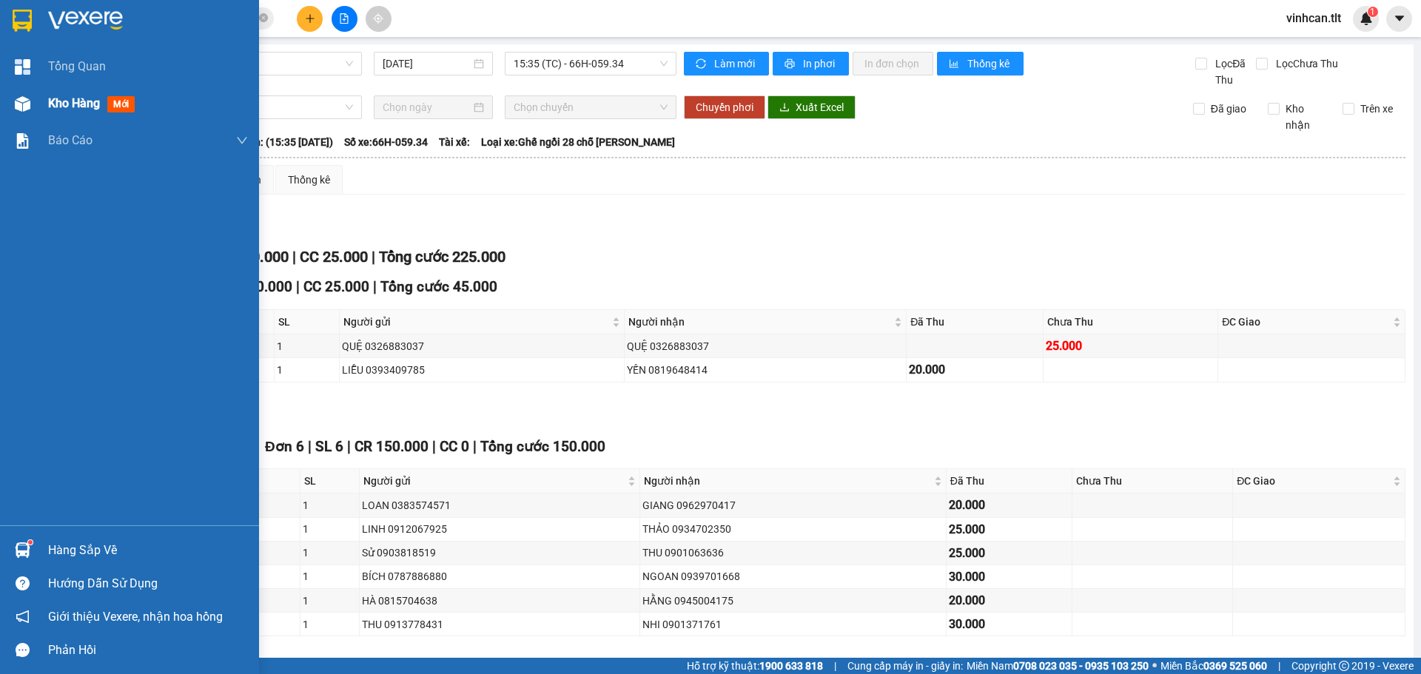
click at [30, 101] on img at bounding box center [23, 104] width 16 height 16
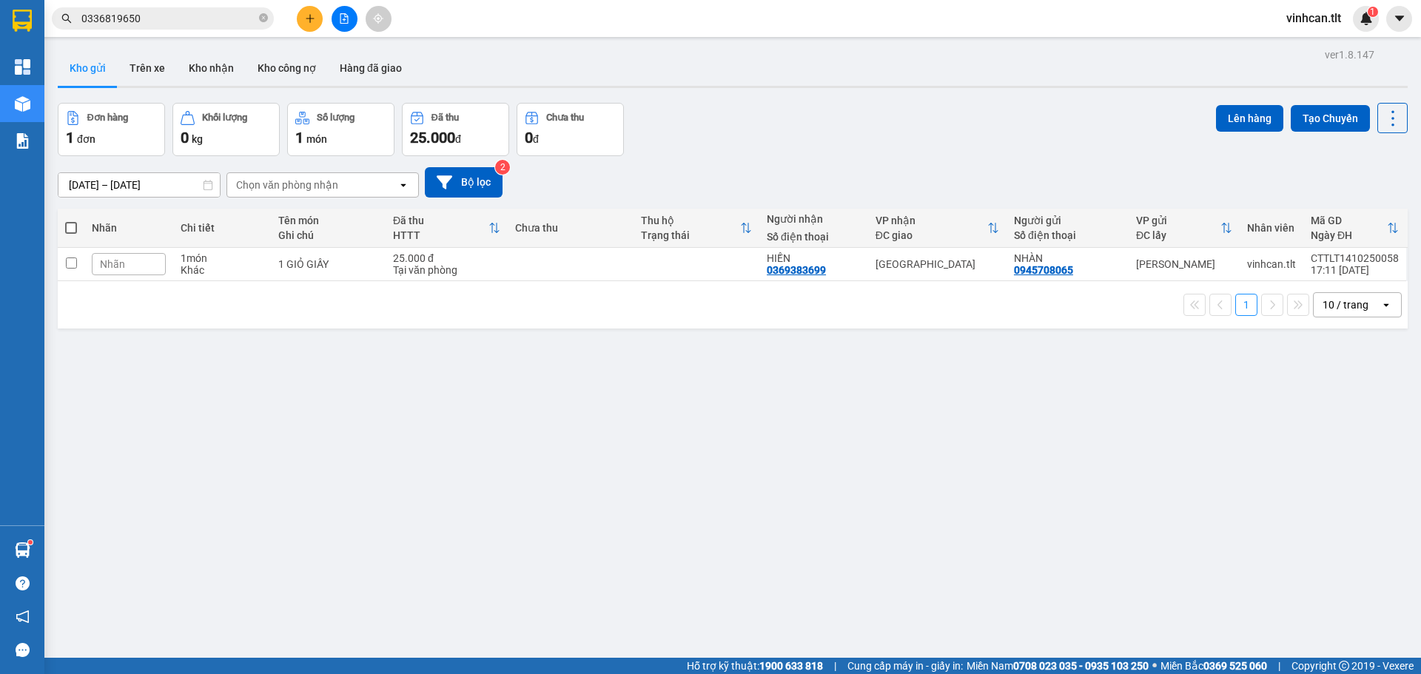
click at [69, 222] on span at bounding box center [71, 228] width 12 height 12
click at [71, 221] on input "checkbox" at bounding box center [71, 221] width 0 height 0
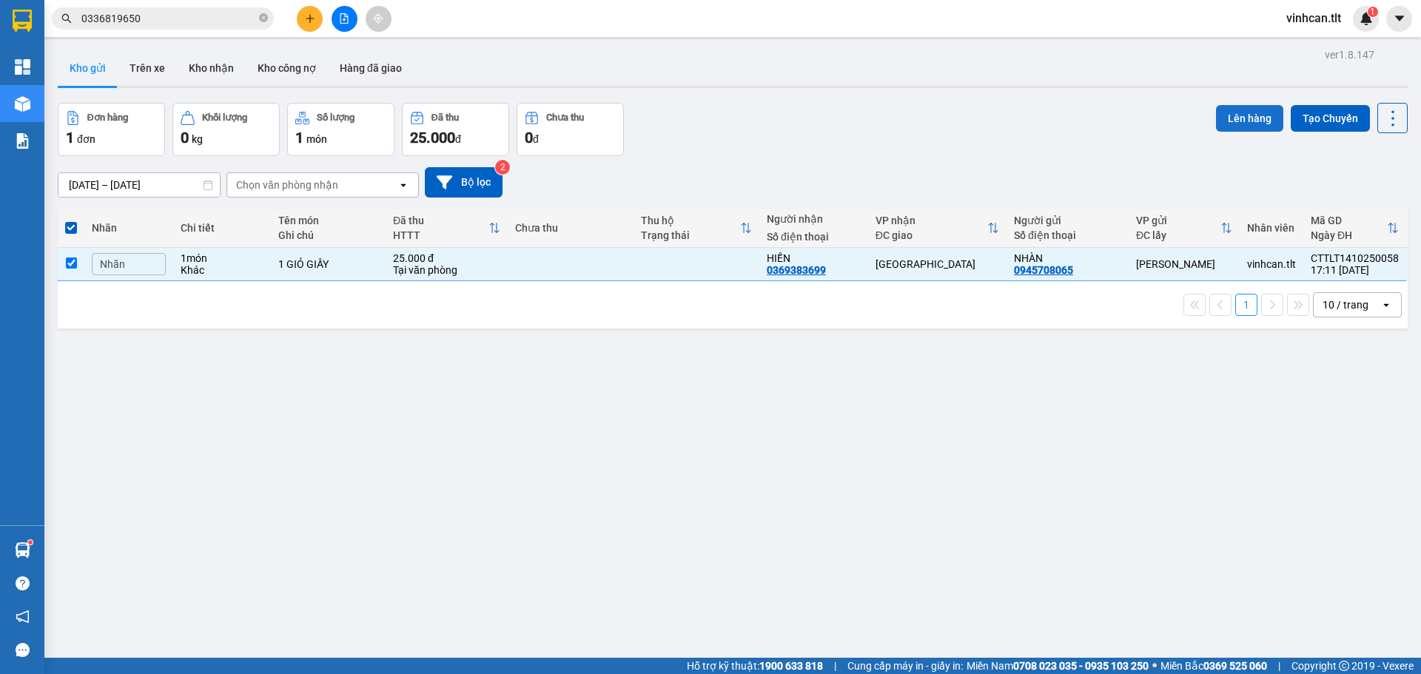
click at [1231, 105] on button "Lên hàng" at bounding box center [1249, 118] width 67 height 27
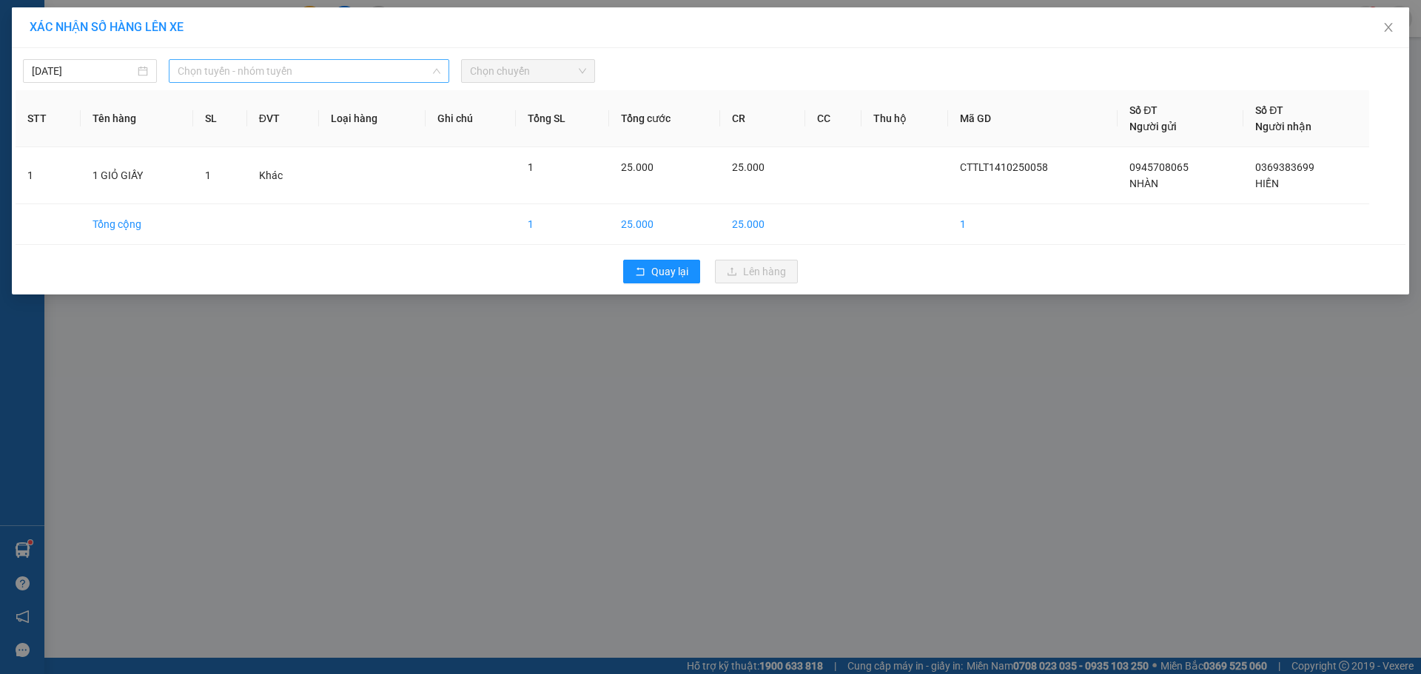
click at [272, 76] on span "Chọn tuyến - nhóm tuyến" at bounding box center [309, 71] width 263 height 22
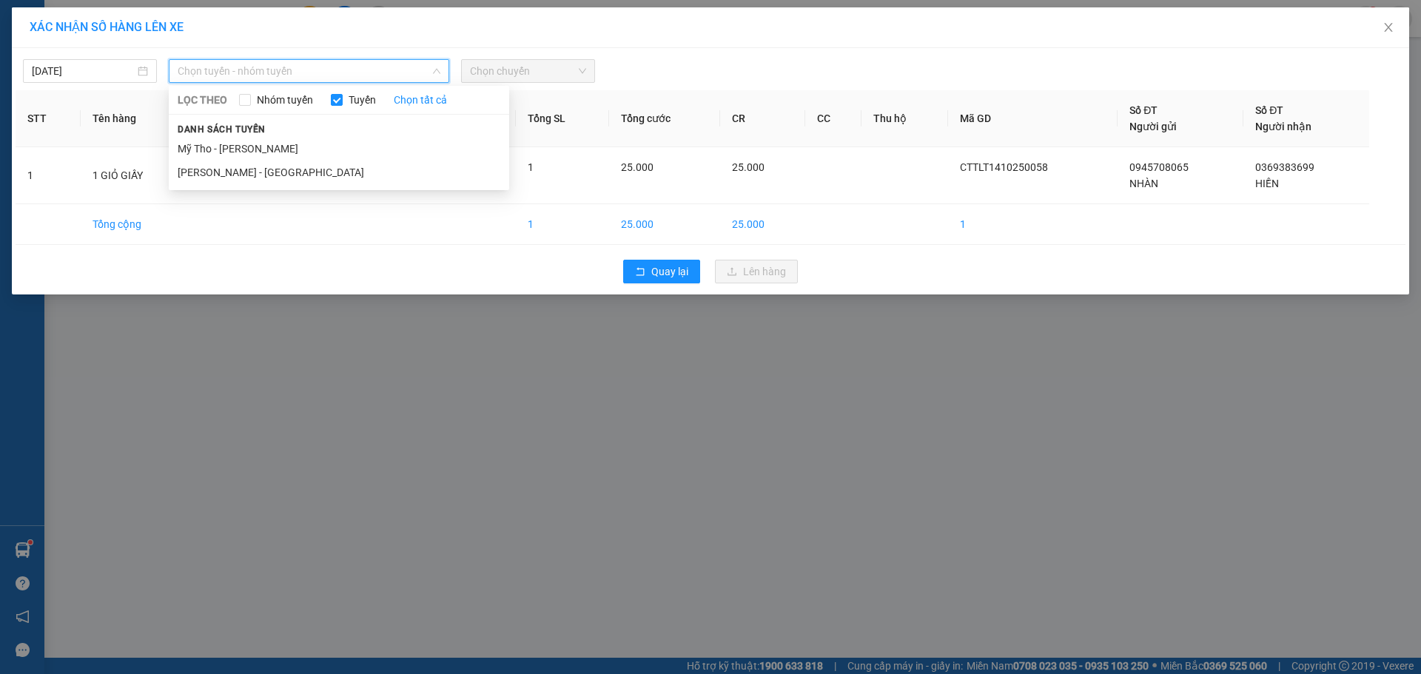
click at [238, 140] on li "Mỹ Tho - [PERSON_NAME]" at bounding box center [339, 149] width 341 height 24
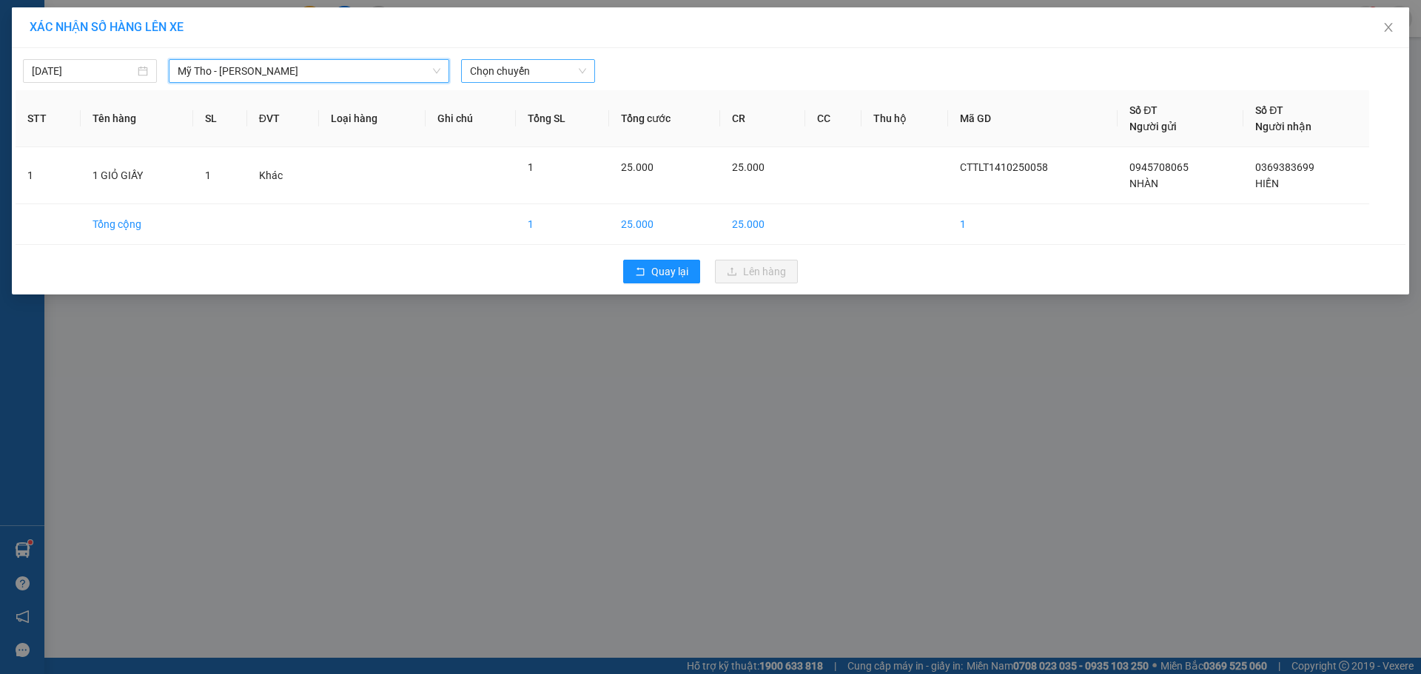
click at [557, 72] on span "Chọn chuyến" at bounding box center [528, 71] width 116 height 22
click at [513, 132] on div "16:45 - 63F-002.81" at bounding box center [527, 124] width 115 height 16
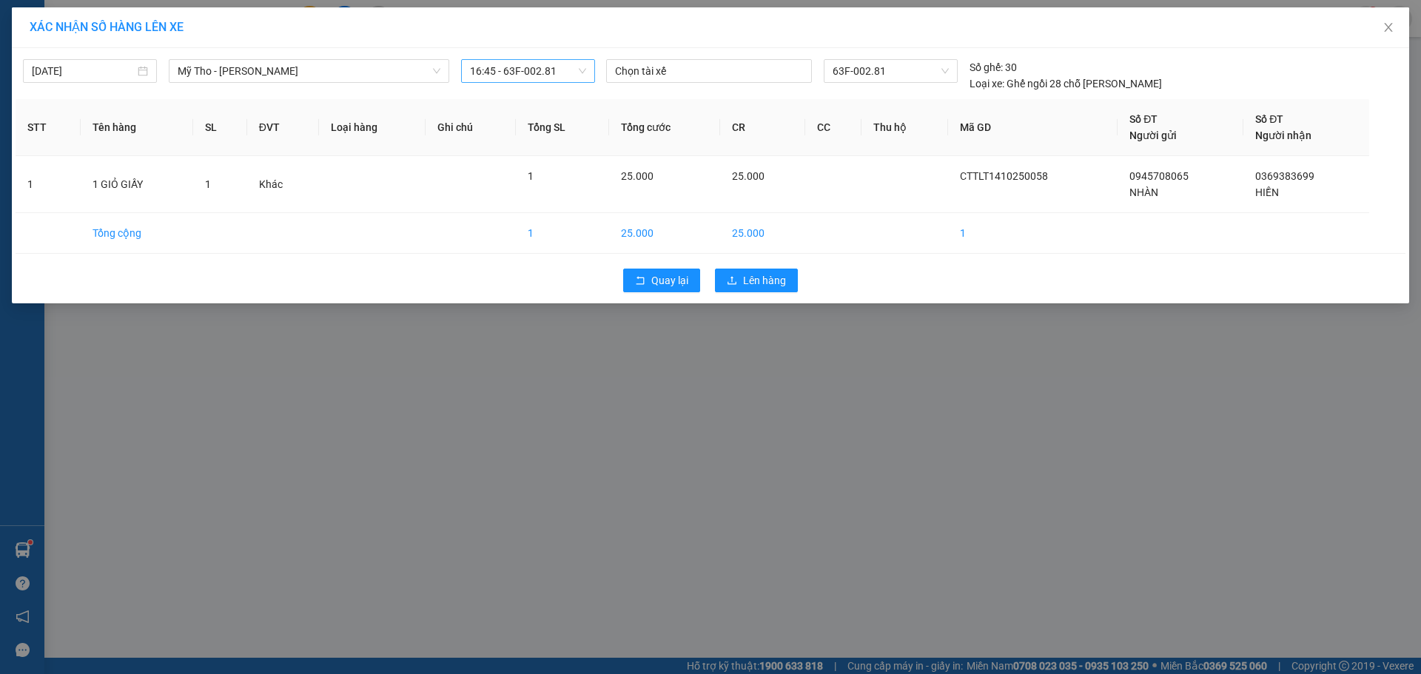
click at [753, 292] on div "Quay lại Lên hàng" at bounding box center [711, 280] width 1390 height 38
click at [753, 276] on span "Lên hàng" at bounding box center [764, 280] width 43 height 16
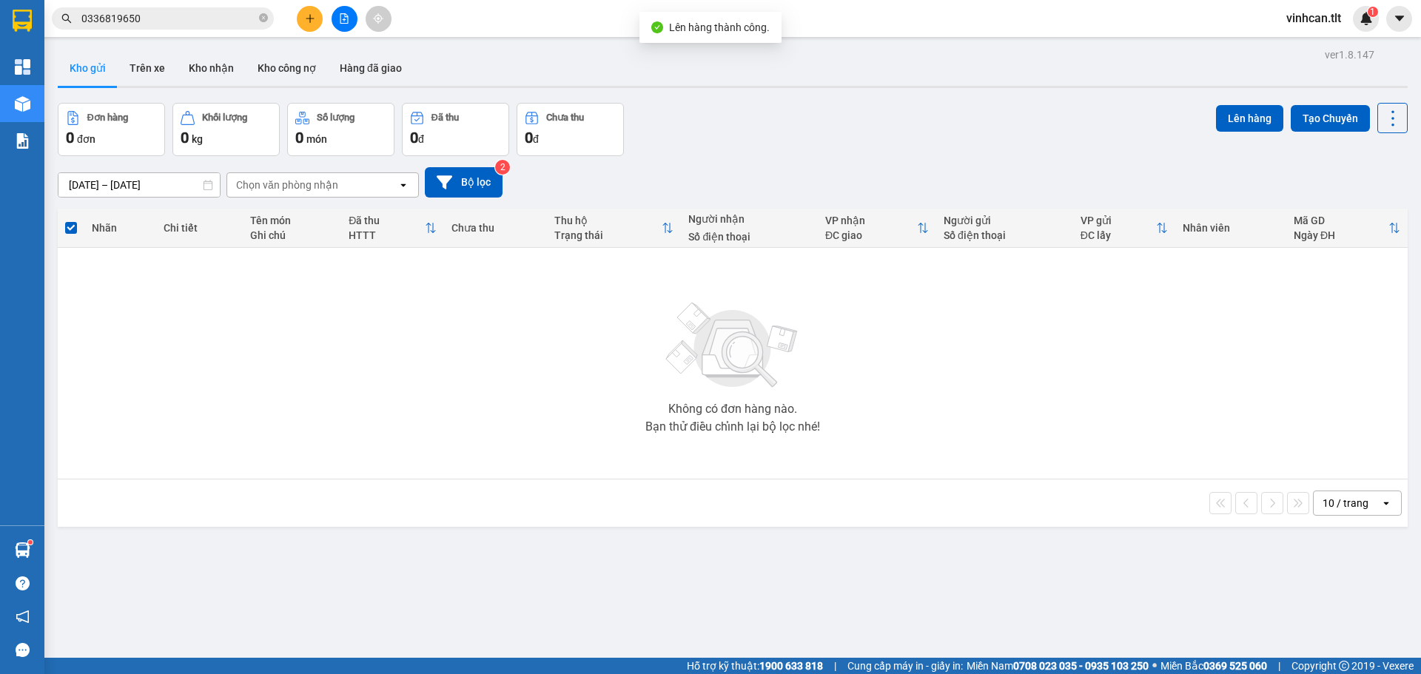
click at [346, 14] on icon "file-add" at bounding box center [344, 18] width 10 height 10
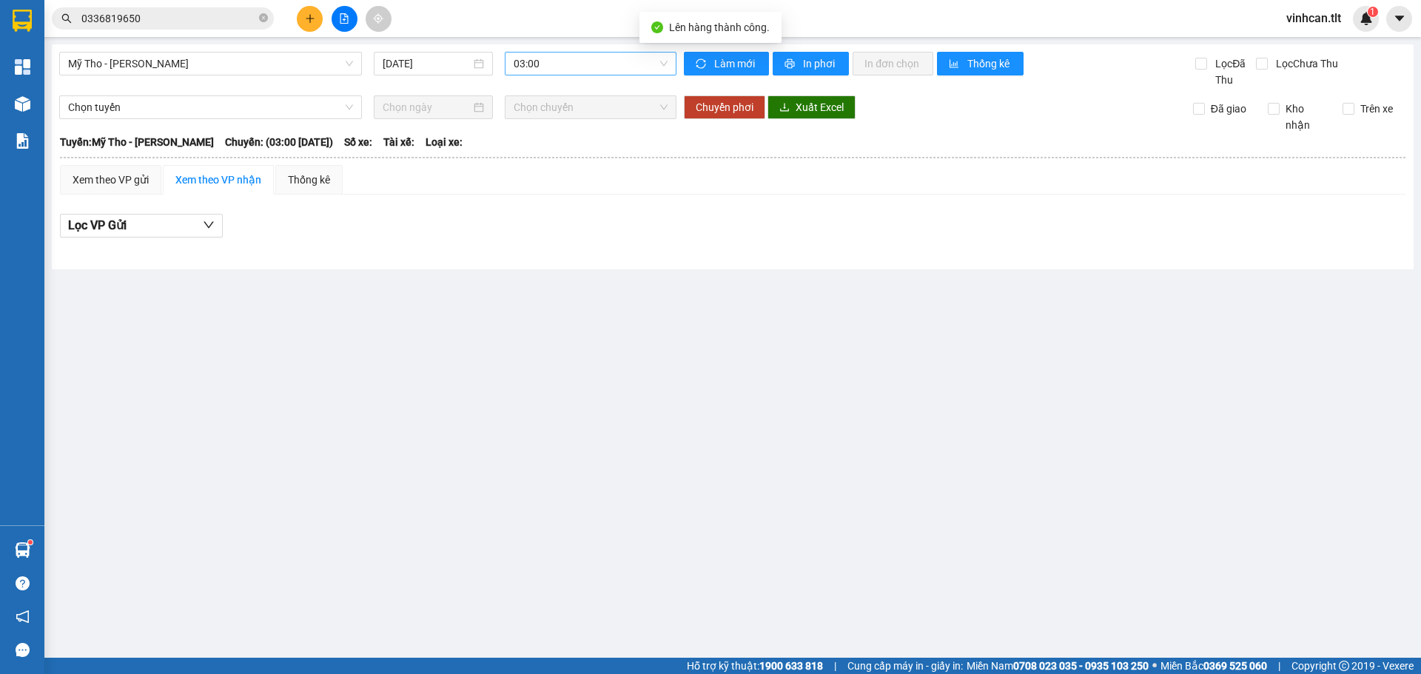
click at [591, 59] on span "03:00" at bounding box center [591, 64] width 154 height 22
click at [564, 108] on div "16:45 - 63F-002.81" at bounding box center [571, 117] width 133 height 24
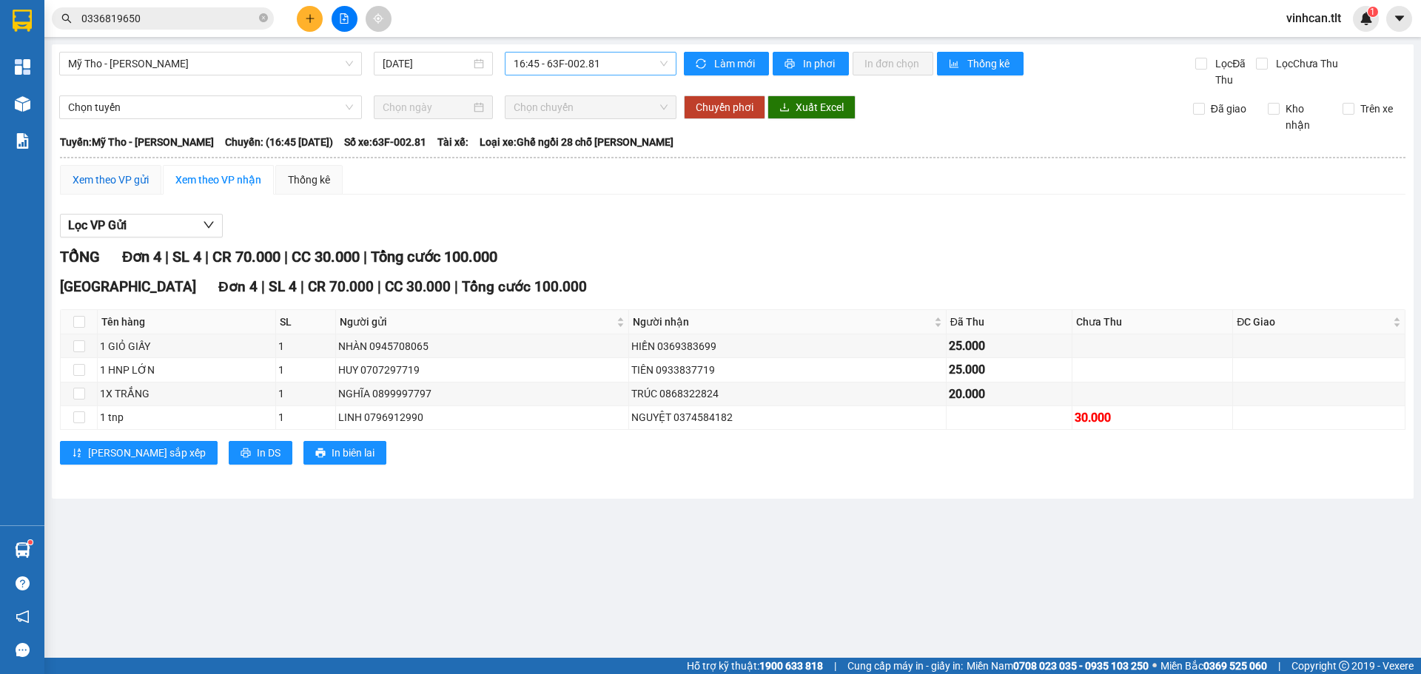
click at [108, 178] on div "Xem theo VP gửi" at bounding box center [111, 180] width 76 height 16
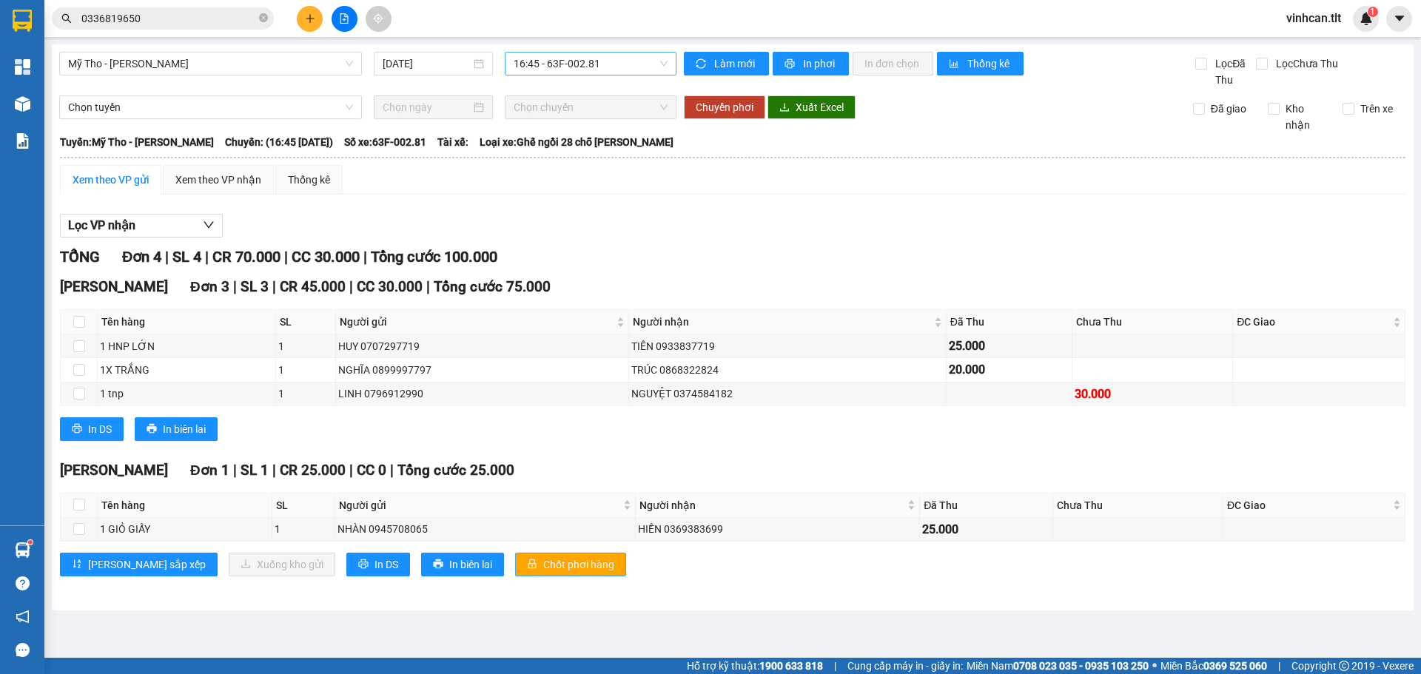
click at [515, 574] on button "Chốt phơi hàng" at bounding box center [570, 565] width 111 height 24
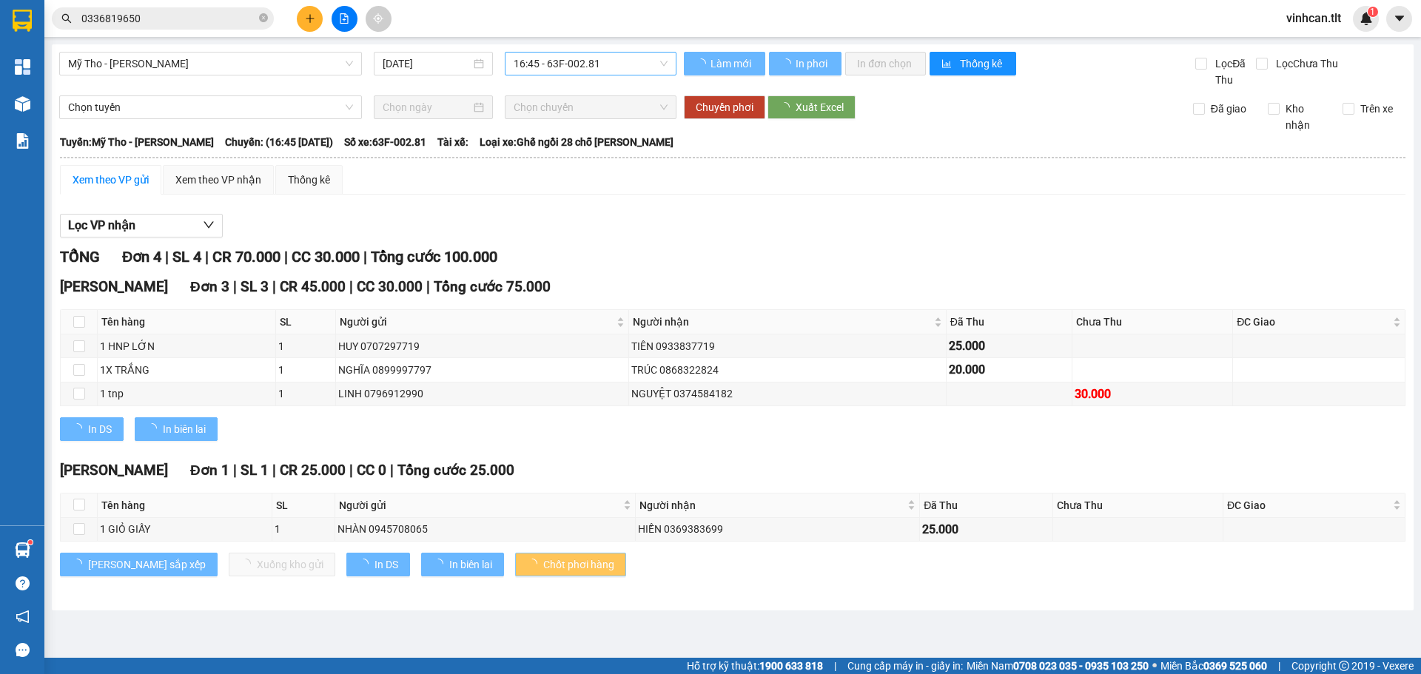
click at [515, 574] on button "Chốt phơi hàng" at bounding box center [570, 565] width 111 height 24
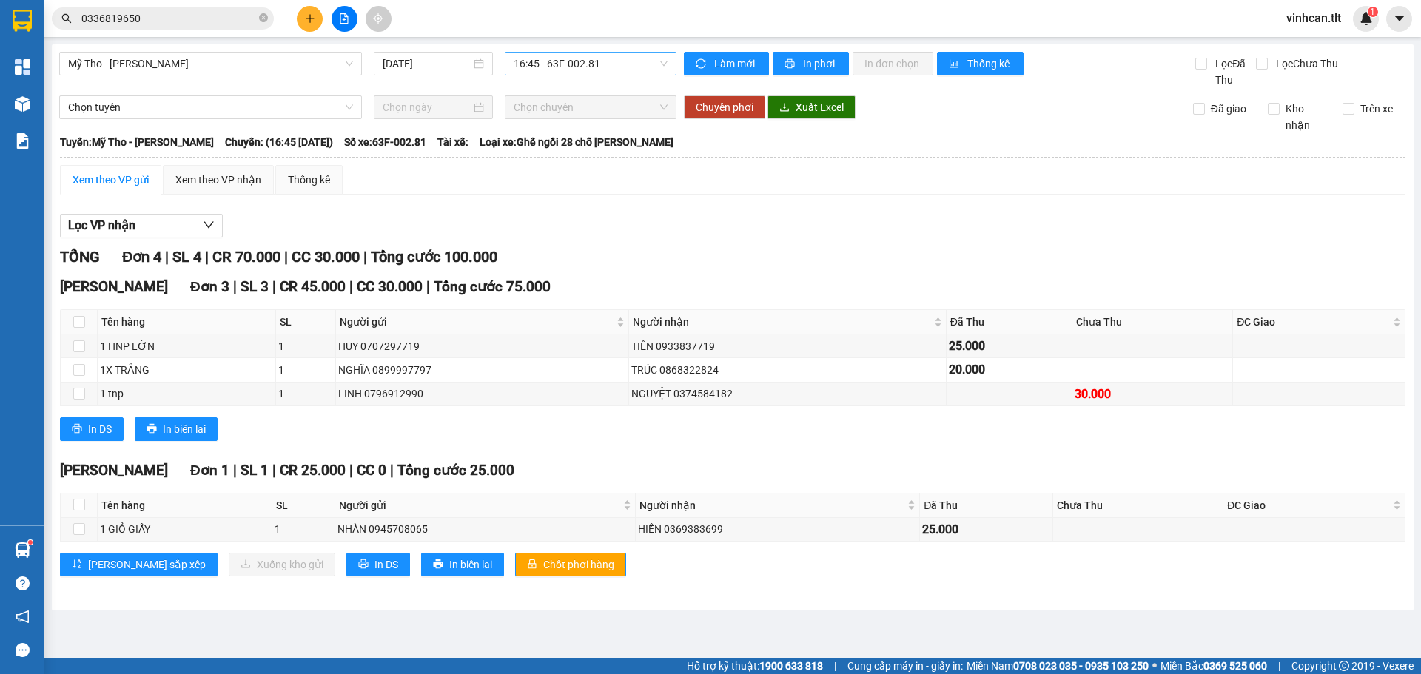
click at [315, 19] on icon "plus" at bounding box center [310, 18] width 10 height 10
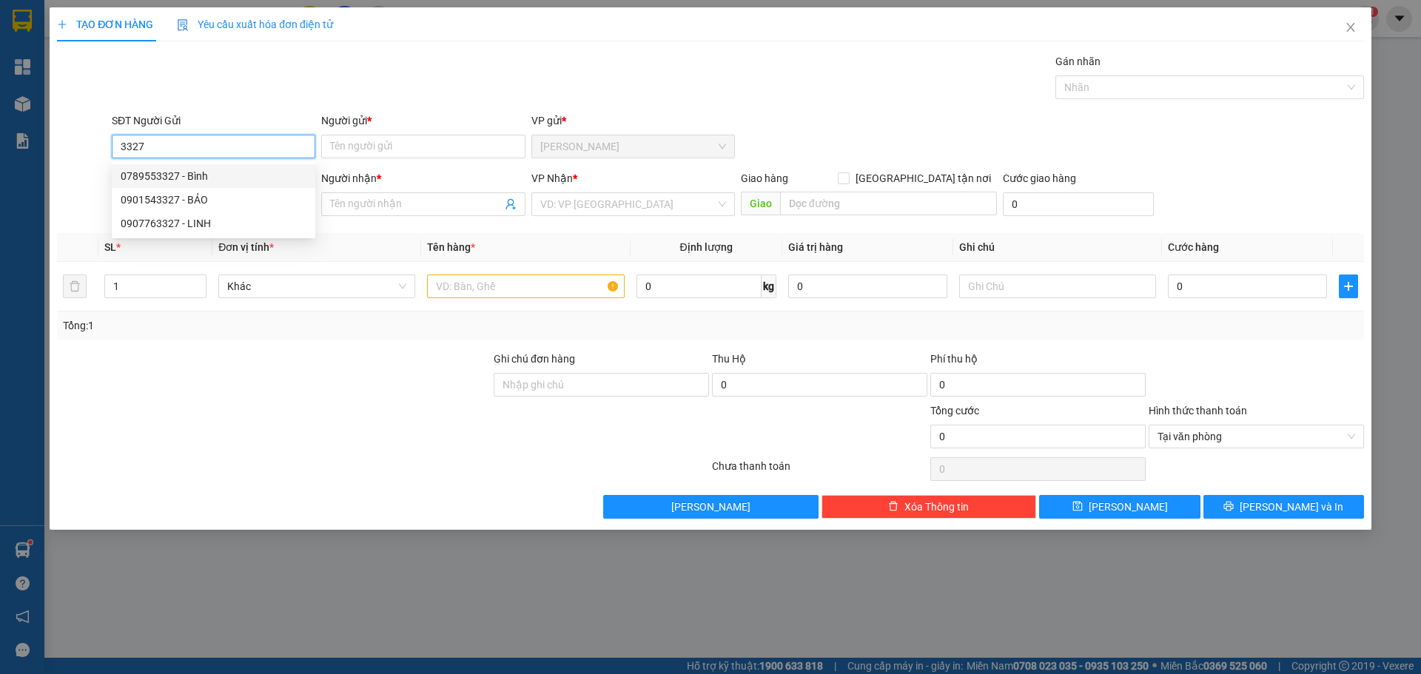
click at [235, 168] on div "0789553327 - Bình" at bounding box center [214, 176] width 186 height 16
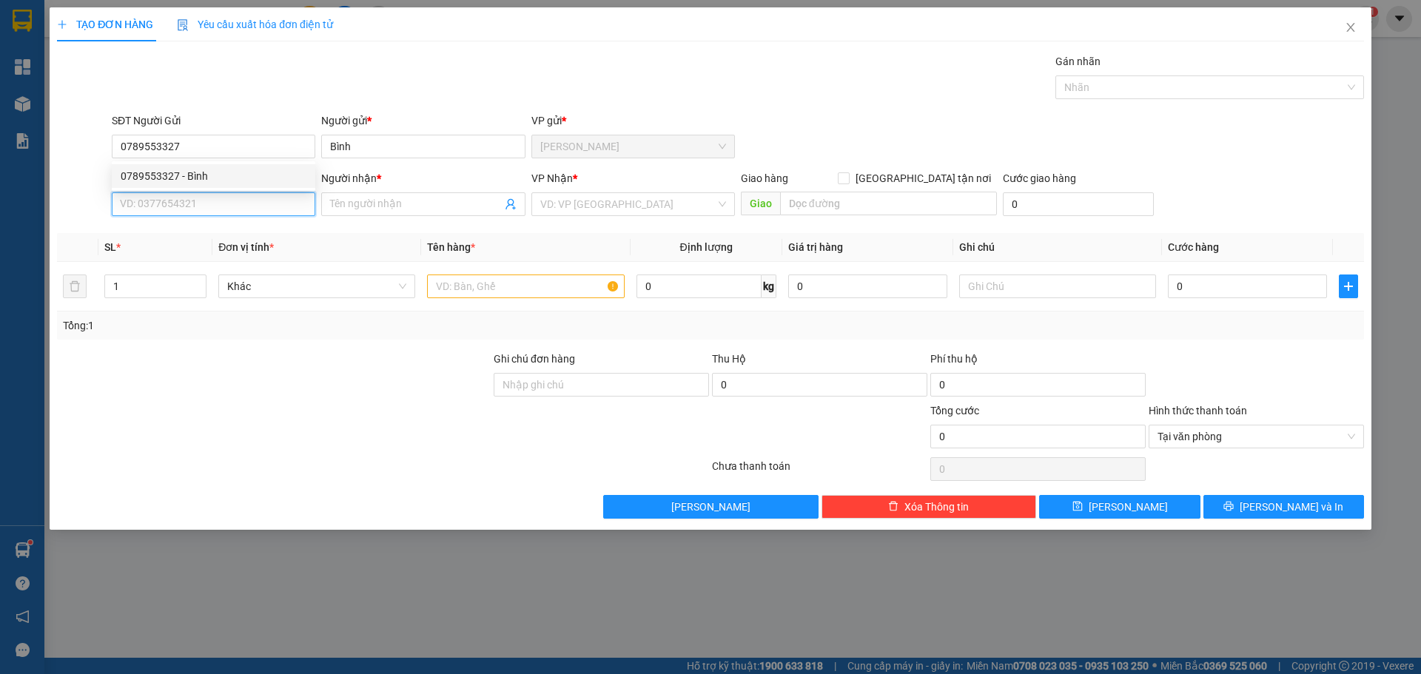
click at [226, 205] on input "SĐT Người Nhận *" at bounding box center [214, 204] width 204 height 24
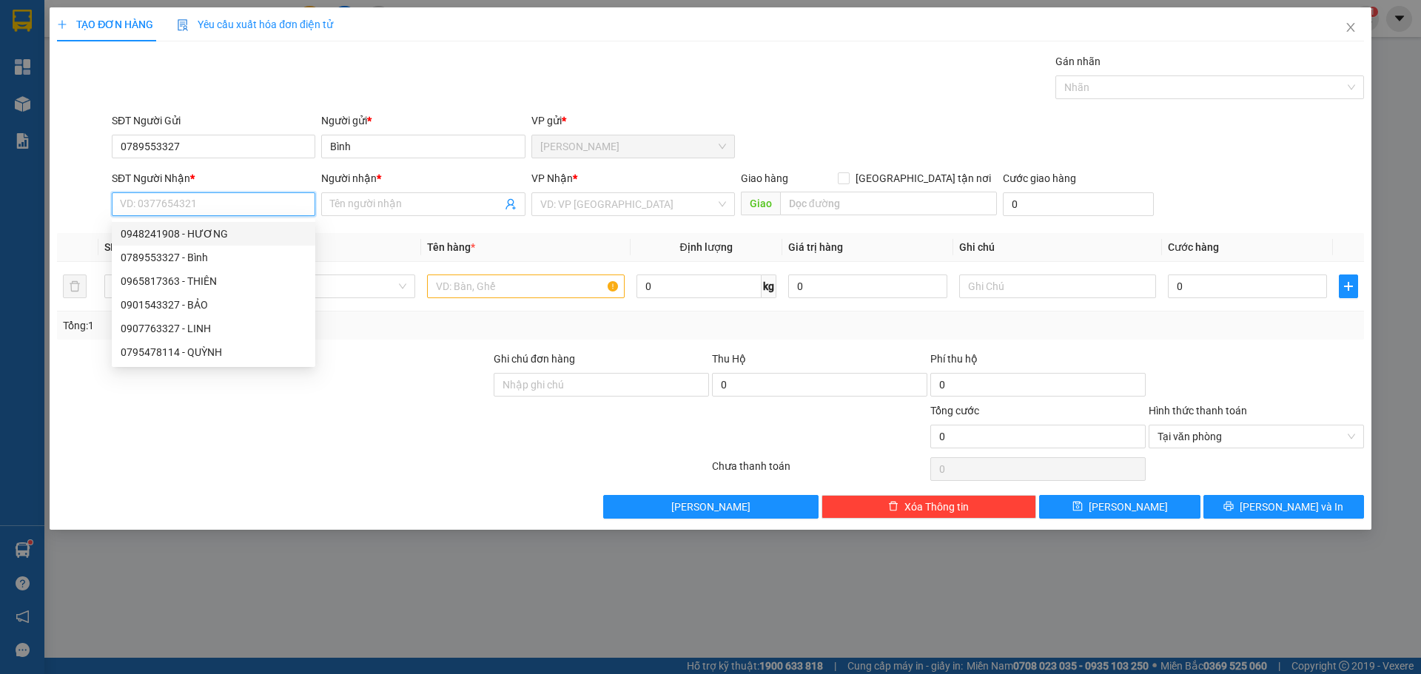
click at [248, 232] on div "0948241908 - HƯƠNG" at bounding box center [214, 234] width 186 height 16
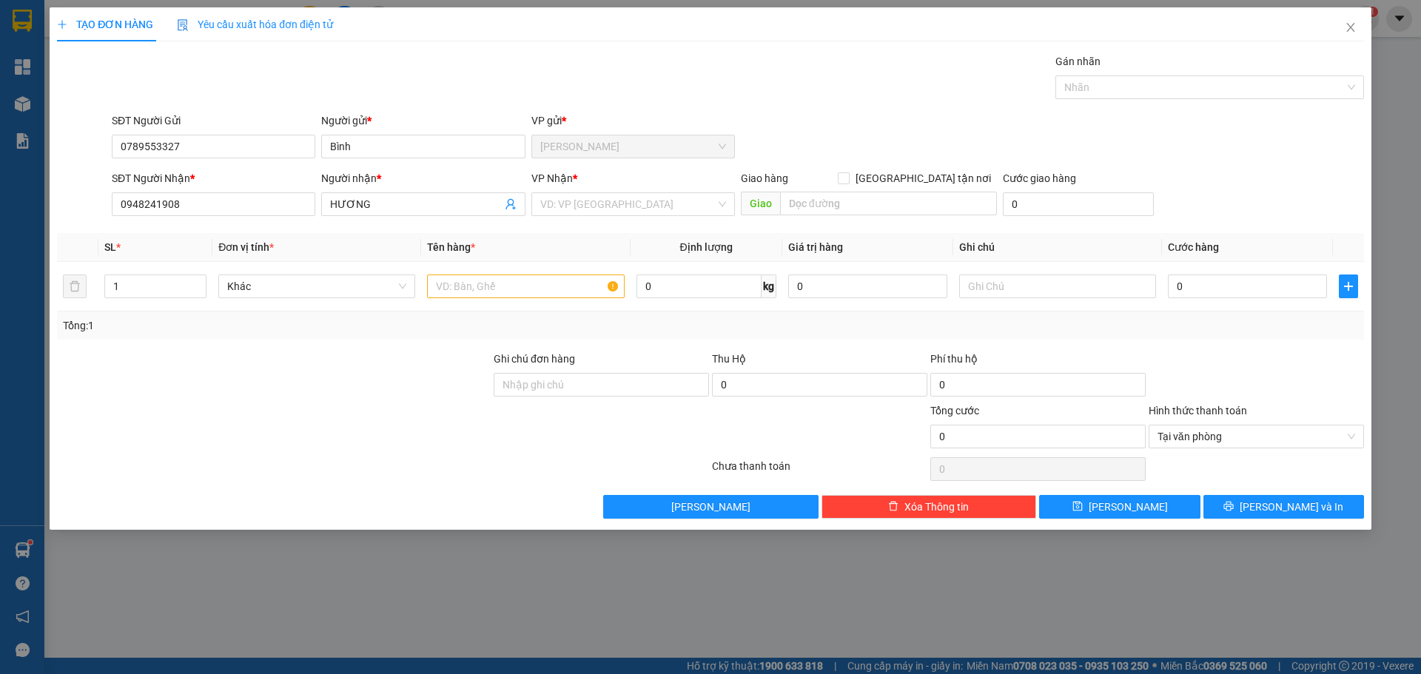
drag, startPoint x: 642, startPoint y: 200, endPoint x: 630, endPoint y: 216, distance: 20.1
click at [643, 200] on input "search" at bounding box center [627, 204] width 175 height 22
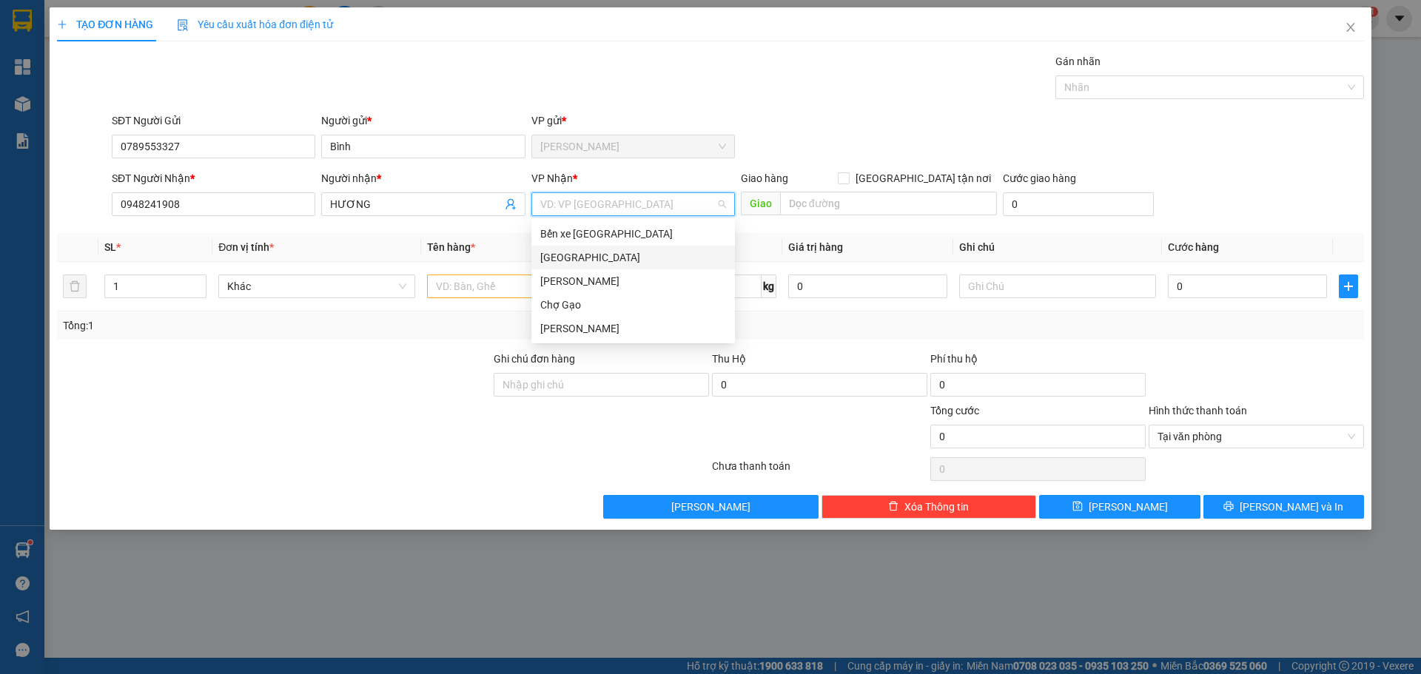
click at [561, 258] on div "[GEOGRAPHIC_DATA]" at bounding box center [633, 257] width 186 height 16
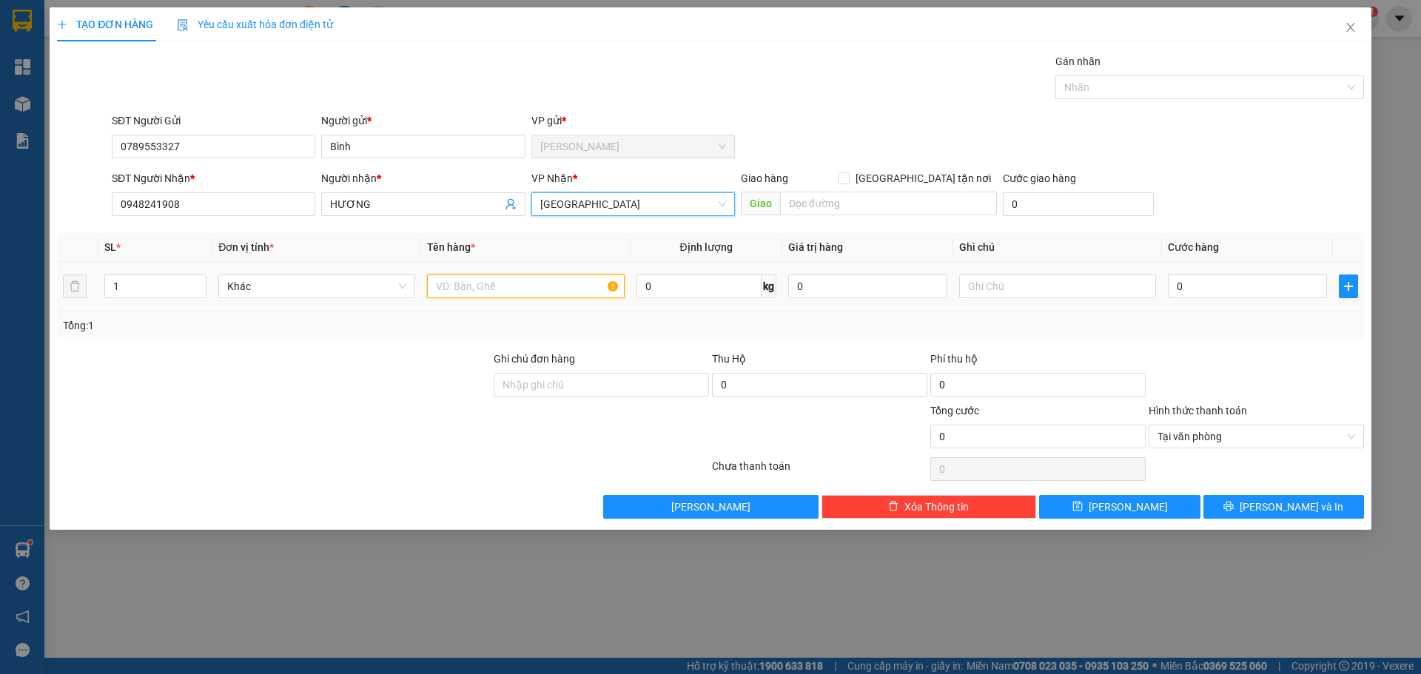
click at [525, 283] on input "text" at bounding box center [525, 287] width 197 height 24
paste input "Ê"
paste input "Ề"
paste input "Ô"
paste input "Ộ"
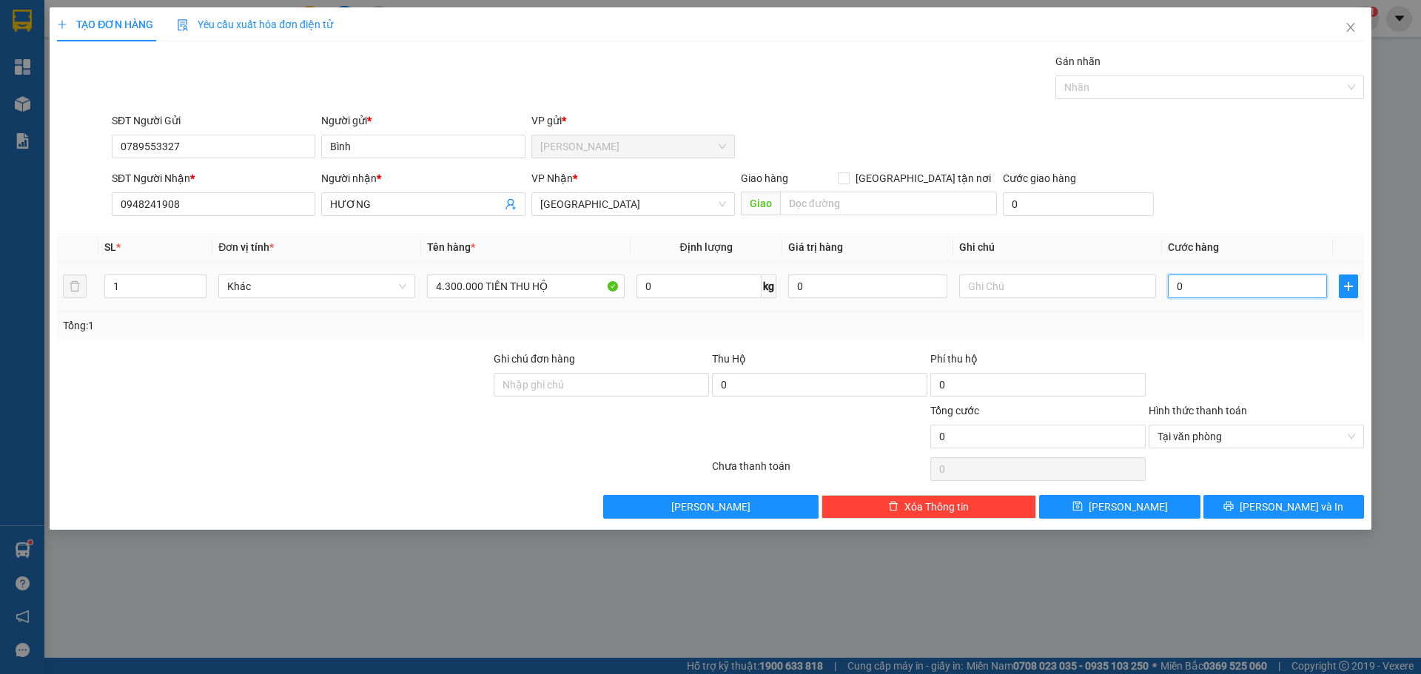
click at [1251, 283] on input "0" at bounding box center [1247, 287] width 159 height 24
click at [1277, 228] on div "Transit Pickup Surcharge Ids Transit Deliver Surcharge Ids Transit Deliver Surc…" at bounding box center [710, 286] width 1307 height 466
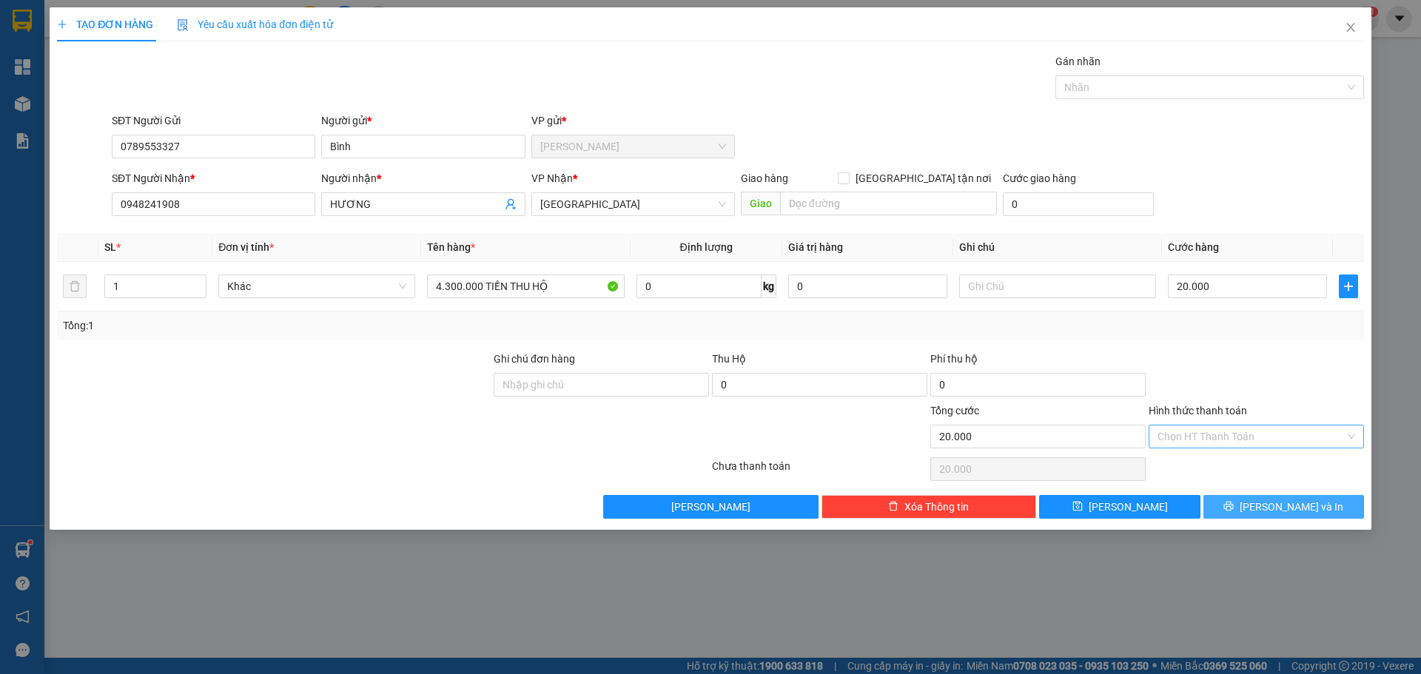
drag, startPoint x: 1347, startPoint y: 506, endPoint x: 1267, endPoint y: 463, distance: 91.1
click at [1346, 506] on button "[PERSON_NAME] và In" at bounding box center [1284, 507] width 161 height 24
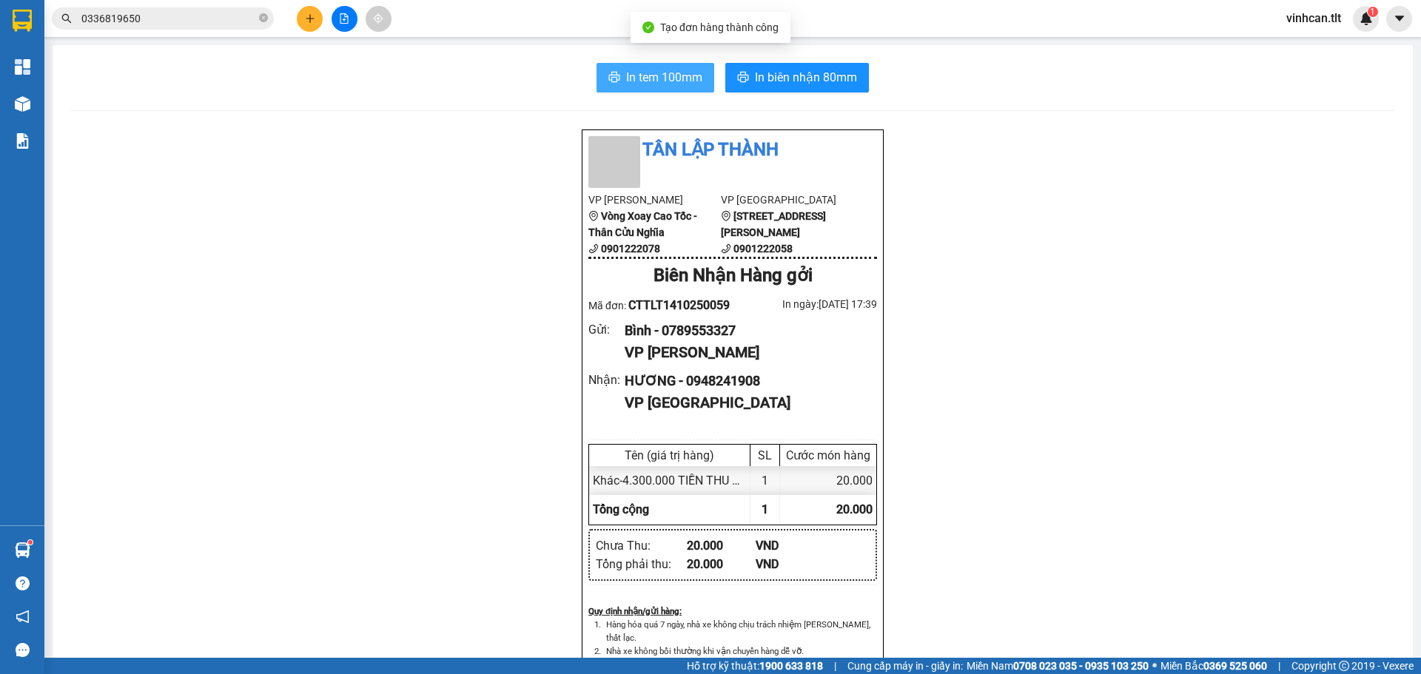
click at [648, 70] on span "In tem 100mm" at bounding box center [664, 77] width 76 height 19
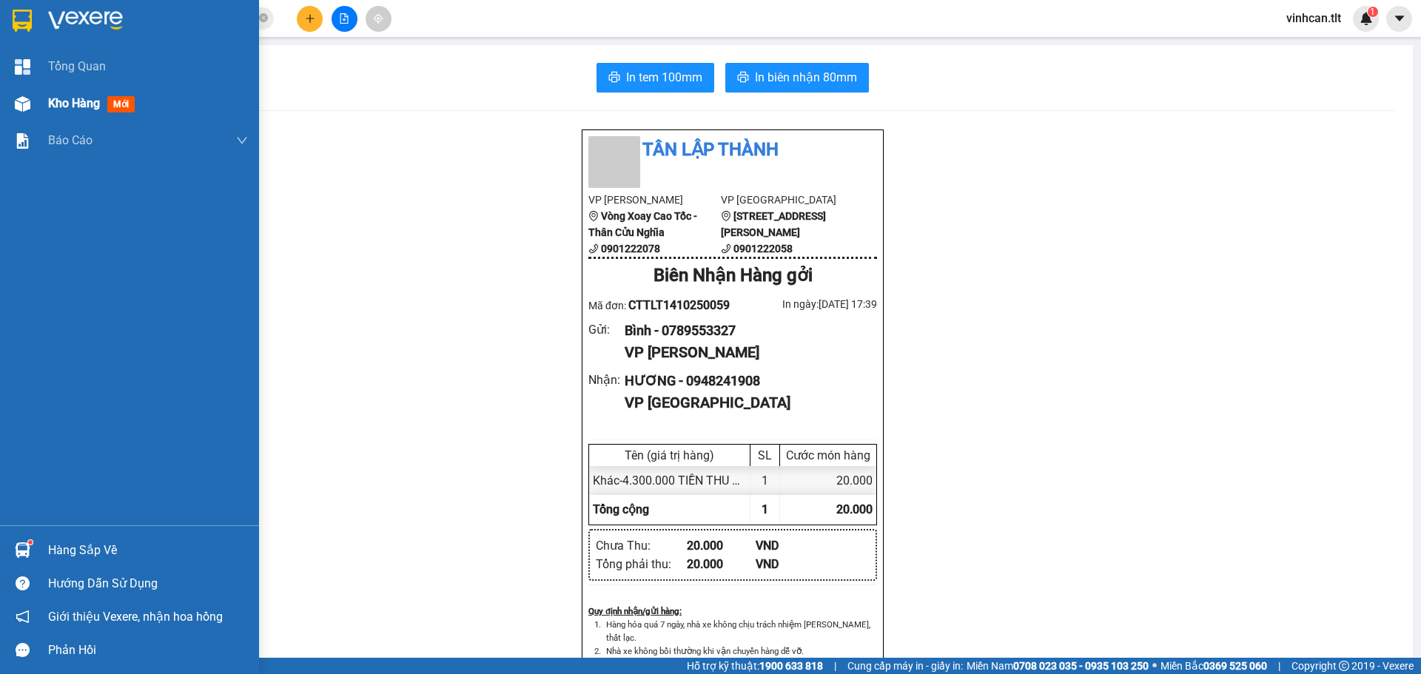
click at [1, 92] on div "Kho hàng mới" at bounding box center [129, 103] width 259 height 37
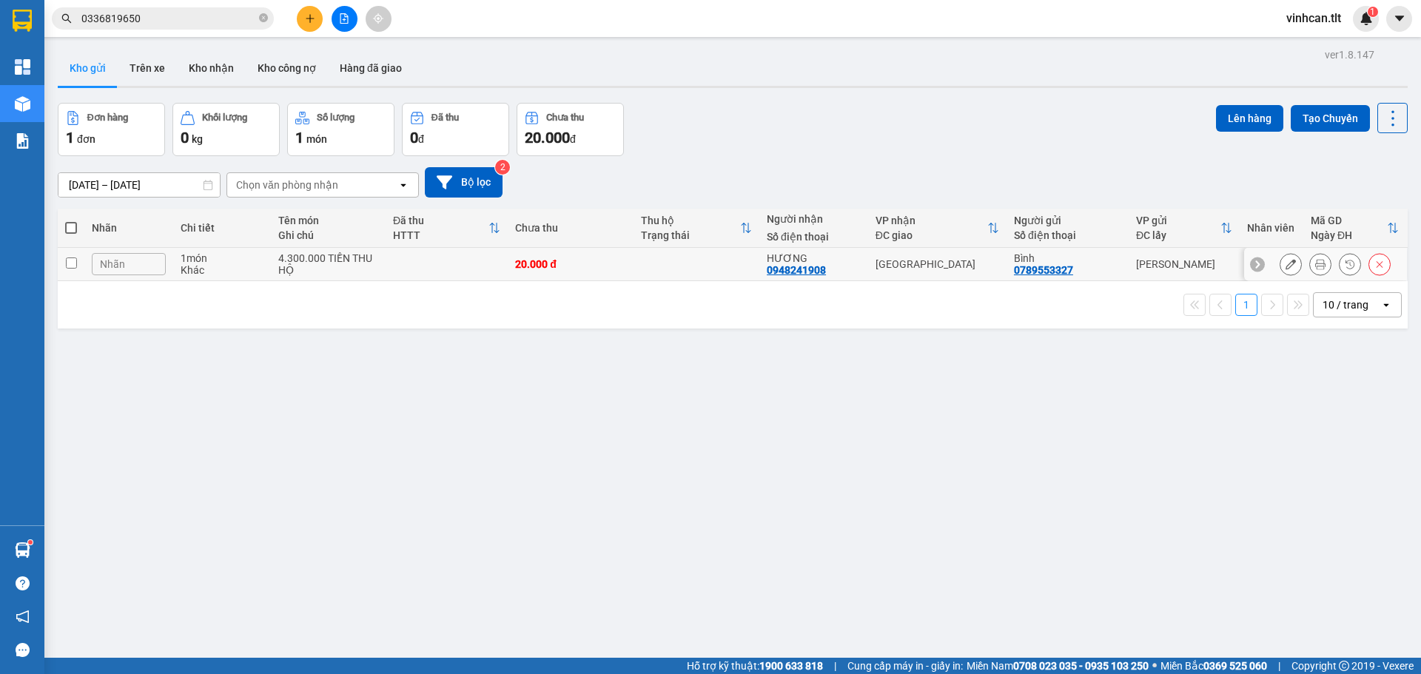
click at [73, 262] on input "checkbox" at bounding box center [71, 263] width 11 height 11
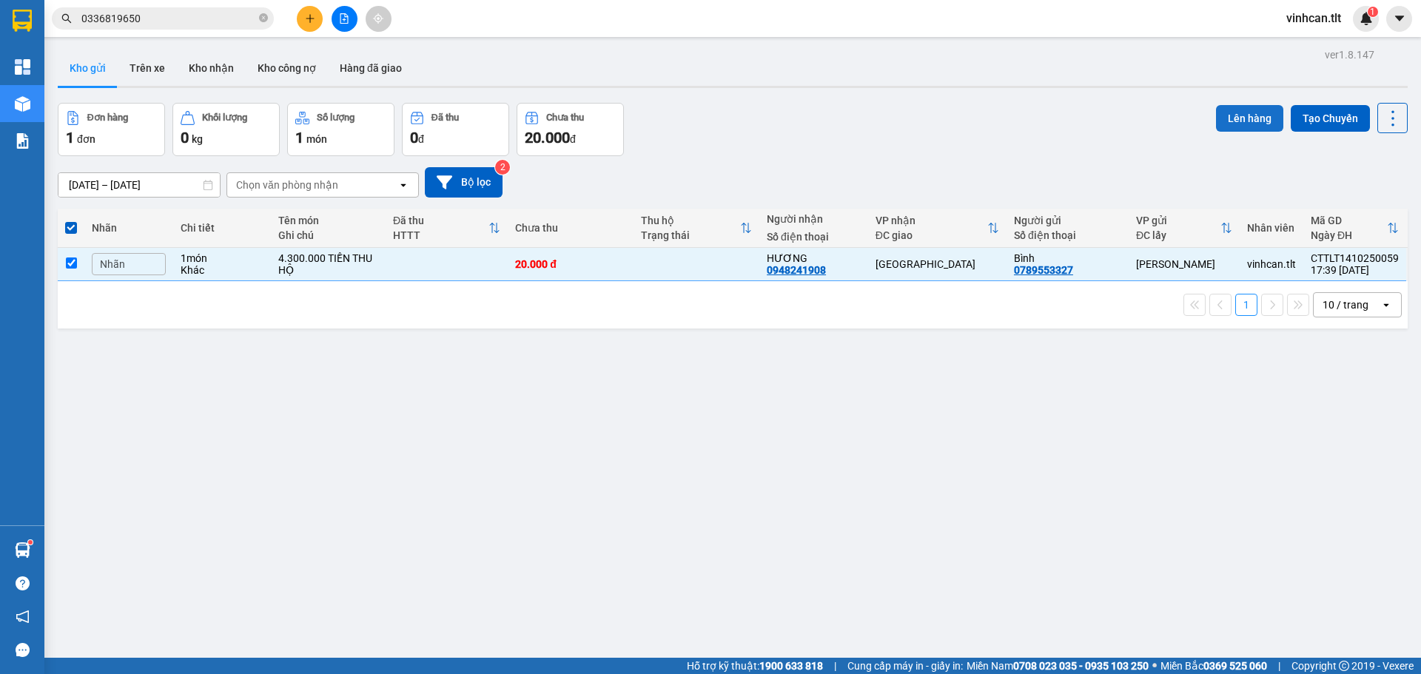
click at [1229, 111] on button "Lên hàng" at bounding box center [1249, 118] width 67 height 27
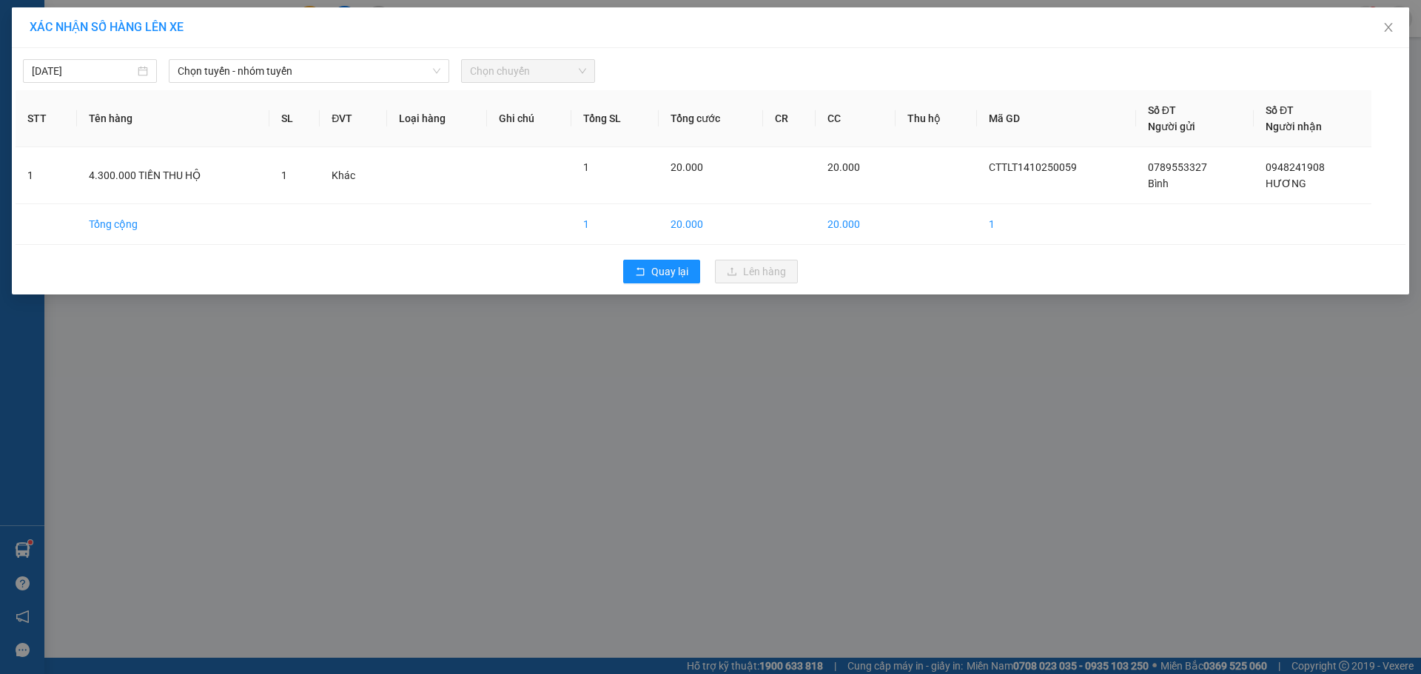
click at [272, 53] on div "[DATE] Chọn tuyến - nhóm tuyến Chọn chuyến" at bounding box center [711, 67] width 1390 height 31
click at [264, 69] on span "Chọn tuyến - nhóm tuyến" at bounding box center [309, 71] width 263 height 22
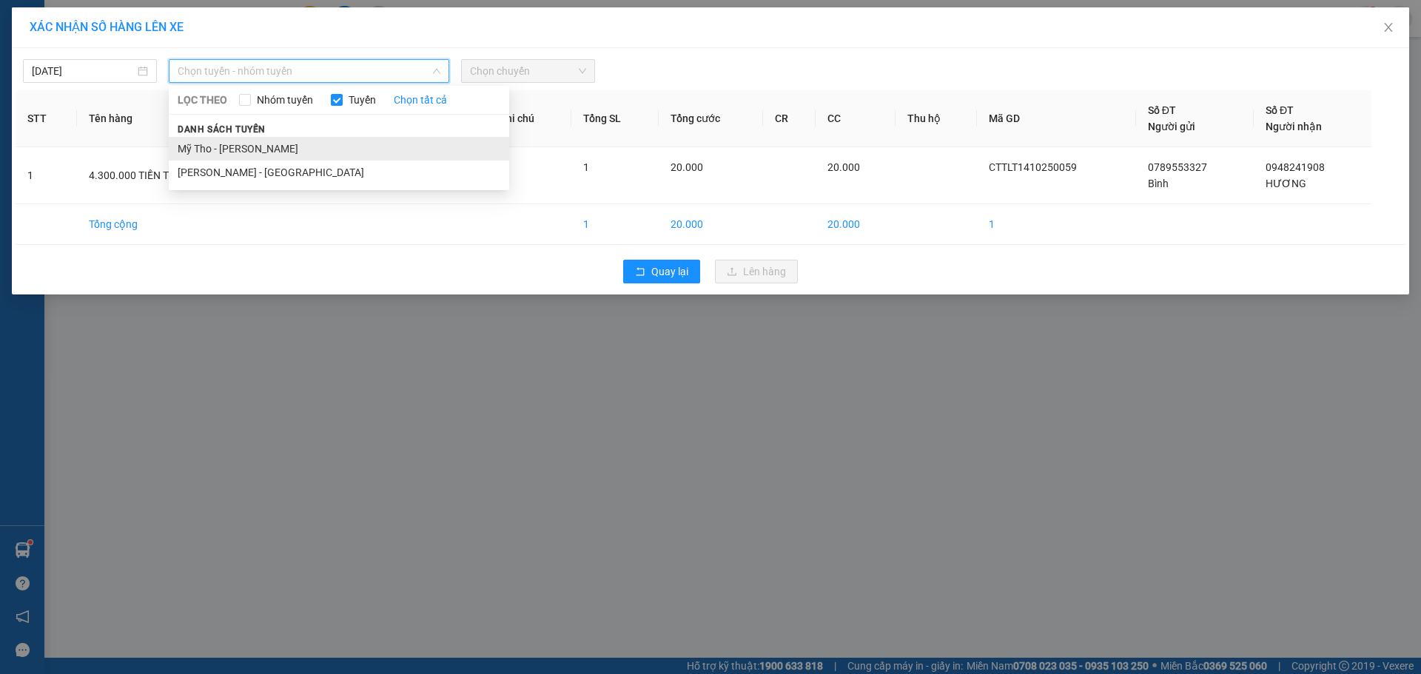
click at [241, 146] on li "Mỹ Tho - [PERSON_NAME]" at bounding box center [339, 149] width 341 height 24
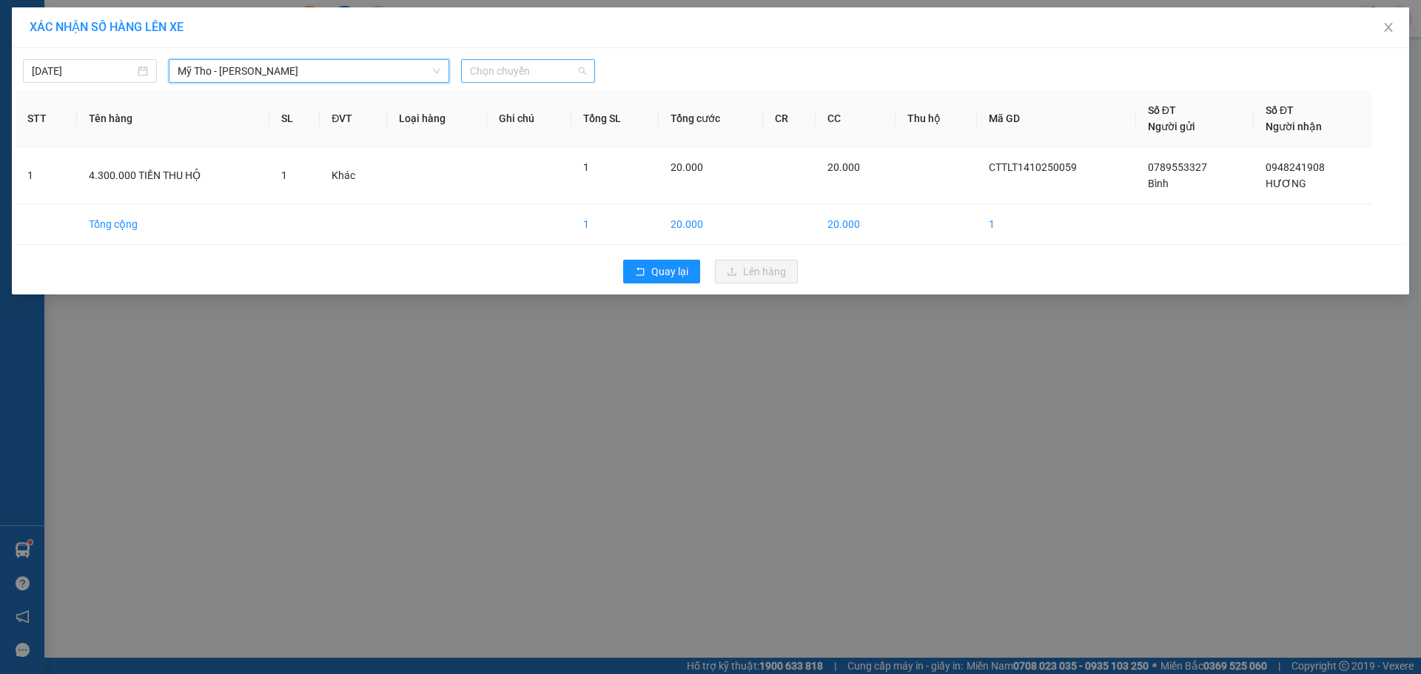
click at [543, 62] on span "Chọn chuyến" at bounding box center [528, 71] width 116 height 22
click at [510, 110] on div "17:45" at bounding box center [527, 101] width 133 height 24
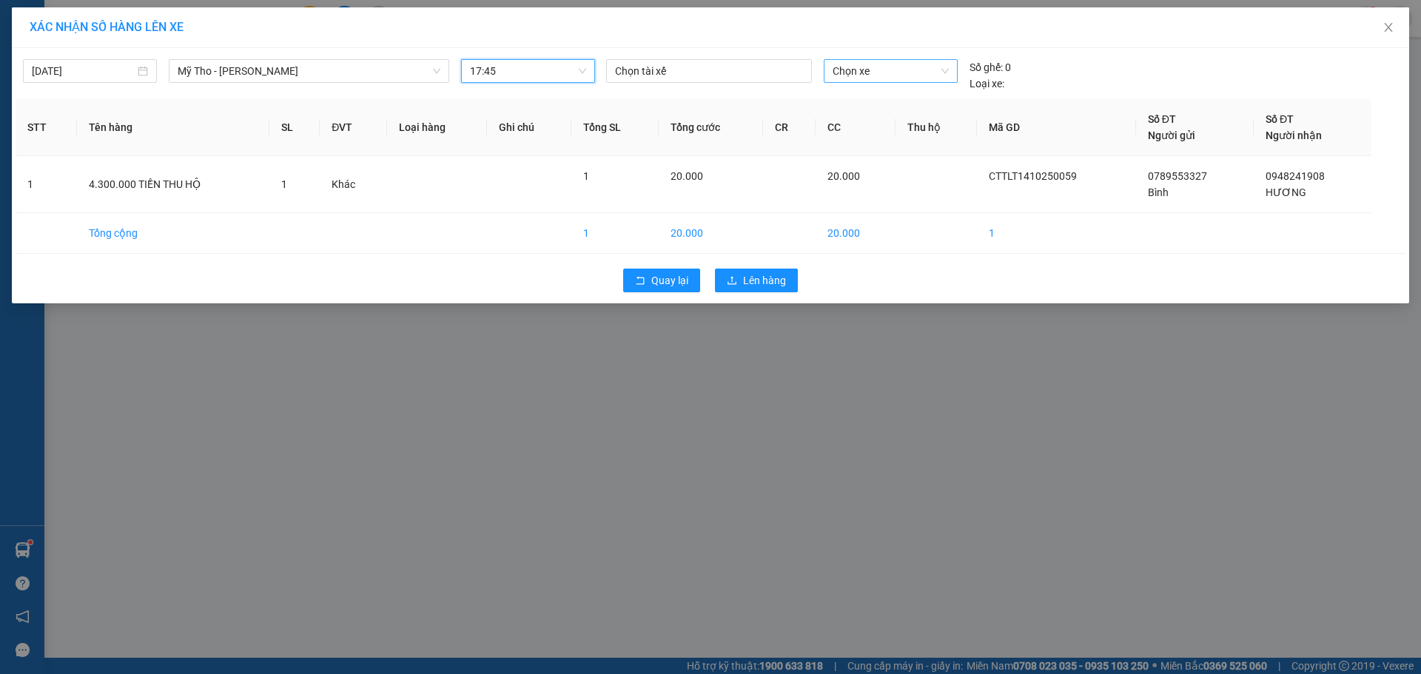
click at [879, 73] on span "Chọn xe" at bounding box center [890, 71] width 115 height 22
click at [868, 103] on div "63B-018.43" at bounding box center [890, 101] width 115 height 16
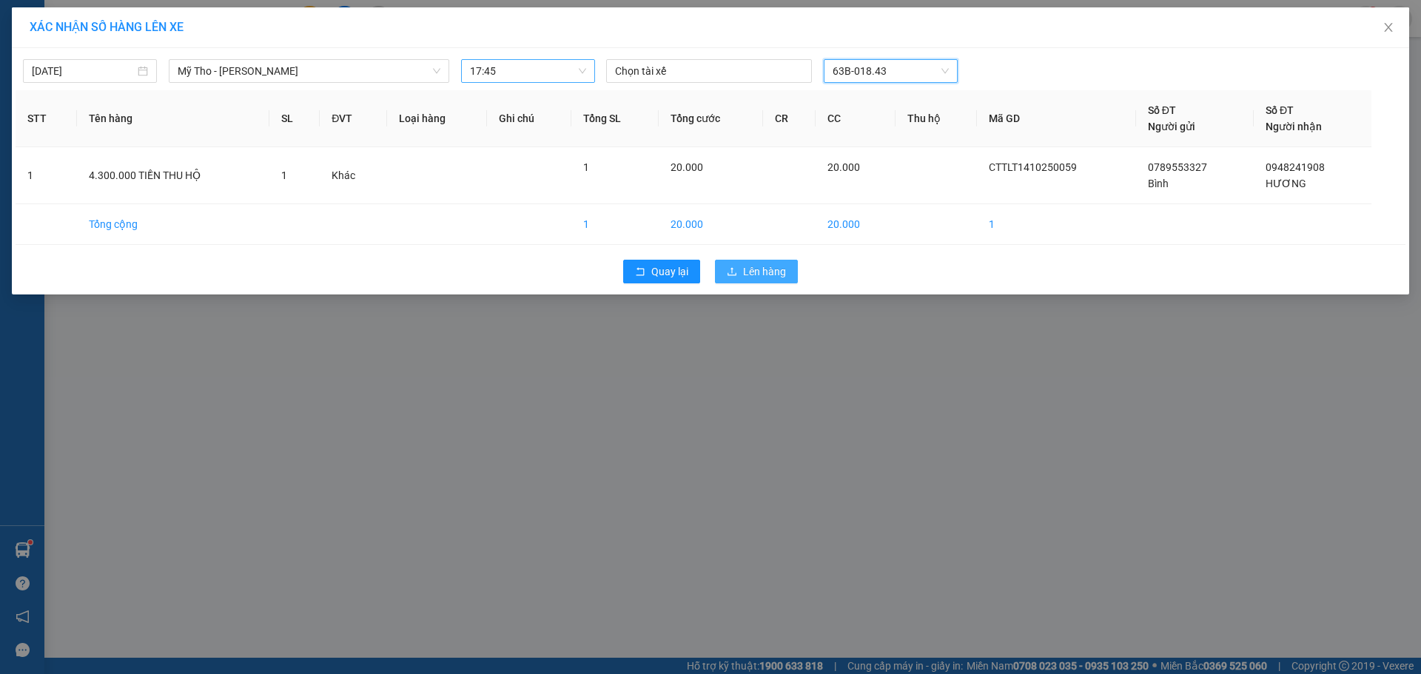
click at [743, 279] on span "Lên hàng" at bounding box center [764, 272] width 43 height 16
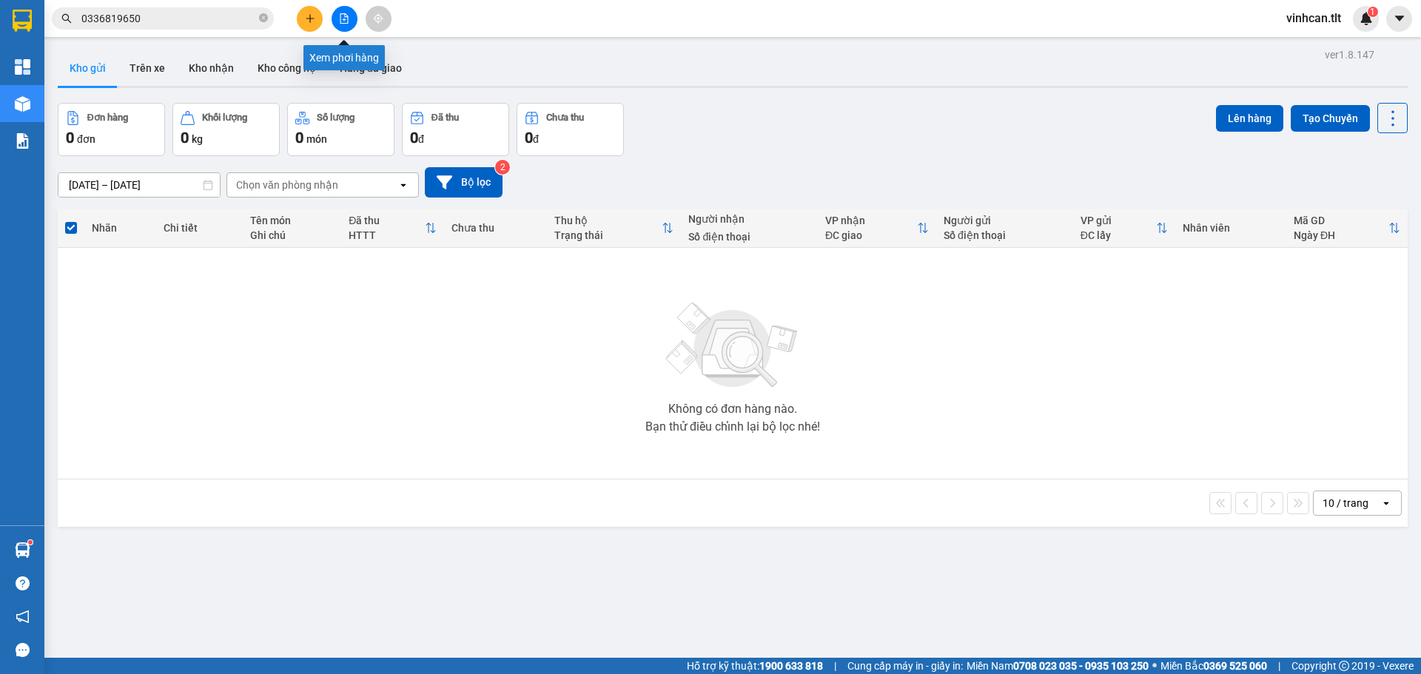
drag, startPoint x: 351, startPoint y: 13, endPoint x: 363, endPoint y: 24, distance: 16.7
click at [351, 14] on button at bounding box center [345, 19] width 26 height 26
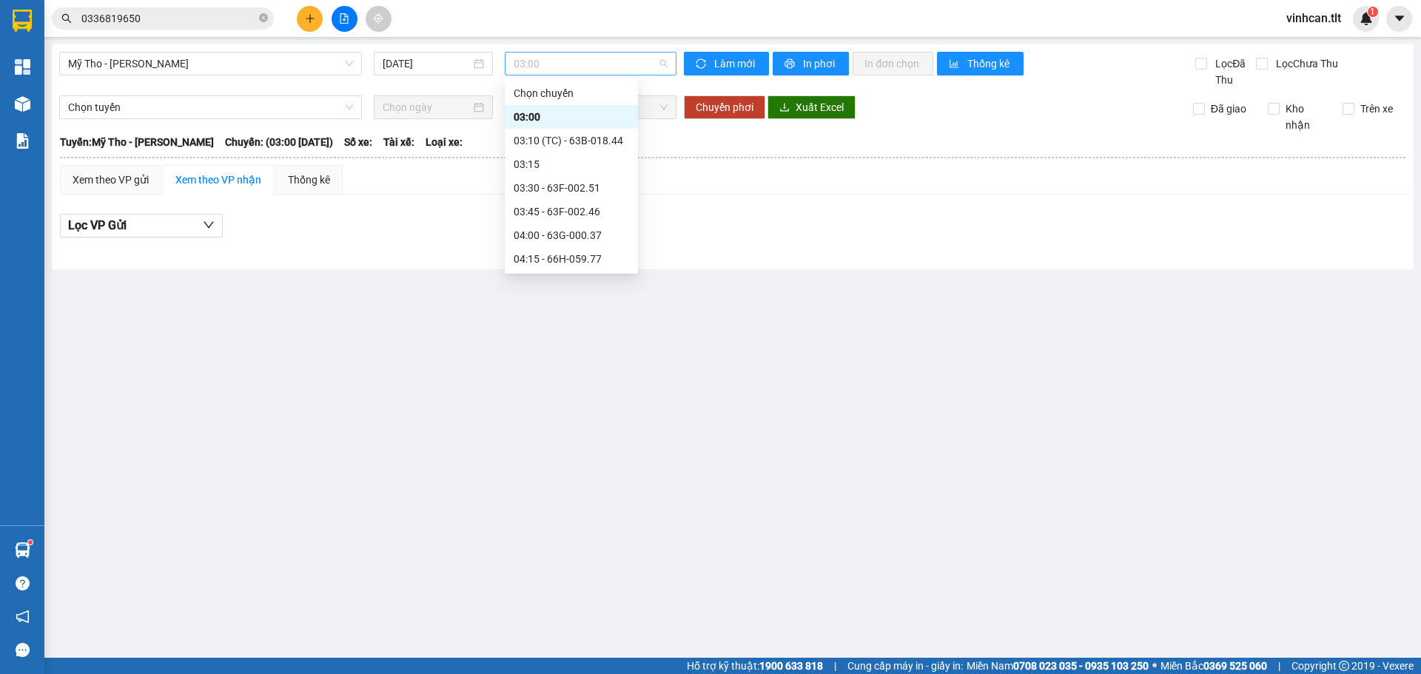
click at [567, 53] on span "03:00" at bounding box center [591, 64] width 154 height 22
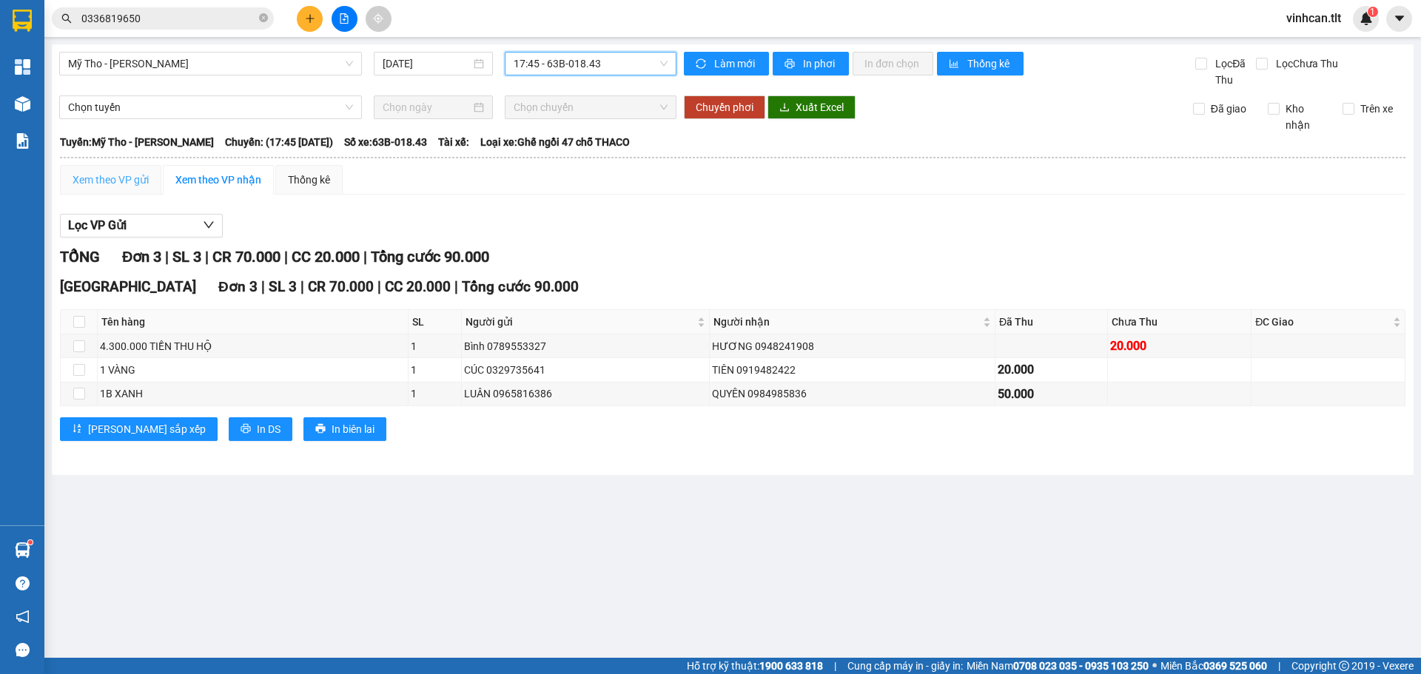
click at [130, 191] on div "Xem theo VP gửi" at bounding box center [110, 180] width 101 height 30
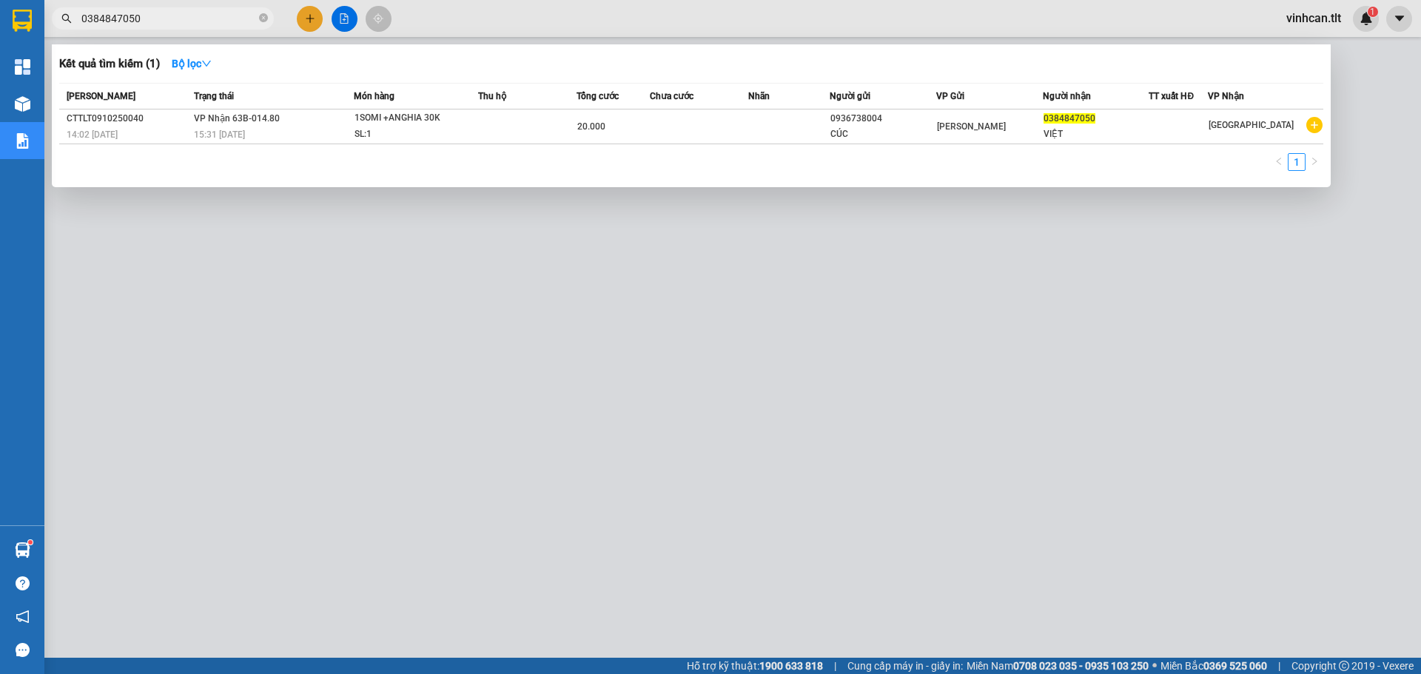
scroll to position [60, 0]
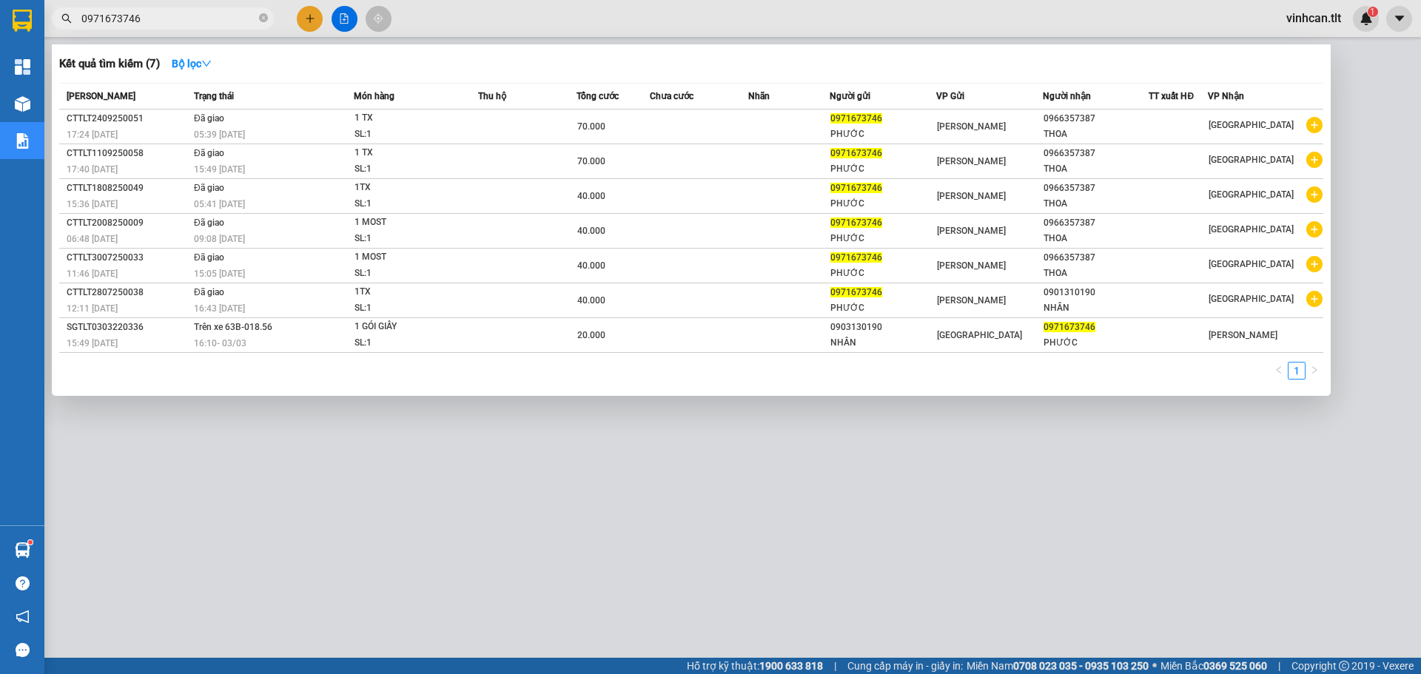
type input "0971673746"
click at [258, 21] on span "0971673746" at bounding box center [163, 18] width 222 height 22
click at [261, 21] on icon "close-circle" at bounding box center [263, 17] width 9 height 9
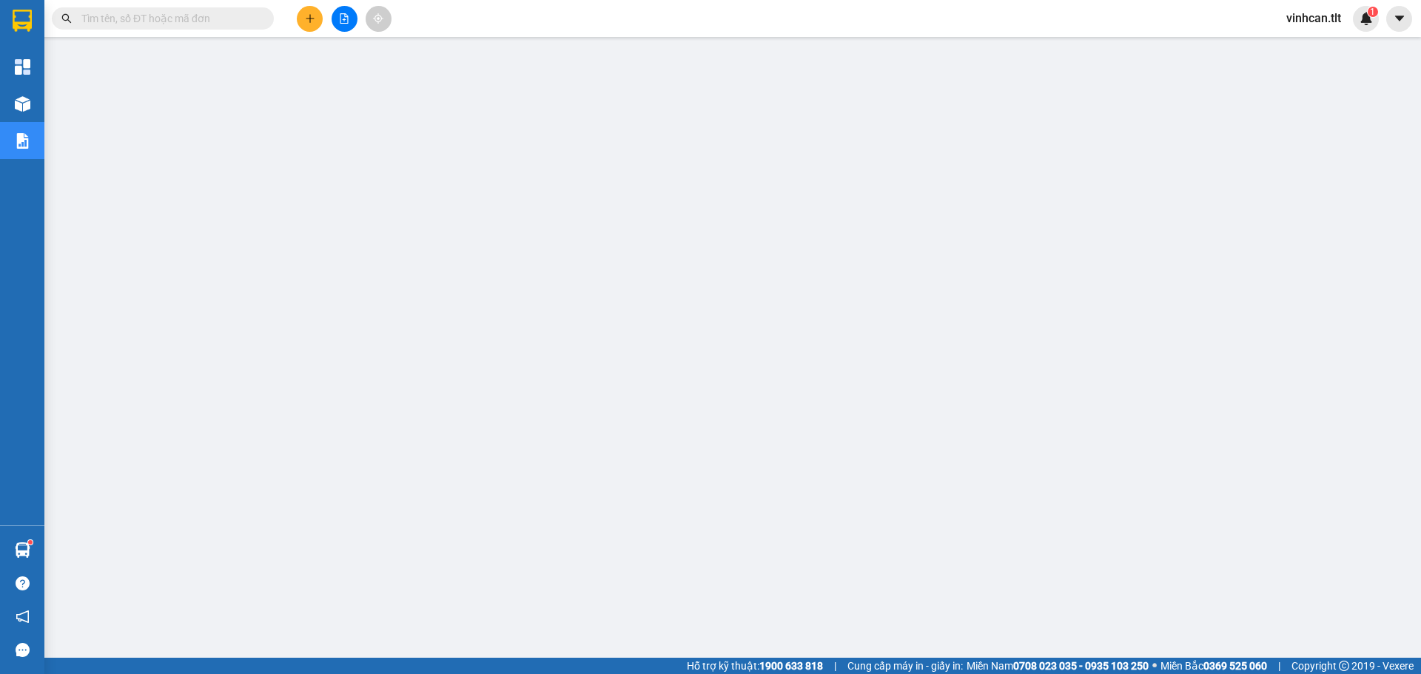
paste input "0906387926"
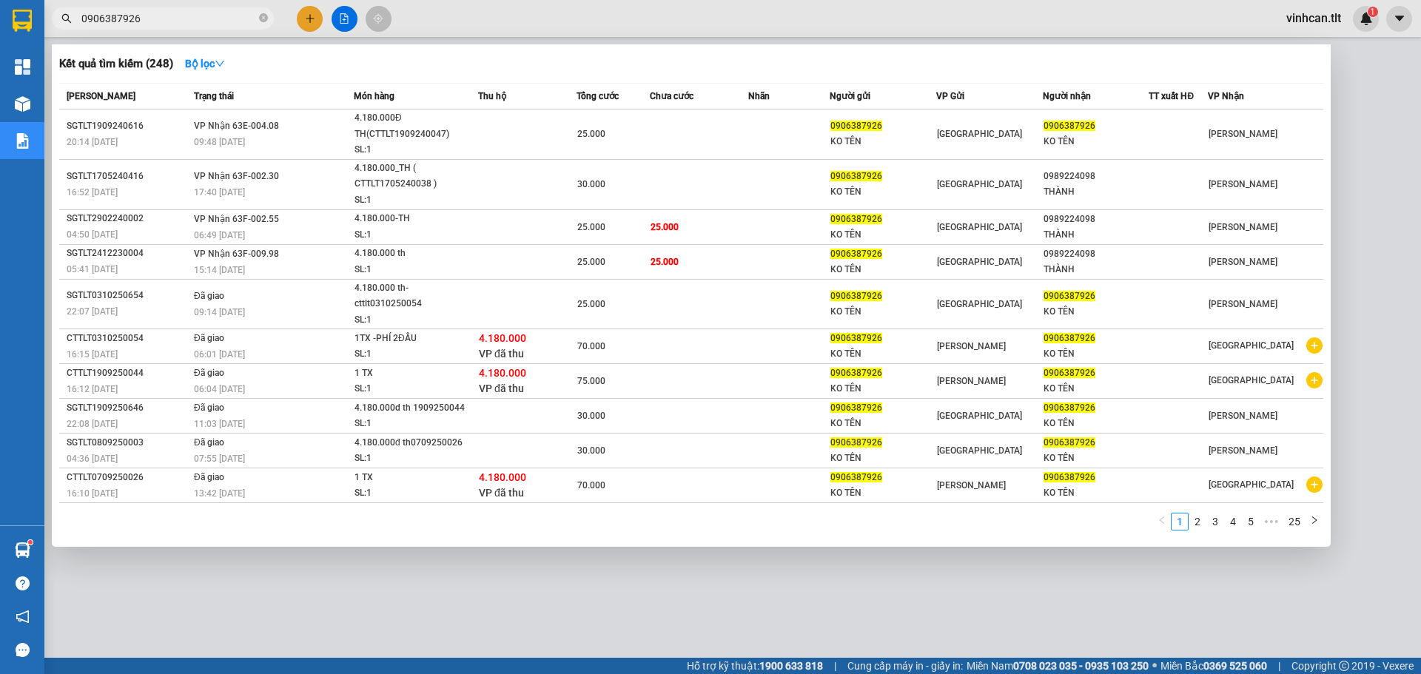
type input "0906387926"
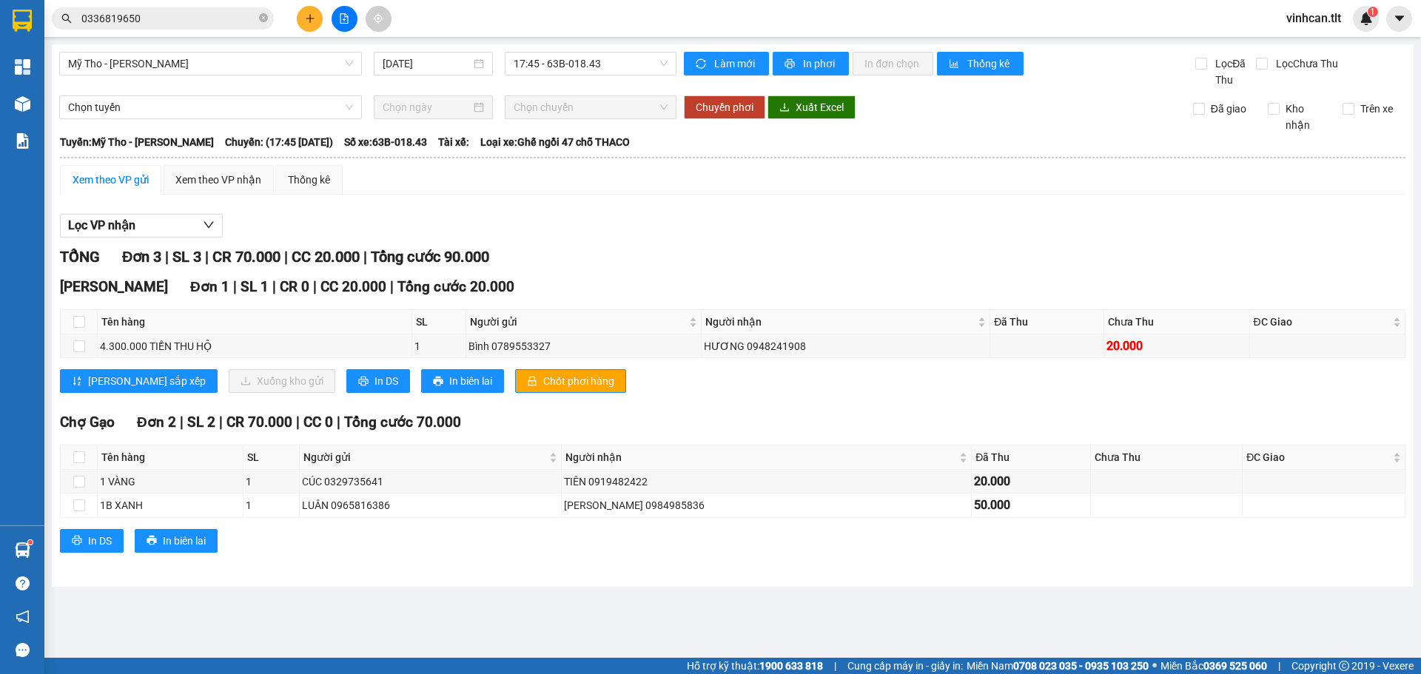
click at [543, 384] on span "Chốt phơi hàng" at bounding box center [578, 381] width 71 height 16
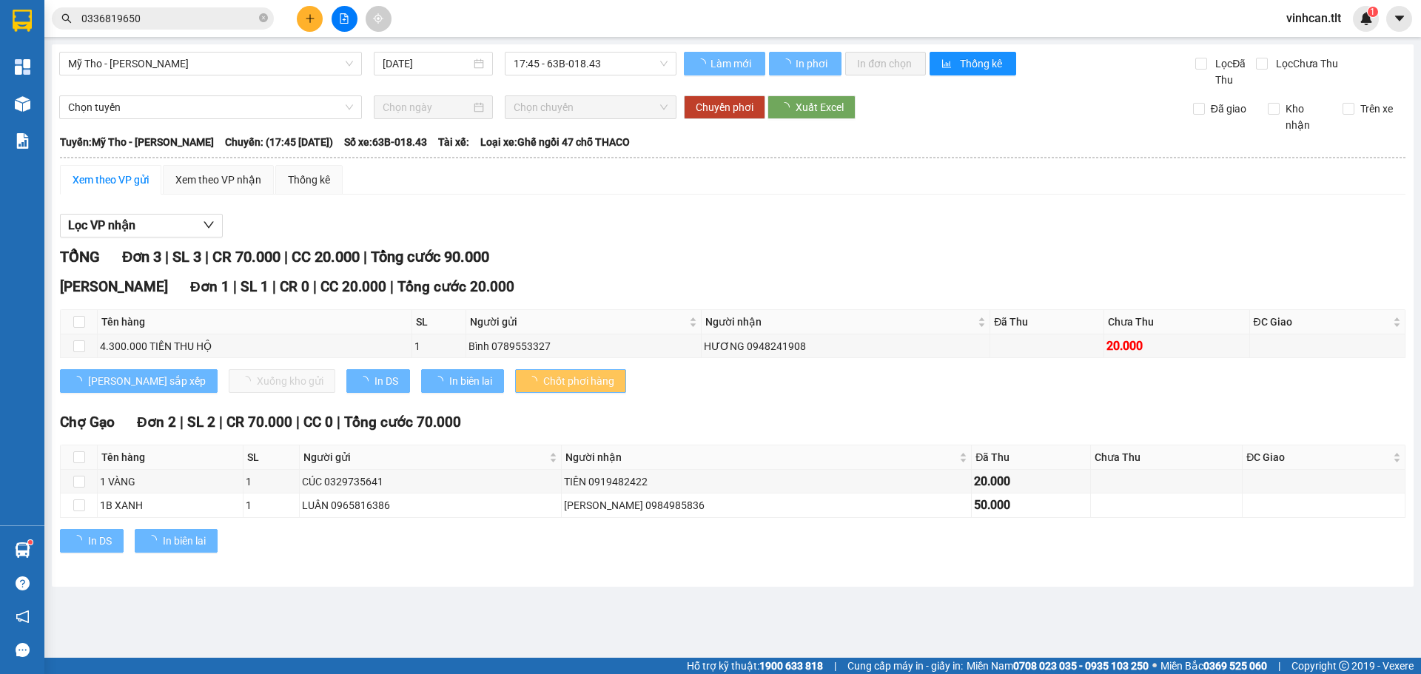
click at [543, 384] on span "Chốt phơi hàng" at bounding box center [578, 381] width 71 height 16
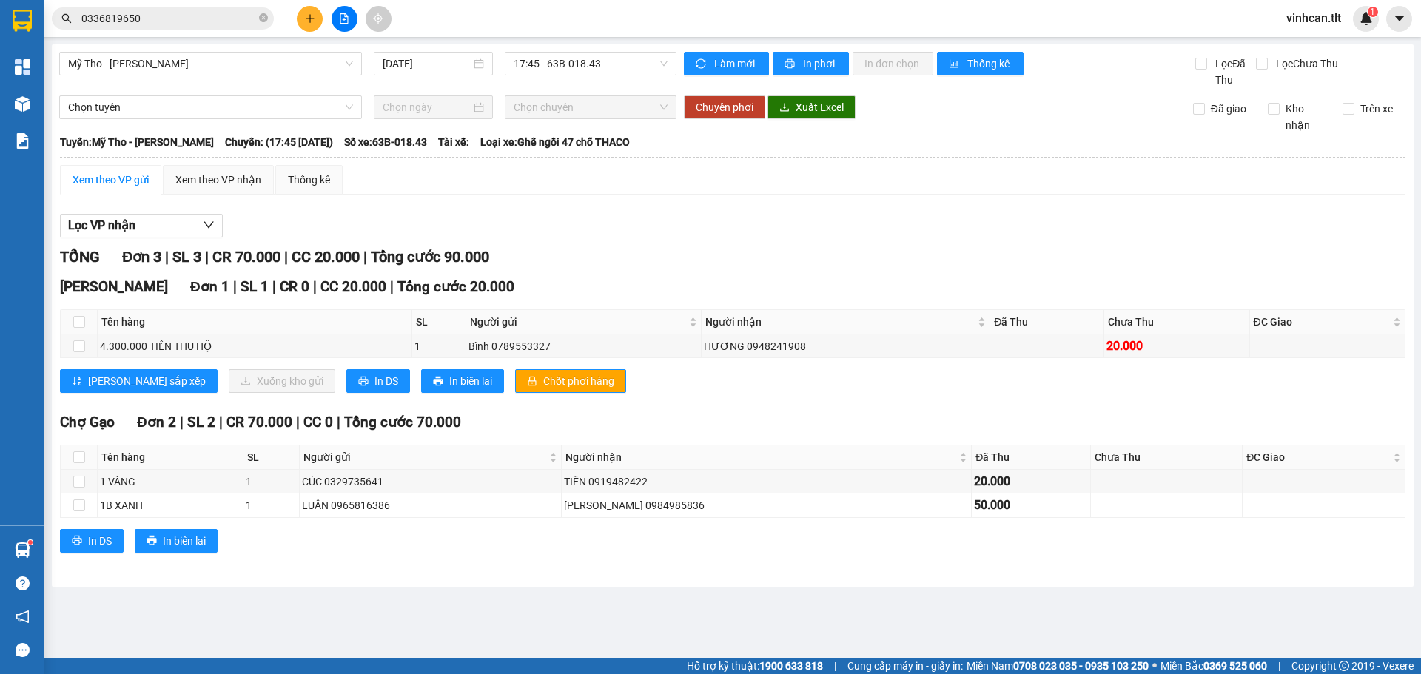
click at [543, 384] on span "Chốt phơi hàng" at bounding box center [578, 381] width 71 height 16
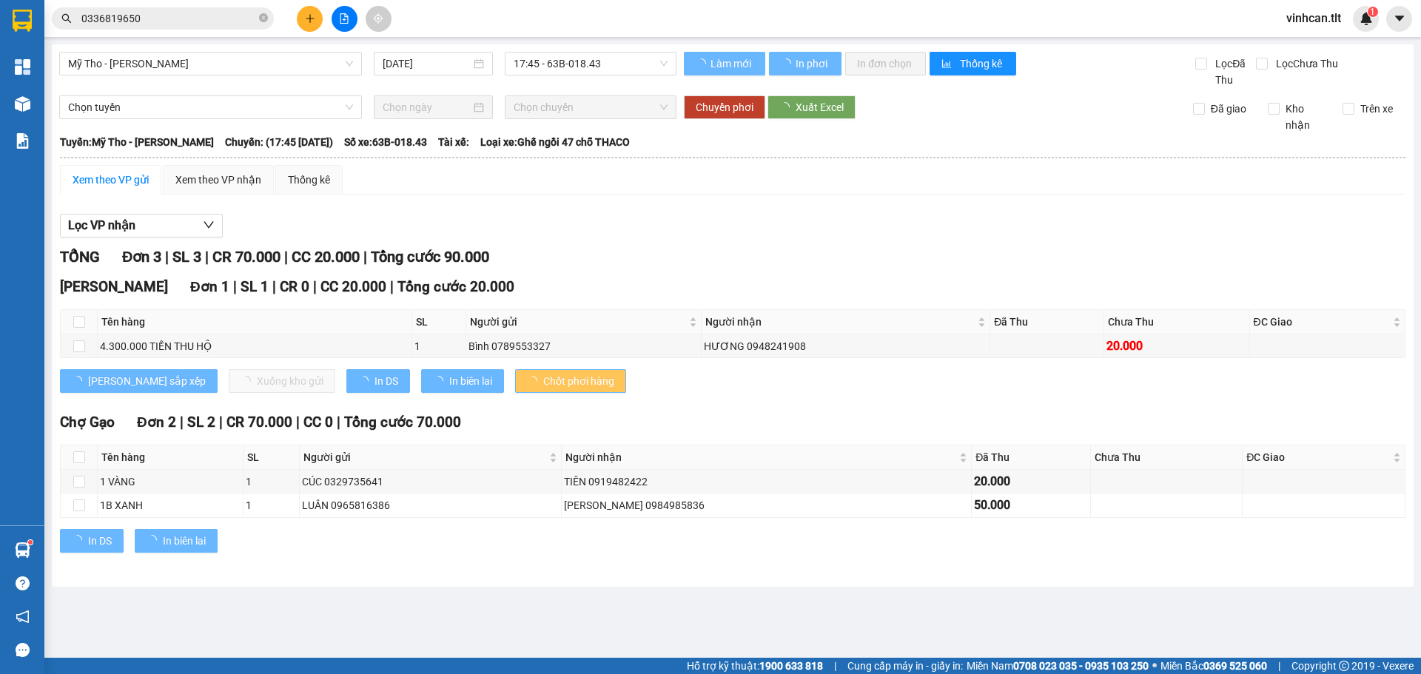
click at [543, 384] on span "Chốt phơi hàng" at bounding box center [578, 381] width 71 height 16
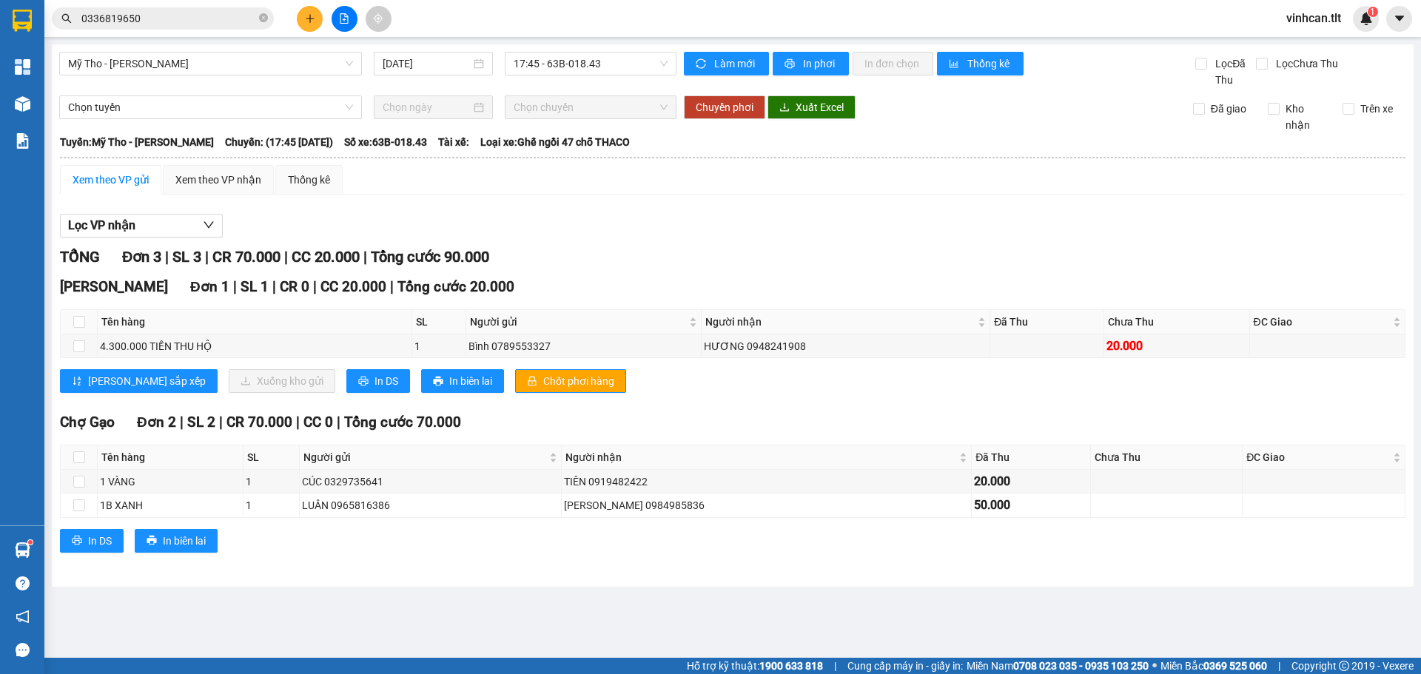
click at [543, 384] on span "Chốt phơi hàng" at bounding box center [578, 381] width 71 height 16
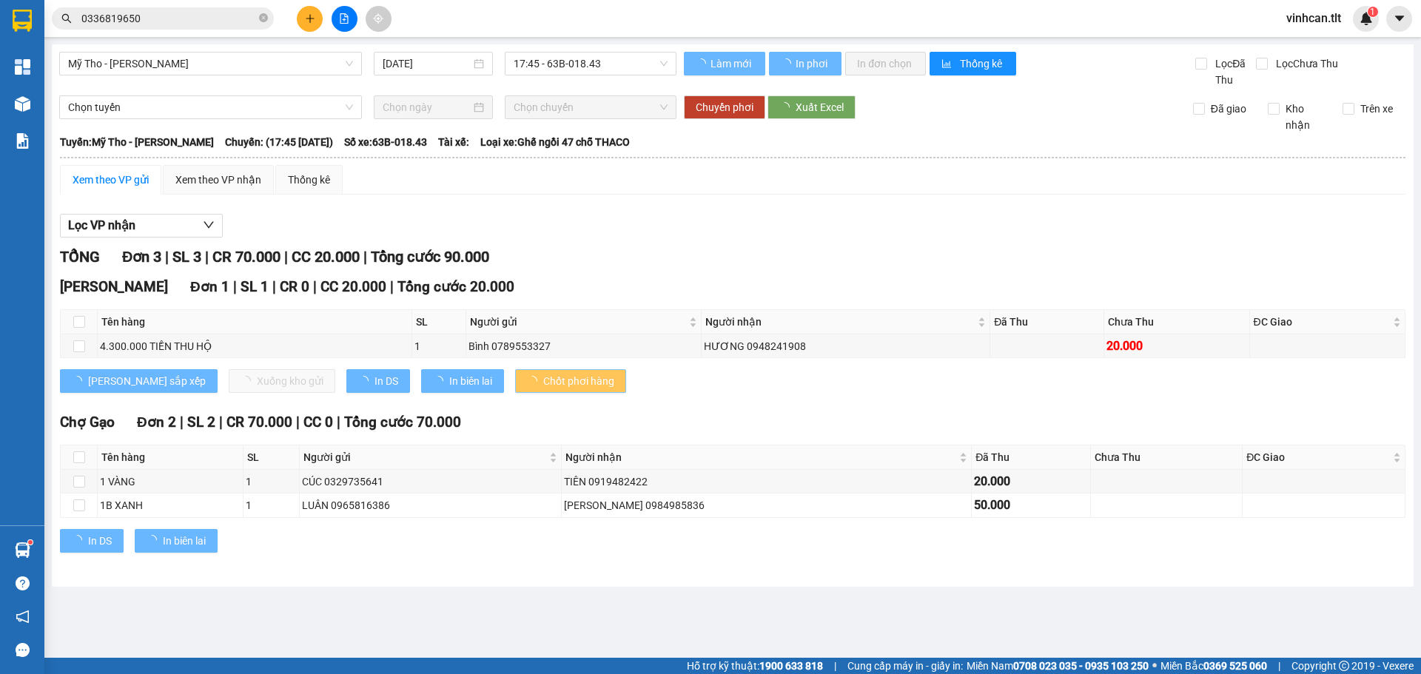
click at [543, 384] on span "Chốt phơi hàng" at bounding box center [578, 381] width 71 height 16
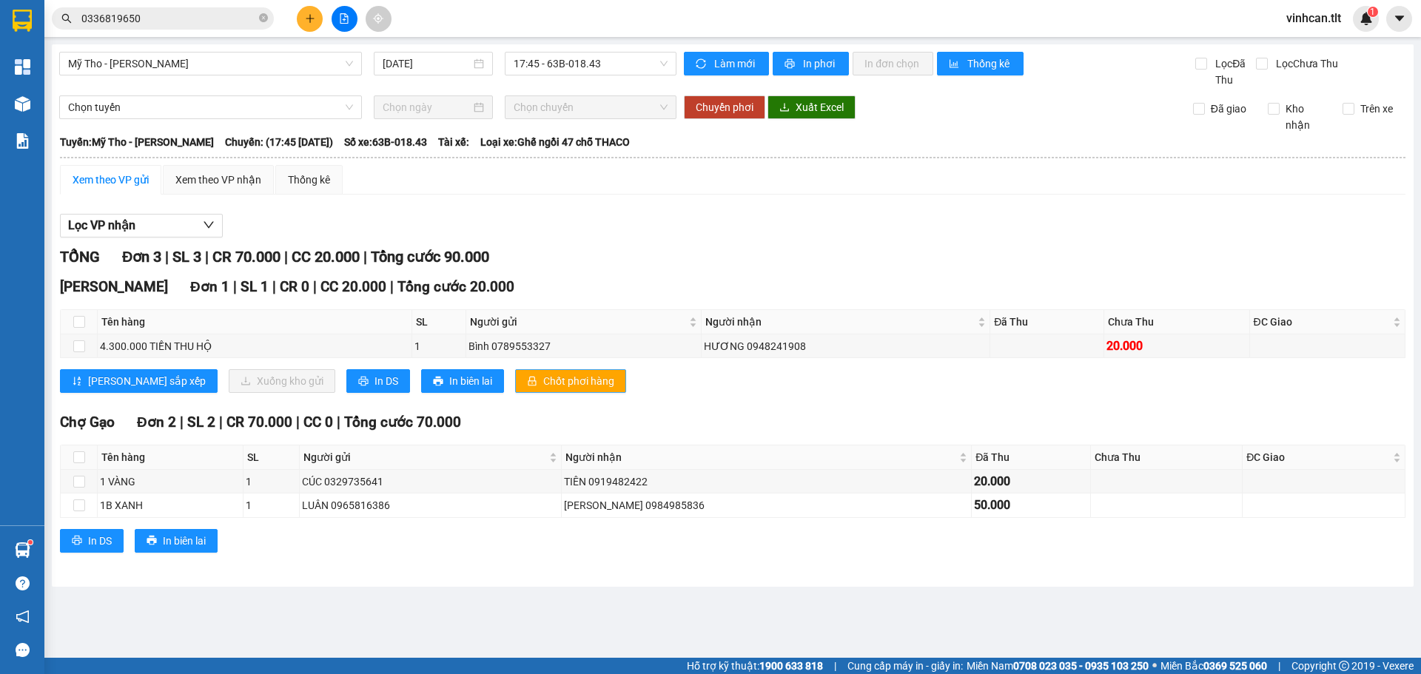
click at [543, 384] on span "Chốt phơi hàng" at bounding box center [578, 381] width 71 height 16
